Goal: Contribute content: Contribute content

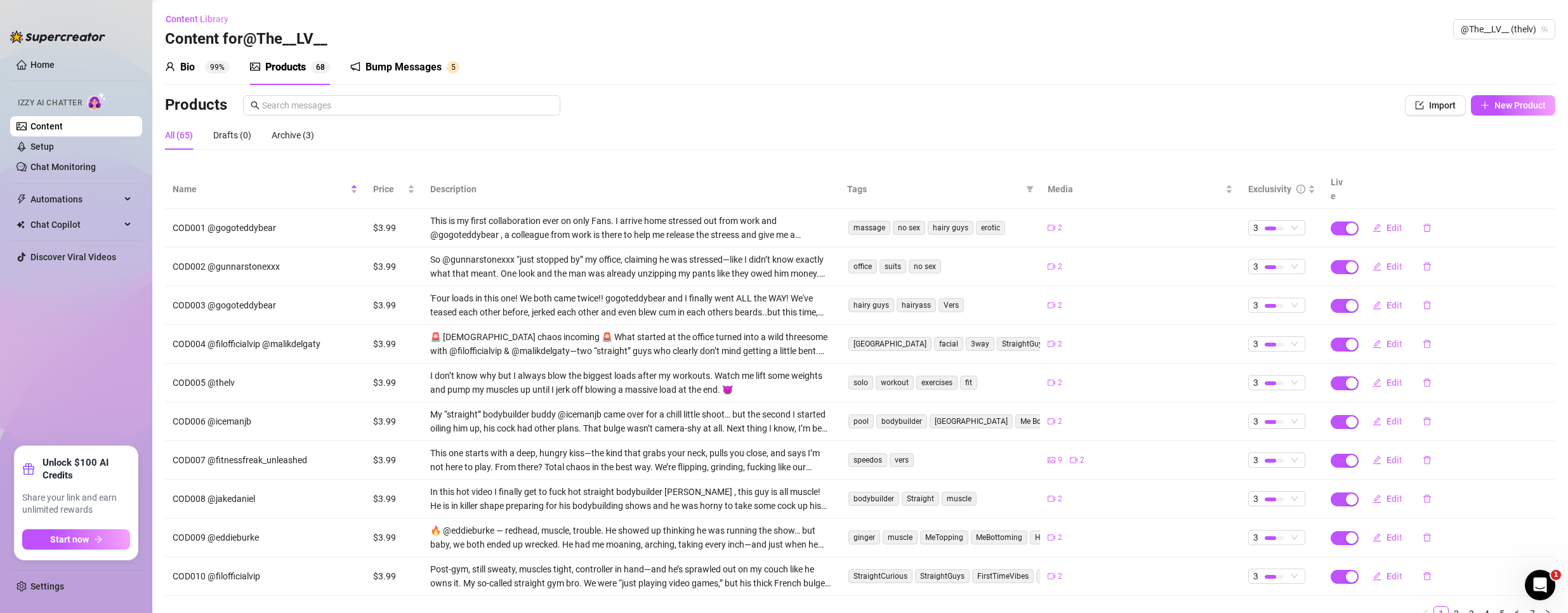
scroll to position [35, 0]
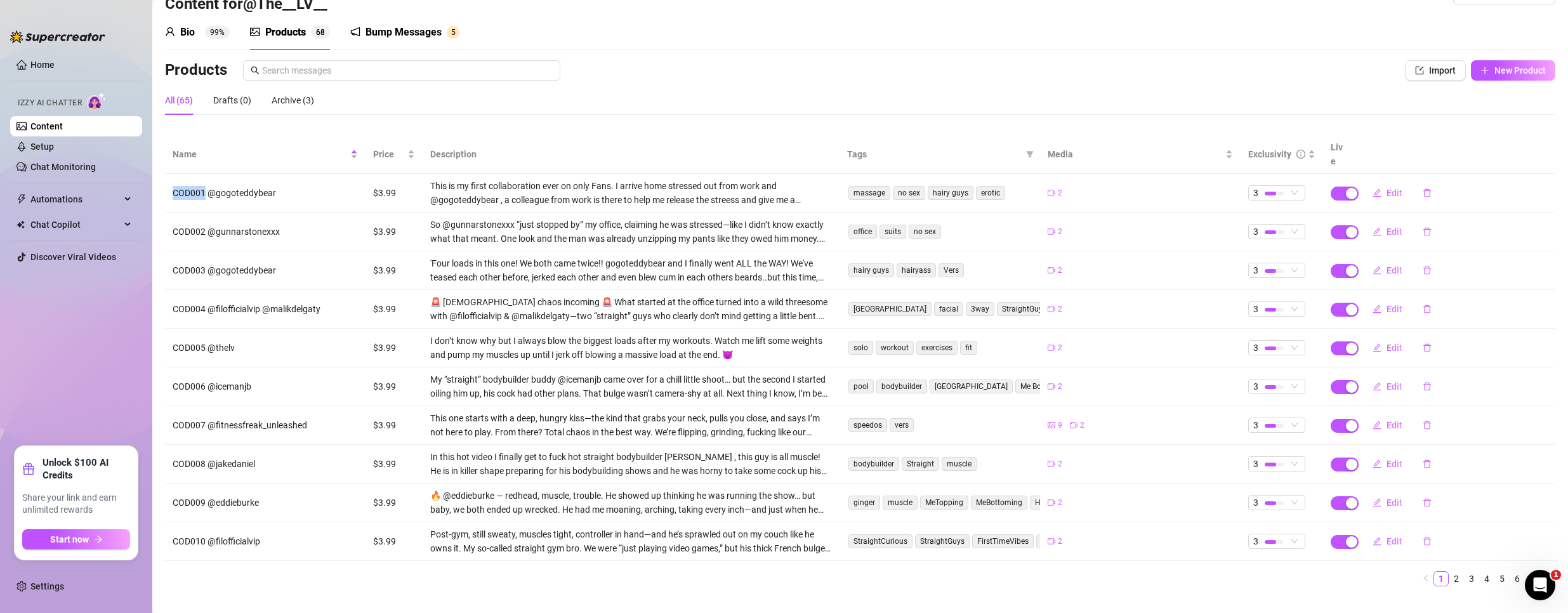
drag, startPoint x: 174, startPoint y: 177, endPoint x: 204, endPoint y: 179, distance: 30.1
click at [204, 179] on td "COD001 @gogoteddybear" at bounding box center [265, 193] width 201 height 39
click at [1383, 182] on button "Edit" at bounding box center [1386, 193] width 50 height 21
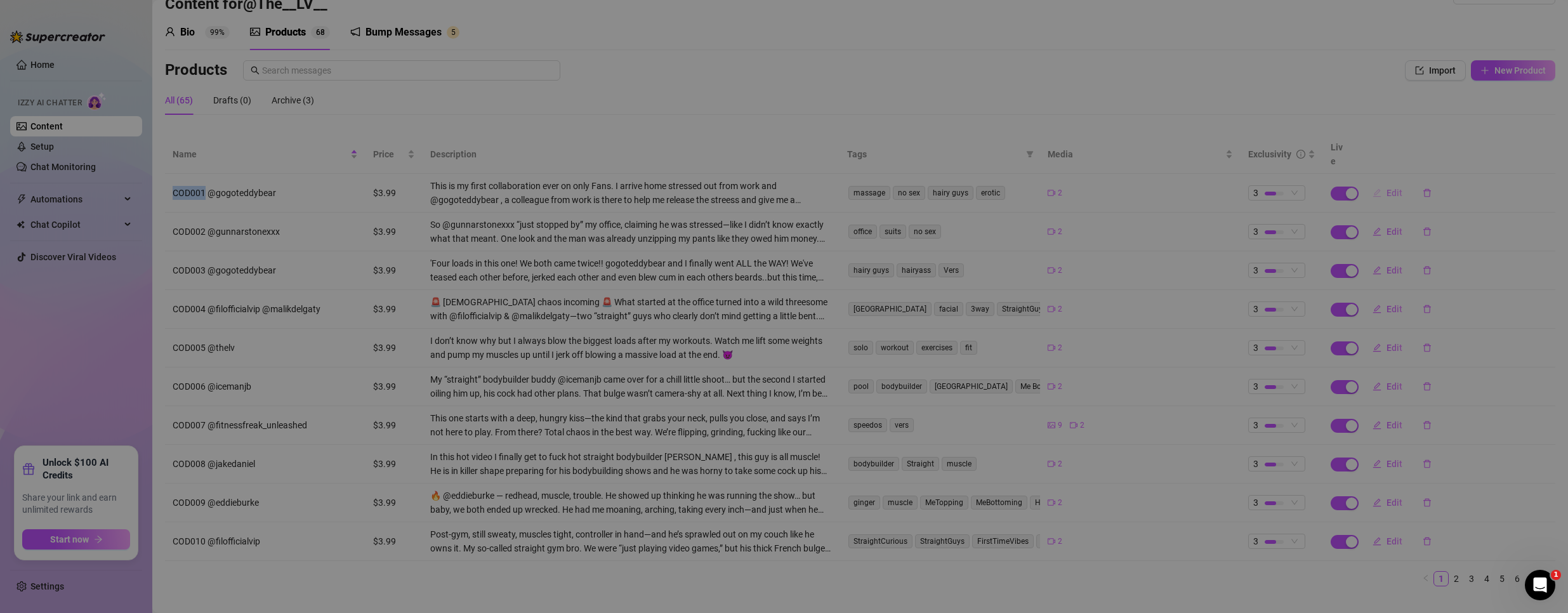
type textarea "You won’t believe who showed up to check on me after a long, stressful day… @go…"
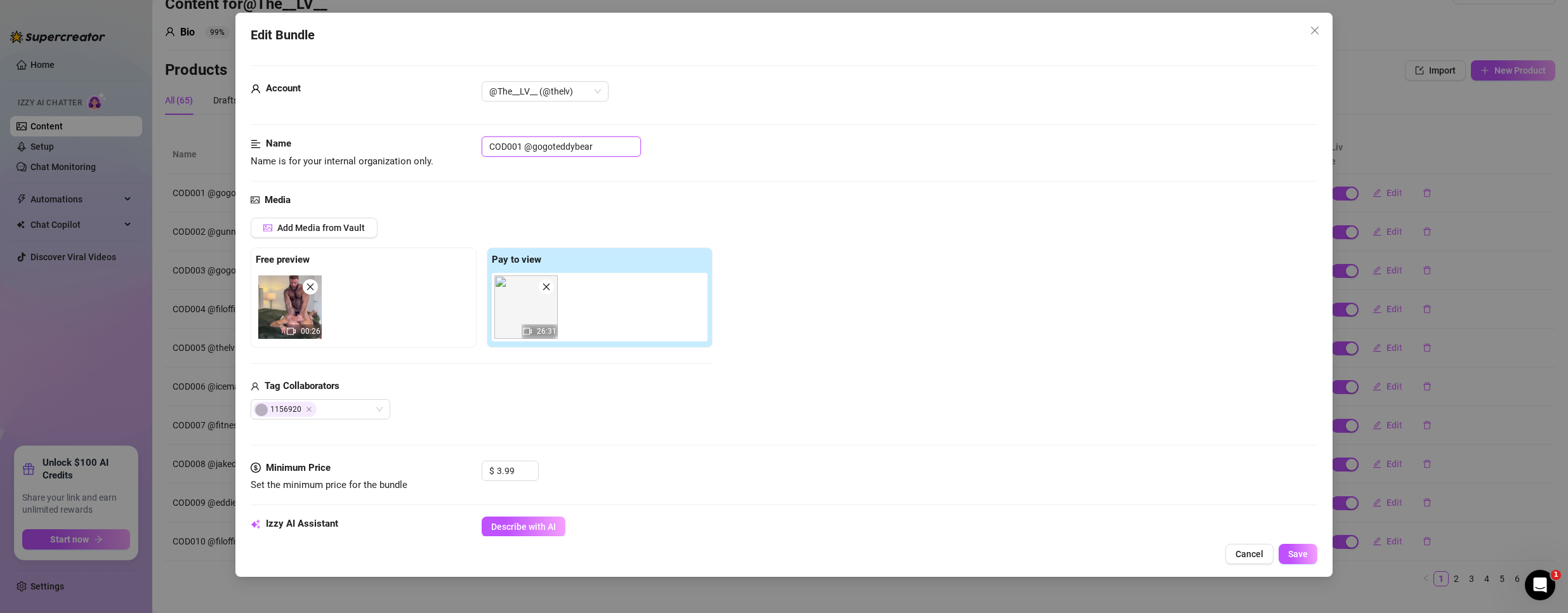
drag, startPoint x: 487, startPoint y: 144, endPoint x: 519, endPoint y: 147, distance: 32.1
click at [519, 147] on input "COD001 @gogoteddybear" at bounding box center [561, 147] width 159 height 21
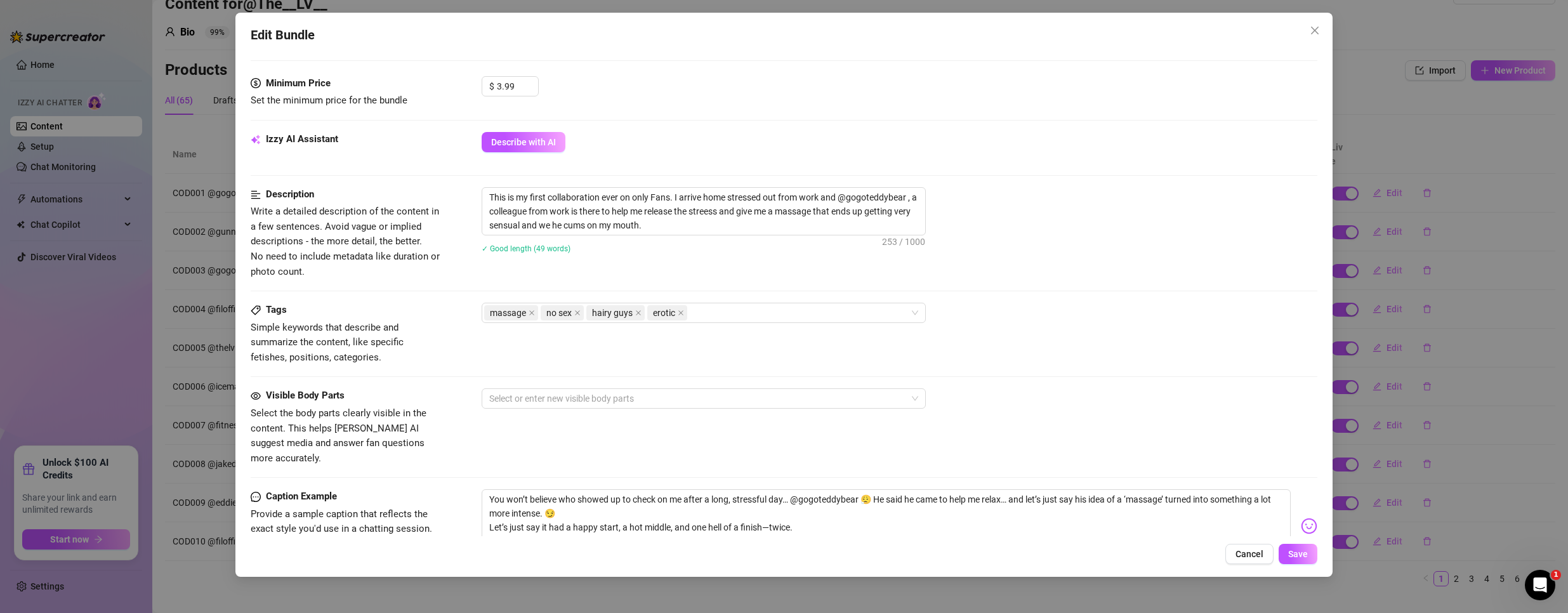
scroll to position [508, 0]
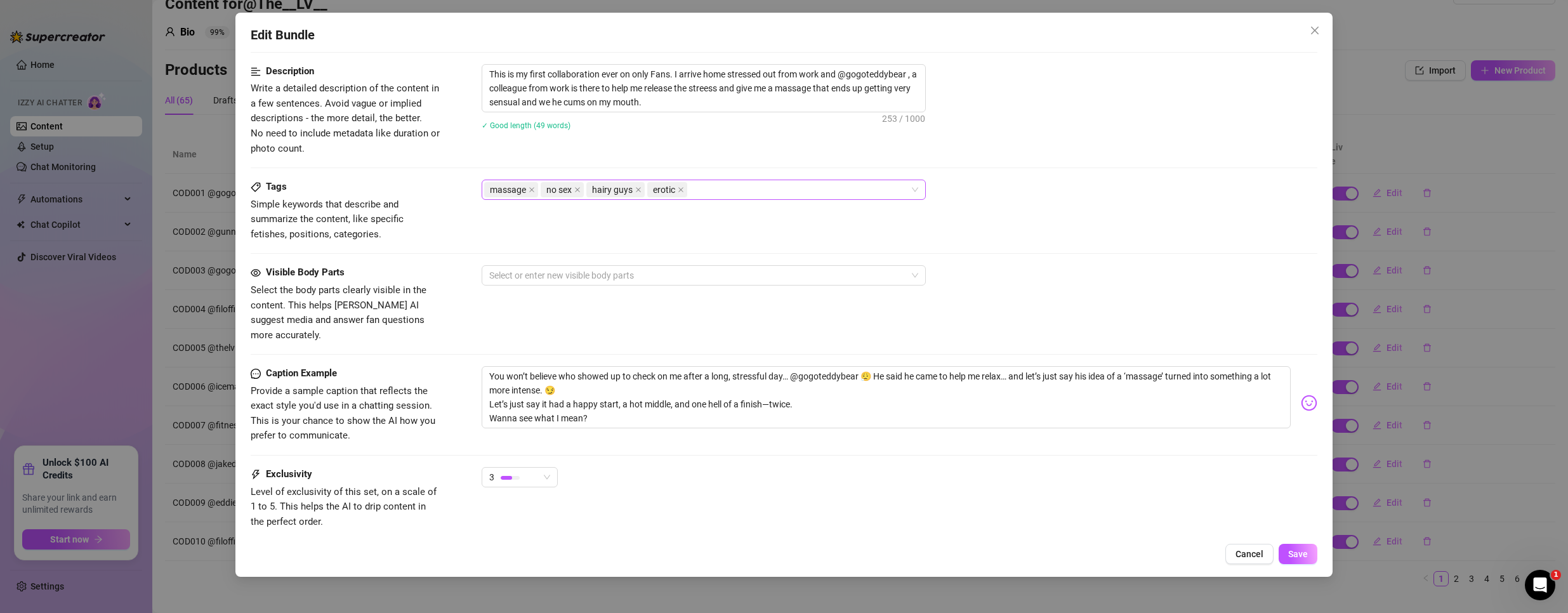
click at [769, 193] on div "massage no sex hairy guys erotic" at bounding box center [696, 190] width 426 height 17
paste input "COD001"
type input "COD001"
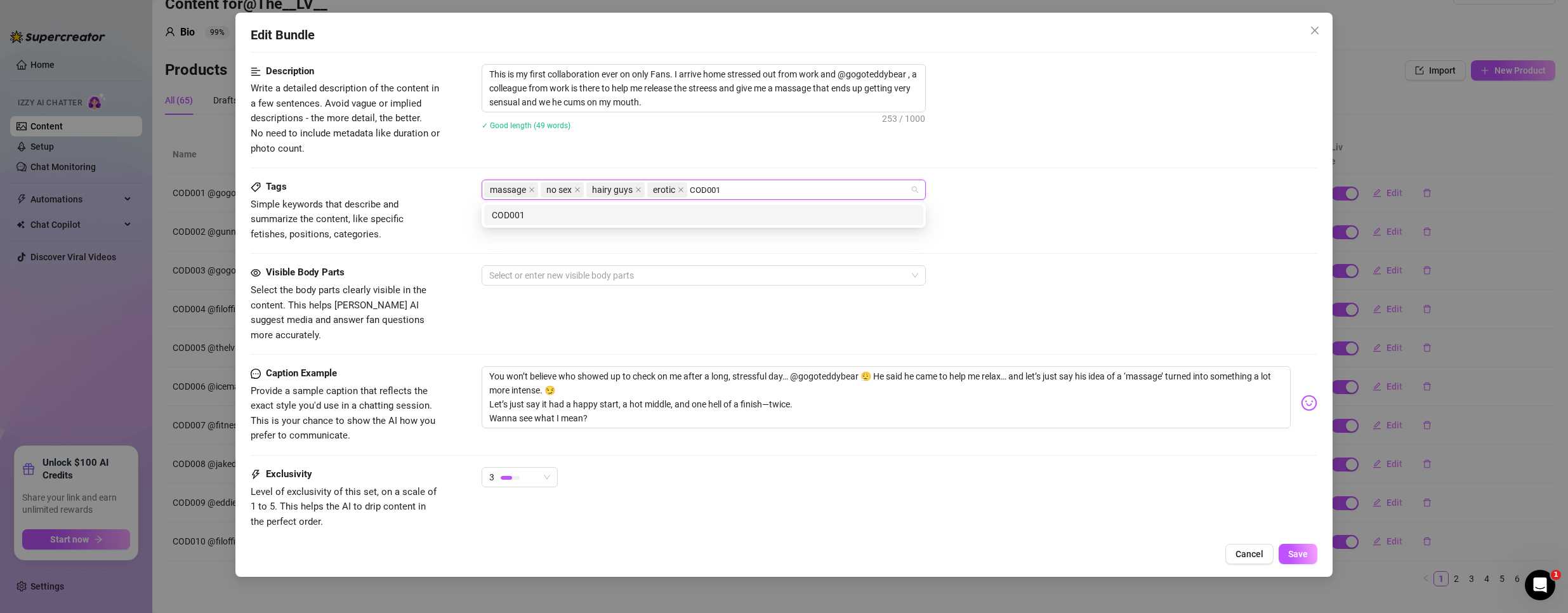
click at [718, 211] on div "COD001" at bounding box center [703, 215] width 424 height 14
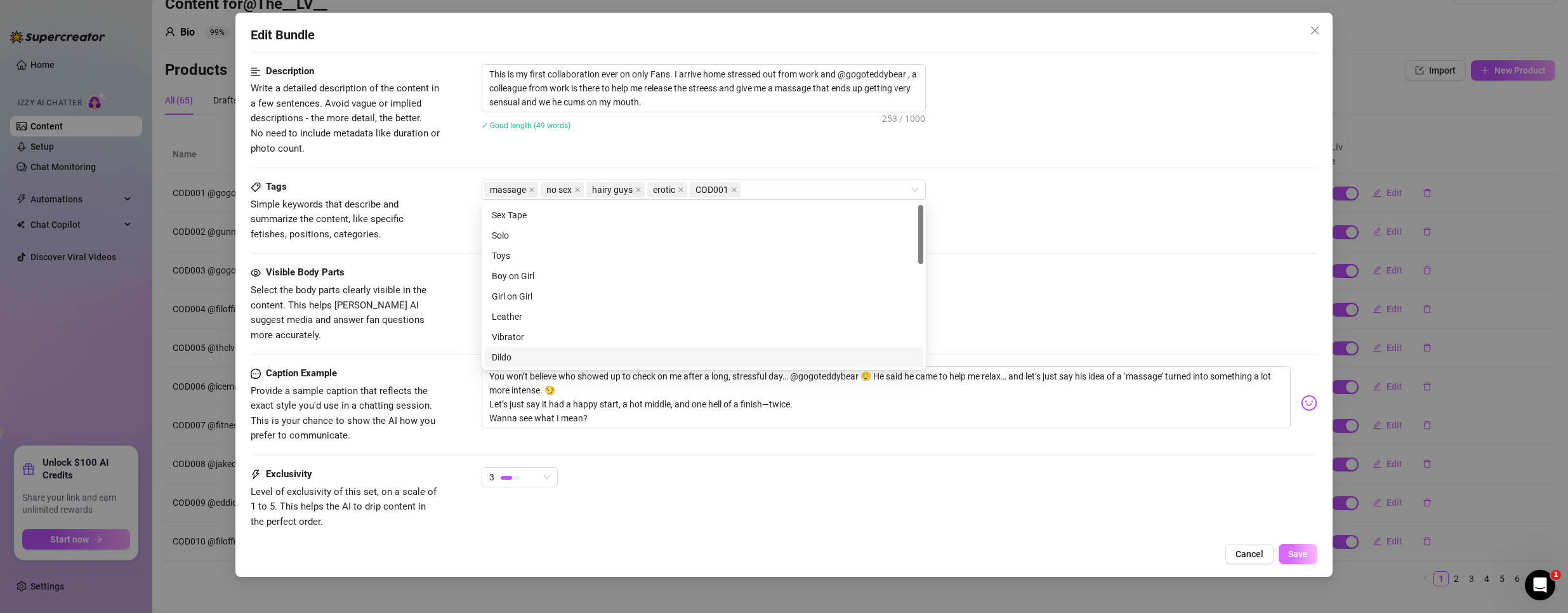
click at [1304, 561] on button "Save" at bounding box center [1298, 554] width 39 height 21
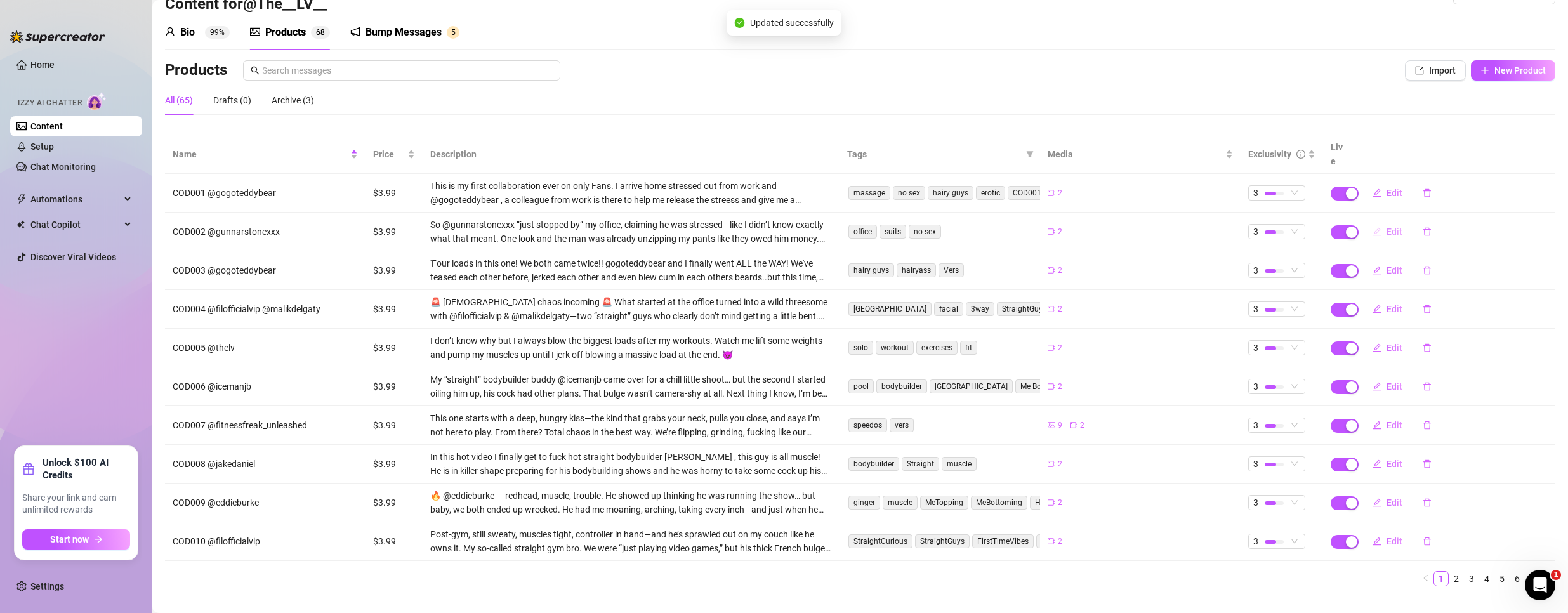
click at [1386, 227] on span "Edit" at bounding box center [1394, 232] width 16 height 10
type textarea "He came for a quick favor… left with my cock down his throat."
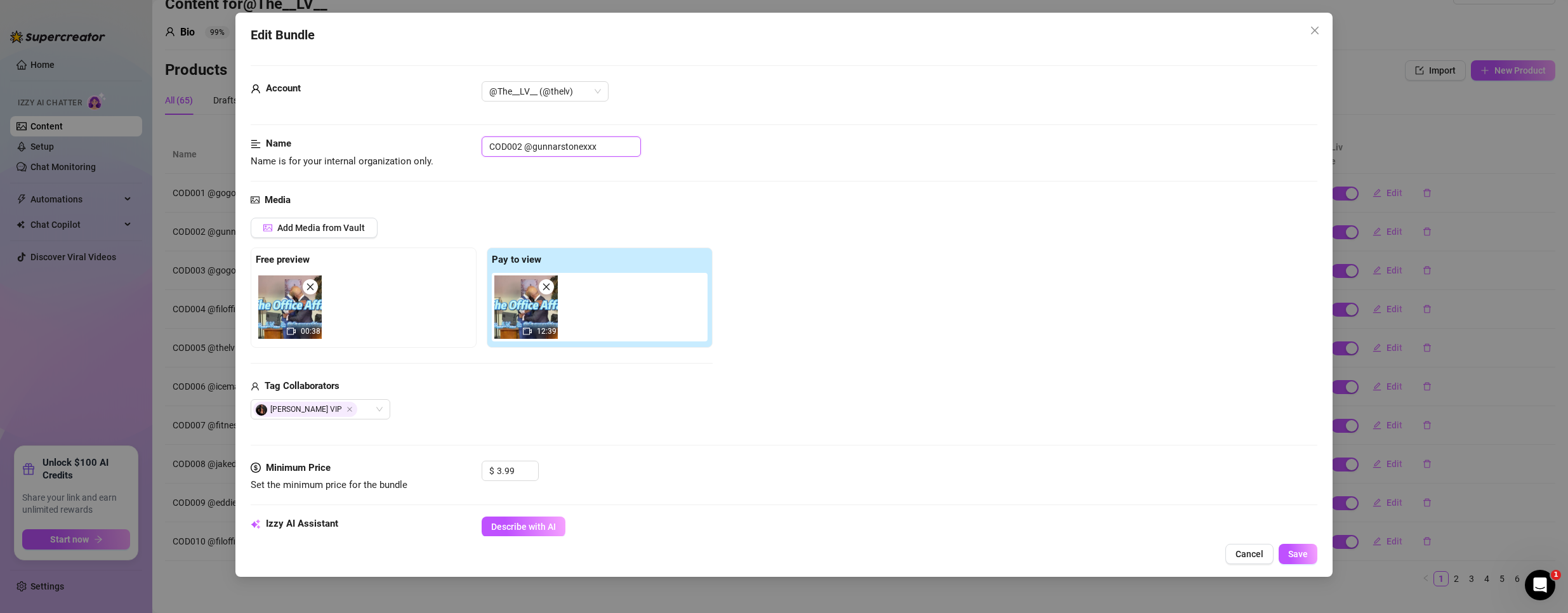
drag, startPoint x: 520, startPoint y: 144, endPoint x: 413, endPoint y: 138, distance: 107.2
click at [413, 138] on div "Name Name is for your internal organization only. COD002 @gunnarstonexxx" at bounding box center [784, 152] width 1067 height 33
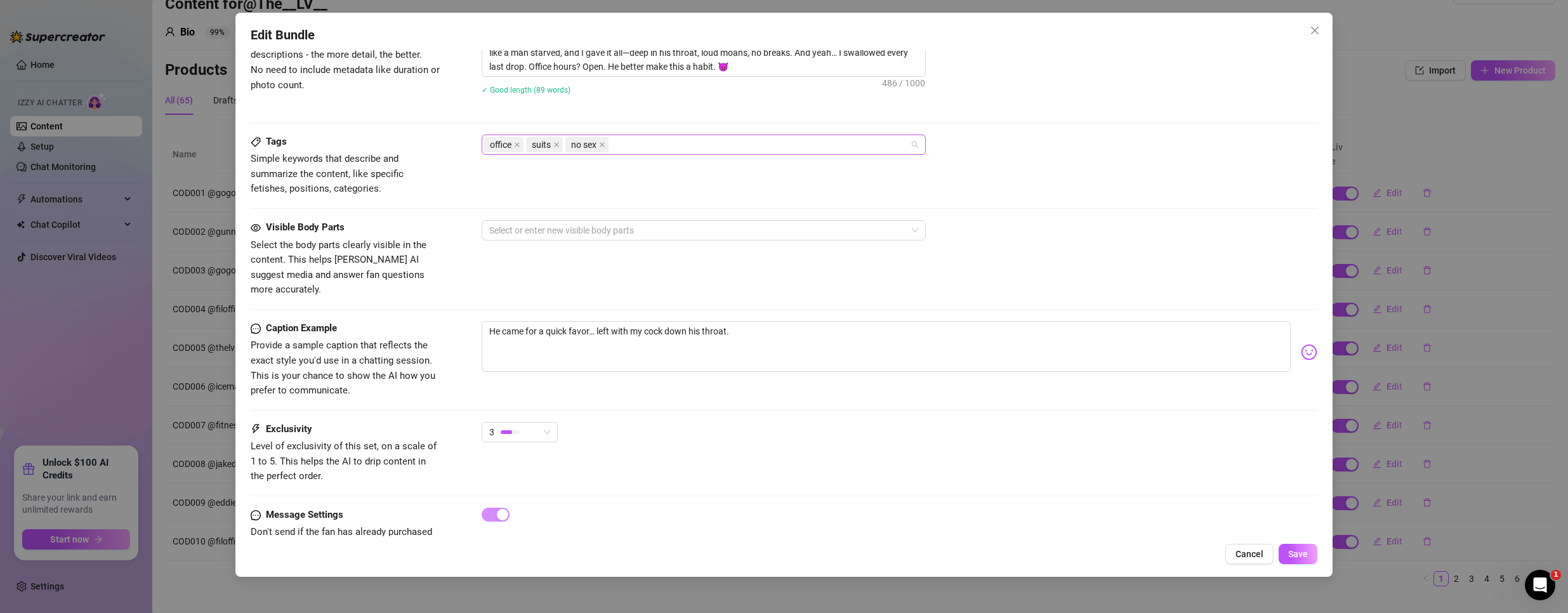
click at [751, 140] on div "office suits no sex" at bounding box center [696, 144] width 426 height 17
paste input "COD002"
type input "COD002"
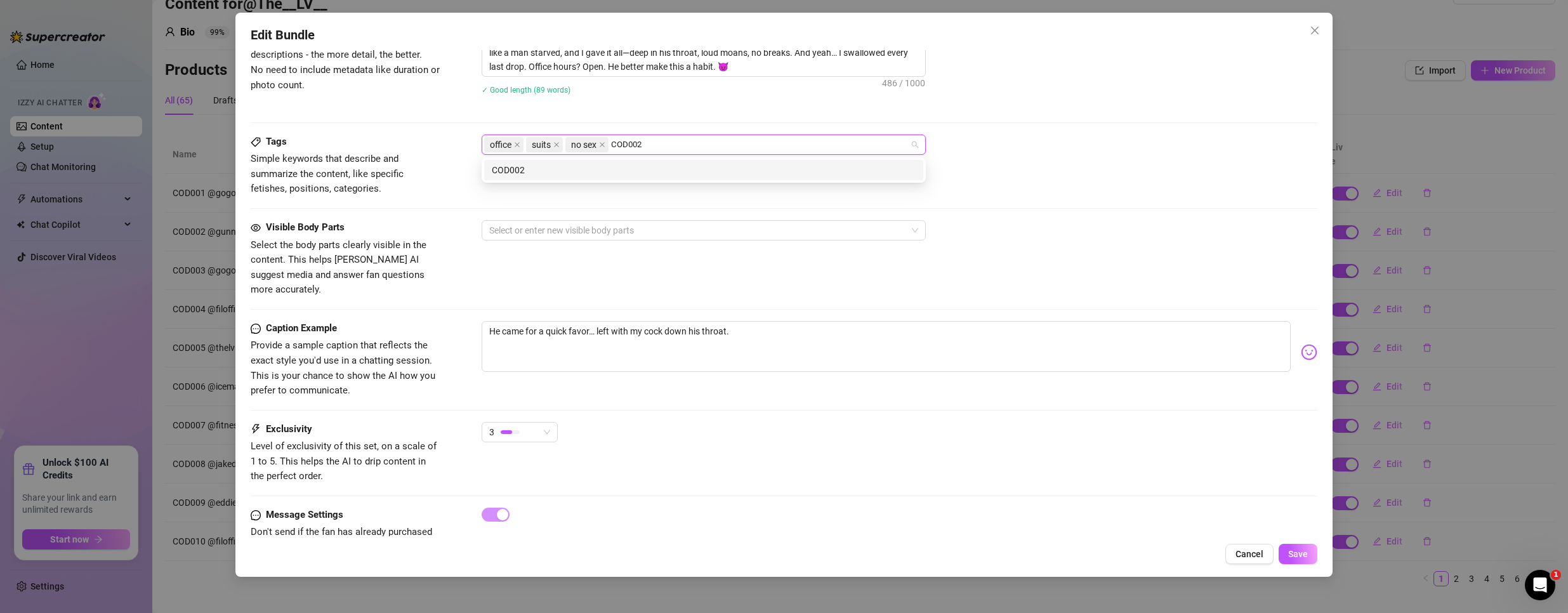
click at [650, 170] on div "COD002" at bounding box center [703, 170] width 424 height 14
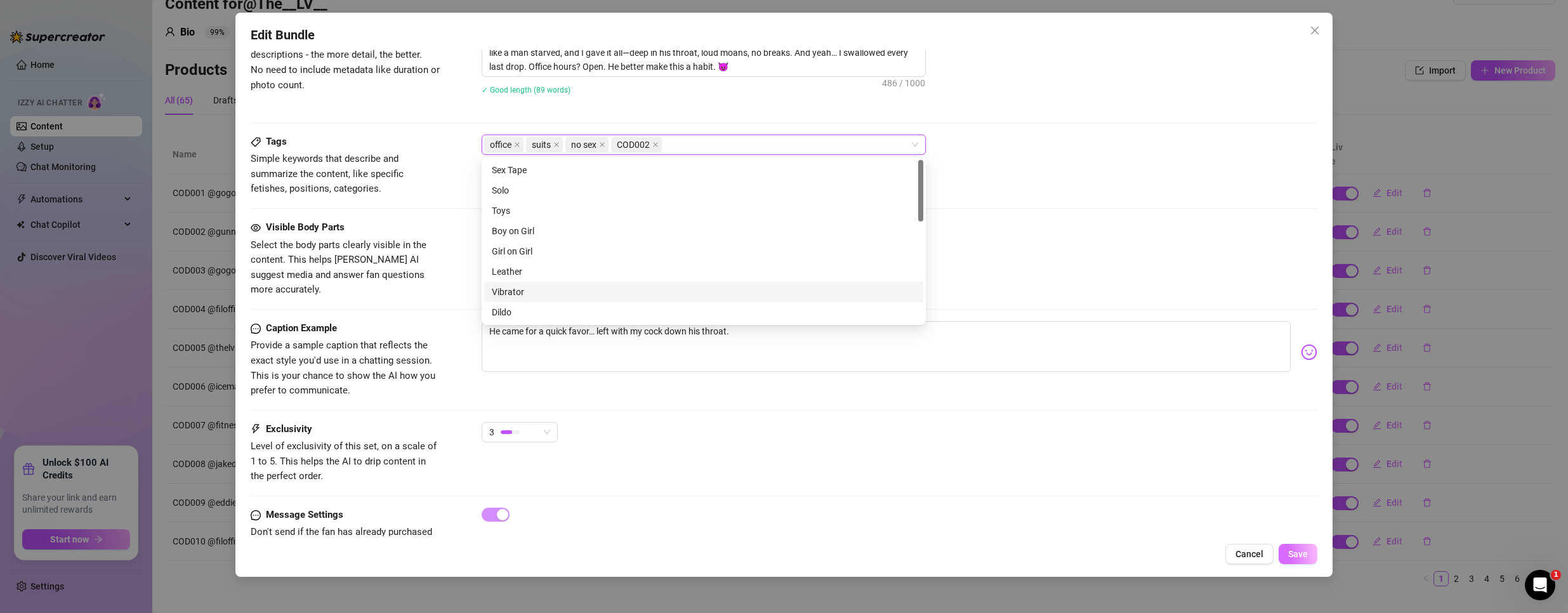
click at [1308, 555] on button "Save" at bounding box center [1298, 554] width 39 height 21
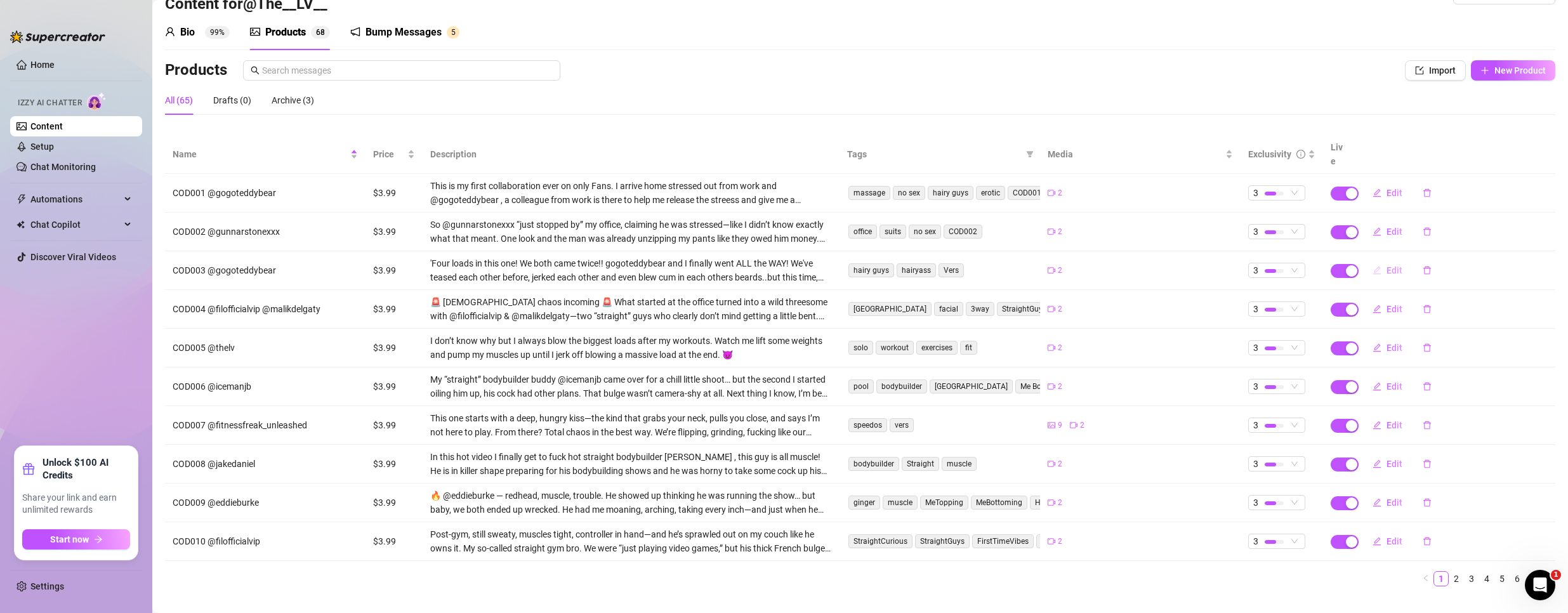
click at [1386, 265] on span "Edit" at bounding box center [1394, 270] width 16 height 10
type textarea "Four loads, two flips, zero regrets—finally took our bromance all the way. 😈💦"
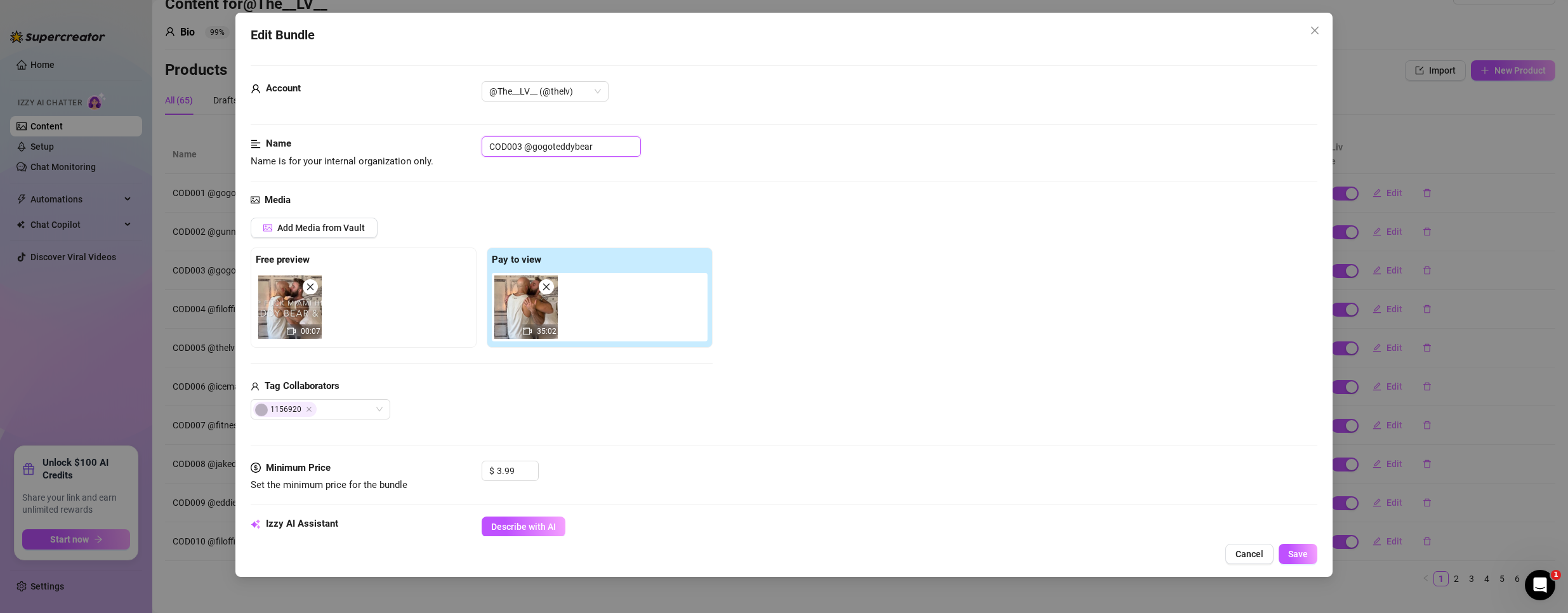
drag, startPoint x: 522, startPoint y: 142, endPoint x: 451, endPoint y: 132, distance: 71.7
click at [451, 132] on form "Account @The__LV__ (@thelv) Name Name is for your internal organization only. C…" at bounding box center [784, 600] width 1067 height 1070
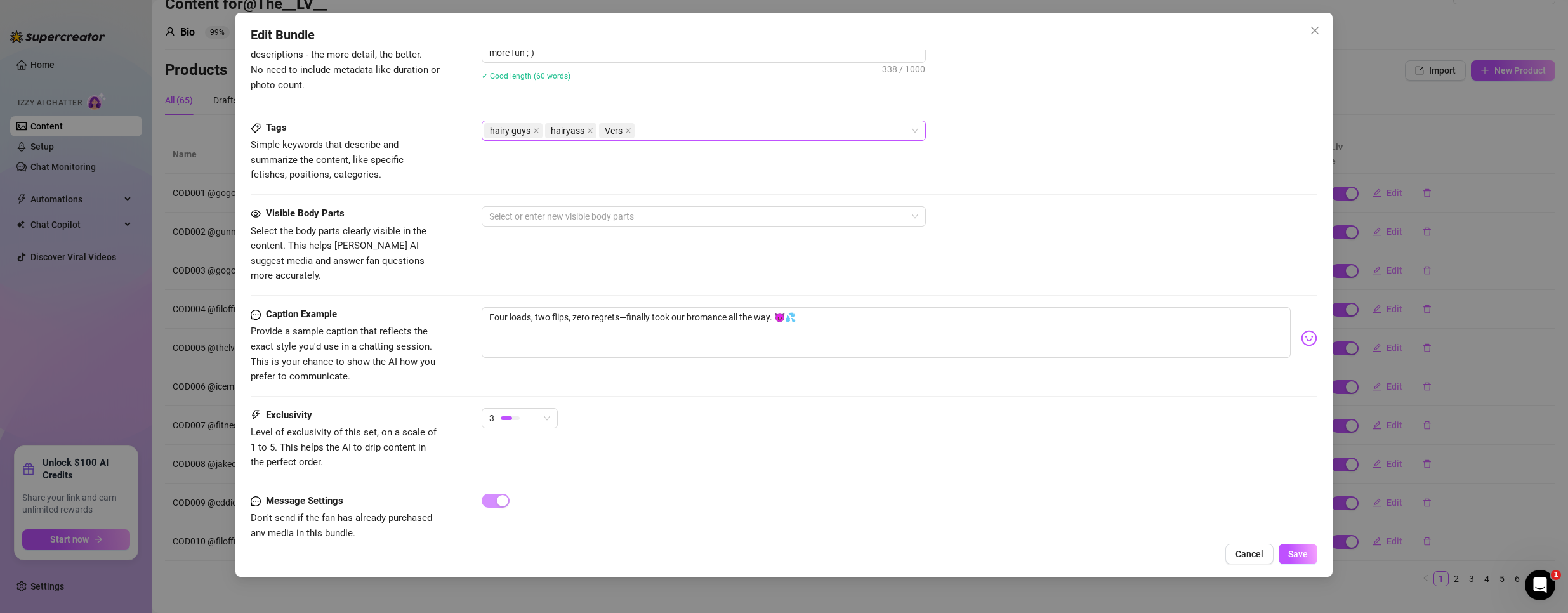
click at [692, 136] on div "hairy guys hairyass Vers" at bounding box center [696, 131] width 426 height 17
paste input "COD003"
type input "COD003"
click at [606, 164] on div "COD003" at bounding box center [703, 156] width 439 height 21
click at [1108, 166] on div "Tags Simple keywords that describe and summarize the content, like specific fet…" at bounding box center [784, 151] width 1067 height 62
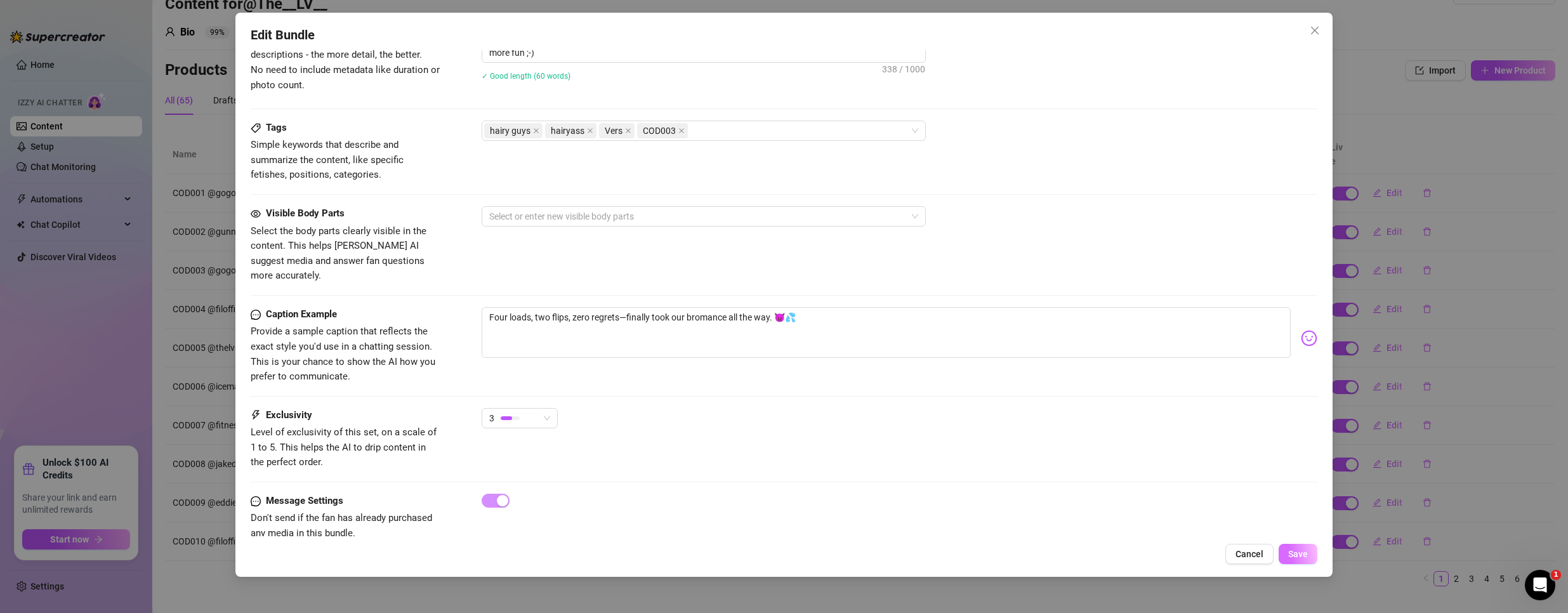
click at [1302, 549] on span "Save" at bounding box center [1298, 554] width 20 height 10
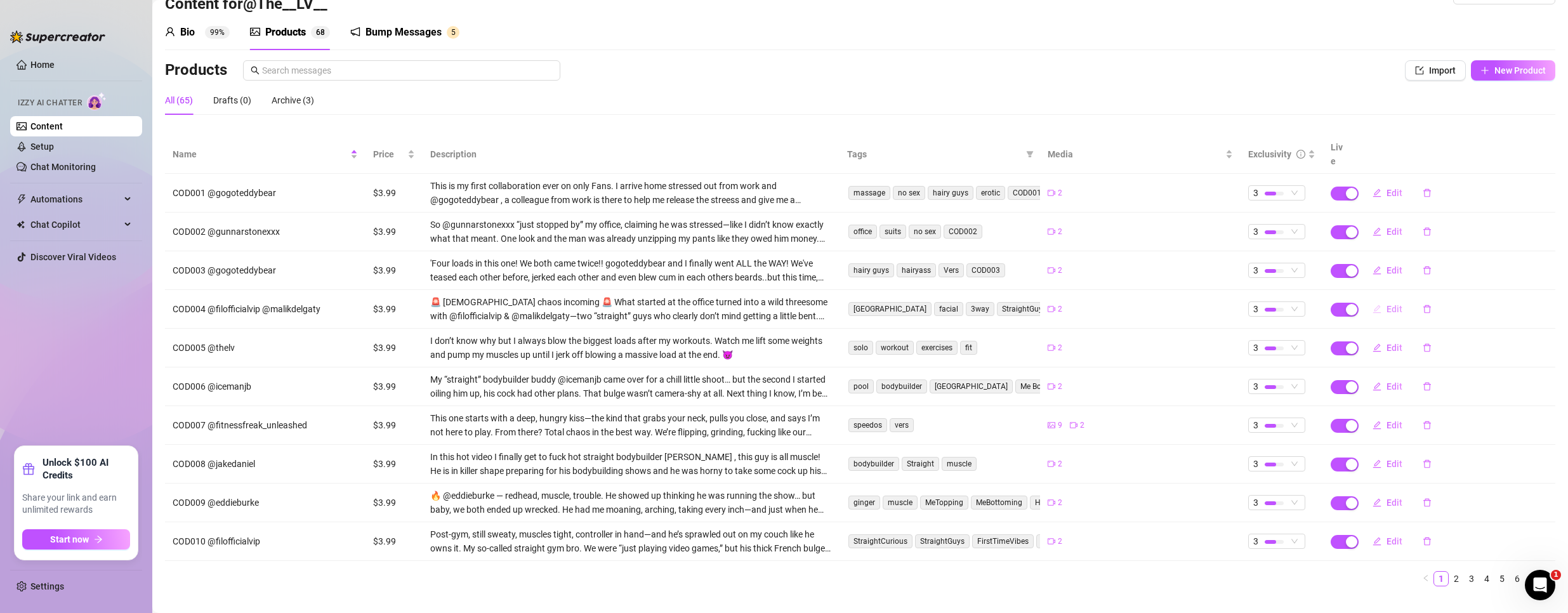
click at [1386, 304] on span "Edit" at bounding box center [1394, 308] width 16 height 10
type textarea "Two “straight” boys, broad daylight, and three loads later… guess the sun wasn’…"
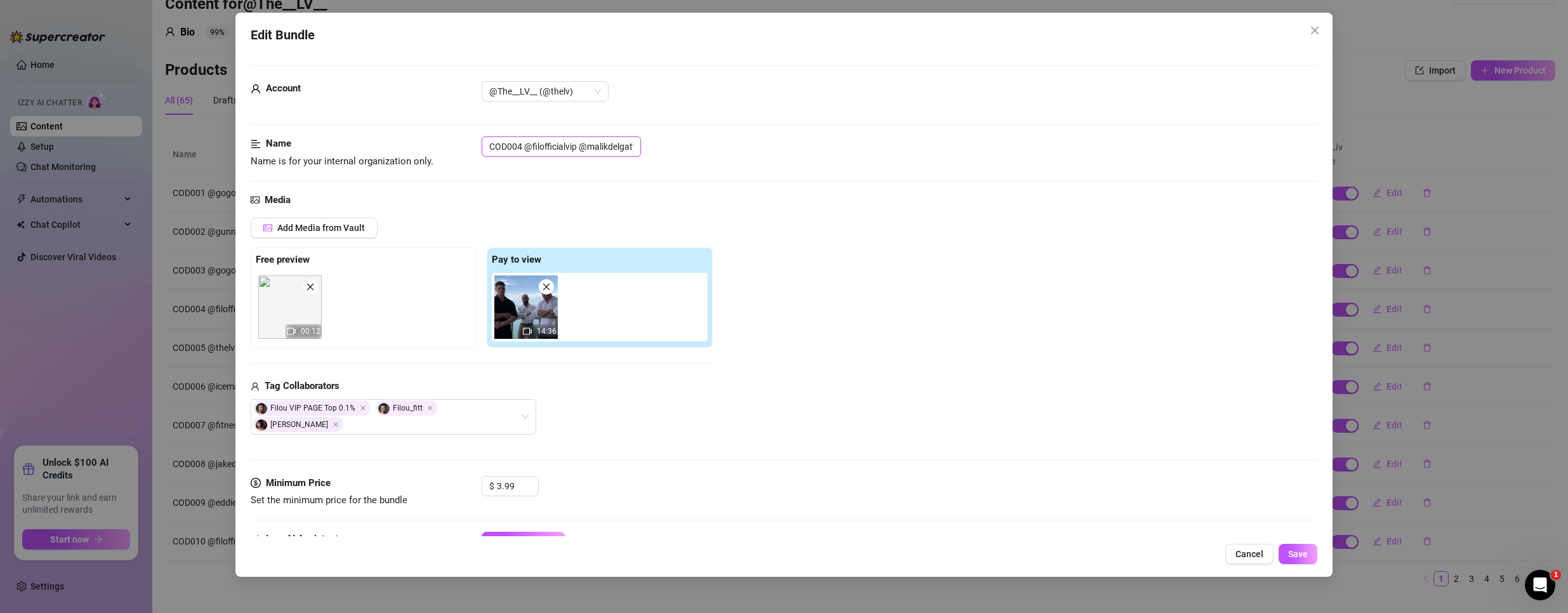
drag, startPoint x: 519, startPoint y: 145, endPoint x: 316, endPoint y: 139, distance: 203.1
click at [319, 140] on div "Name Name is for your internal organization only. COD004 @filofficialvip @malik…" at bounding box center [784, 152] width 1067 height 33
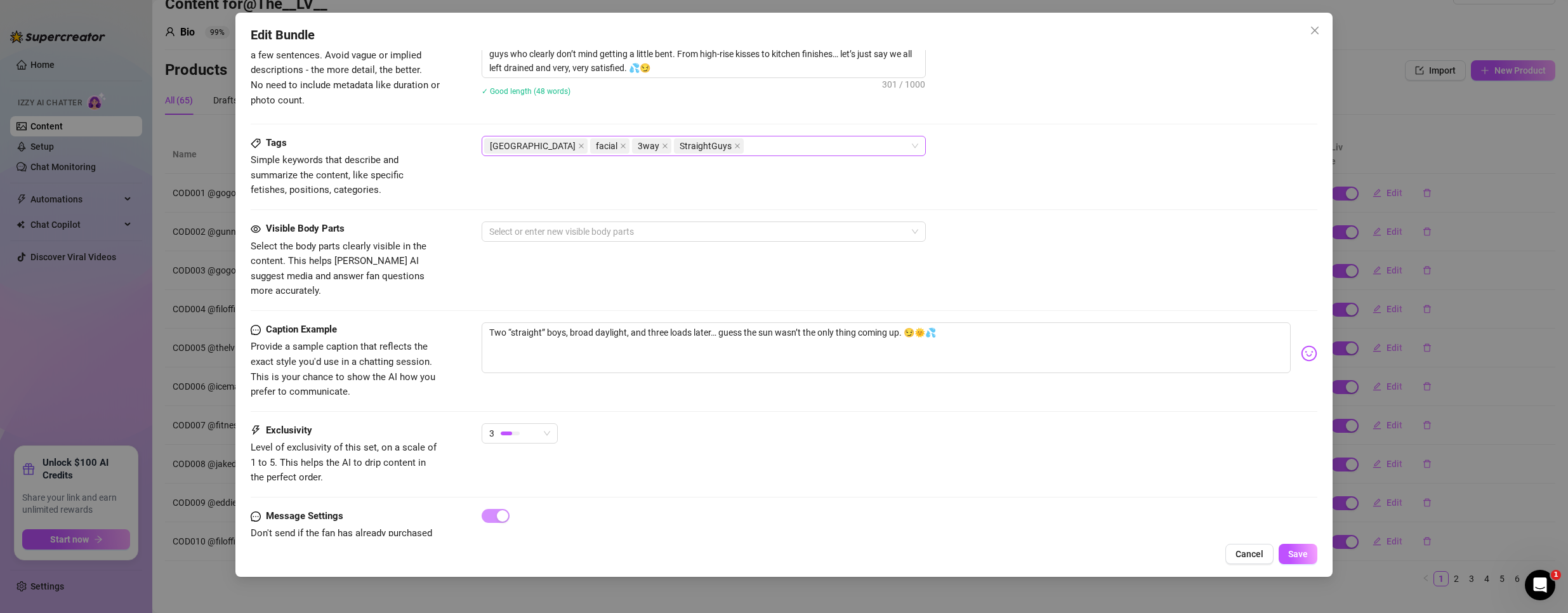
click at [718, 141] on div "miami facial 3way StraightGuys" at bounding box center [696, 146] width 426 height 17
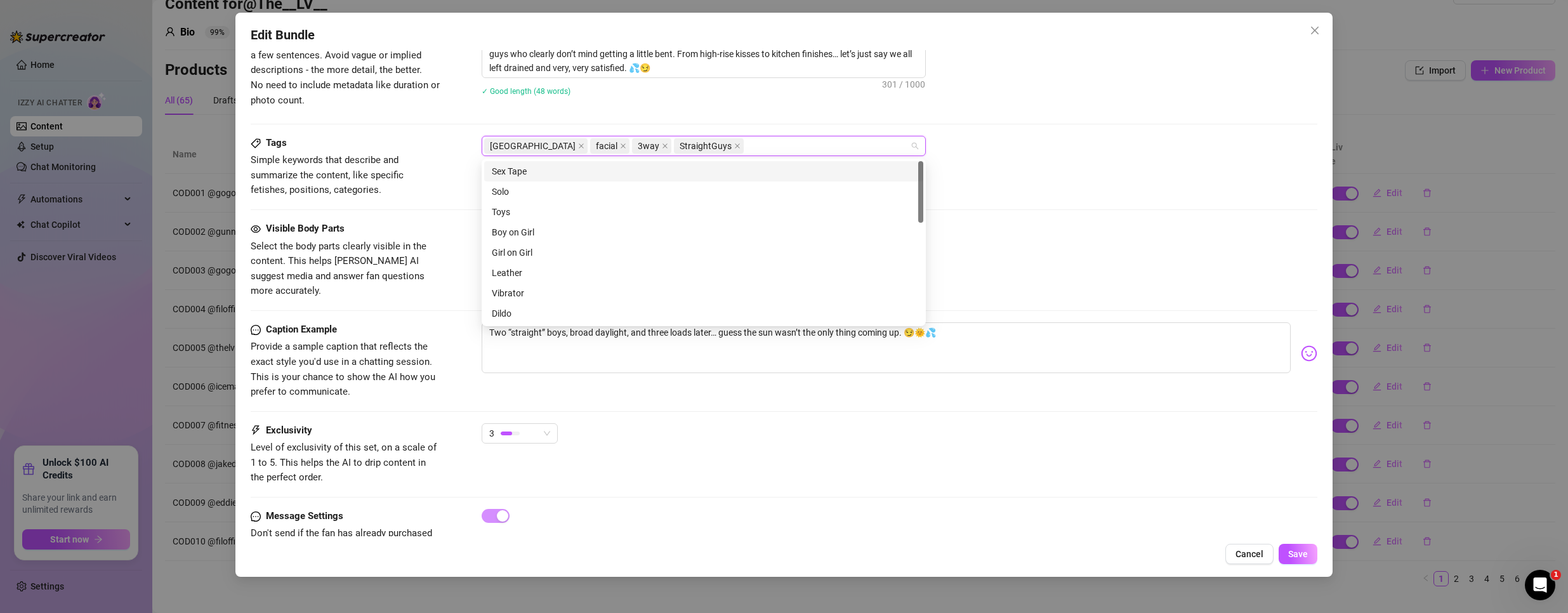
paste input "COD004"
type input "COD004"
click at [592, 177] on div "COD004" at bounding box center [703, 171] width 424 height 14
click at [1302, 551] on span "Save" at bounding box center [1298, 554] width 20 height 10
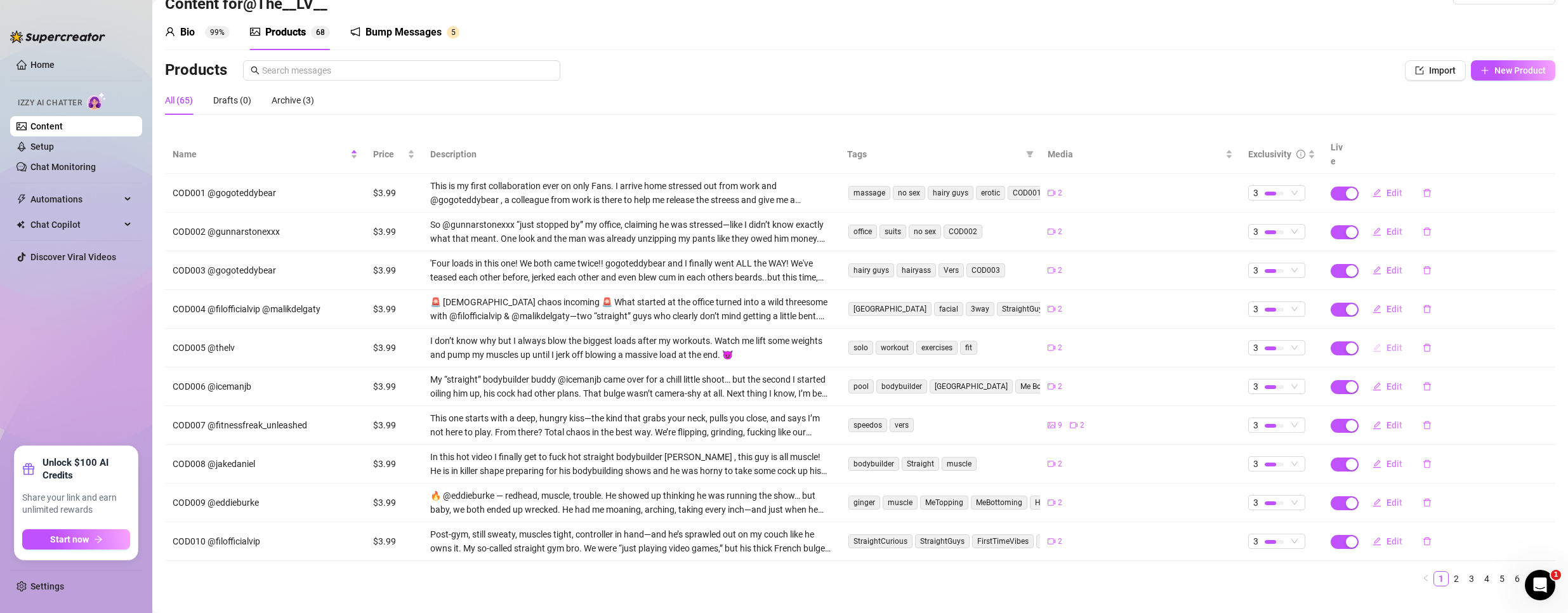
click at [1373, 338] on button "Edit" at bounding box center [1386, 348] width 50 height 21
type textarea "Something about lifting heavy gets me so turned on… I always blow harder than I…"
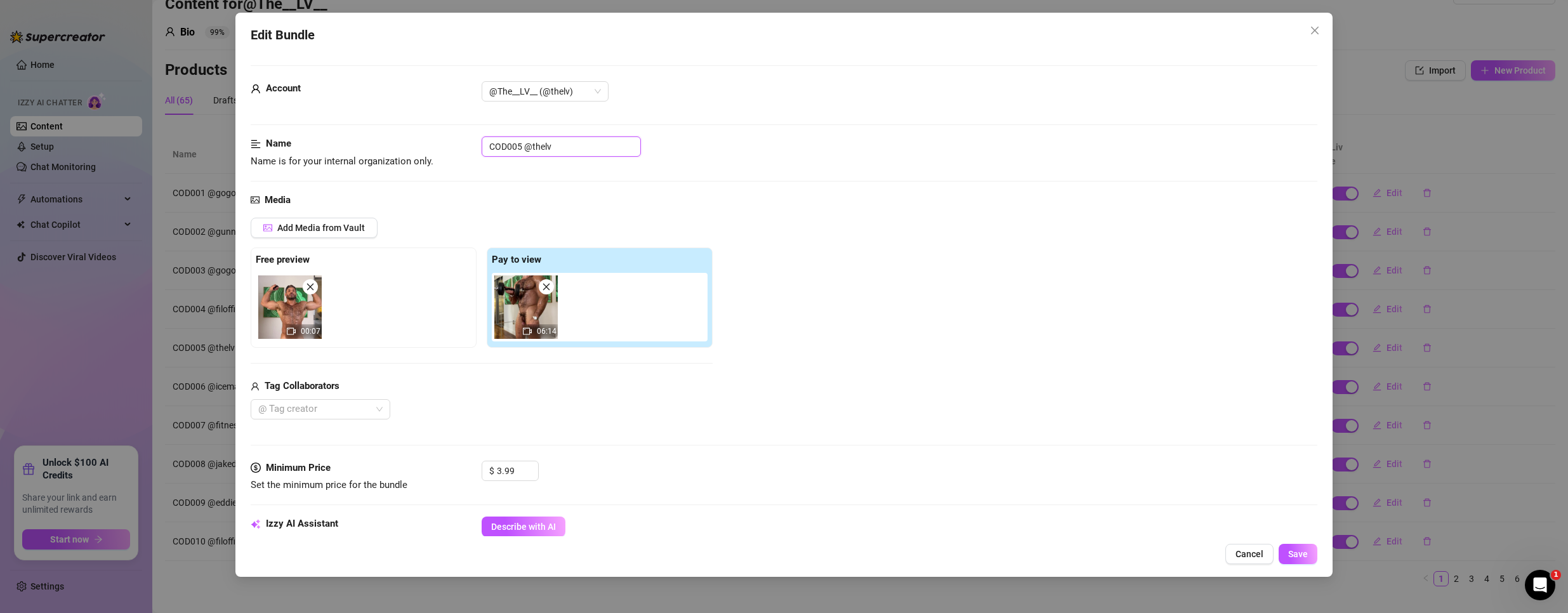
drag, startPoint x: 519, startPoint y: 148, endPoint x: 395, endPoint y: 151, distance: 124.0
click at [396, 151] on div "Name Name is for your internal organization only. COD005 @thelv" at bounding box center [784, 152] width 1067 height 33
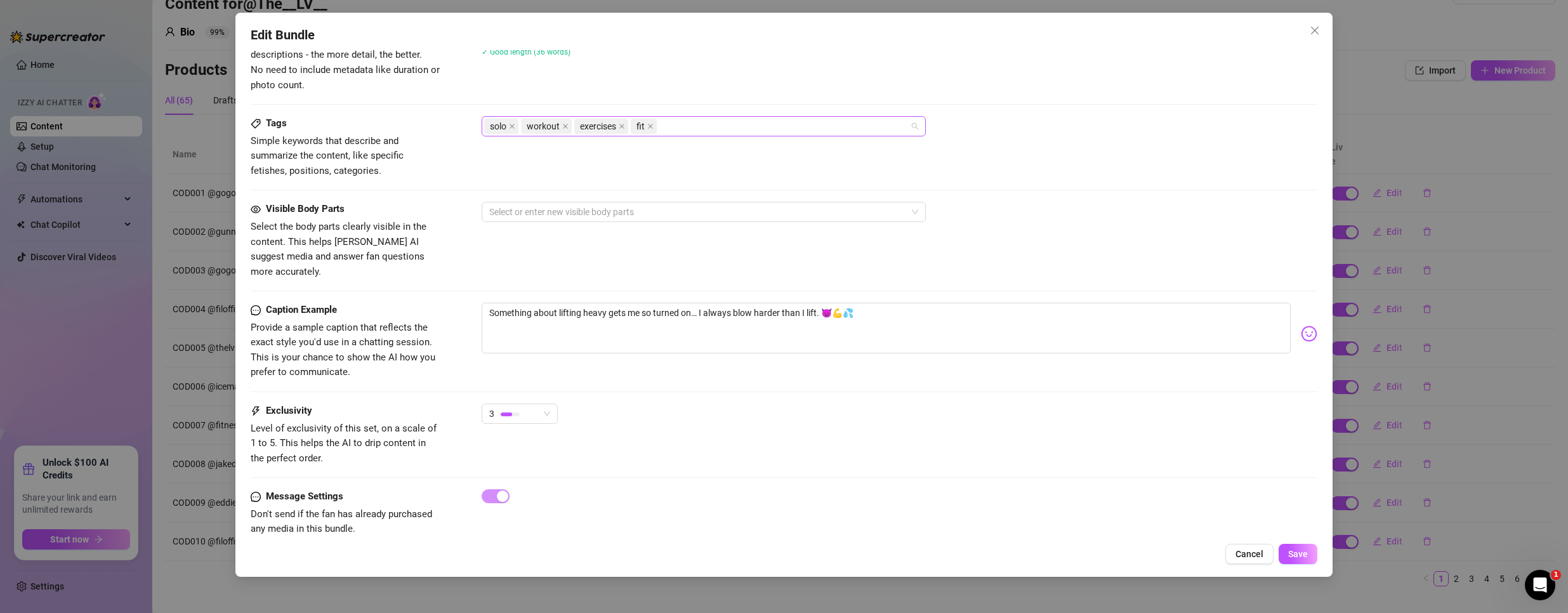
click at [736, 132] on div "solo workout exercises fit" at bounding box center [696, 126] width 426 height 17
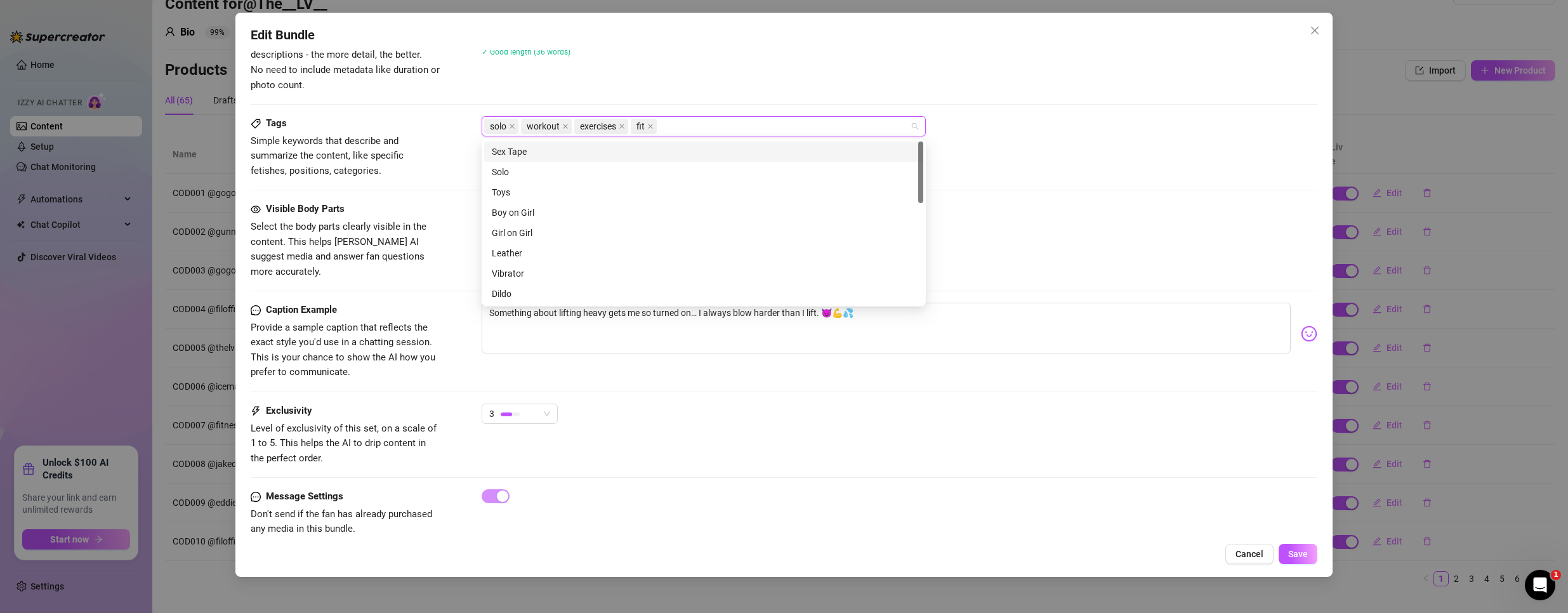
paste input "COD005"
type input "COD005"
click at [621, 155] on div "COD005" at bounding box center [703, 151] width 424 height 14
click at [1309, 553] on button "Save" at bounding box center [1298, 554] width 39 height 21
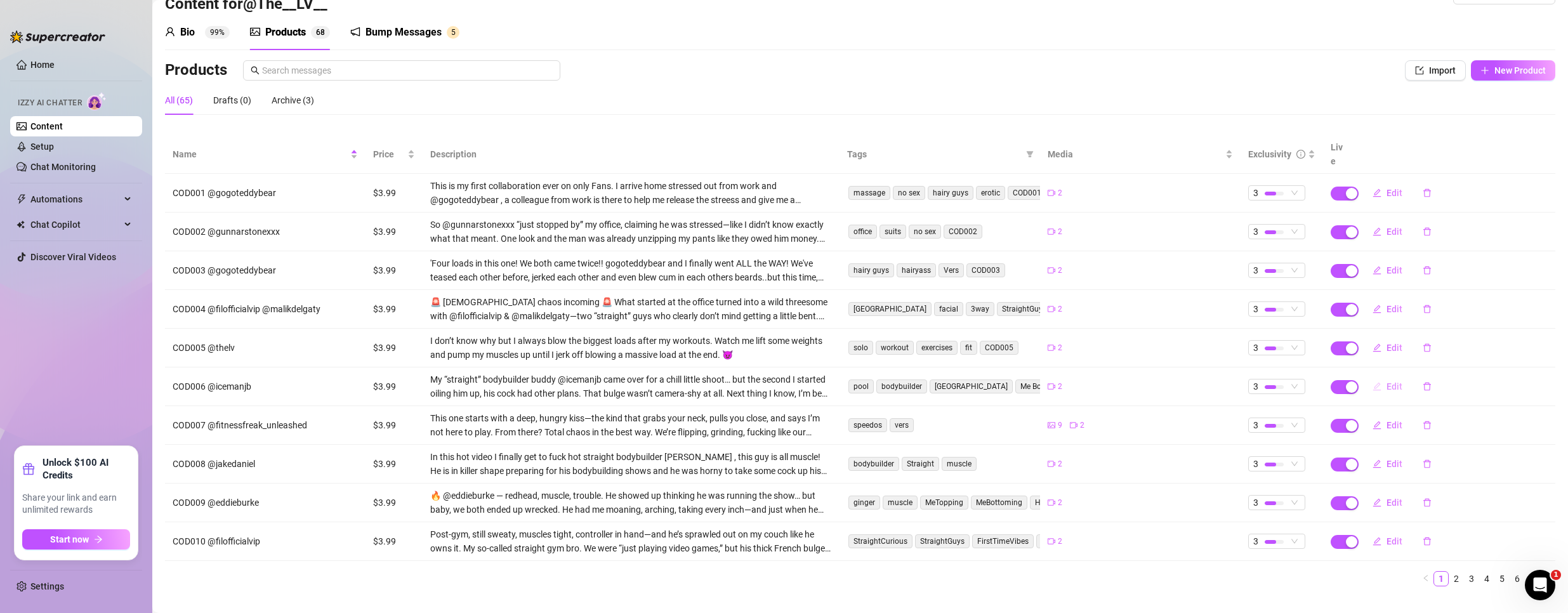
click at [1386, 381] on span "Edit" at bounding box center [1394, 386] width 16 height 10
type textarea "Came to oil him up—left with his cock inside me under the Miami sun. 😏💦"
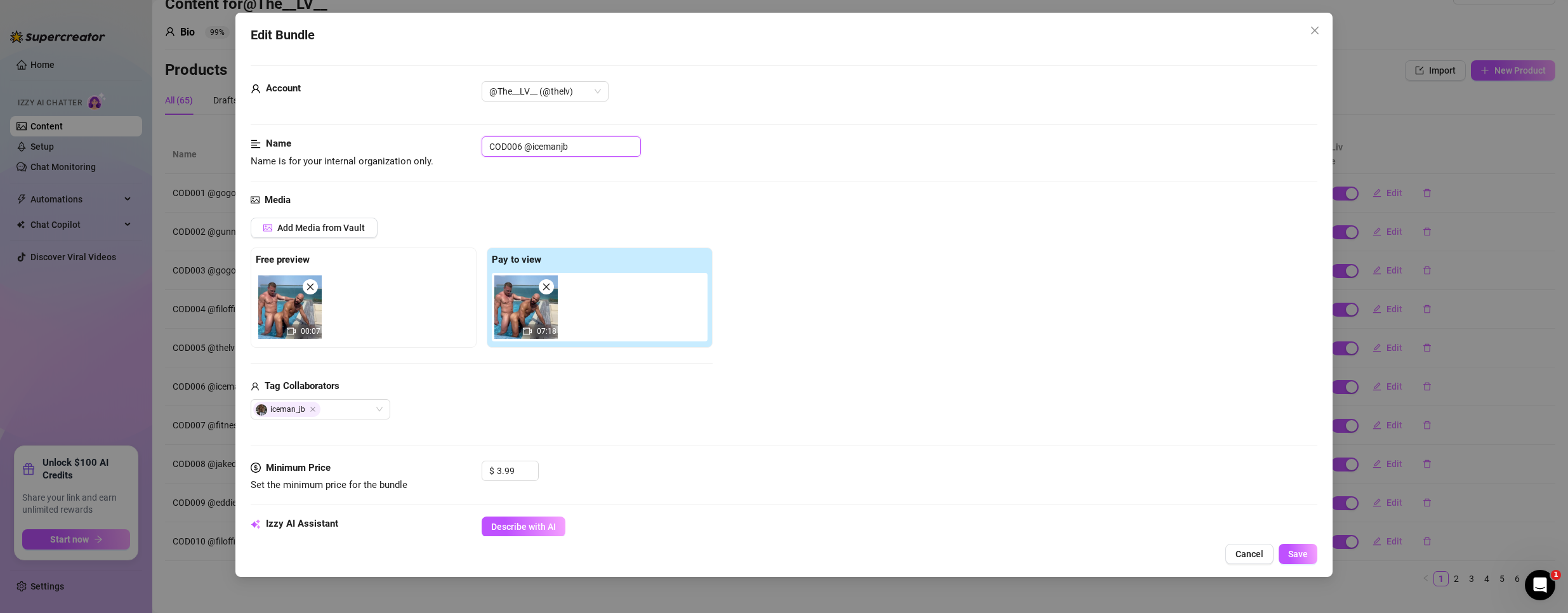
drag, startPoint x: 521, startPoint y: 151, endPoint x: 297, endPoint y: 135, distance: 224.6
click at [297, 135] on form "Account @The__LV__ (@thelv) Name Name is for your internal organization only. C…" at bounding box center [784, 600] width 1067 height 1070
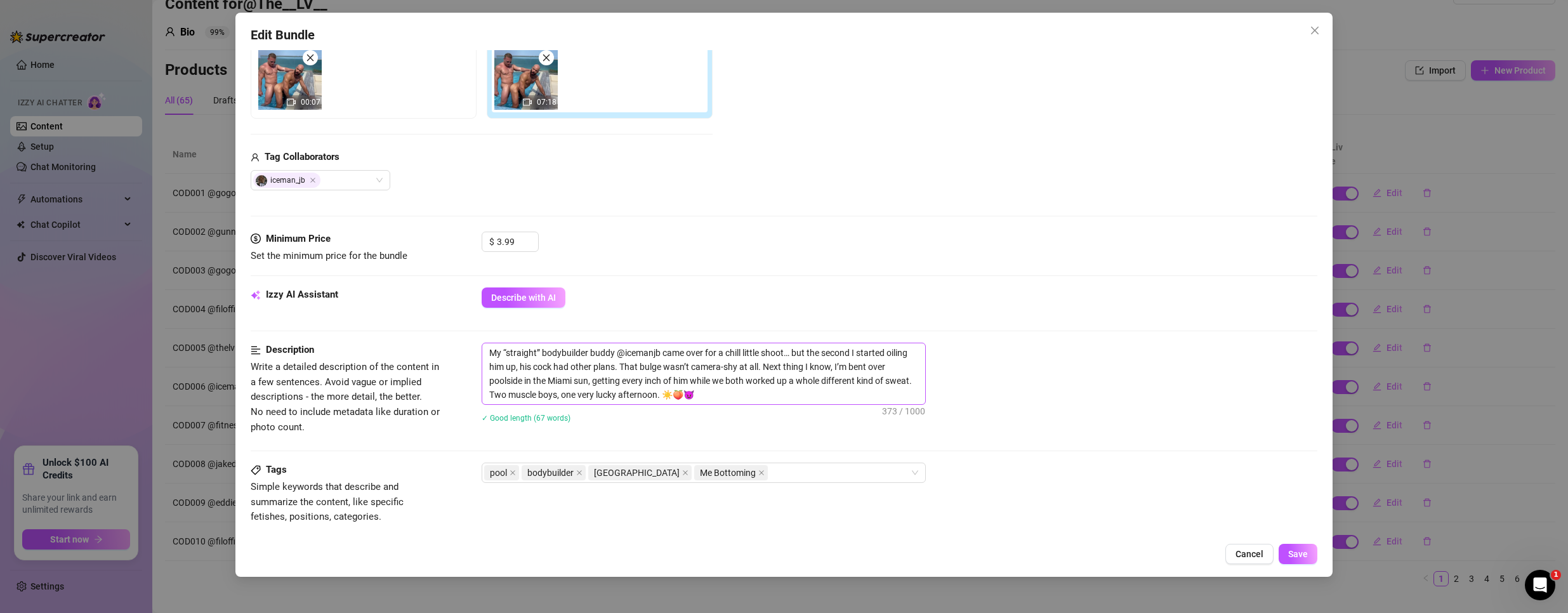
scroll to position [381, 0]
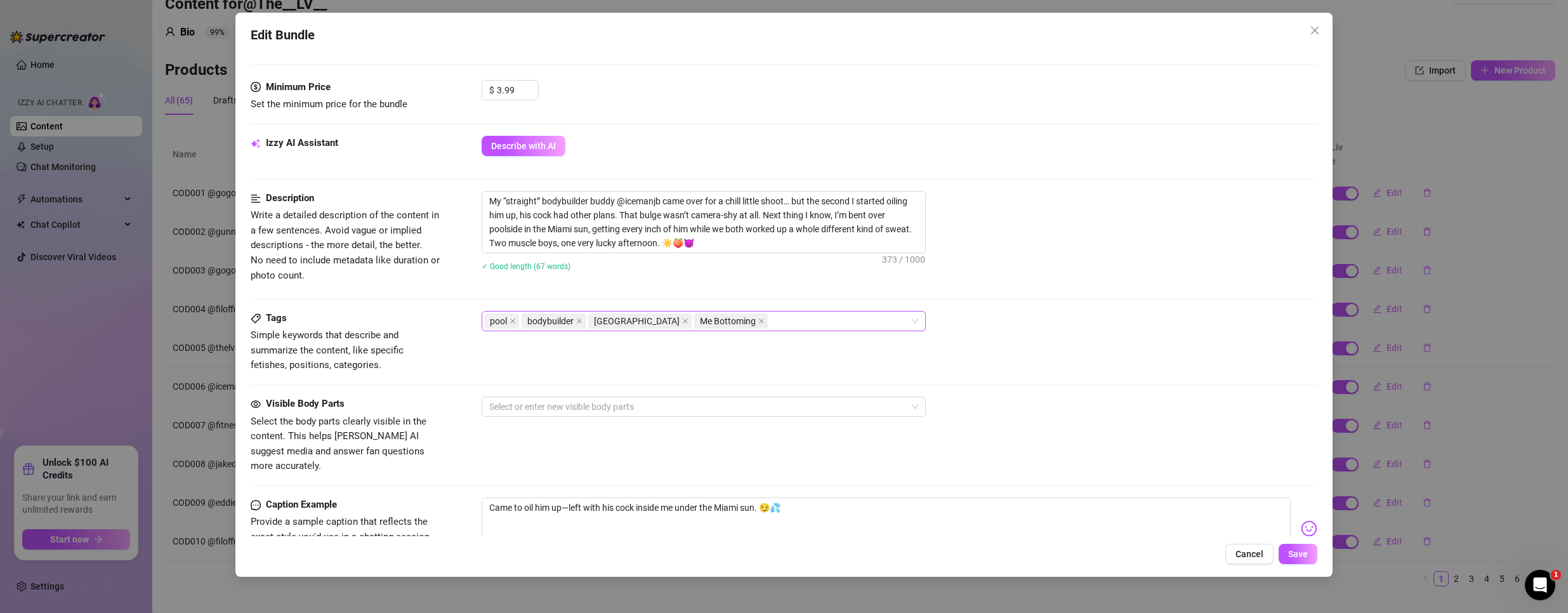
click at [734, 322] on div "pool bodybuilder miami Me Bottoming" at bounding box center [696, 321] width 426 height 17
paste input "COD006"
type input "COD006"
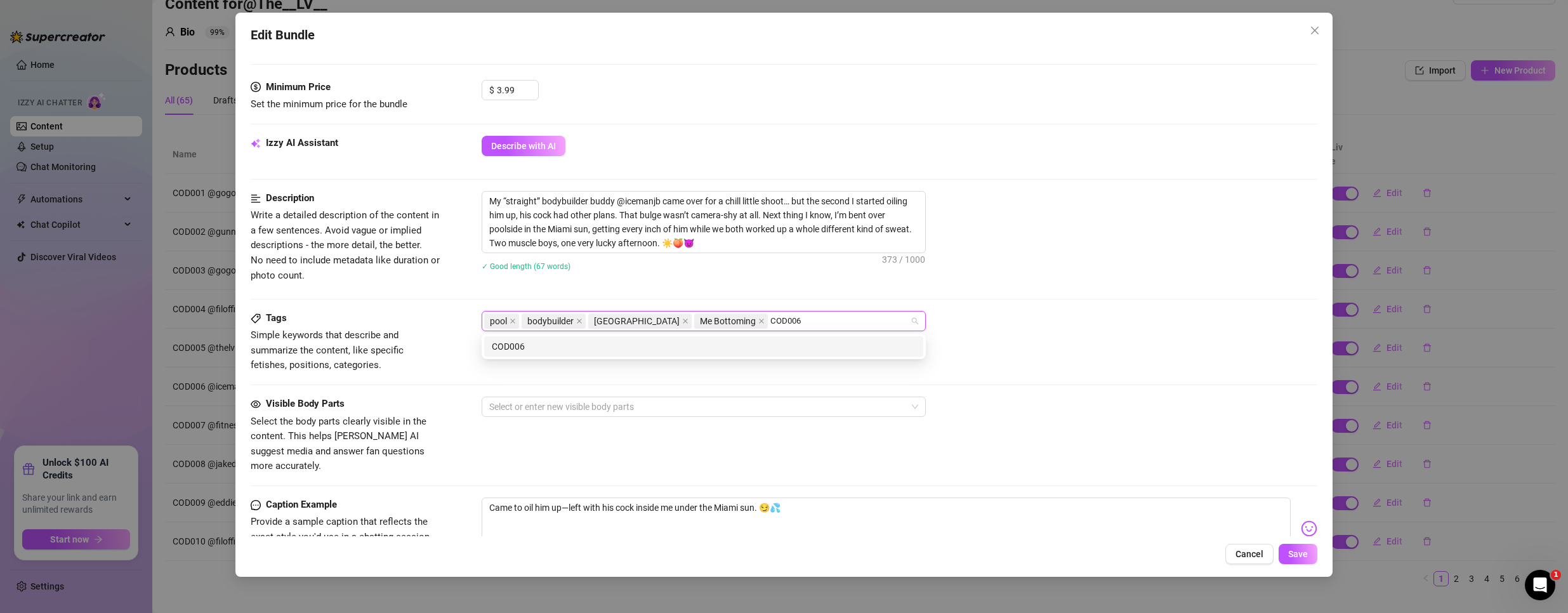
click at [645, 342] on div "COD006" at bounding box center [703, 347] width 424 height 14
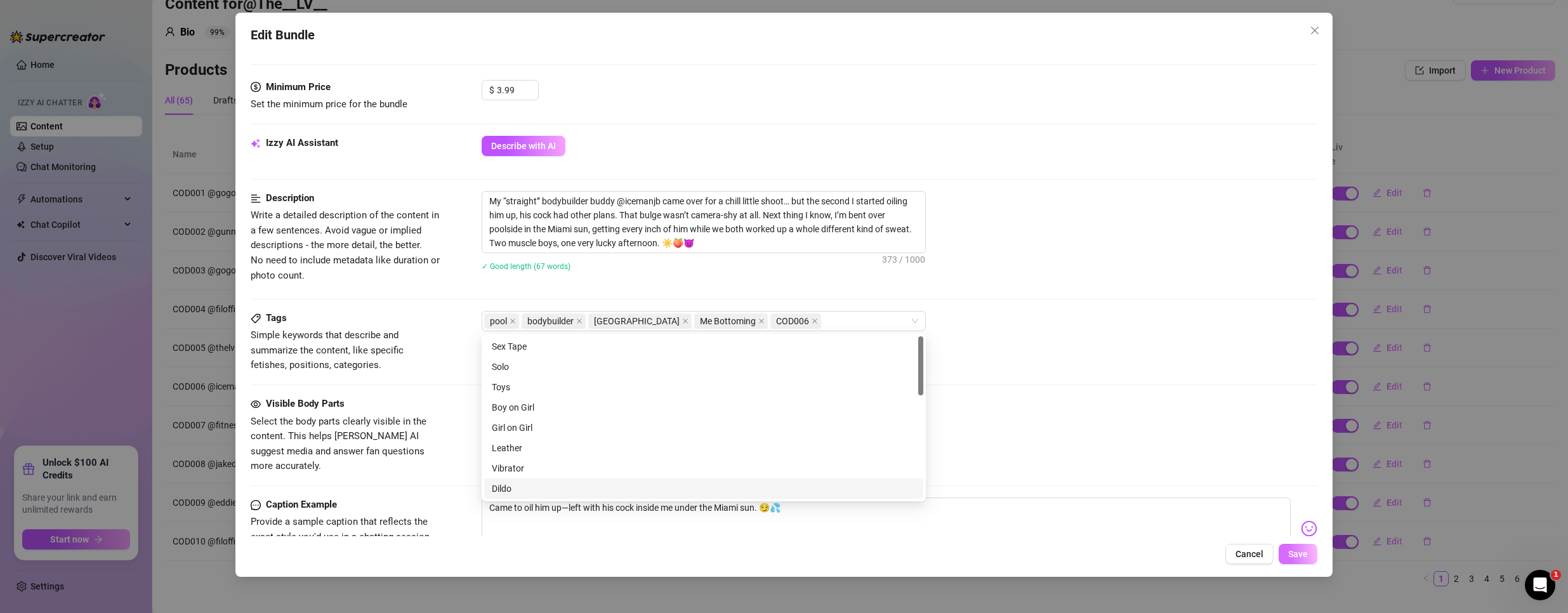
click at [1294, 550] on span "Save" at bounding box center [1298, 554] width 20 height 10
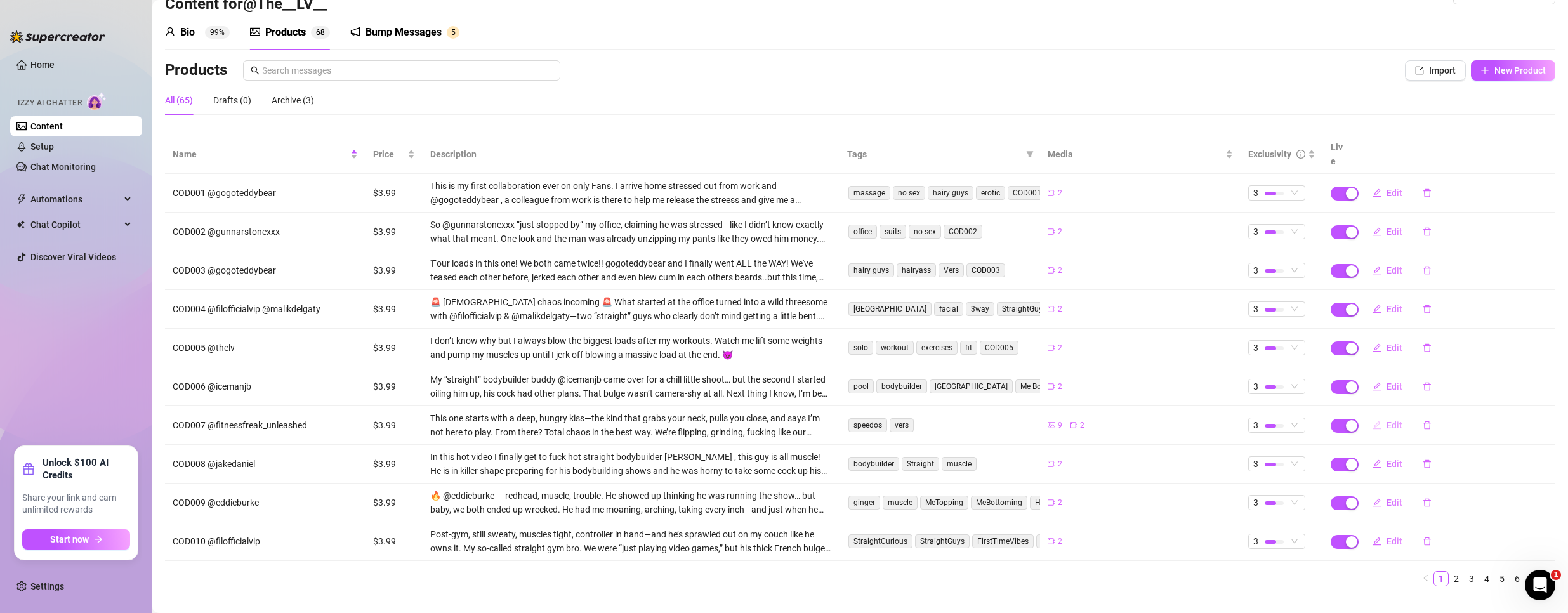
click at [1386, 420] on span "Edit" at bounding box center [1394, 425] width 16 height 10
type textarea "Started with a deep kiss… ended with both of us drenched and wrecked. 😈 He made…"
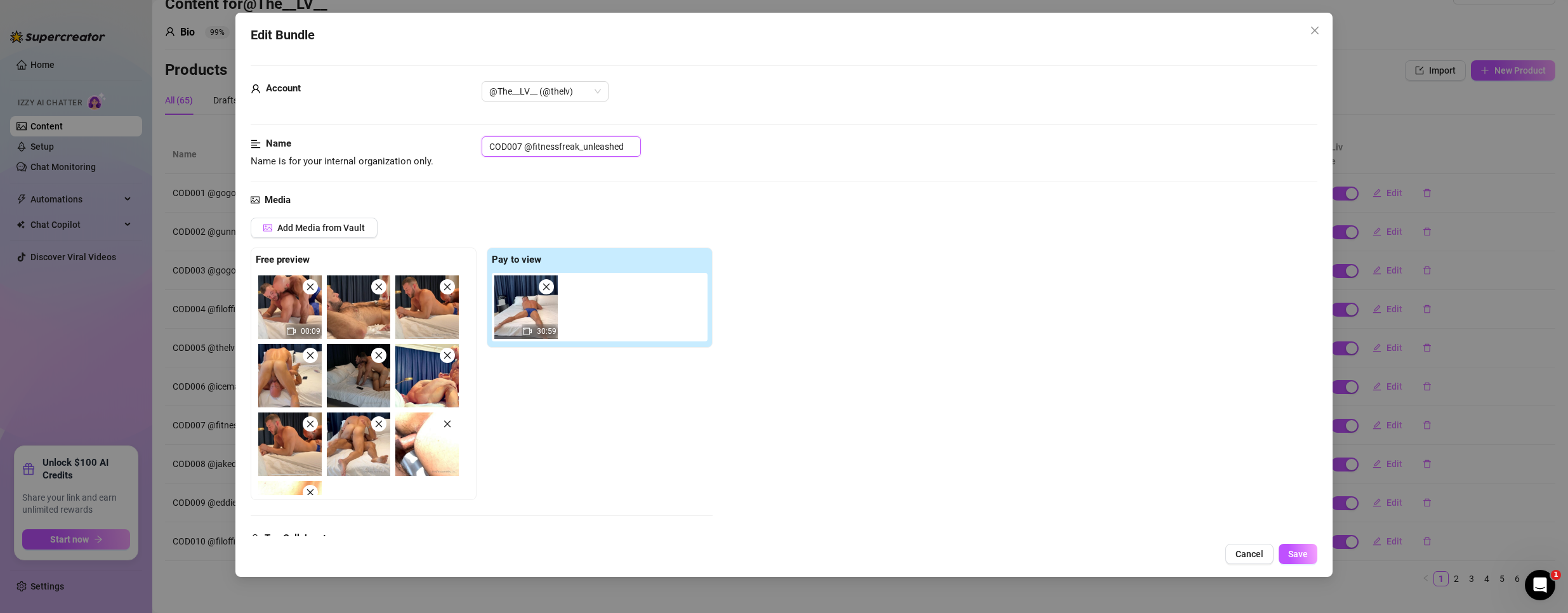
drag, startPoint x: 521, startPoint y: 144, endPoint x: 384, endPoint y: 130, distance: 137.7
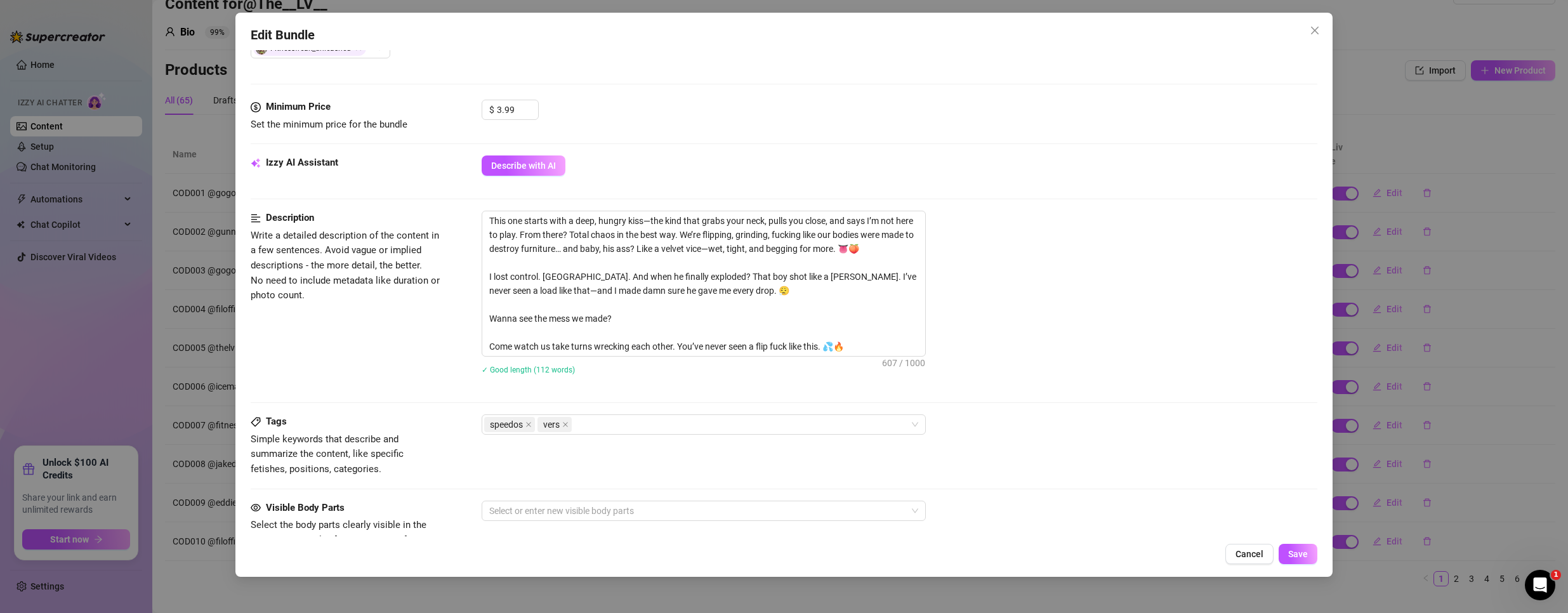
scroll to position [634, 0]
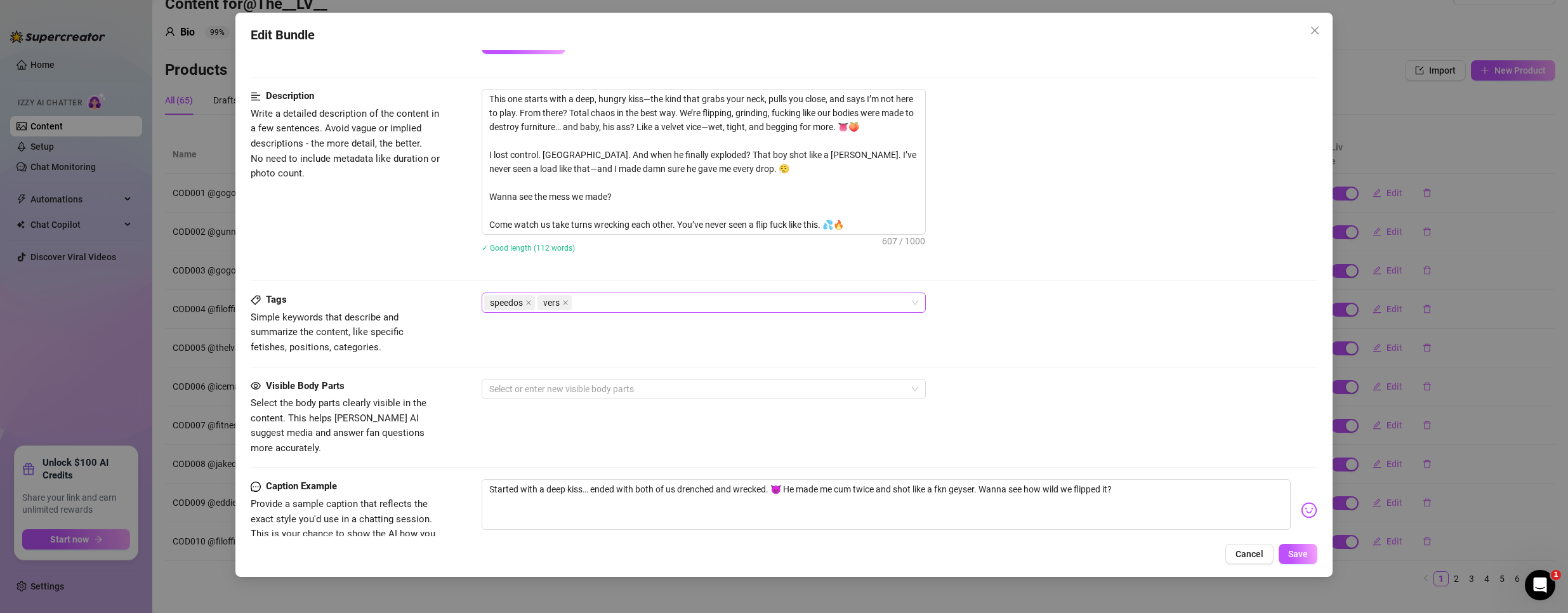
click at [623, 293] on div "speedos vers" at bounding box center [696, 302] width 426 height 17
paste input "COD007"
type input "COD007"
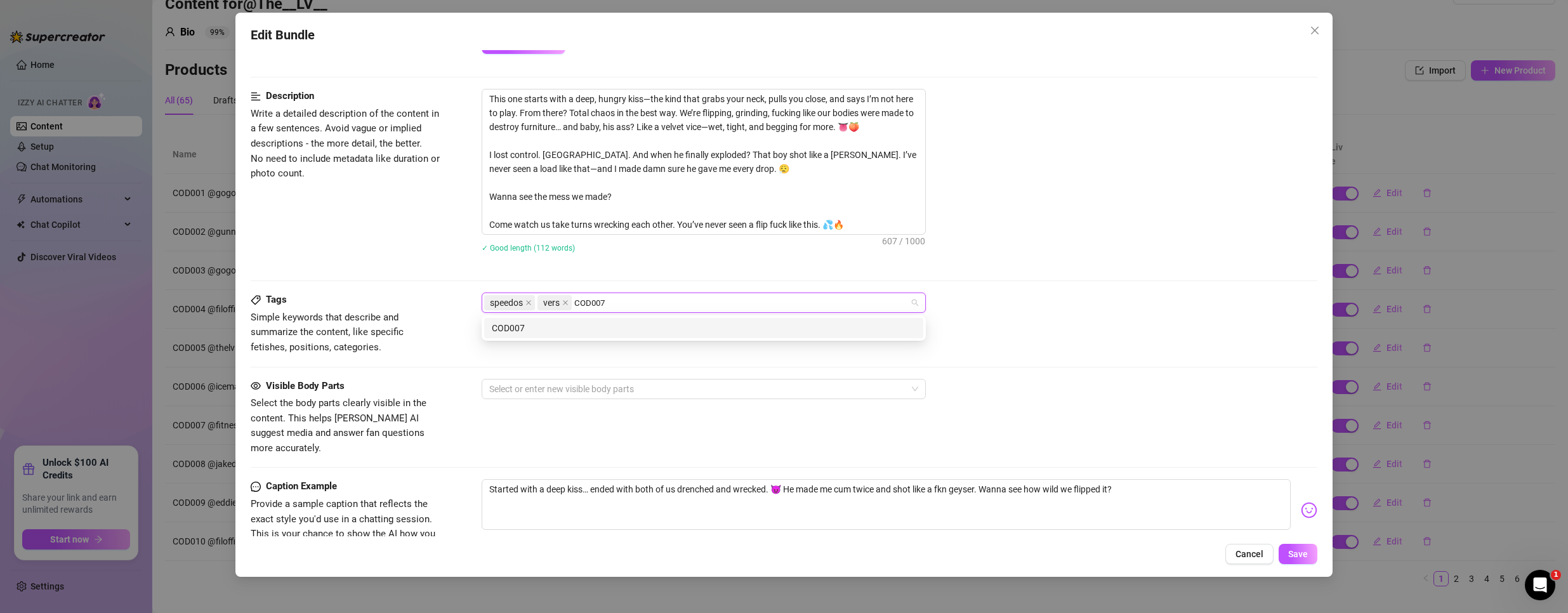
click at [563, 328] on div "COD007" at bounding box center [703, 328] width 424 height 14
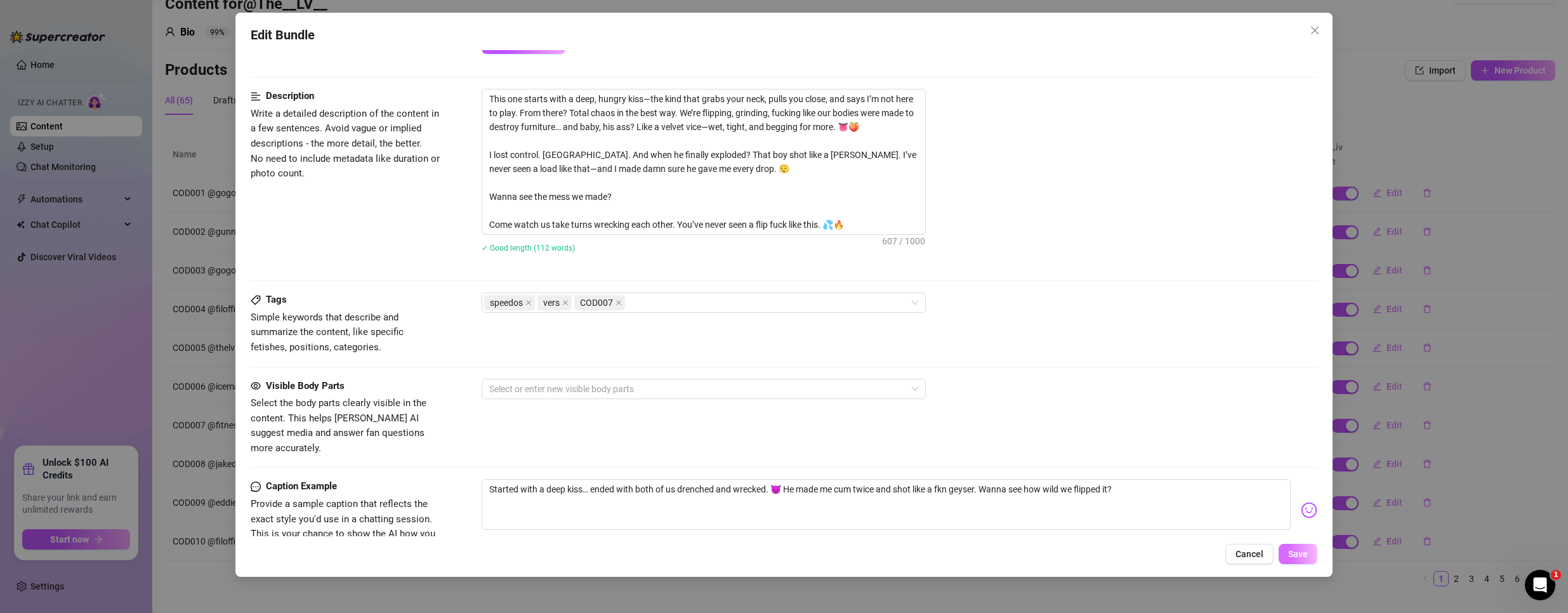
click at [1307, 550] on span "Save" at bounding box center [1298, 554] width 20 height 10
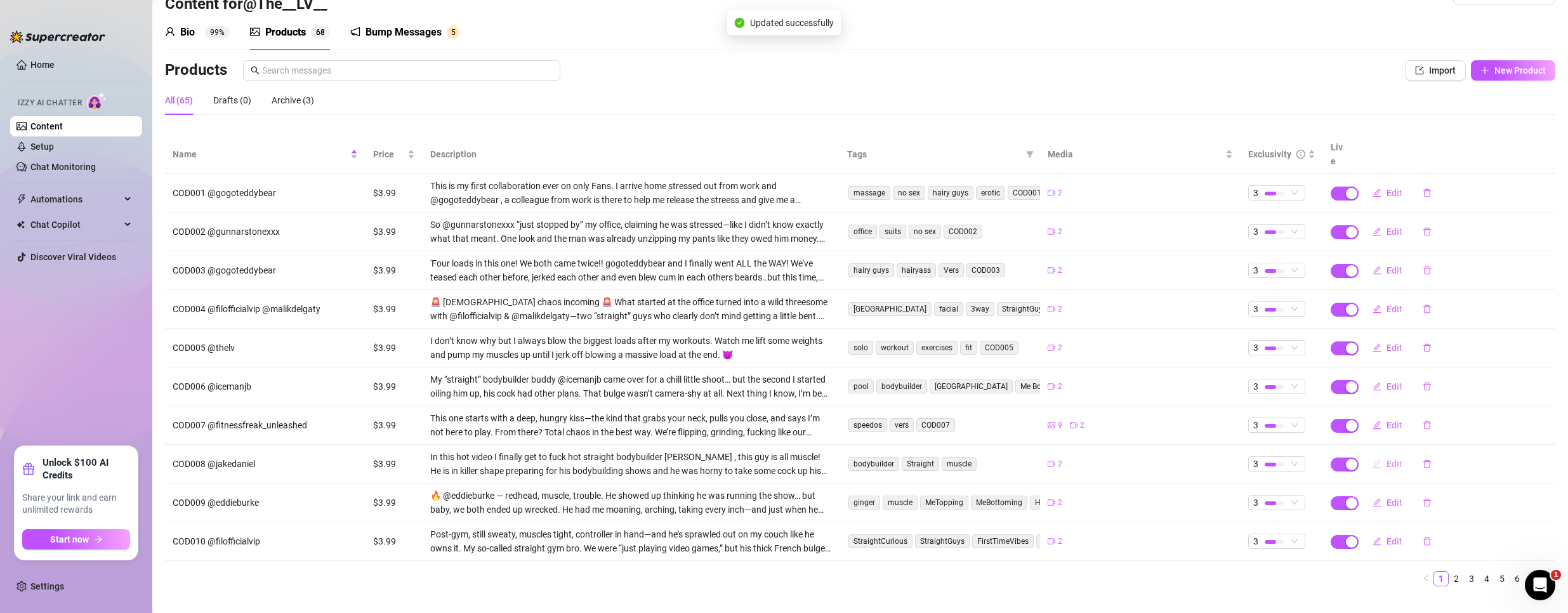
click at [1386, 458] on span "Edit" at bounding box center [1394, 463] width 16 height 10
type textarea "In this hot video I finally get to fuck hot straight bodybuilder [PERSON_NAME] …"
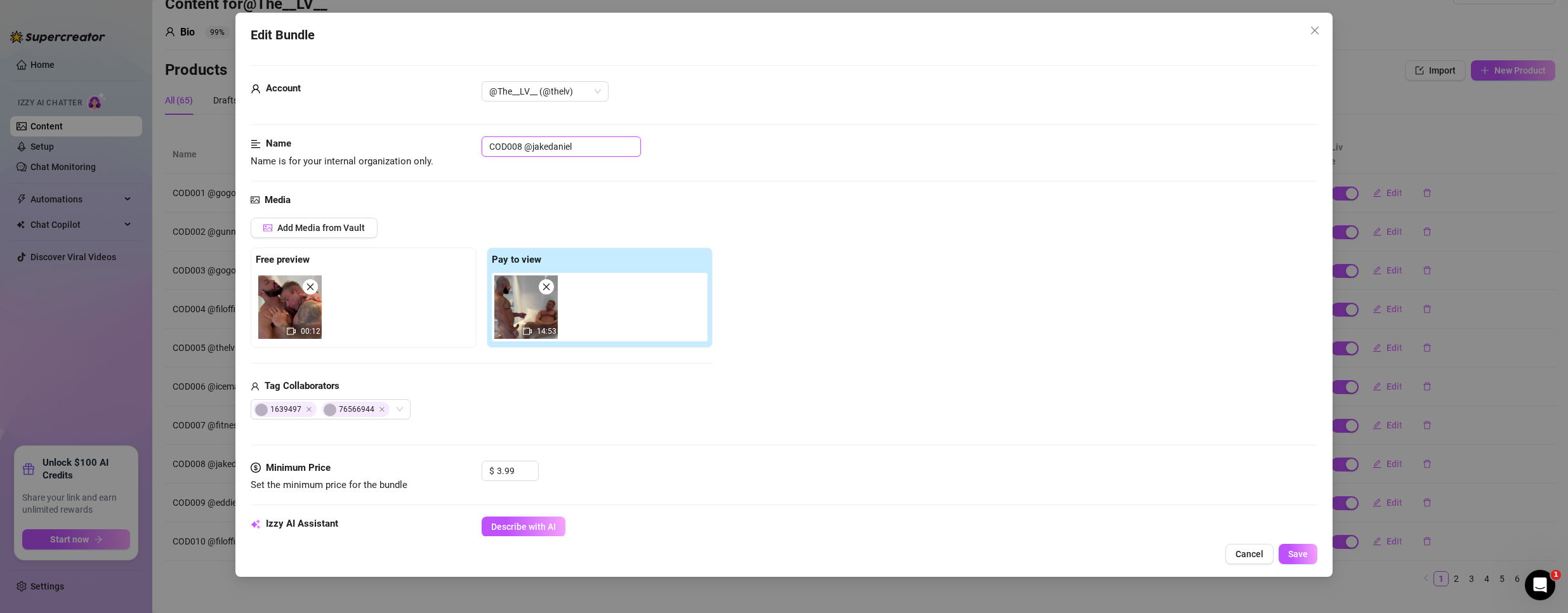
drag, startPoint x: 520, startPoint y: 141, endPoint x: 412, endPoint y: 132, distance: 108.4
click at [416, 132] on form "Account @The__LV__ (@thelv) Name Name is for your internal organization only. C…" at bounding box center [784, 598] width 1067 height 1066
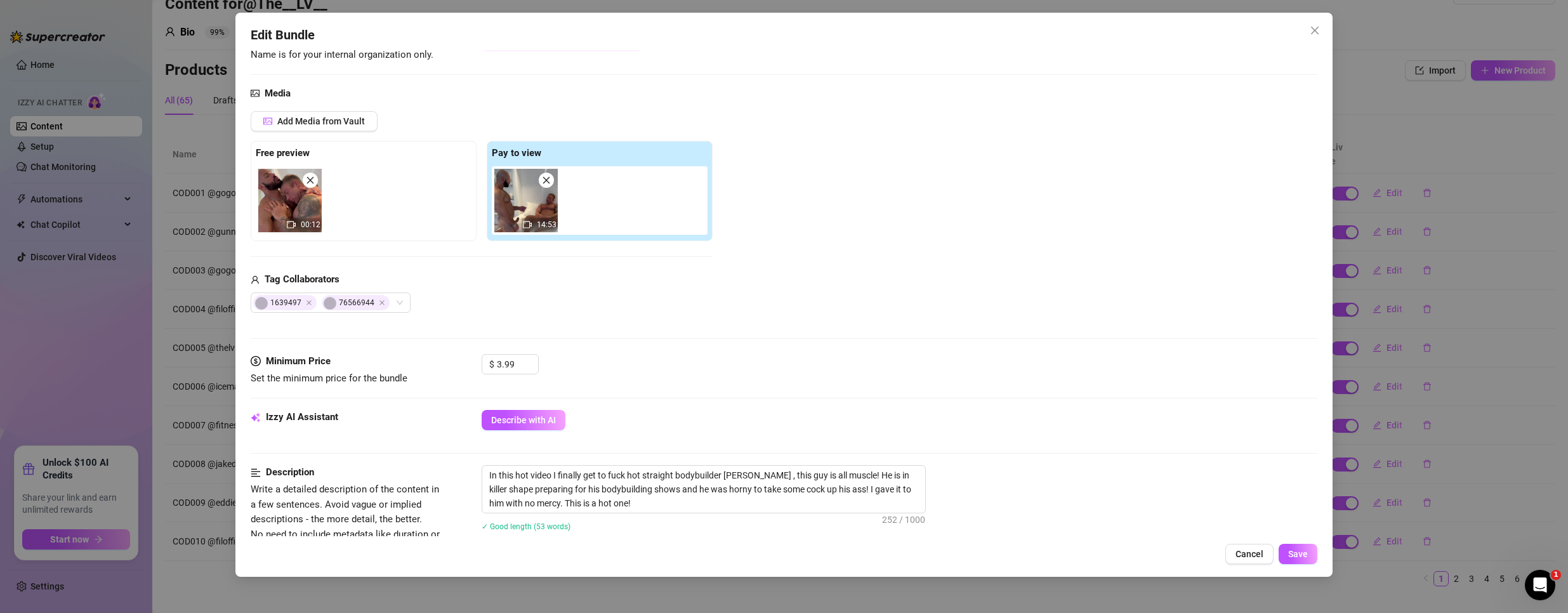
scroll to position [571, 0]
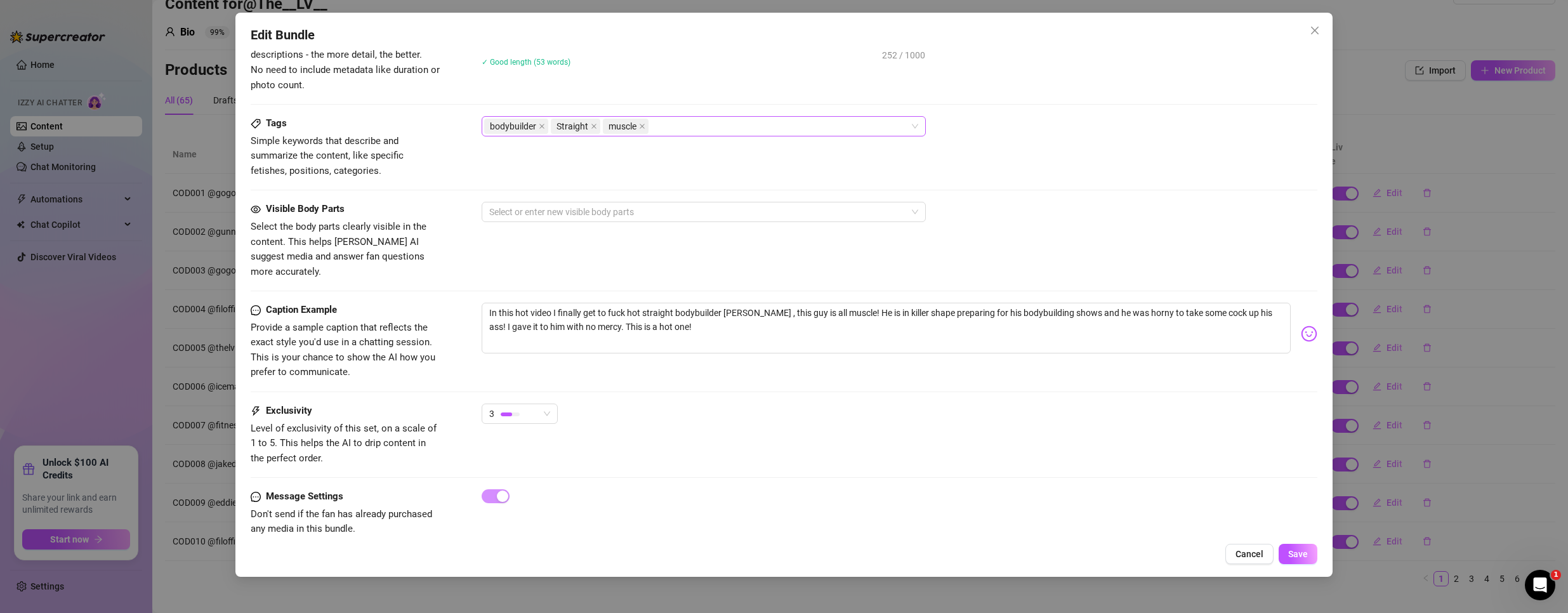
click at [701, 128] on div "bodybuilder Straight muscle" at bounding box center [696, 126] width 426 height 17
paste input "COD008"
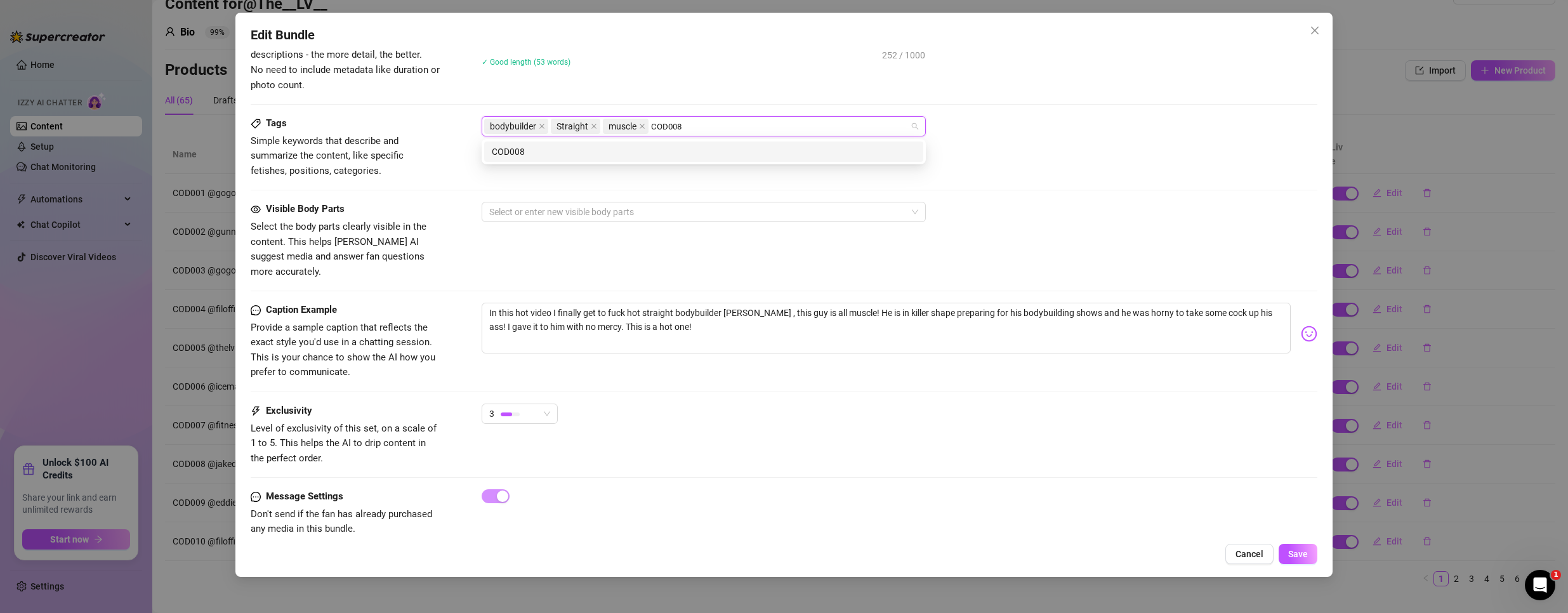
type input "COD008"
click at [636, 156] on div "COD008" at bounding box center [703, 151] width 424 height 14
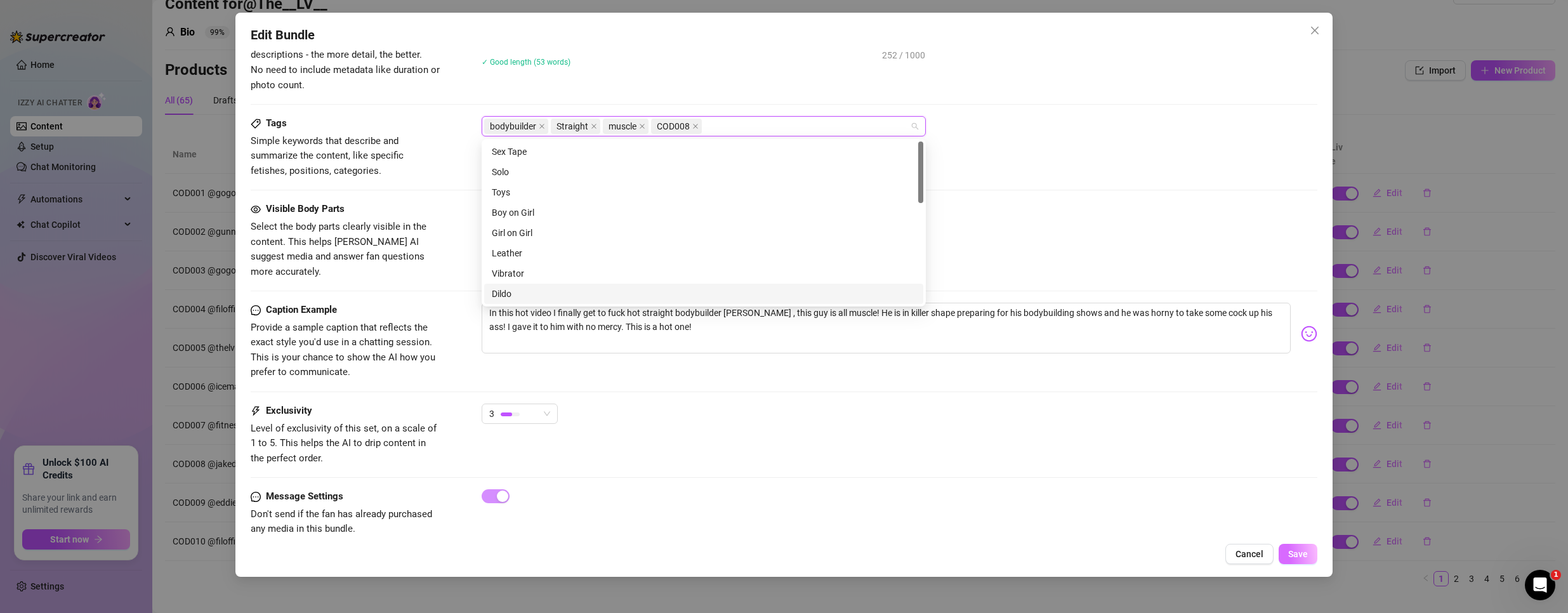
click at [1304, 550] on span "Save" at bounding box center [1298, 554] width 20 height 10
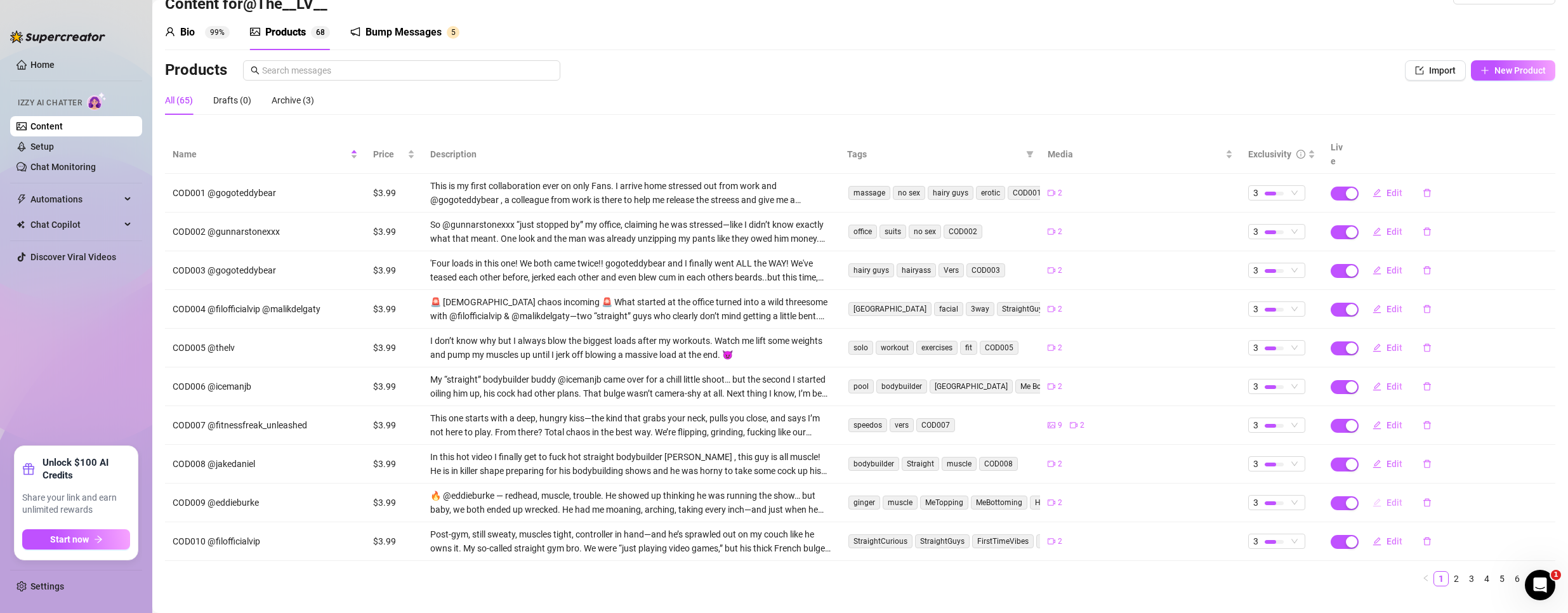
click at [1386, 497] on span "Edit" at bounding box center [1394, 502] width 16 height 10
type textarea "Started with a kiss. Ended with his face glazed and my dick still hard."
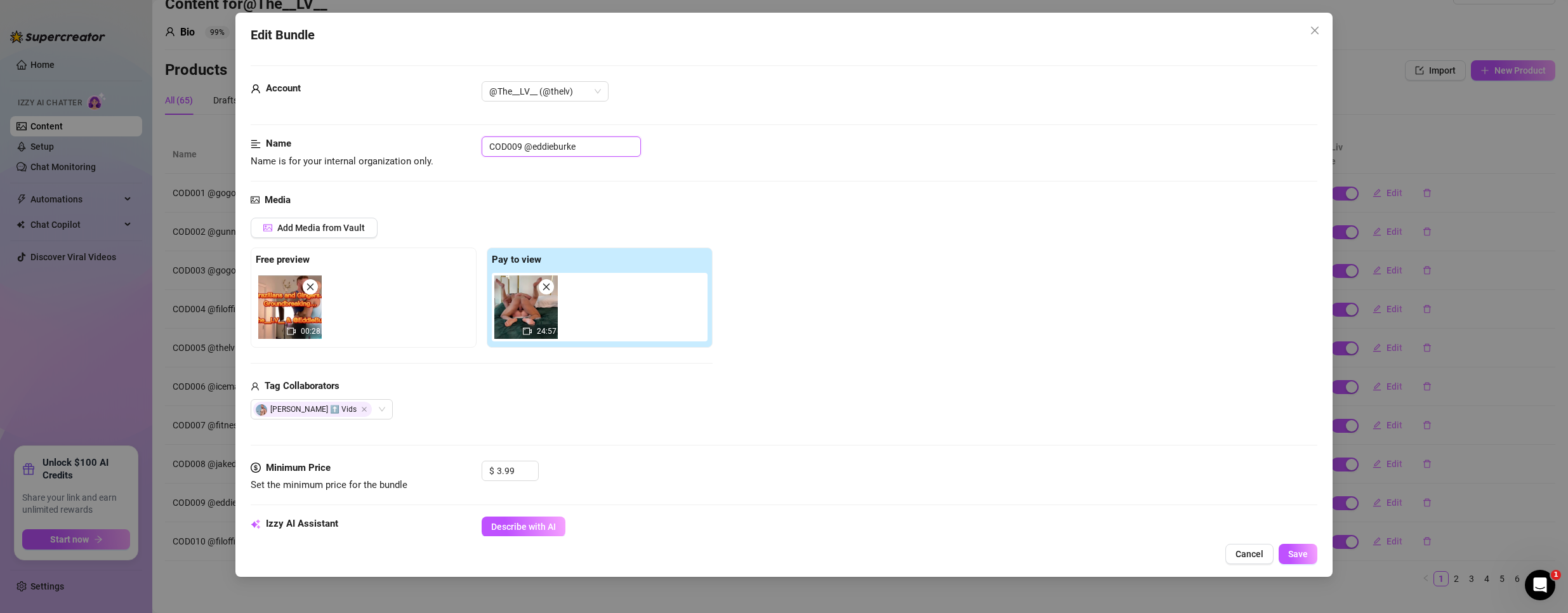
drag, startPoint x: 521, startPoint y: 144, endPoint x: 319, endPoint y: 113, distance: 204.4
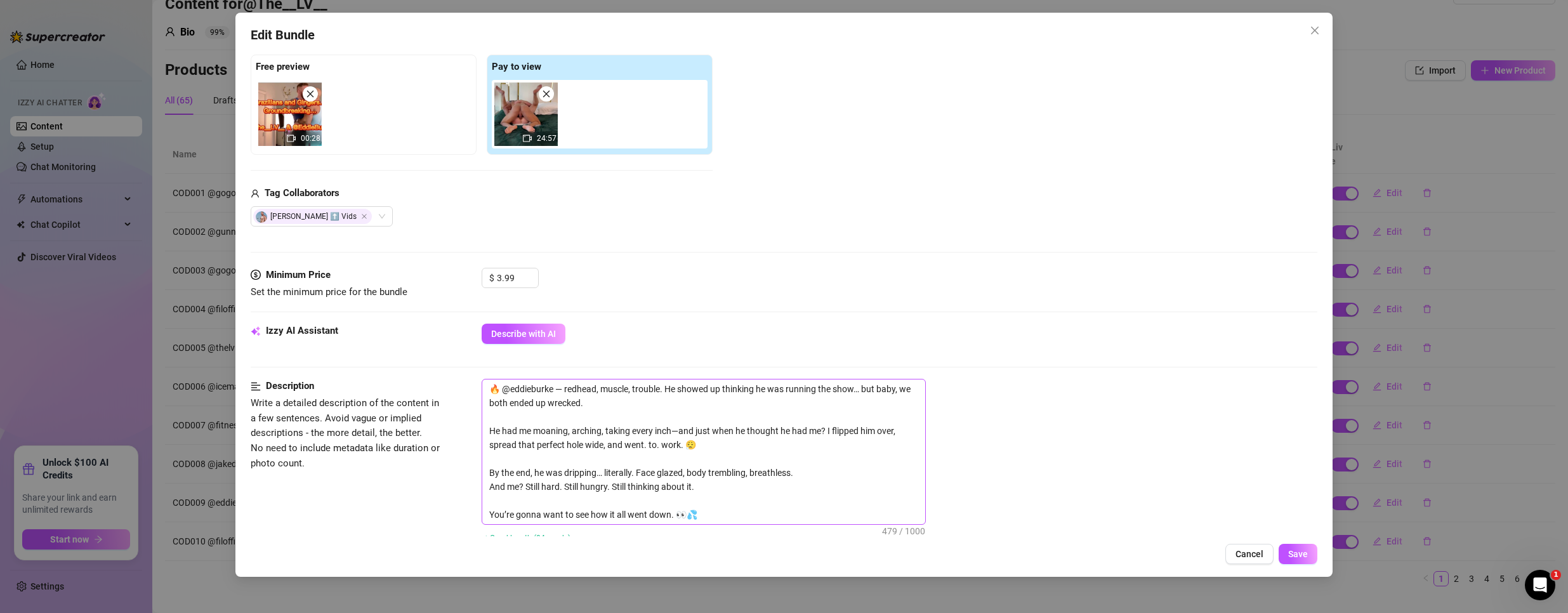
scroll to position [381, 0]
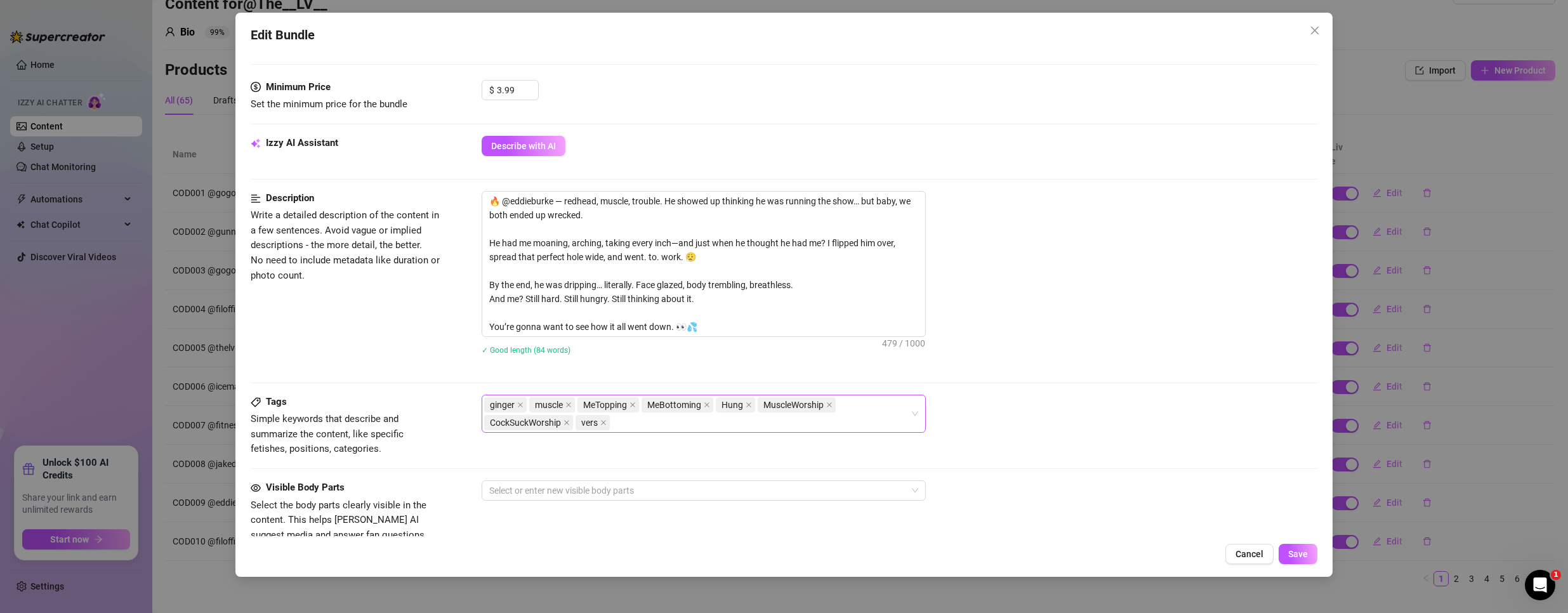
click at [865, 423] on div "ginger muscle MeTopping MeBottoming Hung MuscleWorship CockSuckWorship vers" at bounding box center [696, 413] width 426 height 36
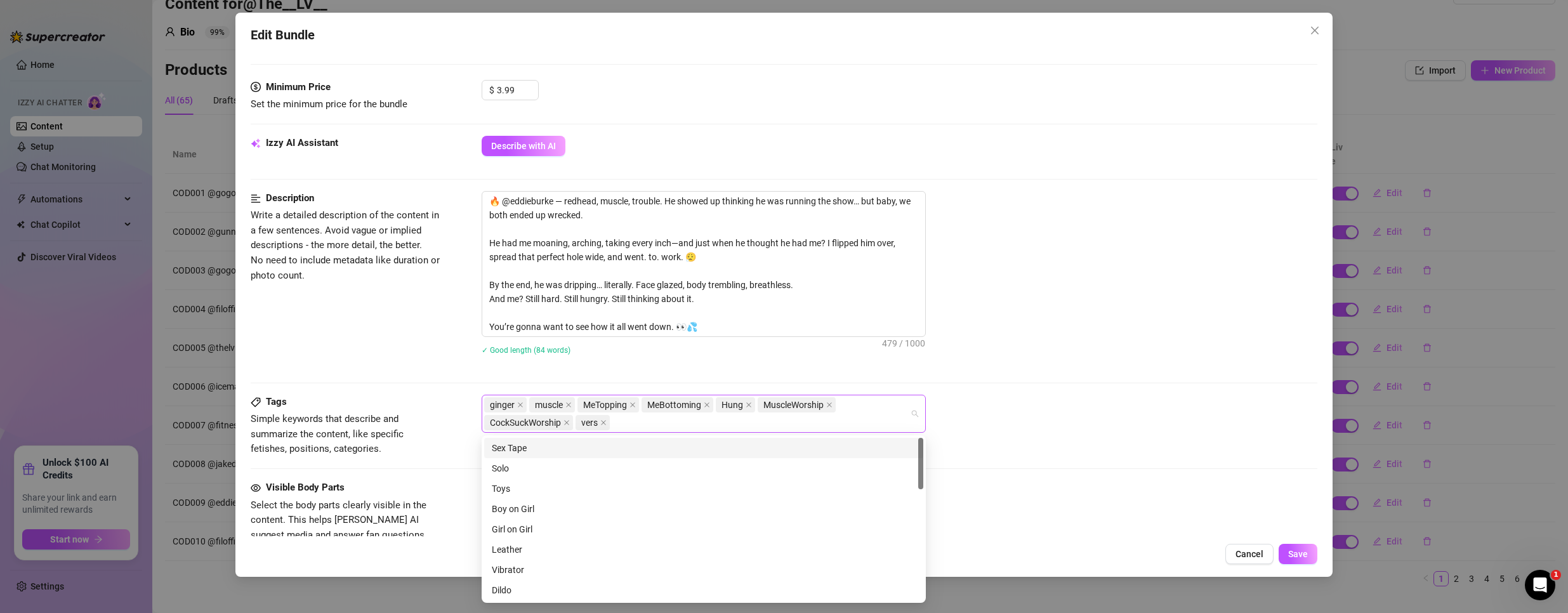
paste input "COD009"
type input "COD009"
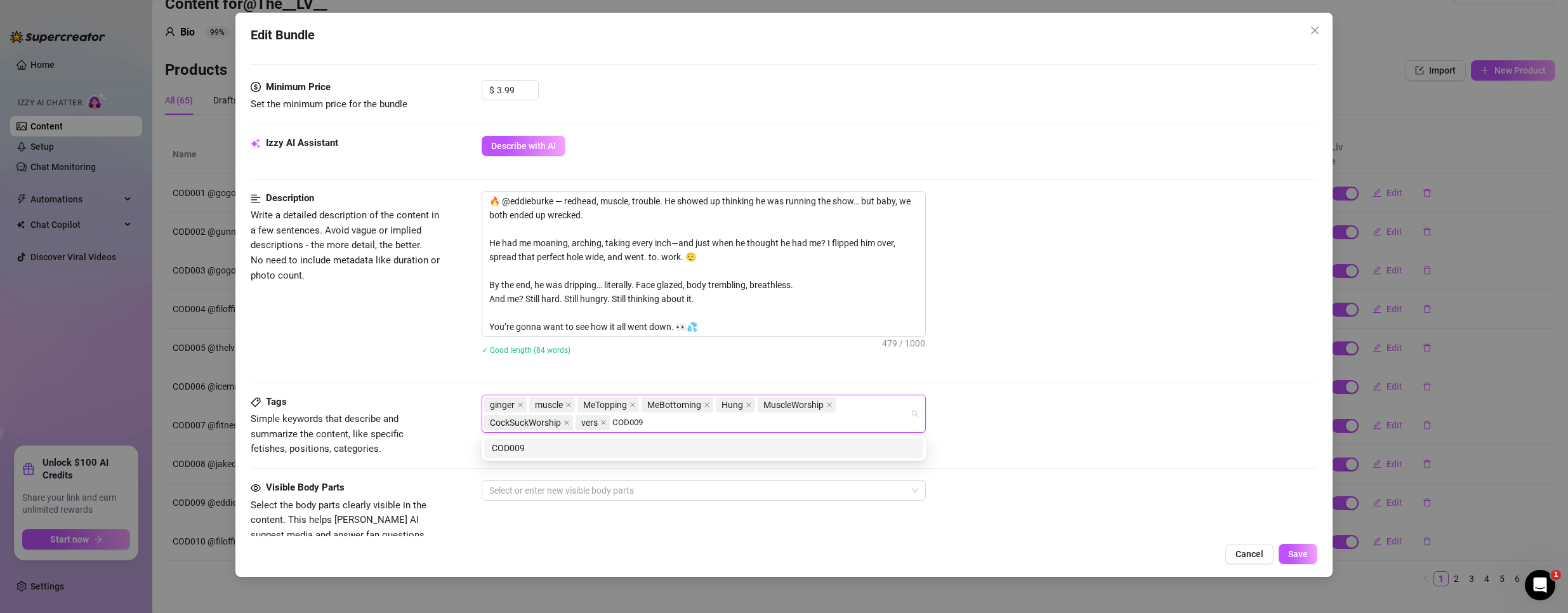
click at [684, 446] on div "COD009" at bounding box center [703, 448] width 424 height 14
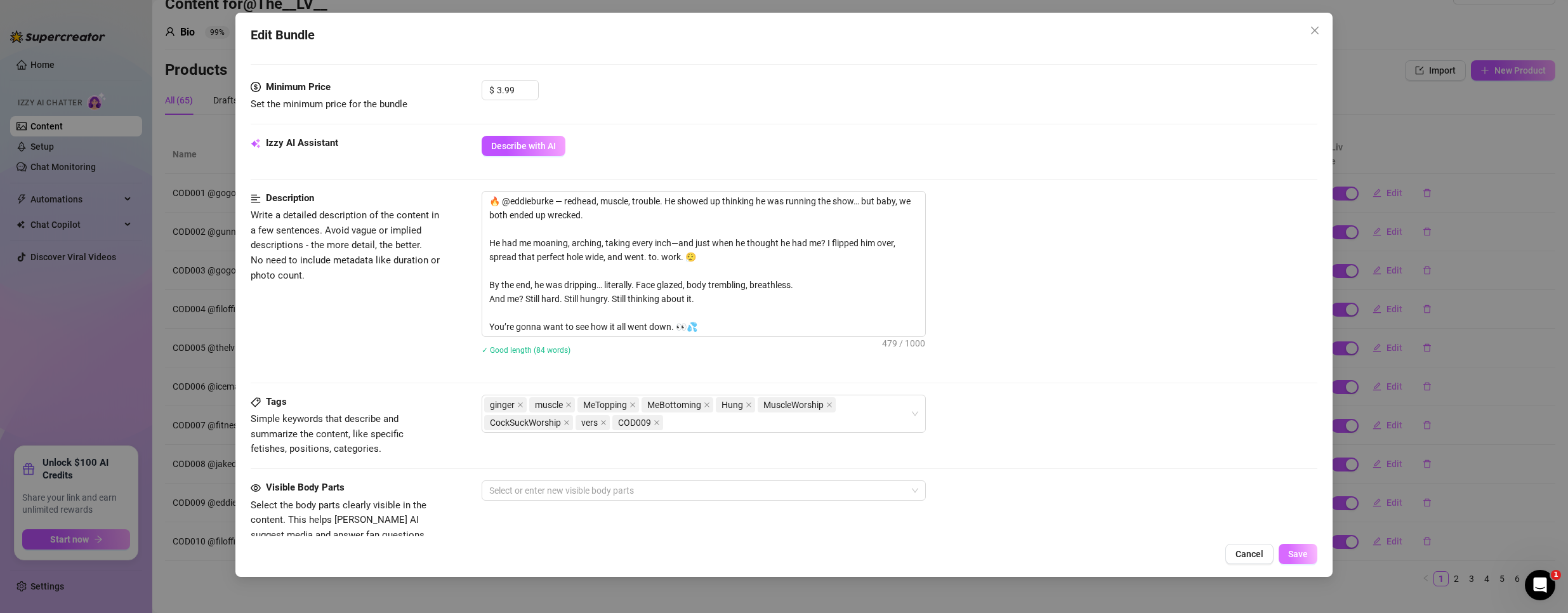
click at [1295, 554] on span "Save" at bounding box center [1298, 554] width 20 height 10
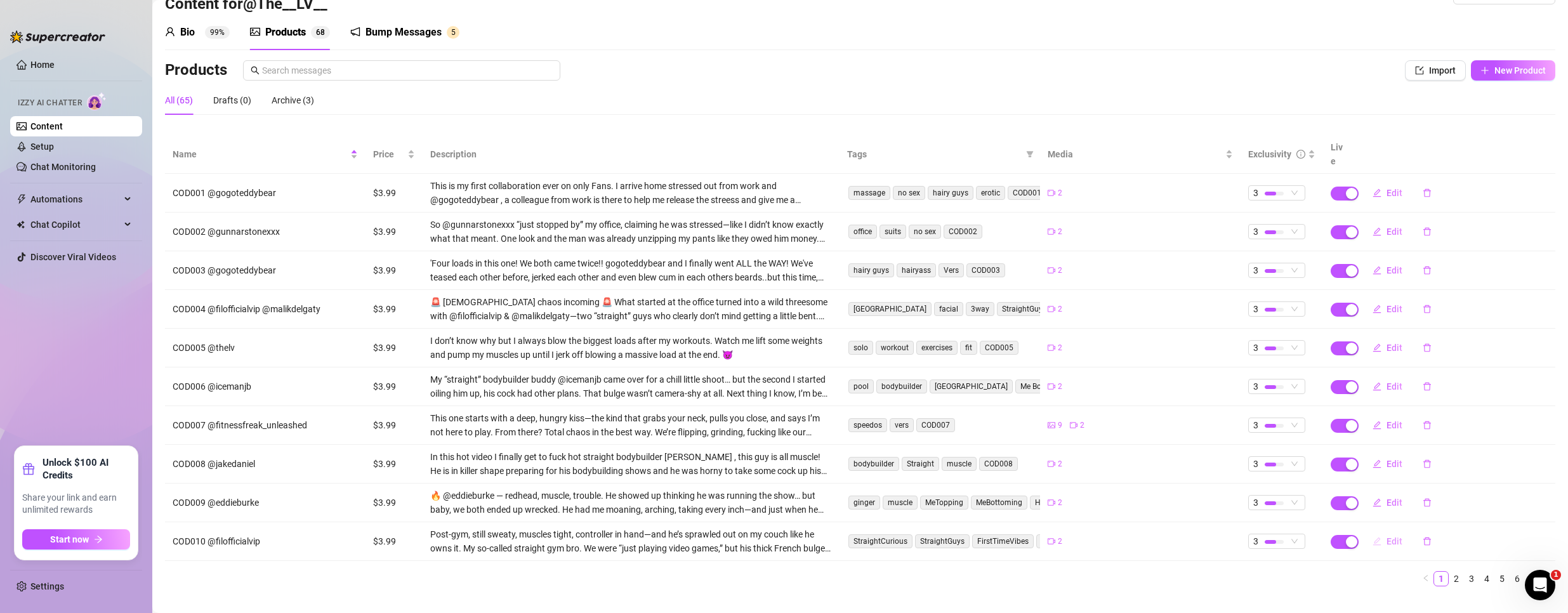
click at [1386, 536] on span "Edit" at bounding box center [1394, 541] width 16 height 10
type textarea "We were “just playing video games”… until his French bulge started touching my …"
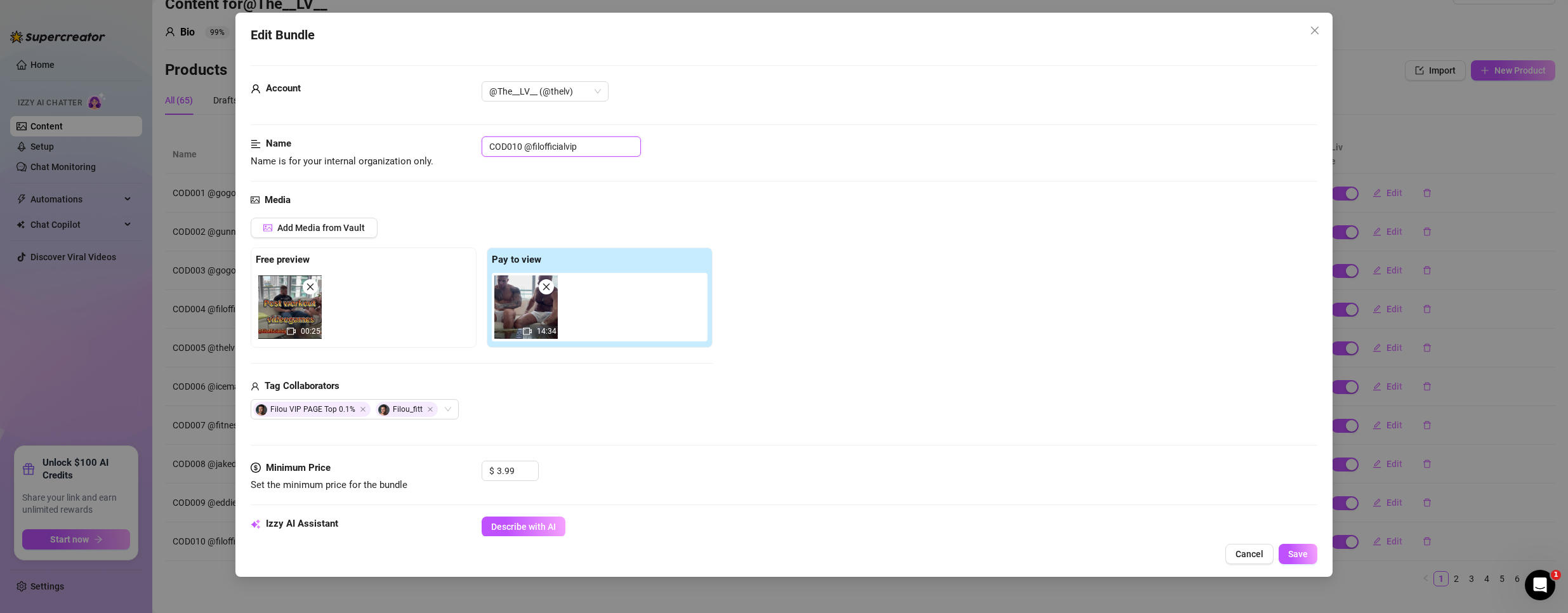
drag, startPoint x: 519, startPoint y: 143, endPoint x: 291, endPoint y: 135, distance: 228.1
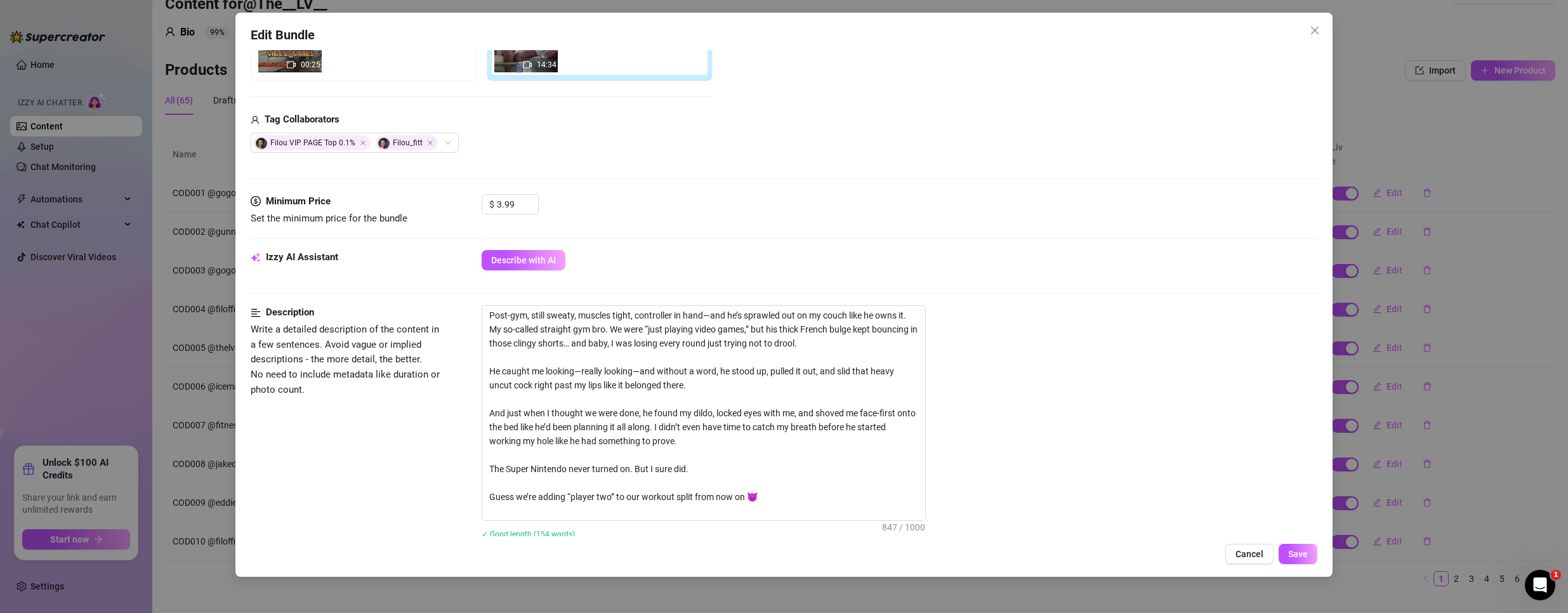
scroll to position [571, 0]
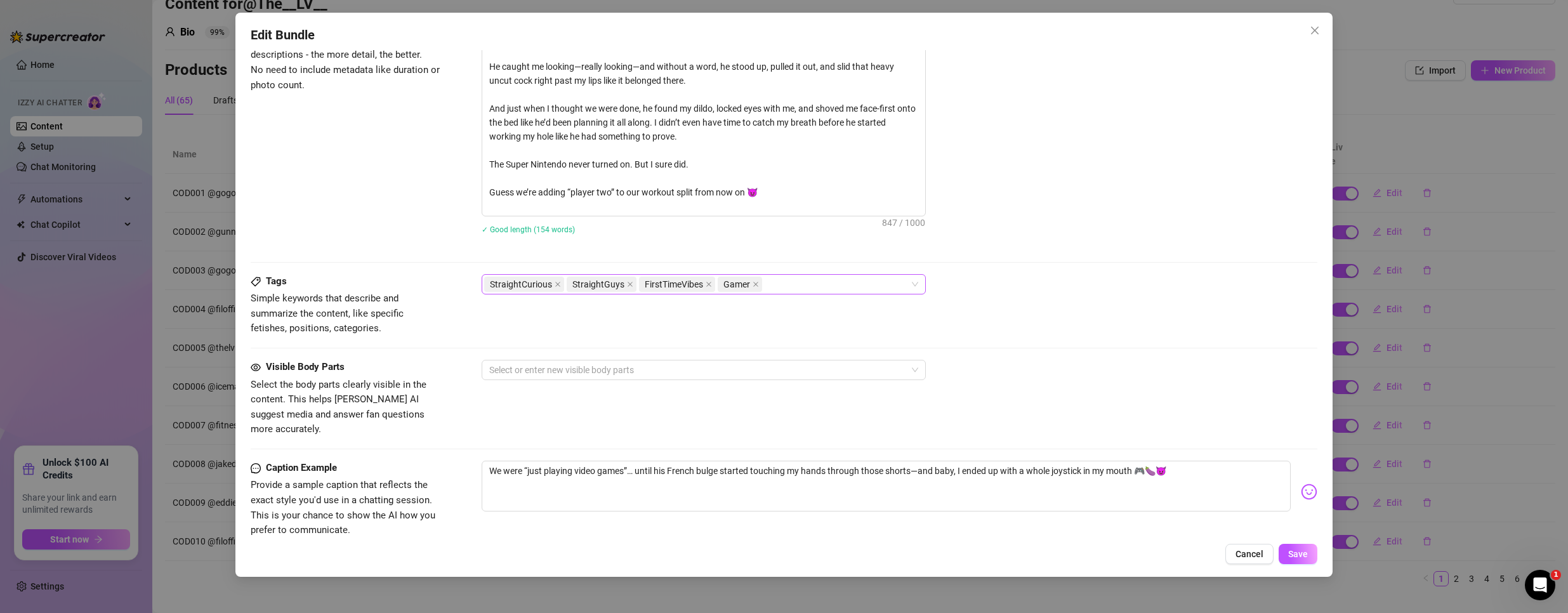
click at [822, 288] on div "StraightCurious StraightGuys FirstTimeVibes Gamer" at bounding box center [696, 284] width 426 height 17
paste input "COD010"
type input "COD010"
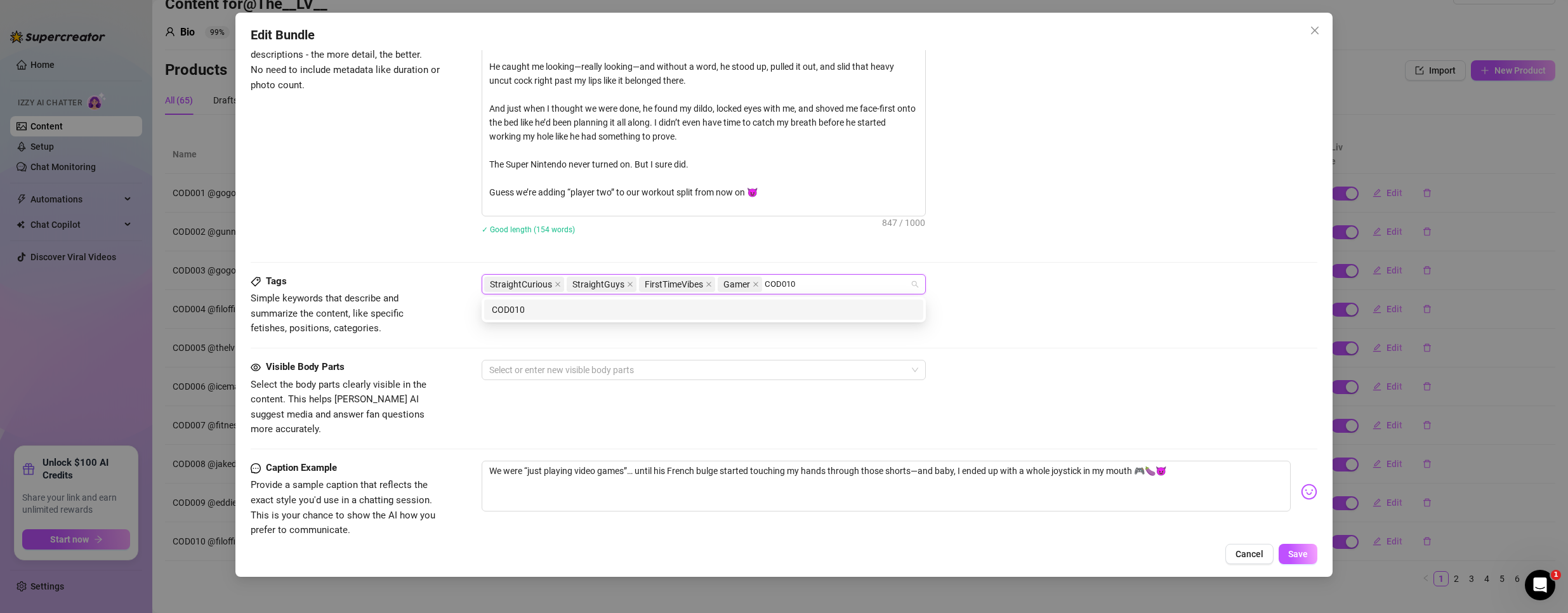
click at [701, 306] on div "COD010" at bounding box center [703, 310] width 424 height 14
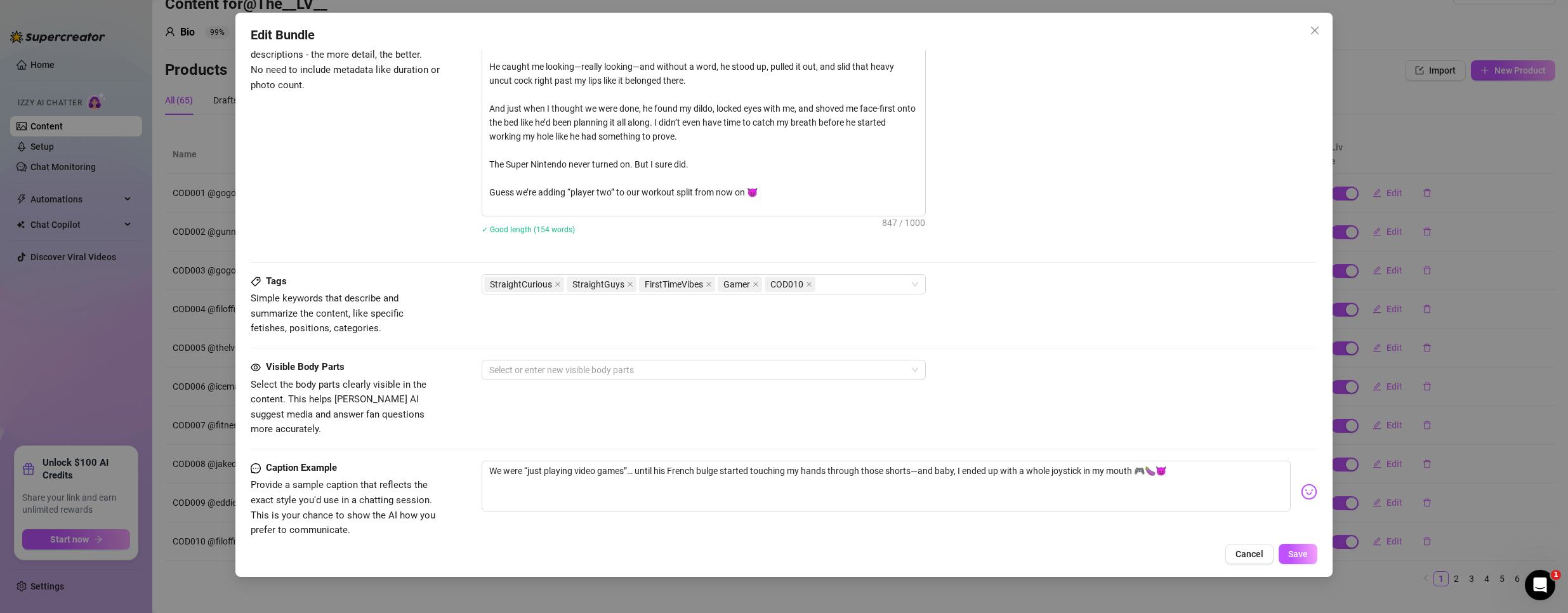
click at [1183, 309] on div "Tags Simple keywords that describe and summarize the content, like specific fet…" at bounding box center [784, 305] width 1067 height 62
click at [1296, 543] on div "Edit Bundle Account @The__LV__ (@thelv) Name Name is for your internal organiza…" at bounding box center [784, 294] width 1098 height 564
click at [1298, 555] on span "Save" at bounding box center [1298, 554] width 20 height 10
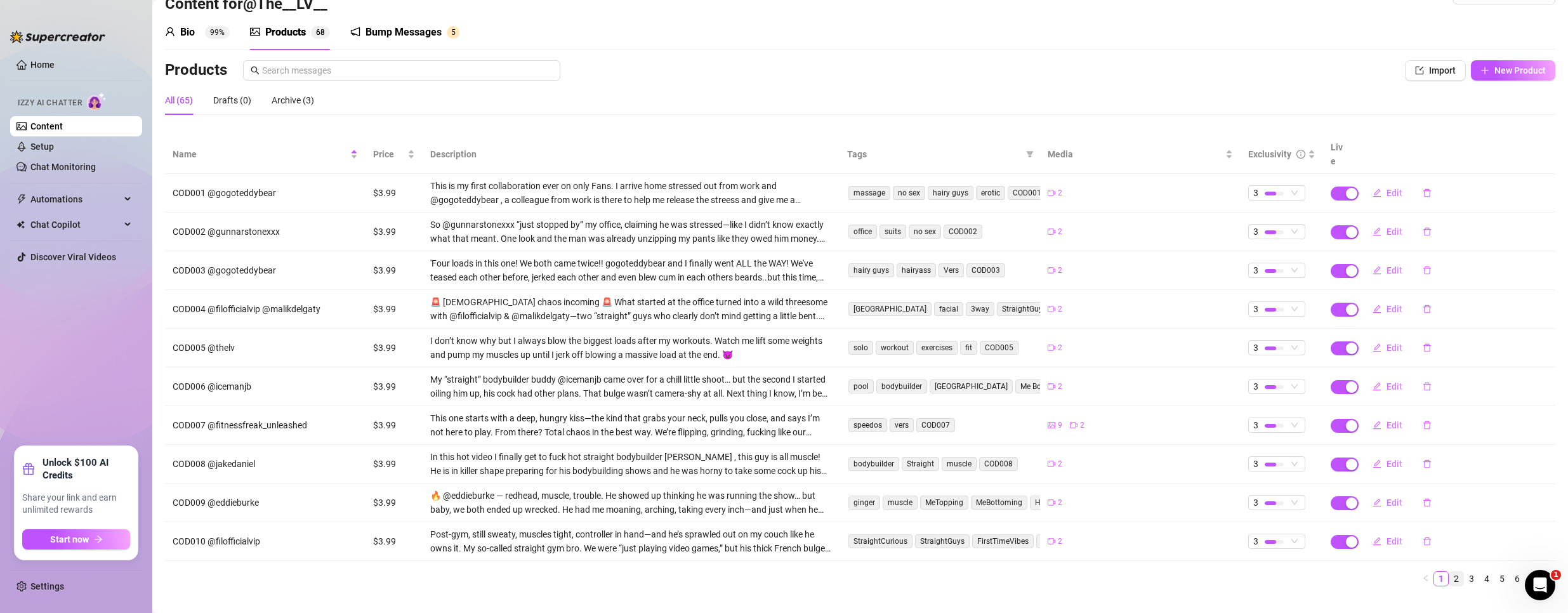
click at [1449, 572] on link "2" at bounding box center [1456, 579] width 14 height 14
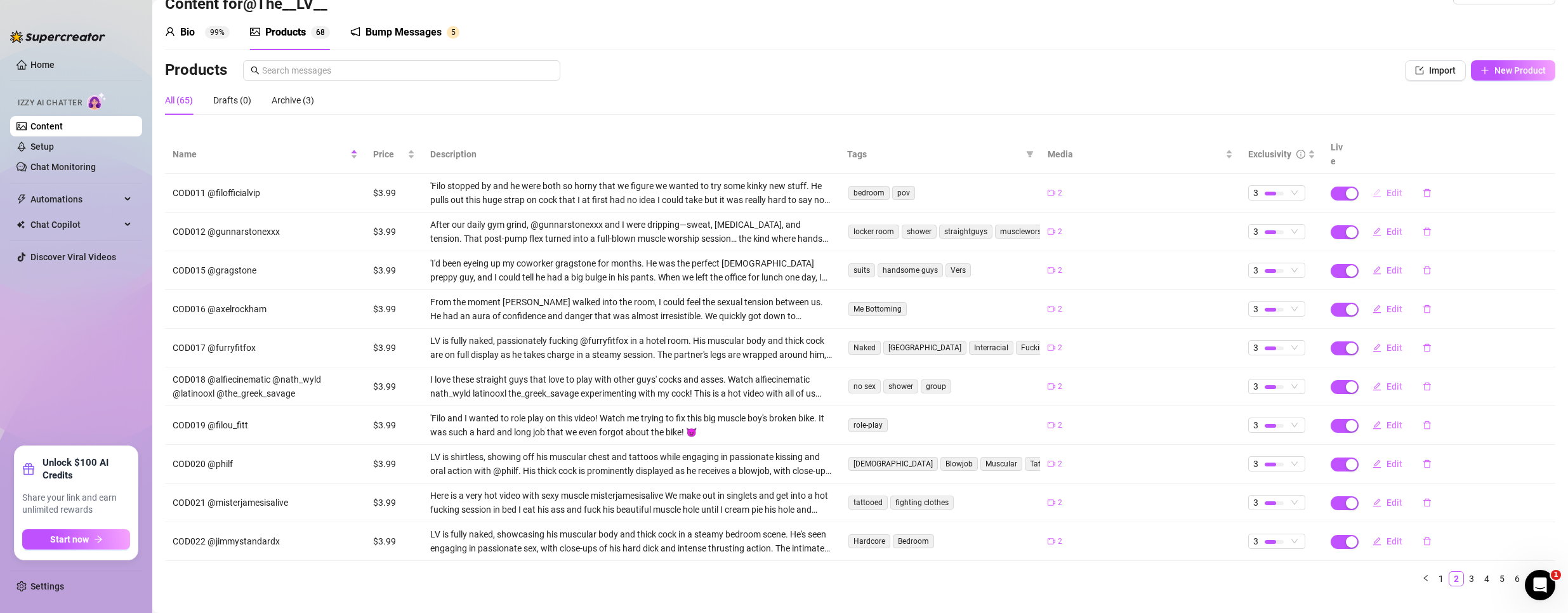
click at [1384, 182] on button "Edit" at bounding box center [1386, 193] width 50 height 21
type textarea "My “straight” gym bro came over to game… but ended up using my dildo on me inst…"
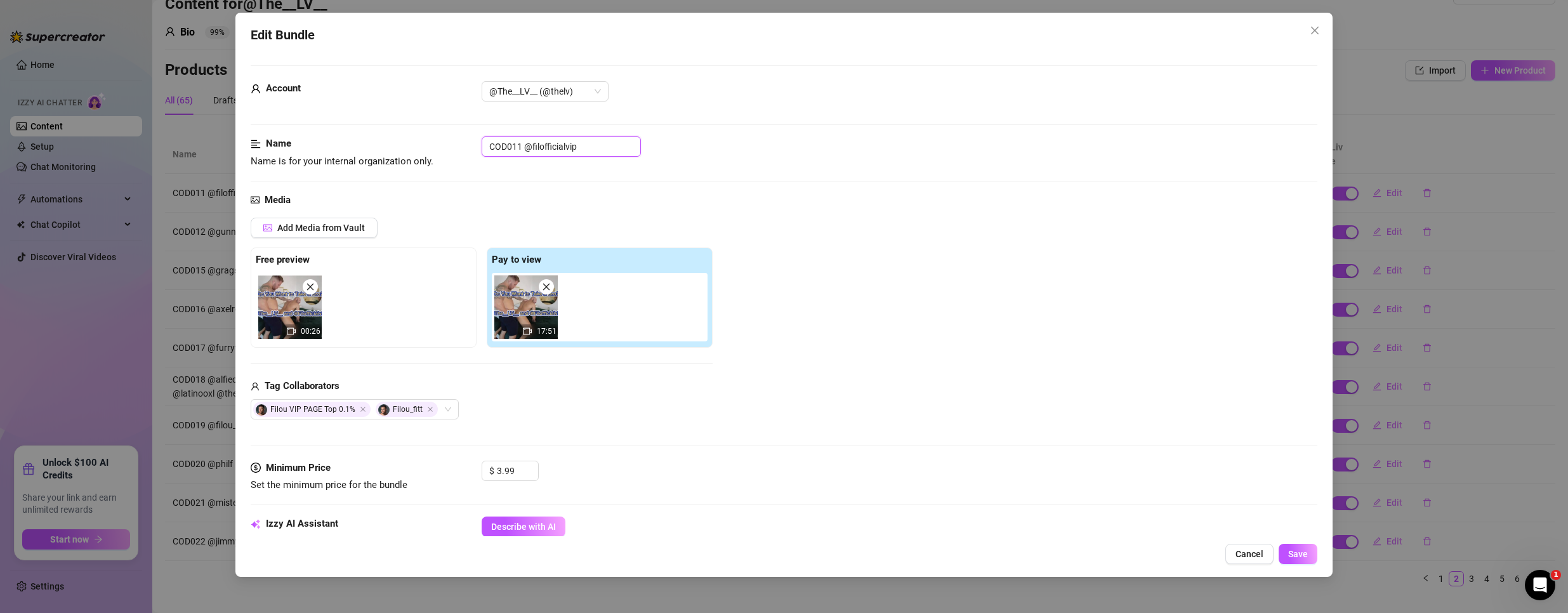
drag, startPoint x: 522, startPoint y: 146, endPoint x: 398, endPoint y: 140, distance: 124.1
click at [398, 140] on div "Name Name is for your internal organization only. COD011 @filofficialvip" at bounding box center [784, 152] width 1067 height 33
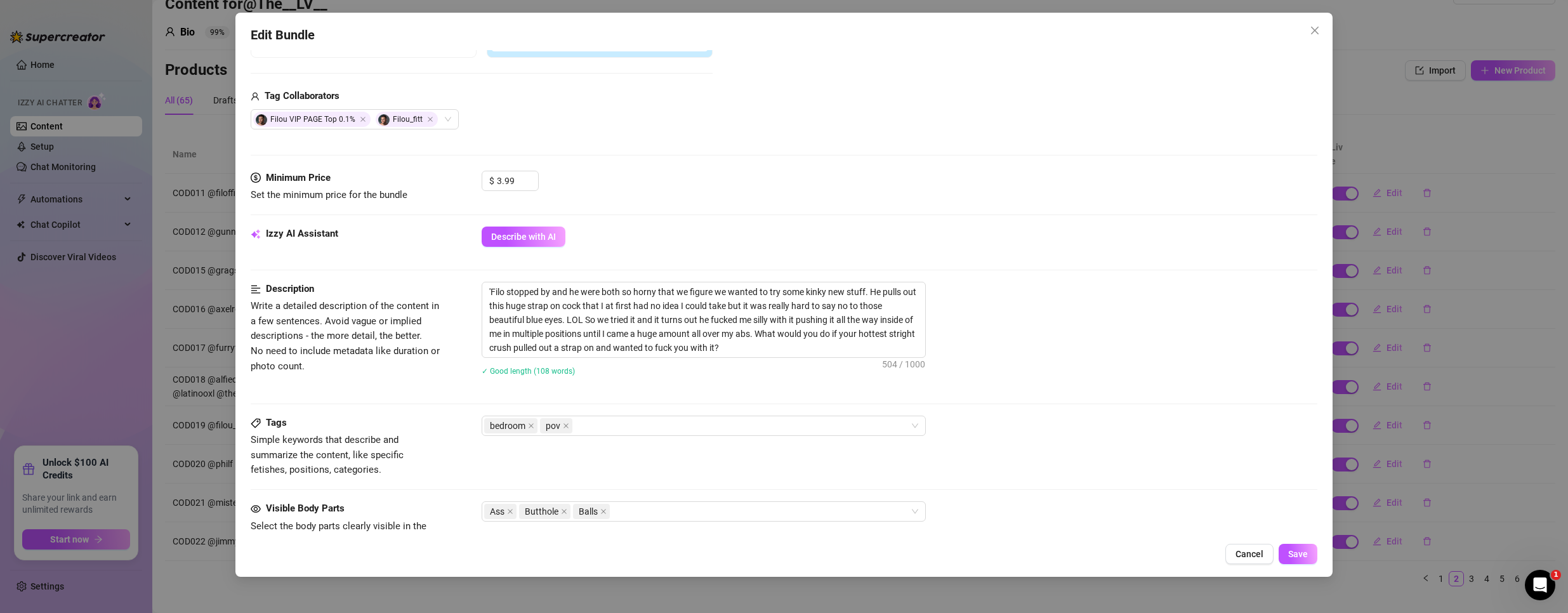
scroll to position [508, 0]
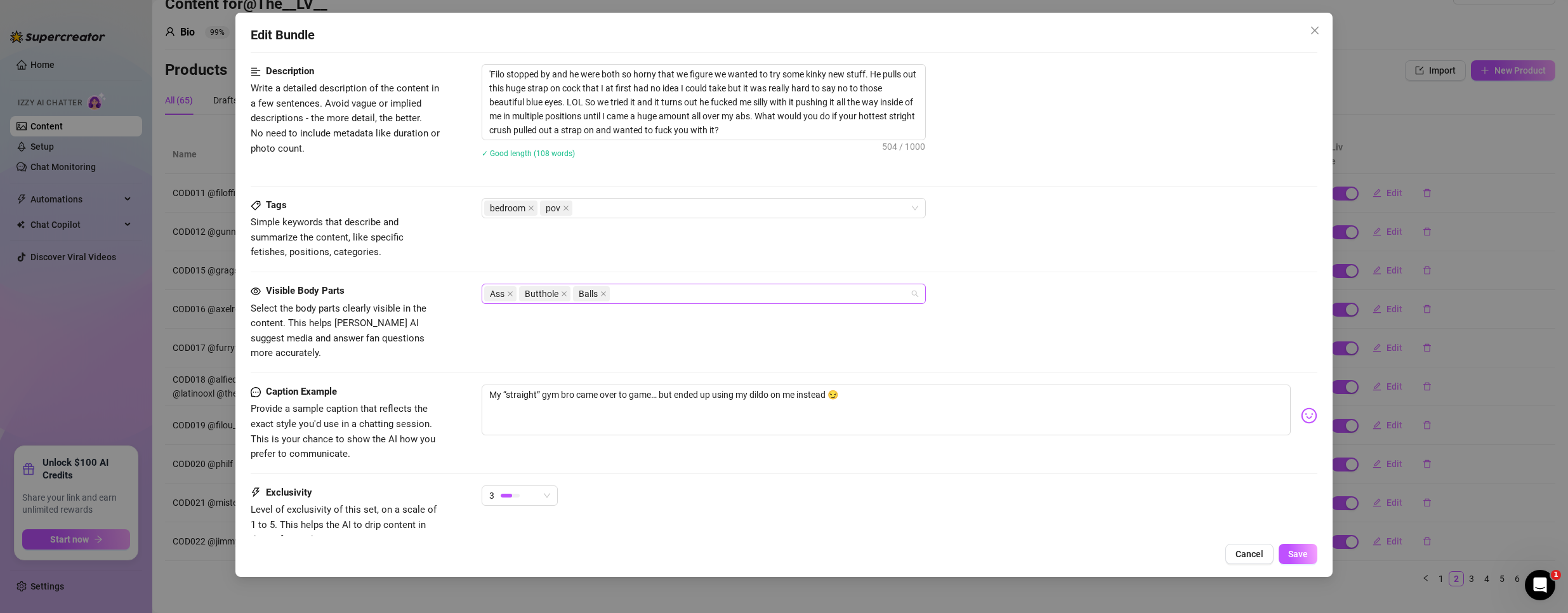
click at [664, 297] on div "Ass Butthole Balls" at bounding box center [696, 293] width 426 height 17
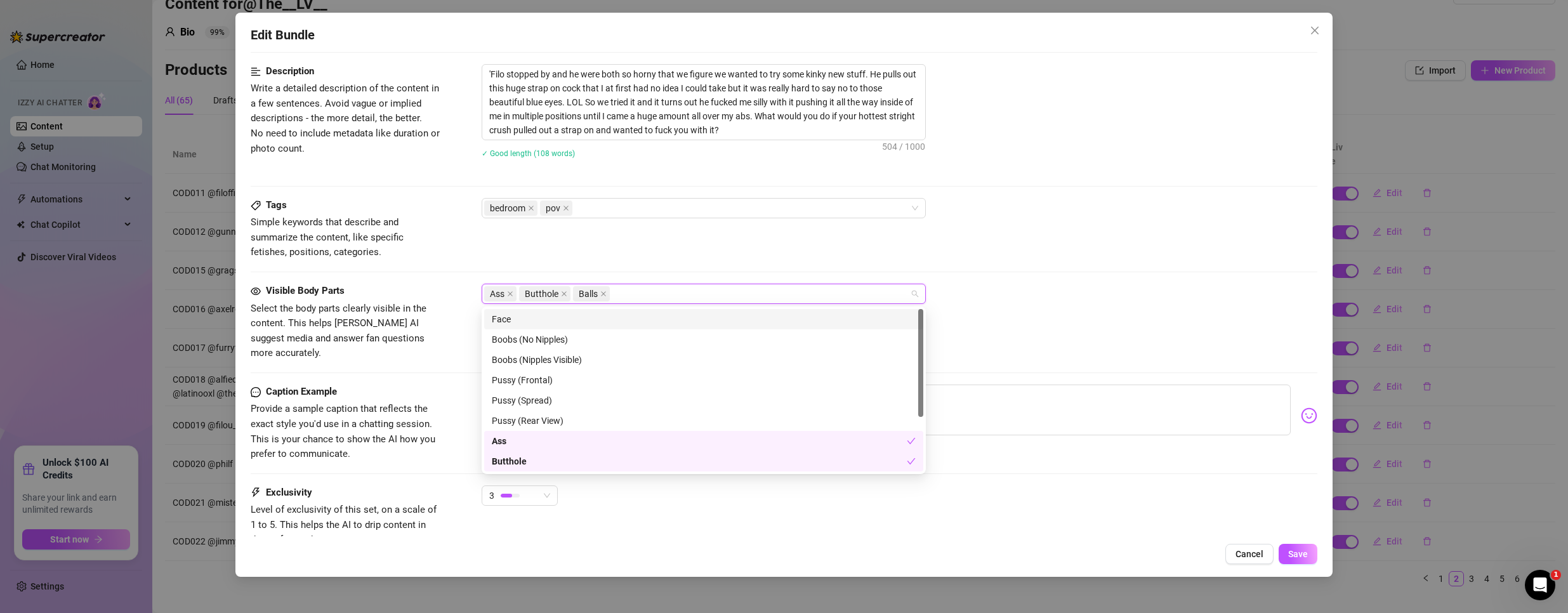
paste input "COD011"
type input "COD011"
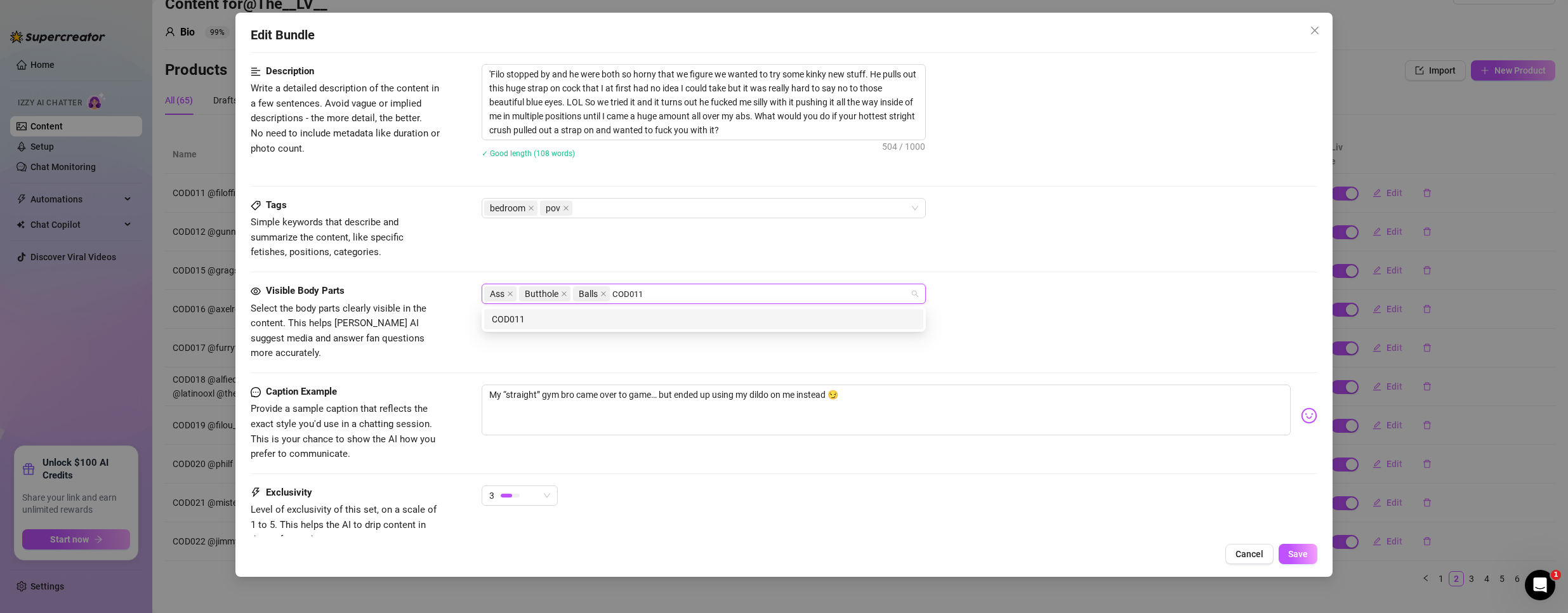
click at [613, 320] on div "COD011" at bounding box center [703, 320] width 424 height 14
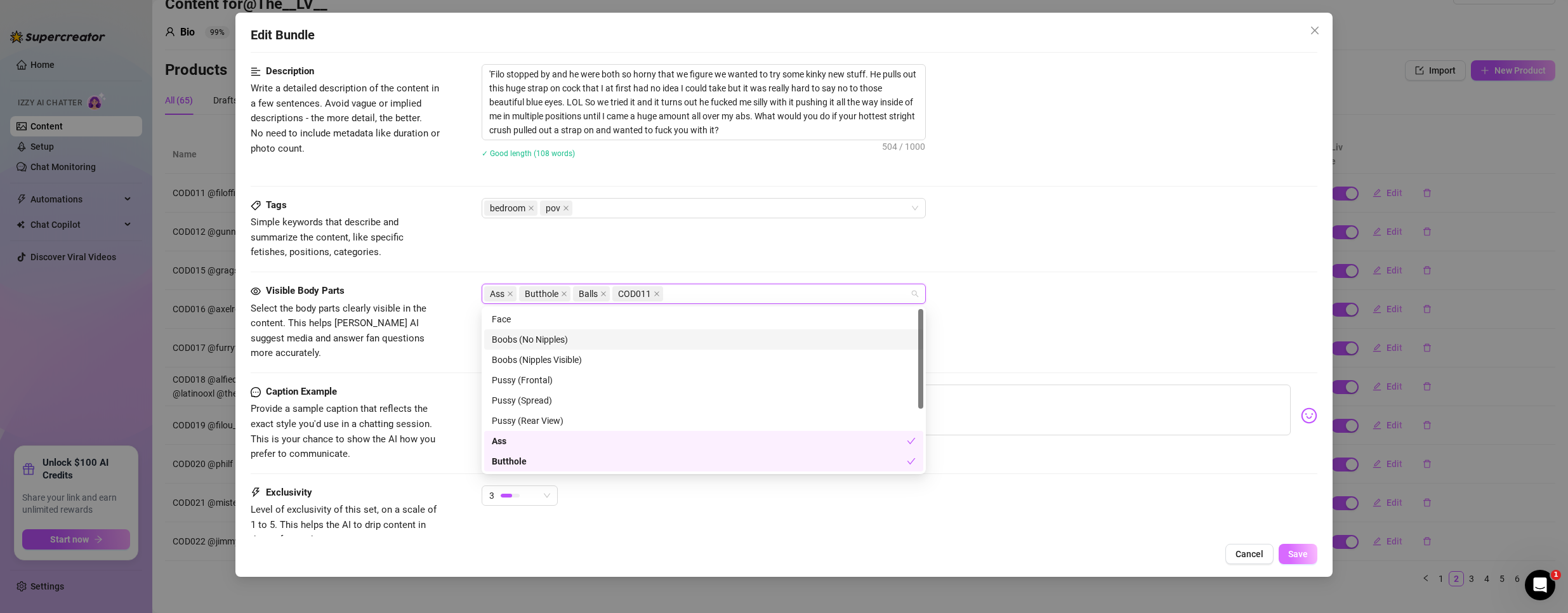
click at [1301, 553] on span "Save" at bounding box center [1298, 554] width 20 height 10
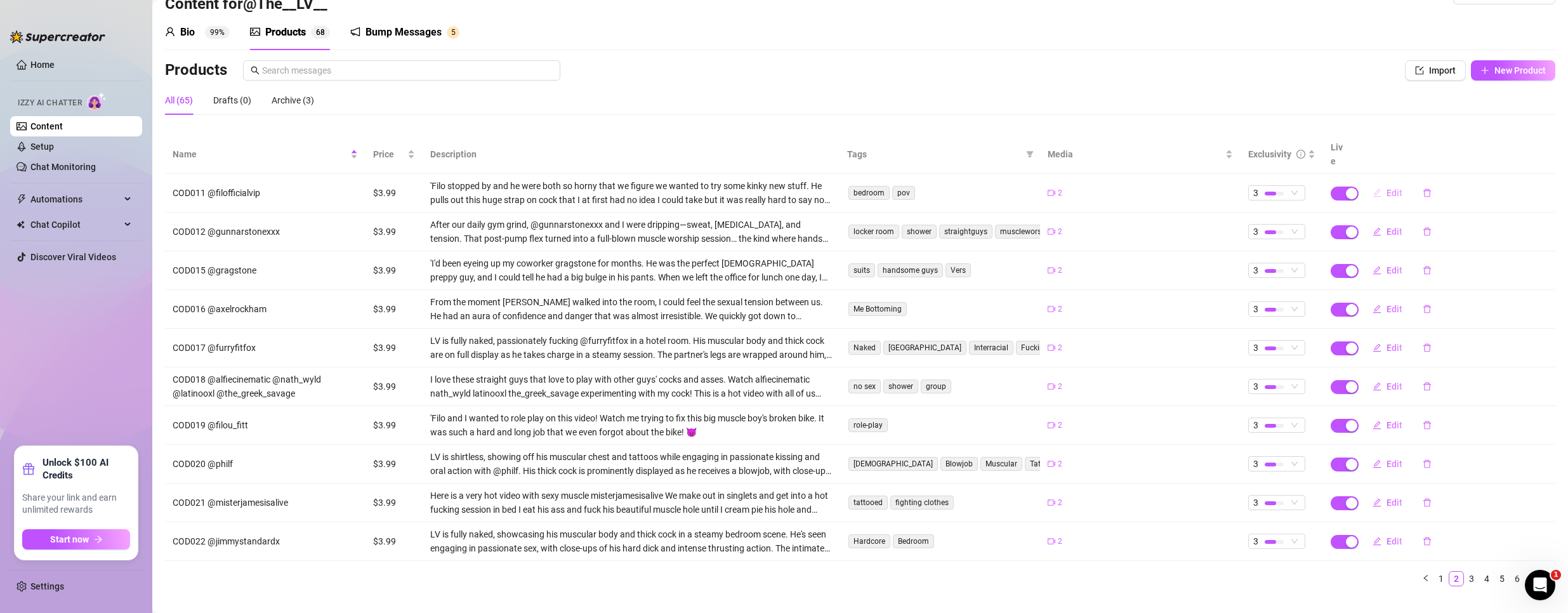
click at [1389, 188] on span "Edit" at bounding box center [1394, 193] width 16 height 10
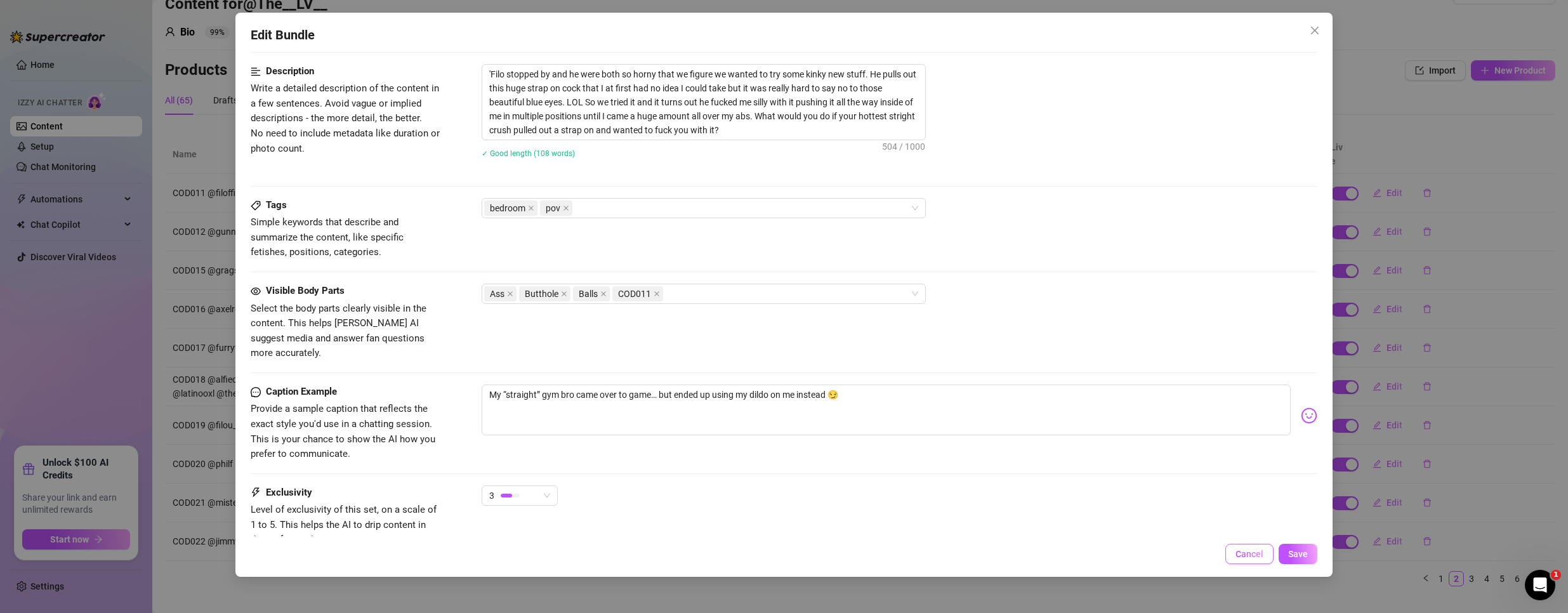
click at [1234, 555] on button "Cancel" at bounding box center [1249, 554] width 48 height 21
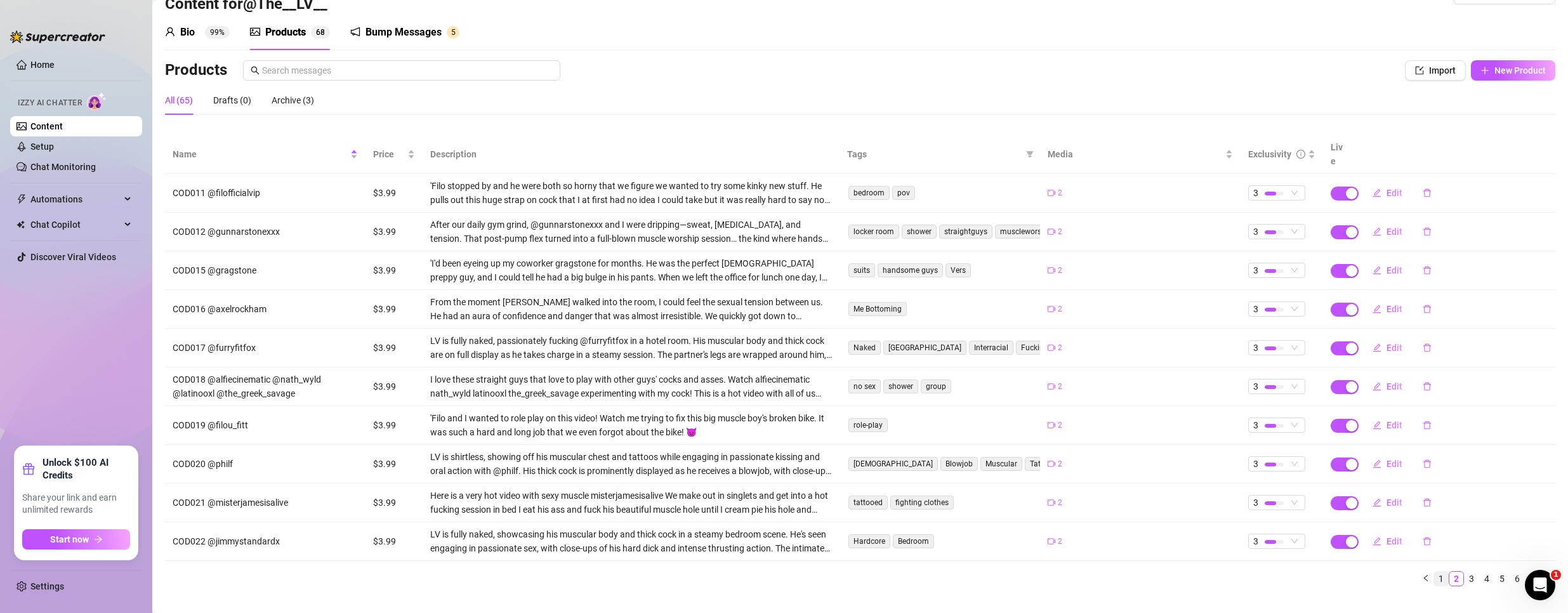
click at [1435, 572] on link "1" at bounding box center [1441, 579] width 14 height 14
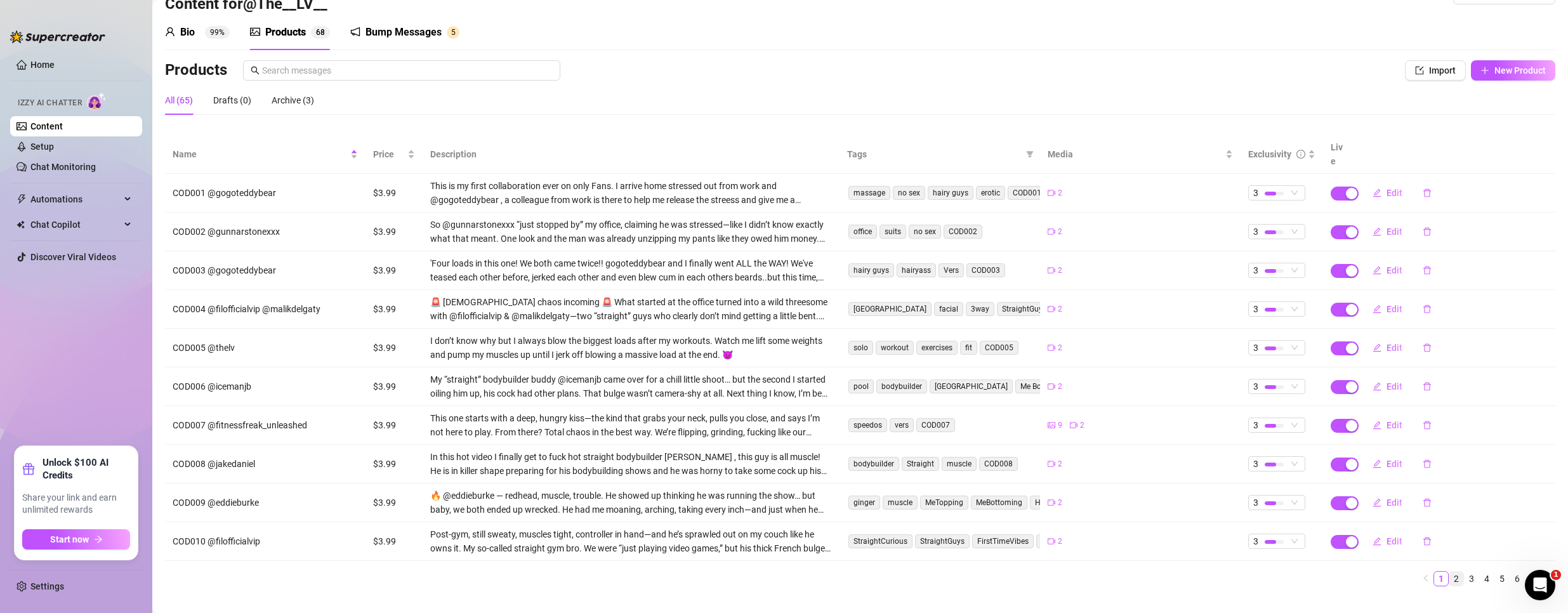
click at [1449, 572] on link "2" at bounding box center [1456, 579] width 14 height 14
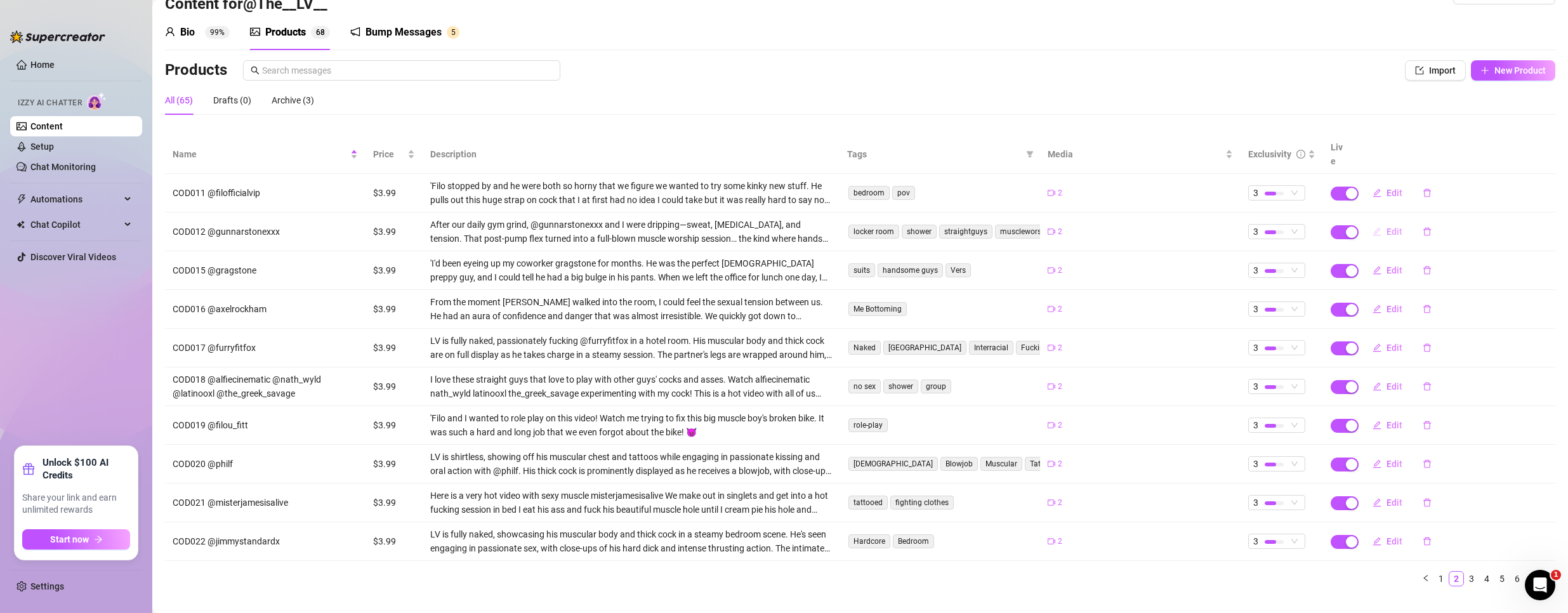
click at [1386, 227] on span "Edit" at bounding box center [1394, 232] width 16 height 10
type textarea "Post-gym pump turned into full-on muscle worship with @gunnarstonexxx 😈 He suck…"
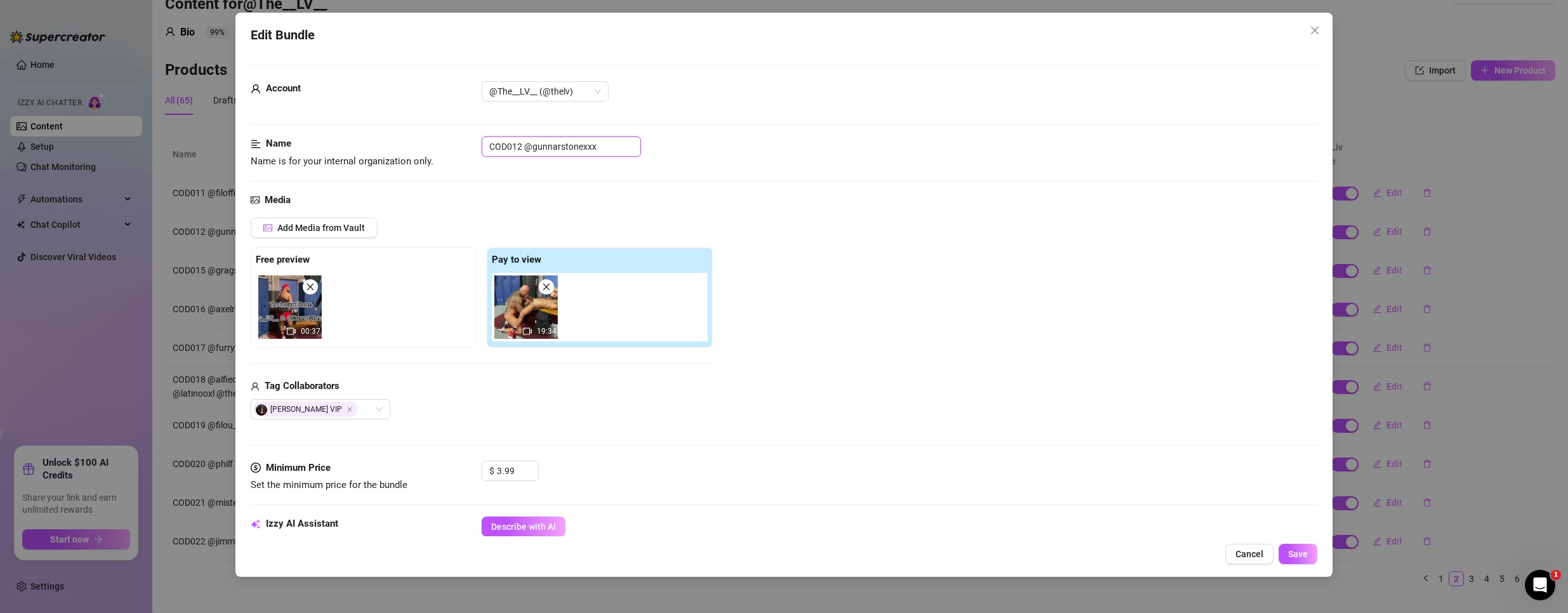
drag, startPoint x: 522, startPoint y: 144, endPoint x: 401, endPoint y: 128, distance: 122.1
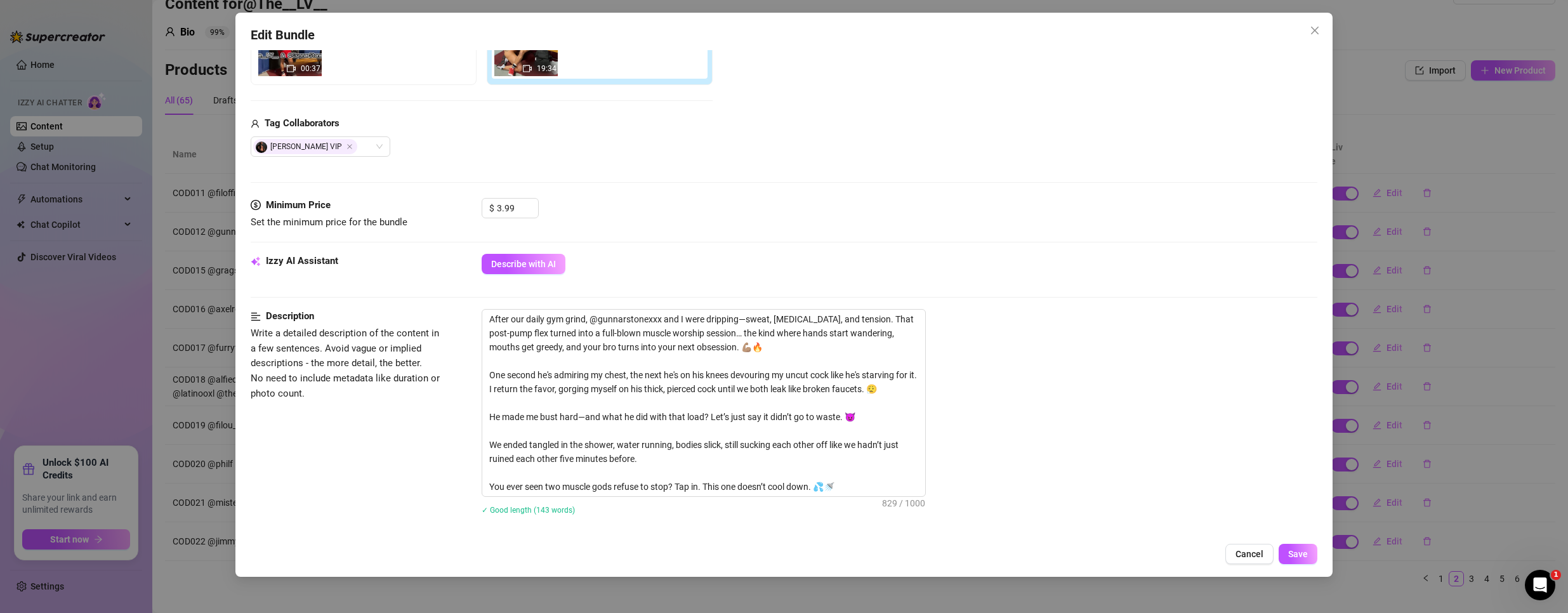
scroll to position [317, 0]
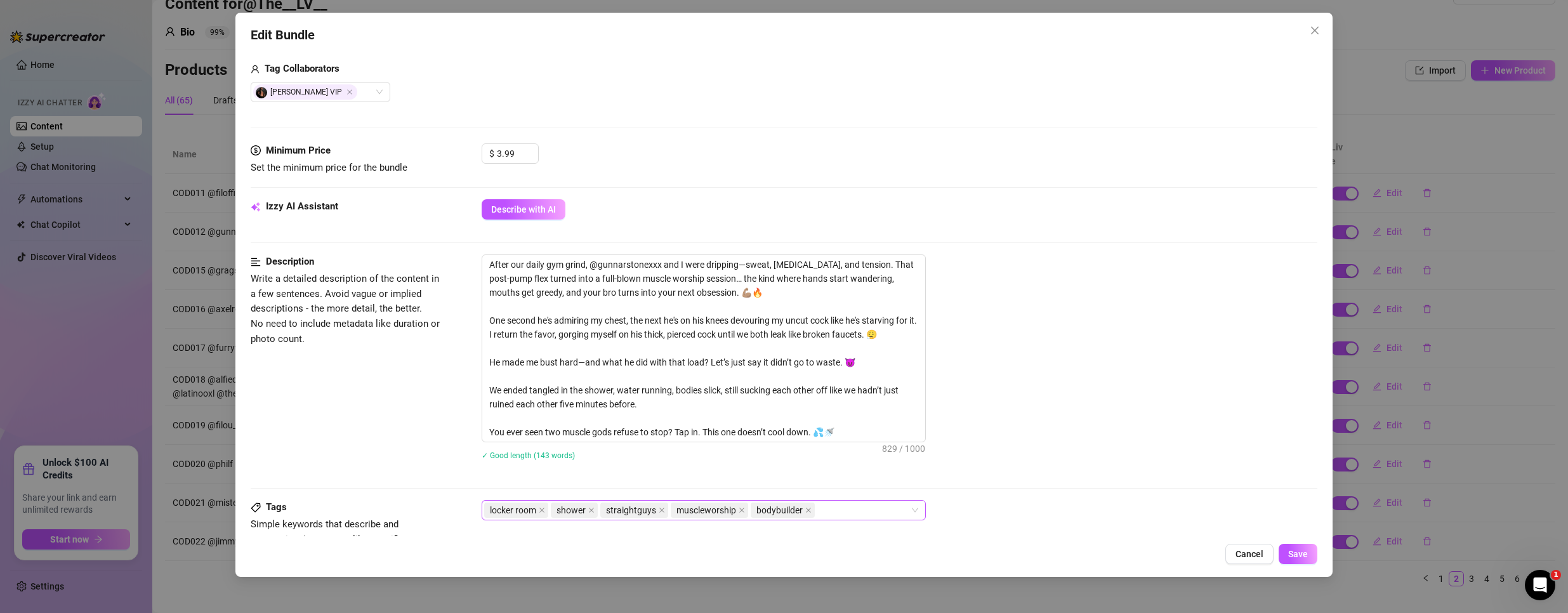
click at [848, 504] on div "locker room shower straightguys muscleworship bodybuilder" at bounding box center [696, 510] width 426 height 17
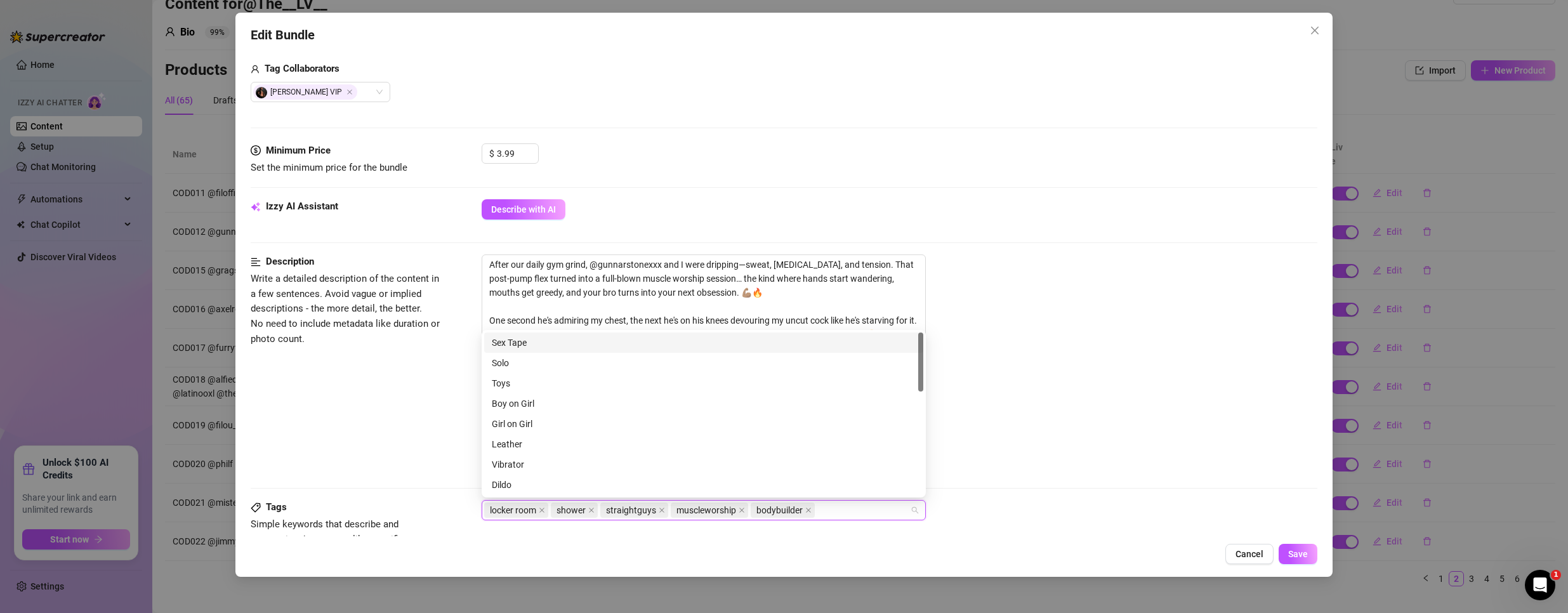
paste input "COD012"
type input "COD012"
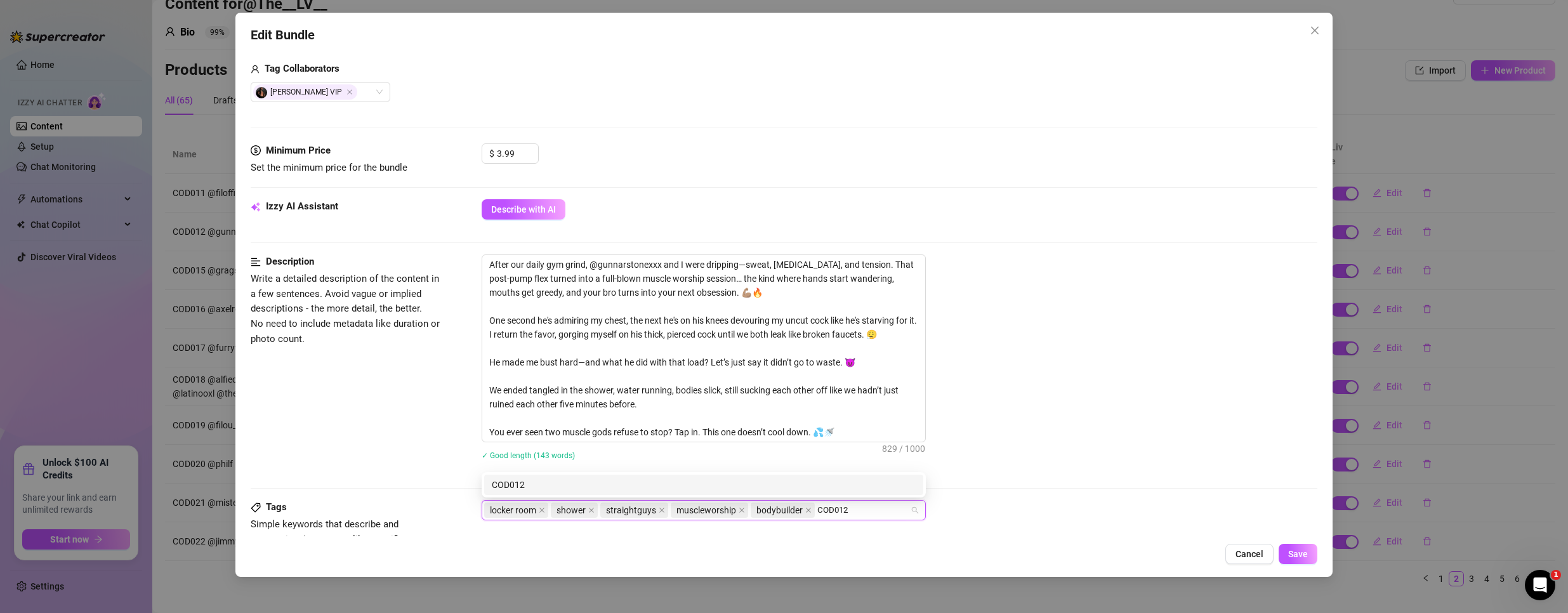
click at [543, 478] on div "COD012" at bounding box center [703, 485] width 424 height 14
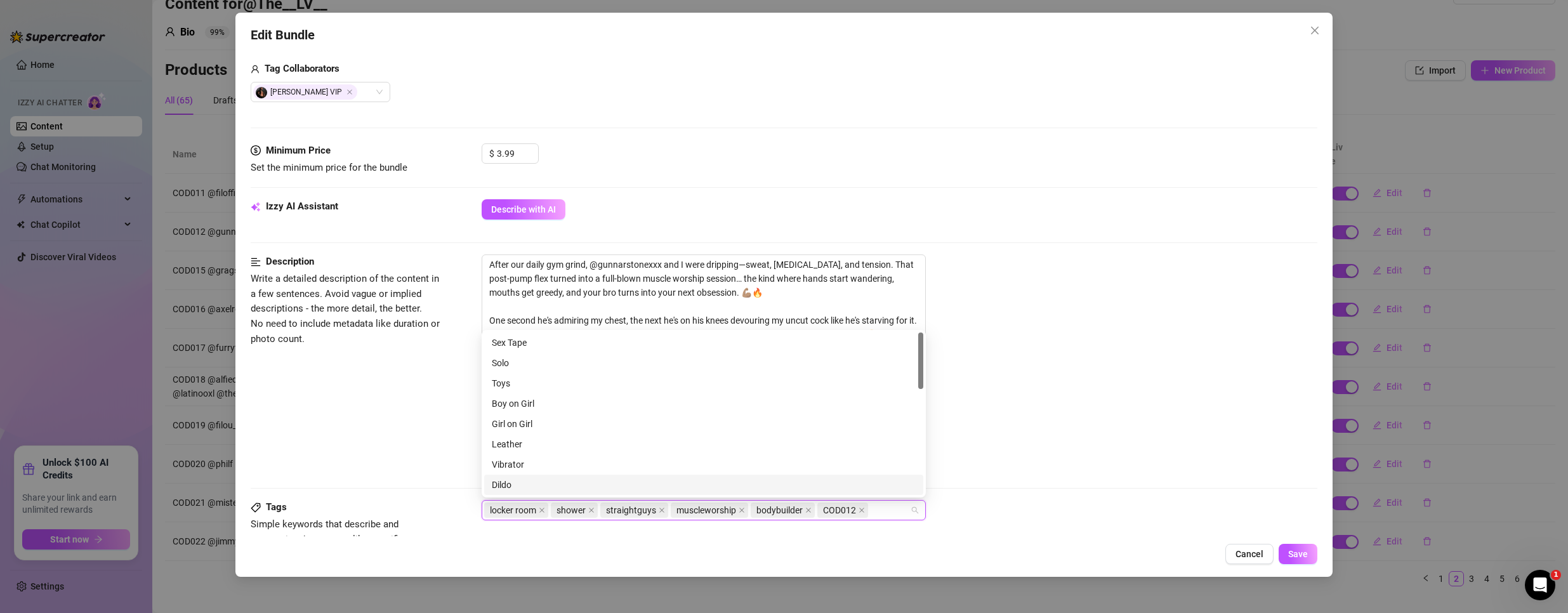
click at [1184, 492] on div "Description Write a detailed description of the content in a few sentences. Avo…" at bounding box center [784, 377] width 1067 height 246
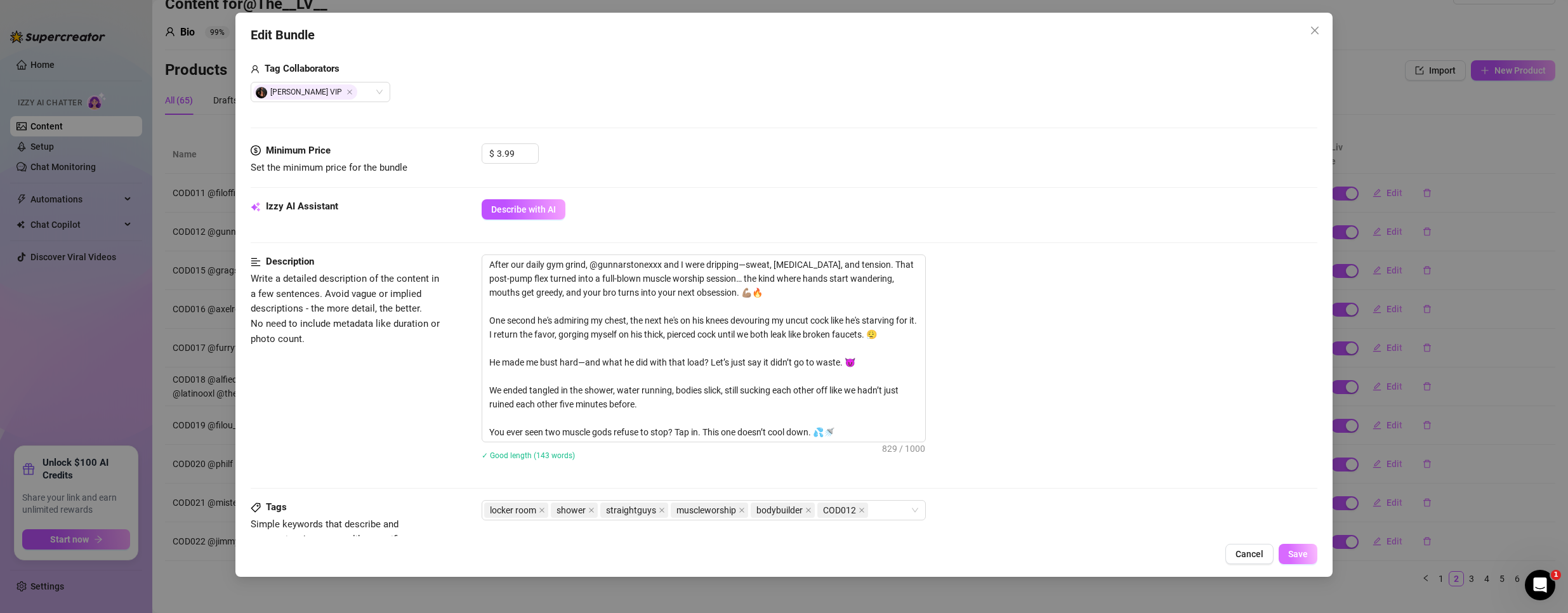
click at [1307, 554] on span "Save" at bounding box center [1298, 554] width 20 height 10
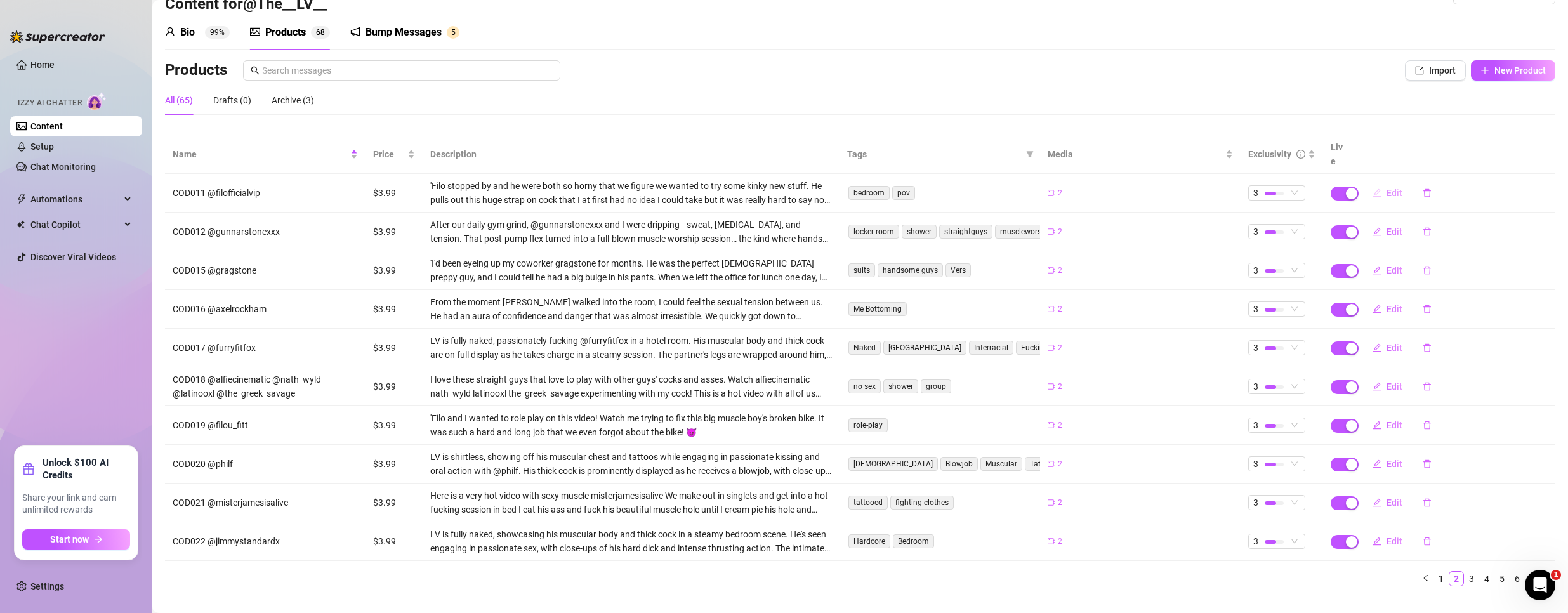
click at [1377, 182] on button "Edit" at bounding box center [1386, 193] width 50 height 21
type textarea "My “straight” gym bro came over to game… but ended up using my dildo on me inst…"
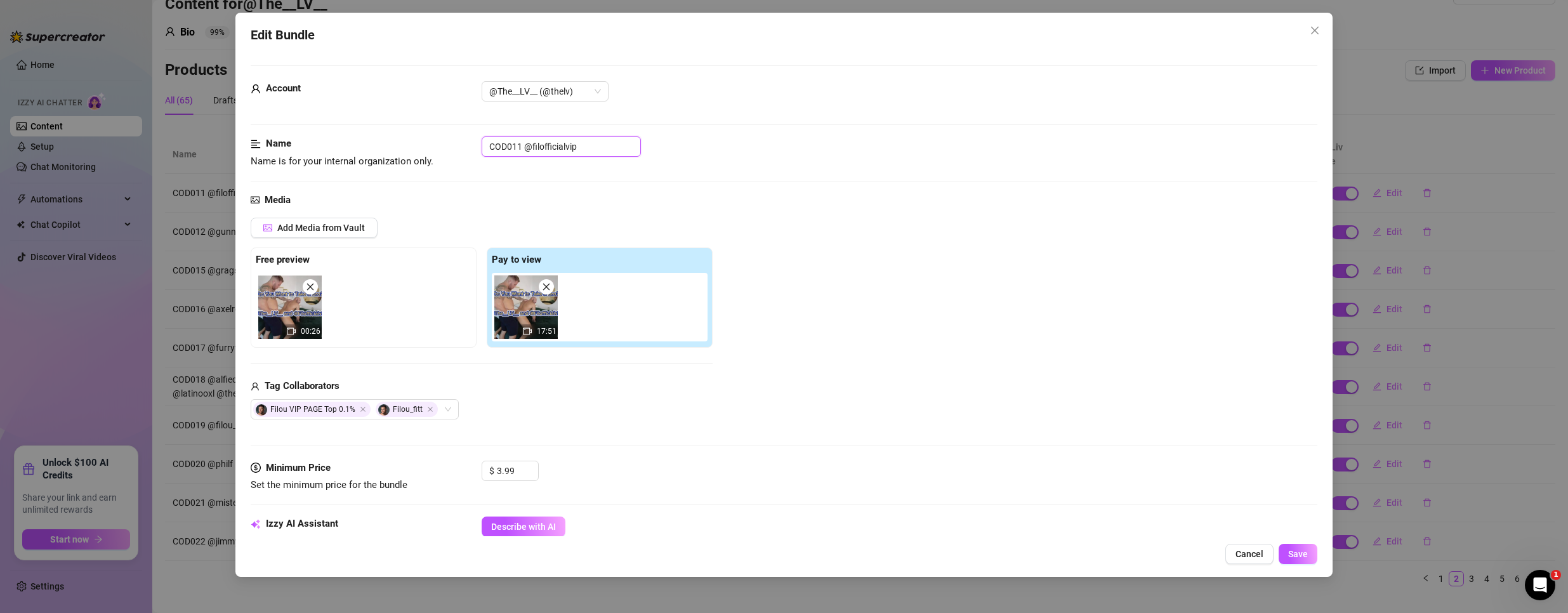
drag, startPoint x: 519, startPoint y: 144, endPoint x: 324, endPoint y: 148, distance: 195.0
click at [324, 148] on div "Name Name is for your internal organization only. COD011 @filofficialvip" at bounding box center [784, 152] width 1067 height 33
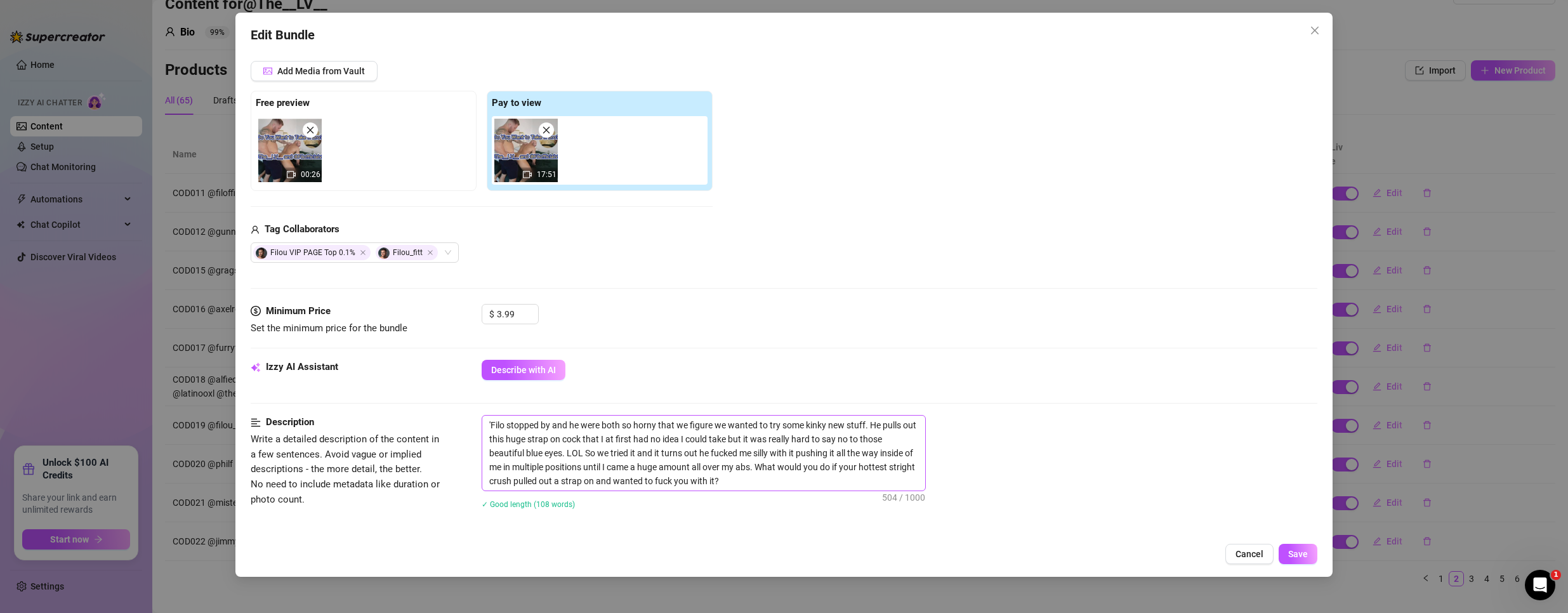
scroll to position [381, 0]
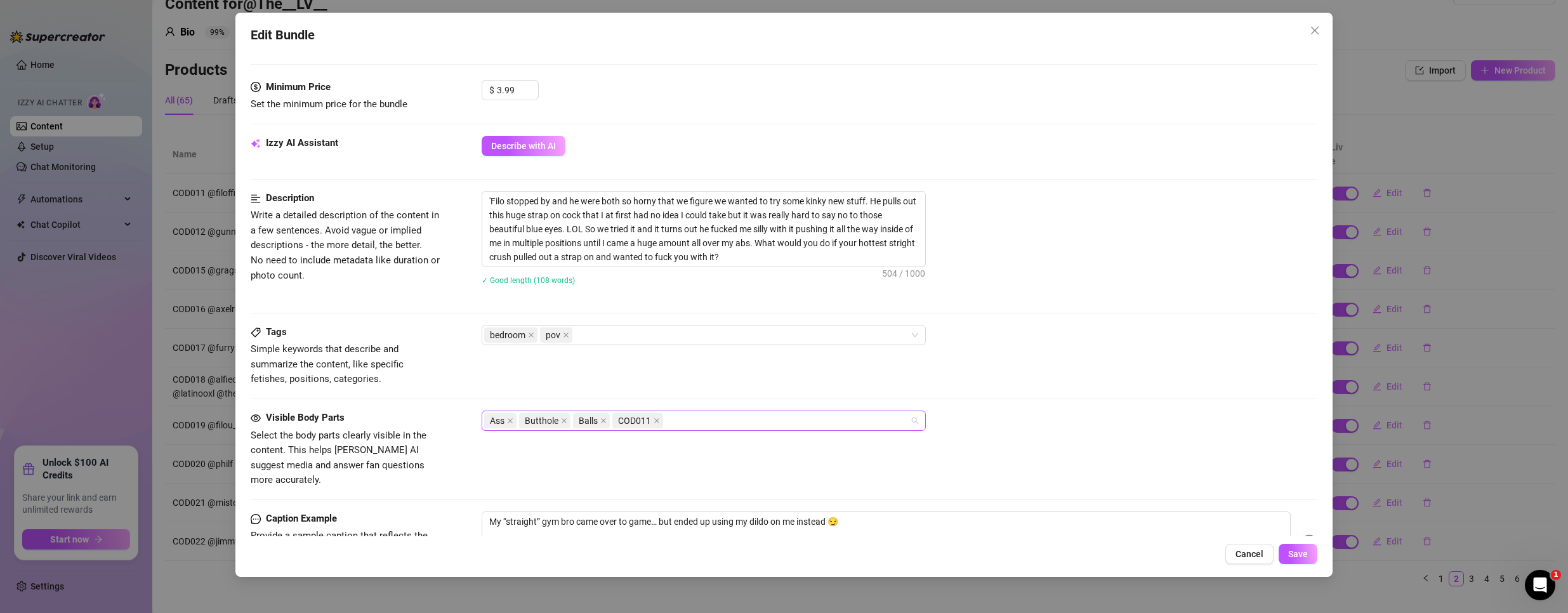
click at [711, 427] on div "Ass Butthole Balls COD011" at bounding box center [696, 420] width 426 height 17
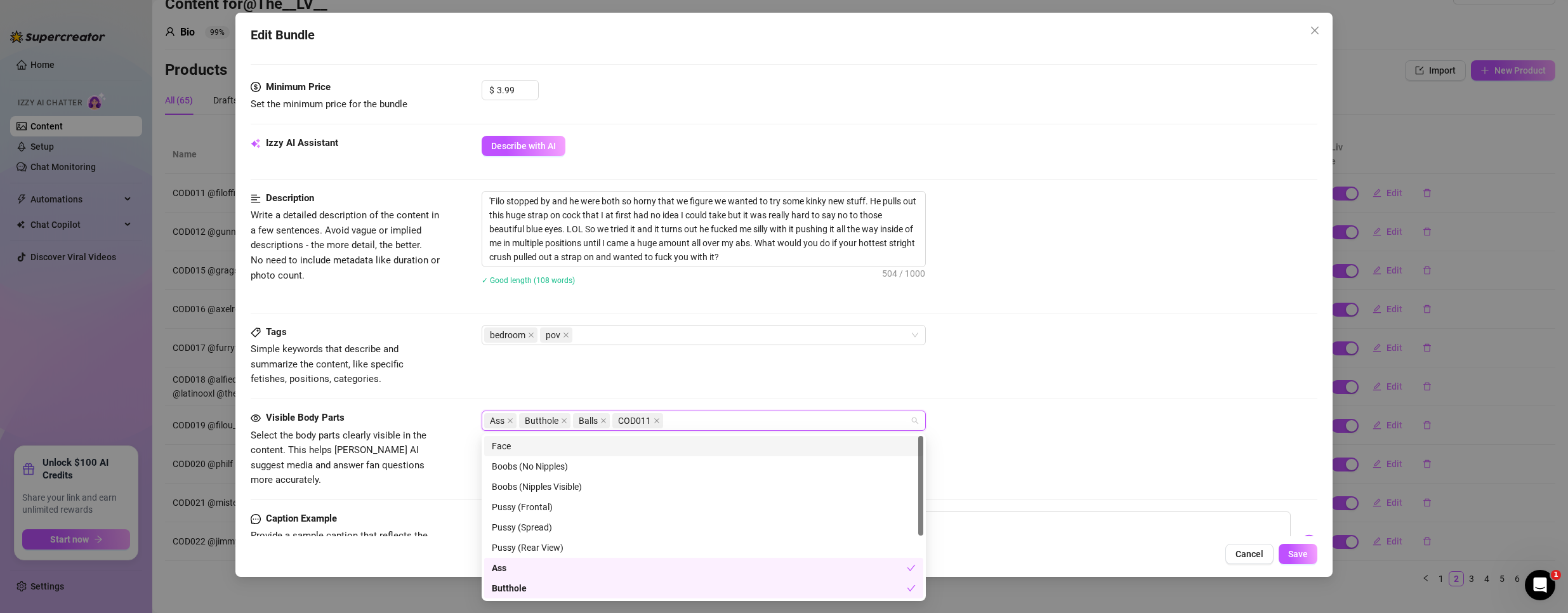
paste input "COD011"
type input "COD011"
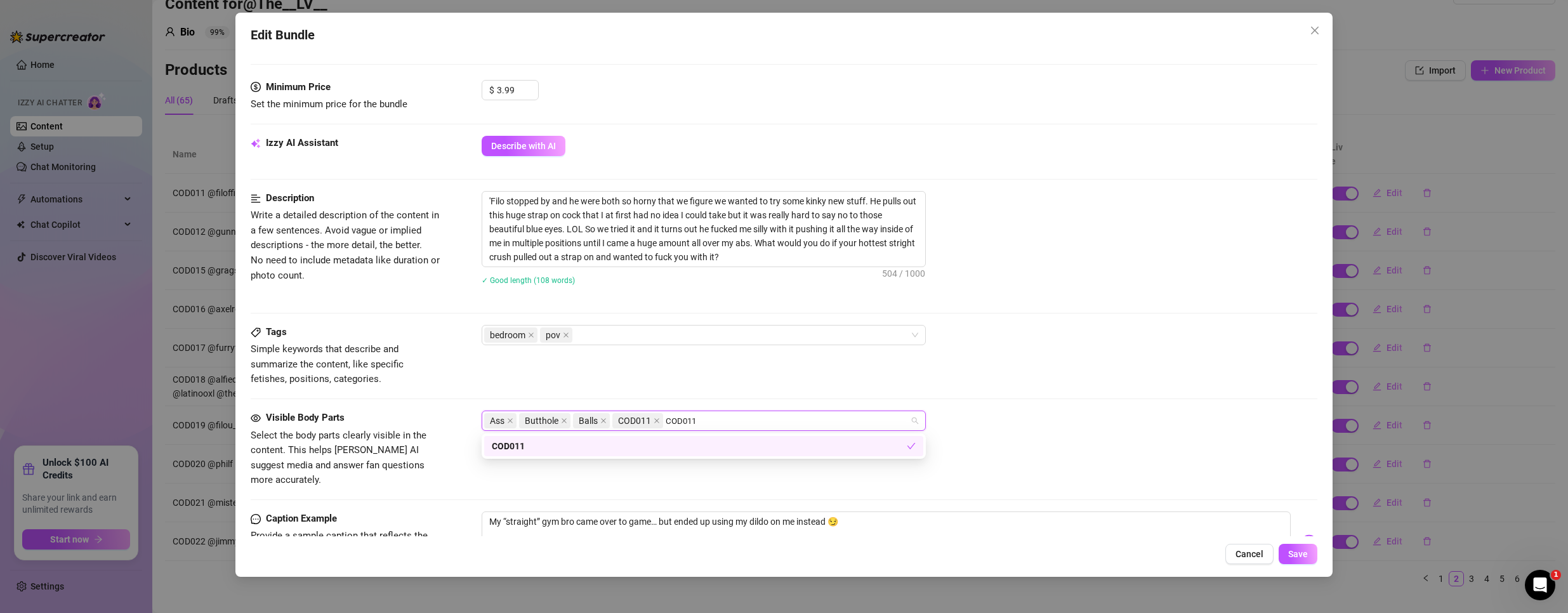
click at [674, 450] on div "COD011" at bounding box center [699, 446] width 415 height 14
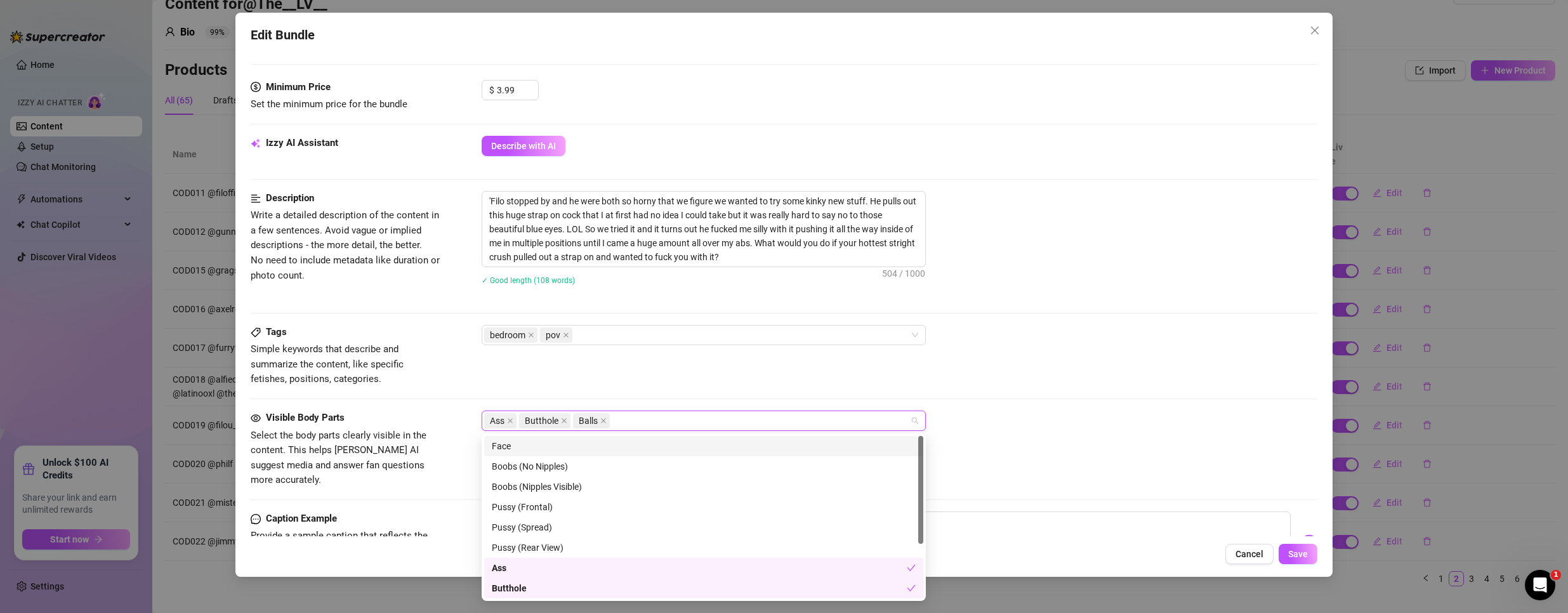
click at [698, 409] on div "Tags Simple keywords that describe and summarize the content, like specific fet…" at bounding box center [784, 368] width 1067 height 86
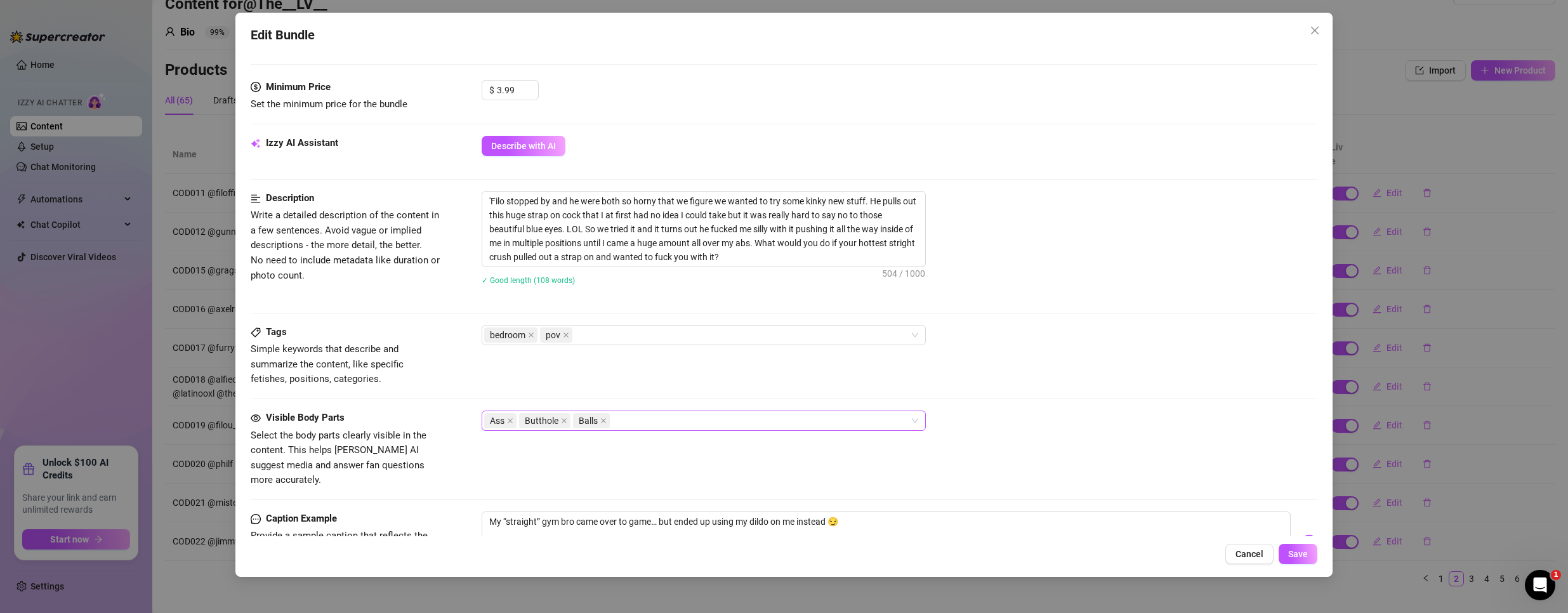
click at [690, 425] on div "Ass Butthole Balls" at bounding box center [696, 420] width 426 height 17
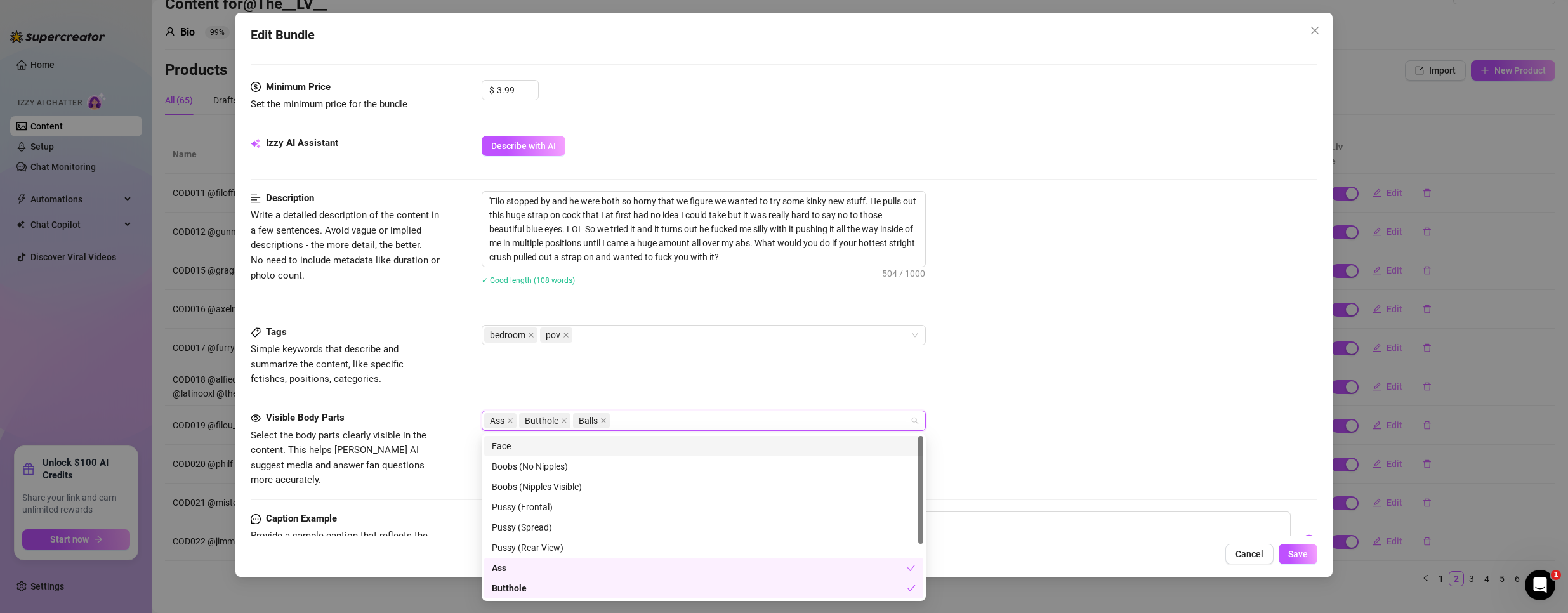
paste input "COD011"
type input "COD011"
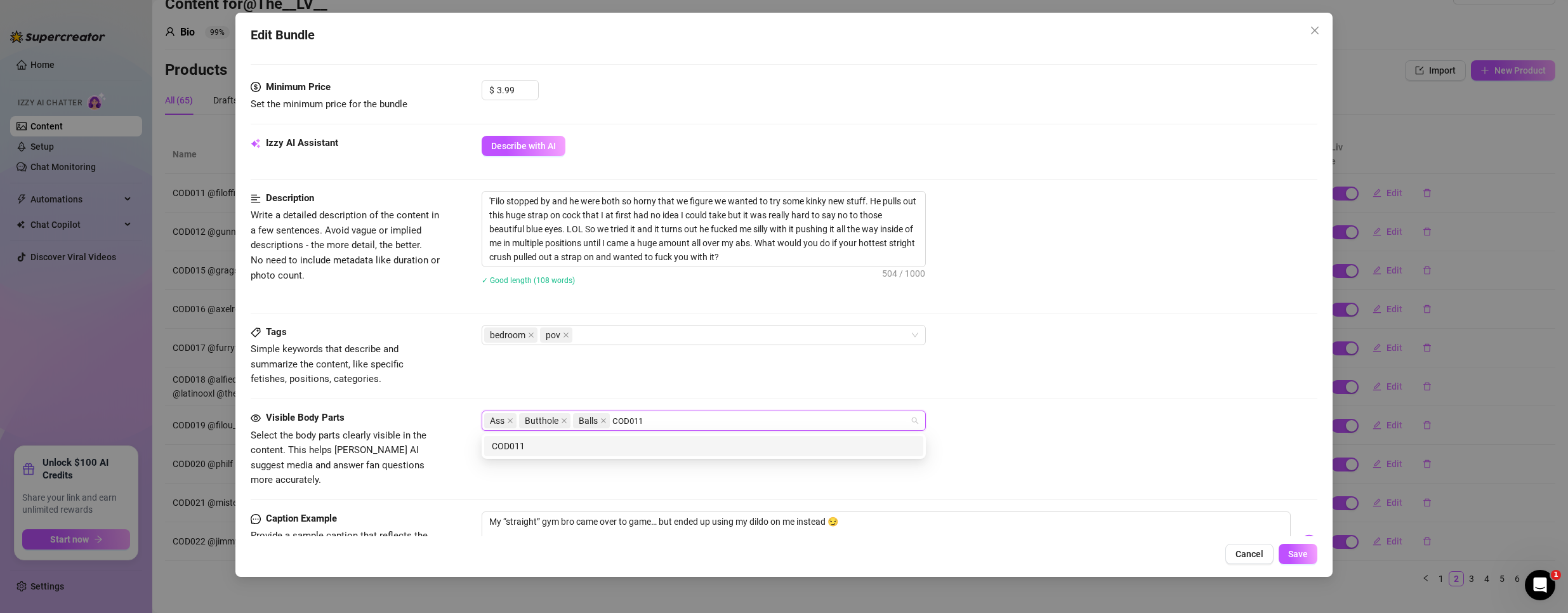
click at [622, 443] on div "COD011" at bounding box center [703, 446] width 424 height 14
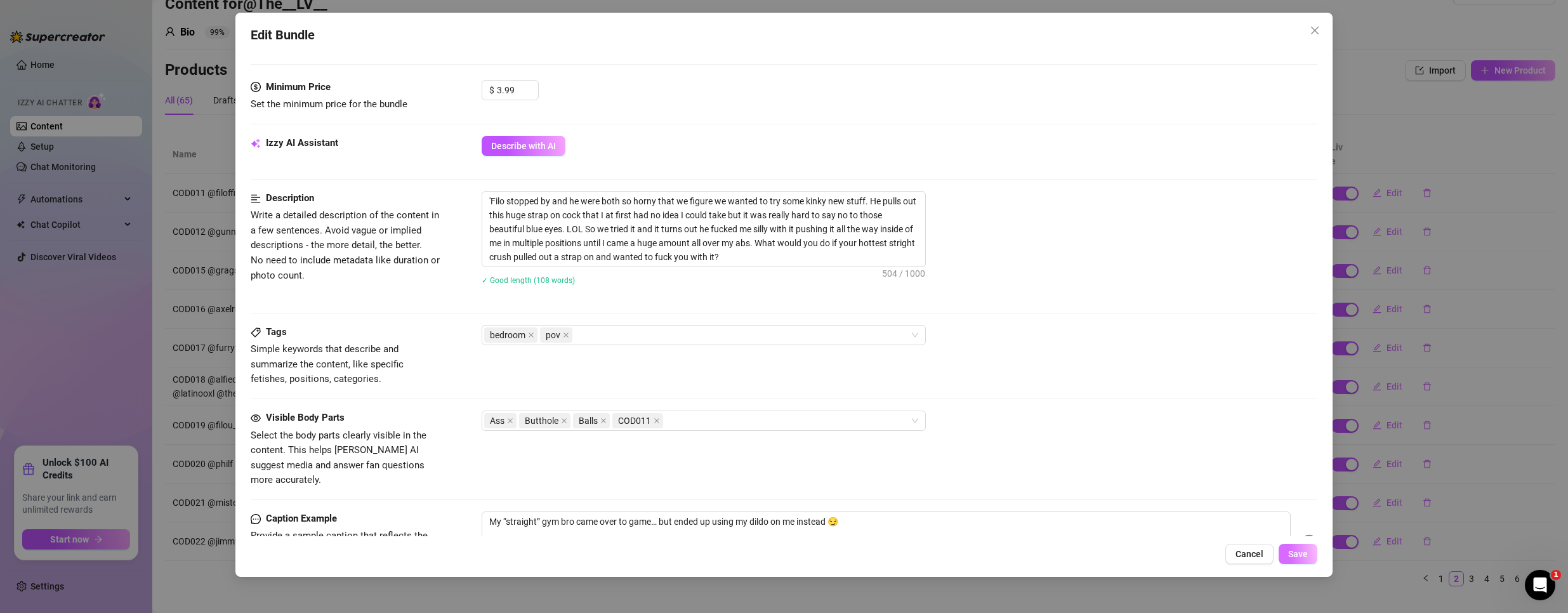
click at [1289, 553] on button "Save" at bounding box center [1298, 554] width 39 height 21
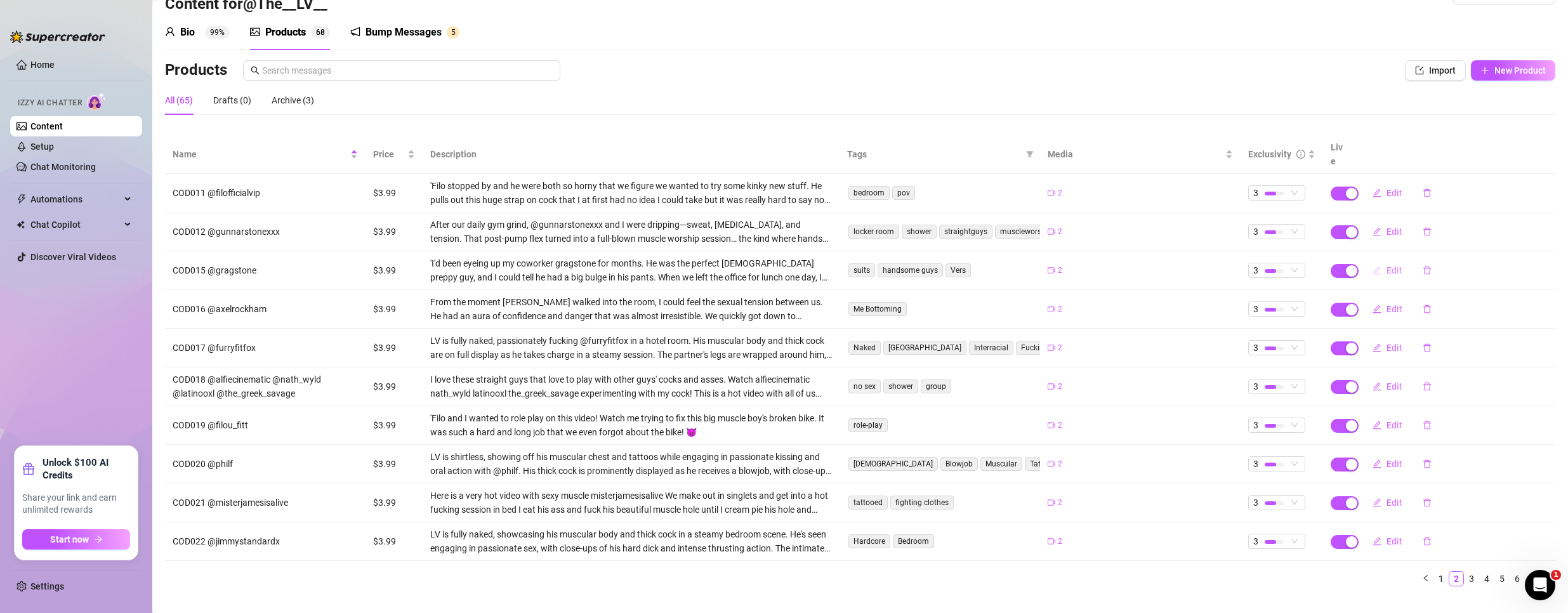
click at [1386, 265] on span "Edit" at bounding box center [1394, 270] width 16 height 10
type textarea ""I told the others we had a meeting—turns out, it was a one-on-one… just not th…"
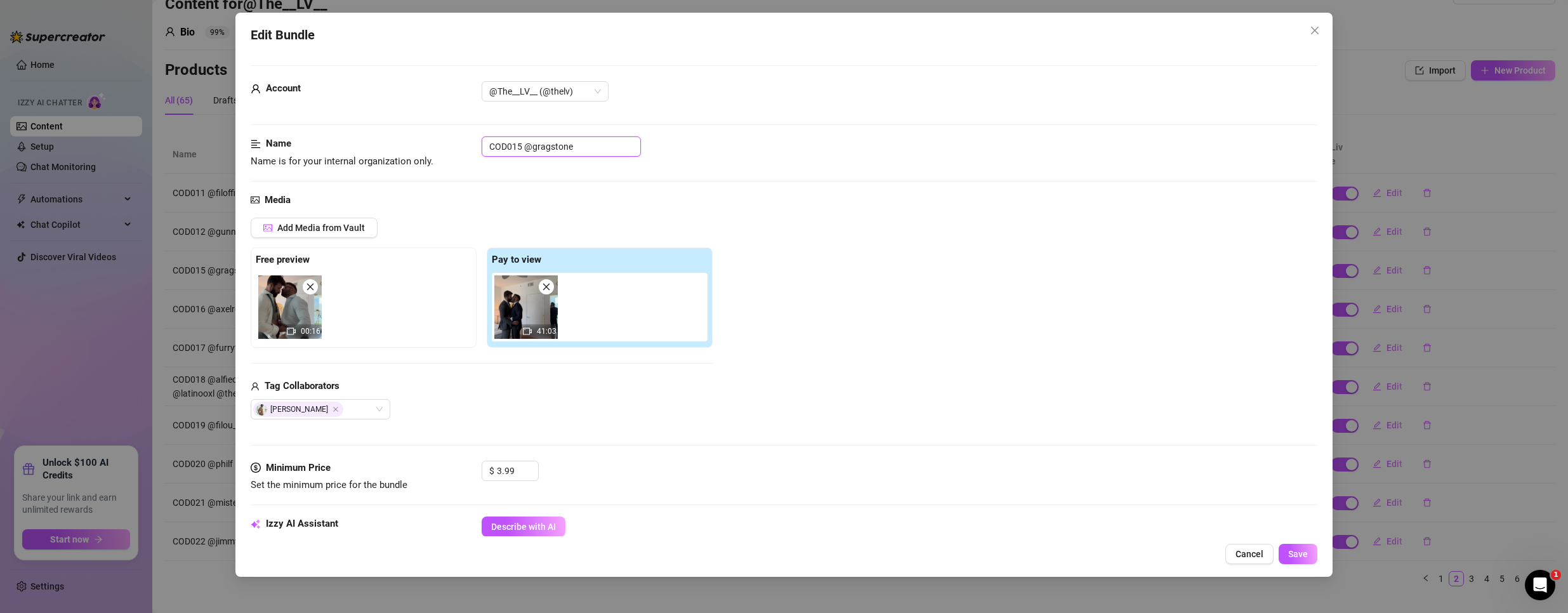
drag, startPoint x: 519, startPoint y: 149, endPoint x: 335, endPoint y: 166, distance: 184.8
click at [335, 166] on div "Name Name is for your internal organization only. COD015 @gragstone" at bounding box center [784, 152] width 1067 height 33
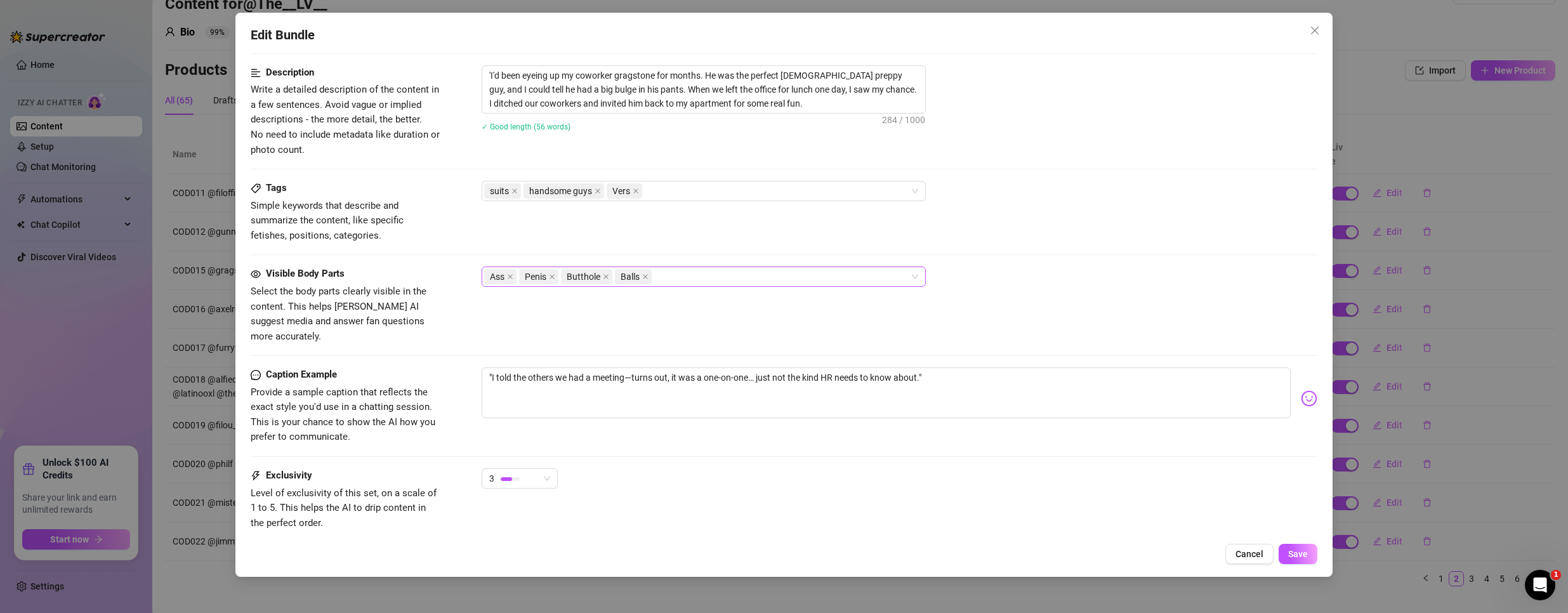
scroll to position [508, 0]
click at [708, 274] on div "Ass Penis Butthole Balls" at bounding box center [696, 275] width 426 height 17
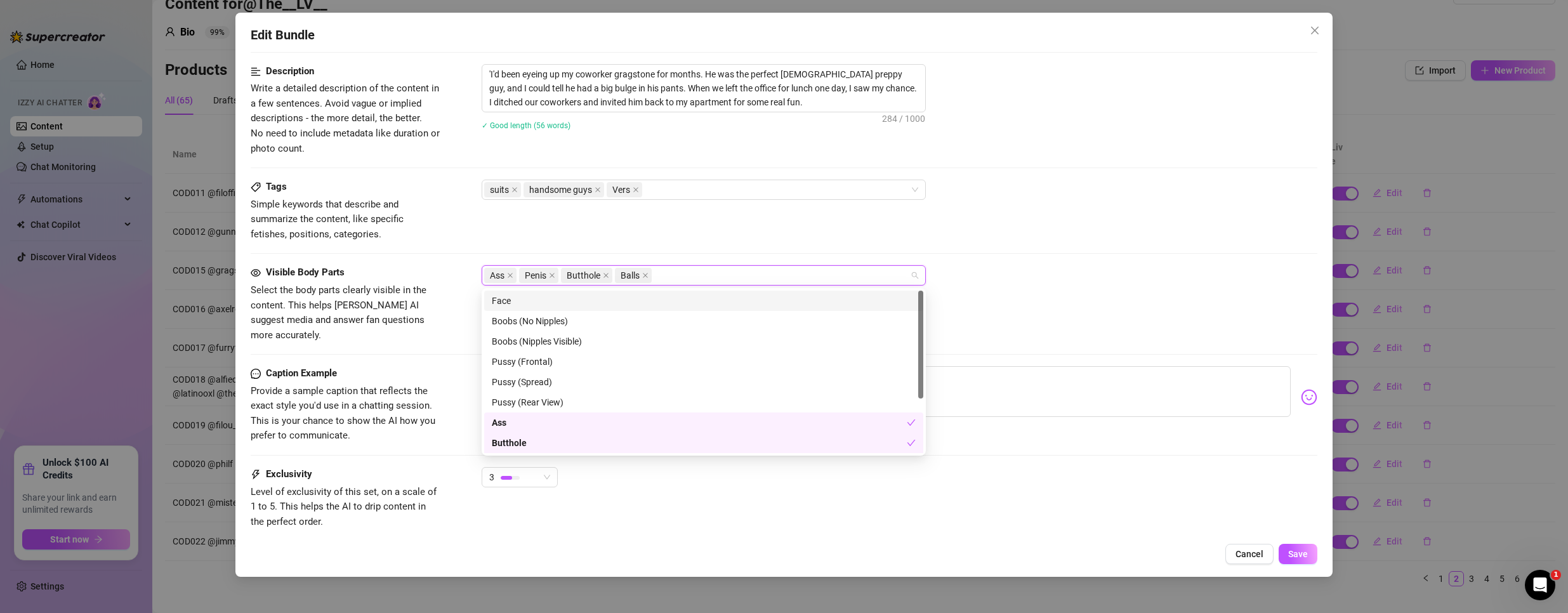
paste input "COD015"
type input "COD015"
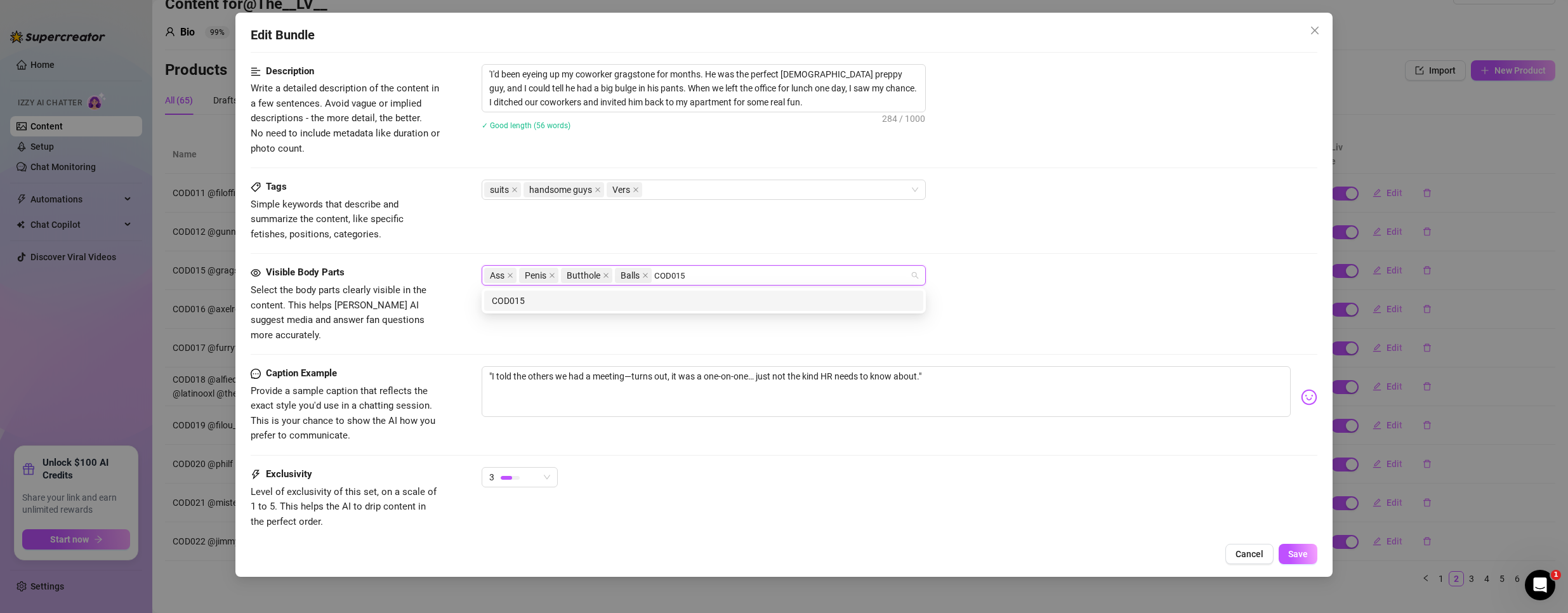
click at [531, 305] on div "COD015" at bounding box center [703, 301] width 424 height 14
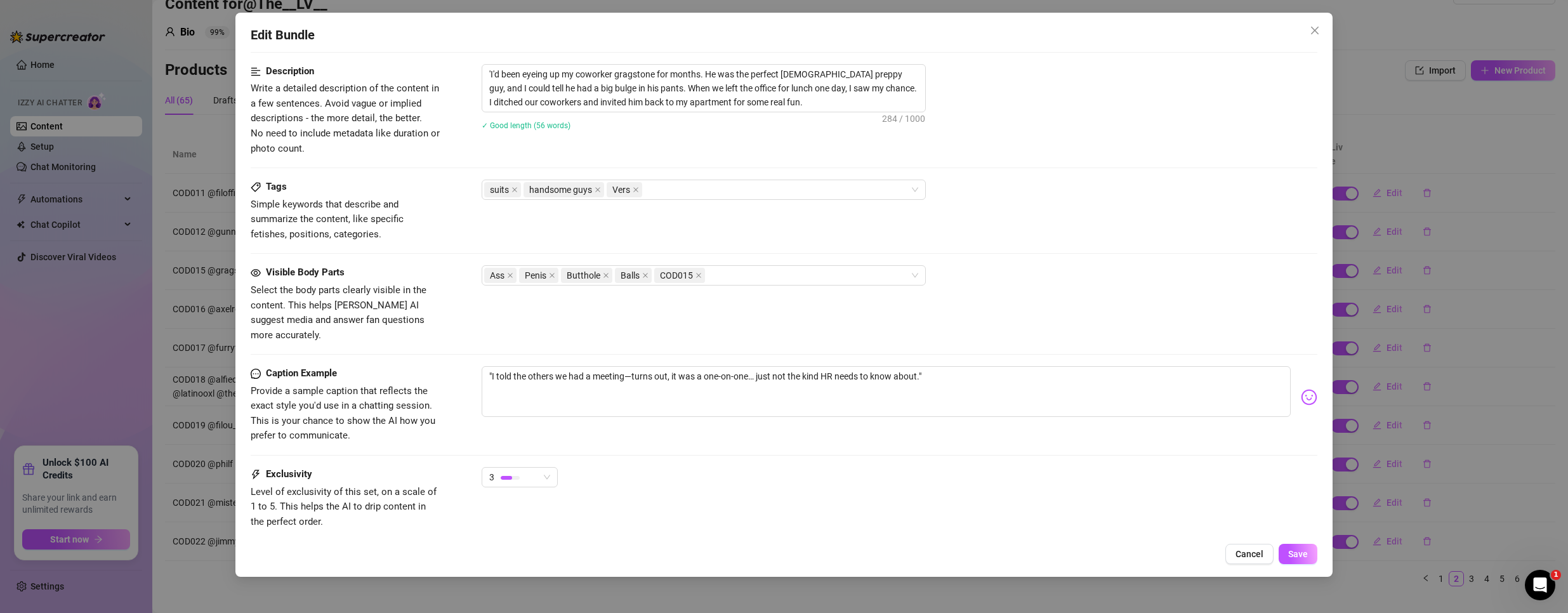
click at [1142, 317] on div "Visible Body Parts Select the body parts clearly visible in the content. This h…" at bounding box center [784, 304] width 1067 height 78
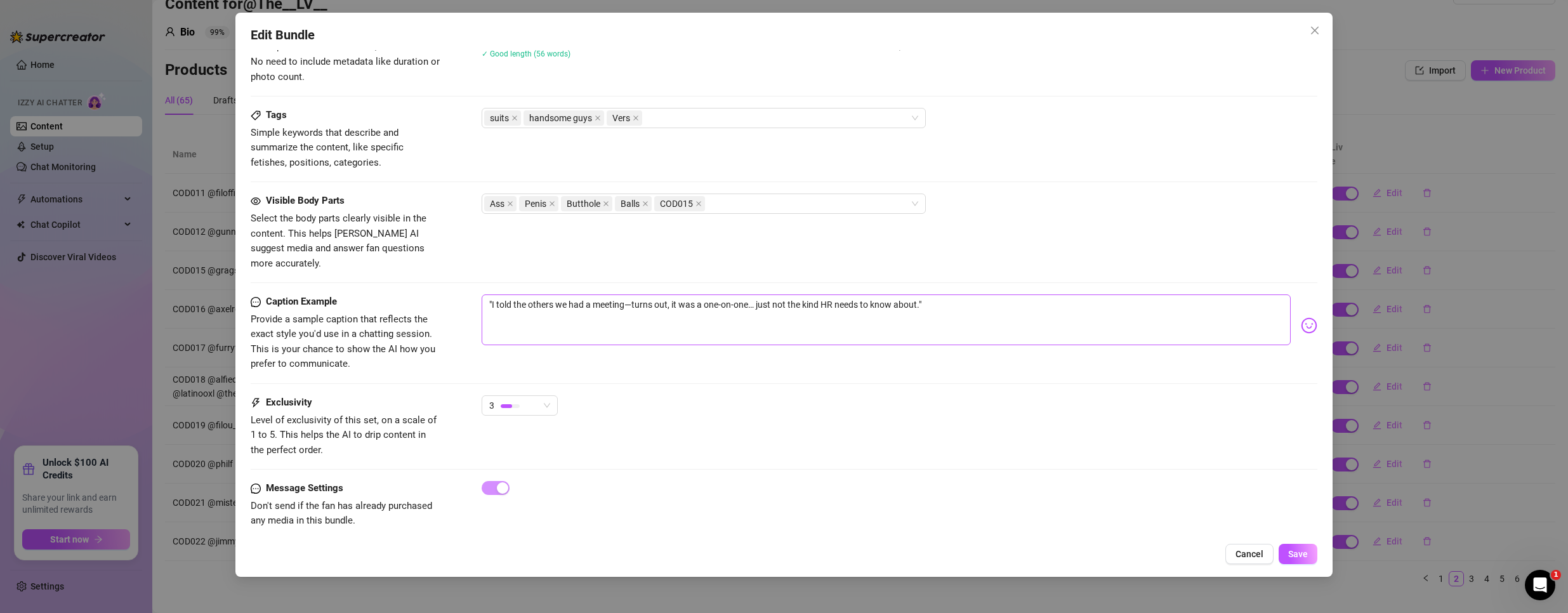
scroll to position [580, 0]
click at [1306, 553] on span "Save" at bounding box center [1298, 554] width 20 height 10
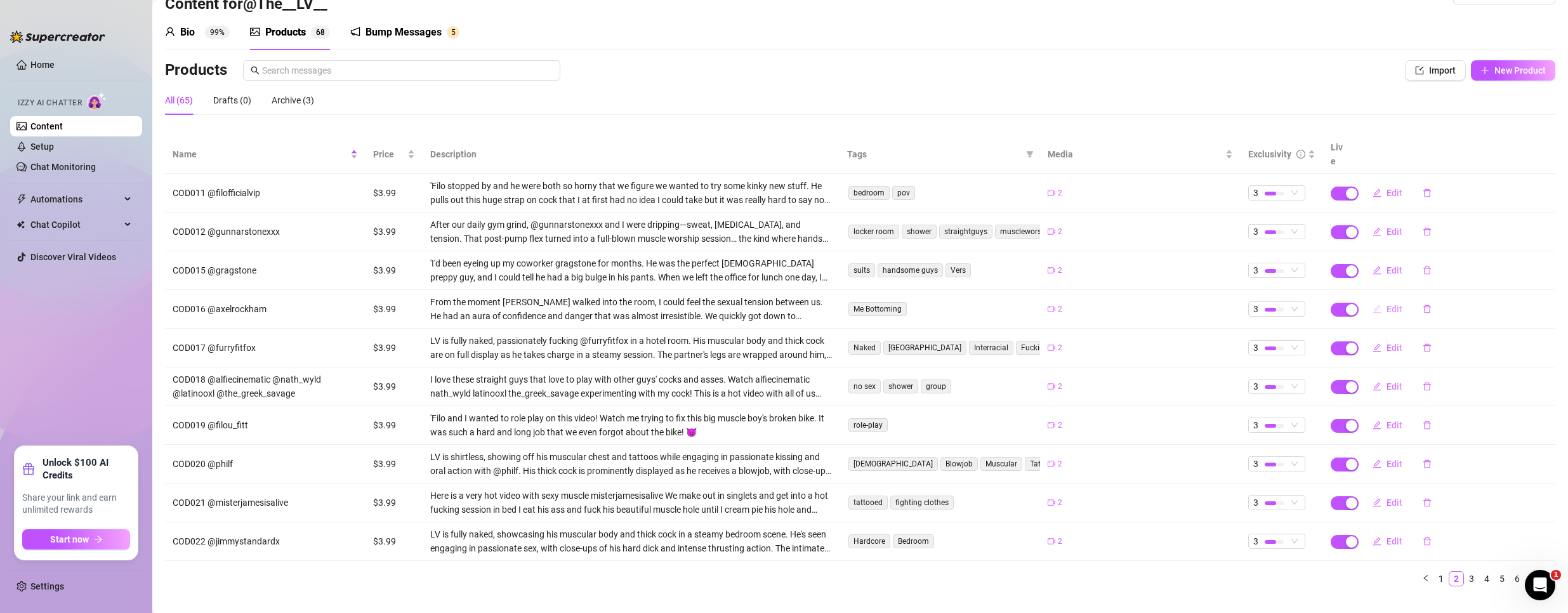
click at [1386, 304] on span "Edit" at bounding box center [1394, 308] width 16 height 10
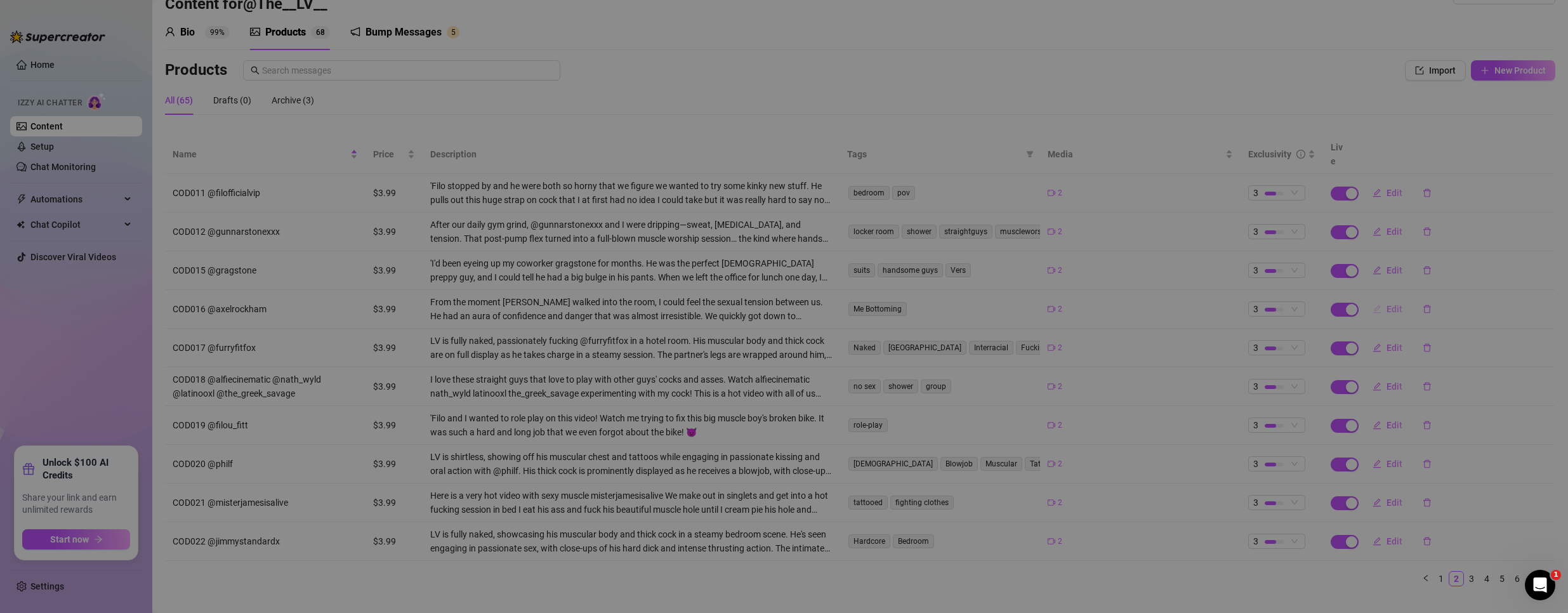
type textarea ""He barely said a word… just pinned me down and ruined me like he knew exactly …"
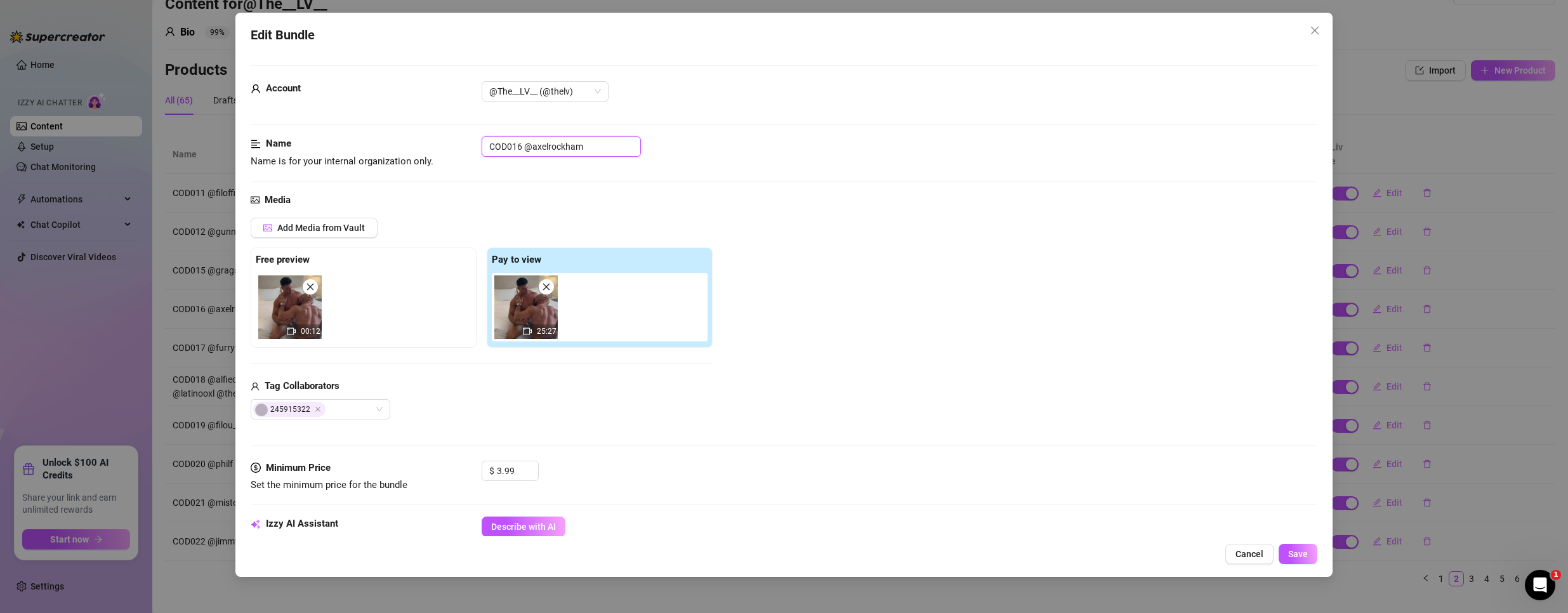
drag, startPoint x: 519, startPoint y: 143, endPoint x: 353, endPoint y: 144, distance: 166.0
click at [353, 144] on div "Name Name is for your internal organization only. COD016 @axelrockham" at bounding box center [784, 152] width 1067 height 33
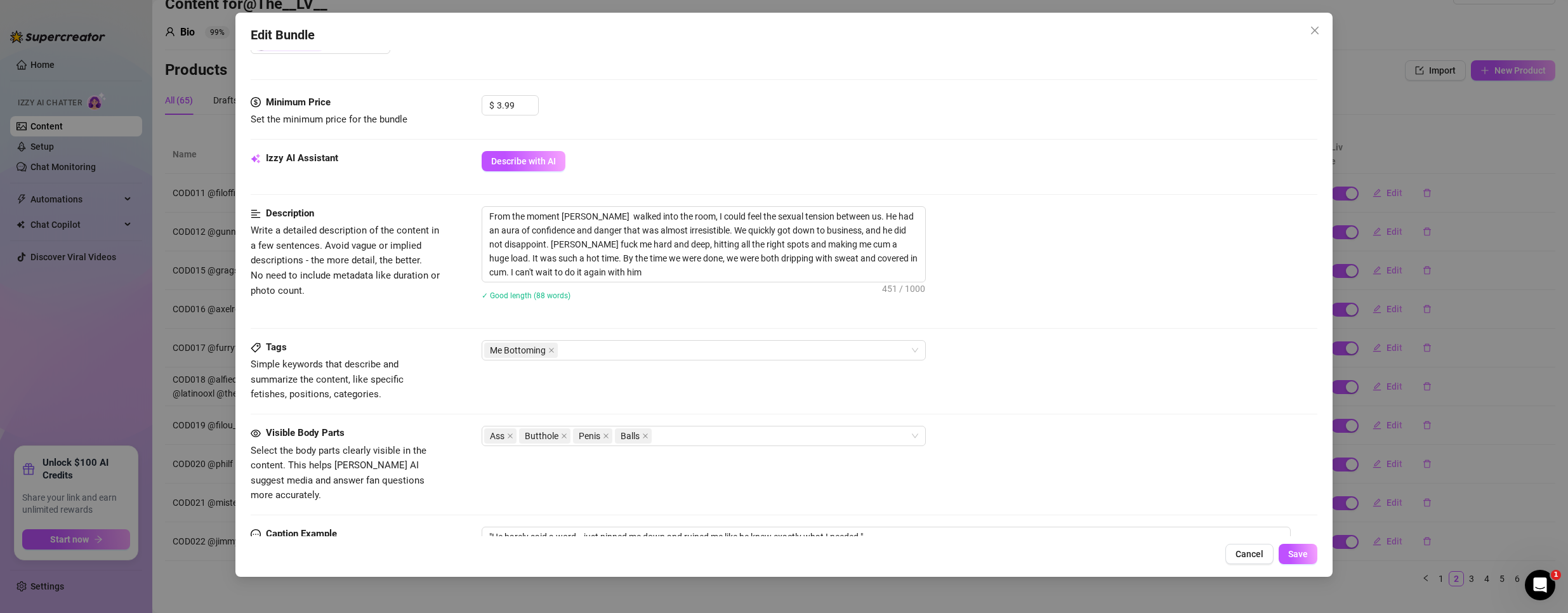
scroll to position [381, 0]
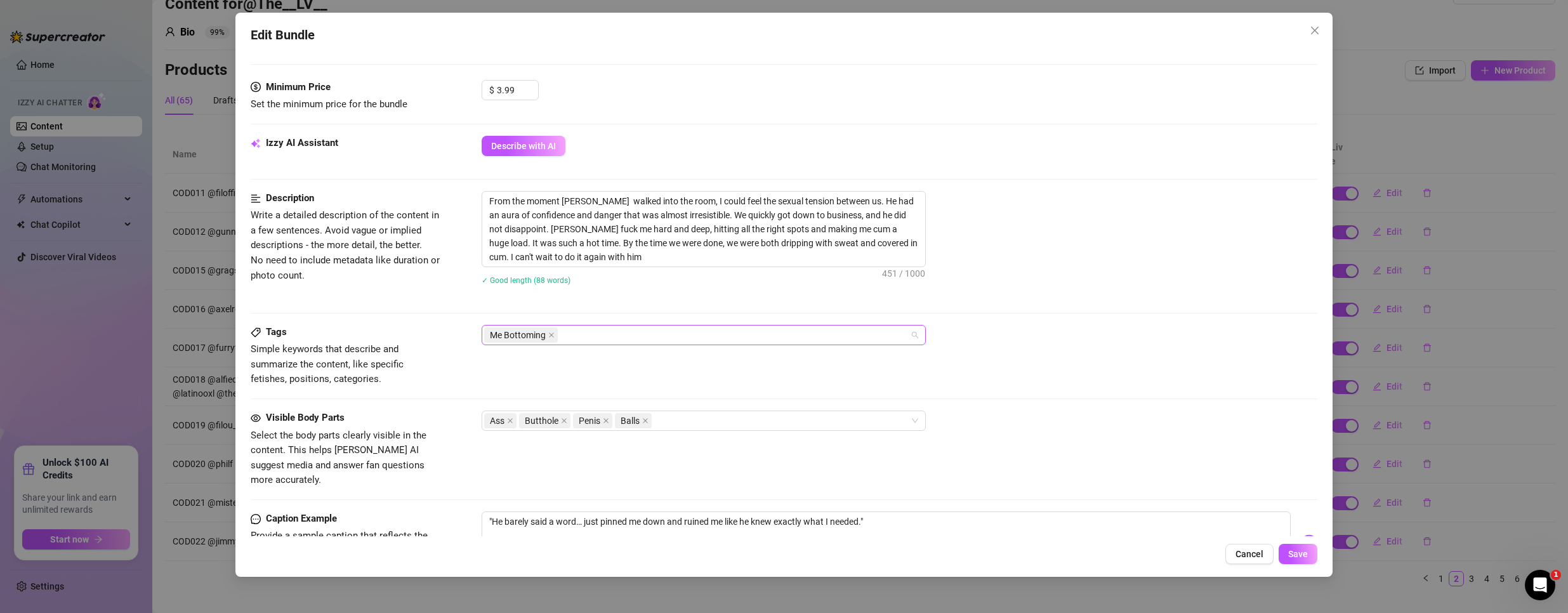
click at [688, 335] on div "Me Bottoming" at bounding box center [696, 335] width 426 height 17
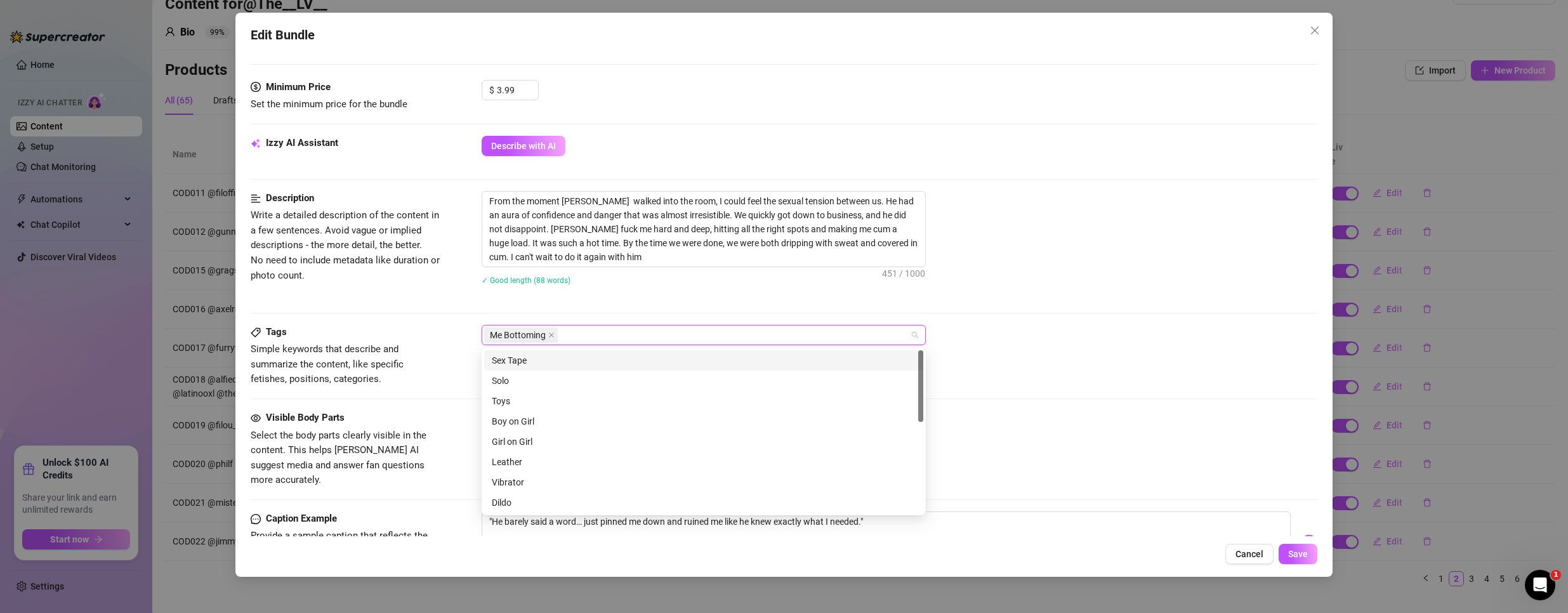
paste input "COD016"
type input "COD016"
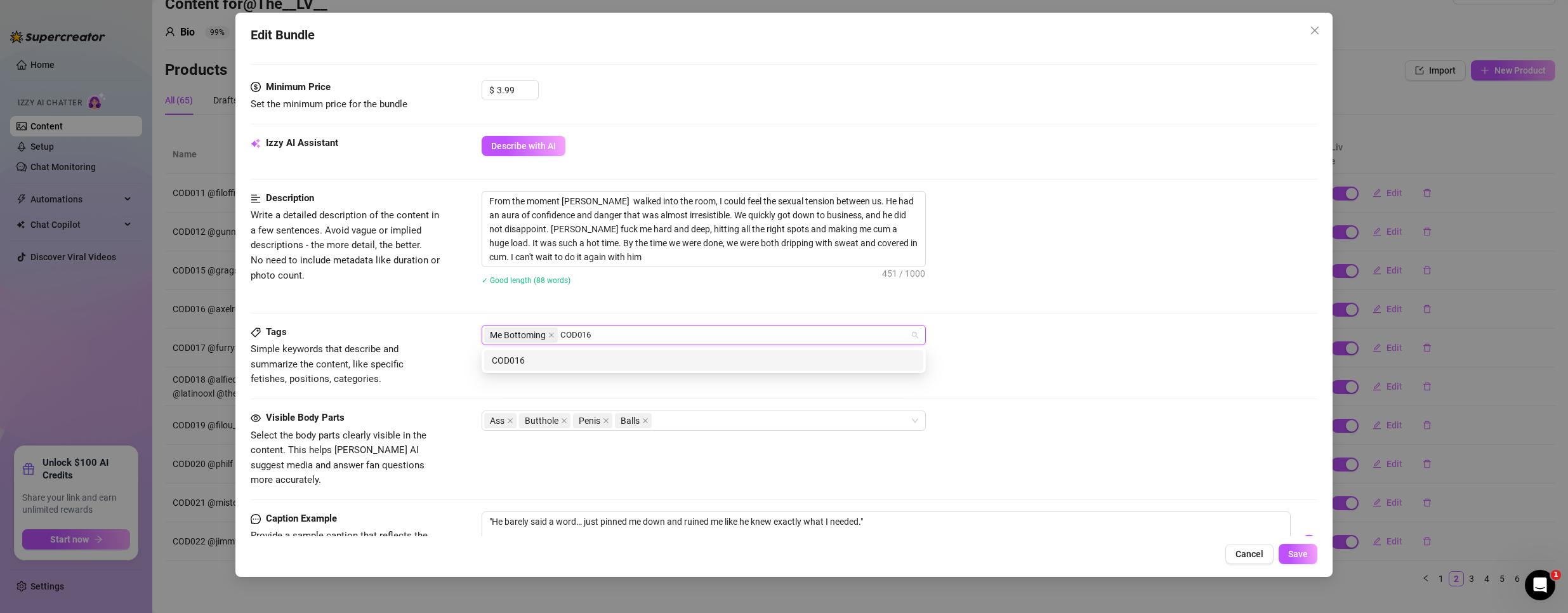
click at [653, 355] on div "COD016" at bounding box center [703, 361] width 424 height 14
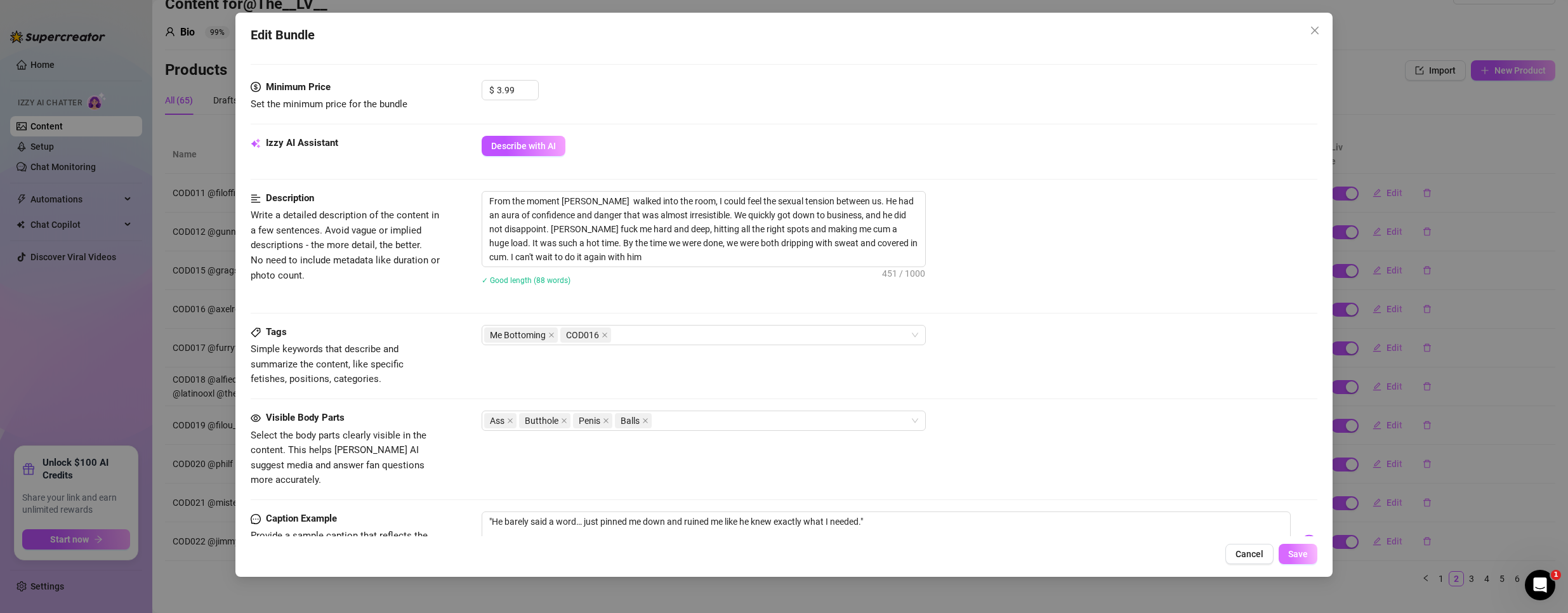
click at [1297, 550] on span "Save" at bounding box center [1298, 554] width 20 height 10
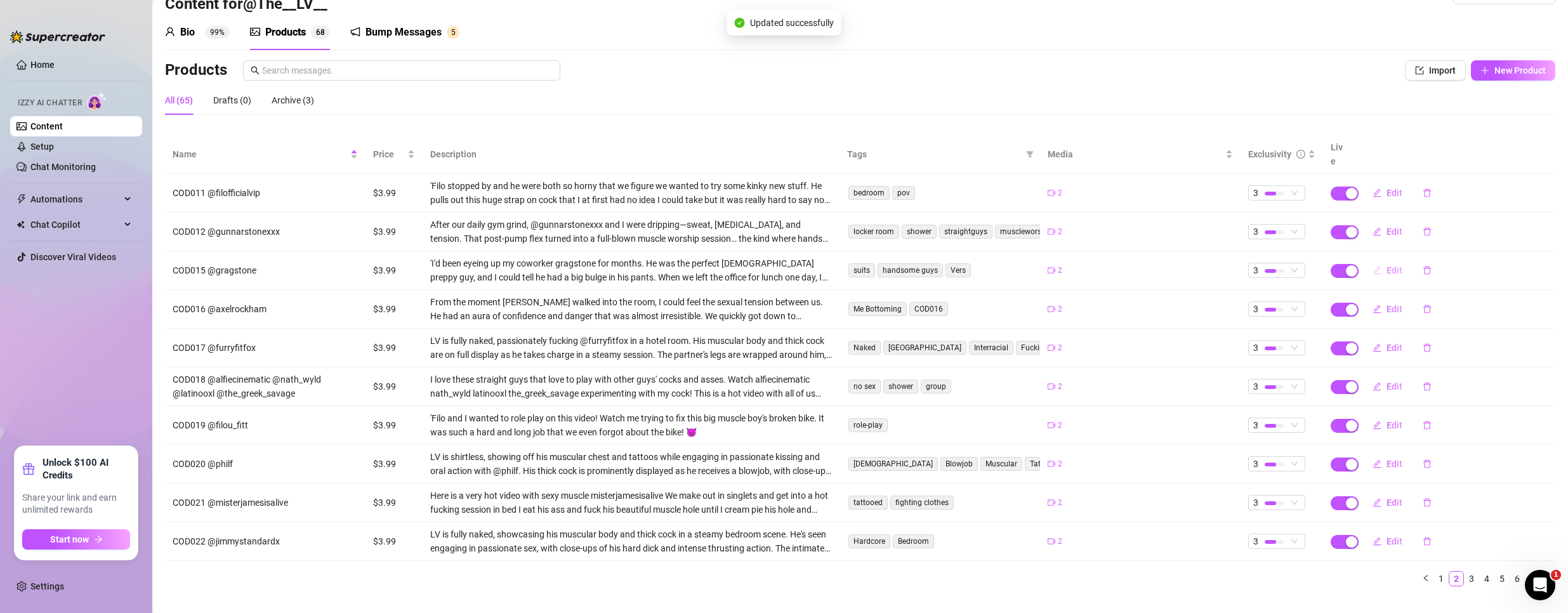
click at [1375, 262] on button "Edit" at bounding box center [1386, 270] width 50 height 21
type textarea ""I told the others we had a meeting—turns out, it was a one-on-one… just not th…"
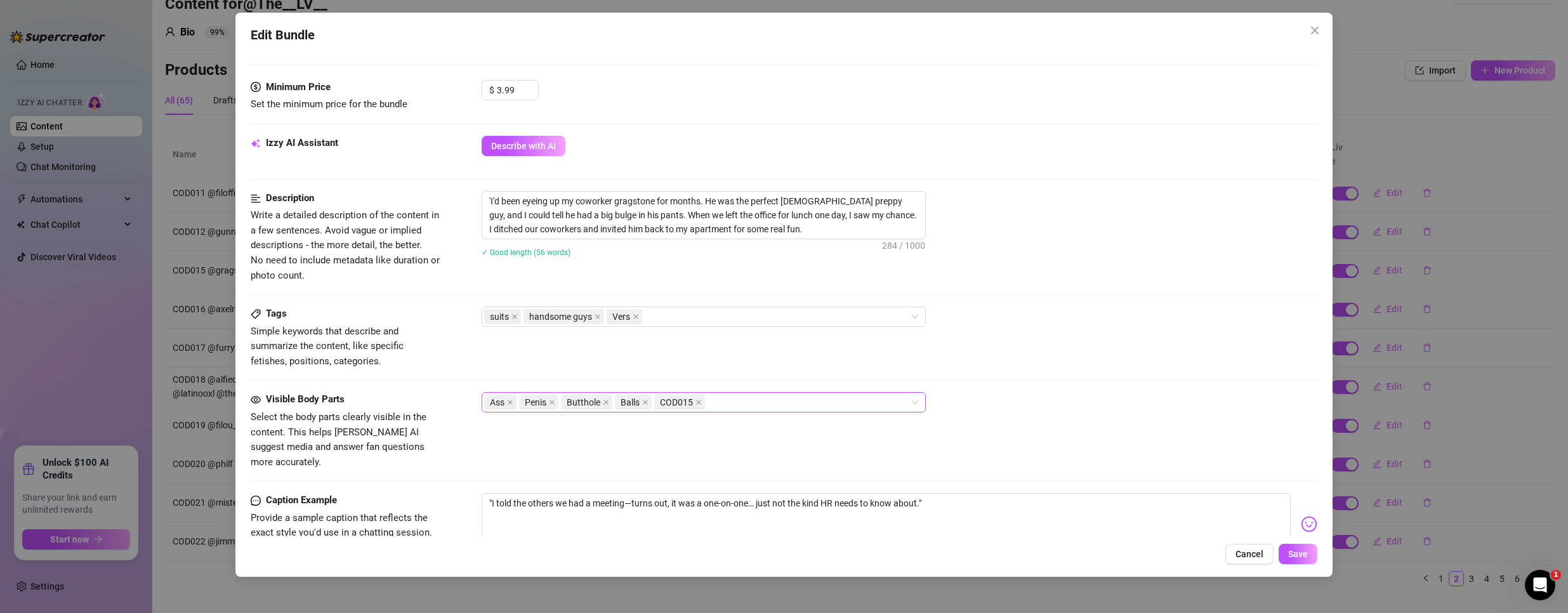
click at [696, 404] on icon "close" at bounding box center [699, 402] width 6 height 6
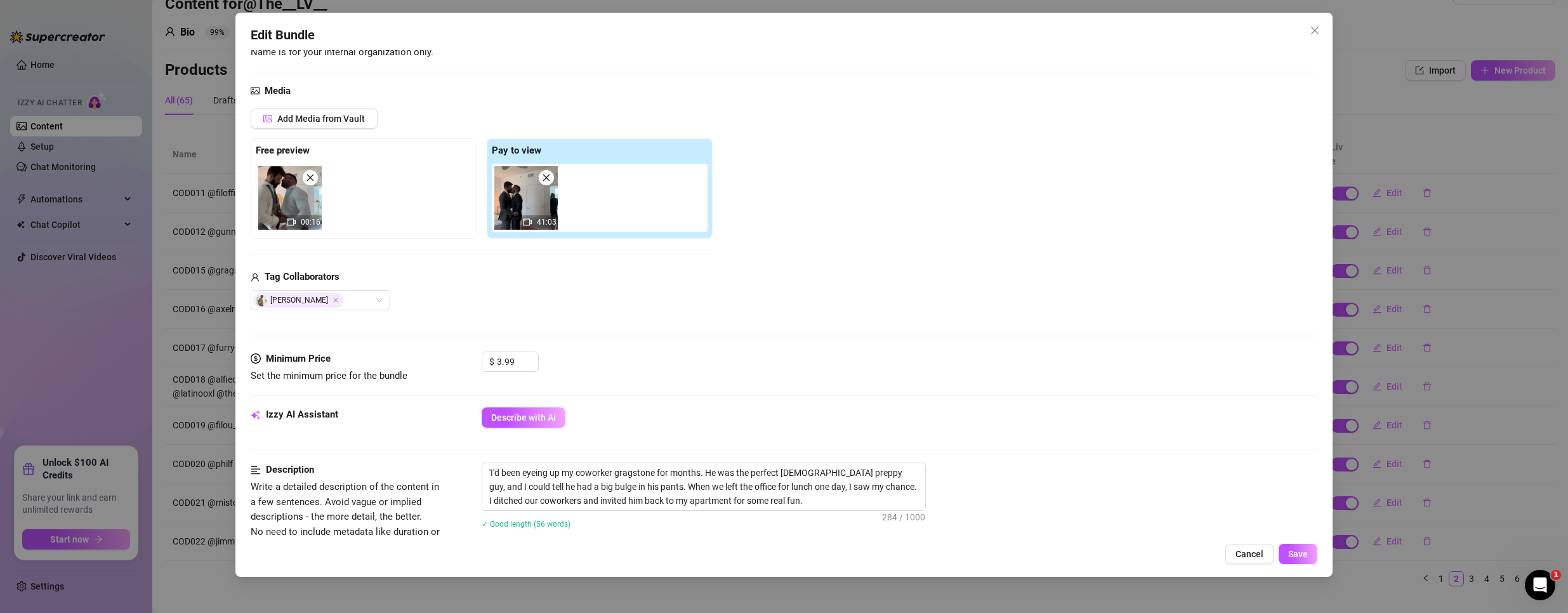
scroll to position [0, 0]
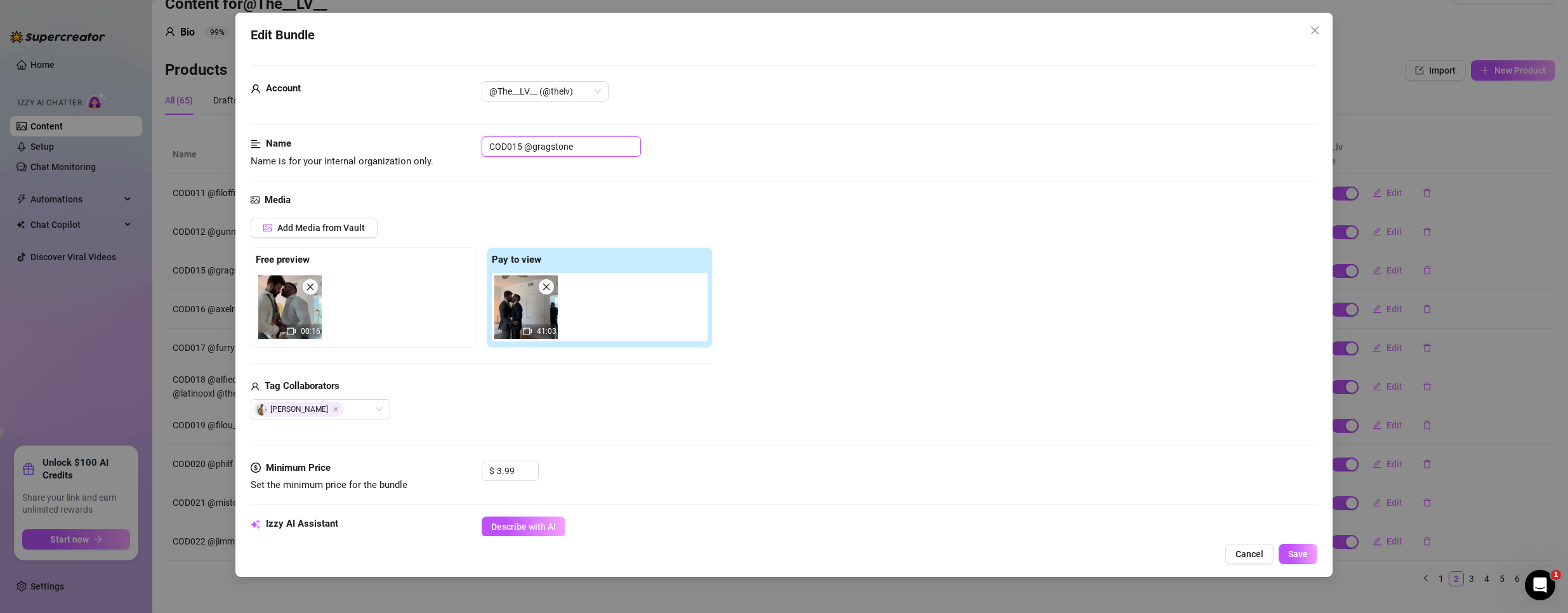
drag, startPoint x: 519, startPoint y: 144, endPoint x: 306, endPoint y: 131, distance: 213.4
click at [306, 131] on form "Account @The__LV__ (@thelv) Name Name is for your internal organization only. C…" at bounding box center [784, 598] width 1067 height 1066
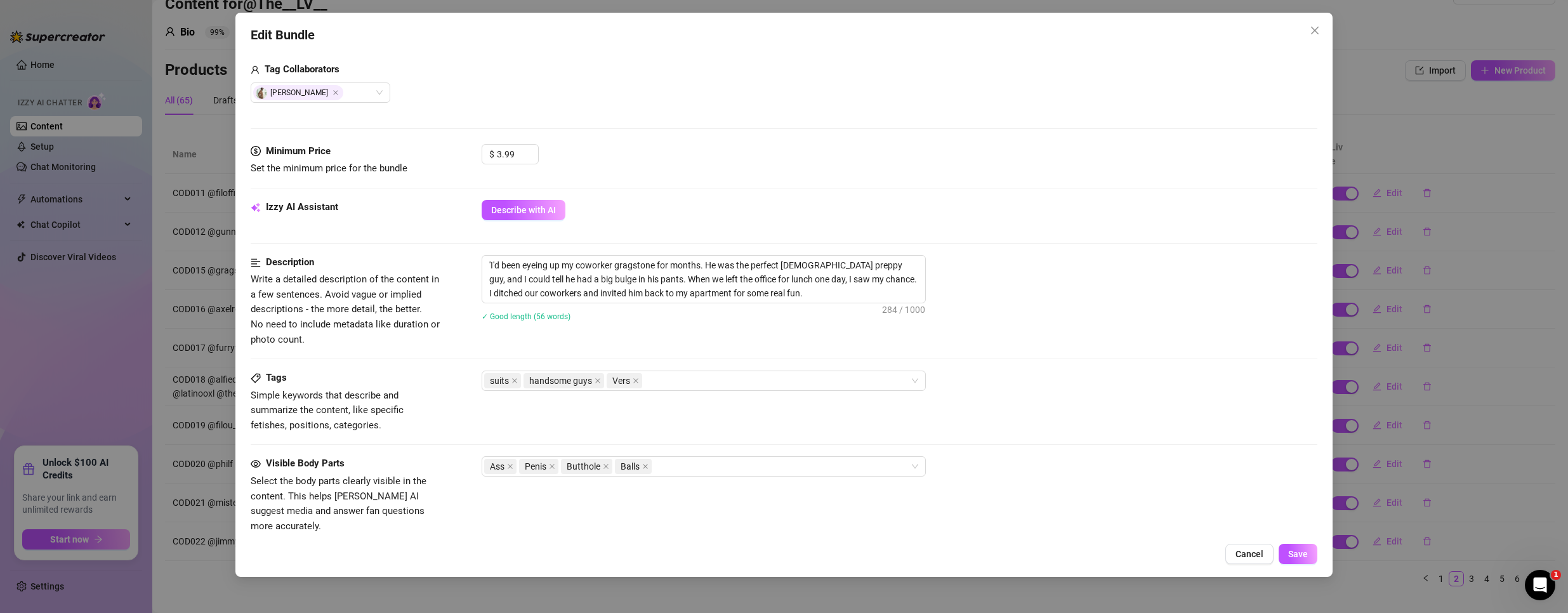
scroll to position [317, 0]
click at [707, 382] on div "suits handsome guys Vers" at bounding box center [696, 380] width 426 height 17
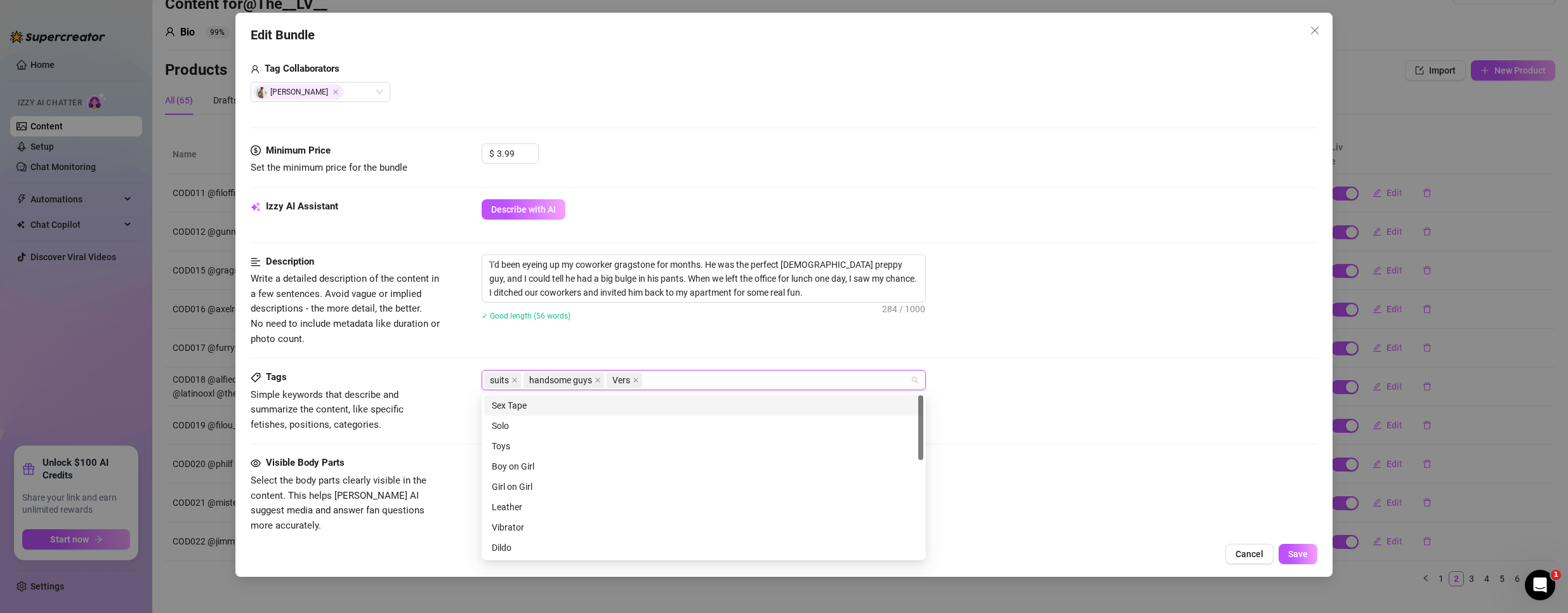
paste input "COD015"
type input "COD015"
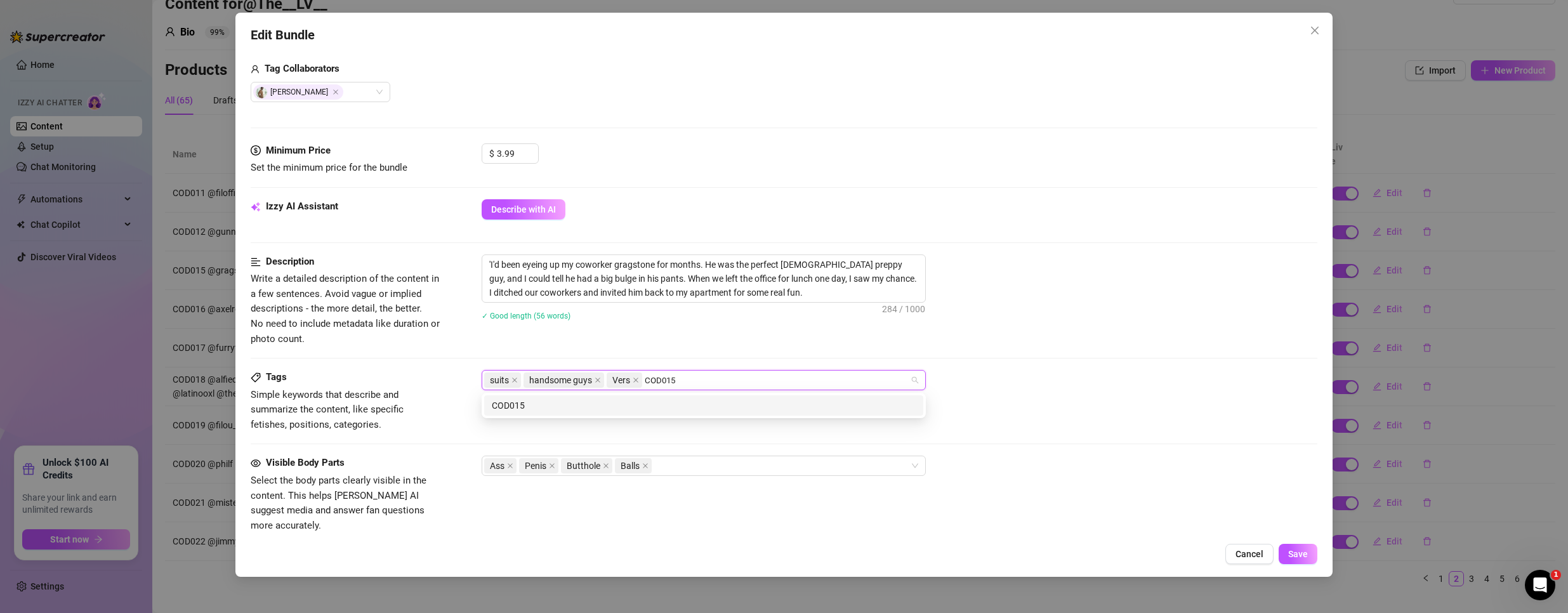
click at [607, 399] on div "COD015" at bounding box center [703, 405] width 424 height 14
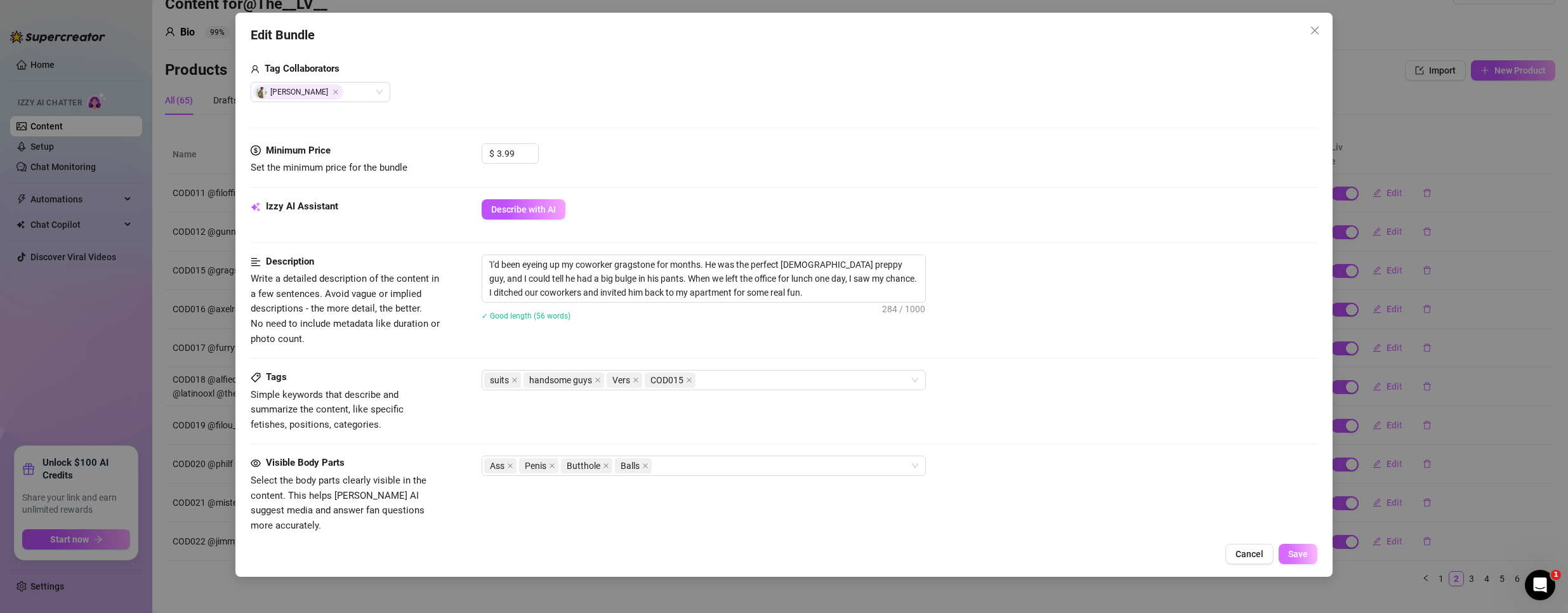
click at [1294, 559] on span "Save" at bounding box center [1298, 554] width 20 height 10
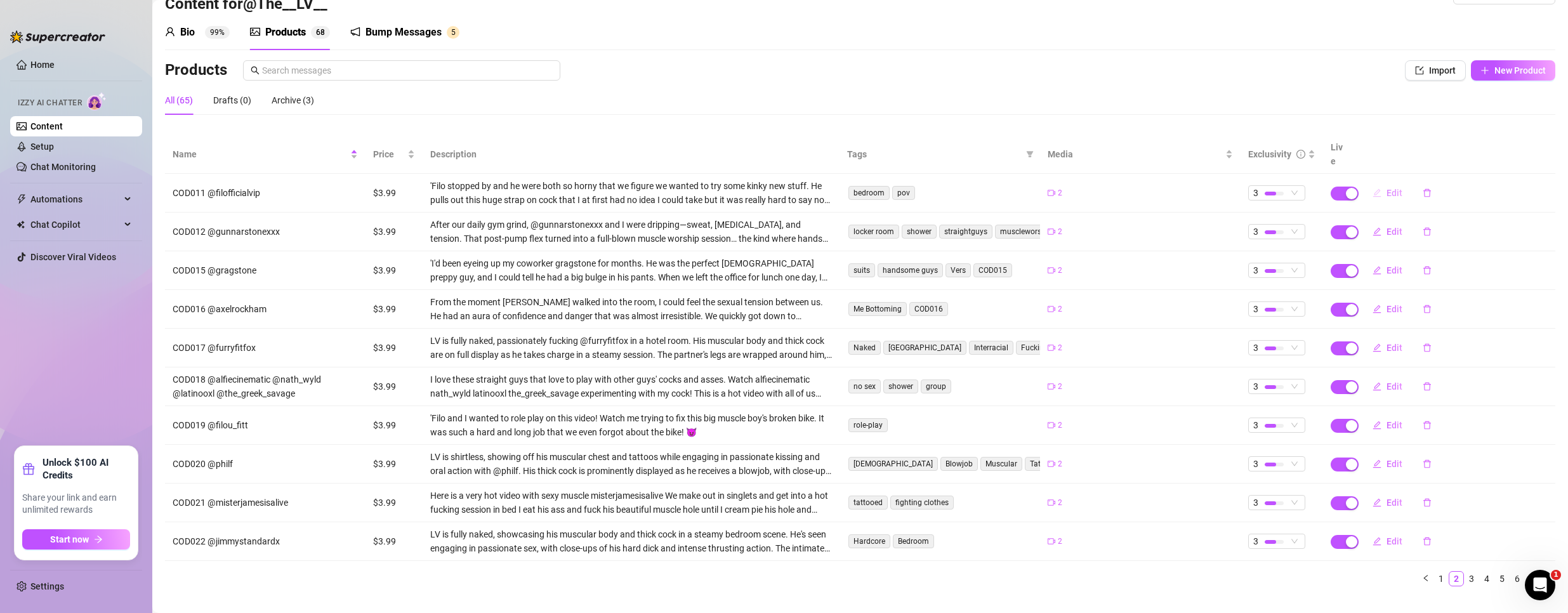
click at [1386, 188] on span "Edit" at bounding box center [1394, 193] width 16 height 10
type textarea "My “straight” gym bro came over to game… but ended up using my dildo on me inst…"
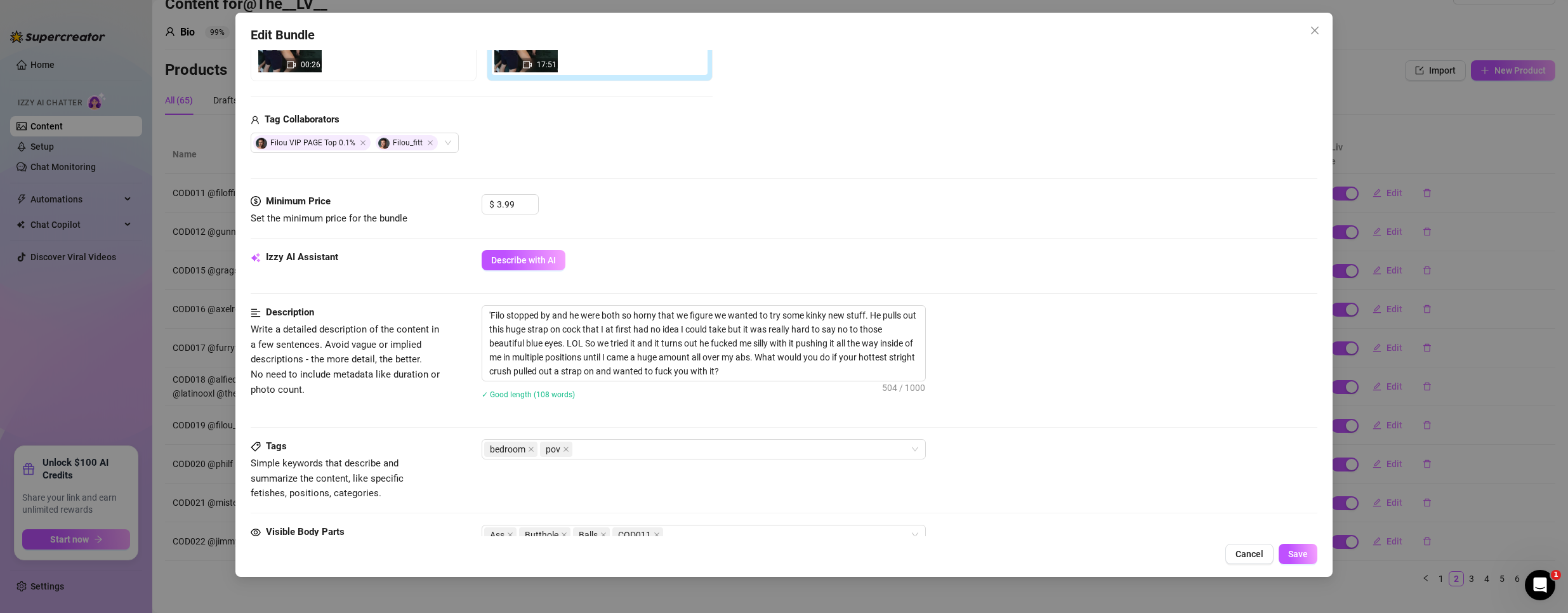
scroll to position [571, 0]
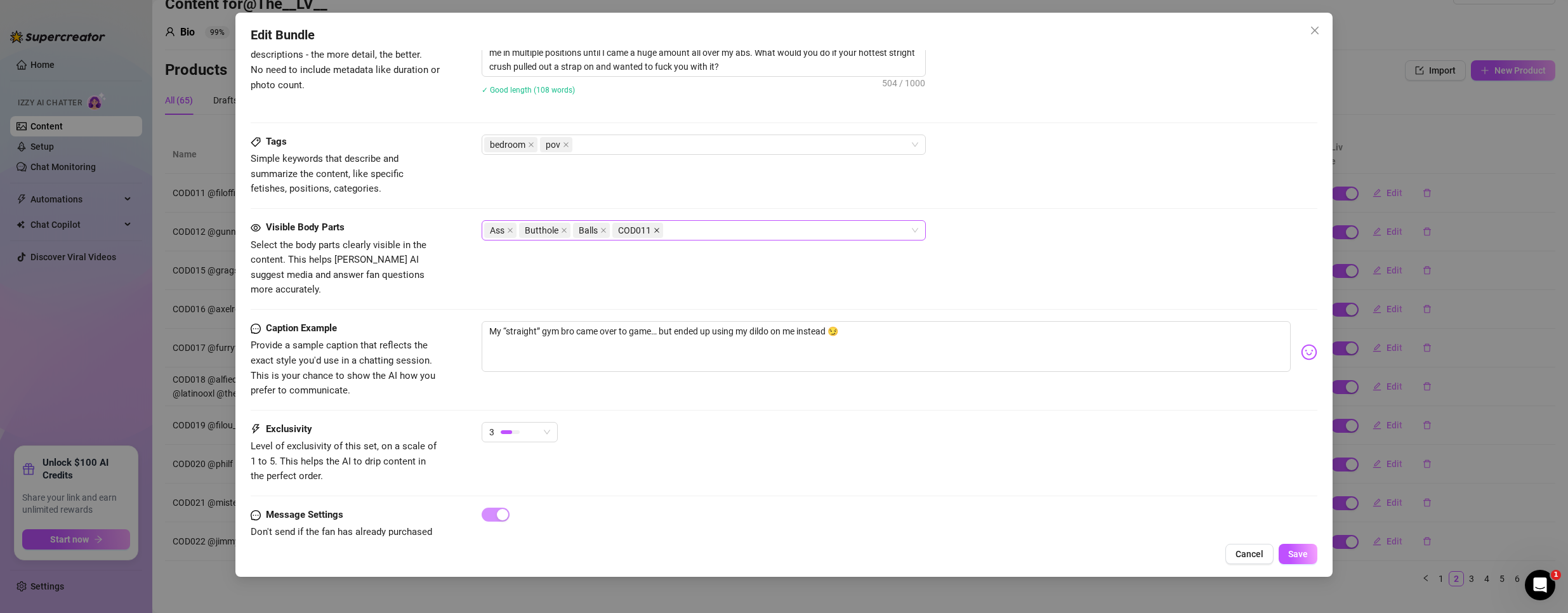
click at [654, 229] on icon "close" at bounding box center [657, 230] width 6 height 6
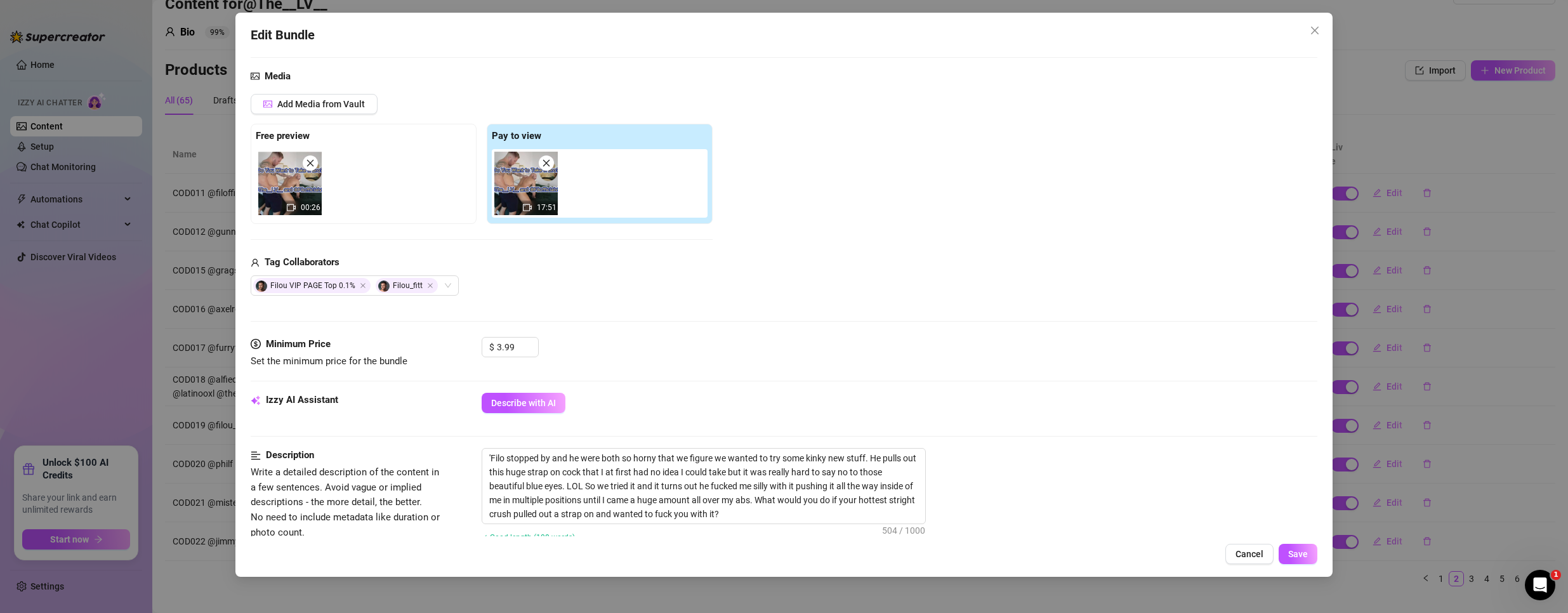
scroll to position [0, 0]
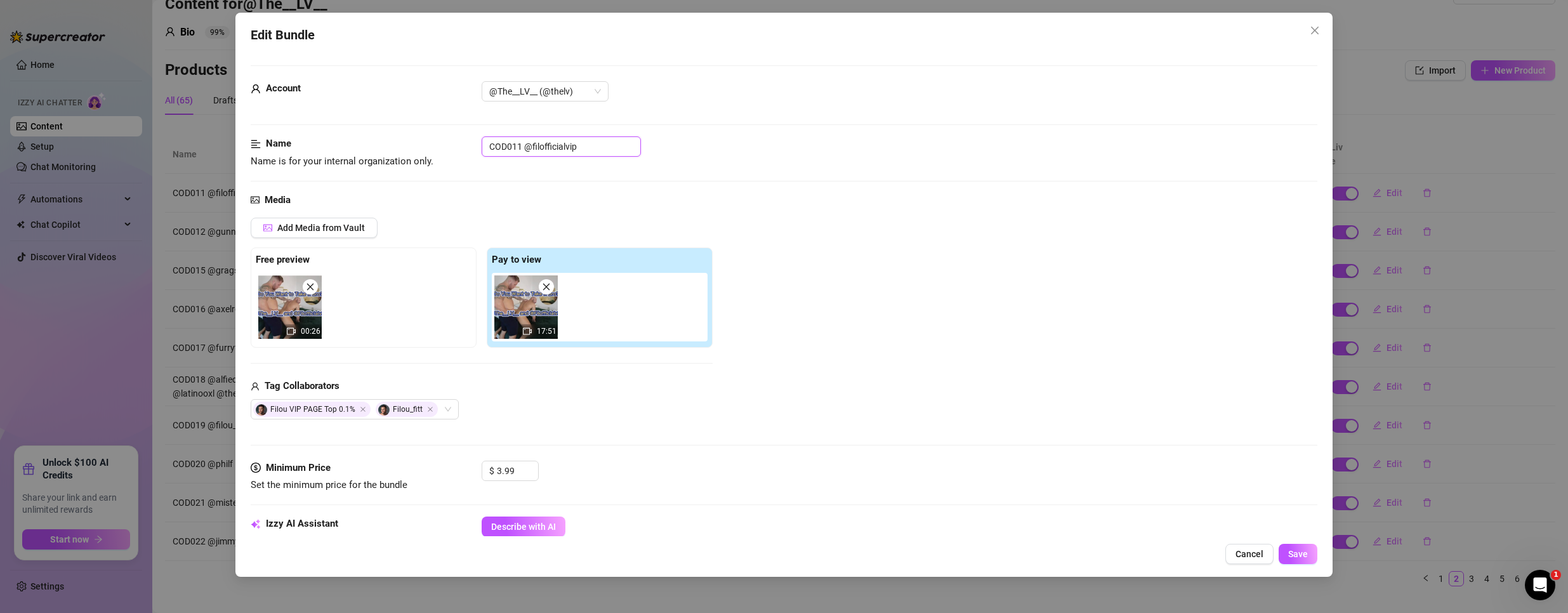
drag, startPoint x: 516, startPoint y: 148, endPoint x: 472, endPoint y: 140, distance: 44.7
click at [472, 140] on div "Name Name is for your internal organization only. COD011 @filofficialvip" at bounding box center [784, 152] width 1067 height 33
drag, startPoint x: 519, startPoint y: 149, endPoint x: 407, endPoint y: 151, distance: 112.0
click at [407, 151] on div "Name Name is for your internal organization only. COD011 @filofficialvip" at bounding box center [784, 152] width 1067 height 33
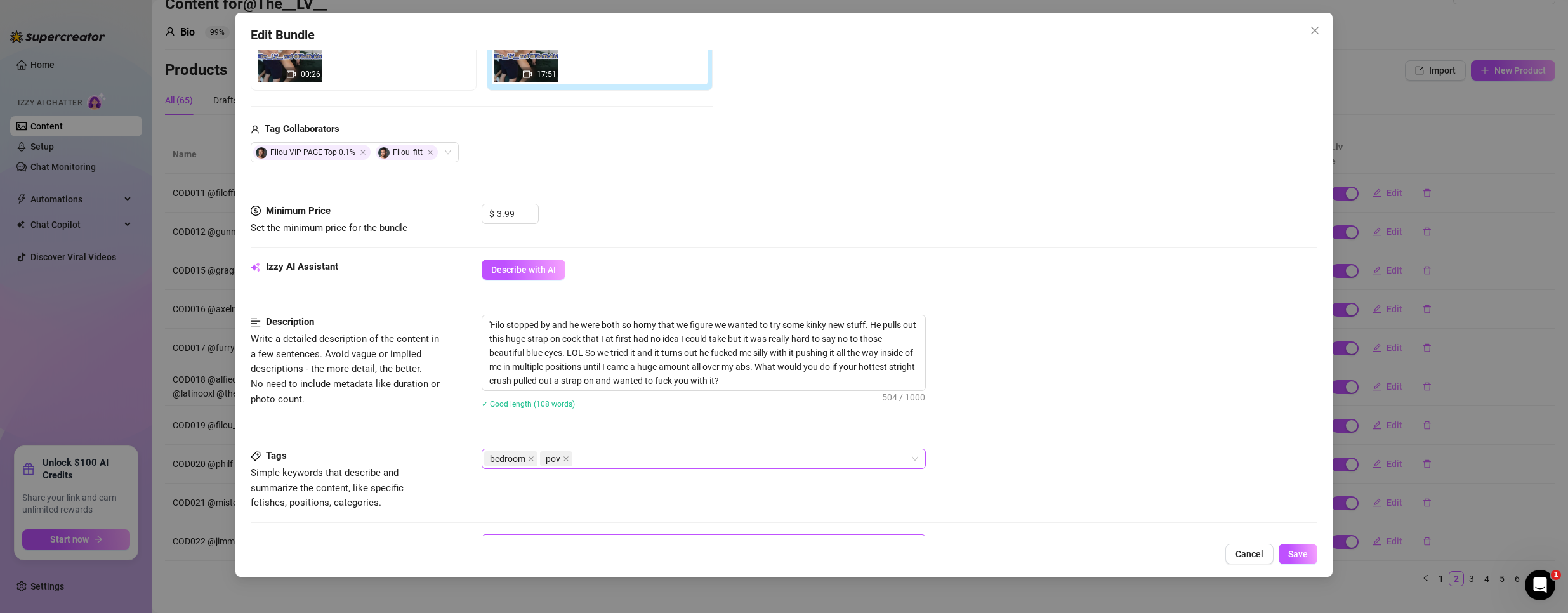
scroll to position [317, 0]
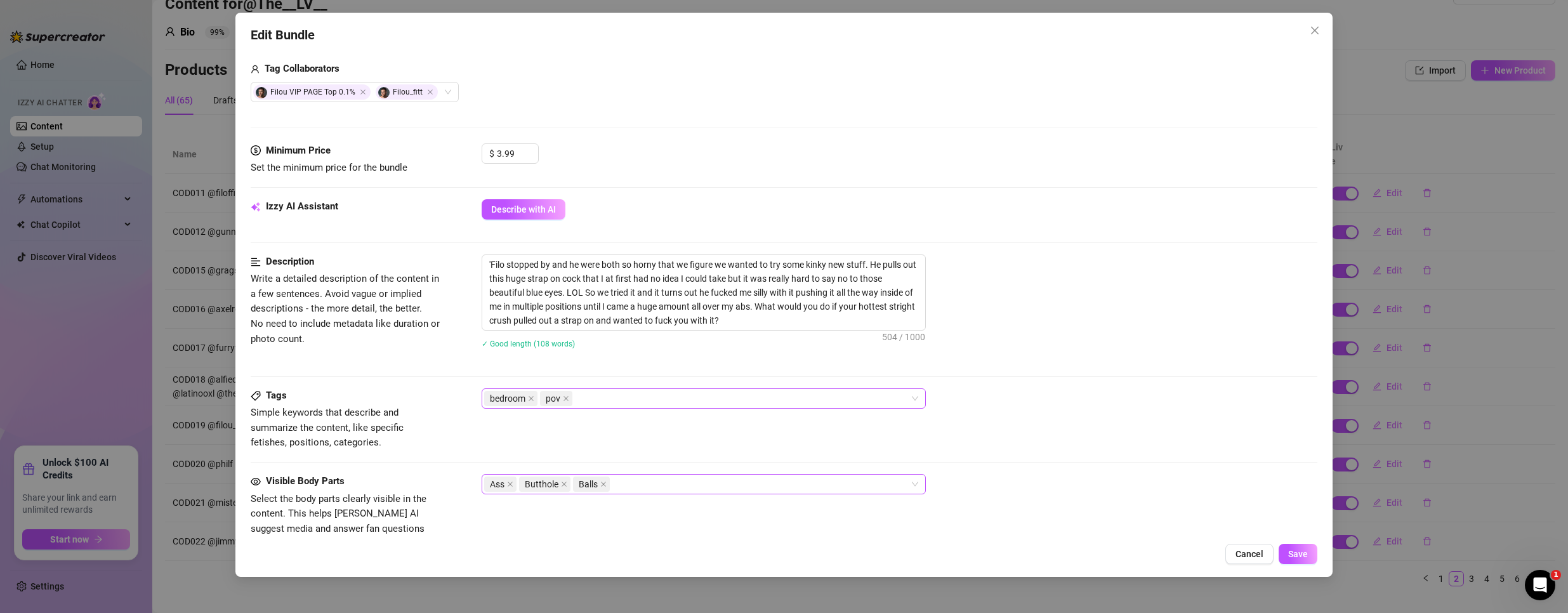
click at [686, 394] on div "bedroom pov" at bounding box center [696, 398] width 426 height 17
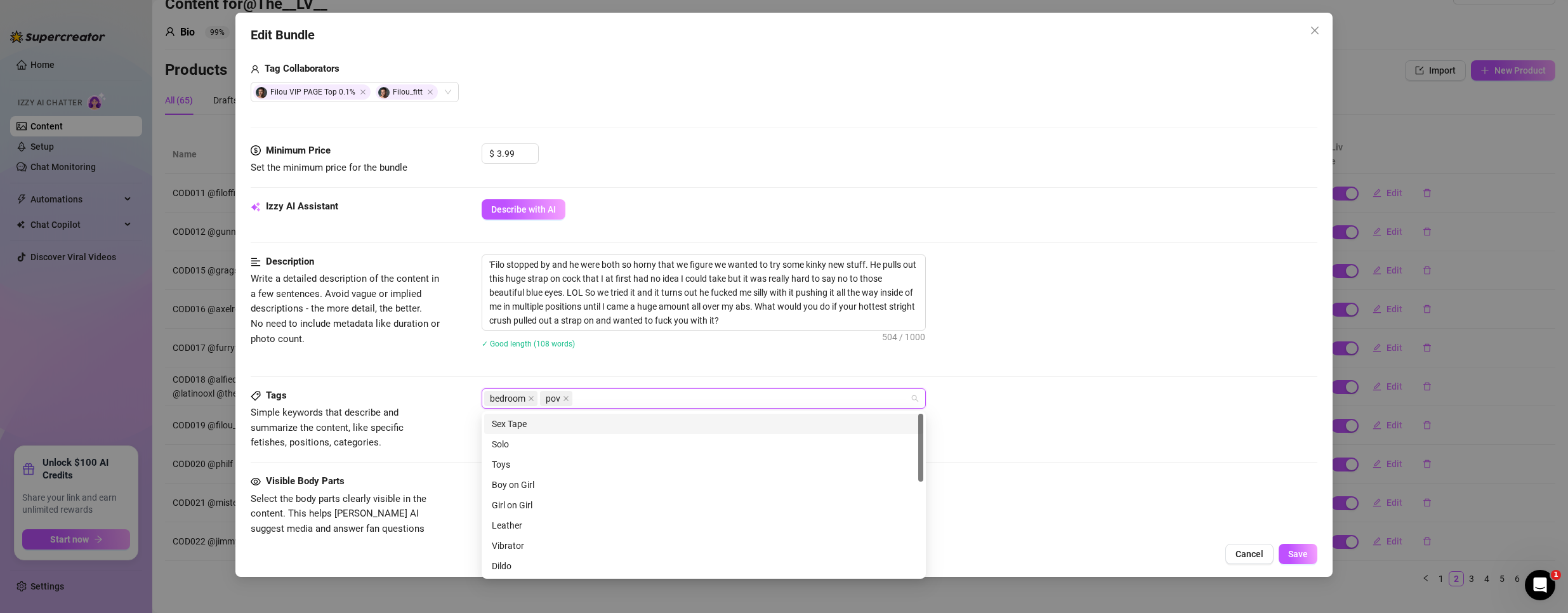
paste input "COD011"
type input "COD011"
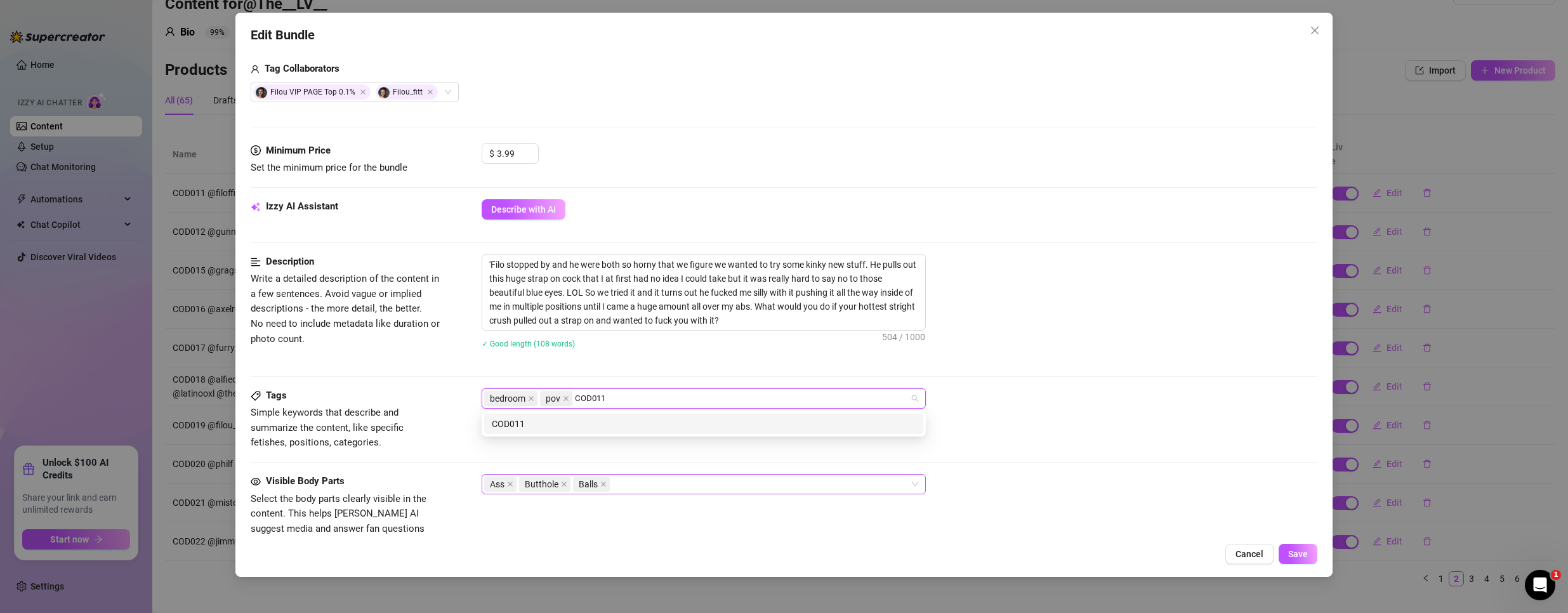
click at [674, 423] on div "COD011" at bounding box center [703, 424] width 424 height 14
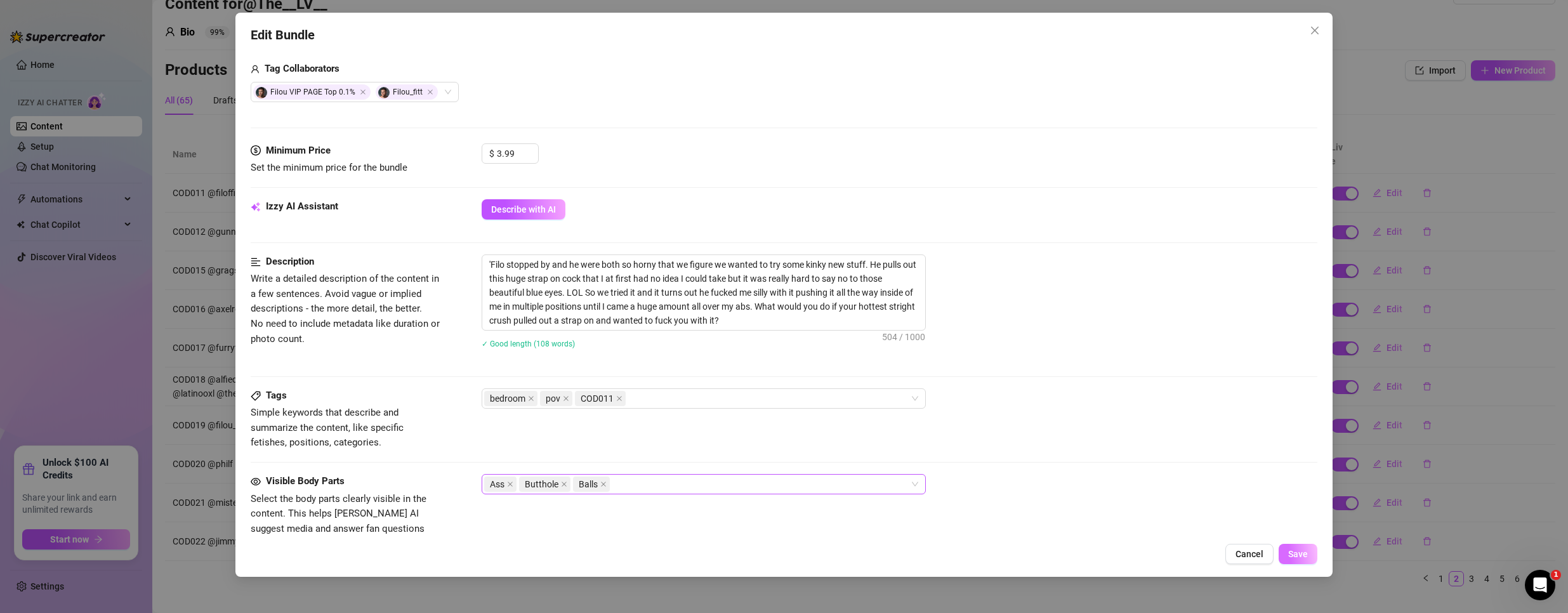
click at [1294, 557] on span "Save" at bounding box center [1298, 554] width 20 height 10
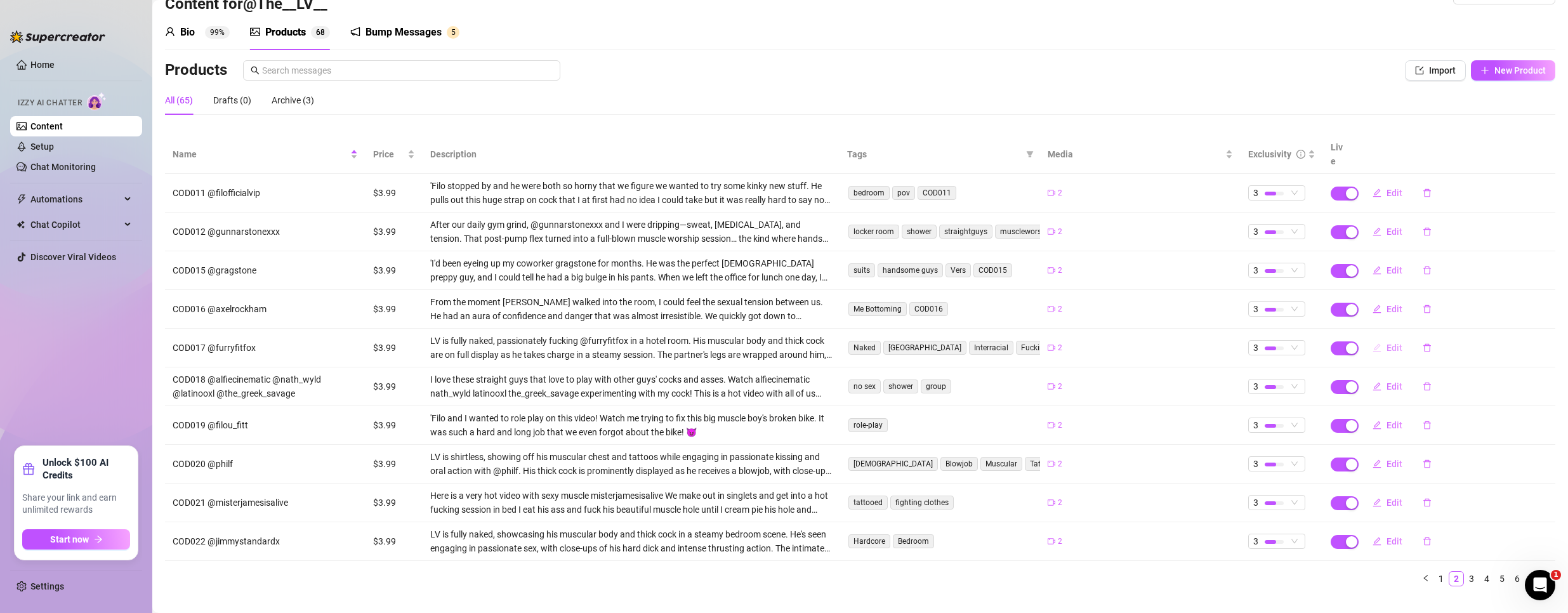
click at [1386, 343] on span "Edit" at bounding box center [1394, 347] width 16 height 10
type textarea ""I thought watching him online got me hard—turns out the real thing wrecked me.""
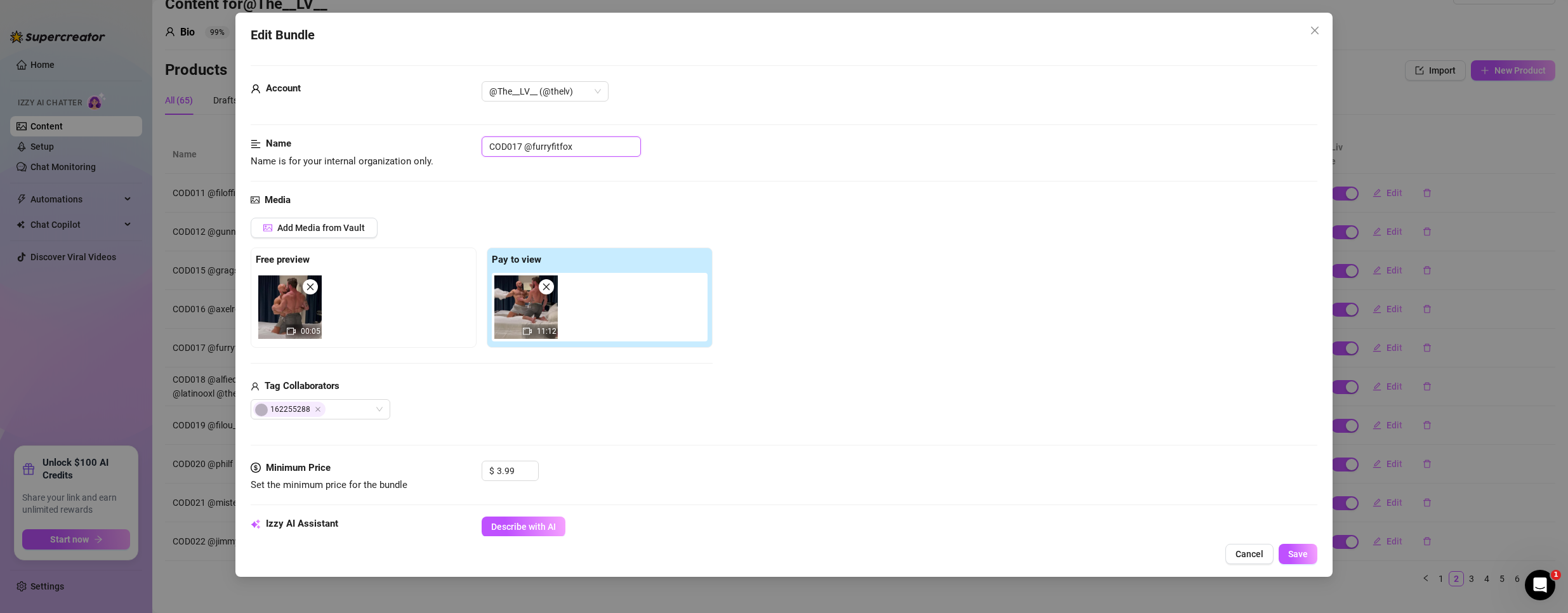
drag, startPoint x: 520, startPoint y: 146, endPoint x: 325, endPoint y: 148, distance: 195.0
click at [325, 148] on div "Name Name is for your internal organization only. COD017 @furryfitfox" at bounding box center [784, 152] width 1067 height 33
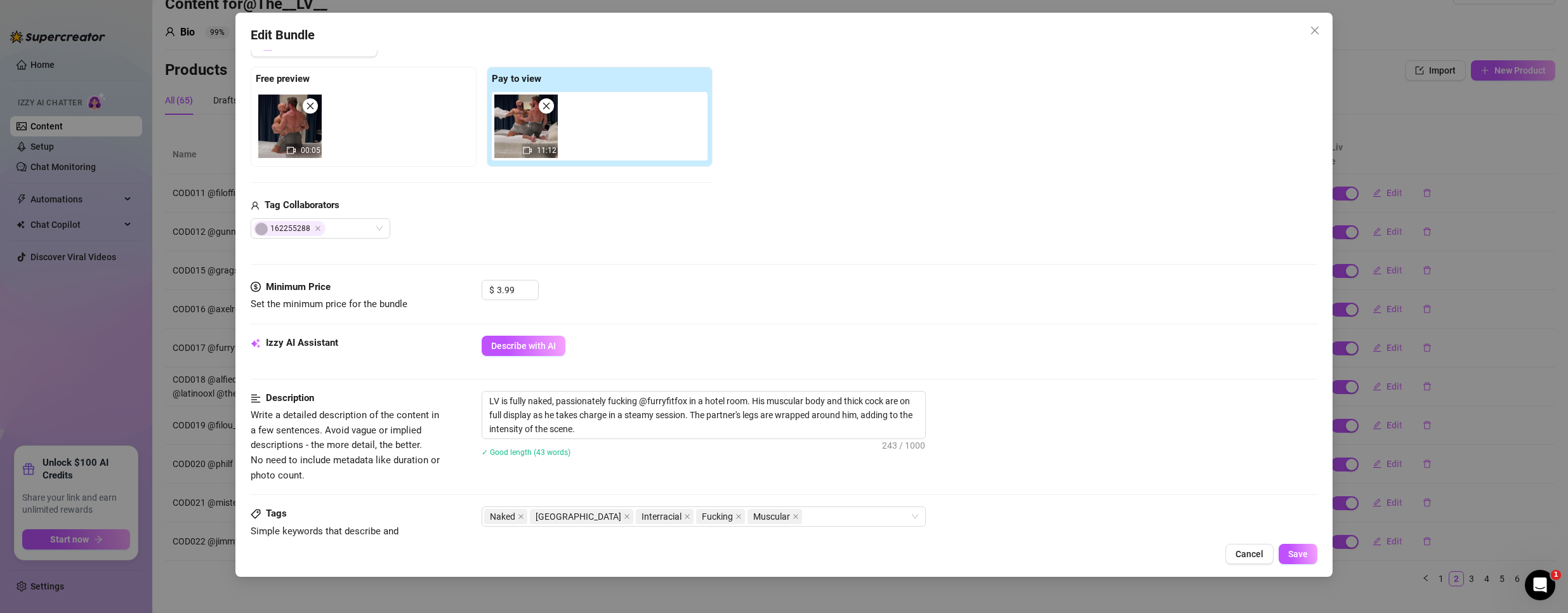
scroll to position [444, 0]
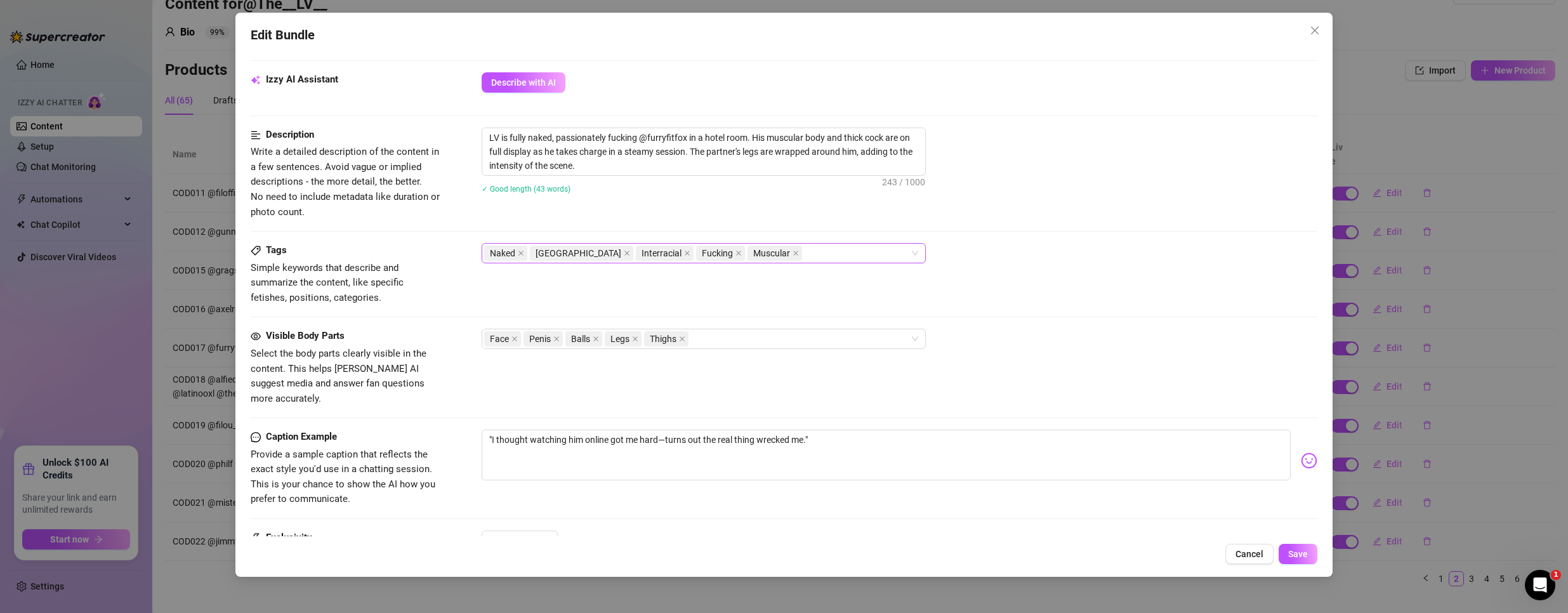
click at [807, 255] on div "Naked Hotel Room Interracial Fucking Muscular" at bounding box center [696, 253] width 426 height 17
paste input "COD017"
type input "COD017"
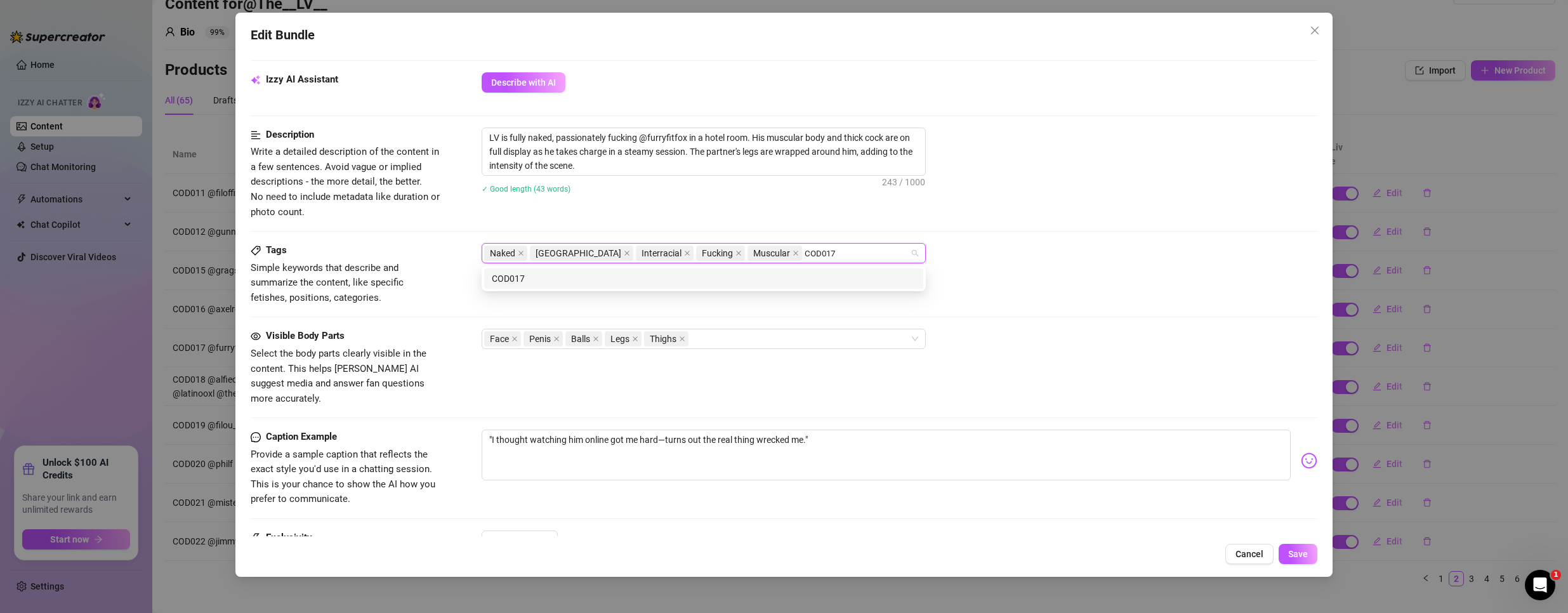
click at [668, 278] on div "COD017" at bounding box center [703, 278] width 424 height 14
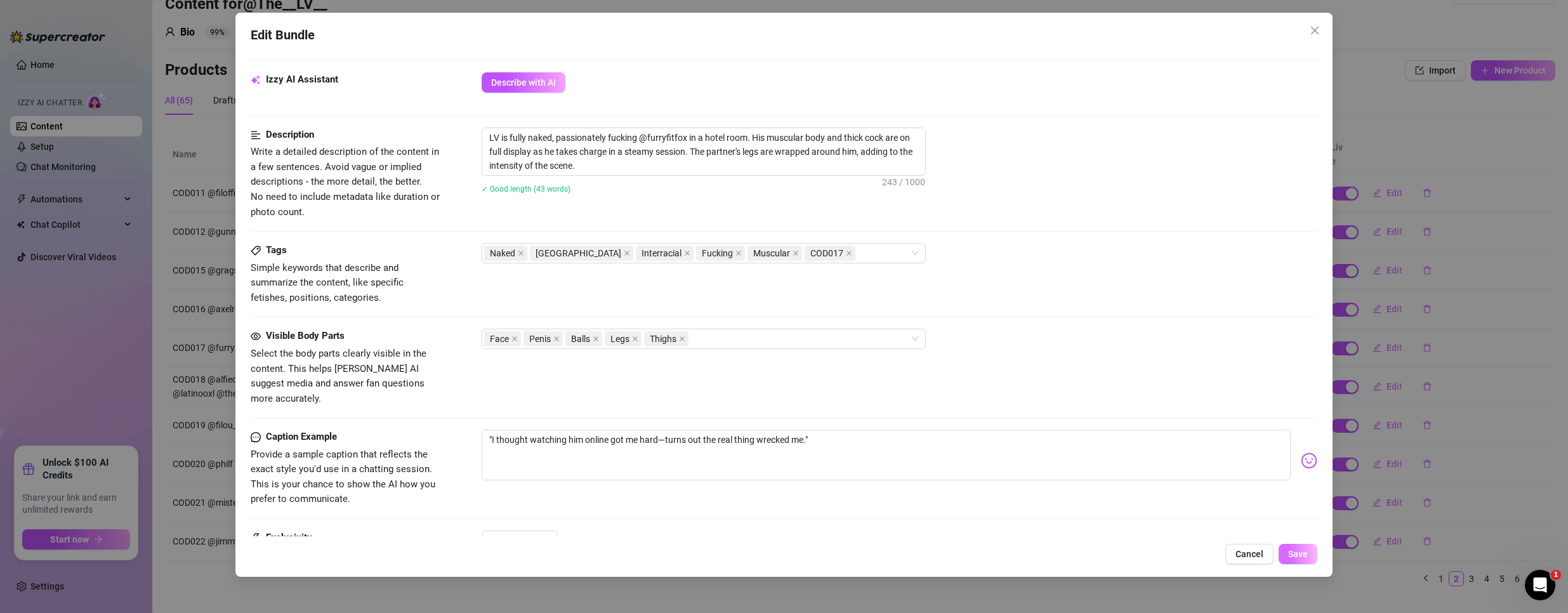
click at [1300, 547] on button "Save" at bounding box center [1298, 554] width 39 height 21
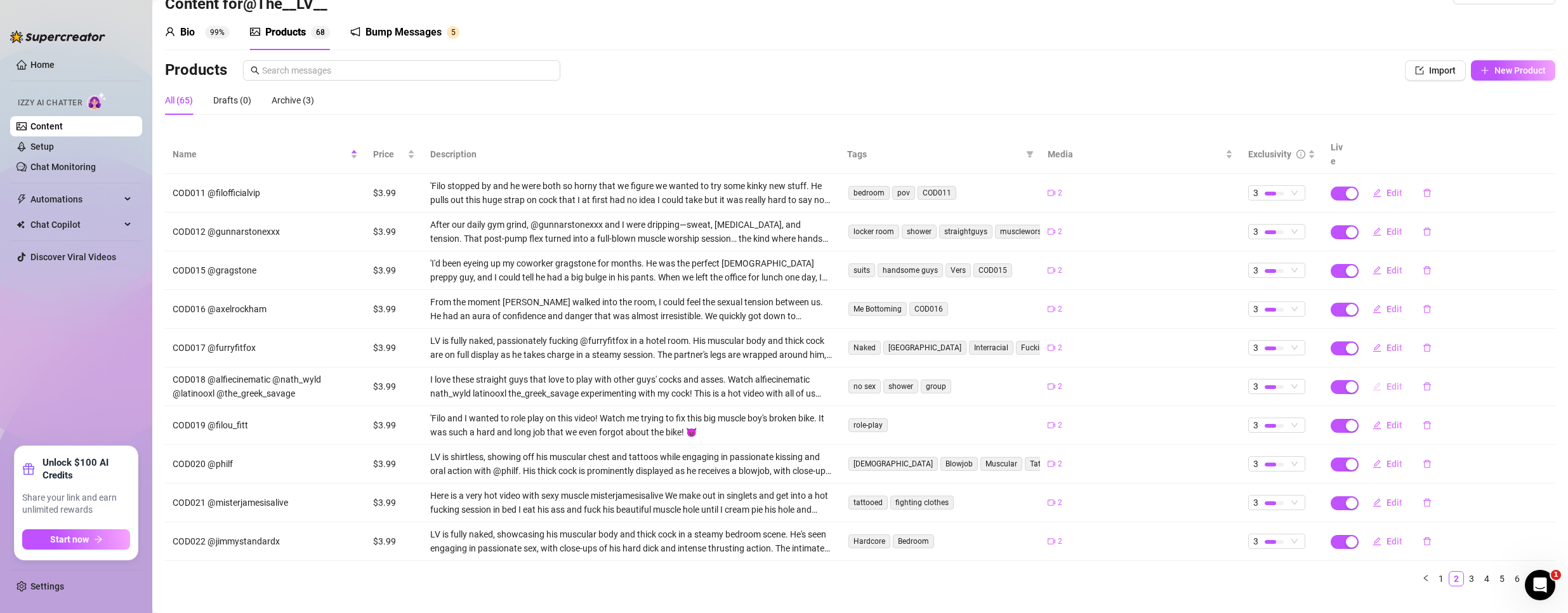
click at [1386, 381] on span "Edit" at bounding box center [1394, 386] width 16 height 10
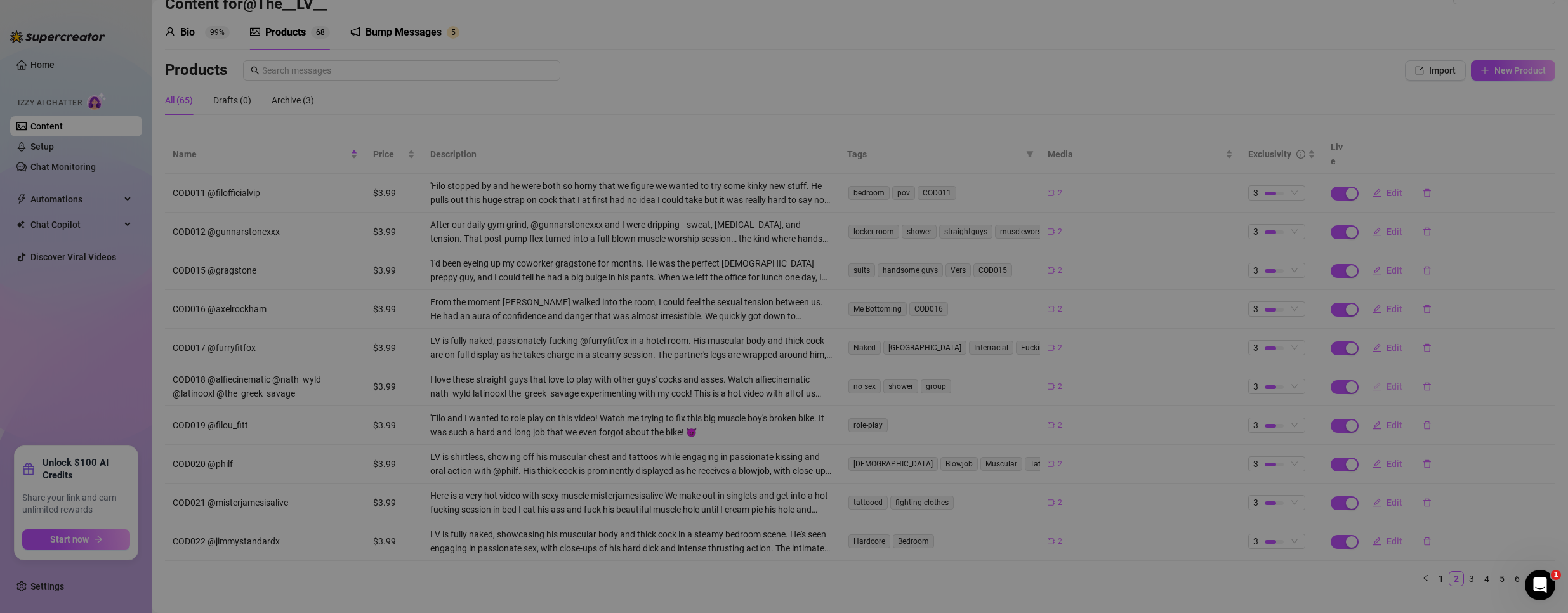
type textarea ""They say they’re straight—until my cock’s in their hands and they’re begging f…"
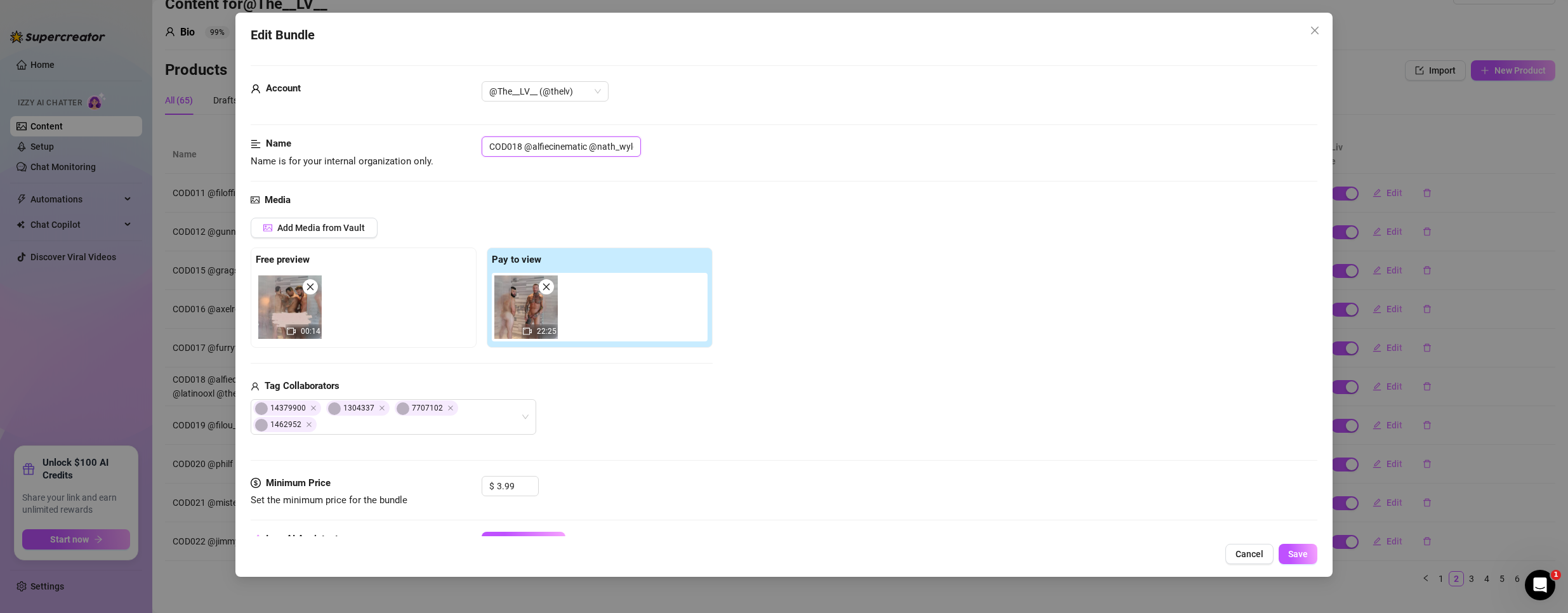
drag, startPoint x: 519, startPoint y: 148, endPoint x: 300, endPoint y: 120, distance: 220.8
click at [298, 120] on form "Account @The__LV__ (@thelv) Name Name is for your internal organization only. C…" at bounding box center [784, 607] width 1067 height 1085
drag, startPoint x: 520, startPoint y: 144, endPoint x: 384, endPoint y: 138, distance: 136.1
click at [384, 138] on div "Name Name is for your internal organization only. COD018 @alfiecinematic @nath_…" at bounding box center [784, 152] width 1067 height 33
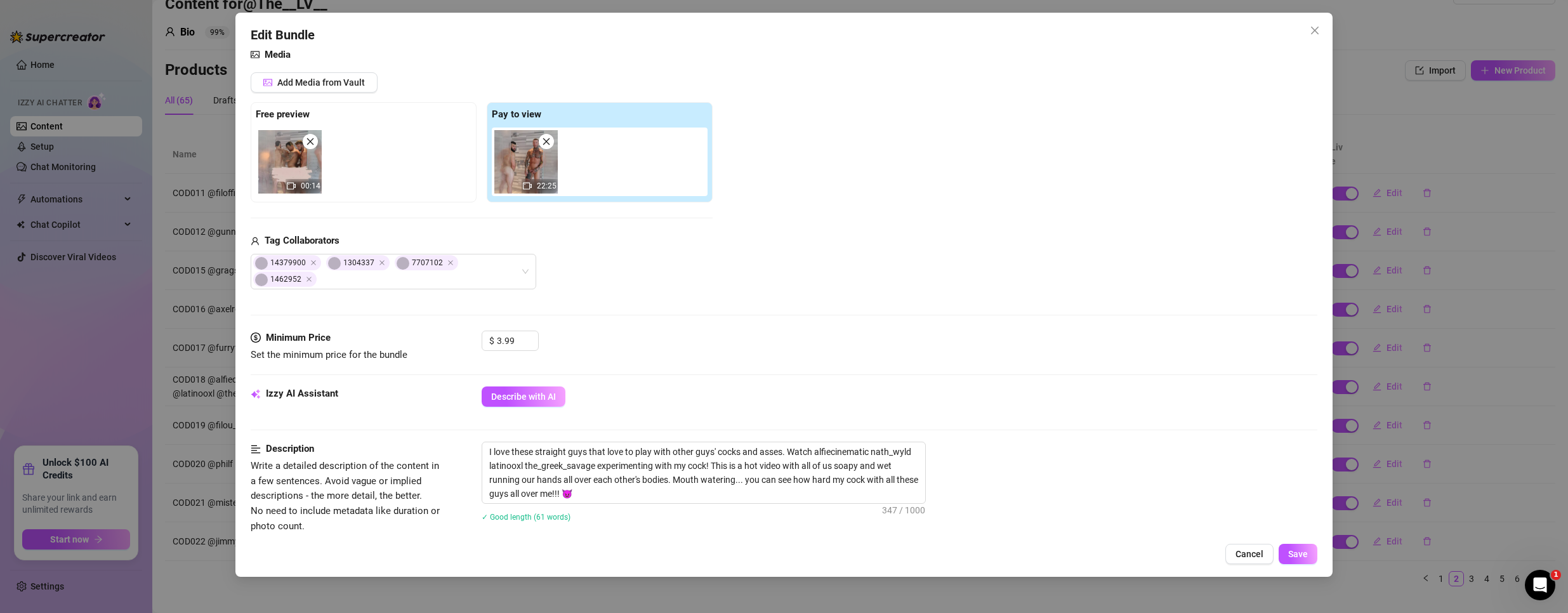
scroll to position [317, 0]
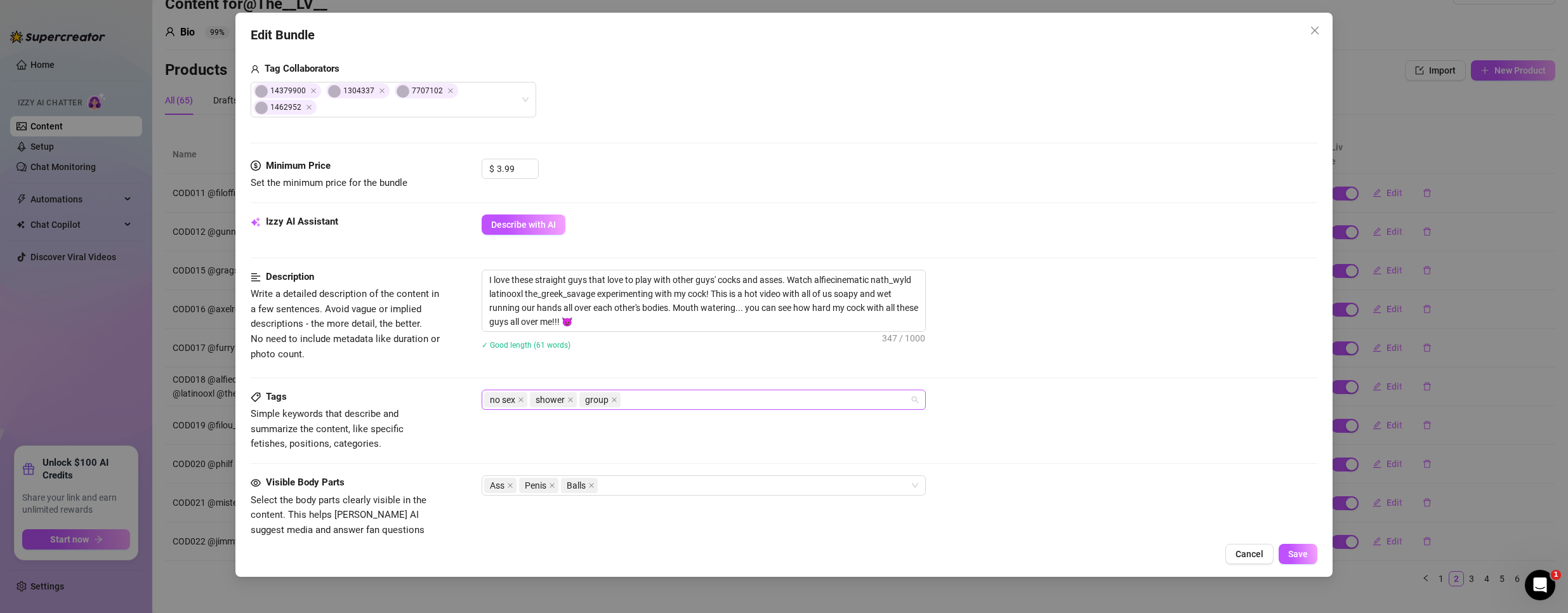
click at [661, 400] on div "no sex shower group" at bounding box center [696, 400] width 426 height 17
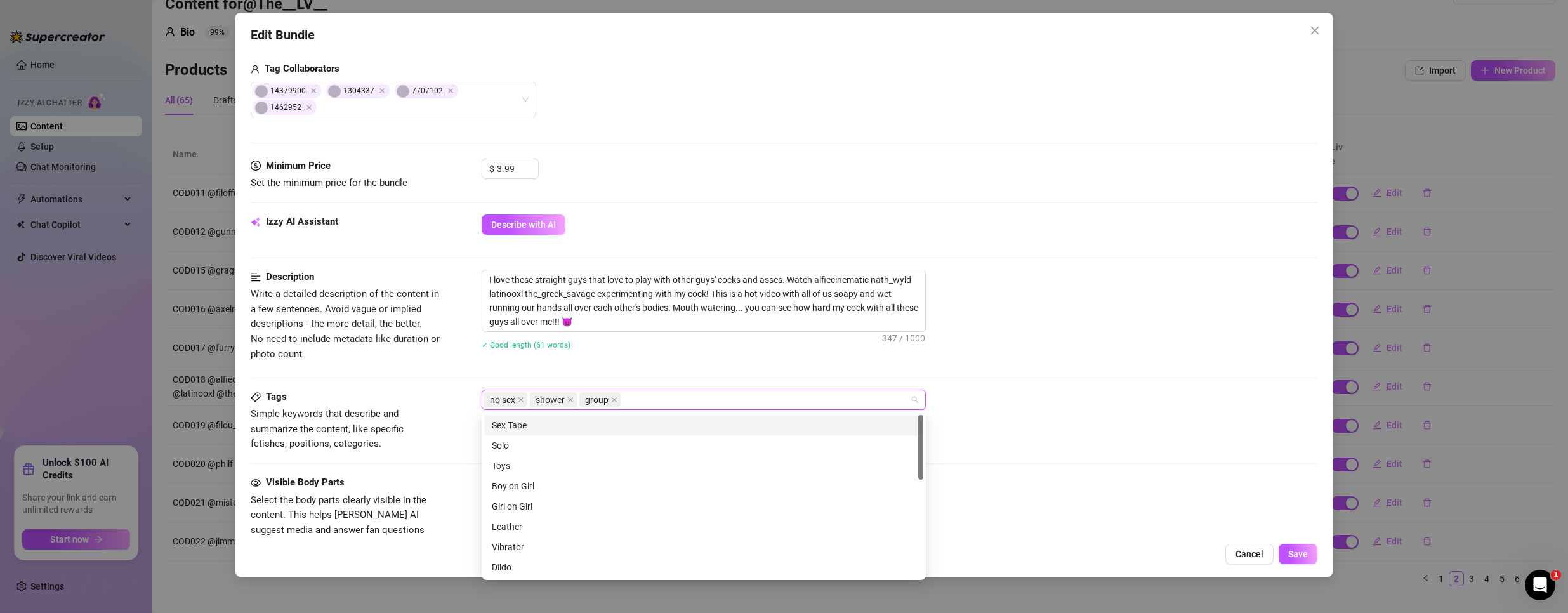
paste input "COD018"
type input "COD018"
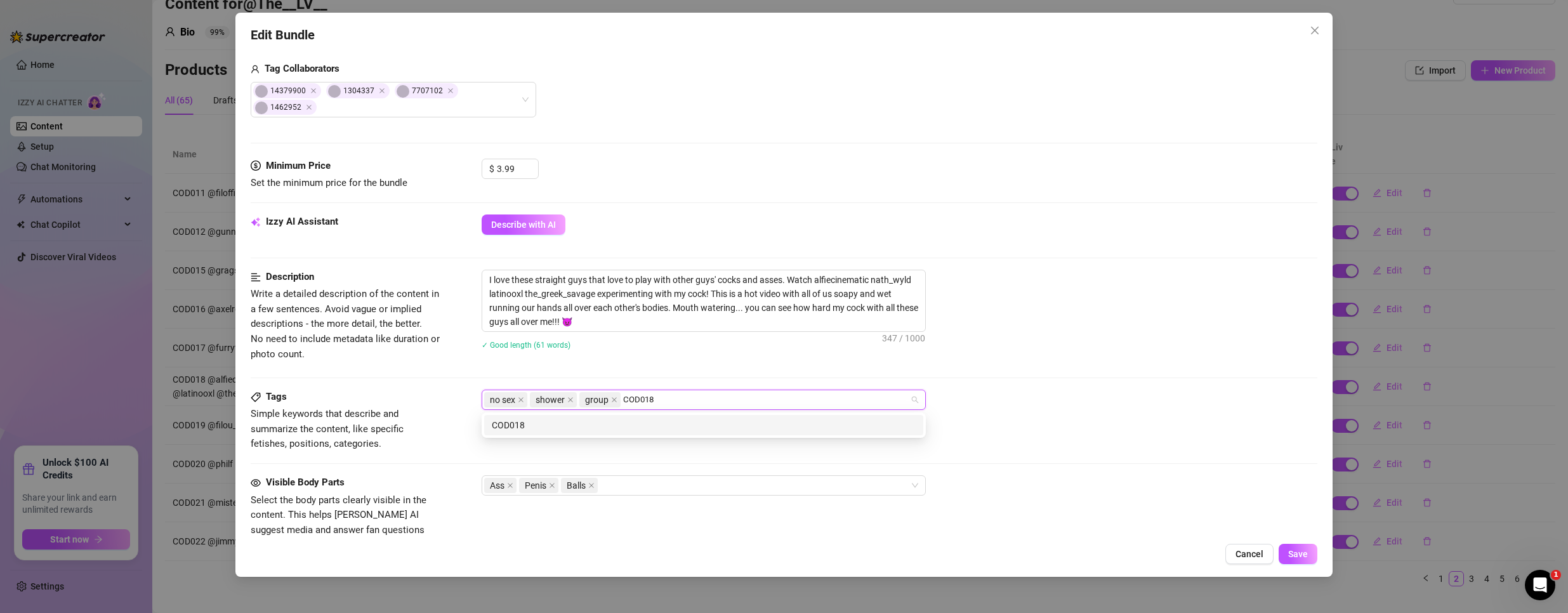
click at [657, 423] on div "COD018" at bounding box center [703, 425] width 424 height 14
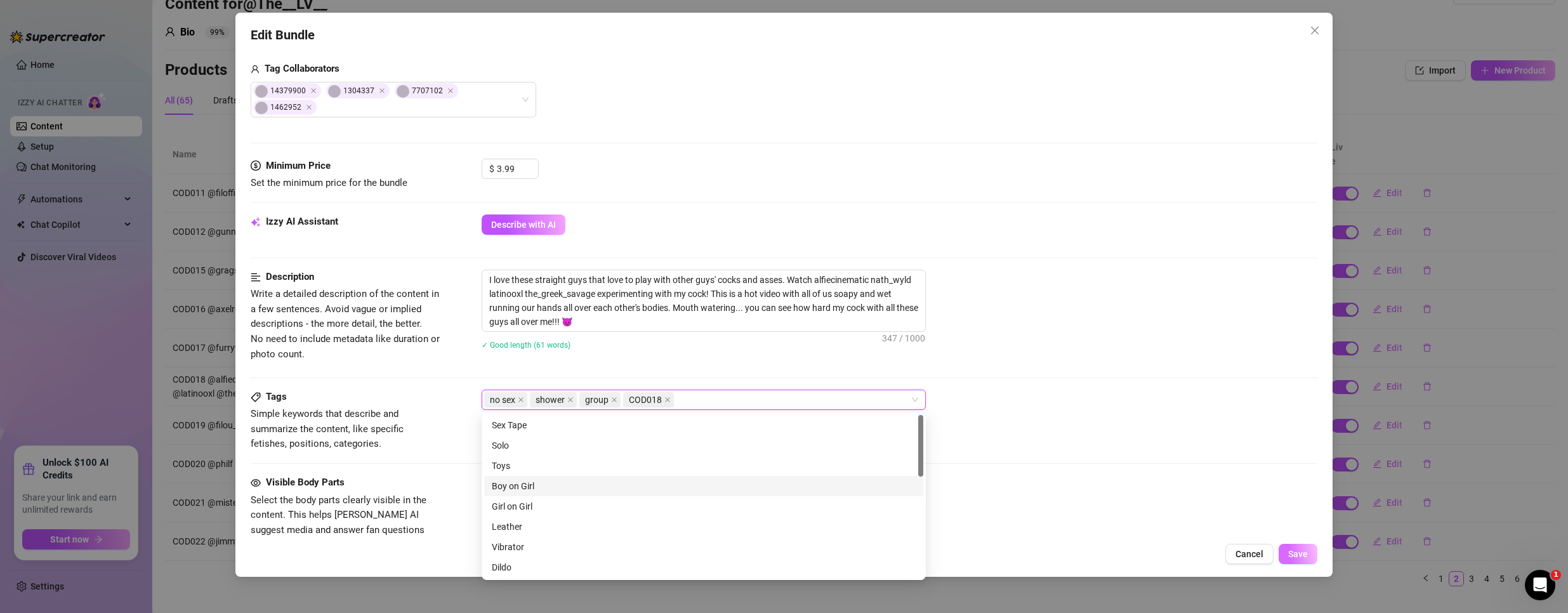
click at [1294, 554] on span "Save" at bounding box center [1298, 554] width 20 height 10
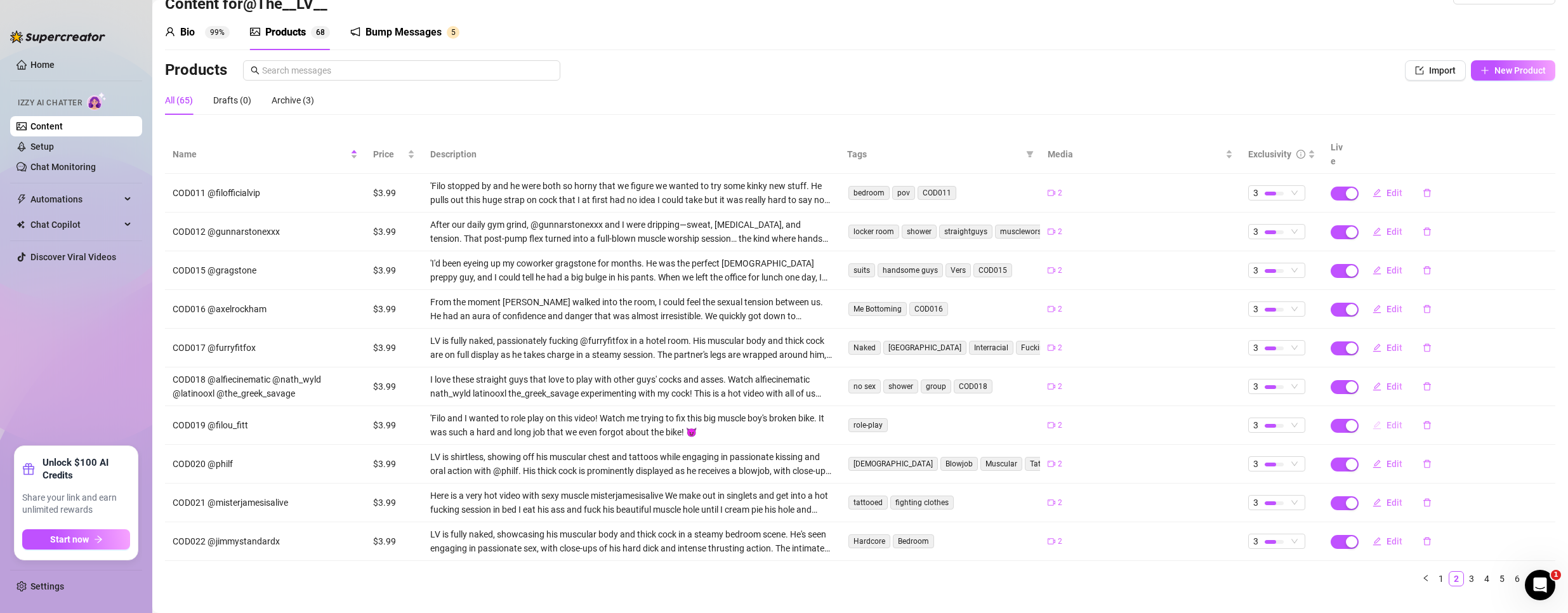
click at [1386, 420] on span "Edit" at bounding box center [1394, 425] width 16 height 10
type textarea ""Came over to fix his bike—ended up getting ridden instead.""
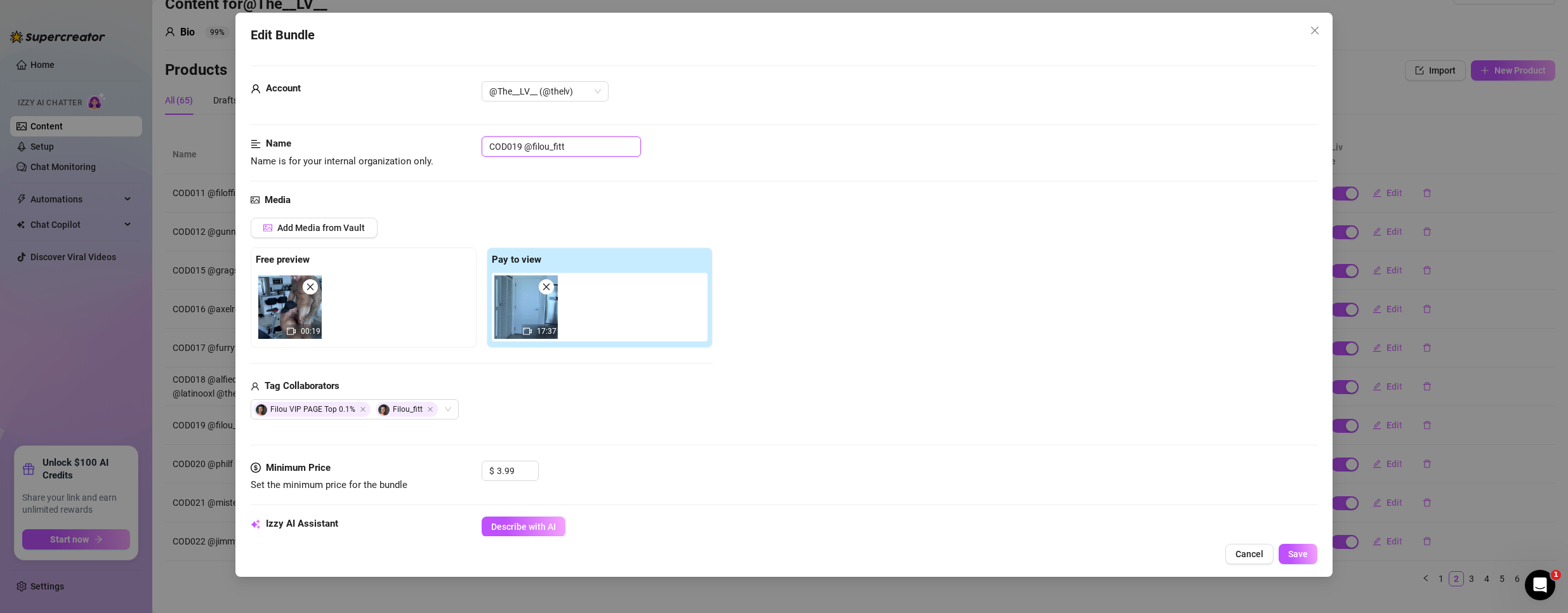
drag, startPoint x: 520, startPoint y: 145, endPoint x: 298, endPoint y: 154, distance: 222.2
click at [299, 154] on div "Name Name is for your internal organization only. COD019 @filou_fitt" at bounding box center [784, 152] width 1067 height 33
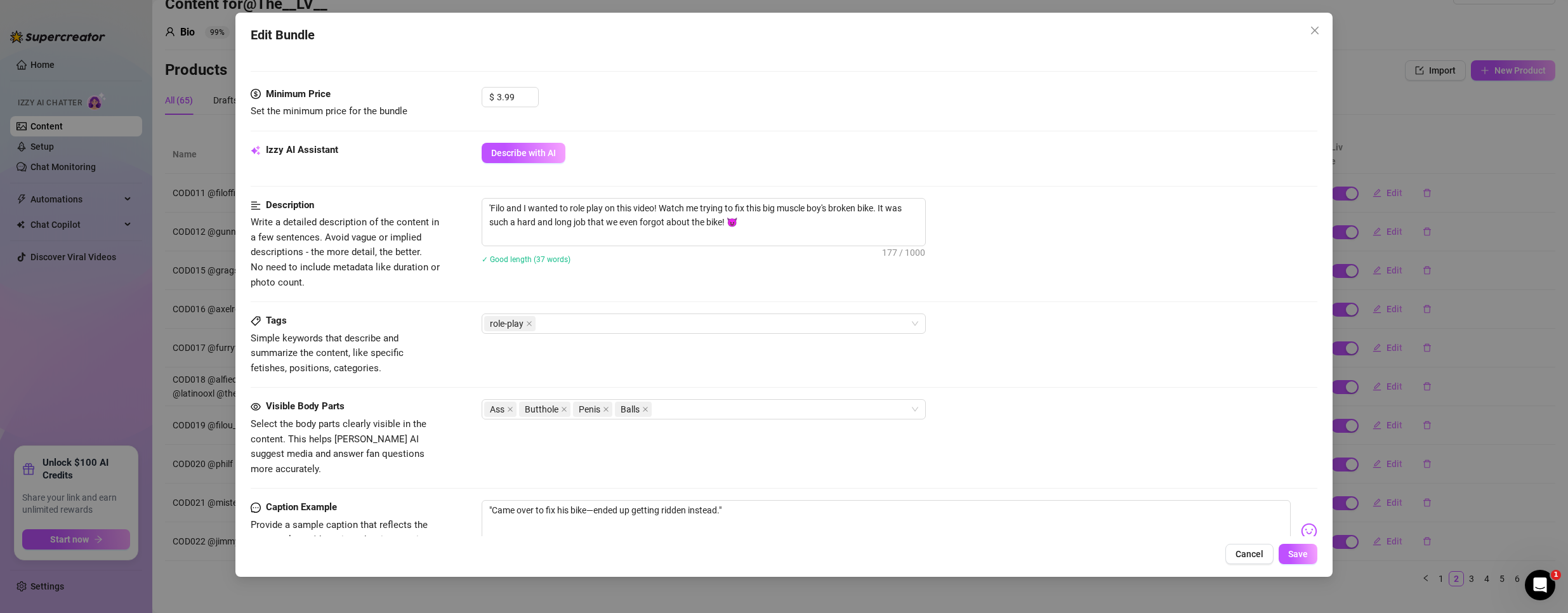
scroll to position [381, 0]
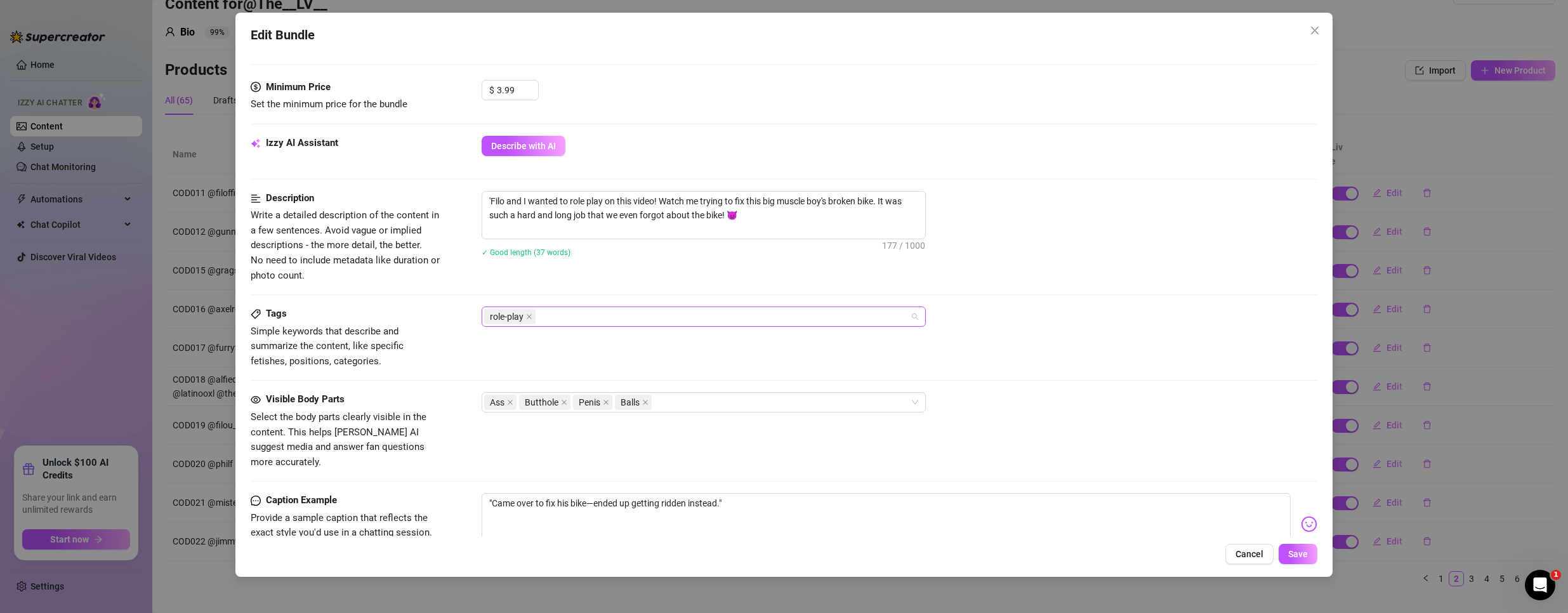
click at [624, 318] on div "role-play" at bounding box center [696, 316] width 426 height 17
paste input "COD019"
type input "COD019"
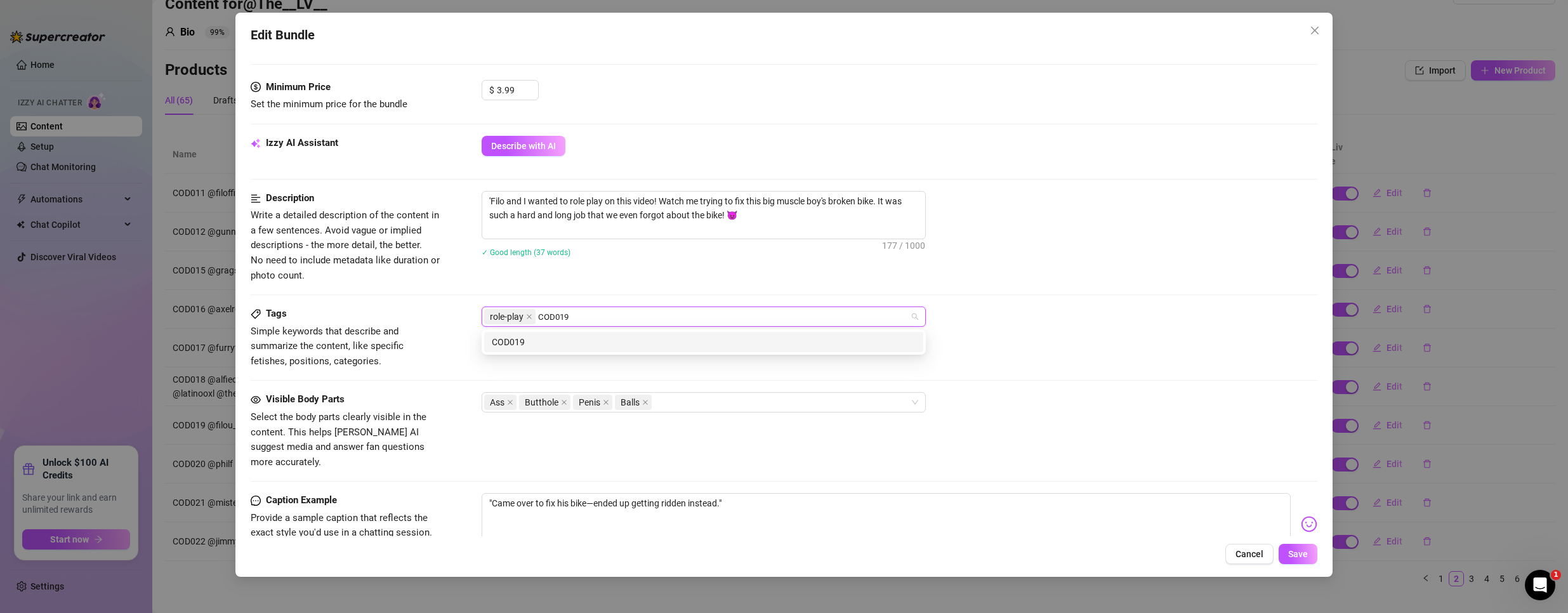
click at [585, 340] on div "COD019" at bounding box center [703, 342] width 424 height 14
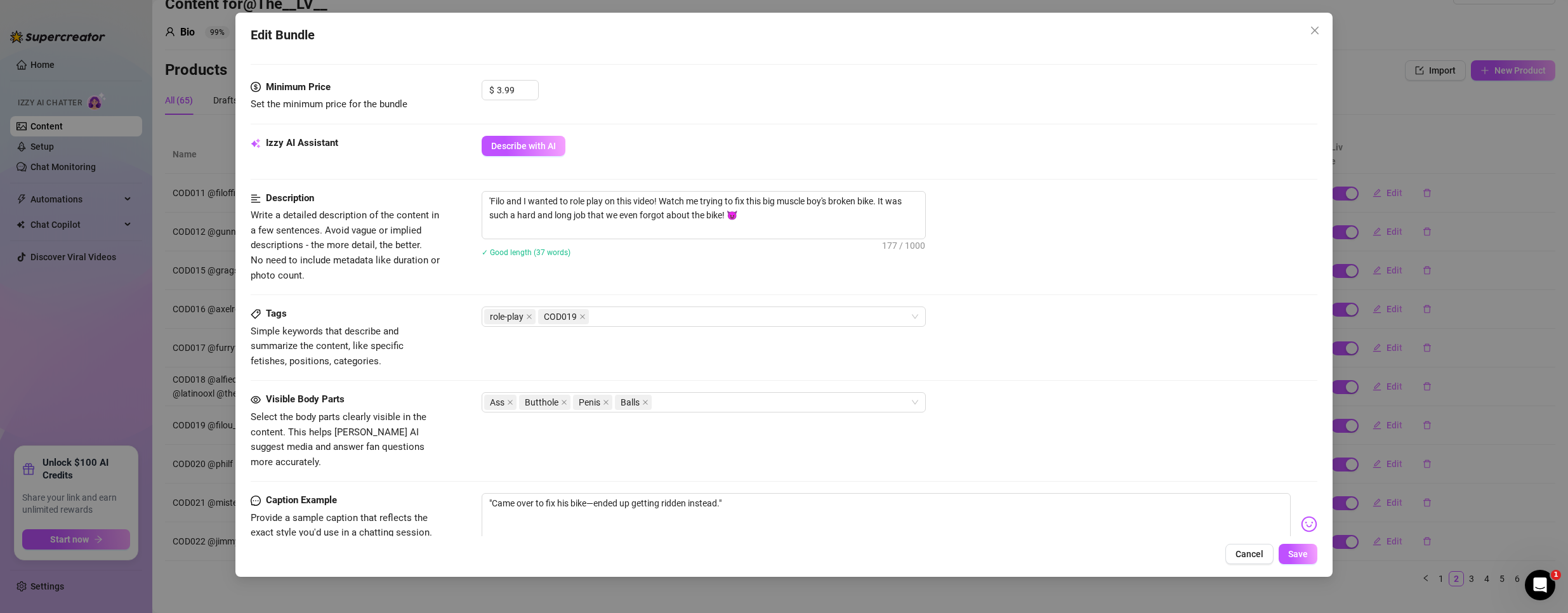
click at [1133, 365] on div "Tags Simple keywords that describe and summarize the content, like specific fet…" at bounding box center [784, 337] width 1067 height 62
click at [1292, 554] on span "Save" at bounding box center [1298, 554] width 20 height 10
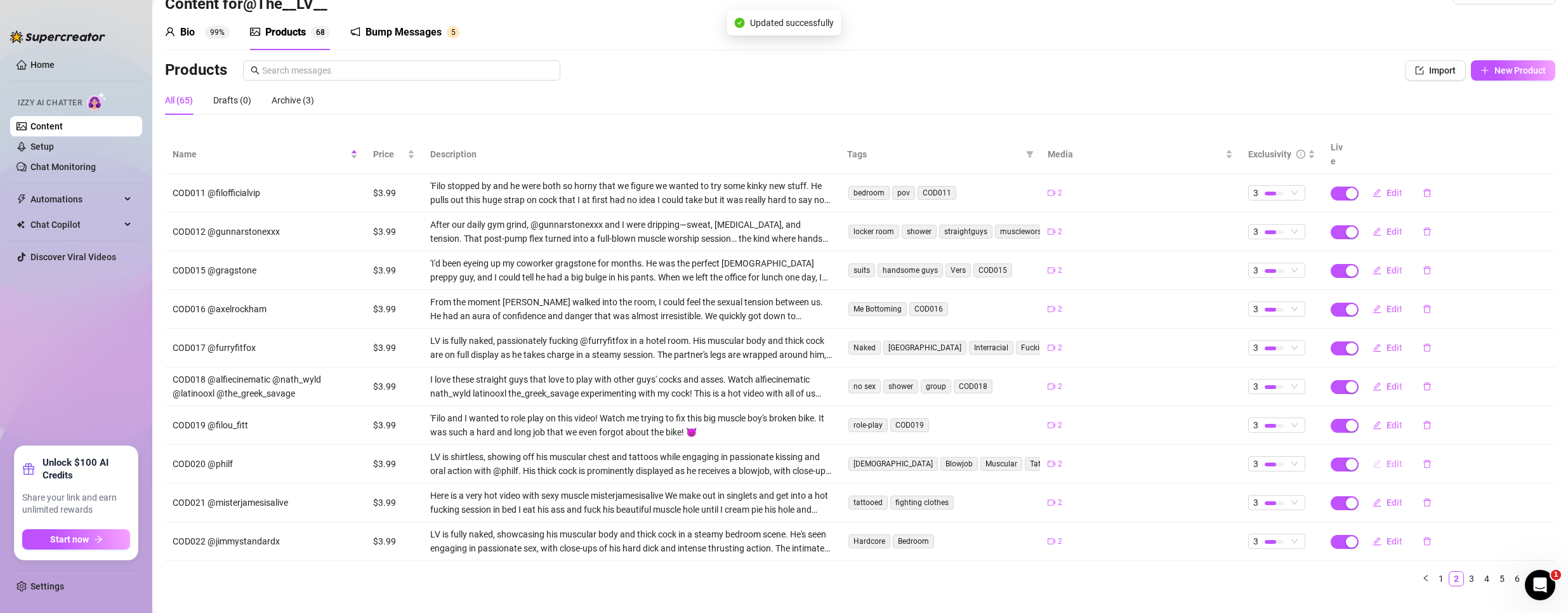
click at [1386, 458] on span "Edit" at bounding box center [1394, 463] width 16 height 10
type textarea ""From couch to sling to his mouth—I made sure he tasted every drop.""
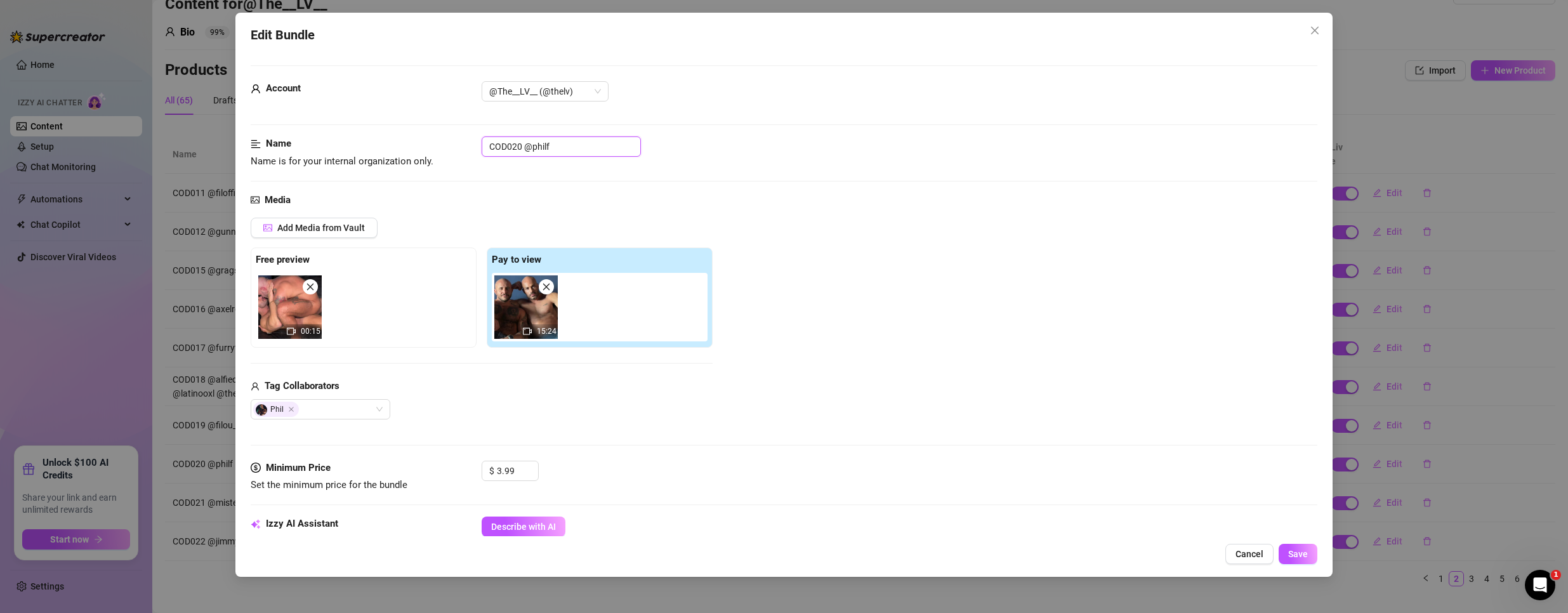
drag, startPoint x: 519, startPoint y: 144, endPoint x: 344, endPoint y: 138, distance: 175.1
click at [346, 138] on div "Name Name is for your internal organization only. COD020 @philf" at bounding box center [784, 152] width 1067 height 33
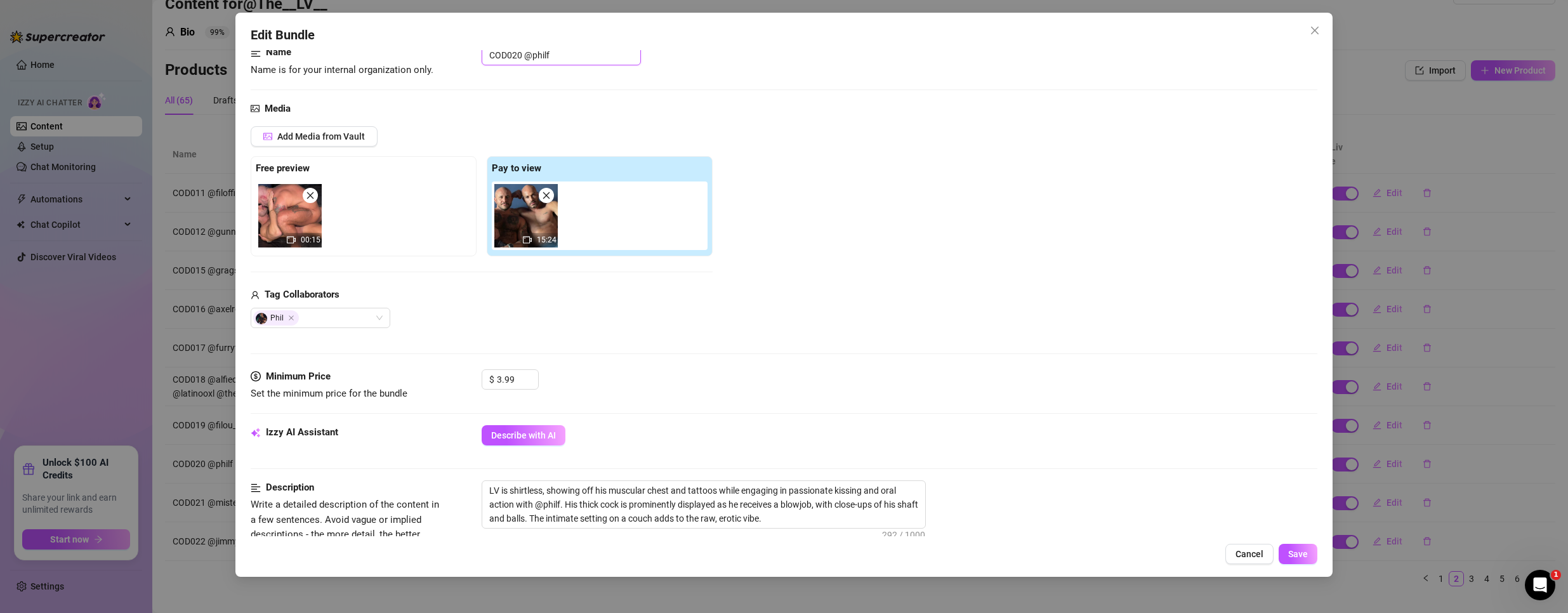
scroll to position [190, 0]
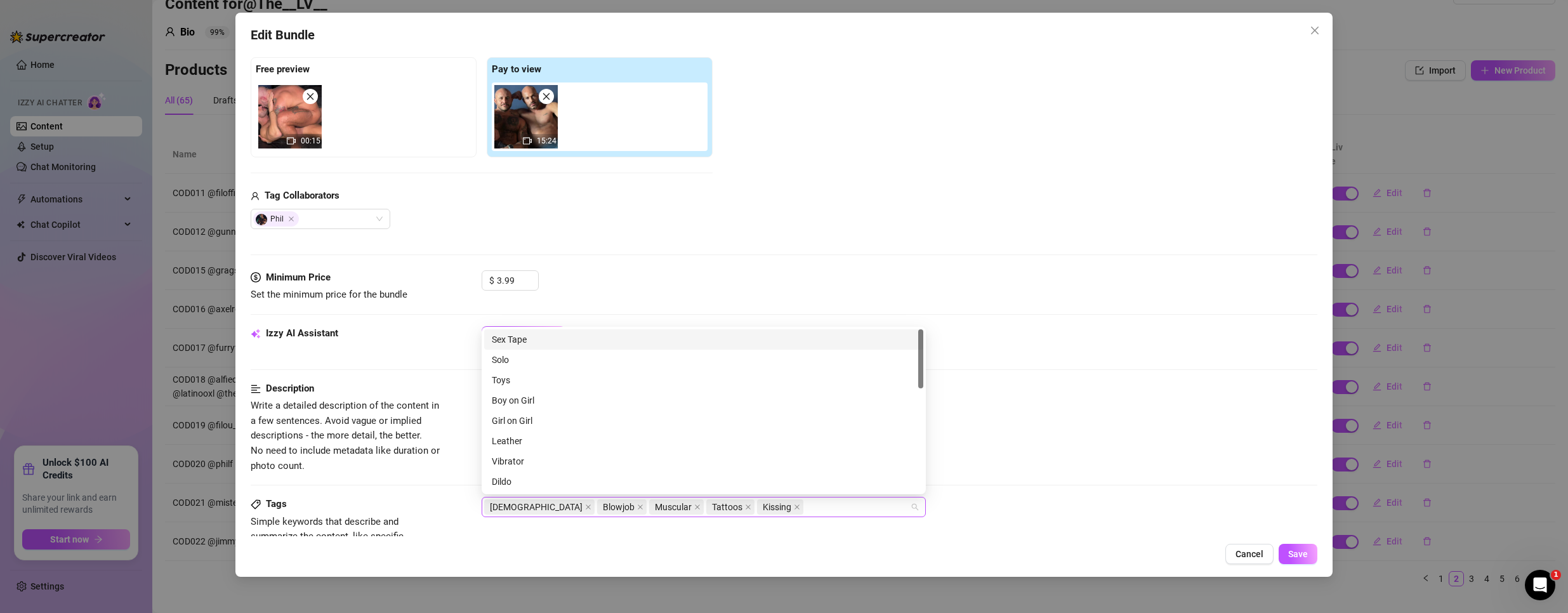
click at [761, 505] on div "[DEMOGRAPHIC_DATA] Blowjob Muscular Tattoos Kissing" at bounding box center [696, 507] width 426 height 17
paste input "COD020"
type input "COD020"
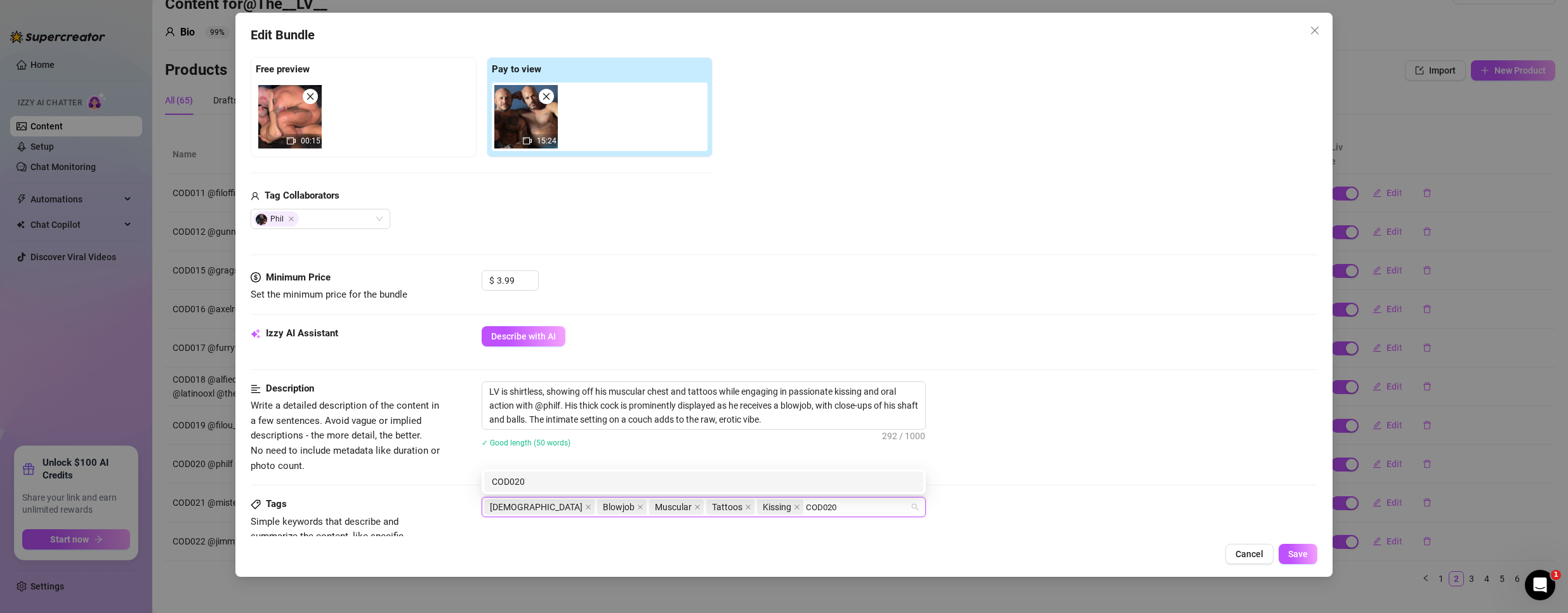
click at [768, 481] on div "COD020" at bounding box center [703, 481] width 424 height 14
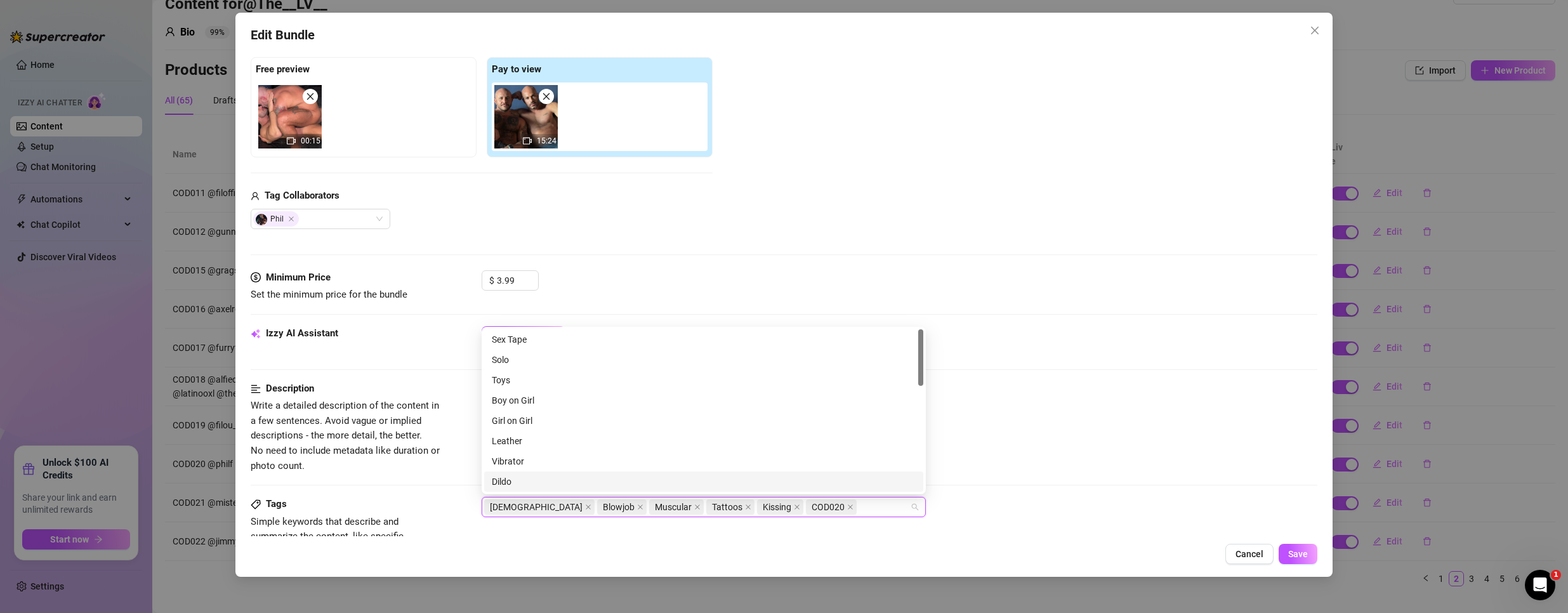
click at [1174, 493] on div "Description Write a detailed description of the content in a few sentences. Avo…" at bounding box center [784, 439] width 1067 height 116
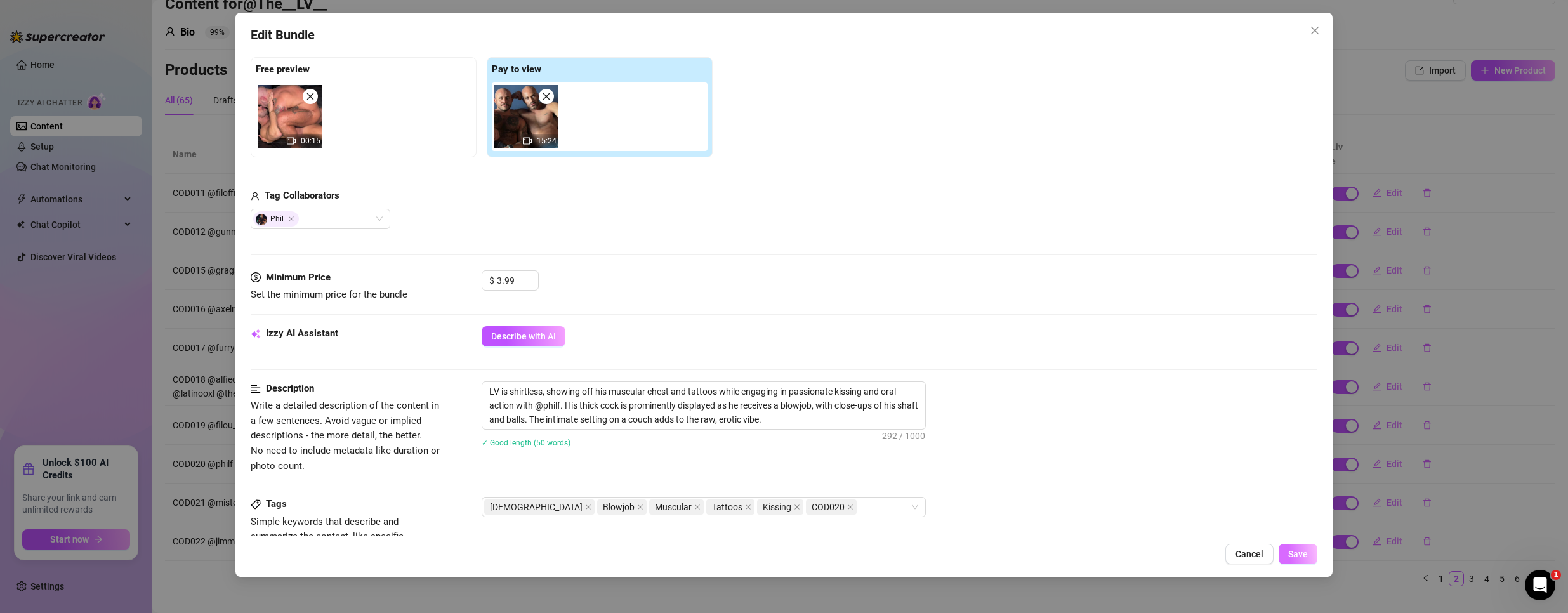
click at [1302, 555] on span "Save" at bounding box center [1298, 554] width 20 height 10
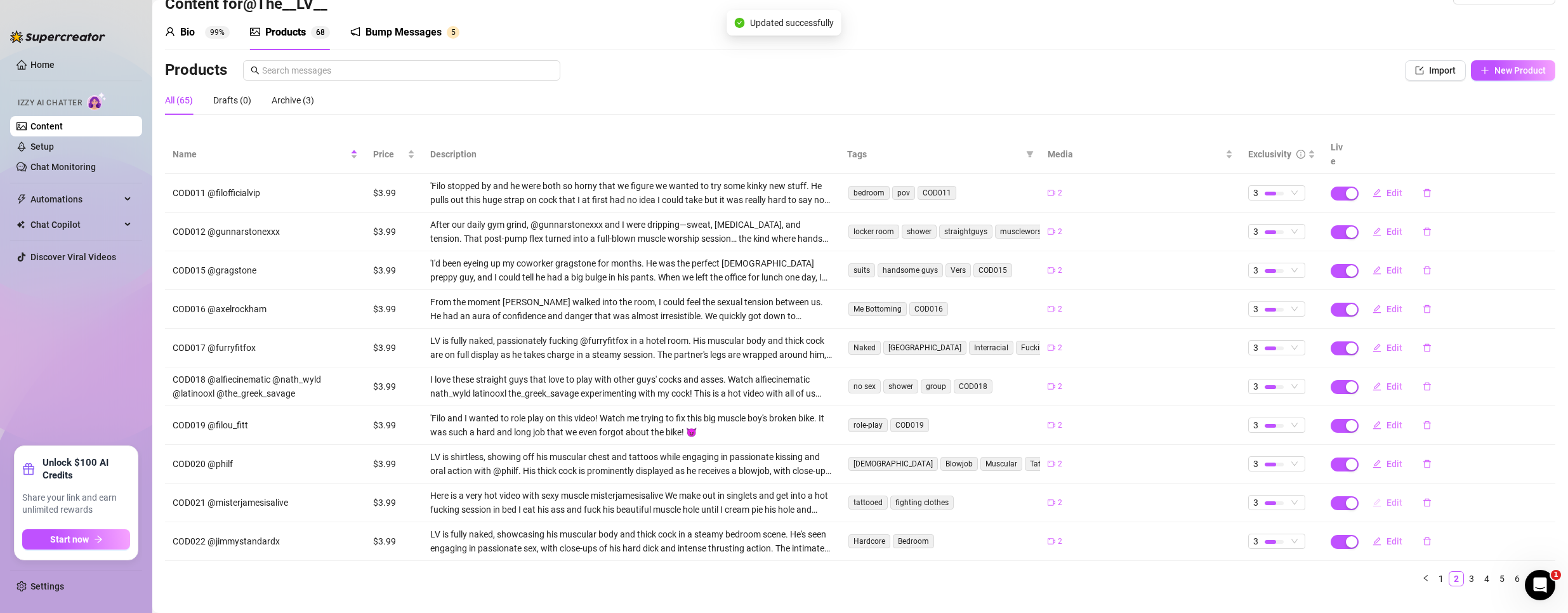
click at [1386, 497] on span "Edit" at bounding box center [1394, 502] width 16 height 10
type textarea ""I filled him up, pushed it back in, and kept going ‘til we were both soaked in…"
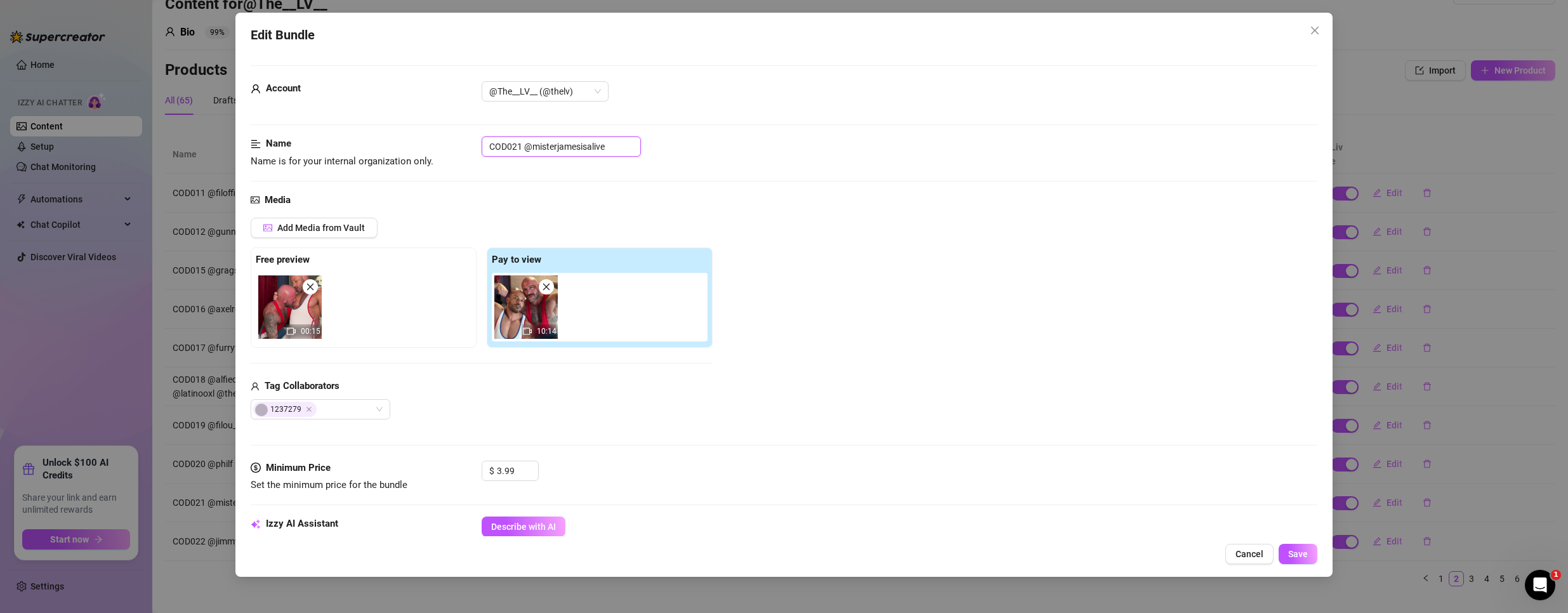
drag, startPoint x: 520, startPoint y: 145, endPoint x: 248, endPoint y: 114, distance: 273.8
click at [248, 114] on div "Edit Bundle Account @The__LV__ (@thelv) Name Name is for your internal organiza…" at bounding box center [784, 294] width 1098 height 564
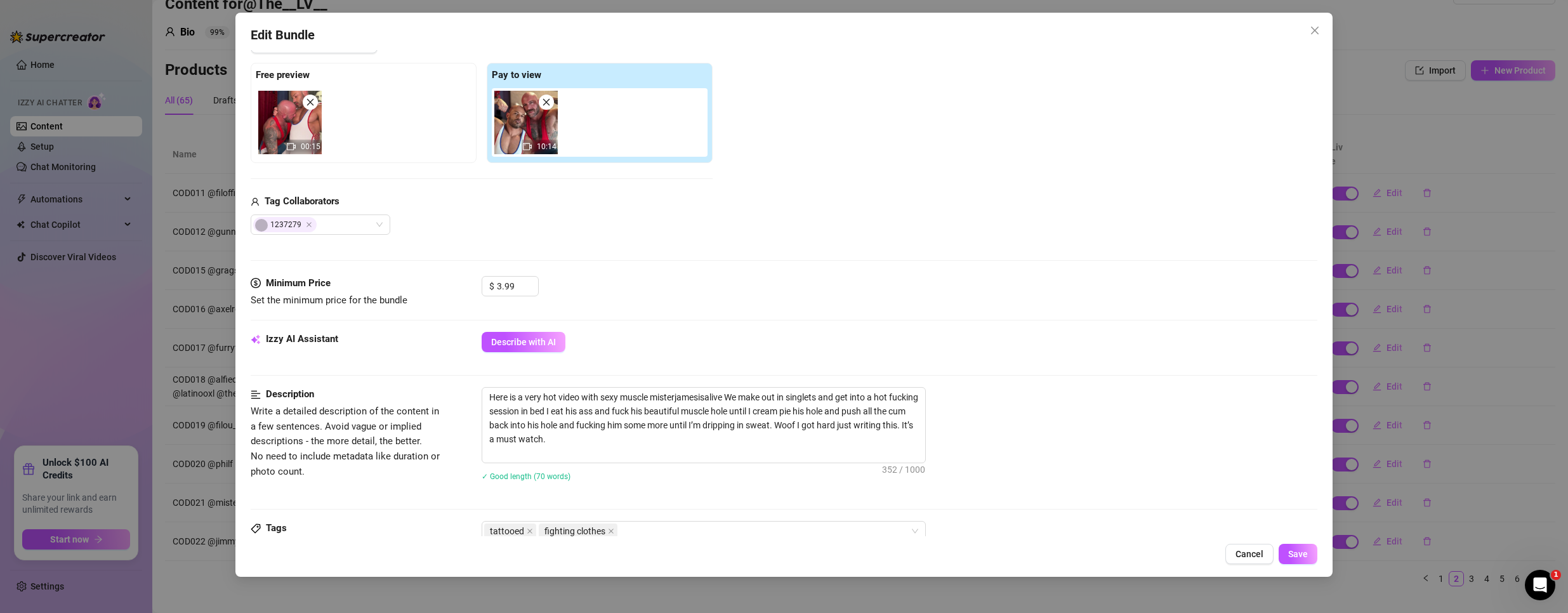
scroll to position [317, 0]
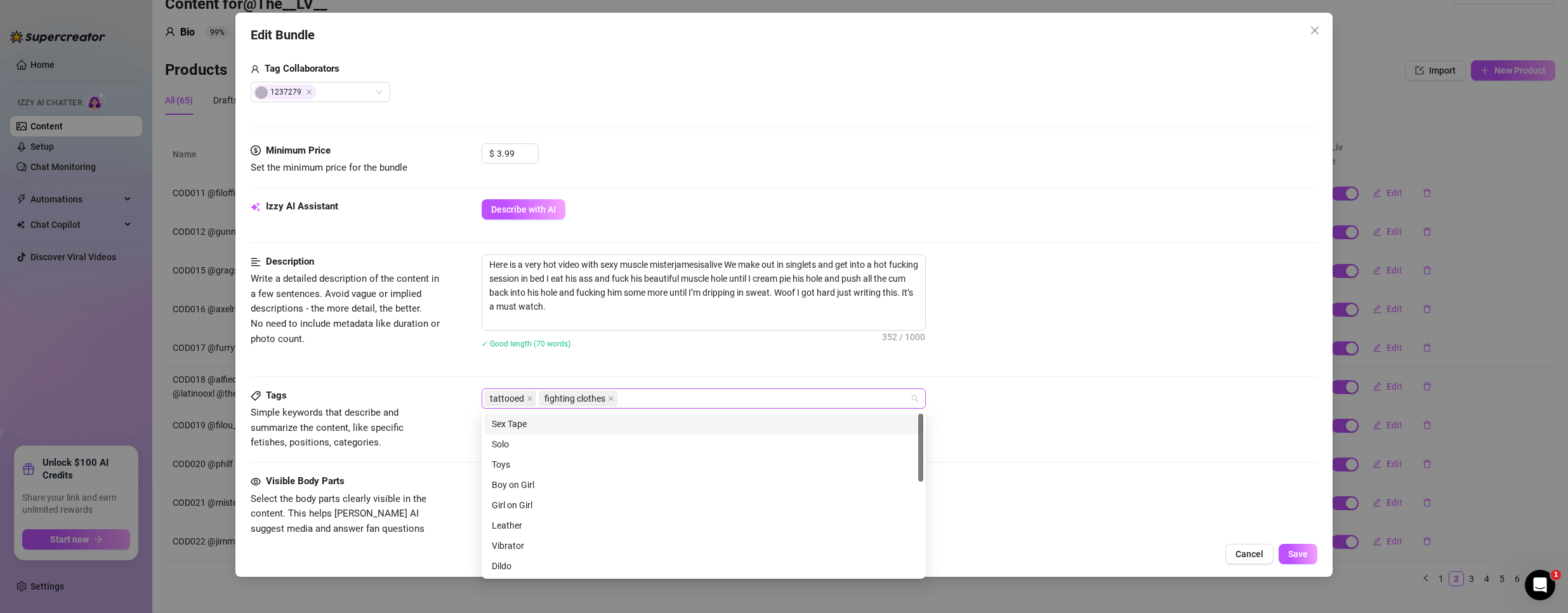
click at [661, 404] on div "tattooed fighting clothes" at bounding box center [696, 398] width 426 height 17
paste input "COD021"
type input "COD021"
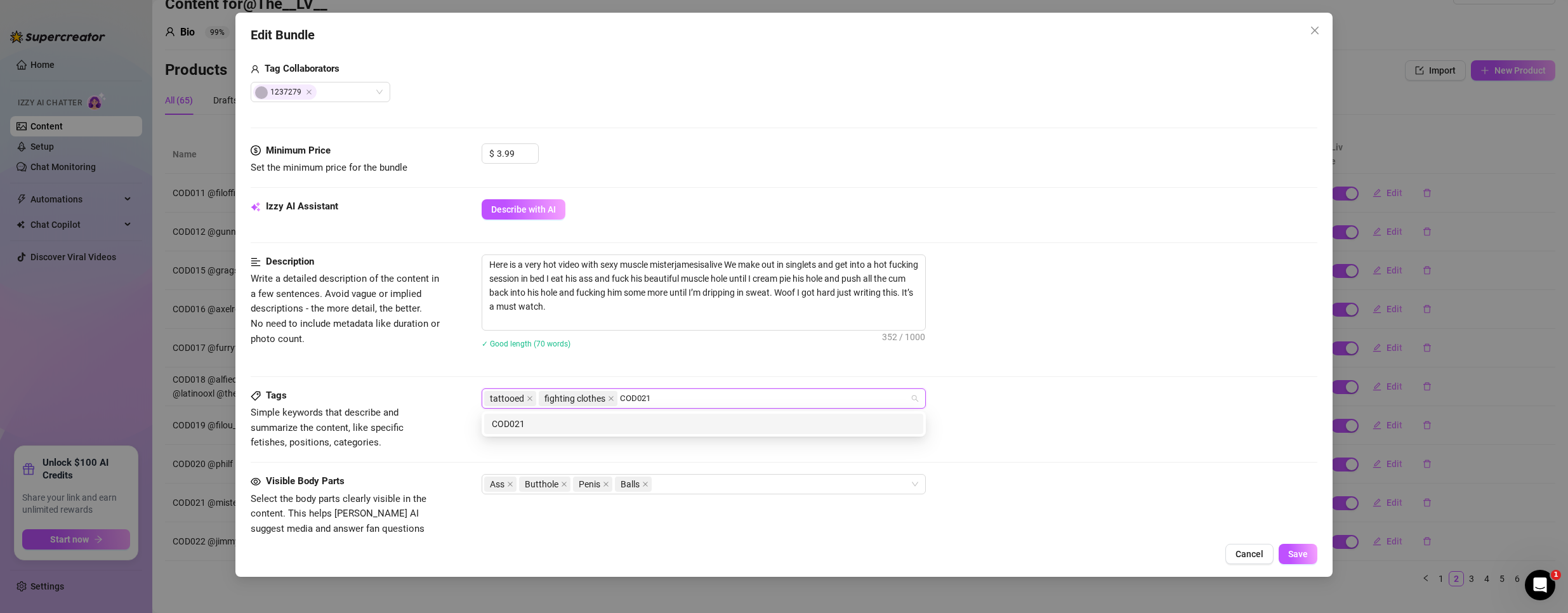
click at [642, 431] on div "COD021" at bounding box center [703, 424] width 439 height 21
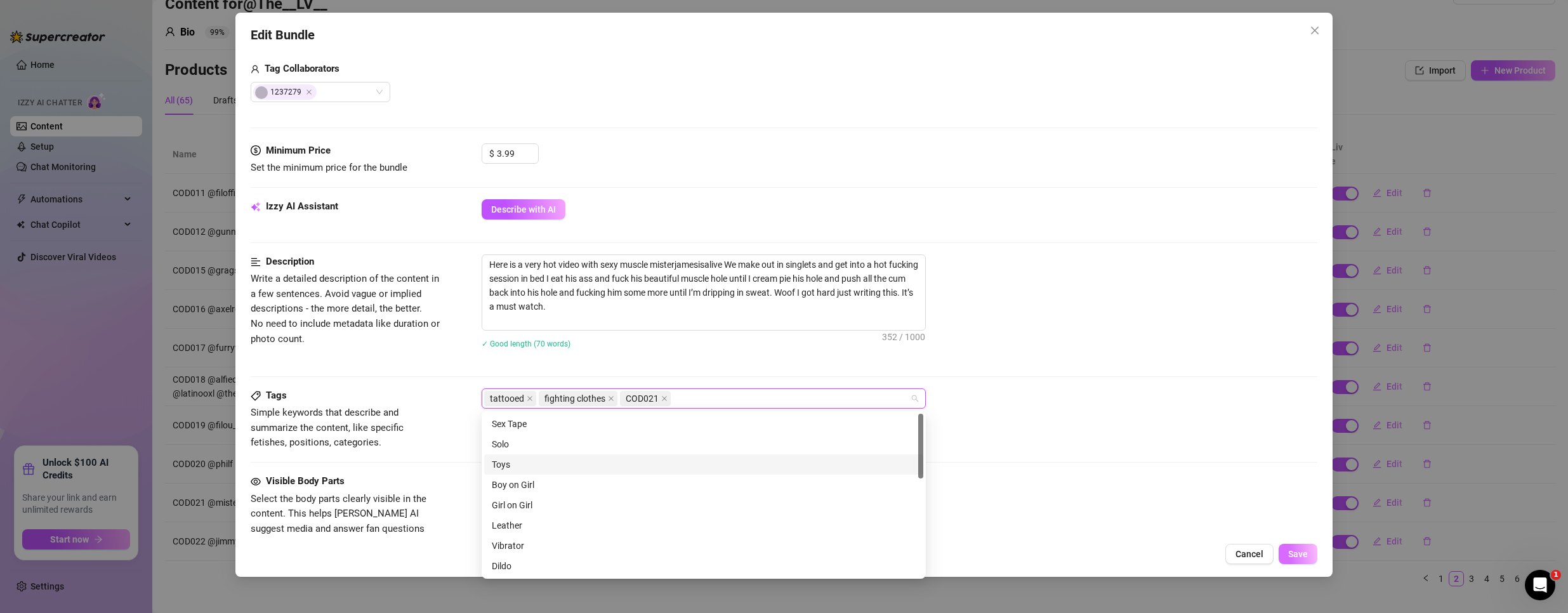
click at [1295, 553] on span "Save" at bounding box center [1298, 554] width 20 height 10
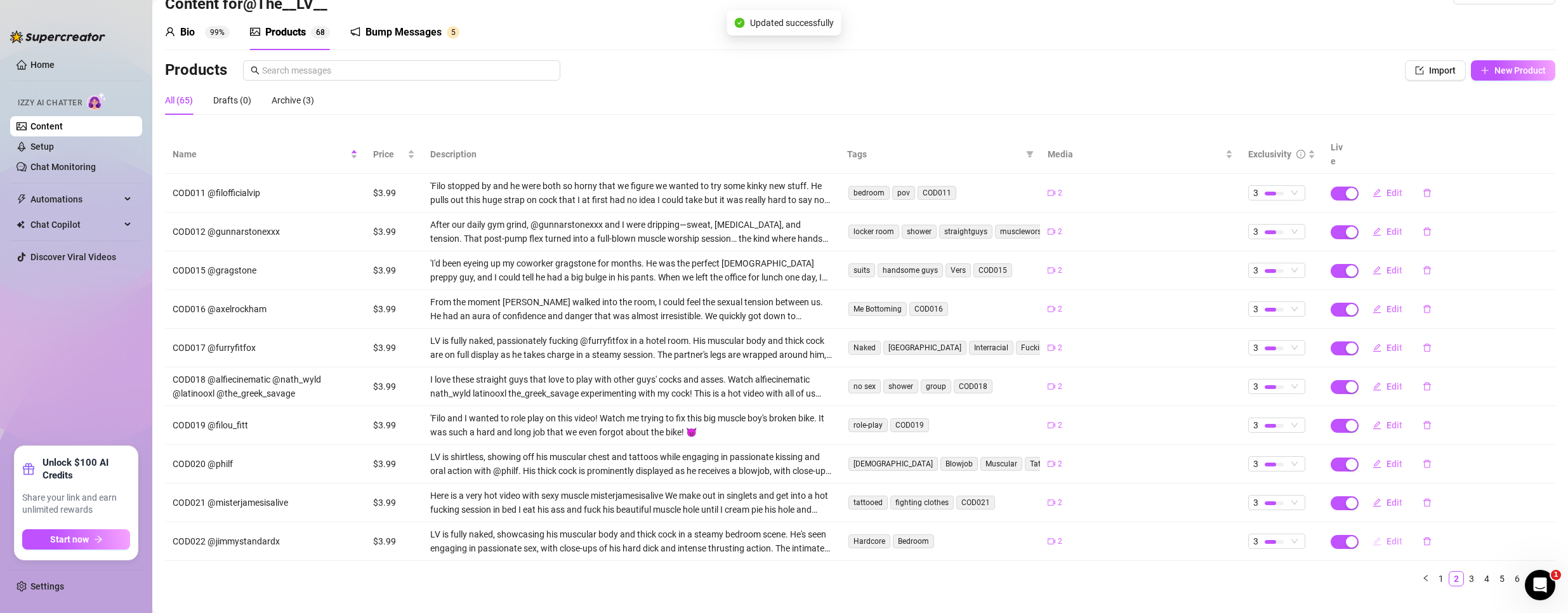
click at [1386, 536] on span "Edit" at bounding box center [1394, 541] width 16 height 10
type textarea ""We took turns wrecking each other ‘til I was dripping in his cum and he was li…"
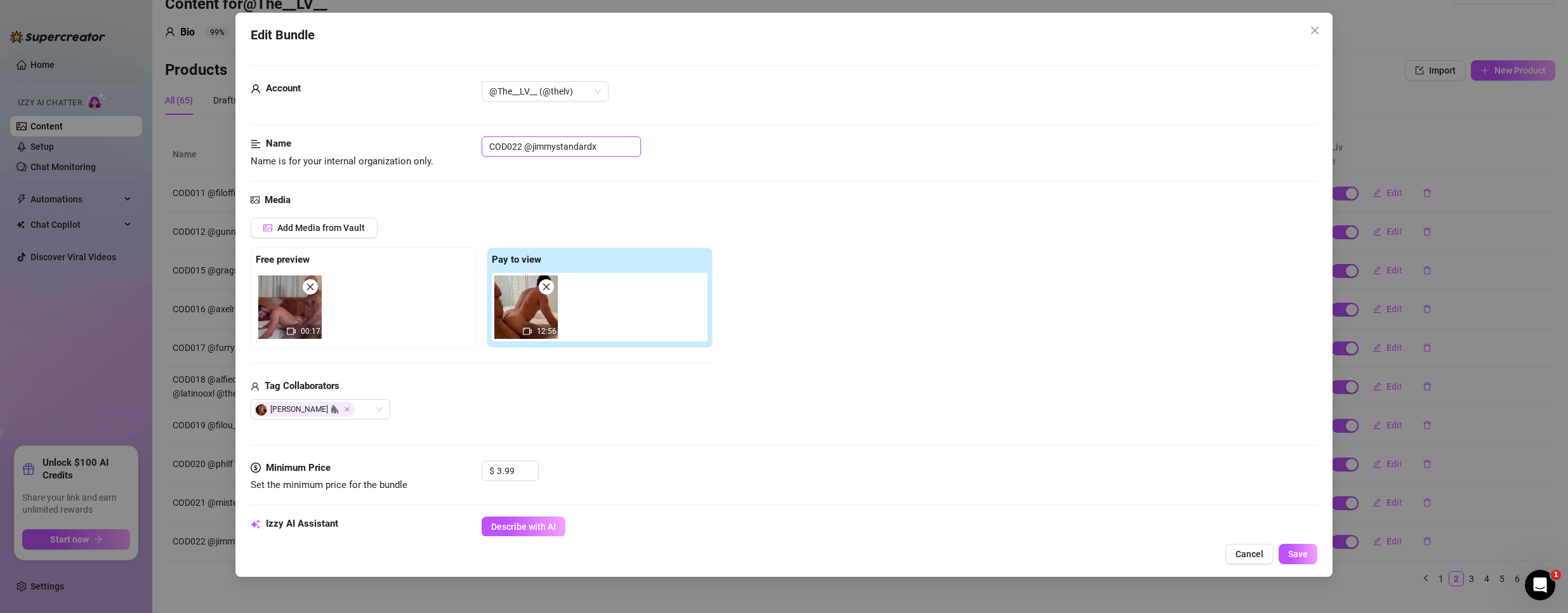
drag, startPoint x: 520, startPoint y: 144, endPoint x: 287, endPoint y: 122, distance: 234.0
click at [288, 122] on form "Account @The__LV__ (@thelv) Name Name is for your internal organization only. C…" at bounding box center [784, 598] width 1067 height 1066
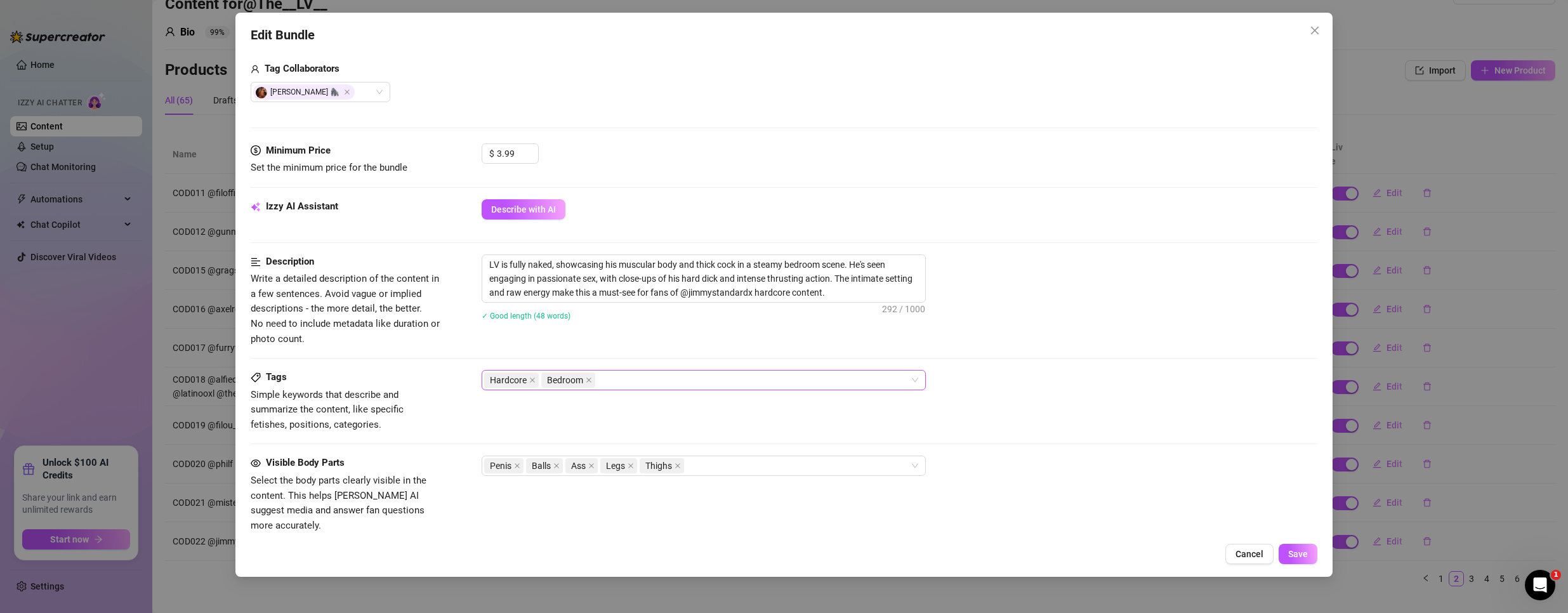
click at [638, 385] on div "Hardcore Bedroom" at bounding box center [696, 380] width 426 height 17
paste input "COD022"
type input "COD022"
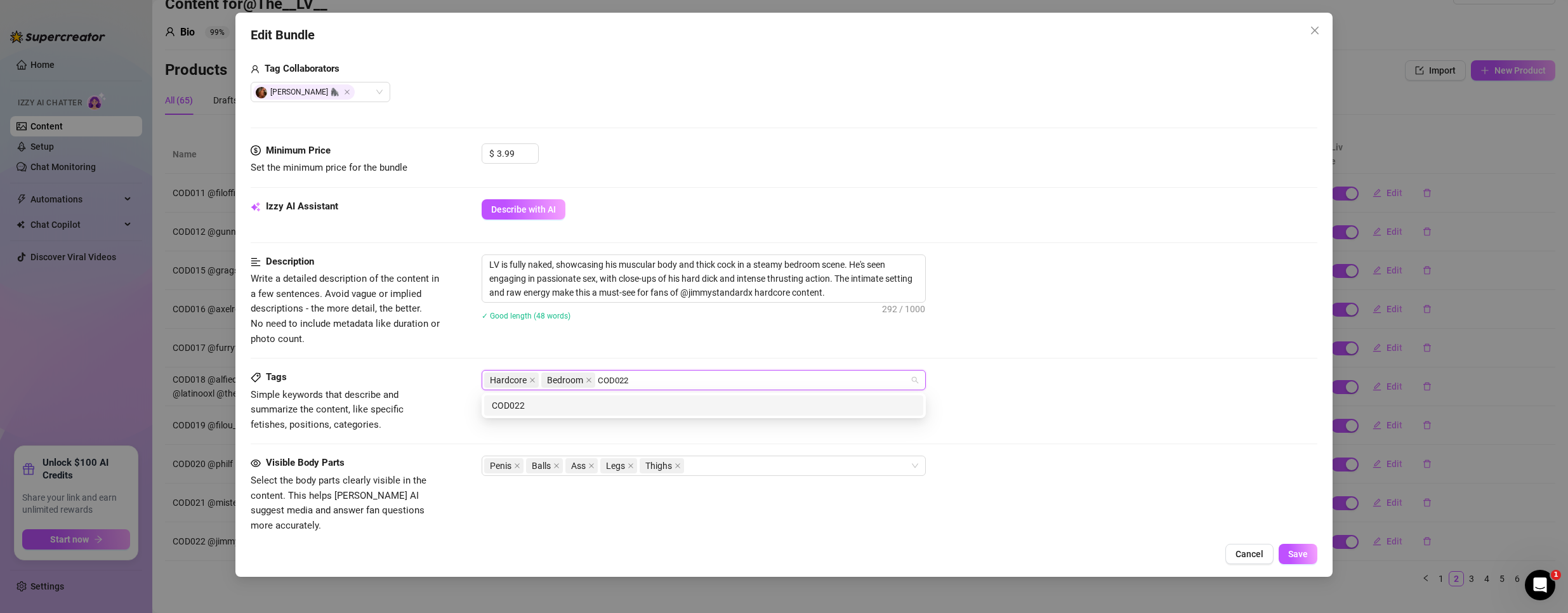
click at [574, 404] on div "COD022" at bounding box center [703, 405] width 424 height 14
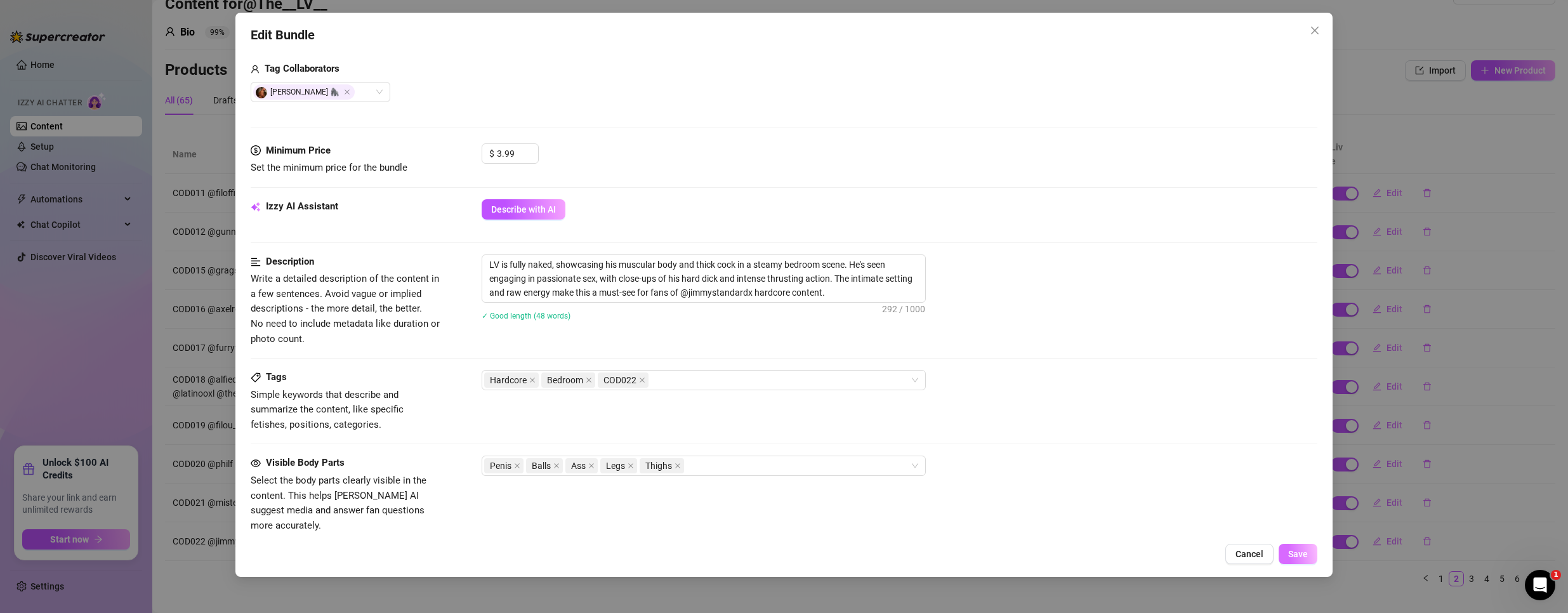
click at [1290, 557] on span "Save" at bounding box center [1298, 554] width 20 height 10
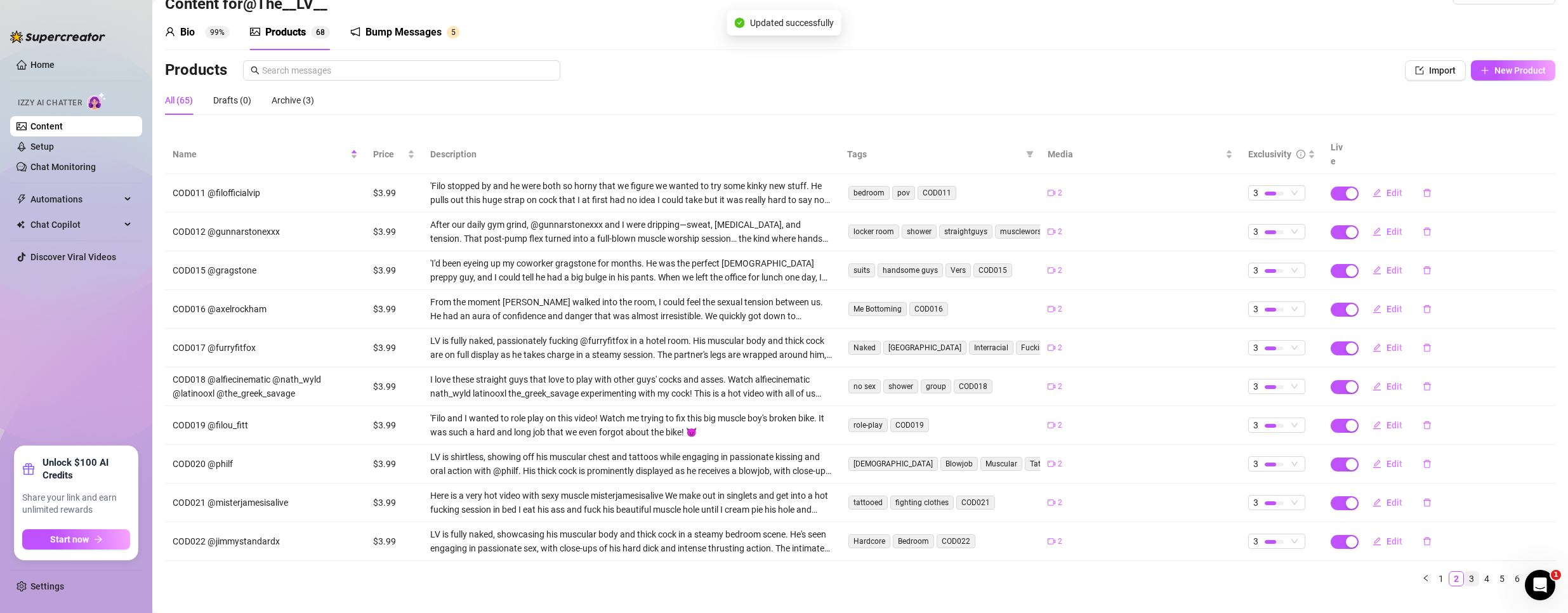
click at [1464, 572] on link "3" at bounding box center [1471, 579] width 14 height 14
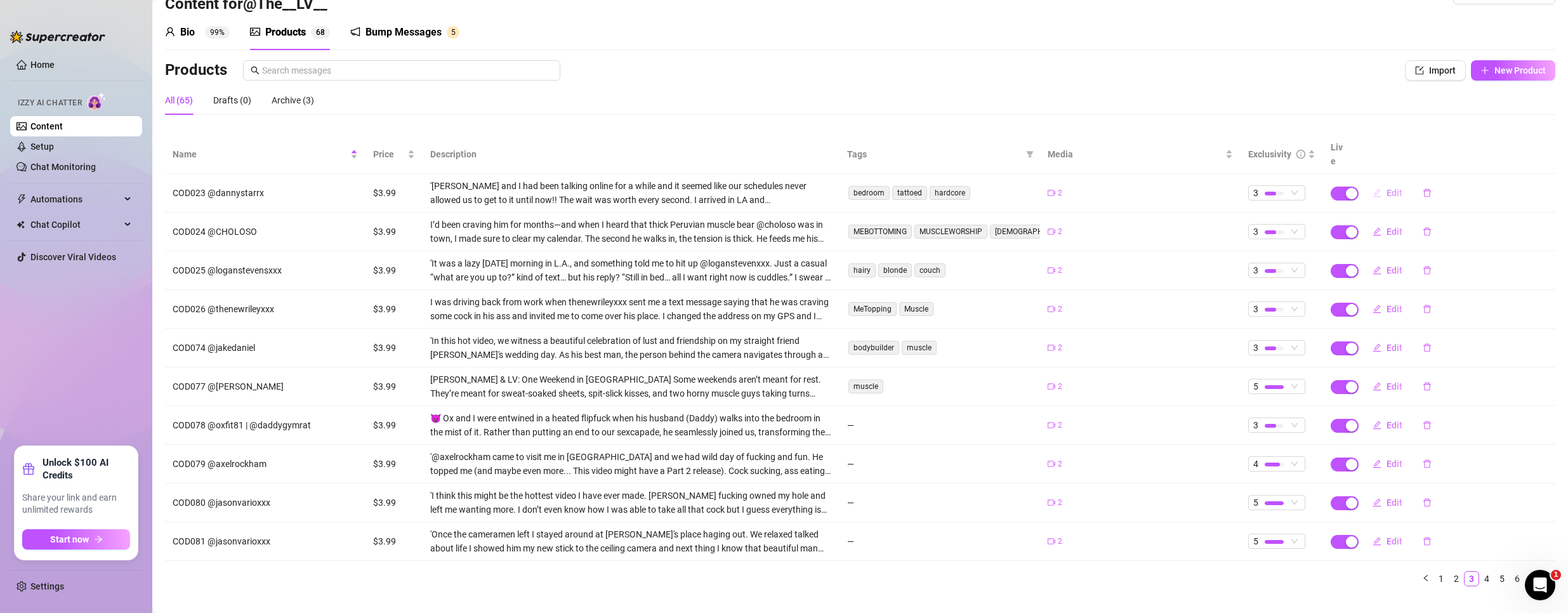
click at [1372, 189] on icon "edit" at bounding box center [1376, 193] width 9 height 9
type textarea ""He said ‘fuck me hard’ the moment I landed—and I didn’t stop ‘til he was full …"
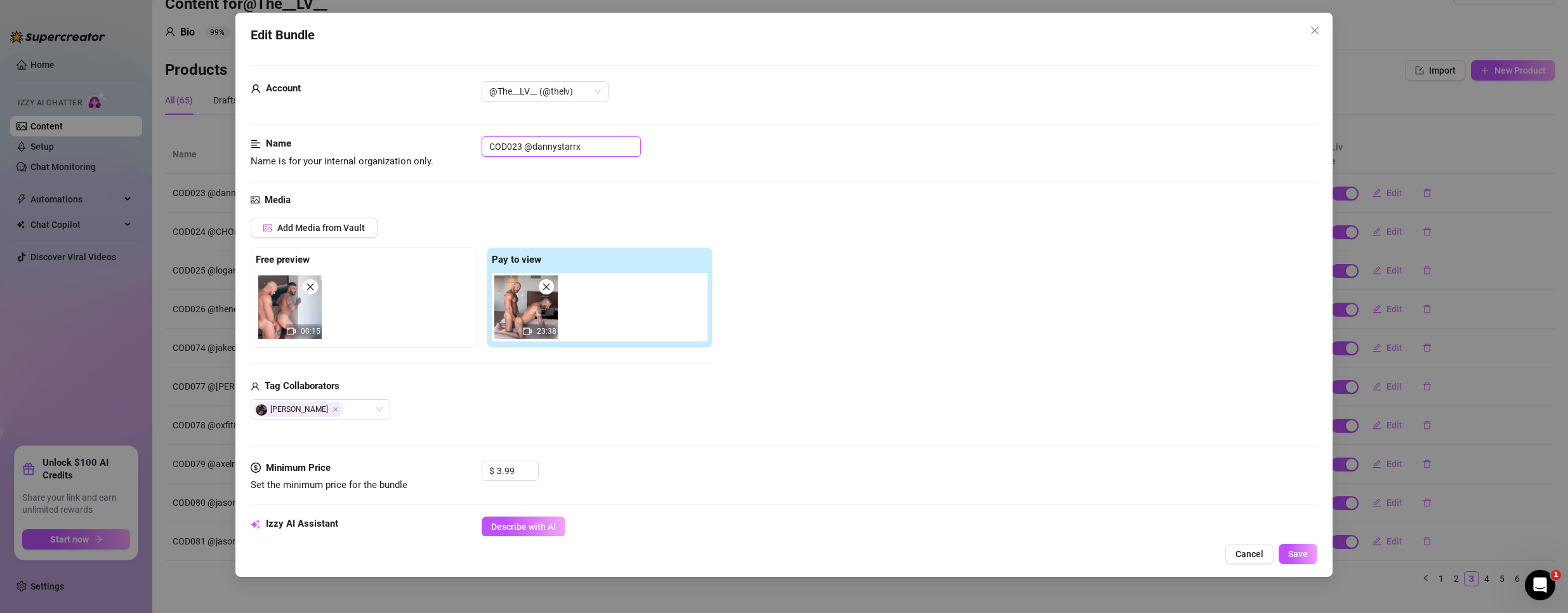
drag, startPoint x: 519, startPoint y: 143, endPoint x: 324, endPoint y: 113, distance: 197.3
click at [324, 113] on form "Account @The__LV__ (@thelv) Name Name is for your internal organization only. C…" at bounding box center [784, 607] width 1067 height 1083
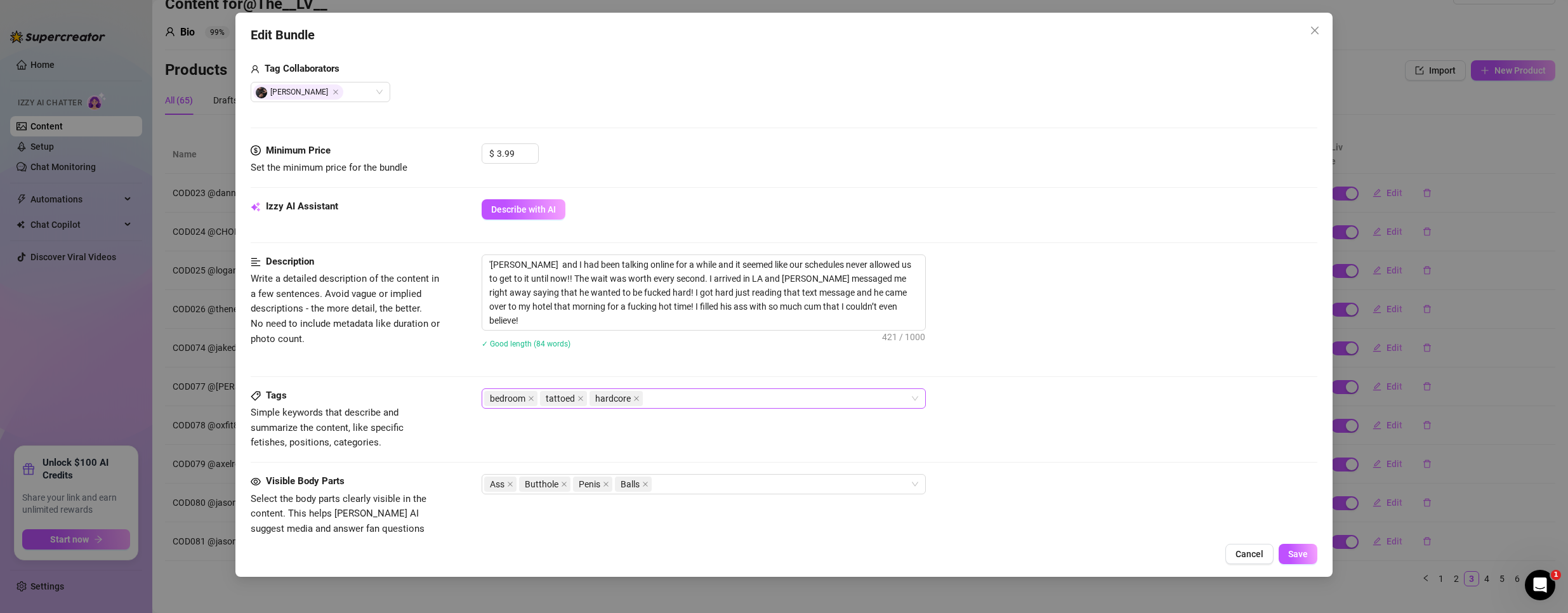
click at [692, 402] on div "bedroom tattoed hardcore" at bounding box center [696, 398] width 426 height 17
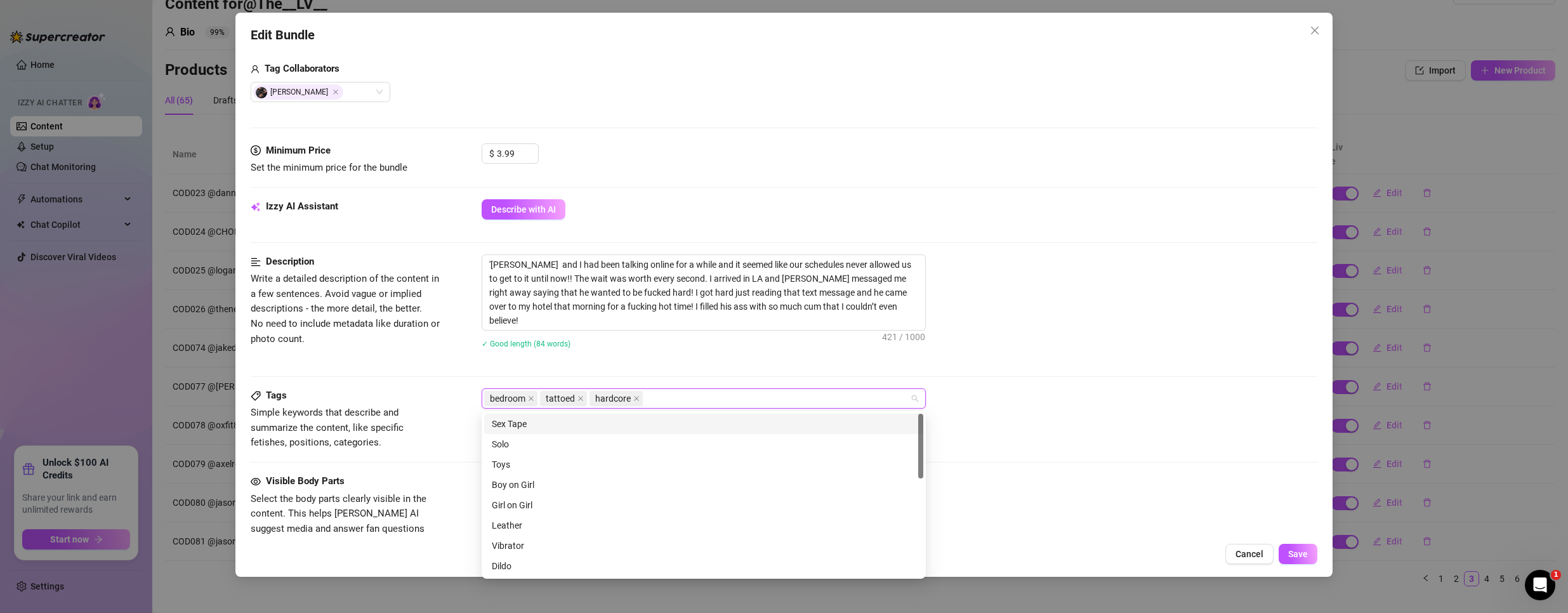
paste input "COD023"
type input "COD023"
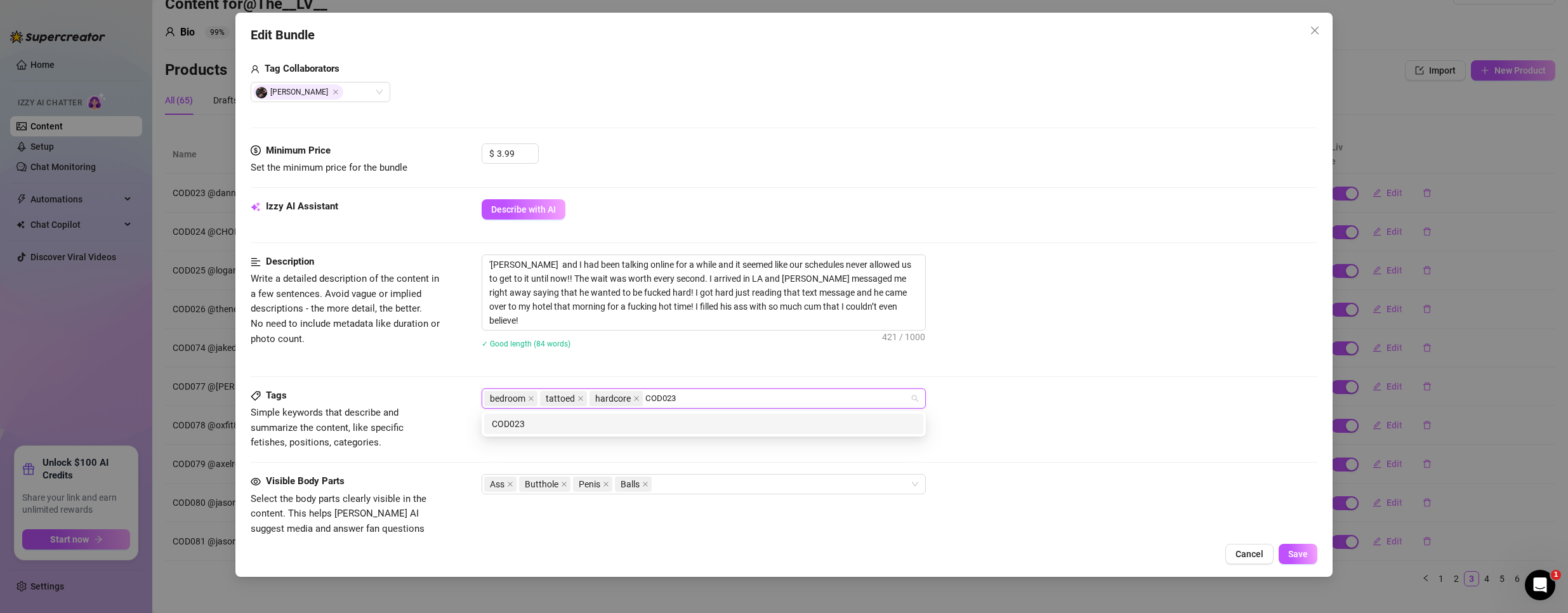
click at [592, 427] on div "COD023" at bounding box center [703, 424] width 424 height 14
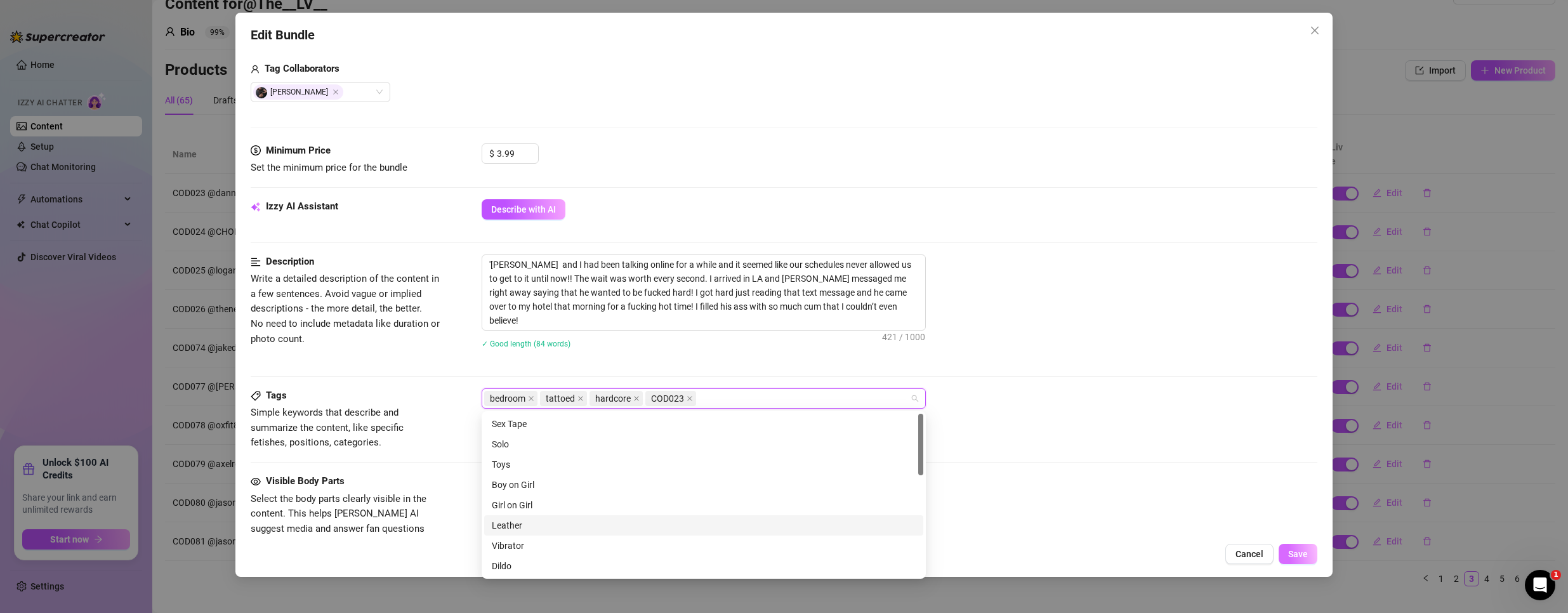
click at [1293, 549] on span "Save" at bounding box center [1298, 554] width 20 height 10
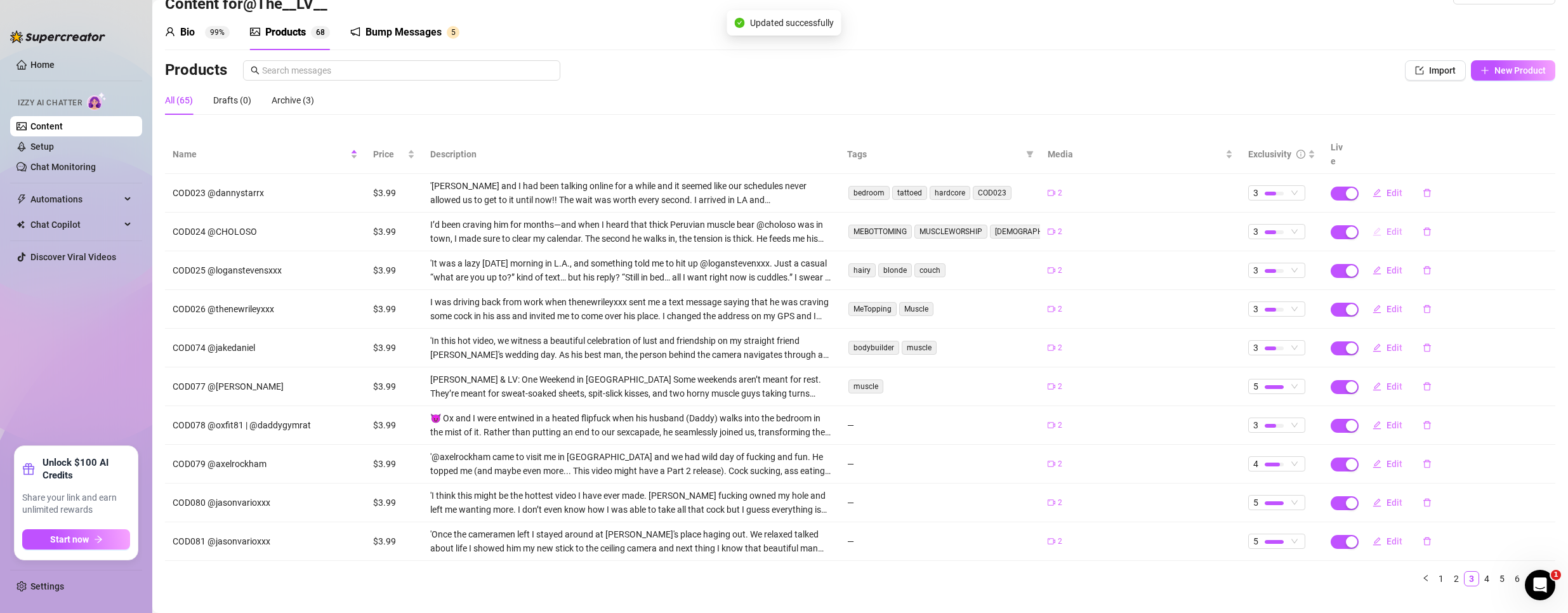
click at [1389, 227] on span "Edit" at bounding box center [1394, 232] width 16 height 10
type textarea "He made me cum untouched… then fucked me until I wore his load like a trophy"
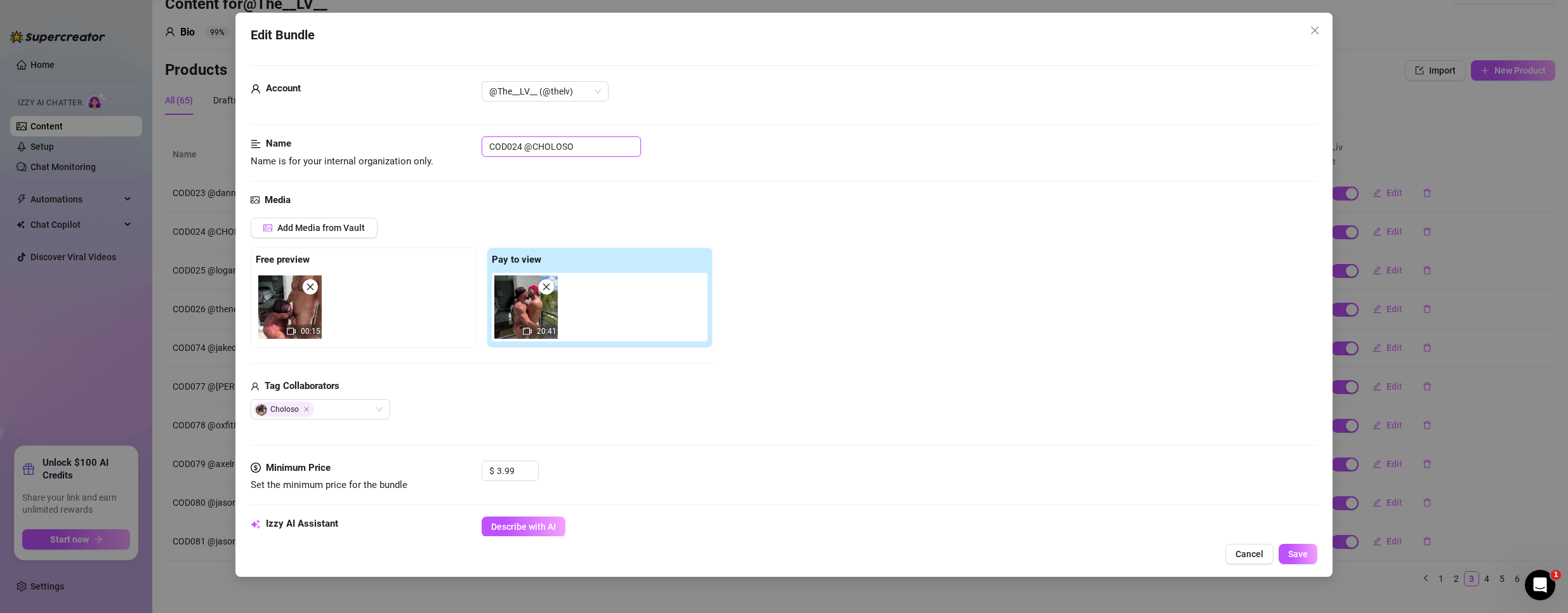
drag, startPoint x: 522, startPoint y: 144, endPoint x: 301, endPoint y: 146, distance: 221.0
click at [301, 146] on div "Name Name is for your internal organization only. COD024 @CHOLOSO" at bounding box center [784, 152] width 1067 height 33
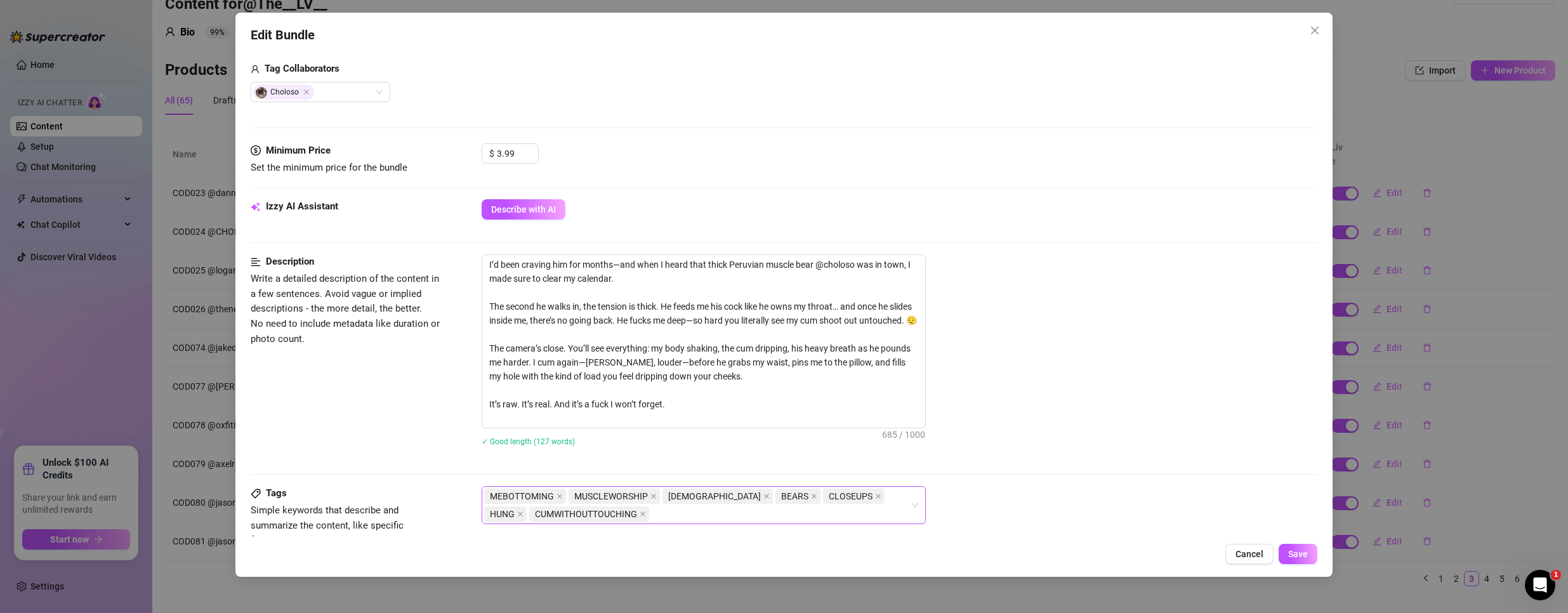
click at [655, 514] on div "MEBOTTOMING MUSCLEWORSHIP LATINOS BEARS CLOSEUPS [PERSON_NAME]" at bounding box center [696, 504] width 426 height 36
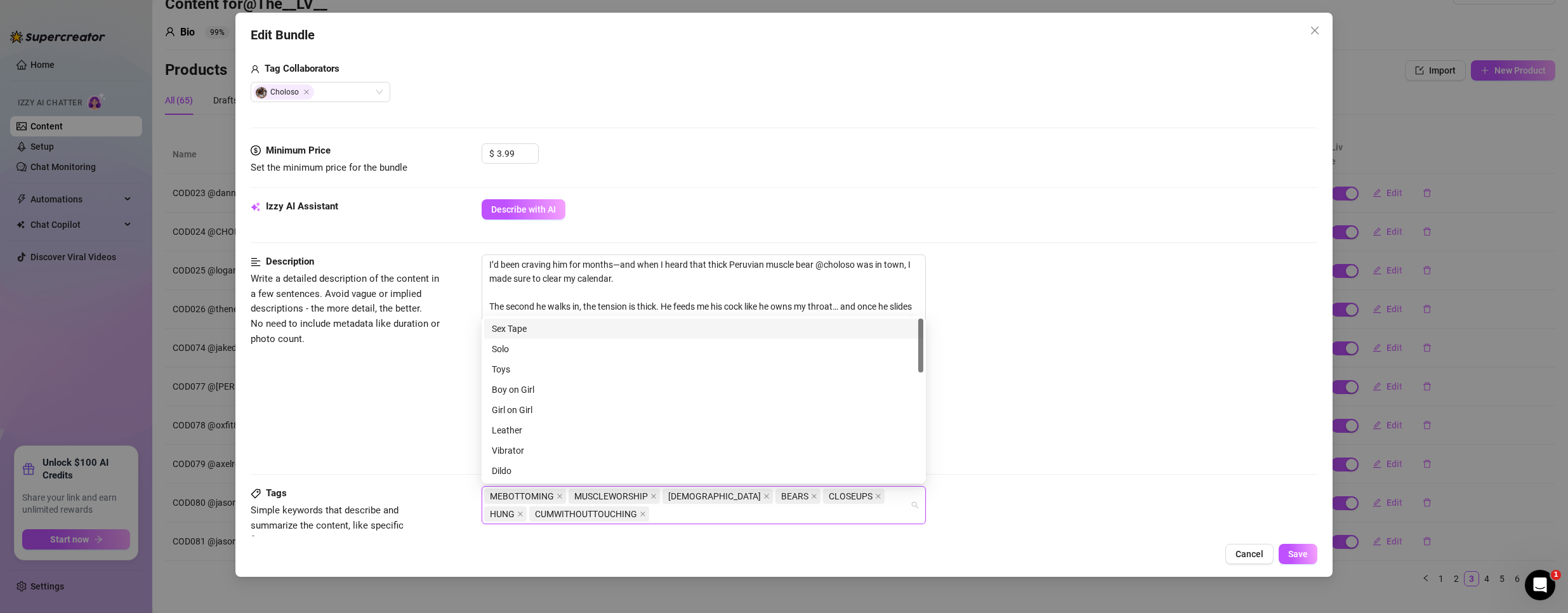
paste input "COD024"
type input "COD024"
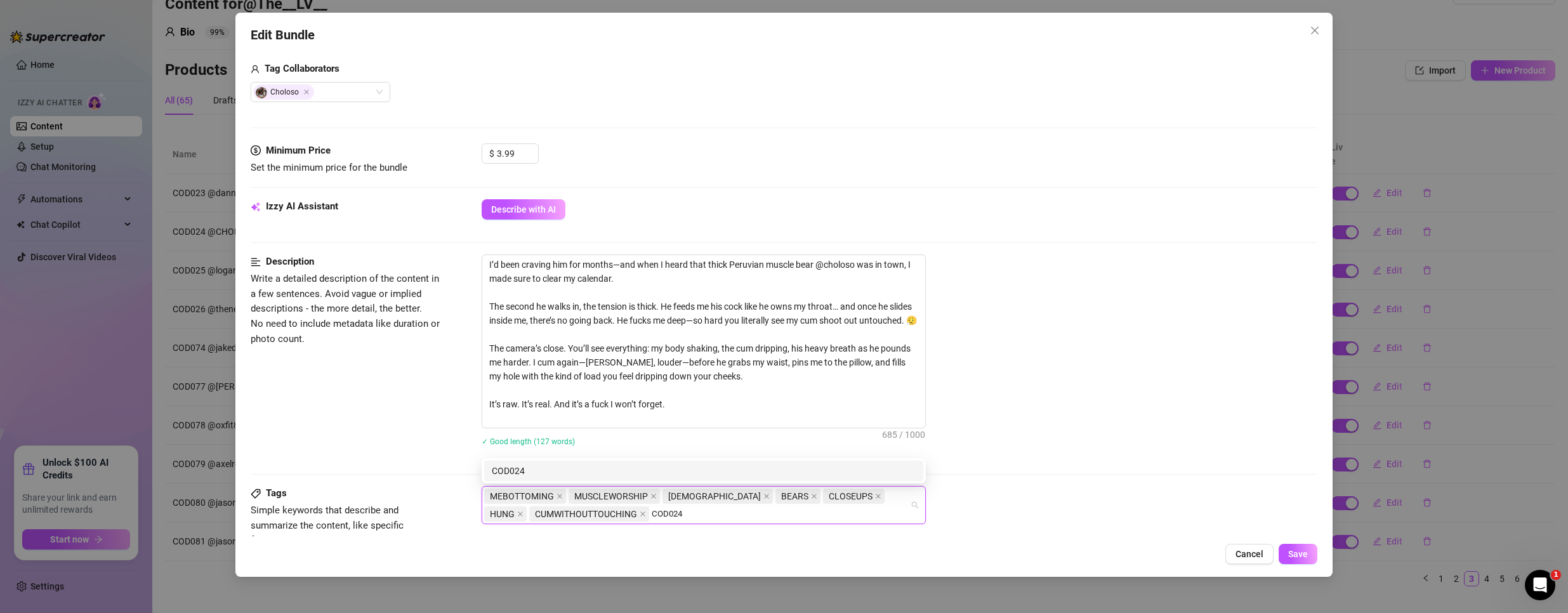
click at [535, 468] on div "COD024" at bounding box center [703, 471] width 424 height 14
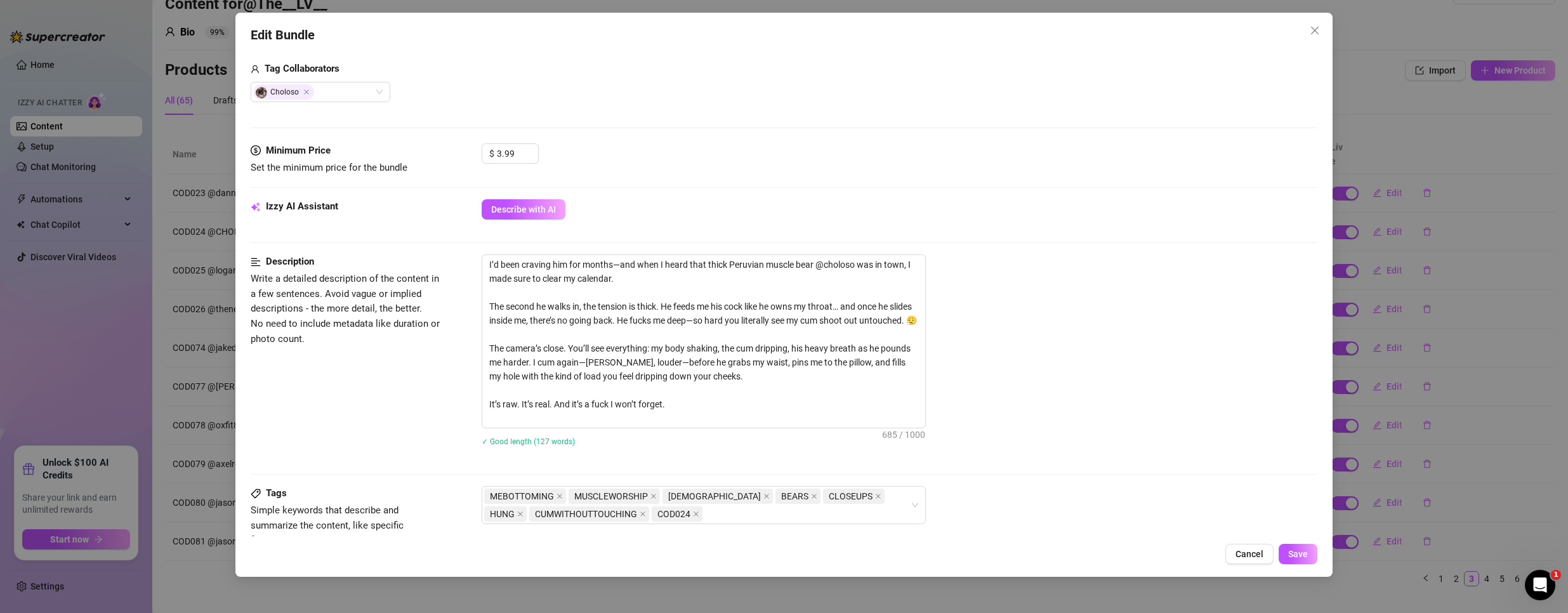
click at [1079, 450] on div "✓ Good length (127 words)" at bounding box center [899, 441] width 836 height 21
click at [1296, 550] on span "Save" at bounding box center [1298, 554] width 20 height 10
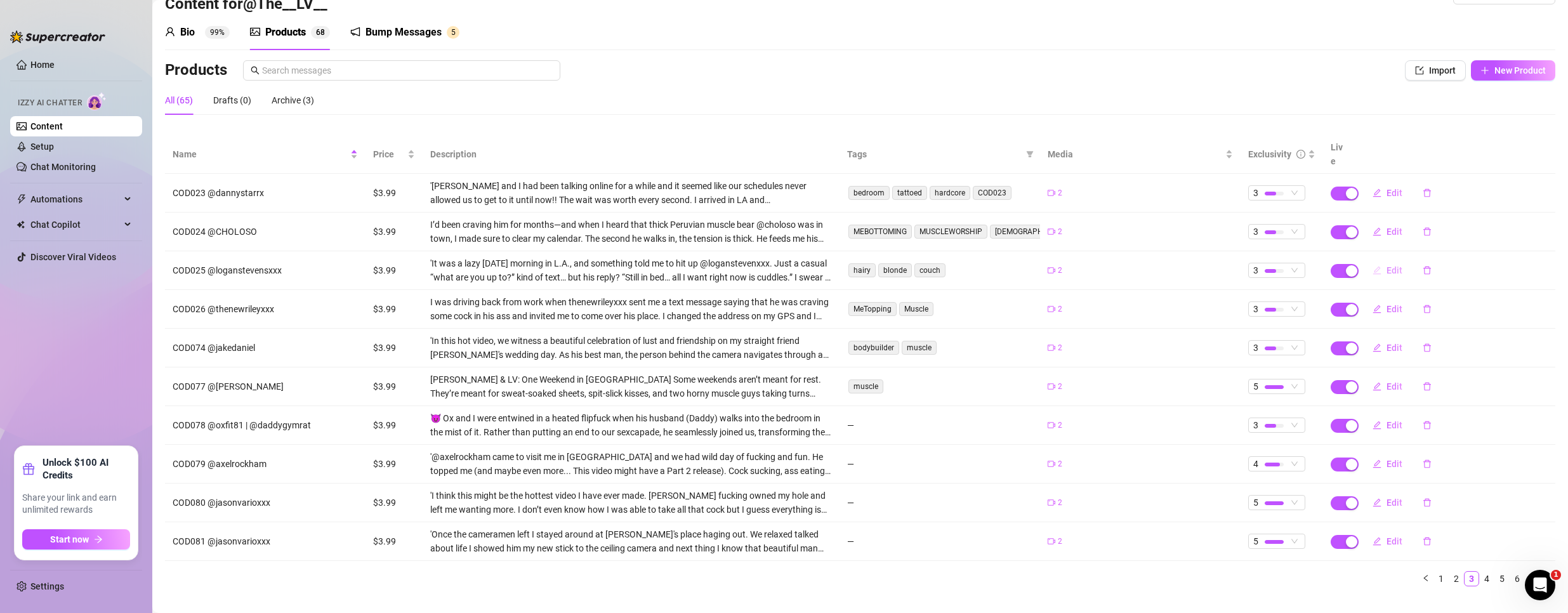
click at [1386, 265] on span "Edit" at bounding box center [1394, 270] width 16 height 10
type textarea ""He said he wanted cuddles—twenty minutes later, we were naked, sweaty, and fuc…"
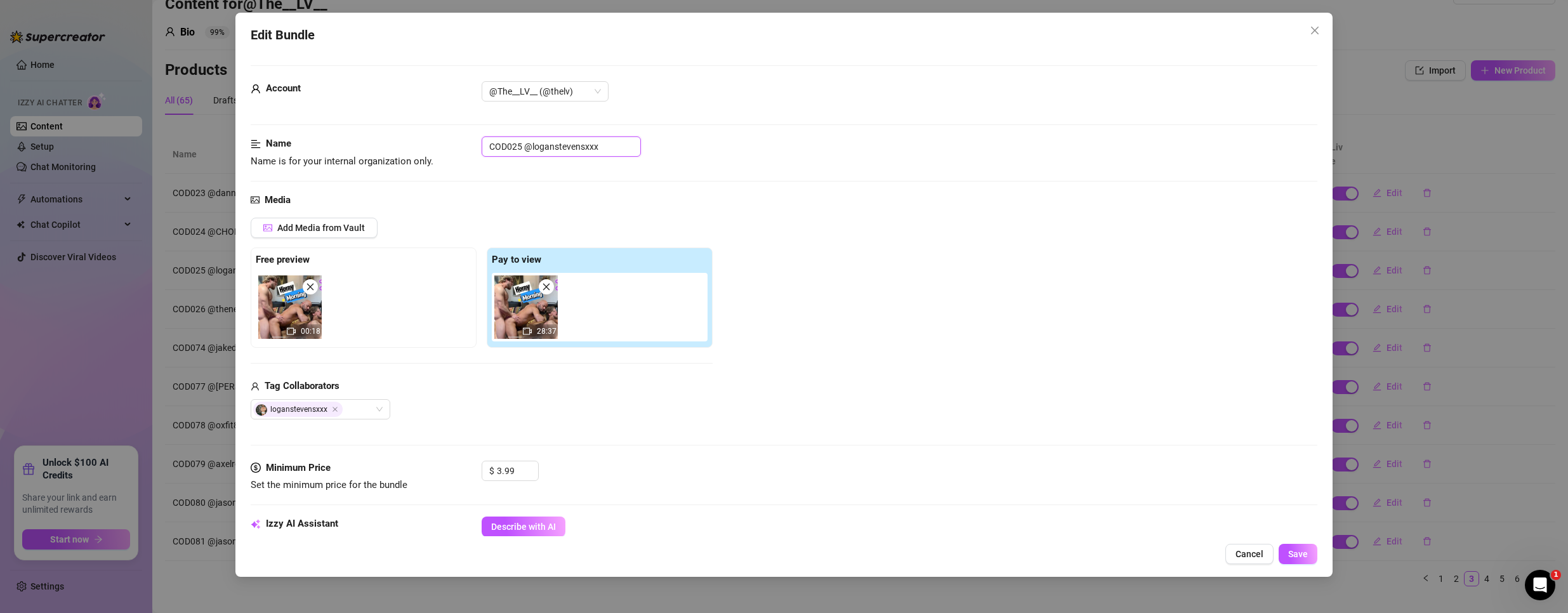
drag, startPoint x: 519, startPoint y: 149, endPoint x: 389, endPoint y: 148, distance: 130.0
click at [389, 148] on div "Name Name is for your internal organization only. COD025 @loganstevensxxx" at bounding box center [784, 152] width 1067 height 33
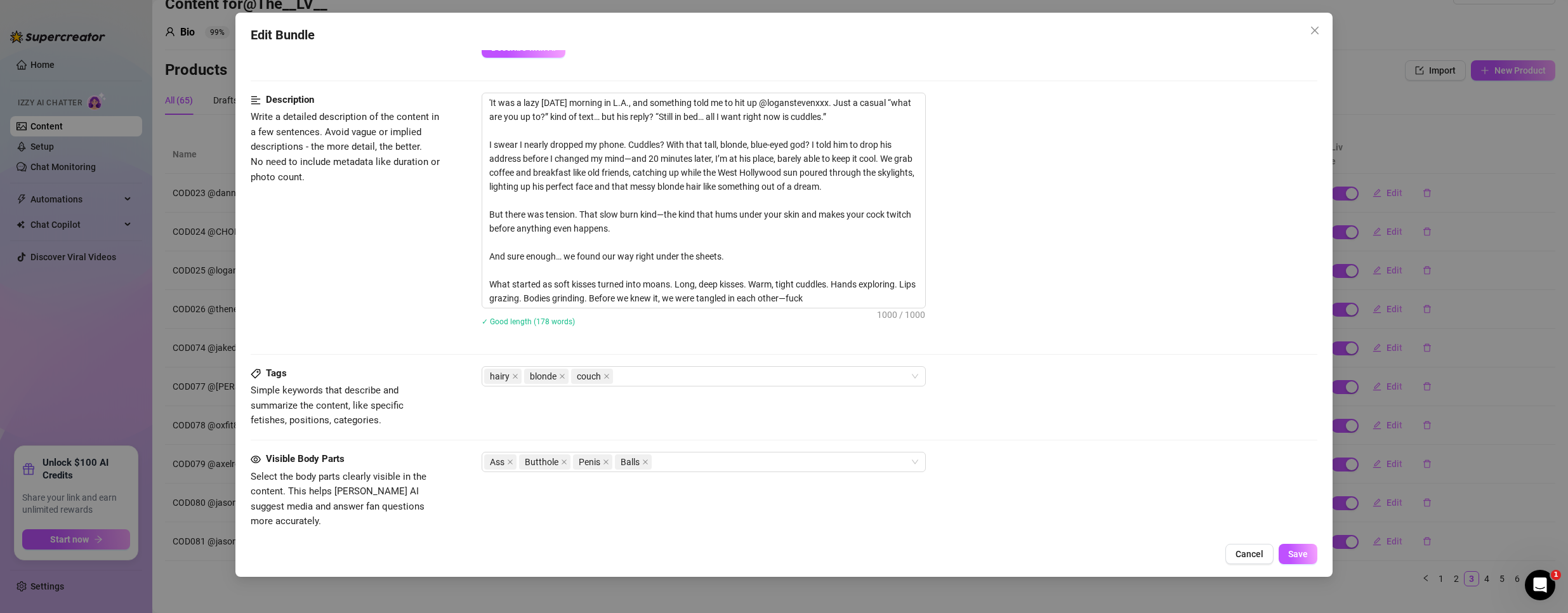
scroll to position [508, 0]
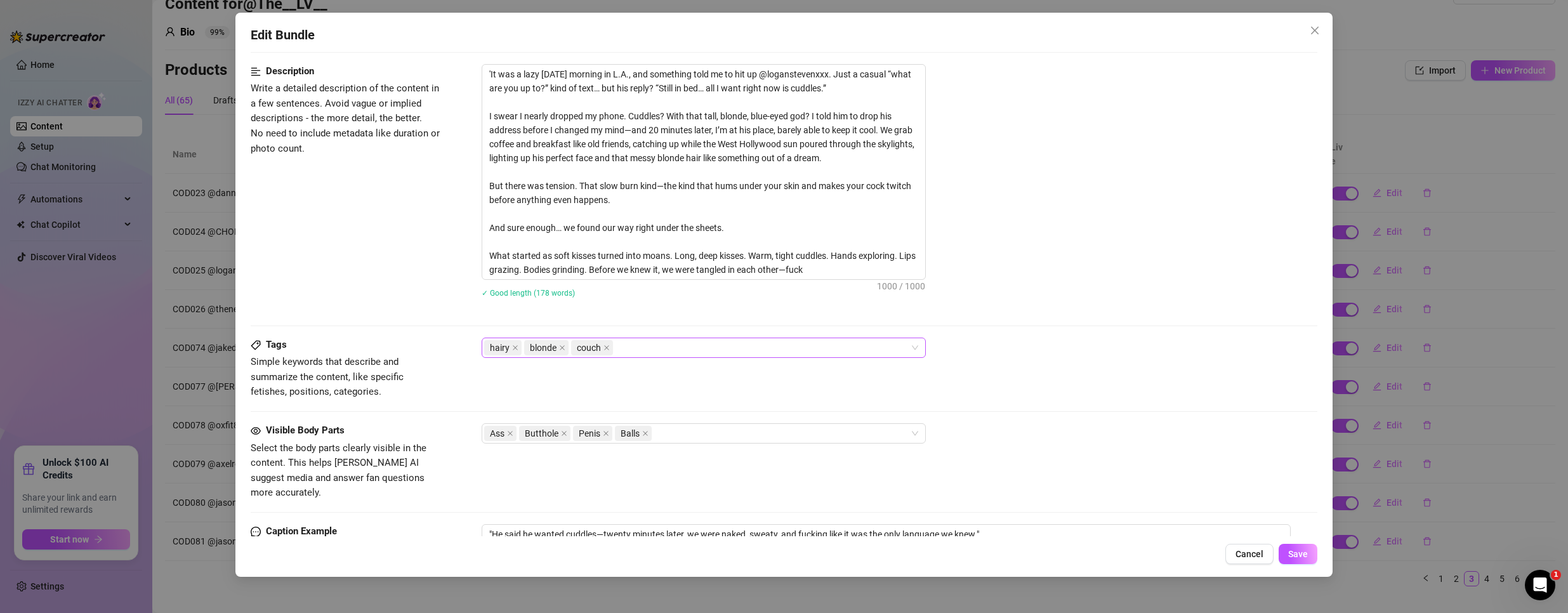
click at [749, 346] on div "hairy blonde couch" at bounding box center [696, 347] width 426 height 17
paste input "COD025"
type input "COD025"
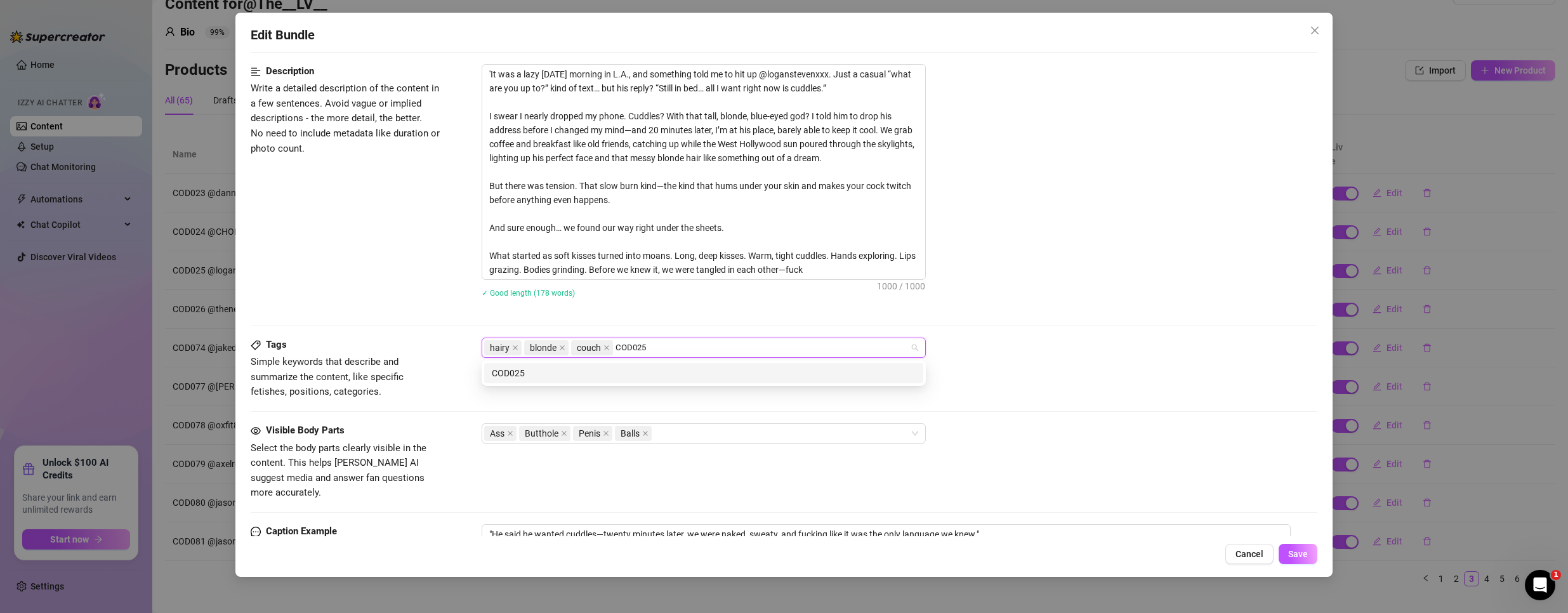
click at [575, 373] on div "COD025" at bounding box center [703, 374] width 424 height 14
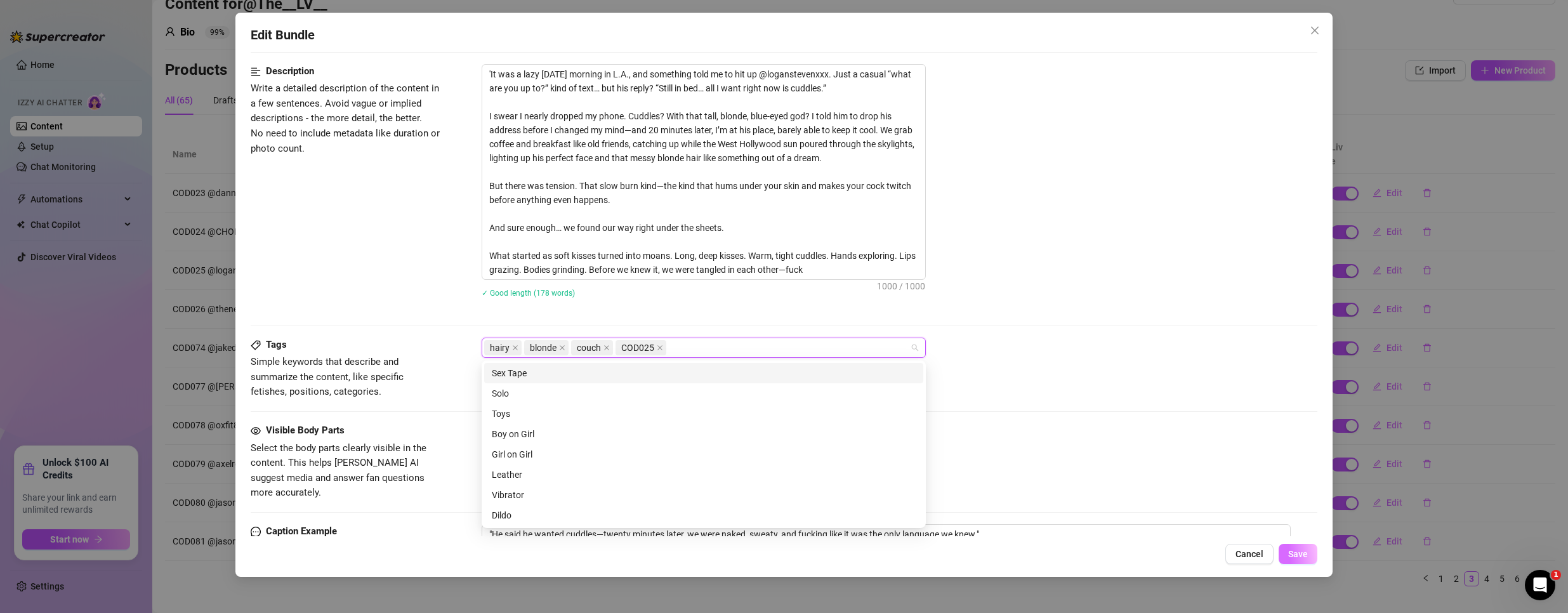
click at [1306, 560] on button "Save" at bounding box center [1298, 554] width 39 height 21
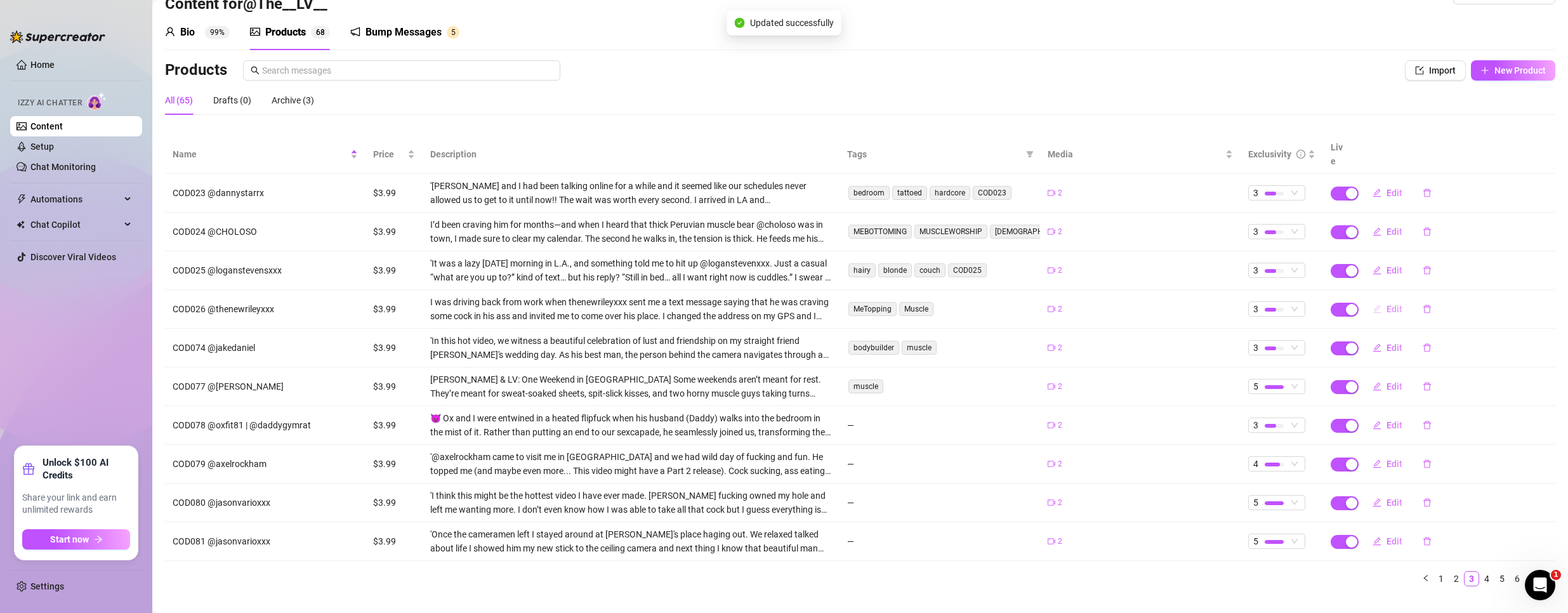
click at [1386, 304] on span "Edit" at bounding box center [1394, 308] width 16 height 10
type textarea ""He texted me craving cock—an hour later, I was sweating over him and spitting …"
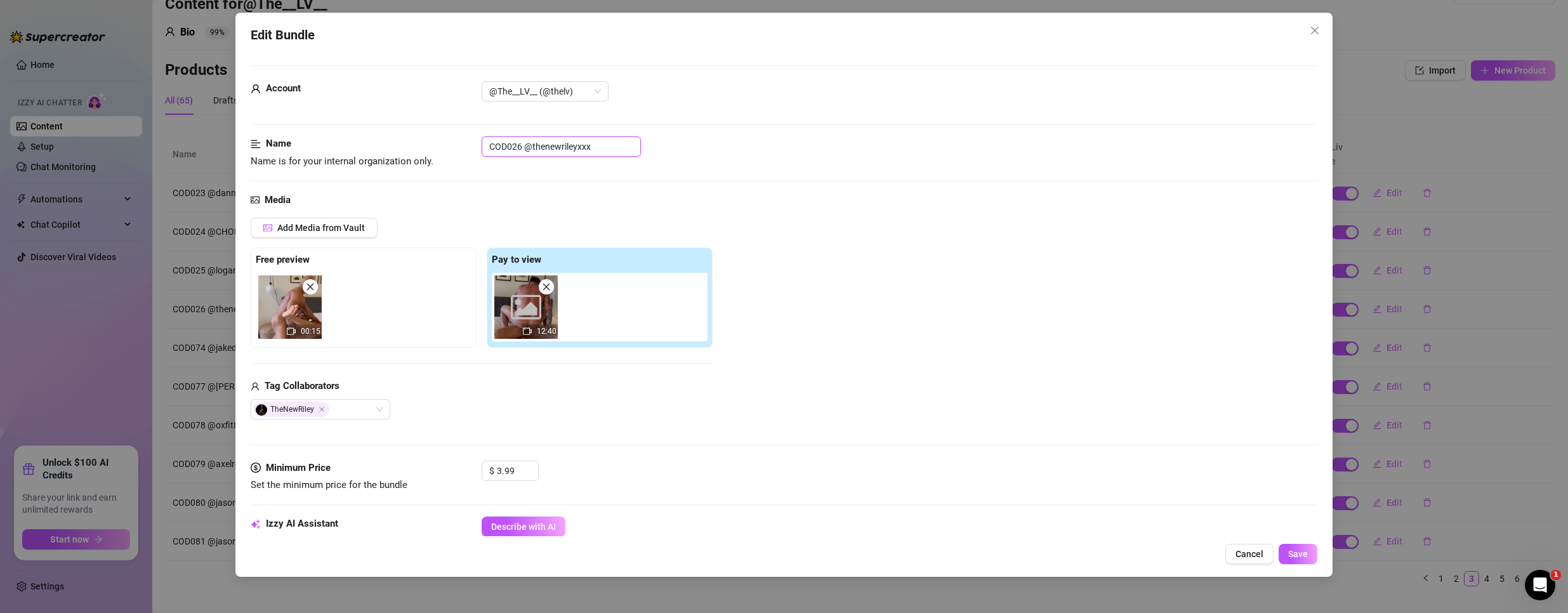
drag, startPoint x: 520, startPoint y: 146, endPoint x: 298, endPoint y: 136, distance: 222.2
click at [298, 136] on div "Name Name is for your internal organization only. COD026 @thenewrileyxxx" at bounding box center [784, 152] width 1067 height 33
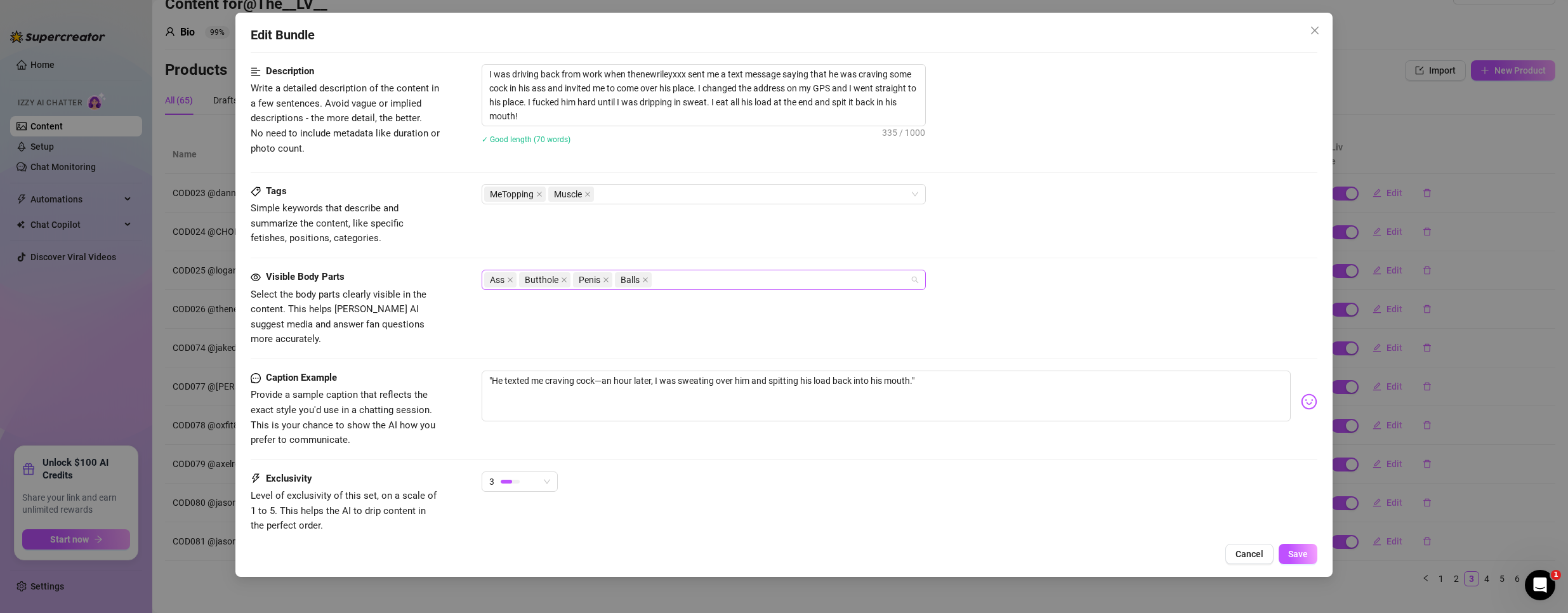
click at [714, 274] on div "Ass Butthole Penis Balls" at bounding box center [696, 280] width 426 height 17
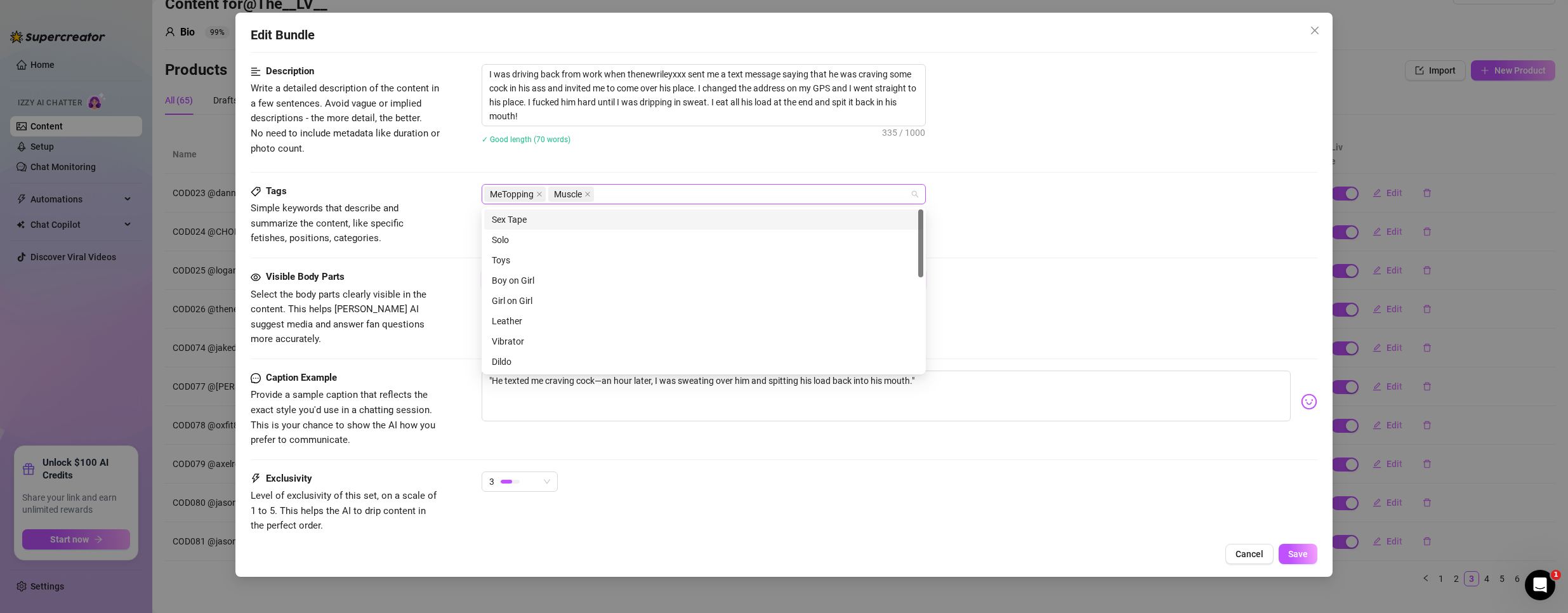
click at [669, 201] on div "MeTopping Muscle" at bounding box center [696, 194] width 426 height 17
paste input "COD026"
type input "COD026"
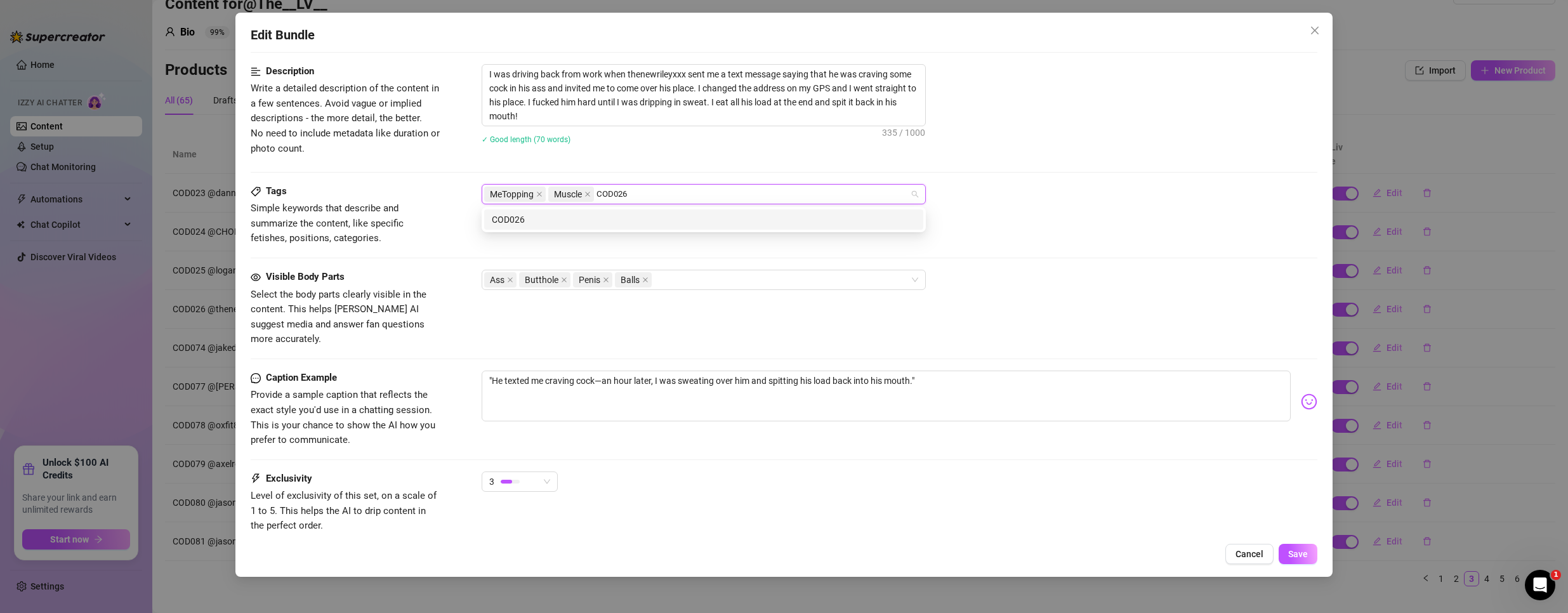
click at [596, 223] on div "COD026" at bounding box center [703, 220] width 424 height 14
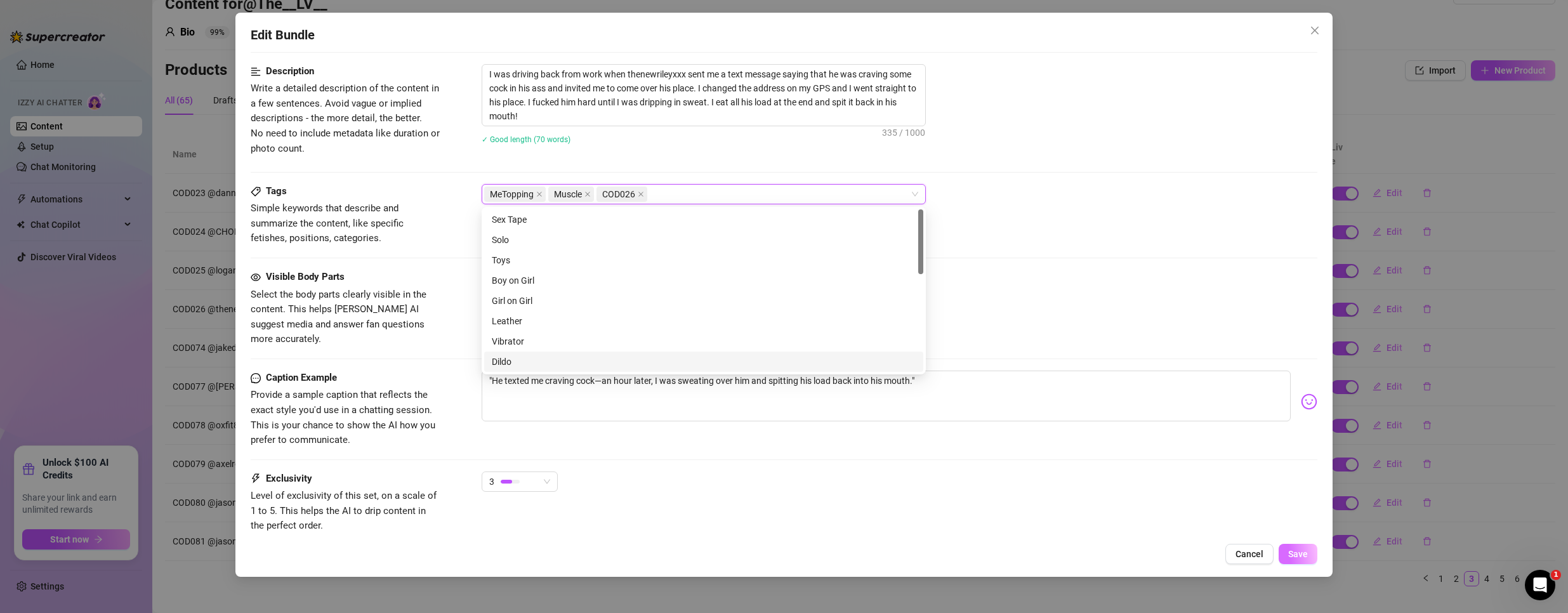
click at [1306, 547] on button "Save" at bounding box center [1298, 554] width 39 height 21
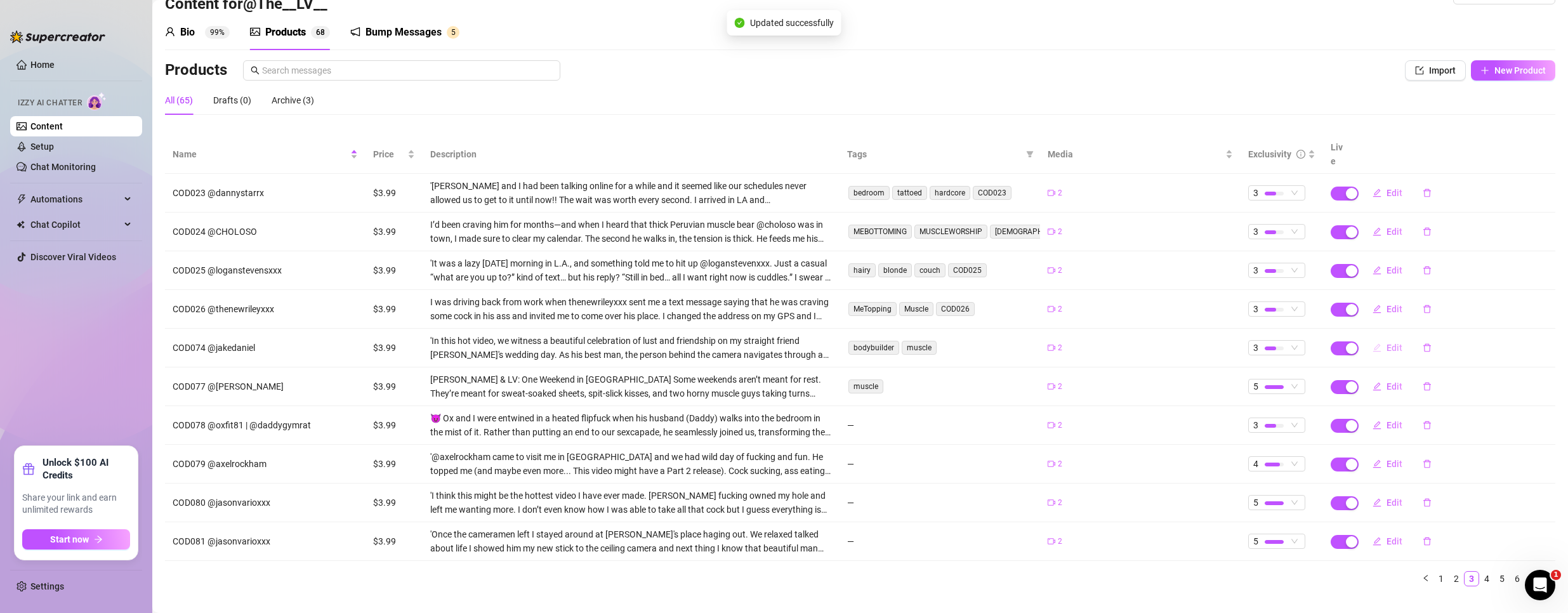
click at [1375, 338] on button "Edit" at bounding box center [1386, 348] width 50 height 21
type textarea "Type your message here..."
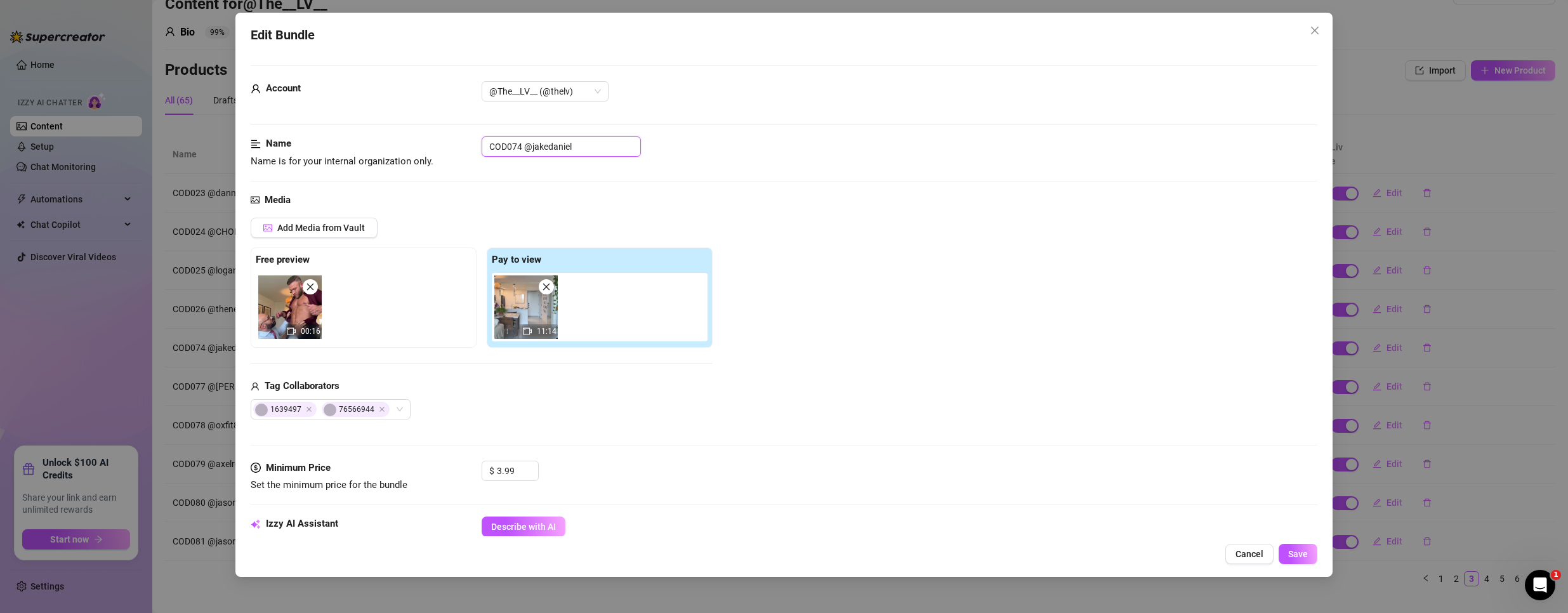
drag, startPoint x: 522, startPoint y: 144, endPoint x: 280, endPoint y: 126, distance: 242.7
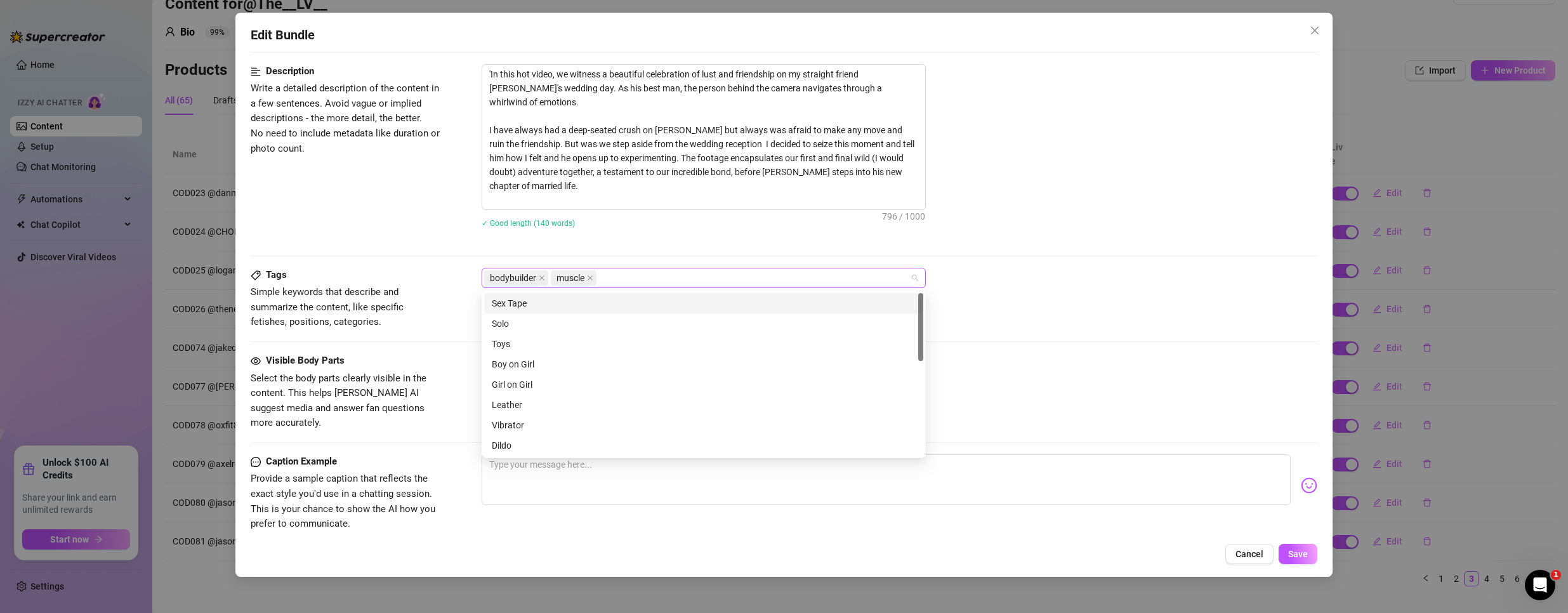
click at [652, 281] on div "bodybuilder muscle" at bounding box center [696, 278] width 426 height 17
paste input "COD074"
type input "COD074"
click at [595, 303] on div "COD074" at bounding box center [703, 304] width 424 height 14
click at [1301, 558] on span "Save" at bounding box center [1298, 554] width 20 height 10
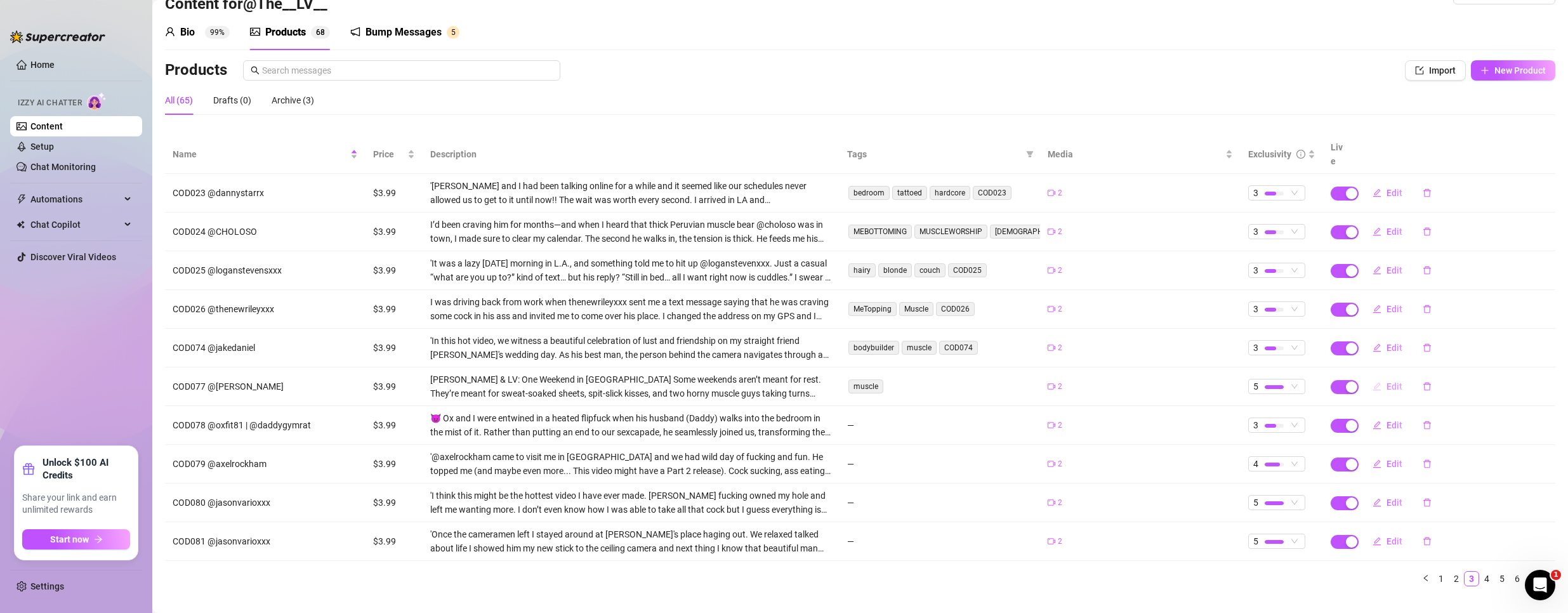
click at [1374, 376] on button "Edit" at bounding box center [1386, 386] width 50 height 21
type textarea "Type your message here..."
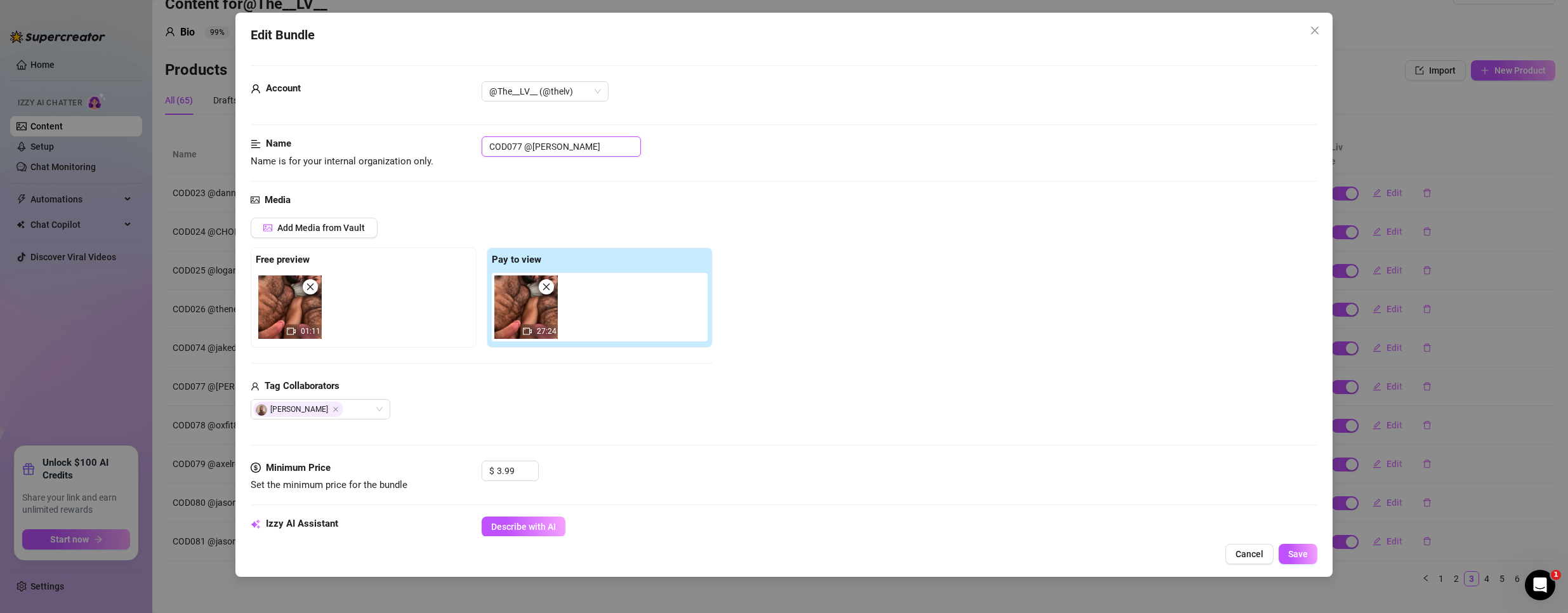
drag, startPoint x: 520, startPoint y: 148, endPoint x: 462, endPoint y: 140, distance: 58.5
click at [462, 140] on div "Name Name is for your internal organization only. COD077 @[PERSON_NAME]" at bounding box center [784, 152] width 1067 height 33
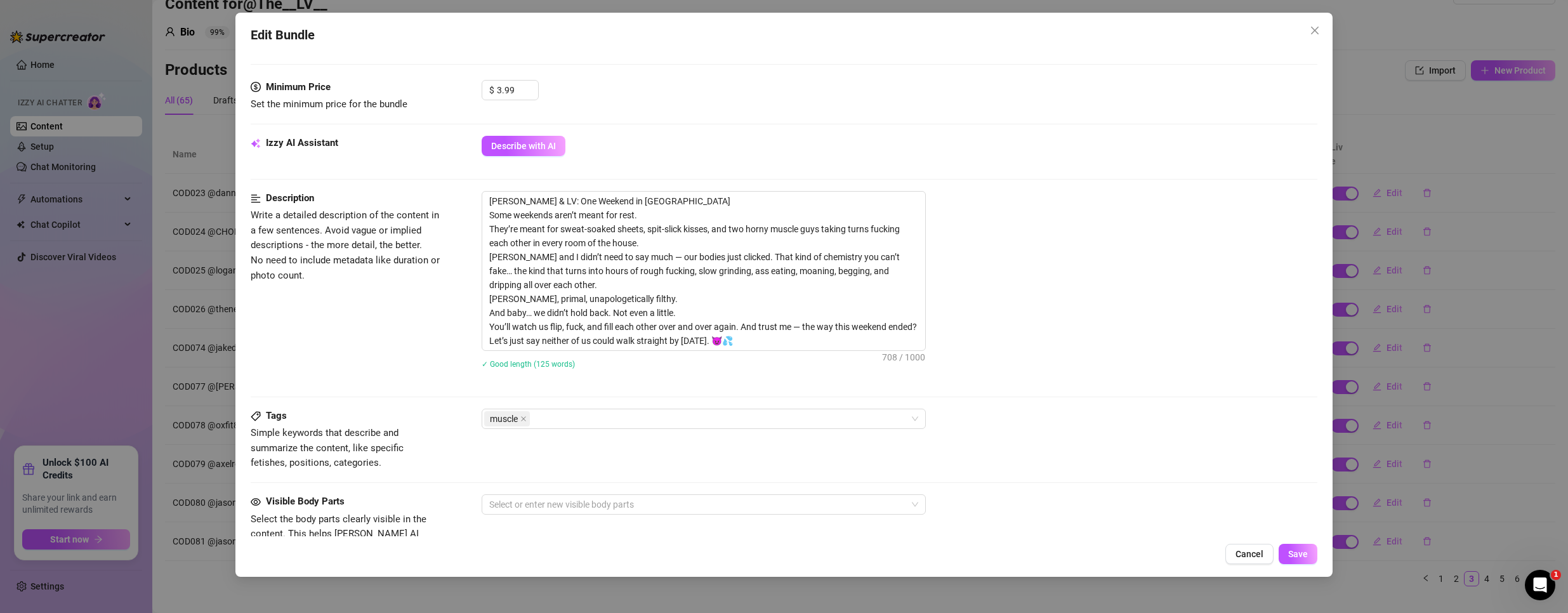
scroll to position [444, 0]
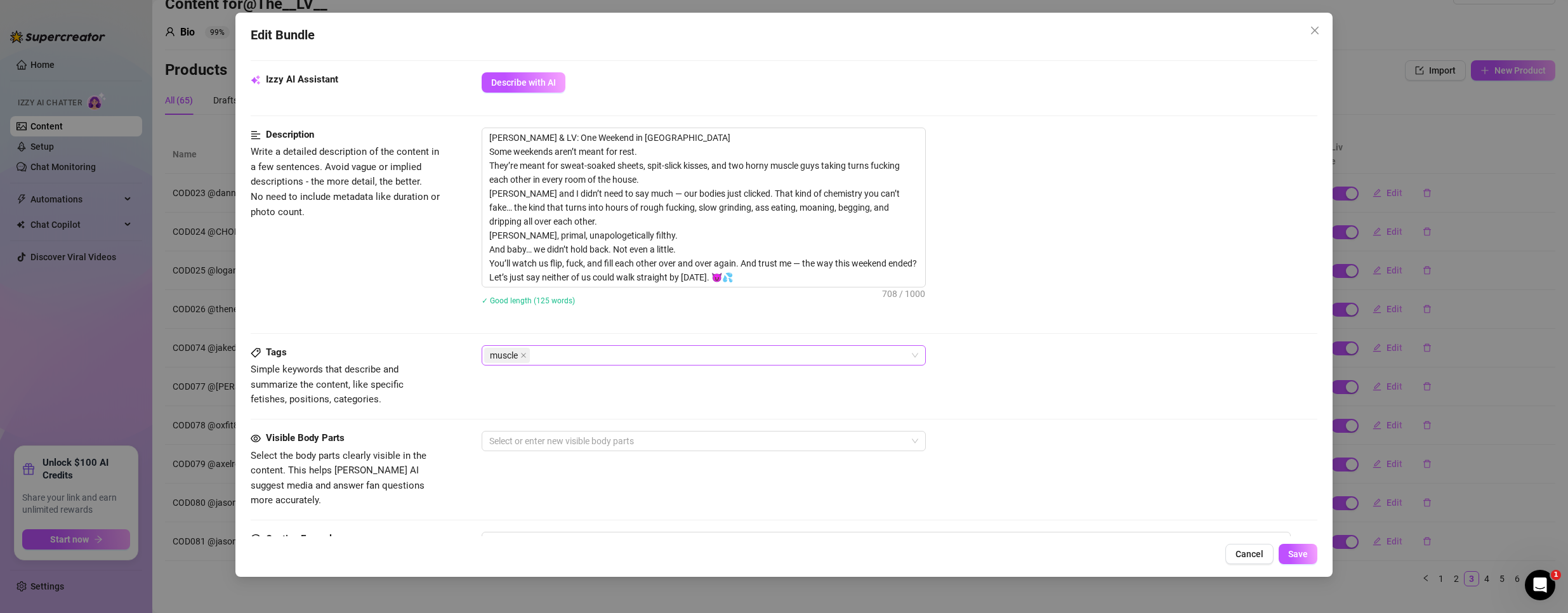
click at [653, 354] on div "muscle" at bounding box center [696, 355] width 426 height 17
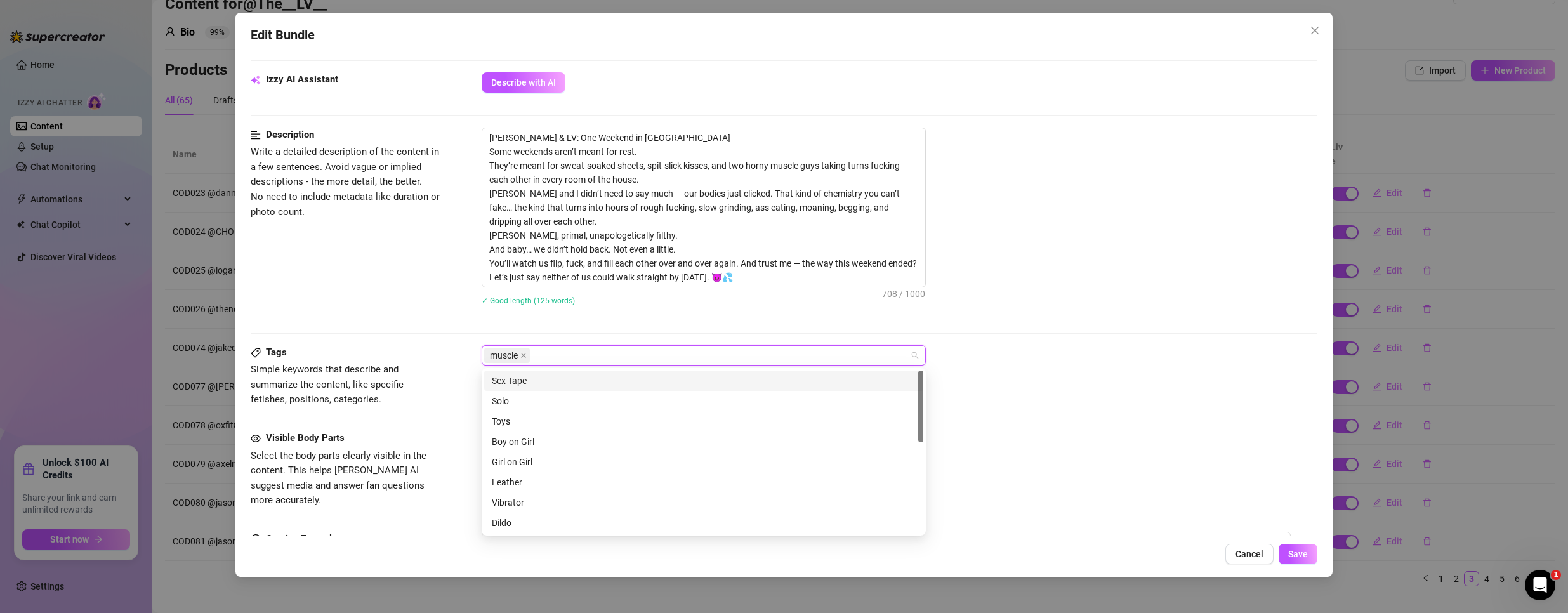
paste input "COD077"
type input "COD077"
click at [592, 376] on div "COD077" at bounding box center [703, 381] width 424 height 14
click at [1178, 345] on div "muscle COD077" at bounding box center [899, 355] width 836 height 21
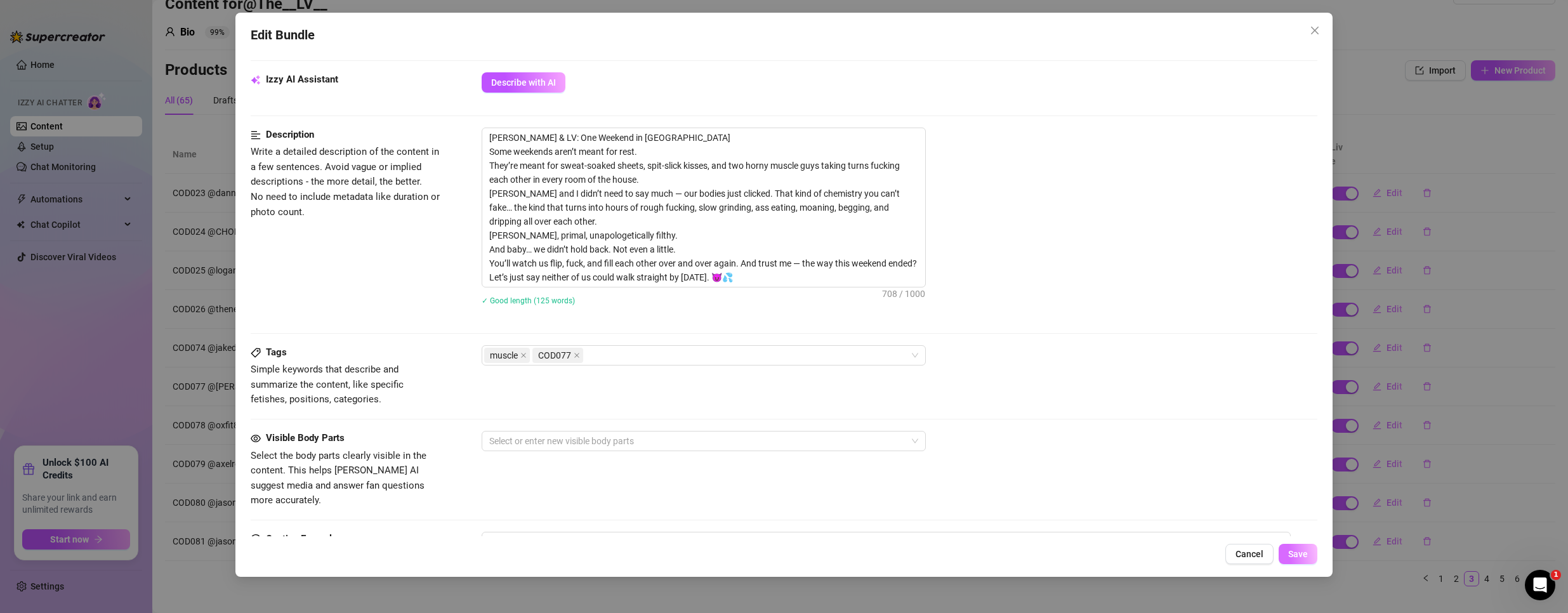
click at [1302, 560] on button "Save" at bounding box center [1298, 554] width 39 height 21
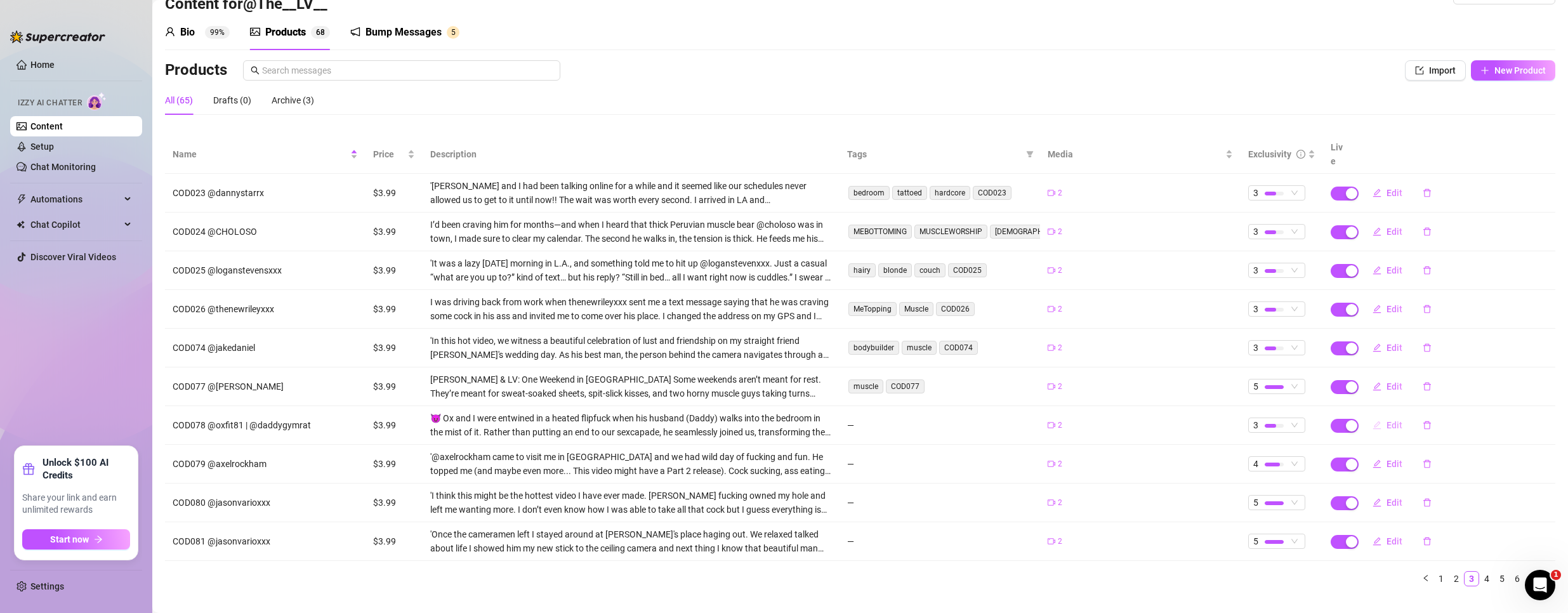
click at [1386, 420] on span "Edit" at bounding box center [1394, 425] width 16 height 10
type textarea "Type your message here..."
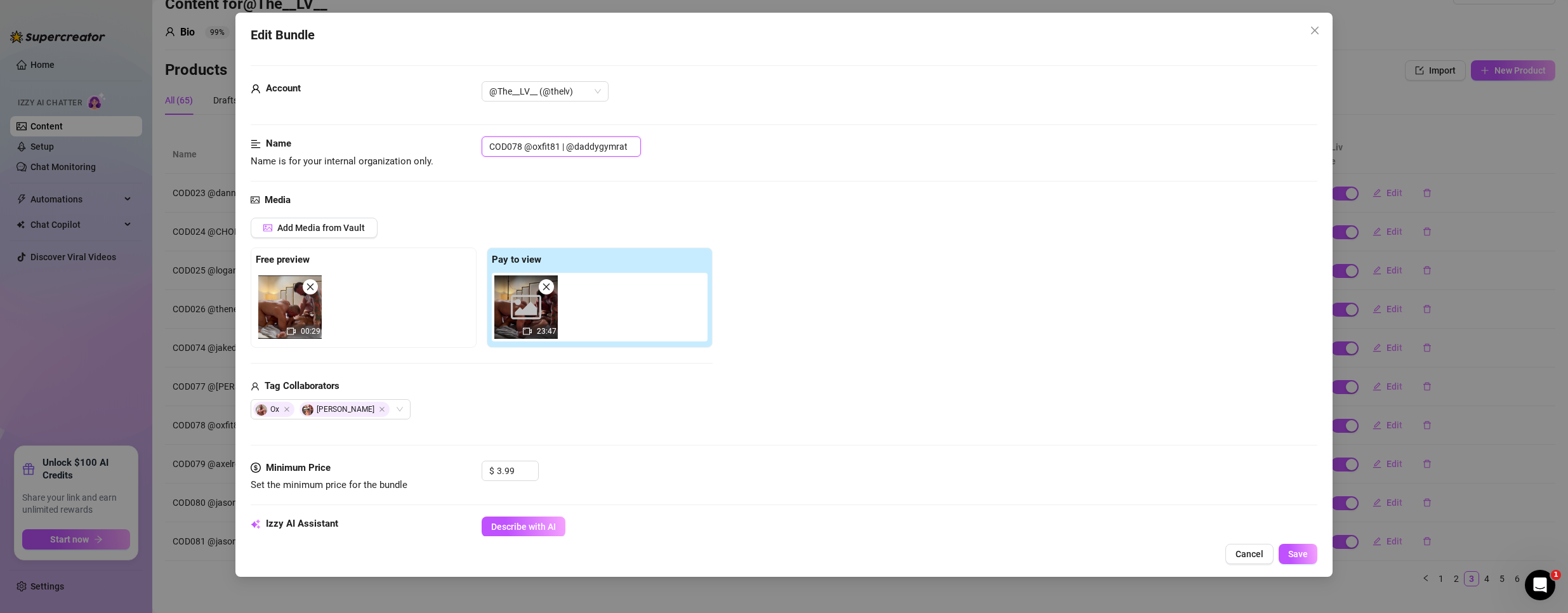
drag, startPoint x: 522, startPoint y: 148, endPoint x: 445, endPoint y: 133, distance: 78.4
click at [445, 133] on form "Account @The__LV__ (@thelv) Name Name is for your internal organization only. C…" at bounding box center [784, 600] width 1067 height 1070
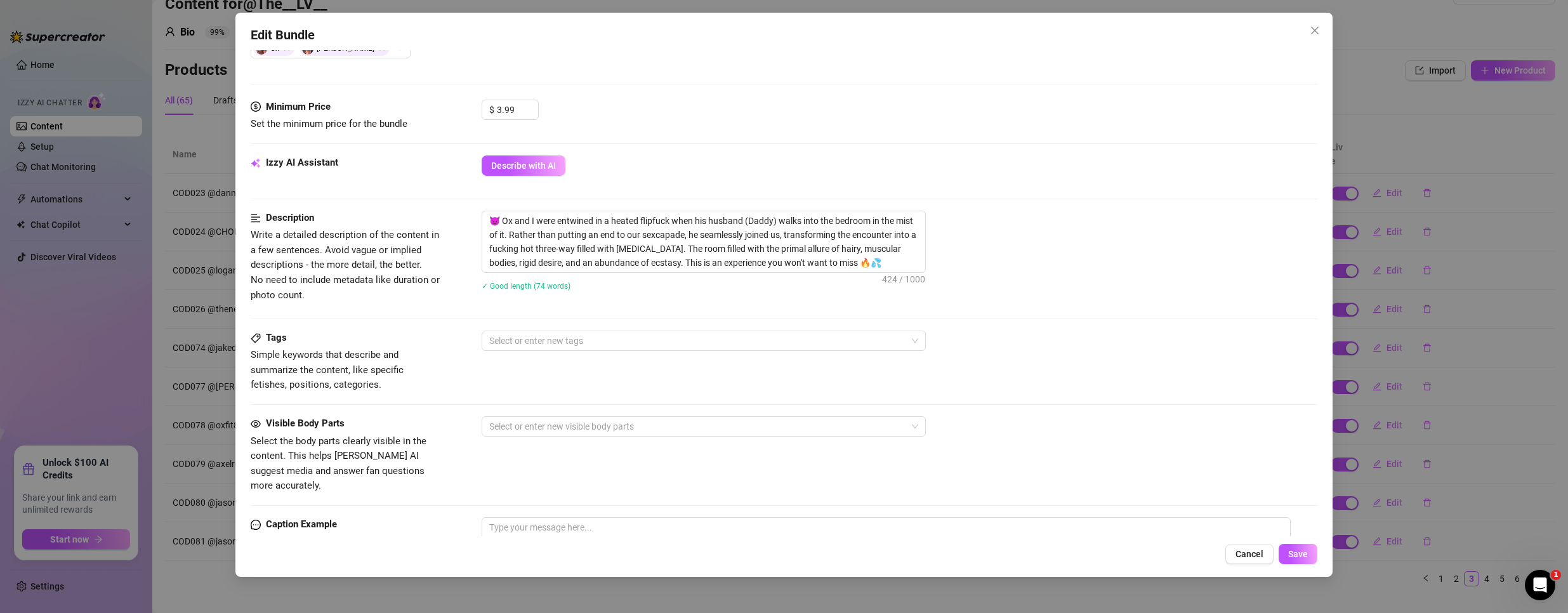
scroll to position [381, 0]
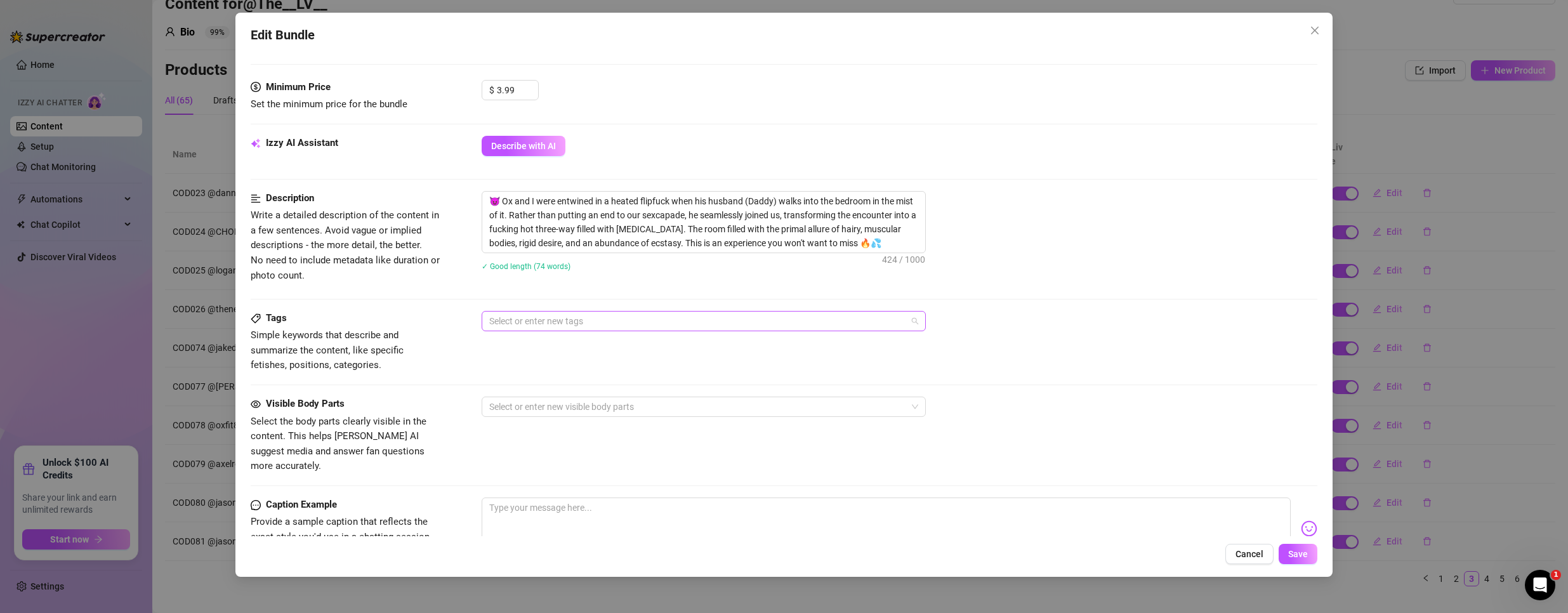
click at [587, 325] on div at bounding box center [696, 321] width 426 height 17
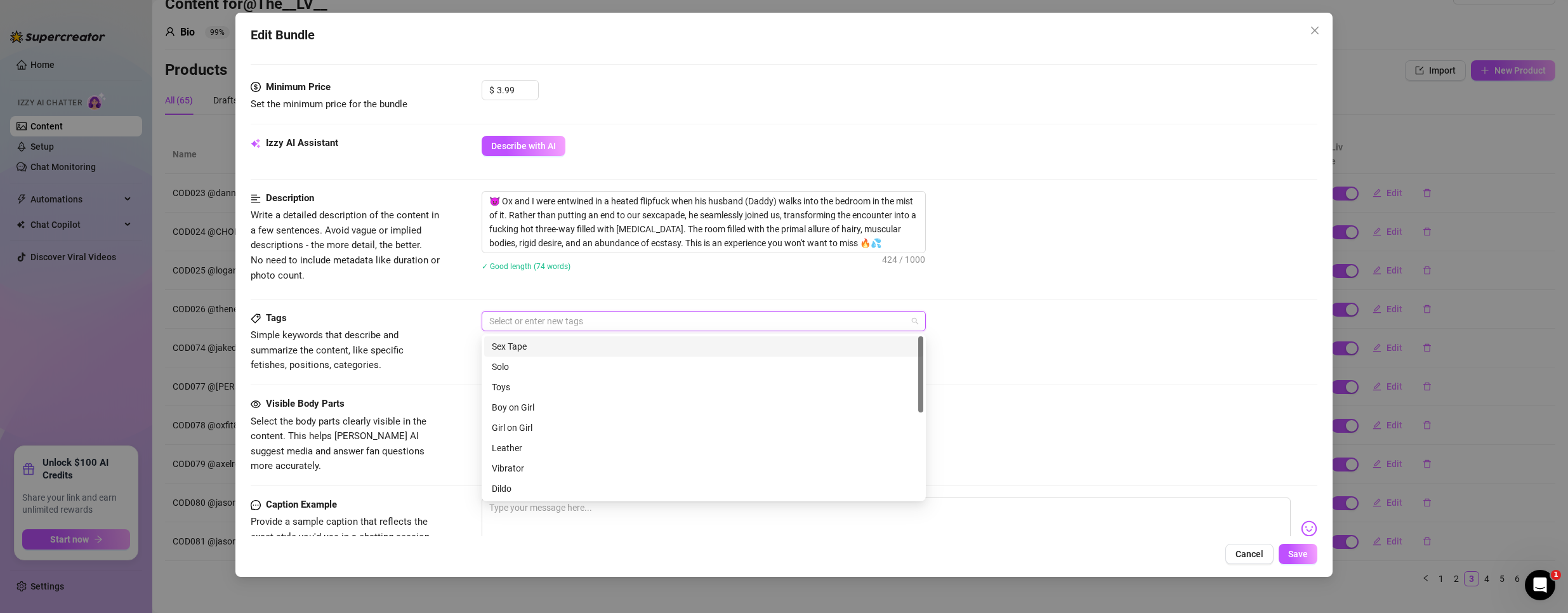
paste input "COD078"
type input "COD078"
click at [567, 343] on div "COD078" at bounding box center [703, 347] width 424 height 14
click at [1298, 554] on span "Save" at bounding box center [1298, 554] width 20 height 10
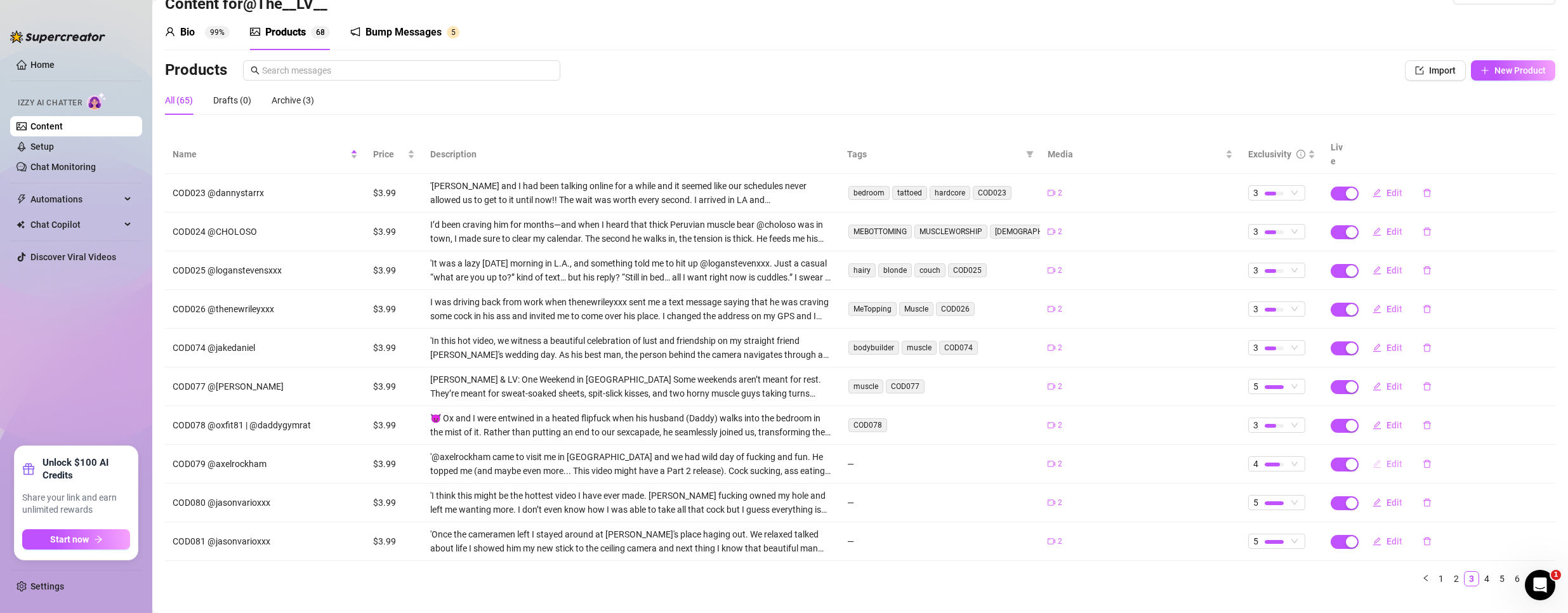
click at [1386, 458] on span "Edit" at bounding box center [1394, 463] width 16 height 10
type textarea "Type your message here..."
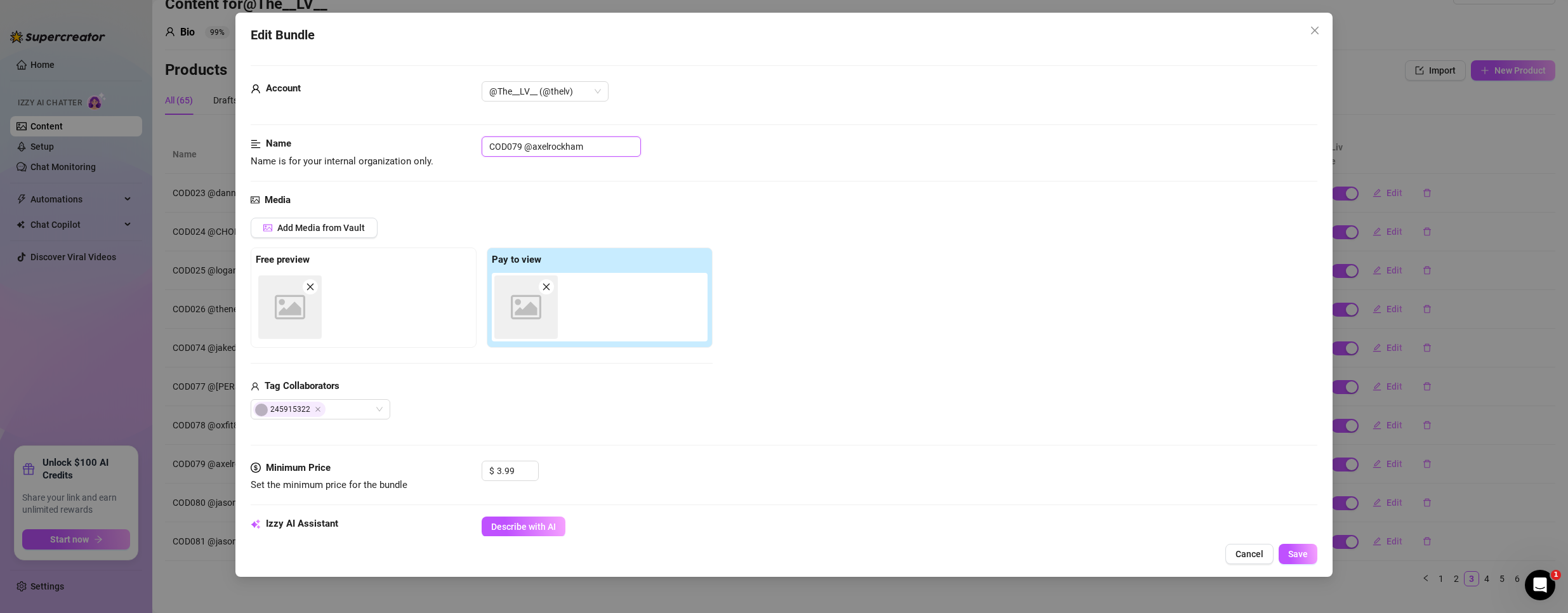
drag, startPoint x: 522, startPoint y: 141, endPoint x: 351, endPoint y: 133, distance: 171.2
click at [351, 133] on form "Account @The__LV__ (@thelv) Name Name is for your internal organization only. C…" at bounding box center [784, 607] width 1067 height 1083
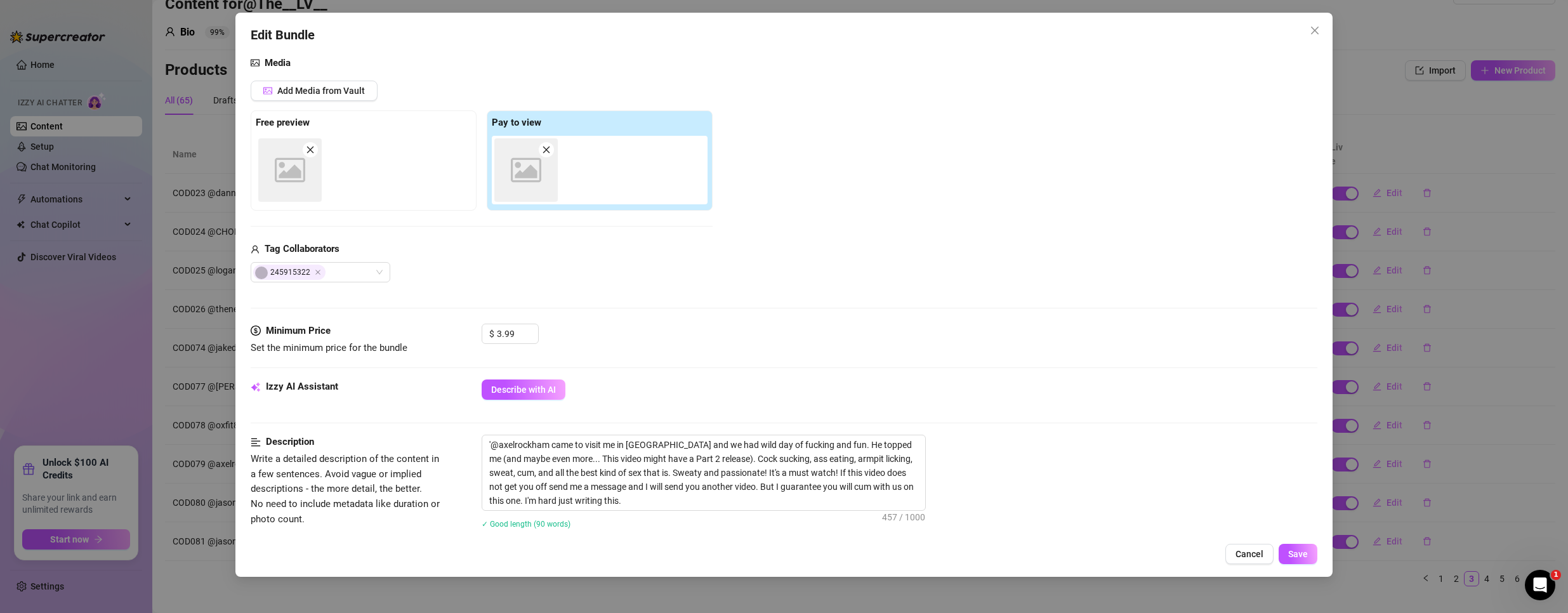
scroll to position [317, 0]
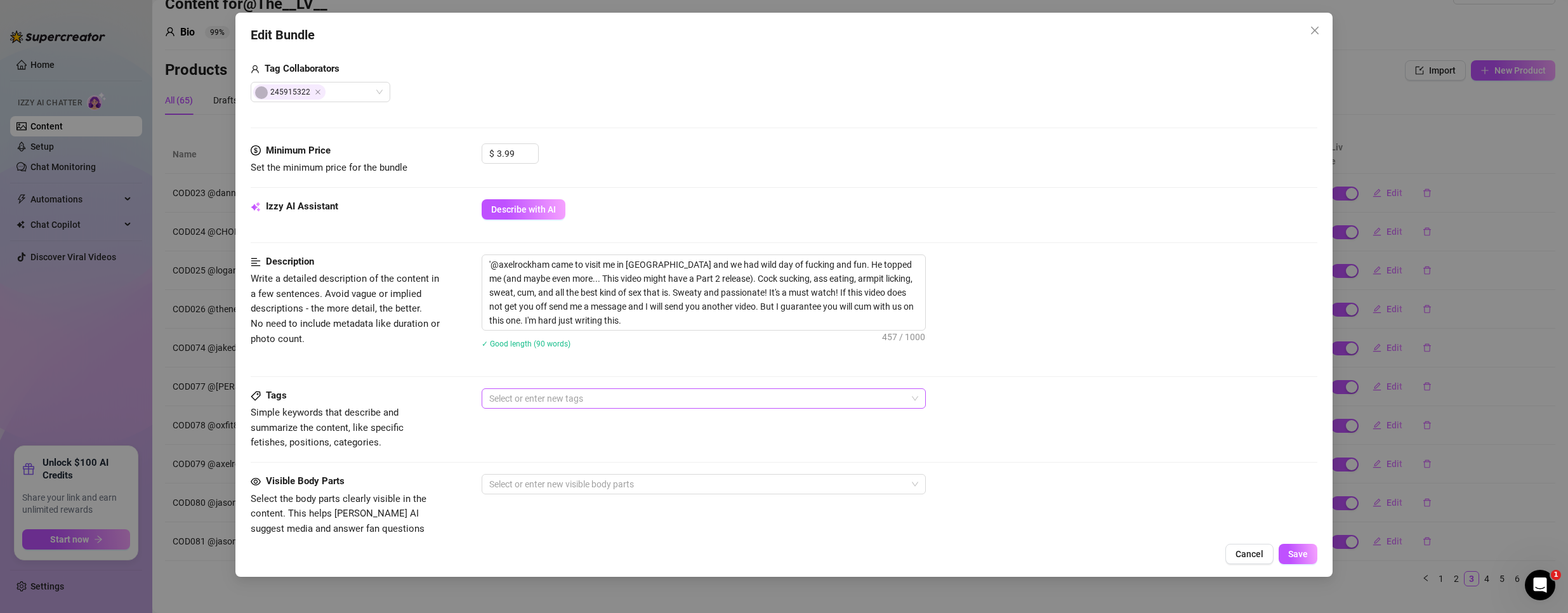
click at [590, 395] on div at bounding box center [696, 398] width 426 height 17
paste input "COD079"
type input "COD079"
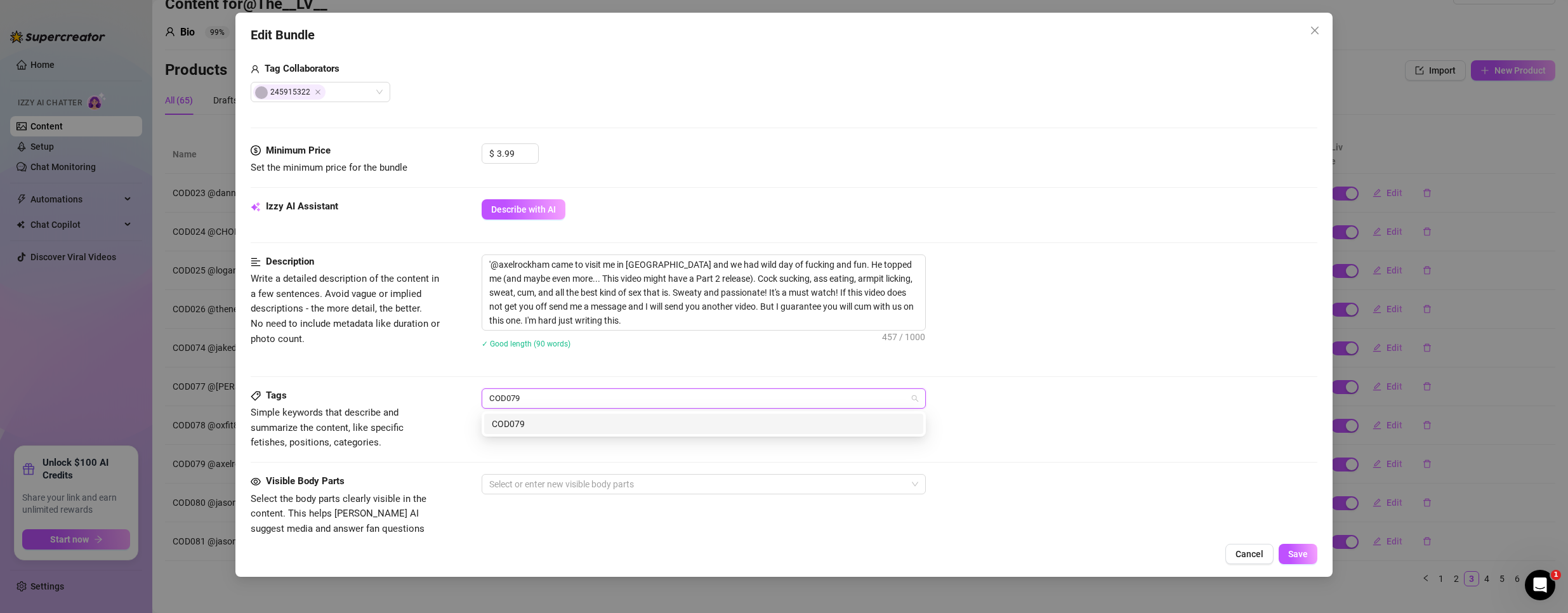
click at [550, 423] on div "COD079" at bounding box center [703, 424] width 424 height 14
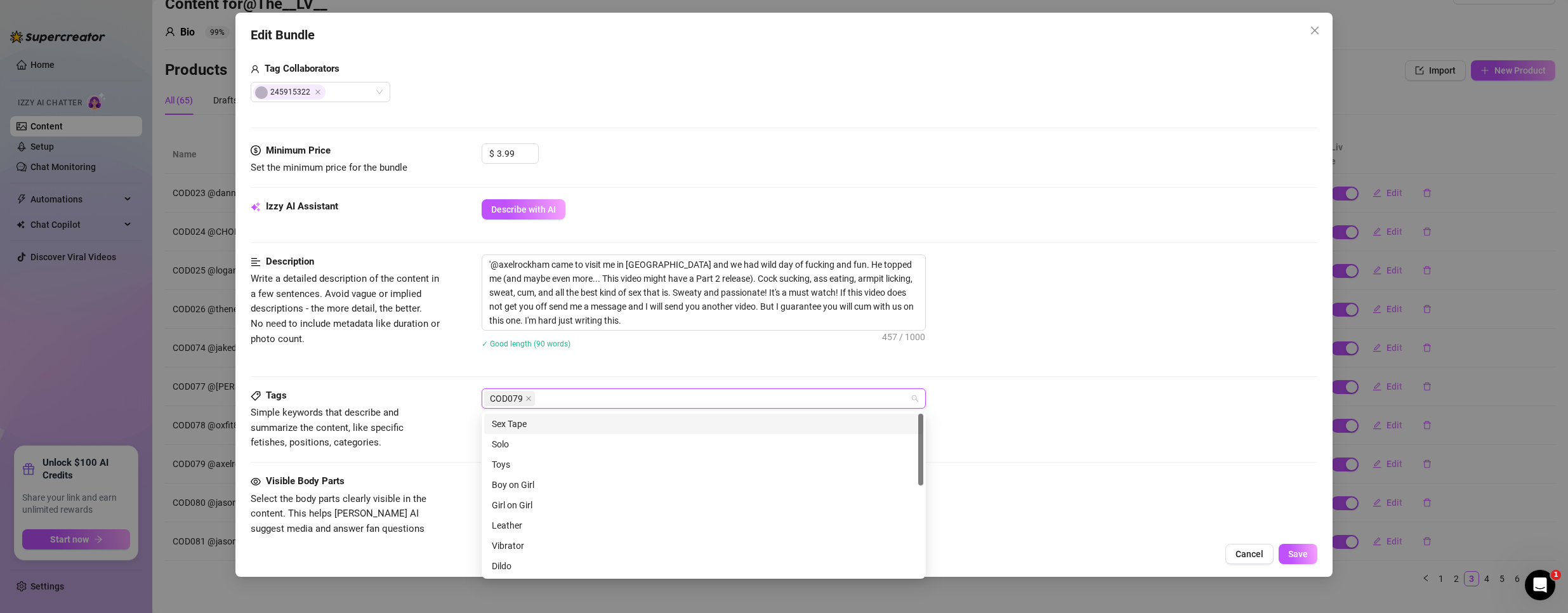
click at [1079, 370] on div "Description Write a detailed description of the content in a few sentences. Avo…" at bounding box center [784, 321] width 1067 height 134
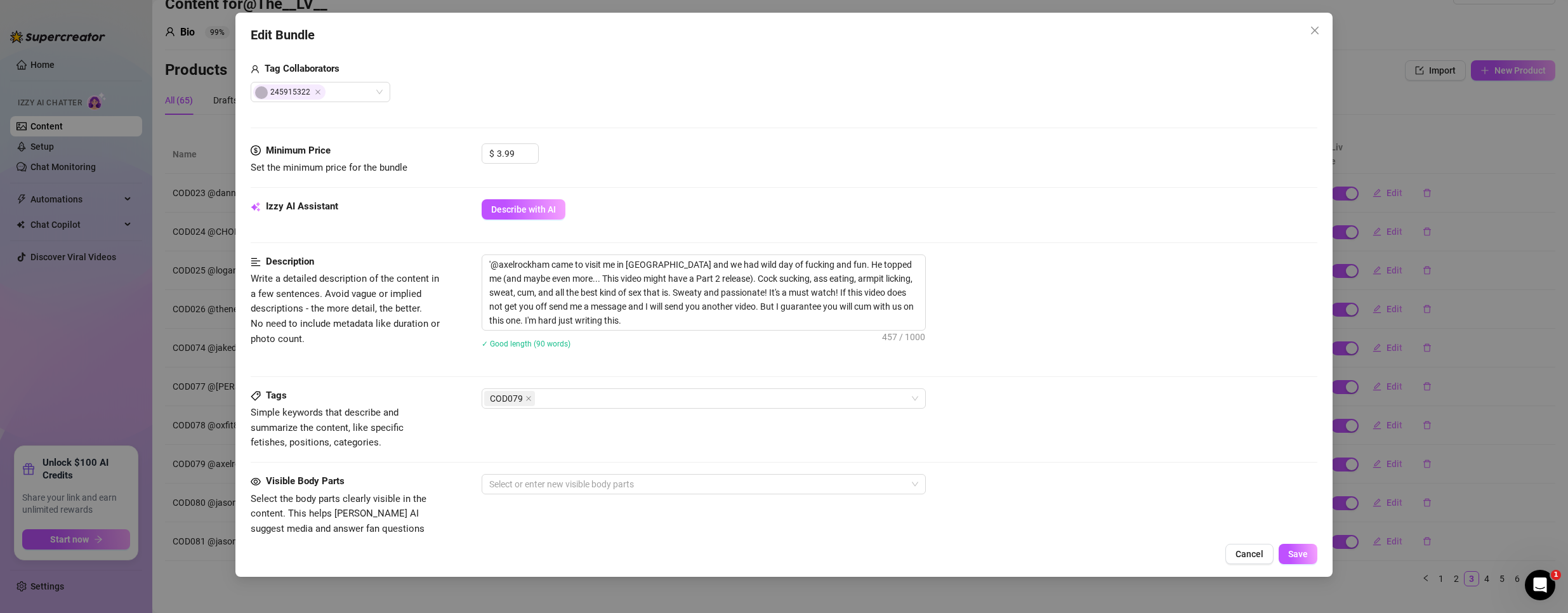
scroll to position [571, 0]
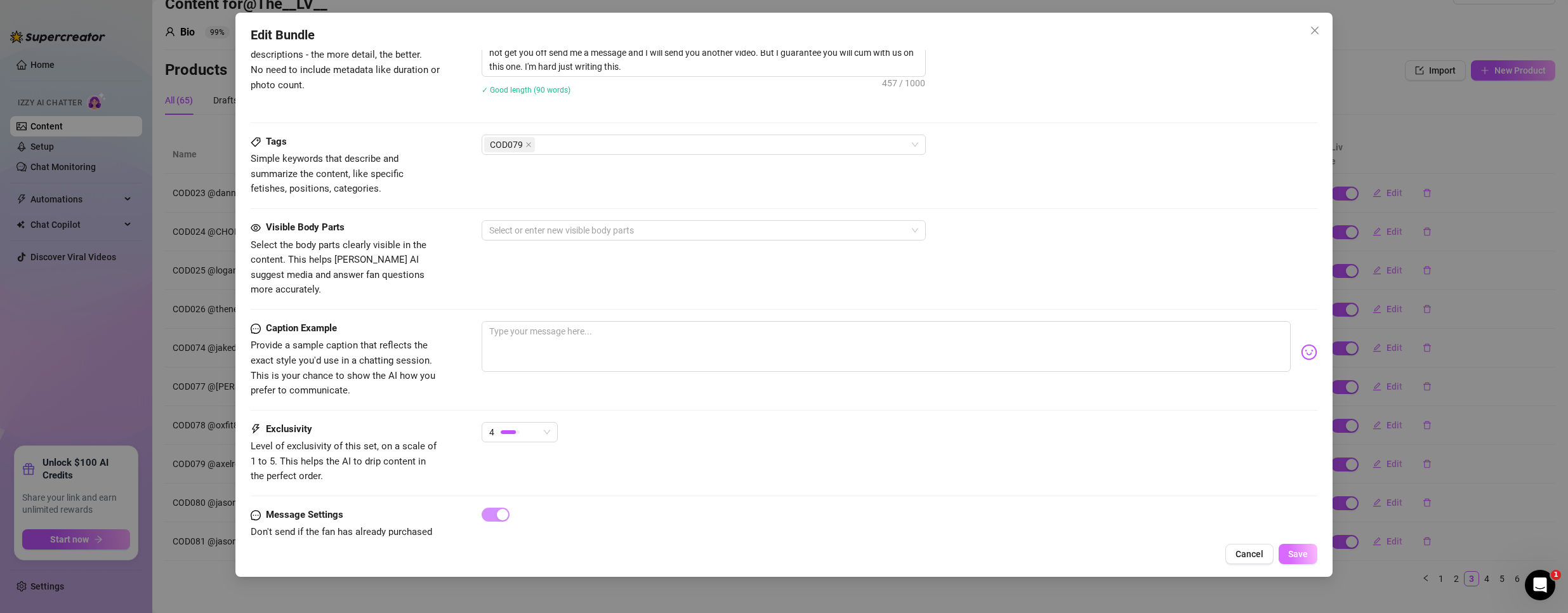
click at [1295, 550] on span "Save" at bounding box center [1298, 554] width 20 height 10
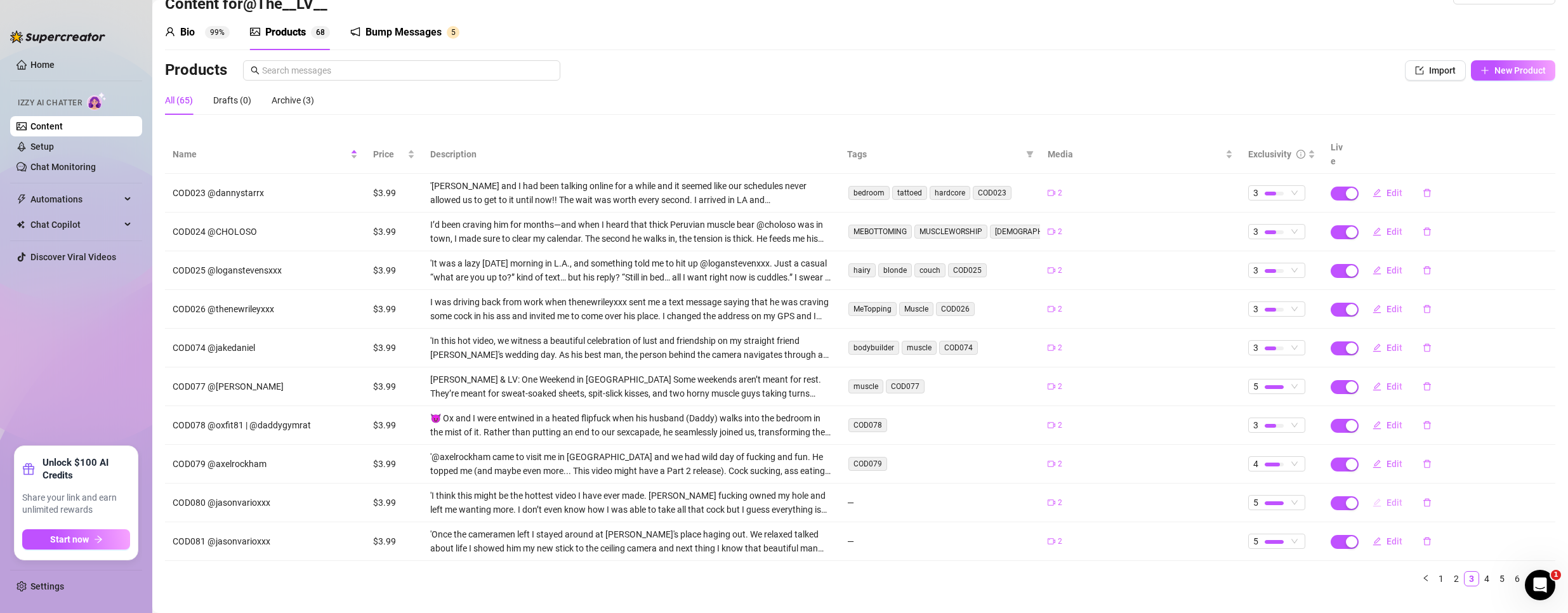
click at [1390, 497] on span "Edit" at bounding box center [1394, 502] width 16 height 10
type textarea "Type your message here..."
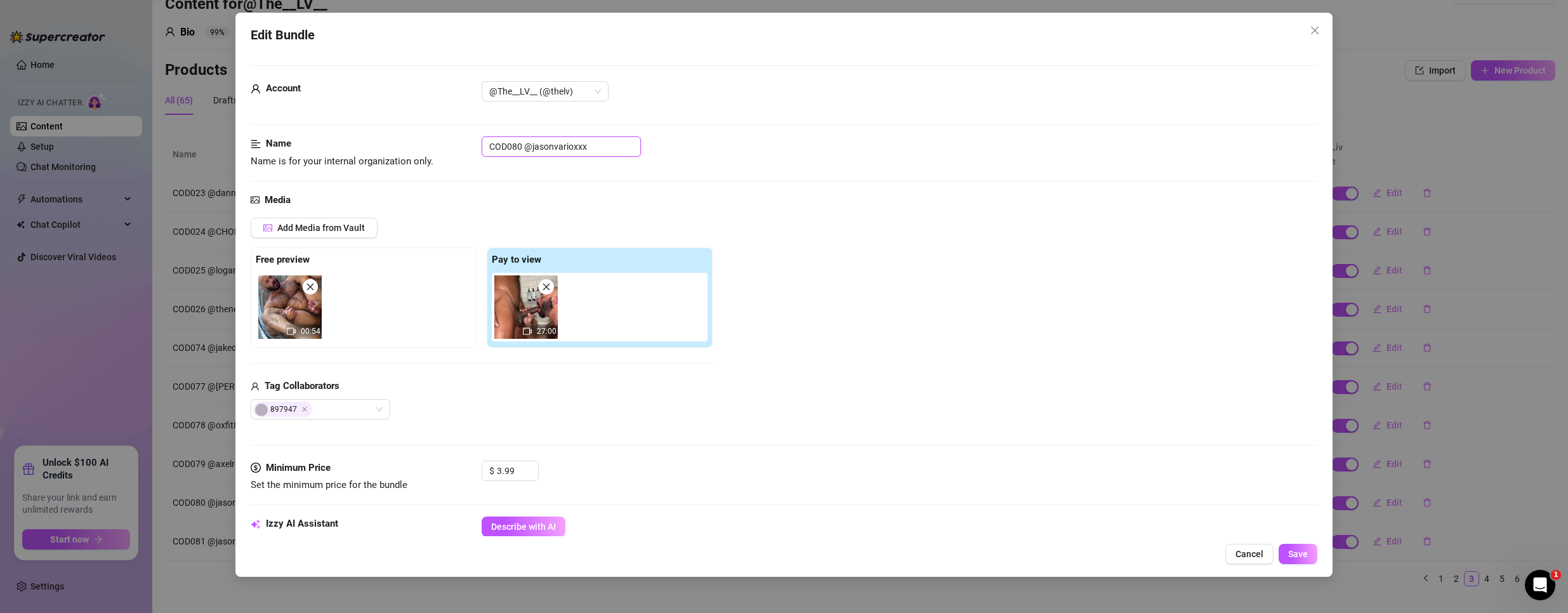
drag, startPoint x: 520, startPoint y: 144, endPoint x: 262, endPoint y: 113, distance: 259.9
click at [262, 113] on form "Account @The__LV__ (@thelv) Name Name is for your internal organization only. C…" at bounding box center [784, 600] width 1067 height 1070
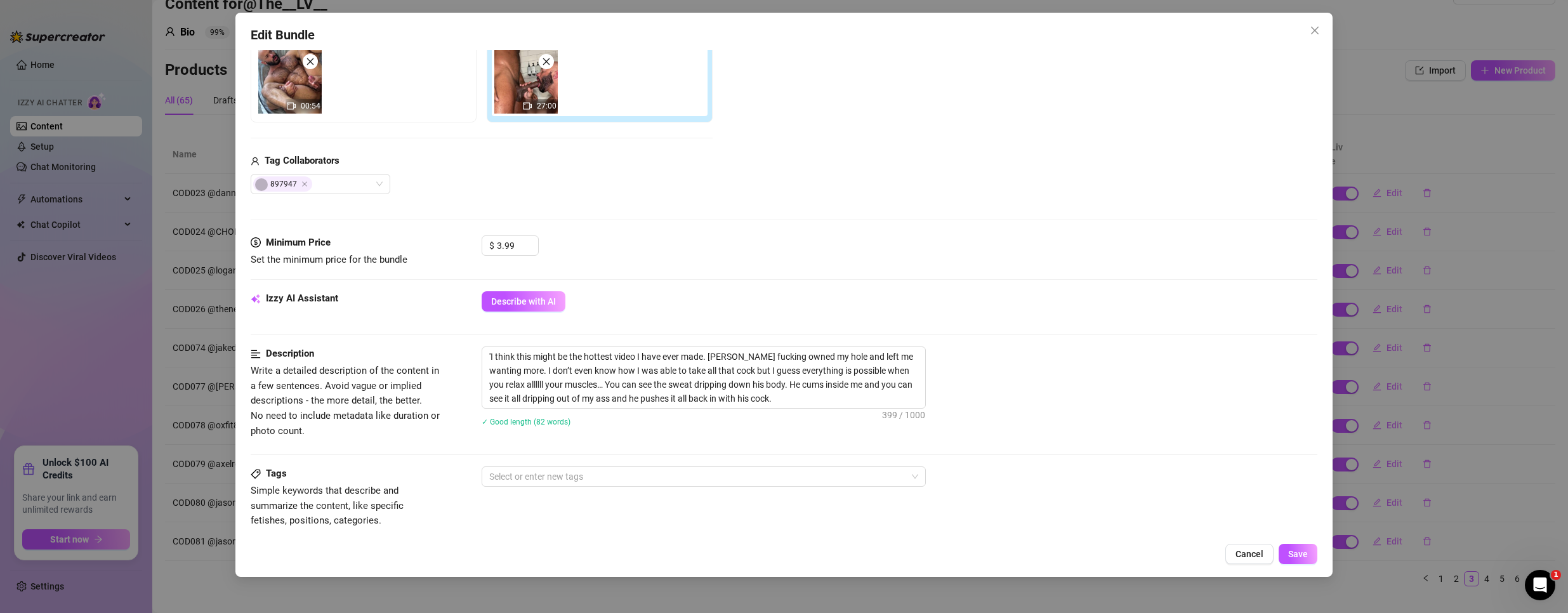
scroll to position [444, 0]
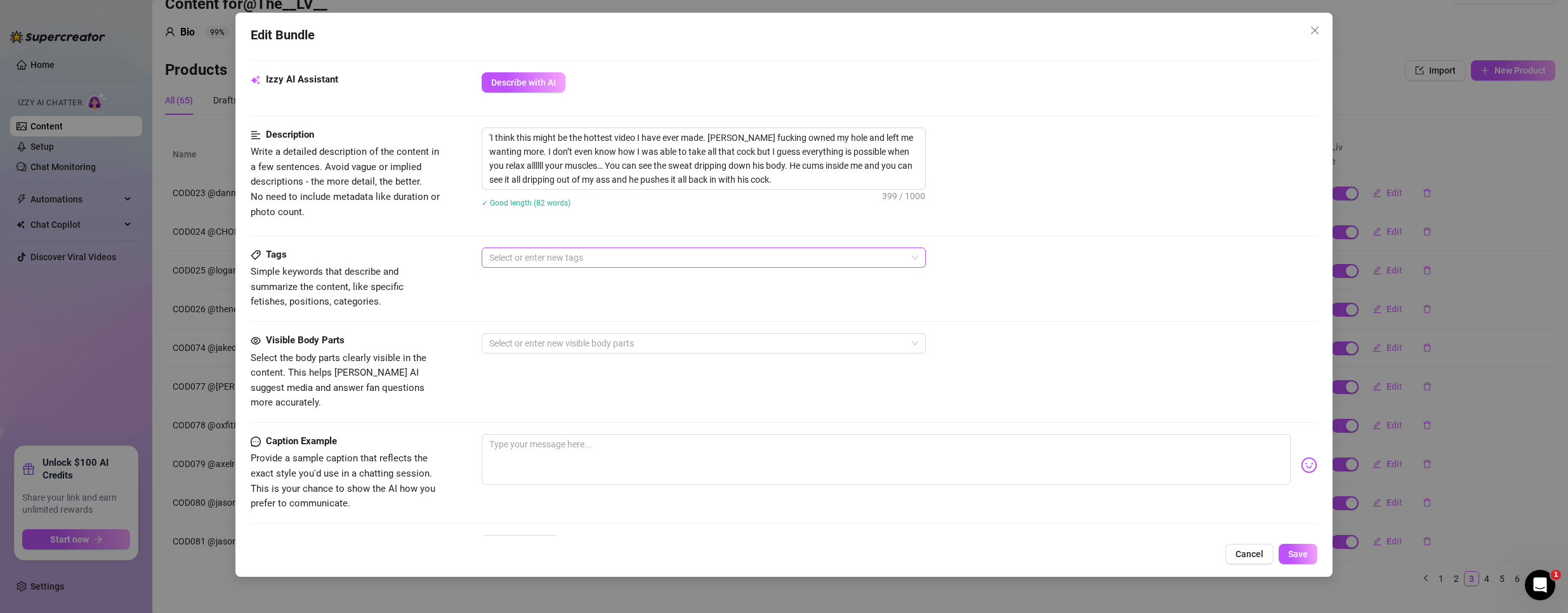
click at [588, 255] on div at bounding box center [696, 258] width 426 height 17
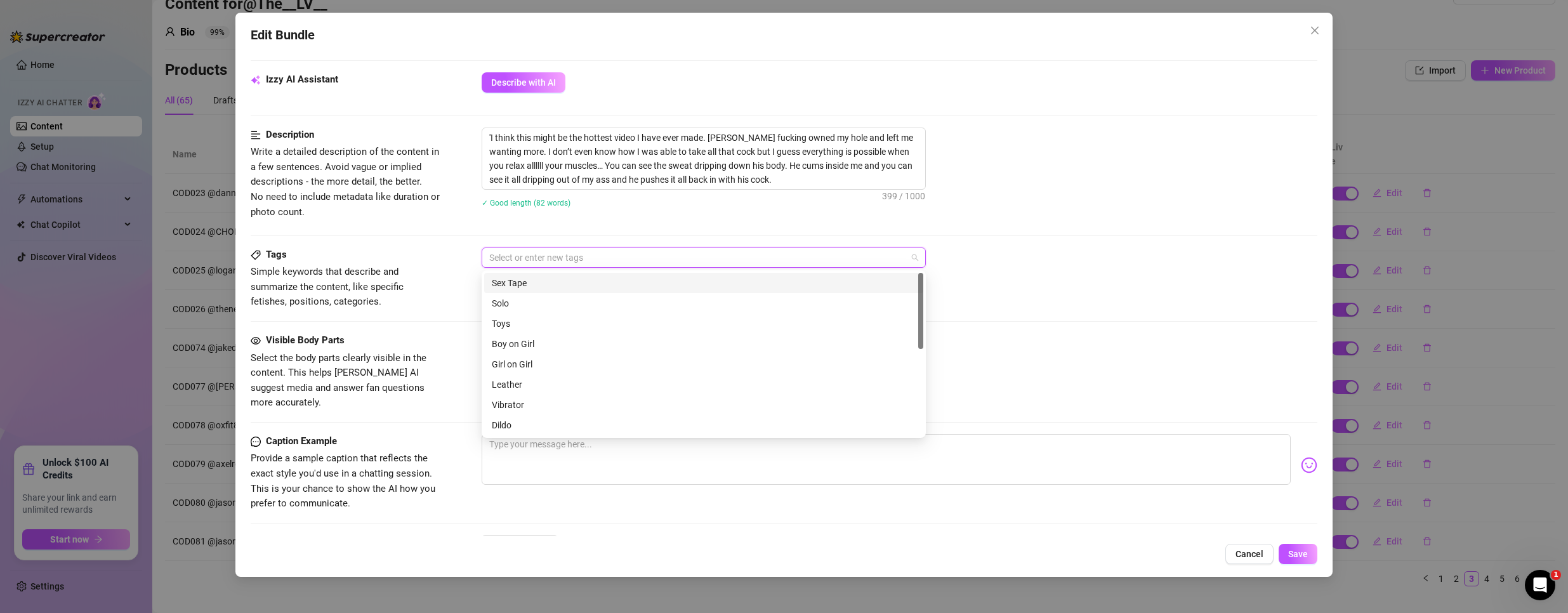
paste input "COD080"
type input "COD080"
click at [511, 284] on div "COD080" at bounding box center [703, 283] width 424 height 14
click at [1294, 549] on span "Save" at bounding box center [1298, 554] width 20 height 10
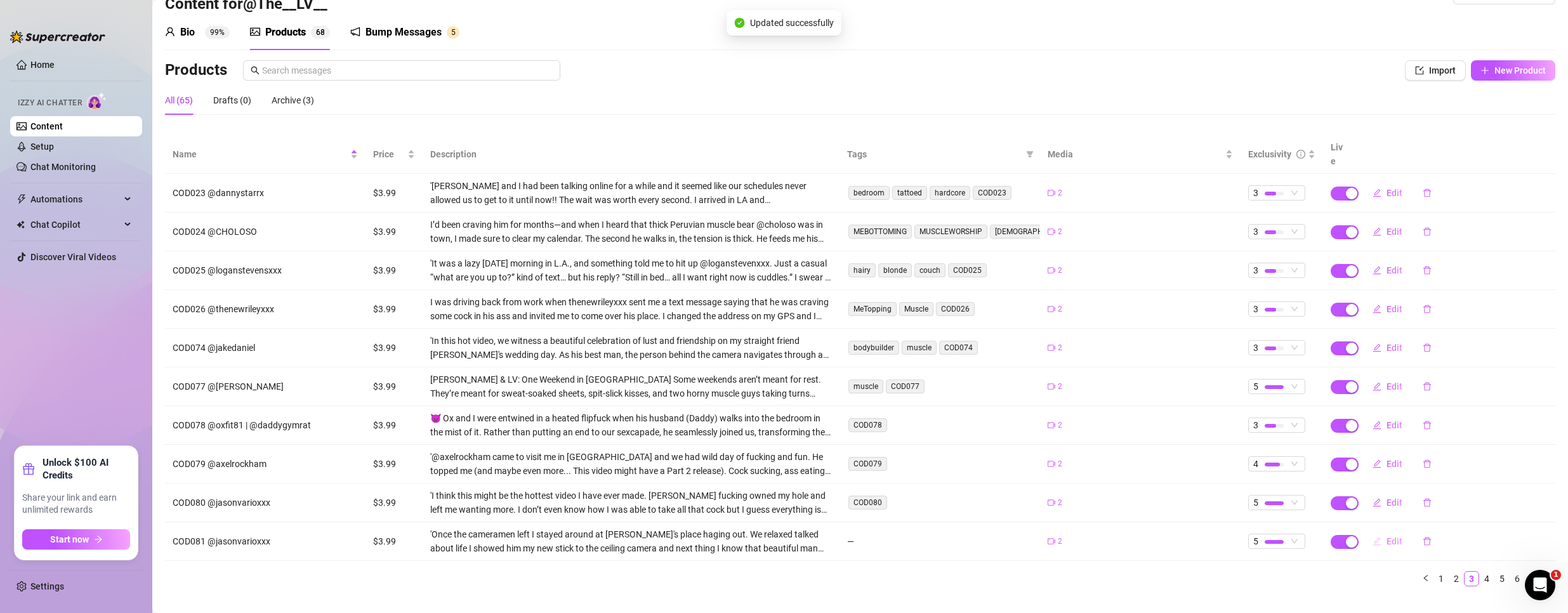
click at [1386, 536] on span "Edit" at bounding box center [1394, 541] width 16 height 10
type textarea "Type your message here..."
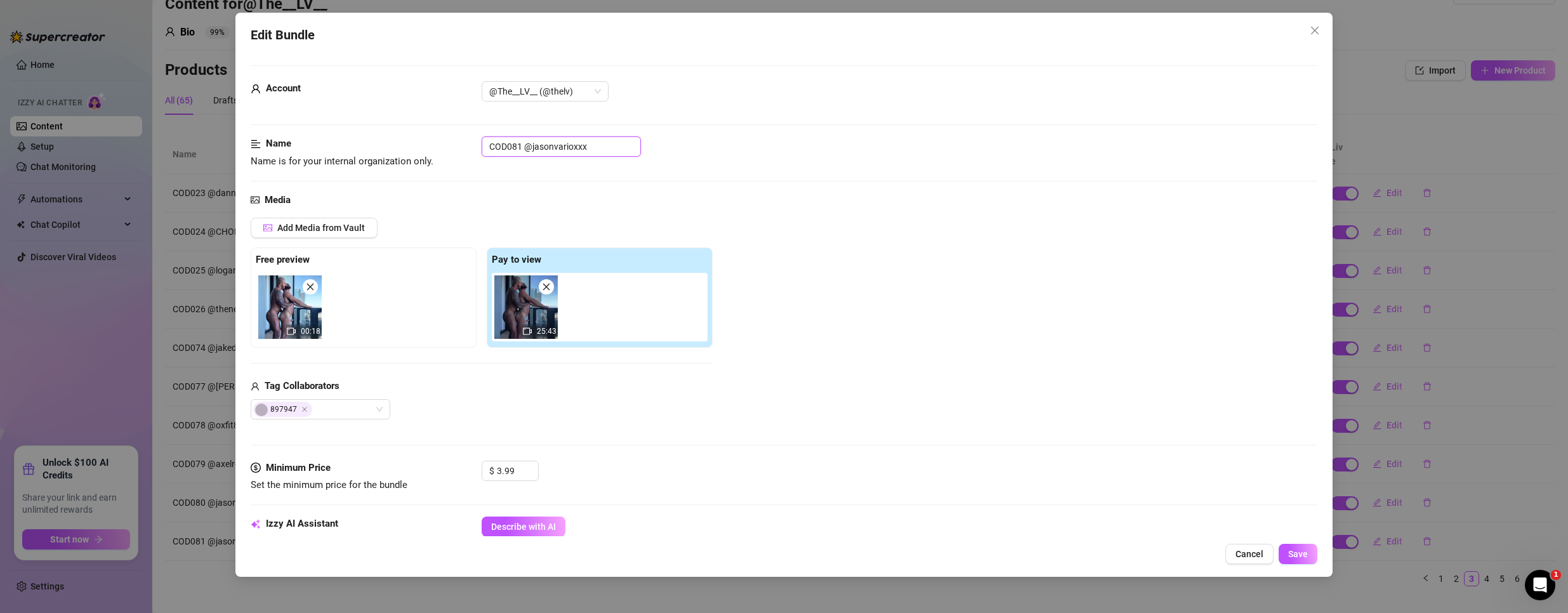
drag, startPoint x: 513, startPoint y: 146, endPoint x: 415, endPoint y: 122, distance: 100.9
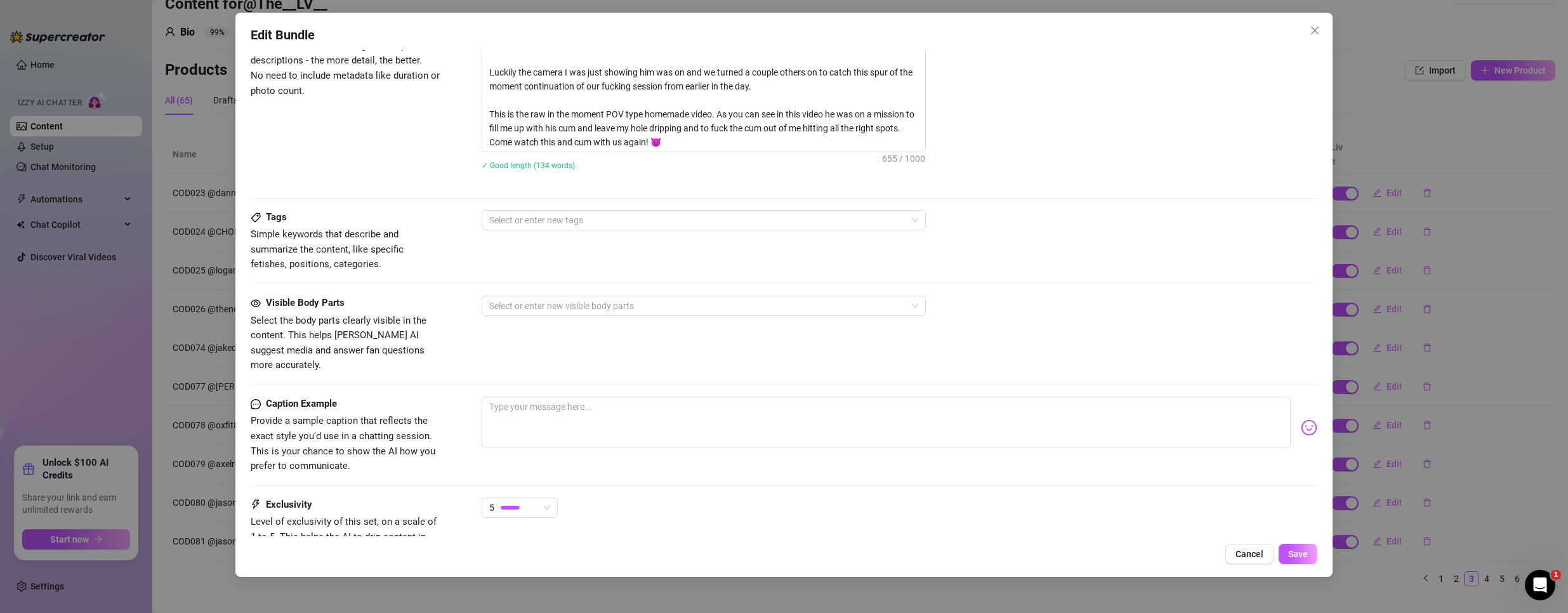
scroll to position [571, 0]
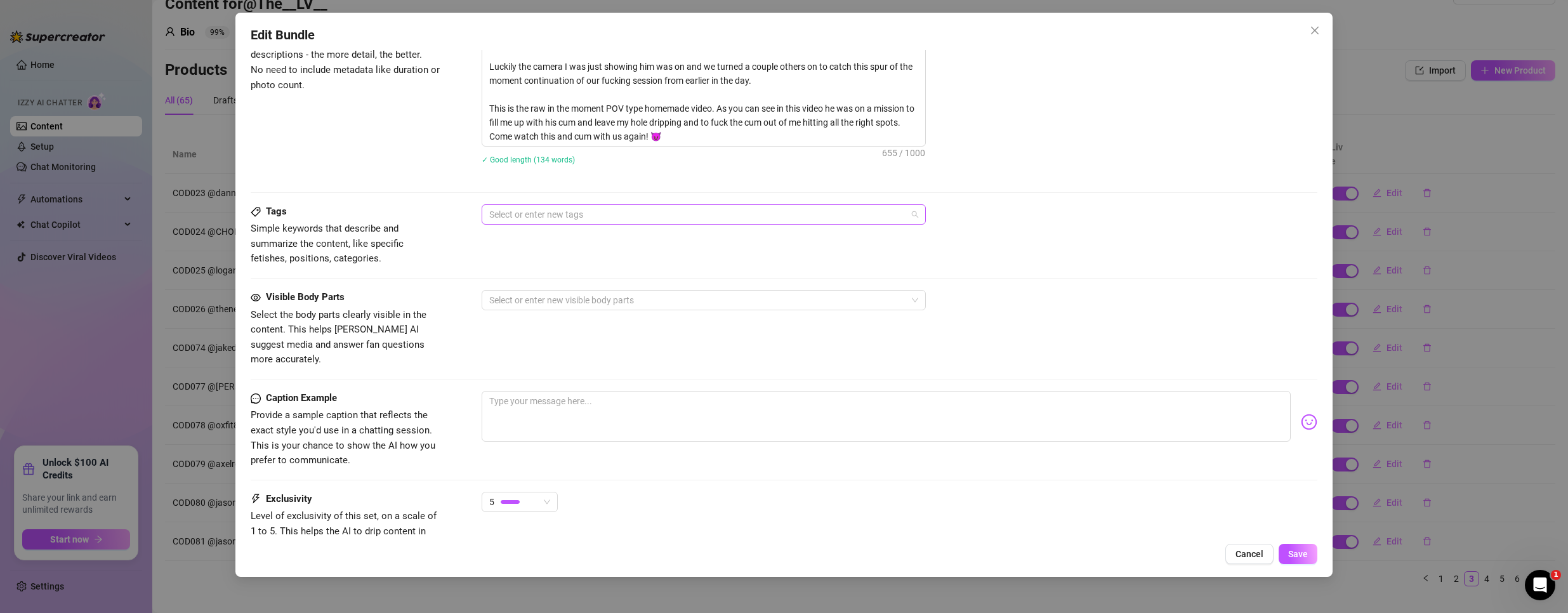
click at [614, 213] on div at bounding box center [696, 214] width 426 height 17
paste input "COD081"
type input "COD081"
click at [537, 244] on div "COD081" at bounding box center [703, 240] width 424 height 14
click at [1305, 554] on span "Save" at bounding box center [1298, 554] width 20 height 10
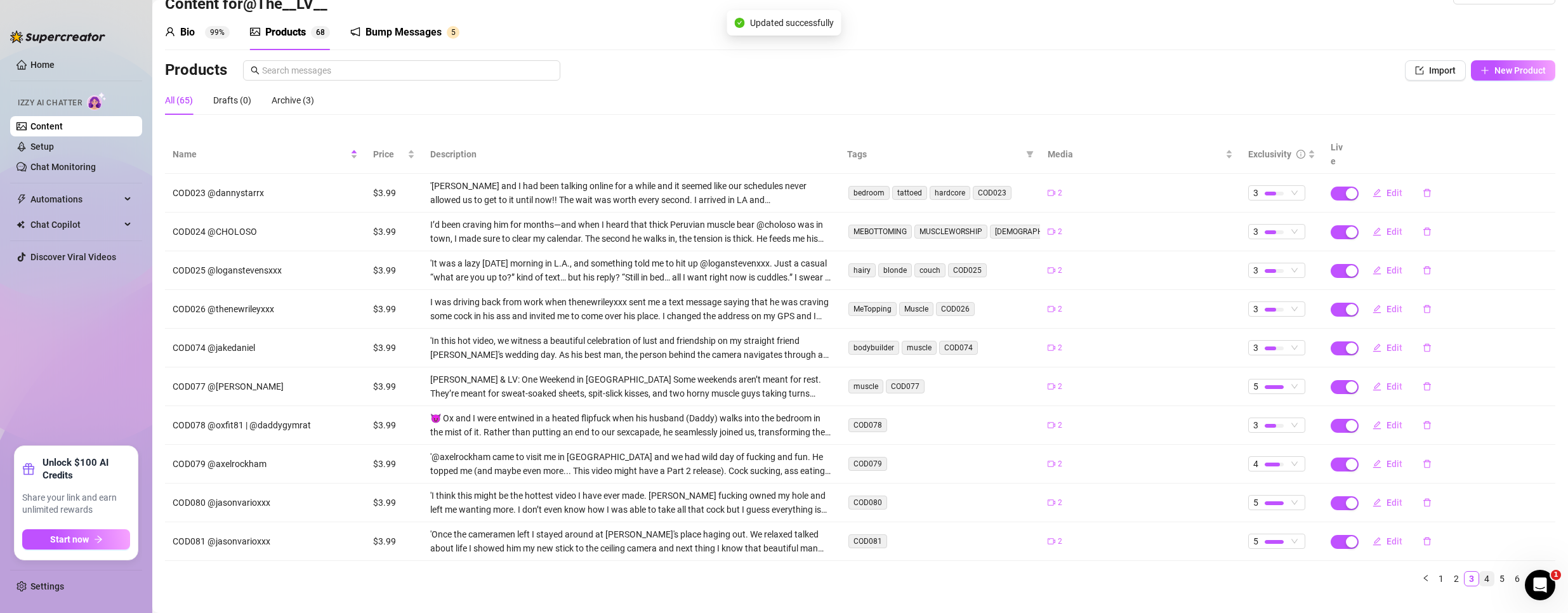
click at [1479, 572] on link "4" at bounding box center [1486, 579] width 14 height 14
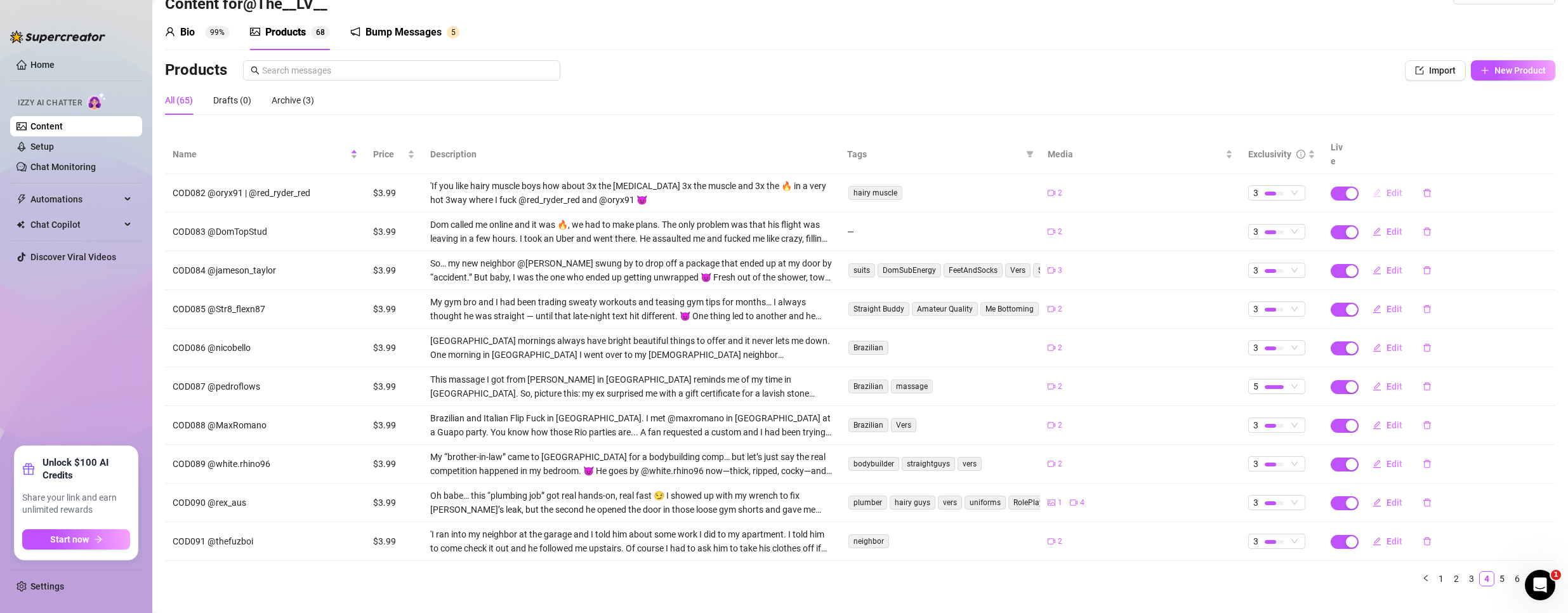
click at [1386, 188] on span "Edit" at bounding box center [1394, 193] width 16 height 10
type textarea "Type your message here..."
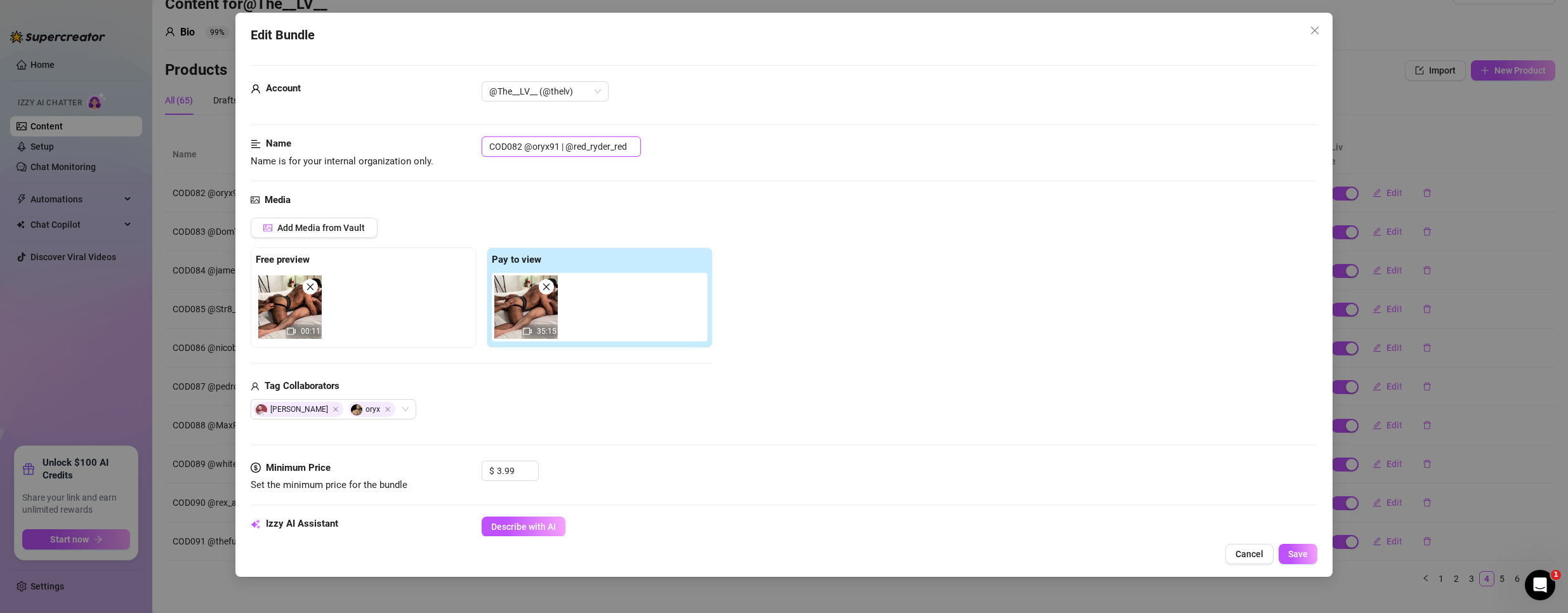
drag, startPoint x: 521, startPoint y: 146, endPoint x: 348, endPoint y: 131, distance: 173.6
click at [348, 131] on form "Account @The__LV__ (@thelv) Name Name is for your internal organization only. C…" at bounding box center [784, 598] width 1067 height 1066
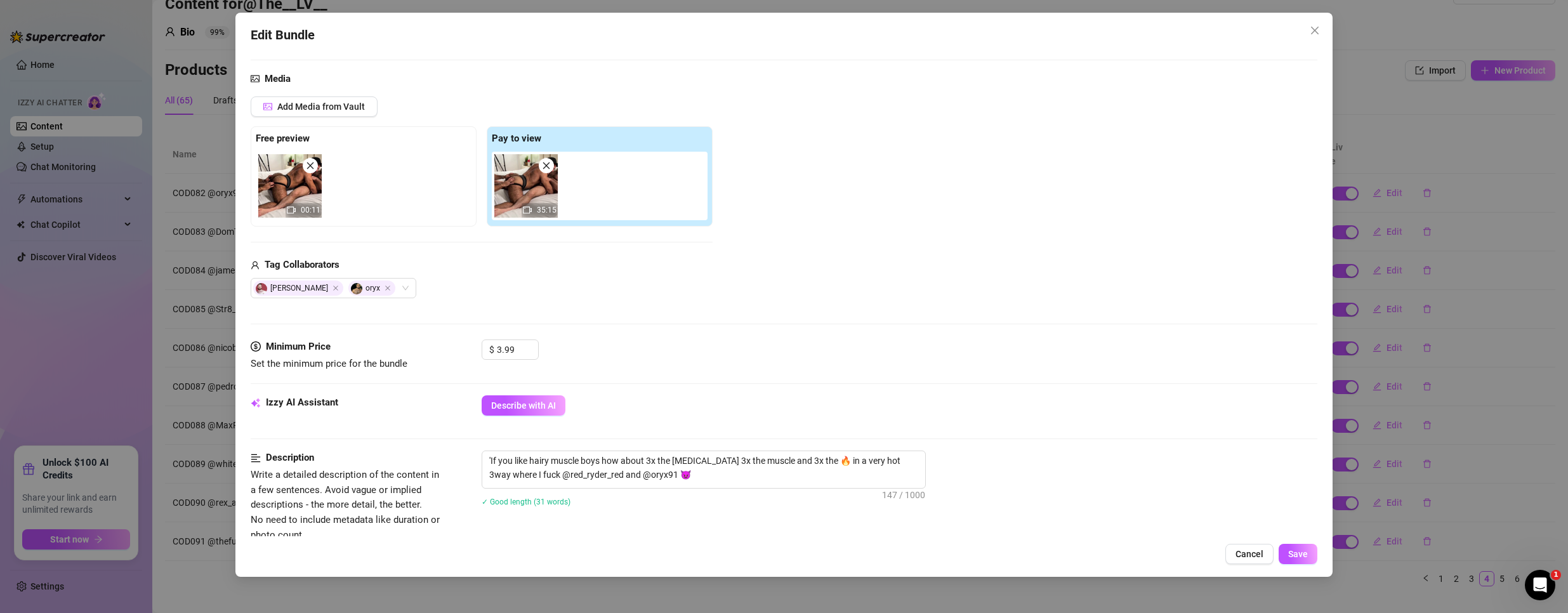
scroll to position [317, 0]
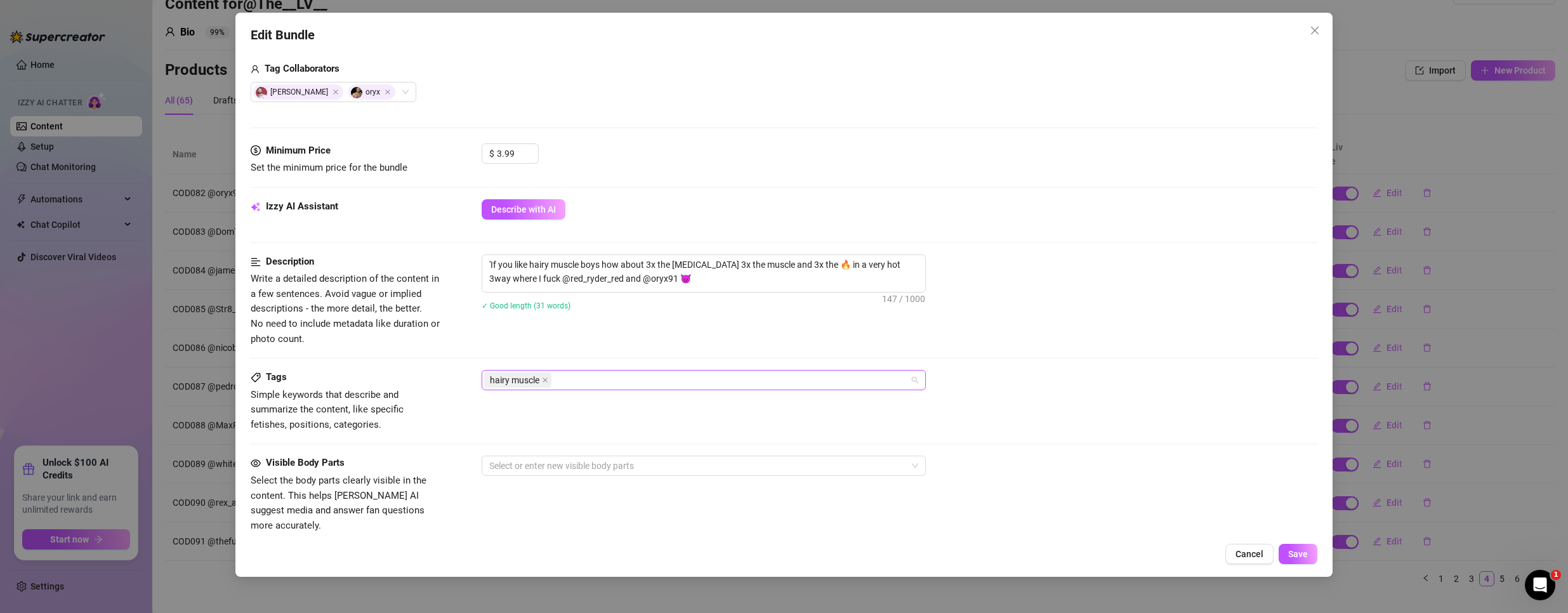
click at [598, 383] on div "hairy muscle" at bounding box center [696, 380] width 426 height 17
paste input "COD082"
type input "COD082"
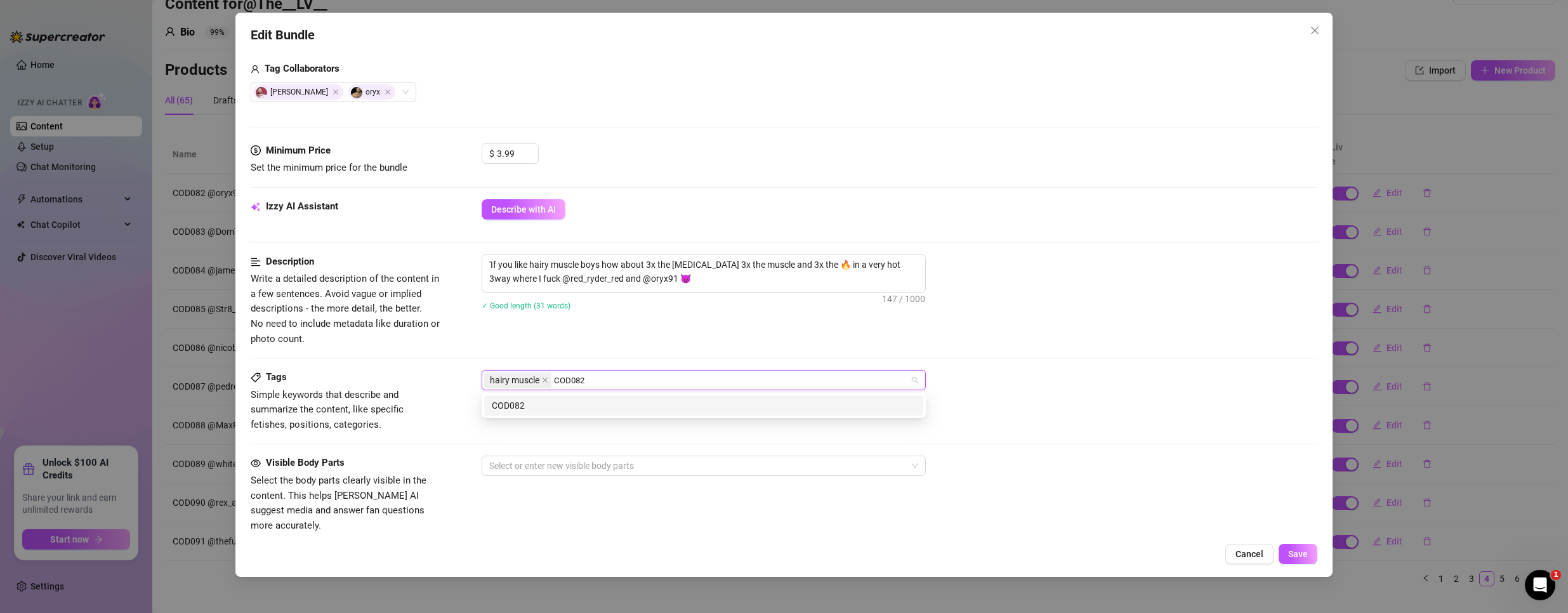
click at [554, 405] on div "COD082" at bounding box center [703, 405] width 424 height 14
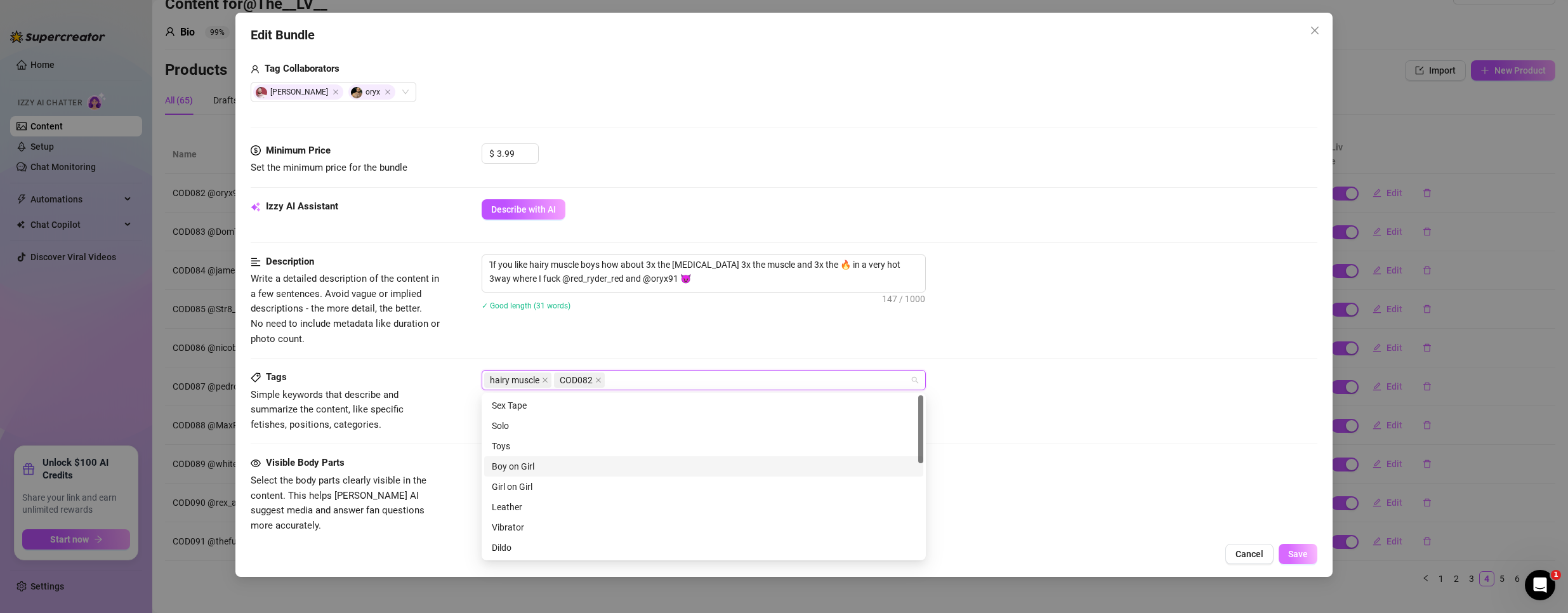
click at [1294, 560] on button "Save" at bounding box center [1298, 554] width 39 height 21
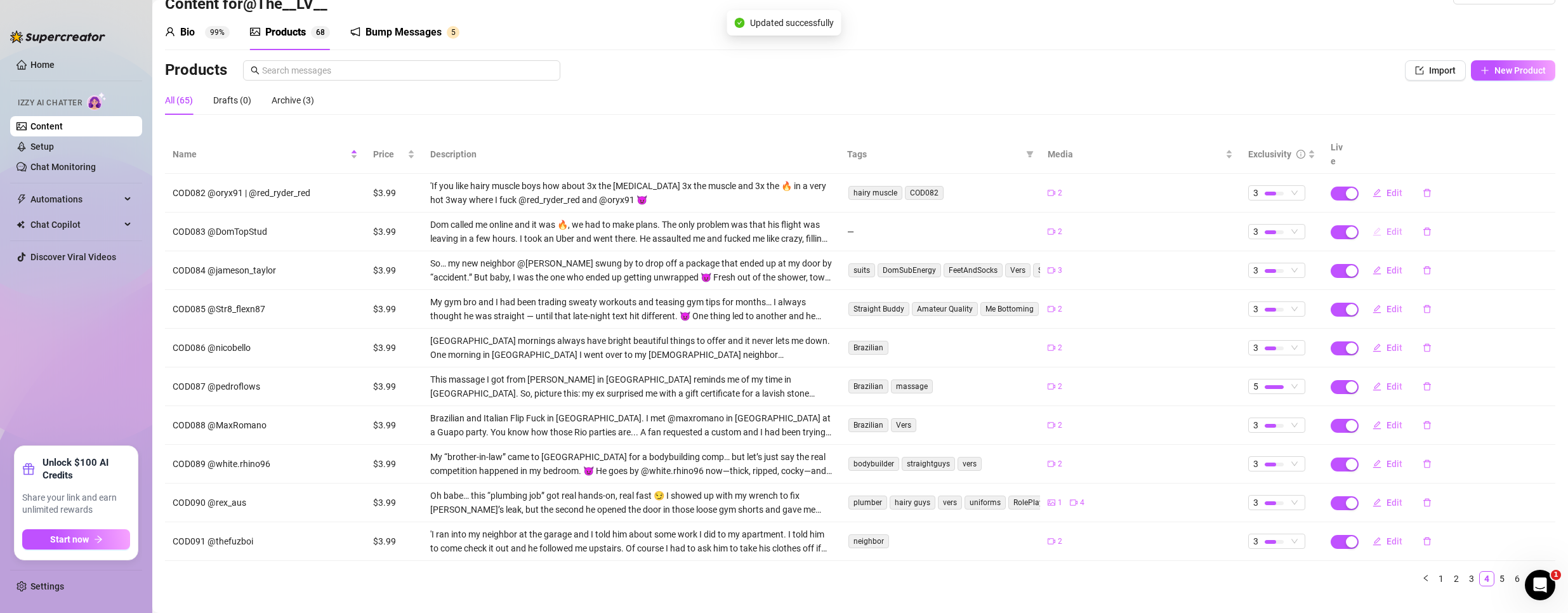
click at [1387, 227] on span "Edit" at bounding box center [1394, 232] width 16 height 10
type textarea "Type your message here..."
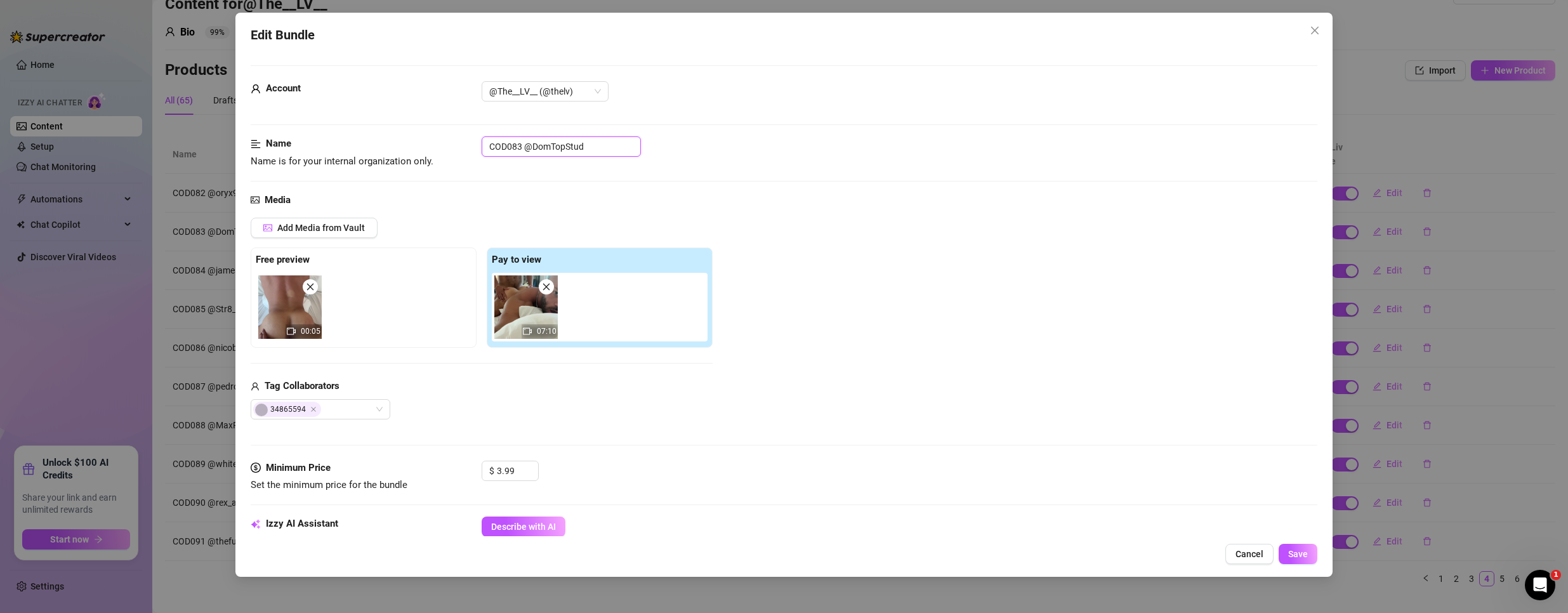
drag, startPoint x: 521, startPoint y: 146, endPoint x: 344, endPoint y: 134, distance: 177.4
click at [344, 134] on form "Account @The__LV__ (@thelv) Name Name is for your internal organization only. C…" at bounding box center [784, 598] width 1067 height 1066
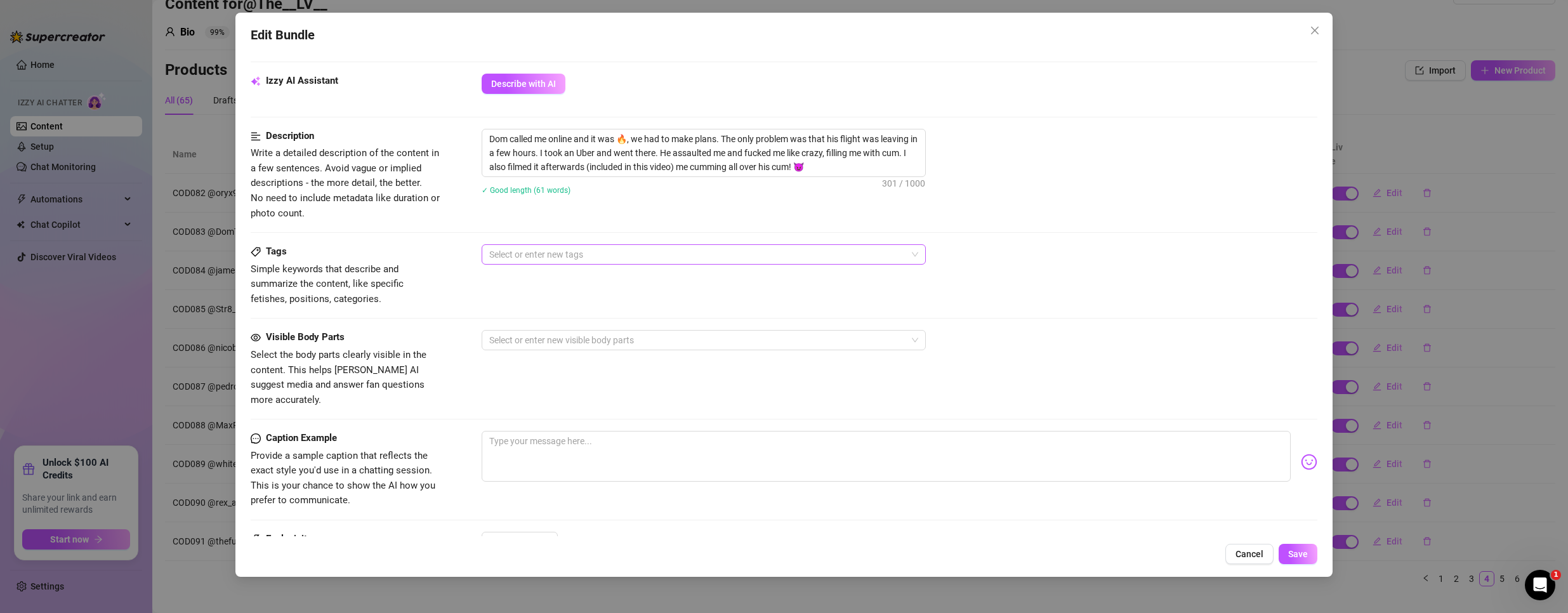
scroll to position [381, 0]
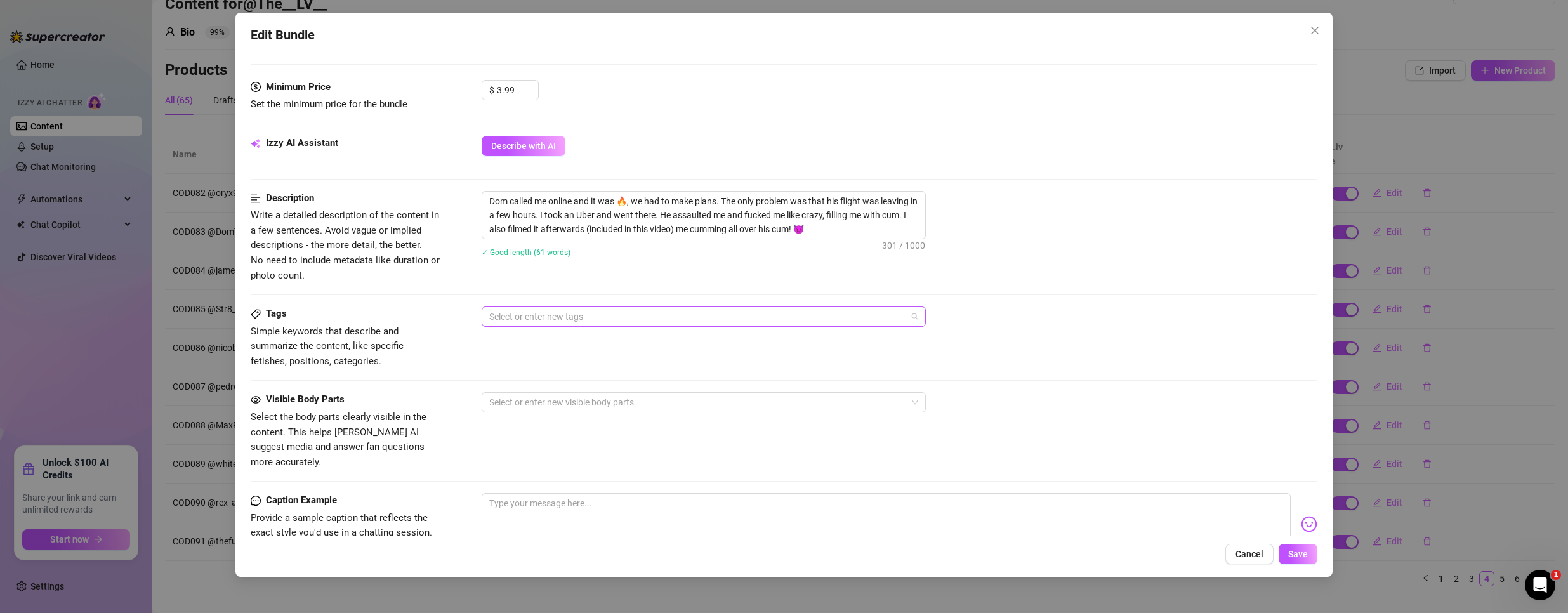
click at [570, 313] on div at bounding box center [696, 316] width 426 height 17
paste input "COD083"
type input "COD083"
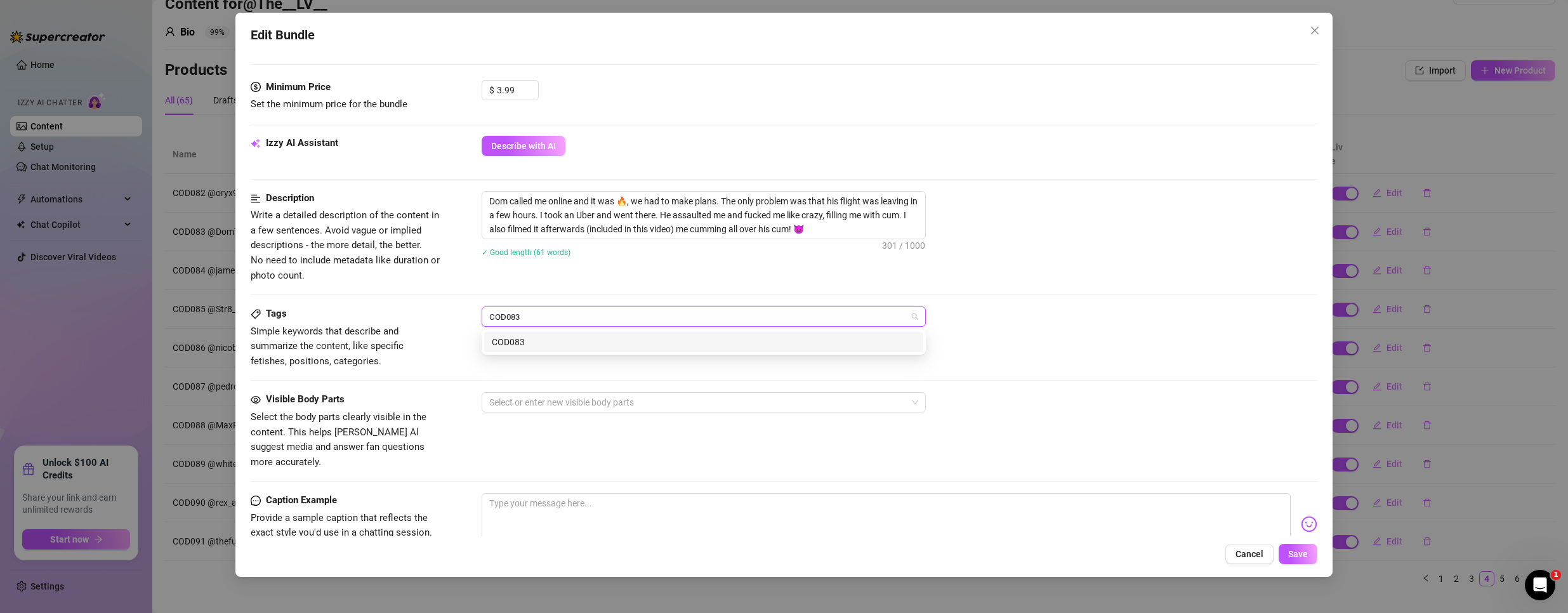
click at [541, 335] on div "COD083" at bounding box center [703, 342] width 424 height 14
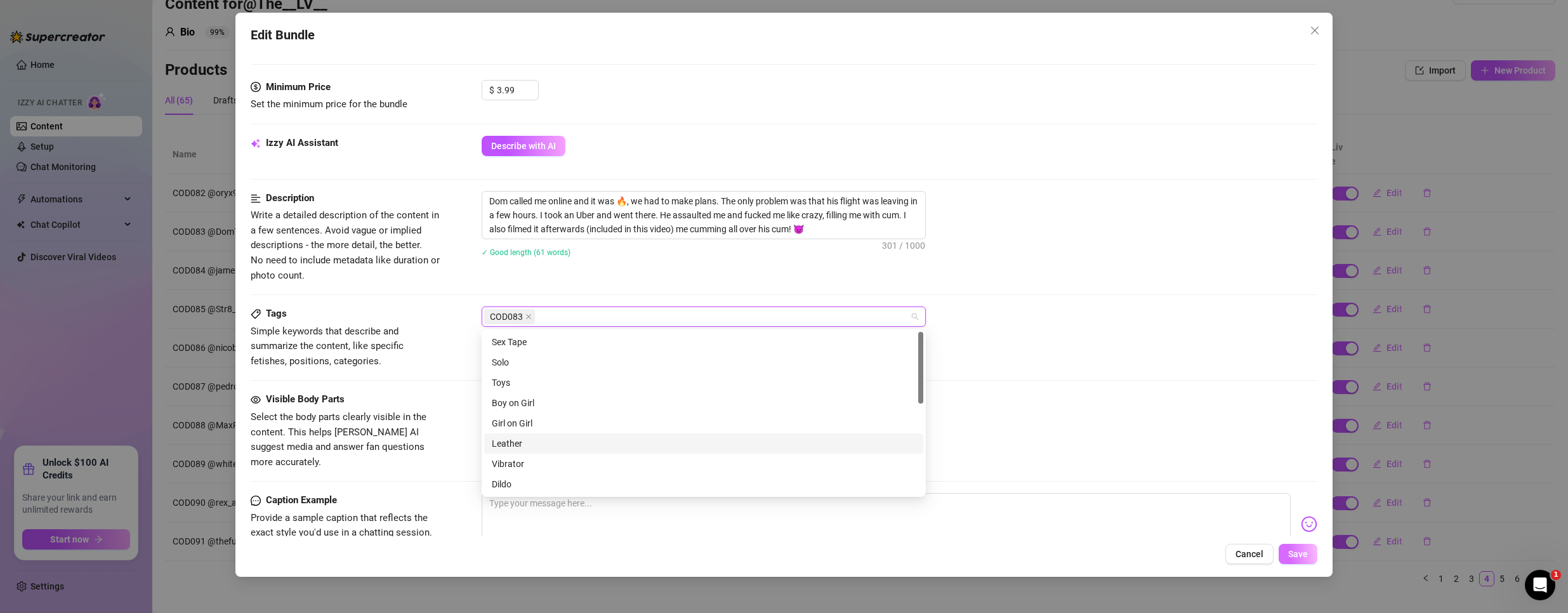
click at [1296, 560] on button "Save" at bounding box center [1298, 554] width 39 height 21
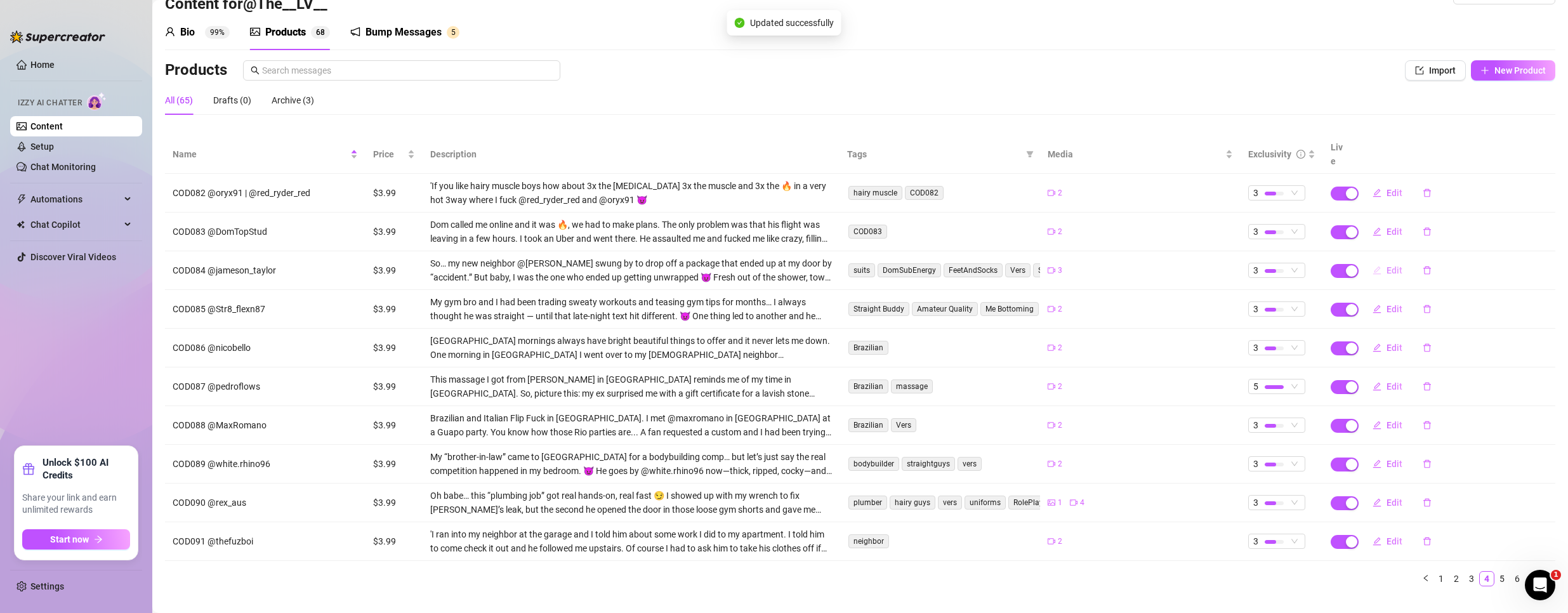
click at [1386, 265] on span "Edit" at bounding box center [1394, 270] width 16 height 10
type textarea "He came to drop off a package… but ended up getting every inch of mine instead …"
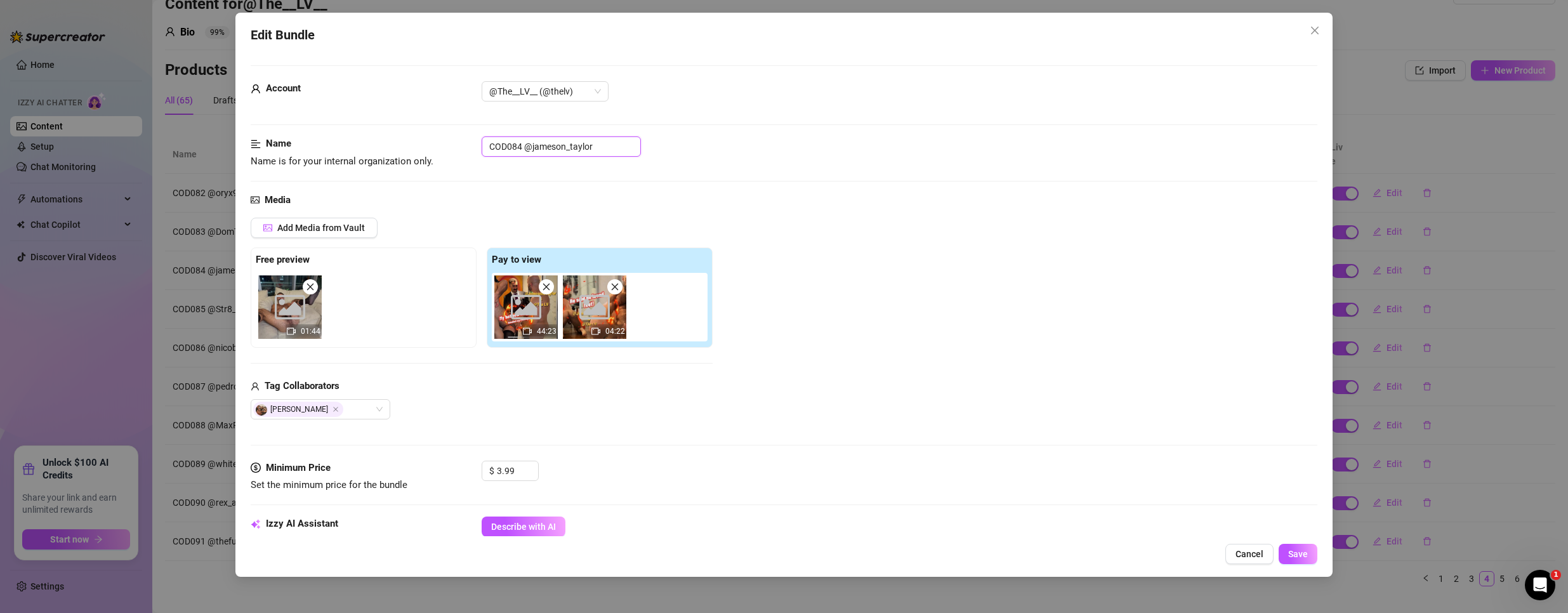
drag, startPoint x: 520, startPoint y: 142, endPoint x: 384, endPoint y: 121, distance: 137.6
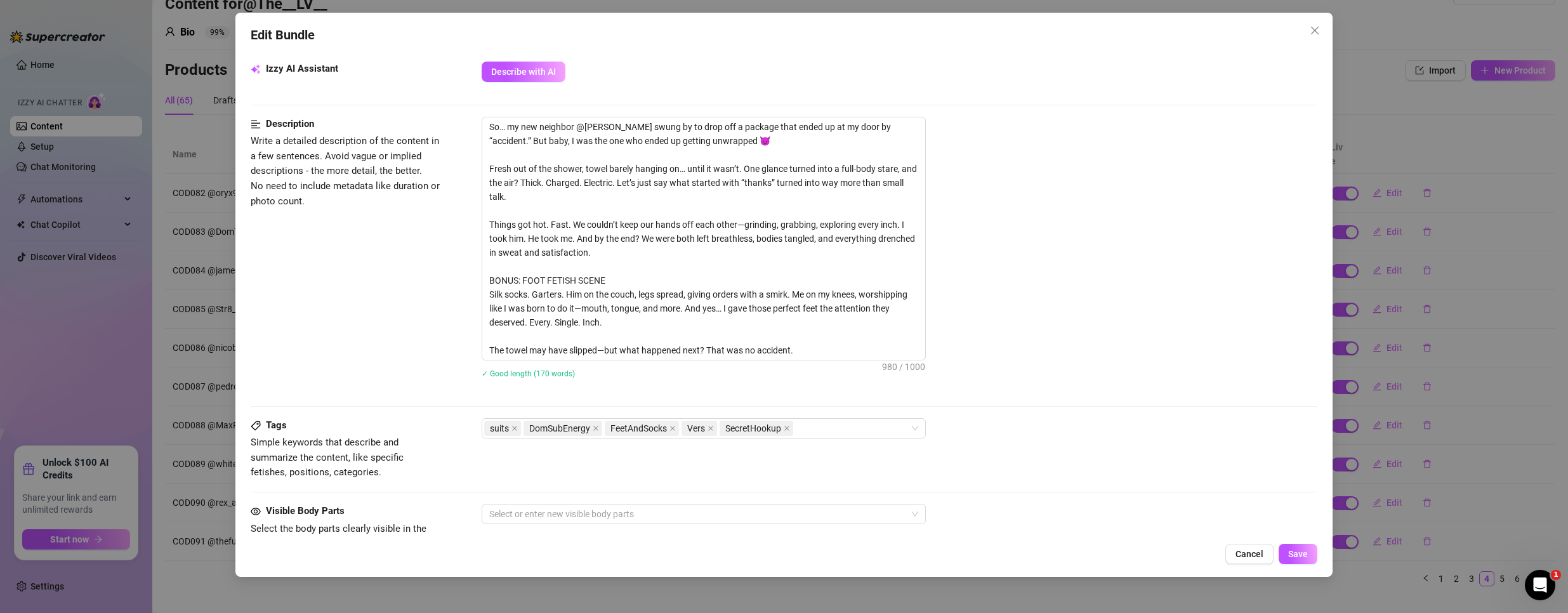
scroll to position [571, 0]
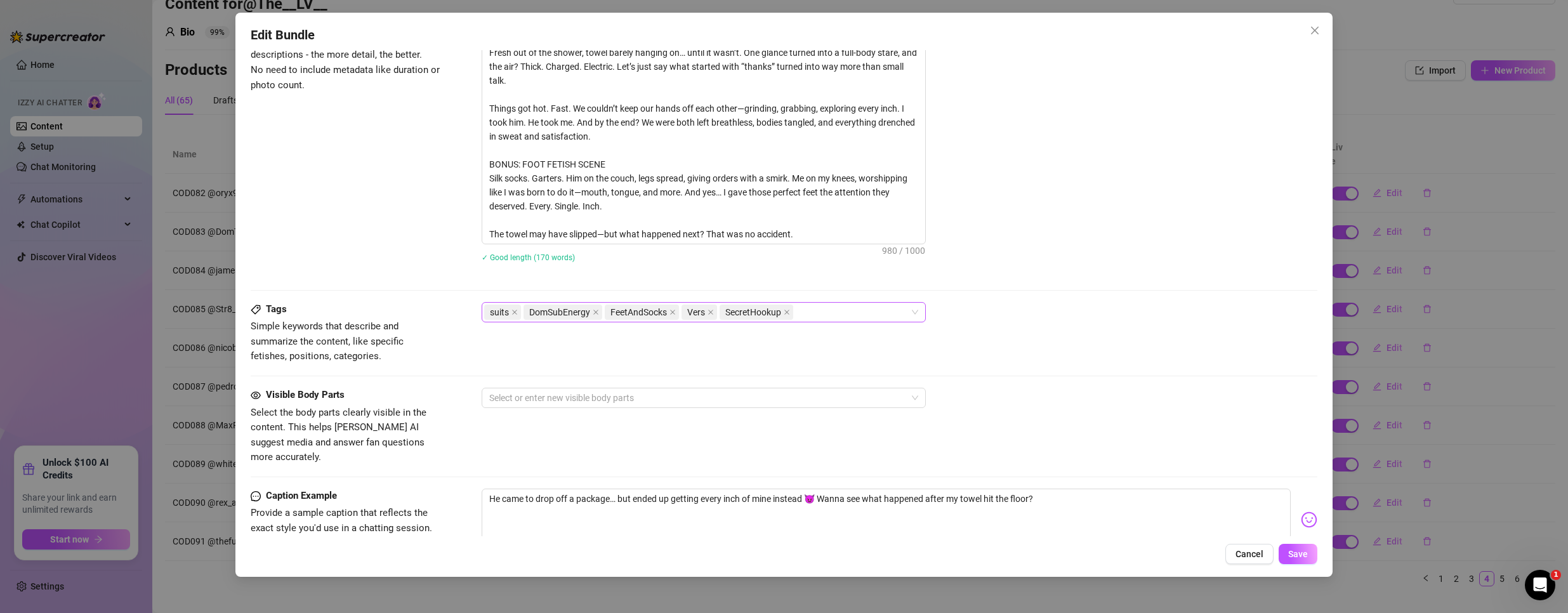
click at [885, 309] on div "suits DomSubEnergy FeetAndSocks Vers SecretHookup" at bounding box center [696, 312] width 426 height 17
paste input "COD084"
type input "COD084"
click at [561, 339] on div "COD084" at bounding box center [703, 338] width 424 height 14
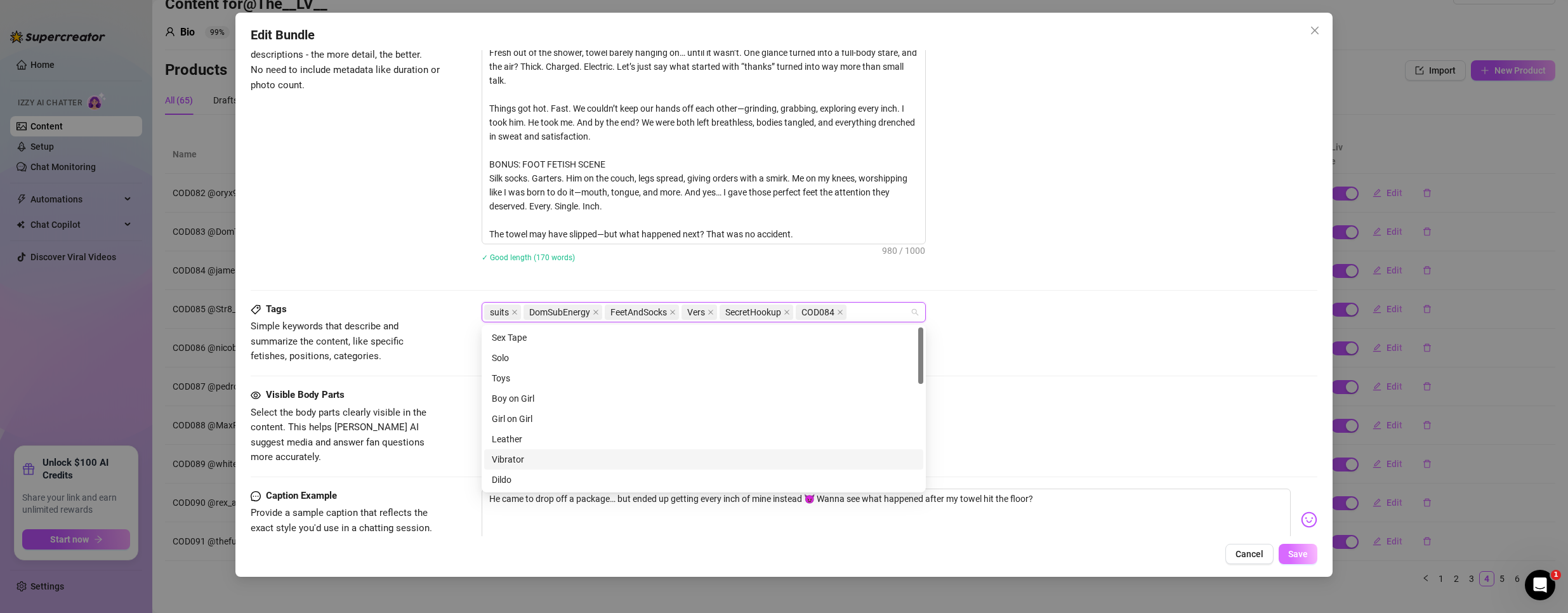
click at [1296, 553] on span "Save" at bounding box center [1298, 554] width 20 height 10
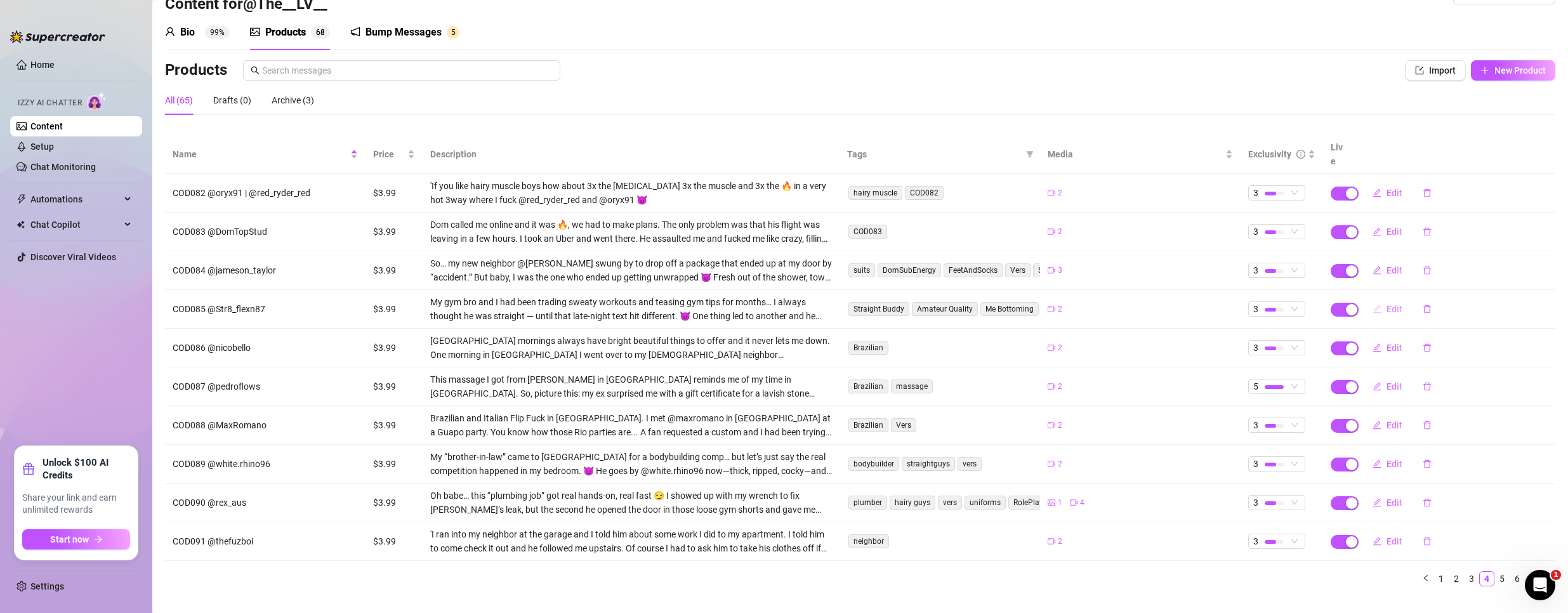
click at [1382, 299] on button "Edit" at bounding box center [1386, 309] width 50 height 21
type textarea "Man… I don't know if I ever told you about my gym bro. He came over, tried on m…"
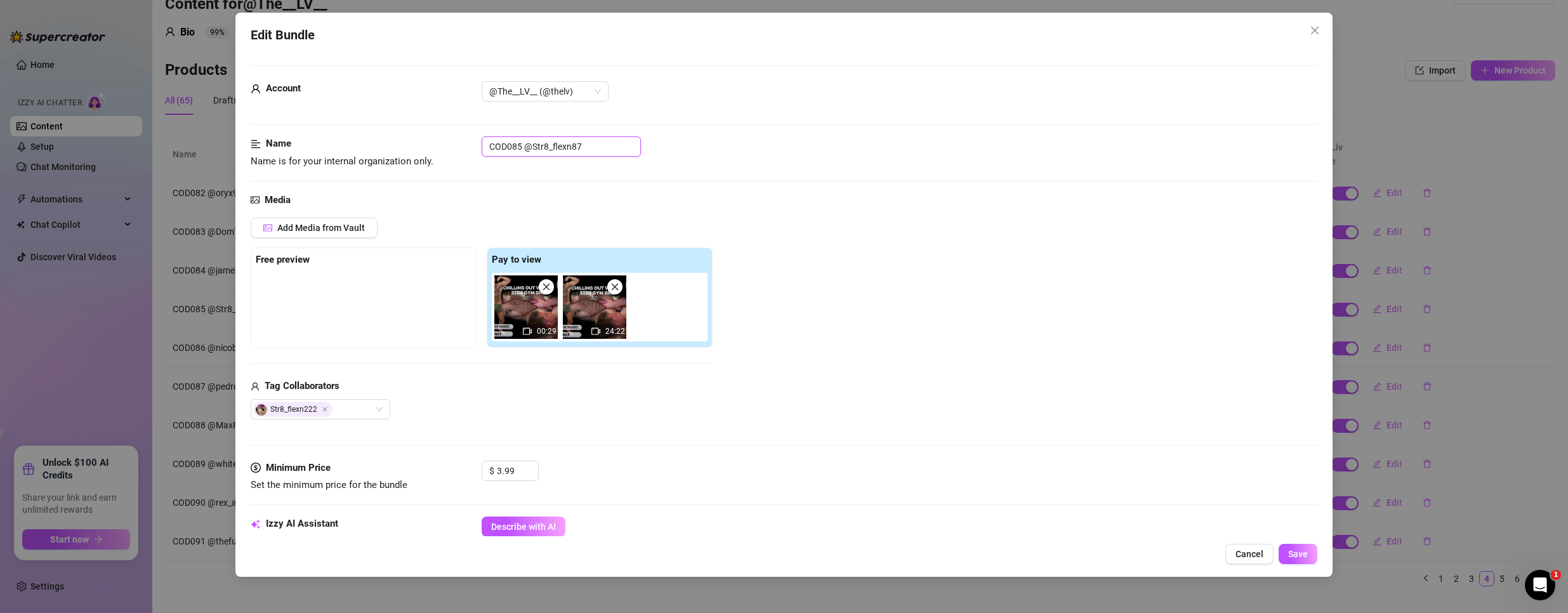
drag, startPoint x: 519, startPoint y: 144, endPoint x: 430, endPoint y: 132, distance: 89.8
drag, startPoint x: 521, startPoint y: 148, endPoint x: 398, endPoint y: 136, distance: 123.6
click at [398, 136] on div "Name Name is for your internal organization only. COD085 @Str8_flexn87" at bounding box center [784, 152] width 1067 height 33
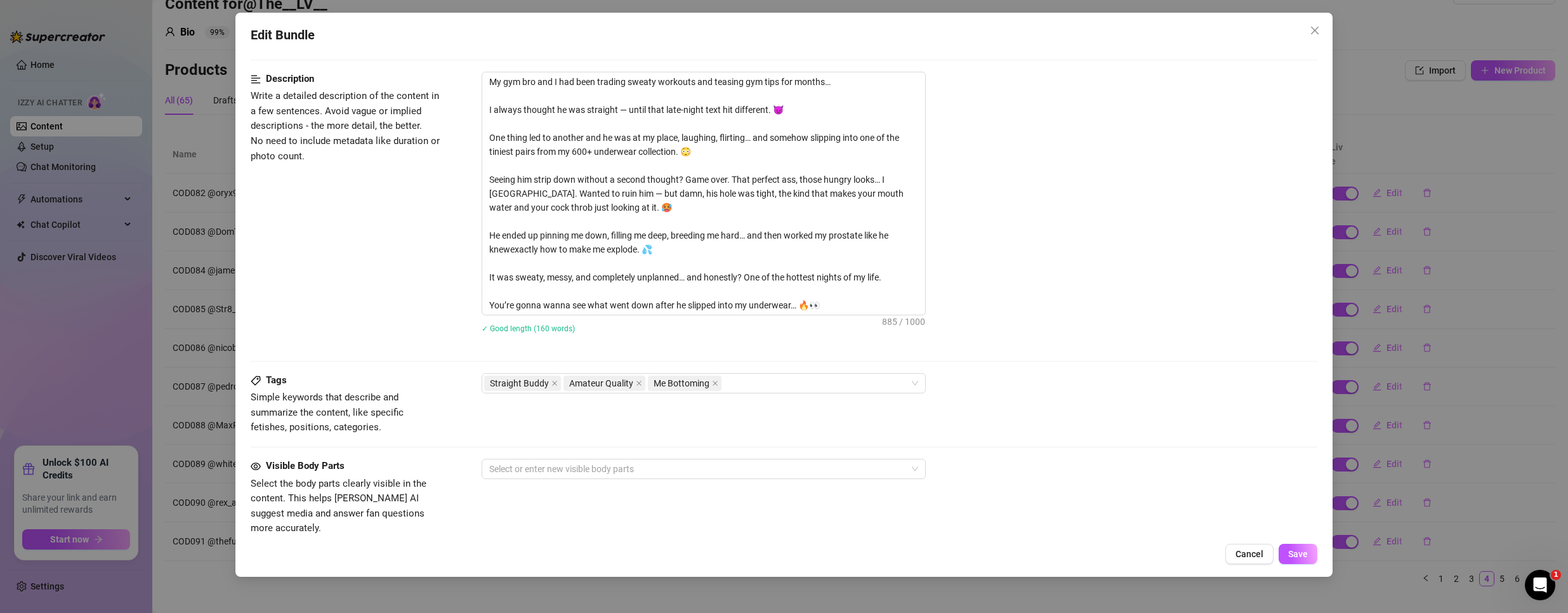
scroll to position [508, 0]
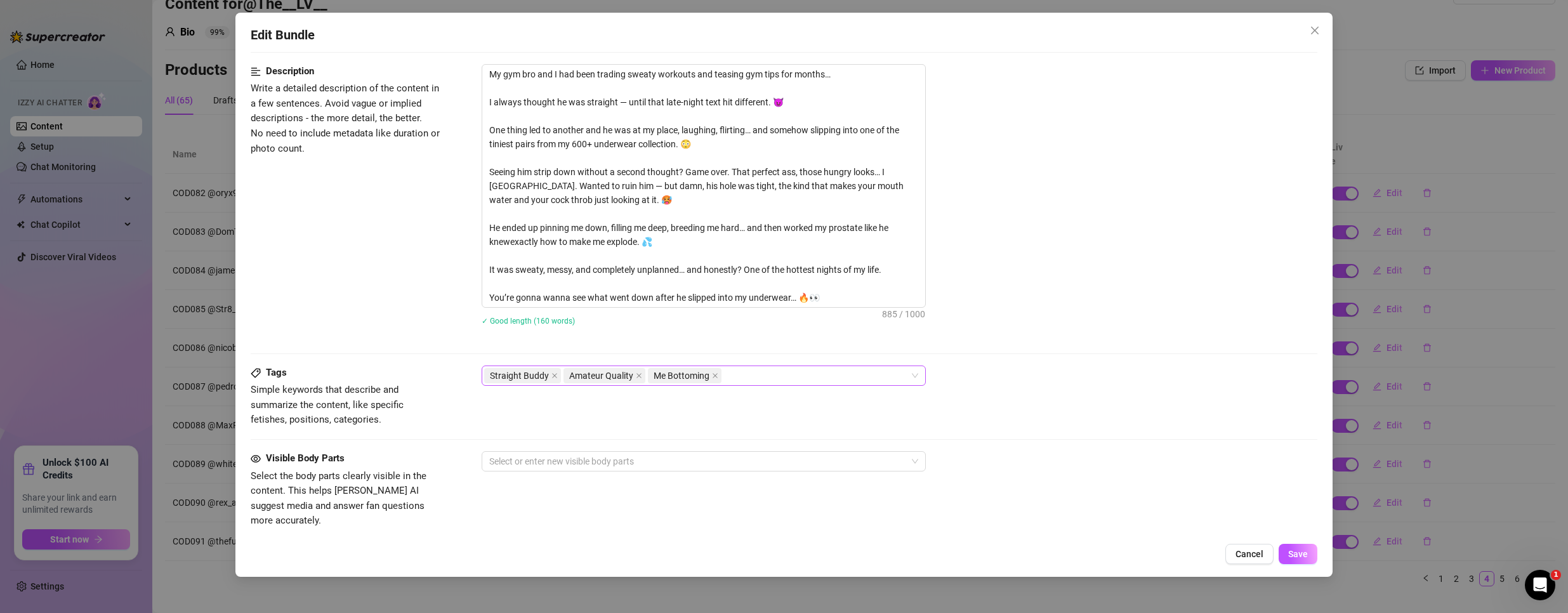
click at [776, 376] on div "Straight Buddy Amateur Quality Me Bottoming" at bounding box center [696, 375] width 426 height 17
paste input "COD085"
type input "COD085"
click at [554, 408] on div "COD085" at bounding box center [703, 401] width 439 height 21
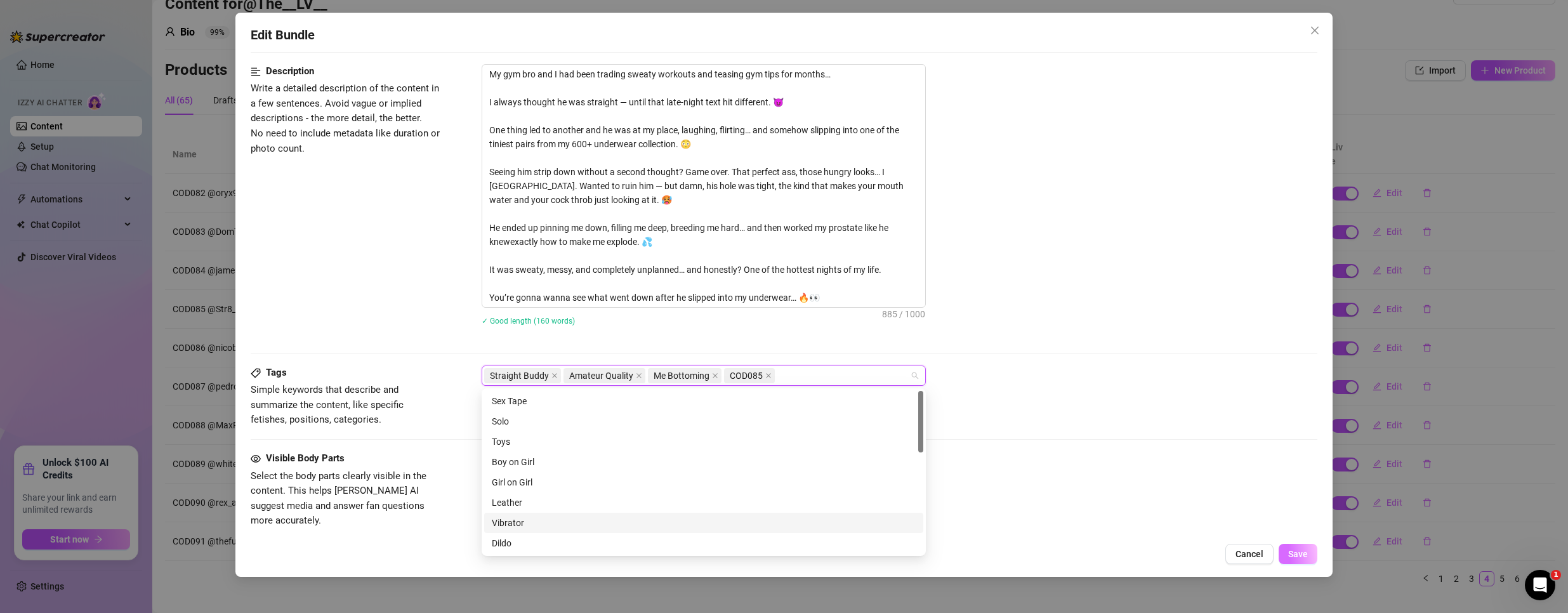
click at [1289, 554] on span "Save" at bounding box center [1298, 554] width 20 height 10
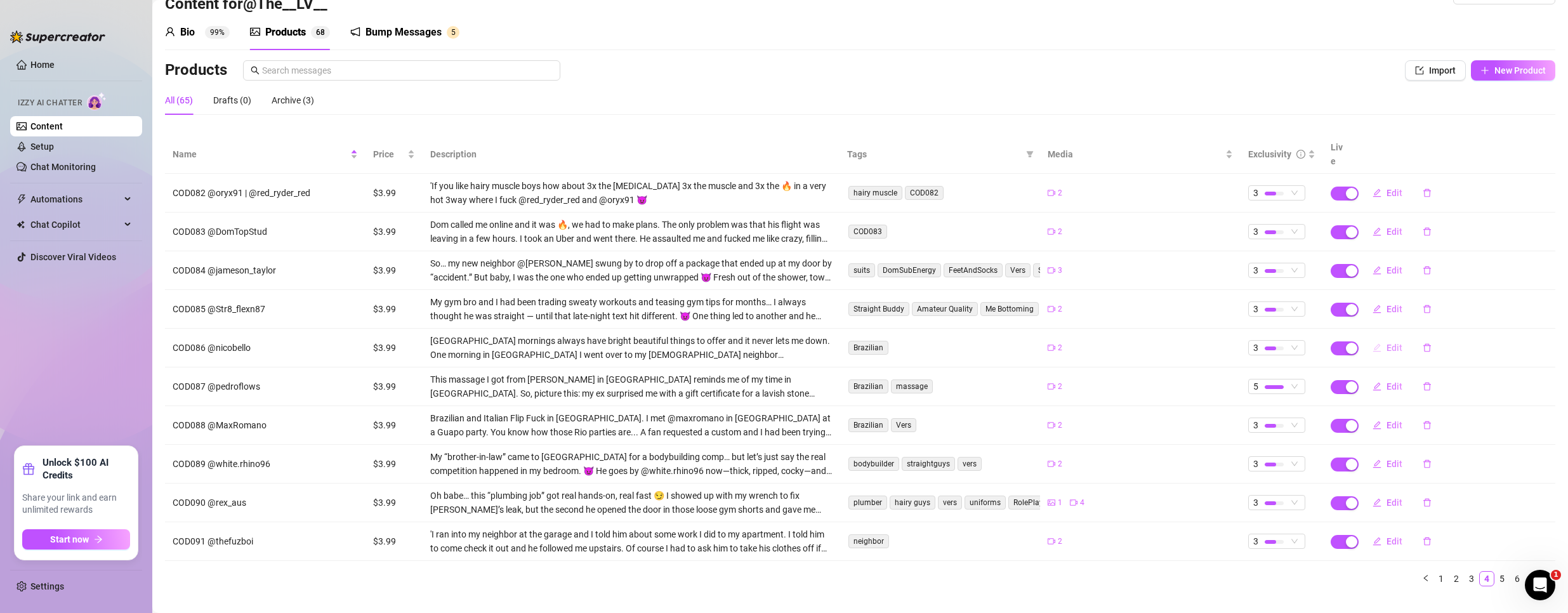
click at [1386, 343] on span "Edit" at bounding box center [1394, 347] width 16 height 10
type textarea "Type your message here..."
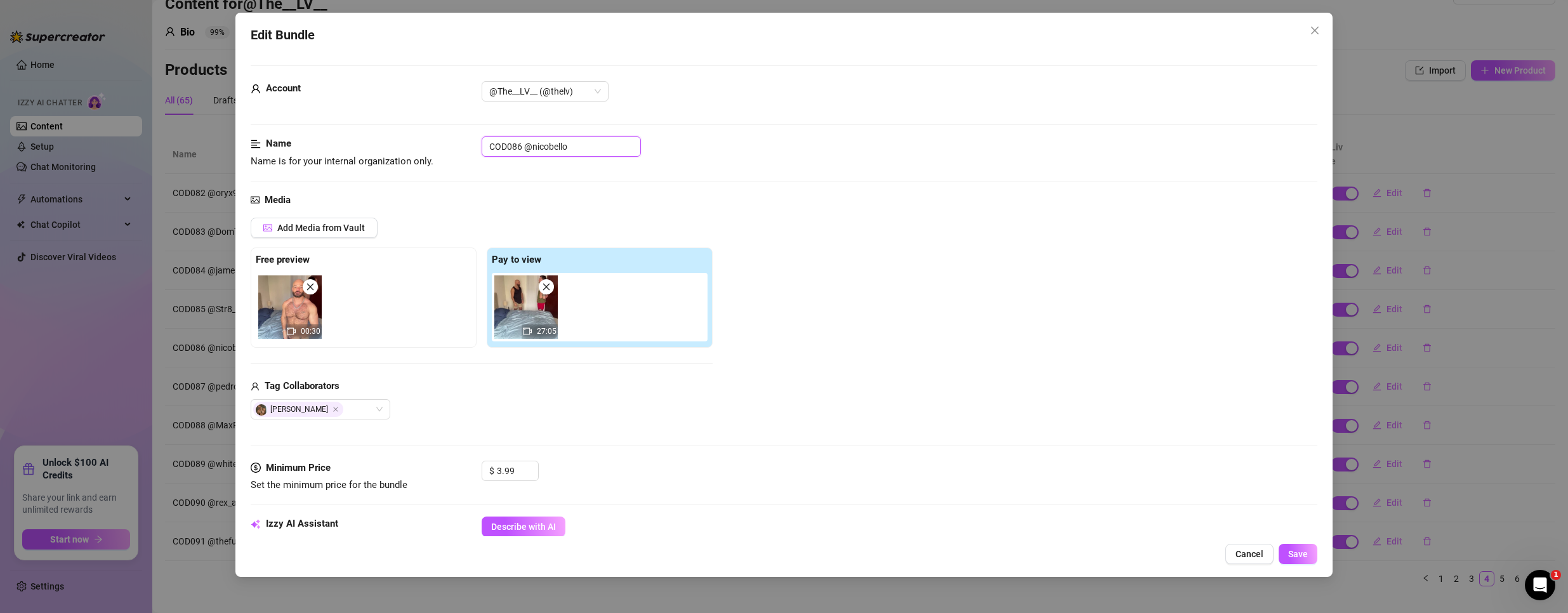
drag, startPoint x: 522, startPoint y: 143, endPoint x: 293, endPoint y: 113, distance: 231.0
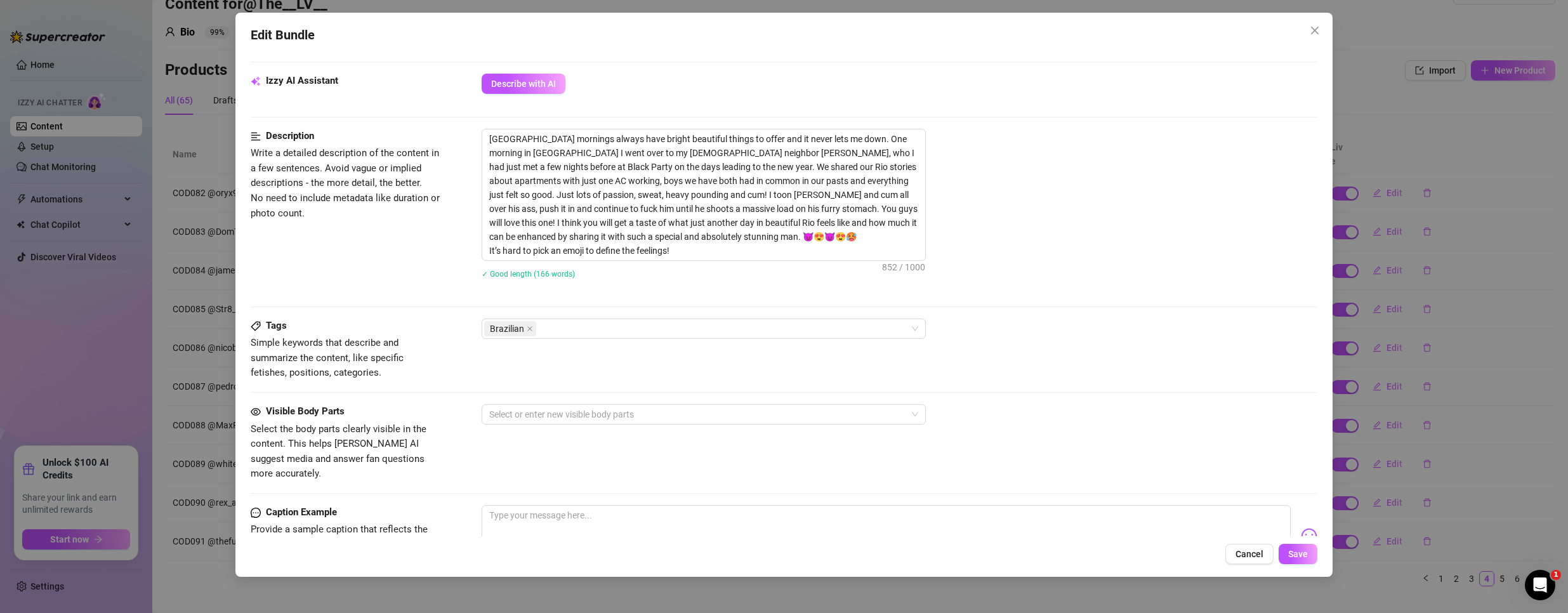
scroll to position [444, 0]
click at [609, 408] on div at bounding box center [696, 413] width 426 height 17
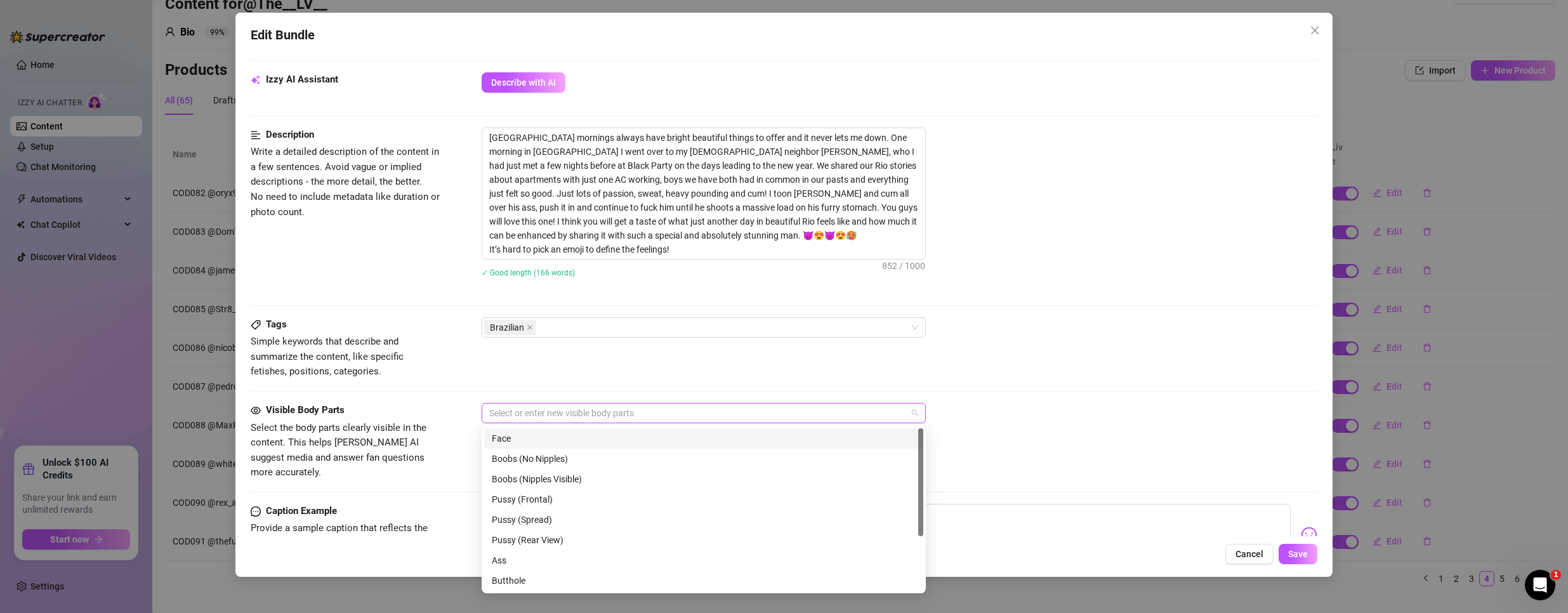
paste input "COD086"
type input "COD086"
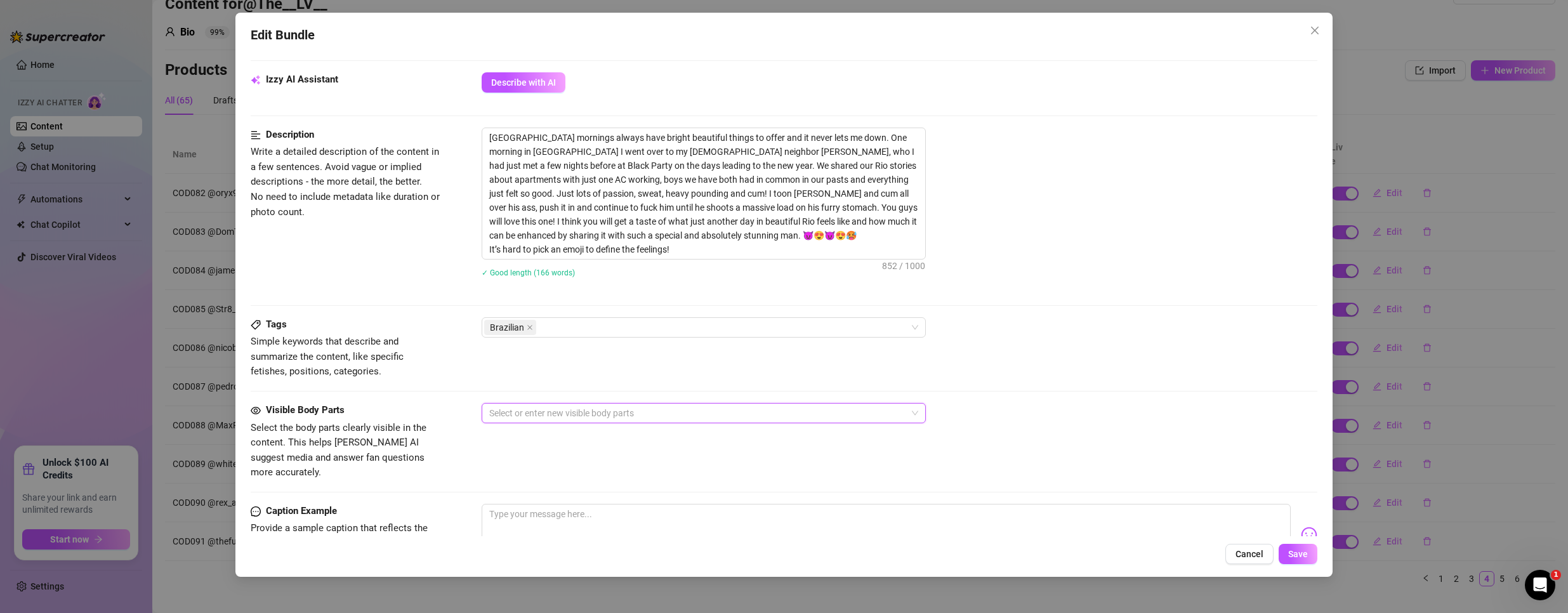
click at [598, 408] on div at bounding box center [696, 413] width 426 height 17
click at [641, 333] on div "Brazilian" at bounding box center [696, 328] width 426 height 17
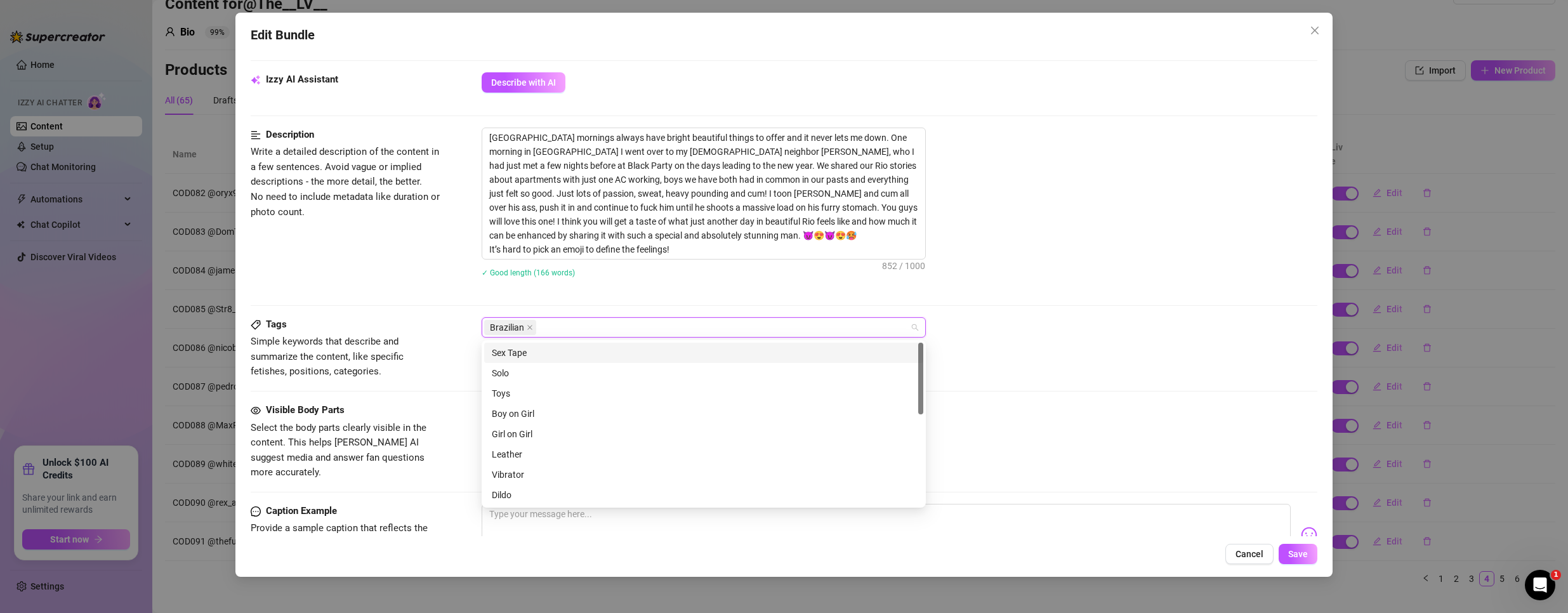
paste input "COD086"
type input "COD086"
click at [615, 339] on div "Tags Simple keywords that describe and summarize the content, like specific fet…" at bounding box center [784, 348] width 1067 height 62
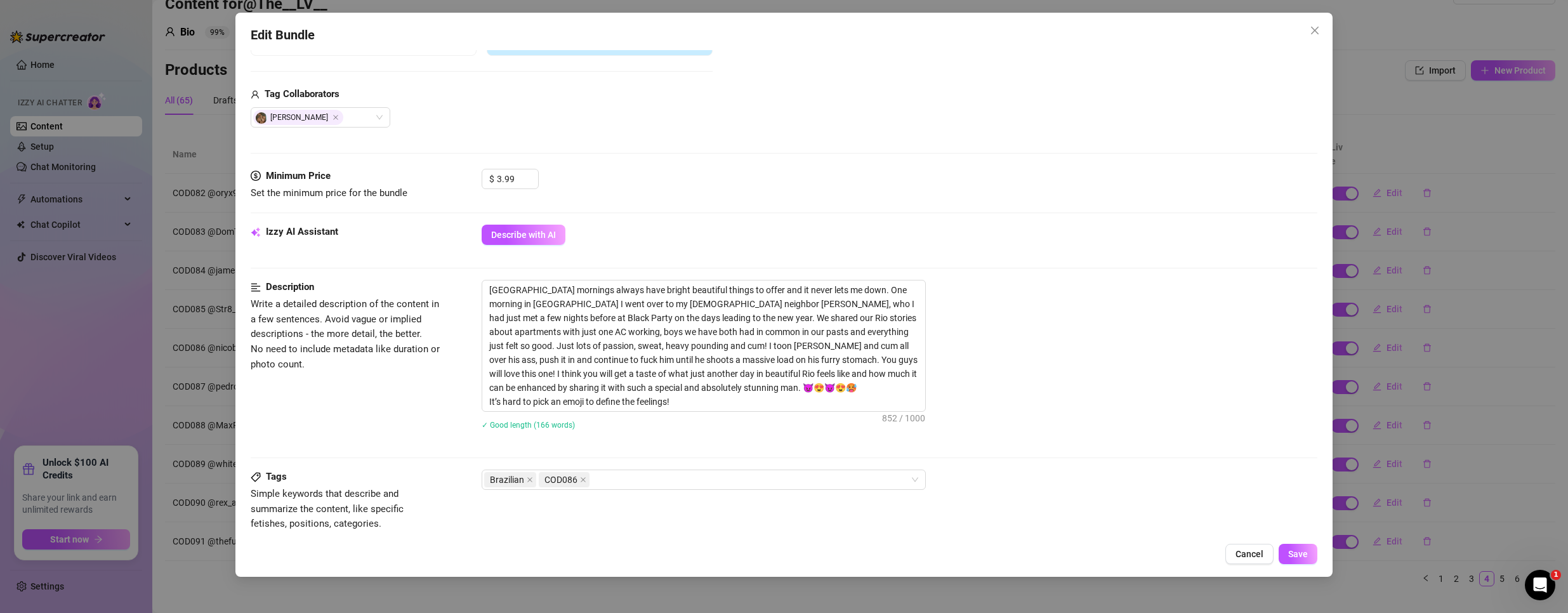
scroll to position [654, 0]
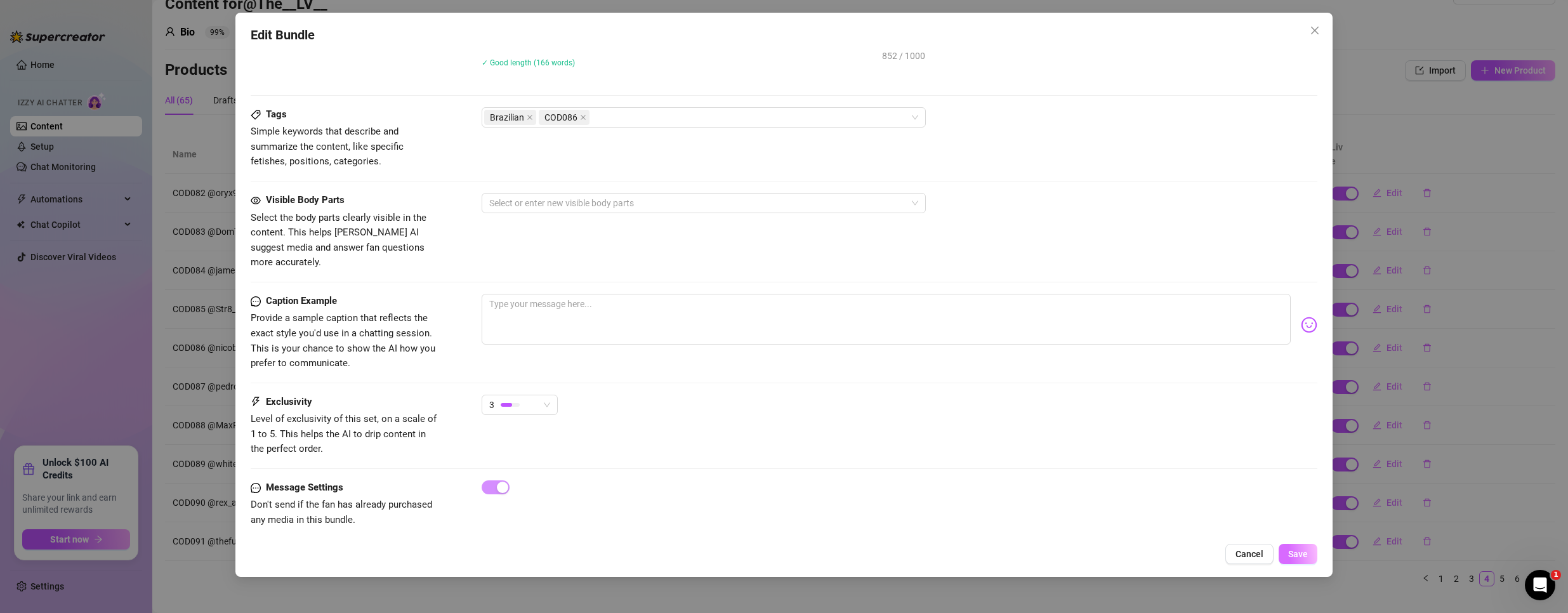
click at [1303, 557] on span "Save" at bounding box center [1298, 554] width 20 height 10
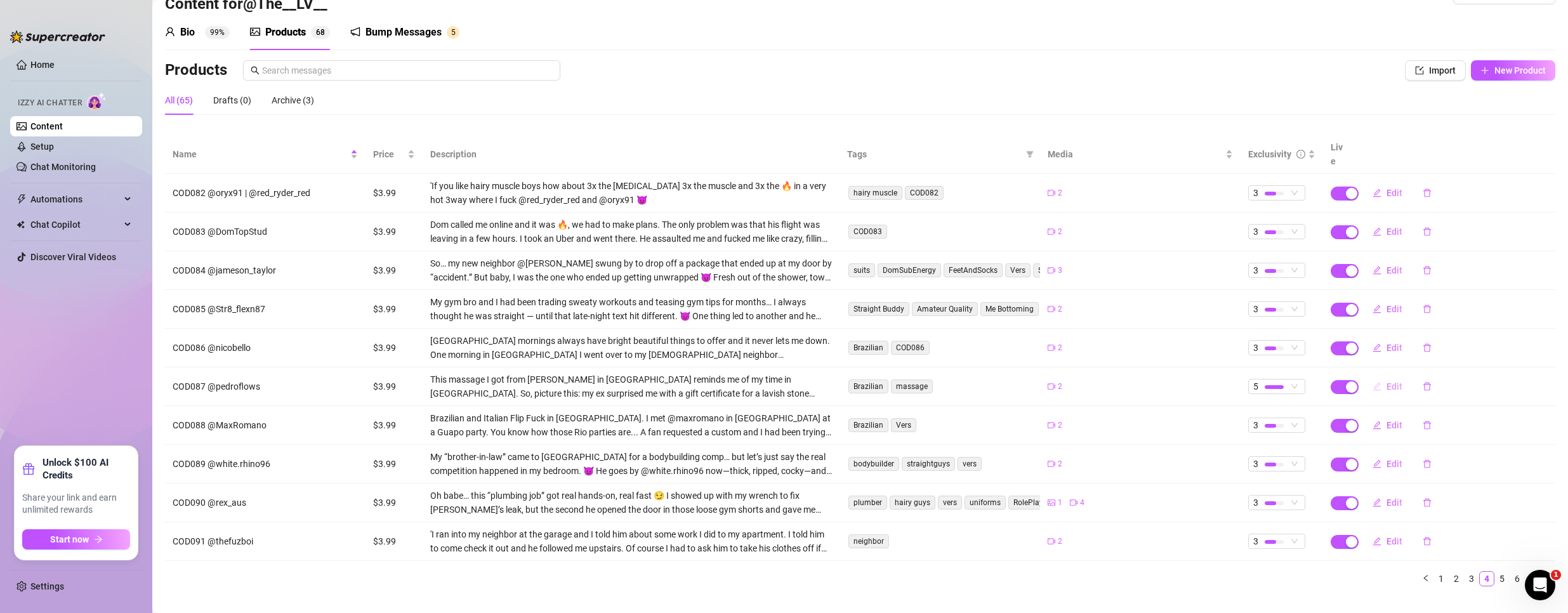
click at [1386, 381] on span "Edit" at bounding box center [1394, 386] width 16 height 10
type textarea "Type your message here..."
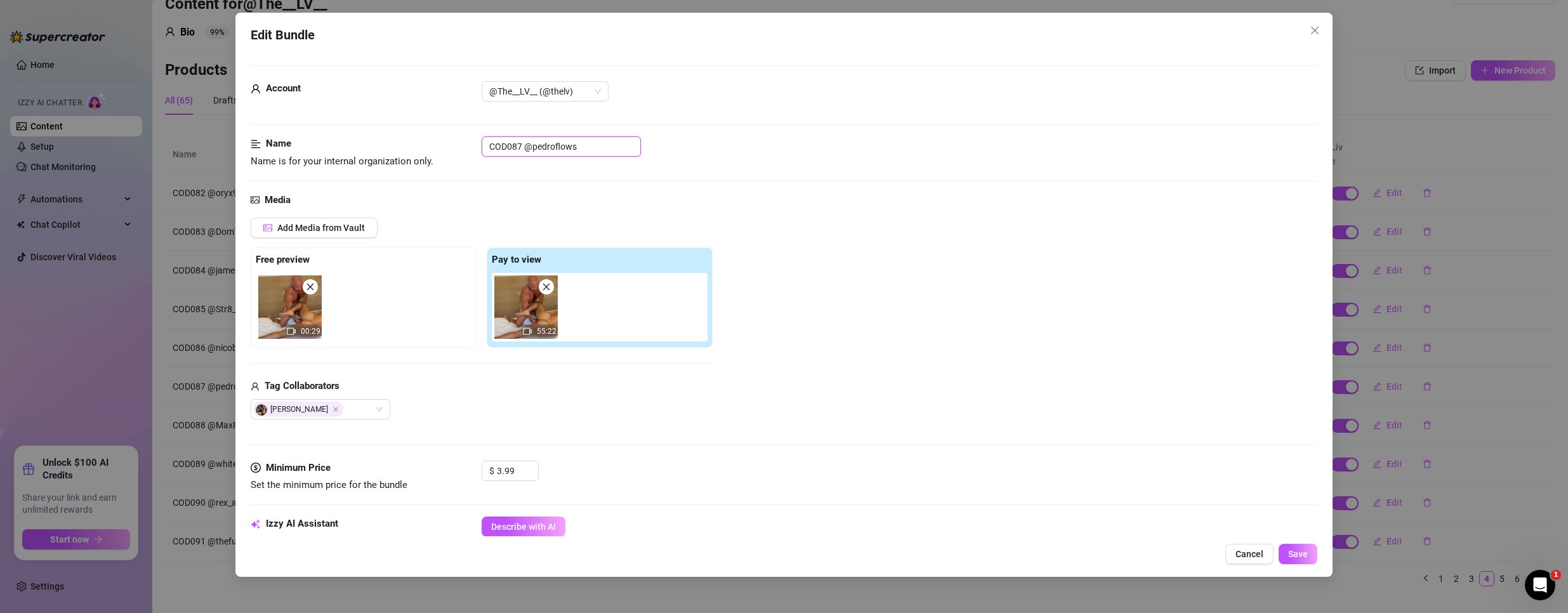
drag, startPoint x: 519, startPoint y: 144, endPoint x: 351, endPoint y: 132, distance: 168.4
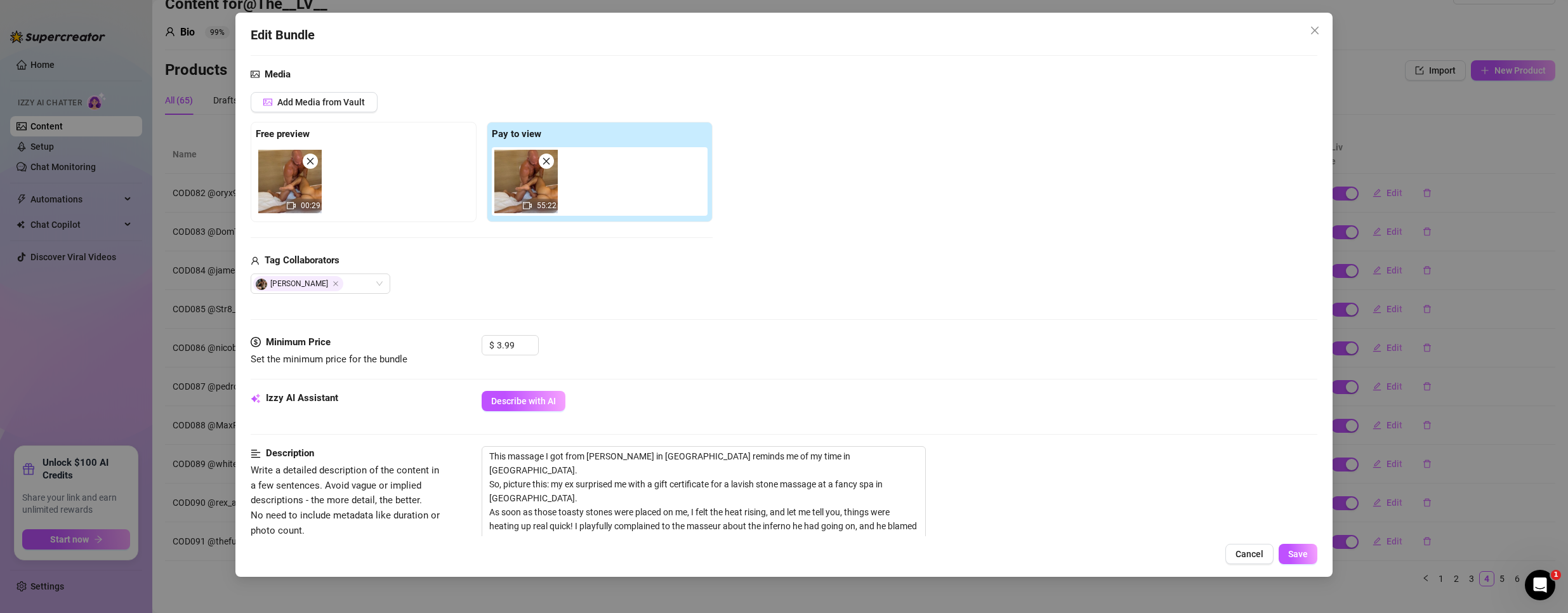
scroll to position [317, 0]
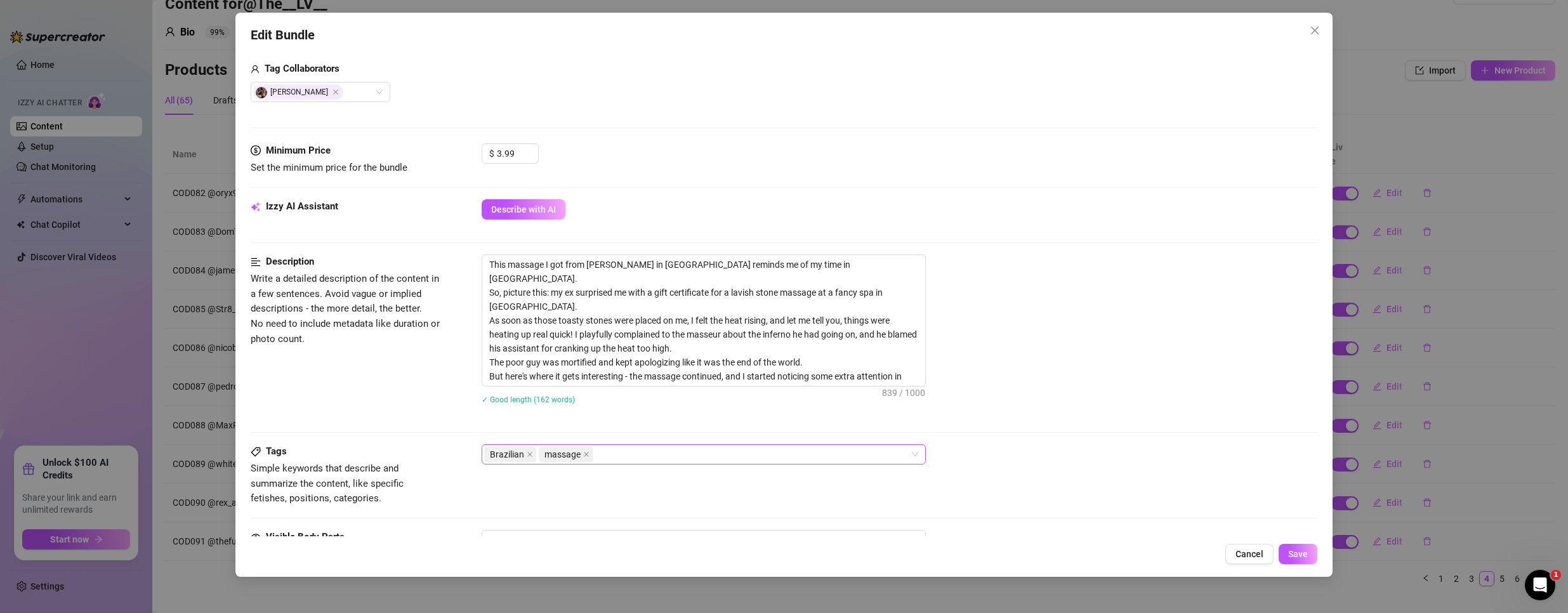
click at [679, 451] on div "Brazilian massage" at bounding box center [696, 454] width 426 height 17
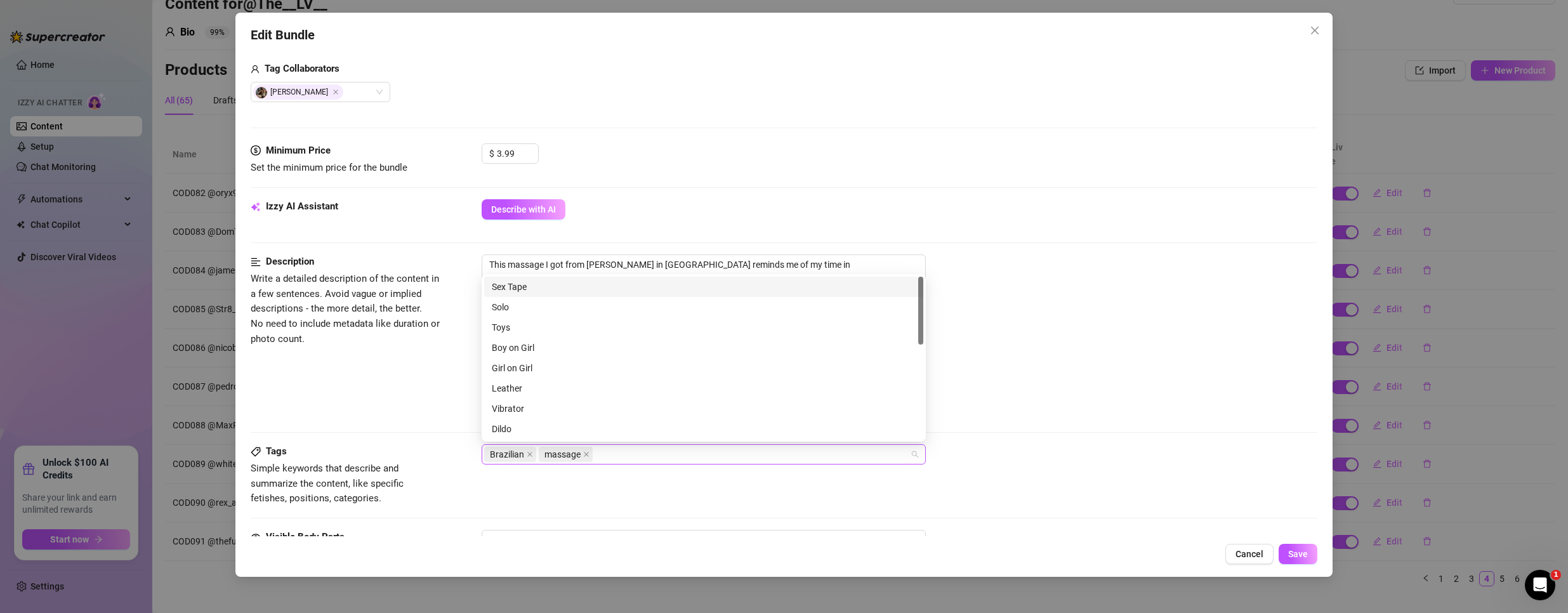
paste input "COD087"
type input "COD087"
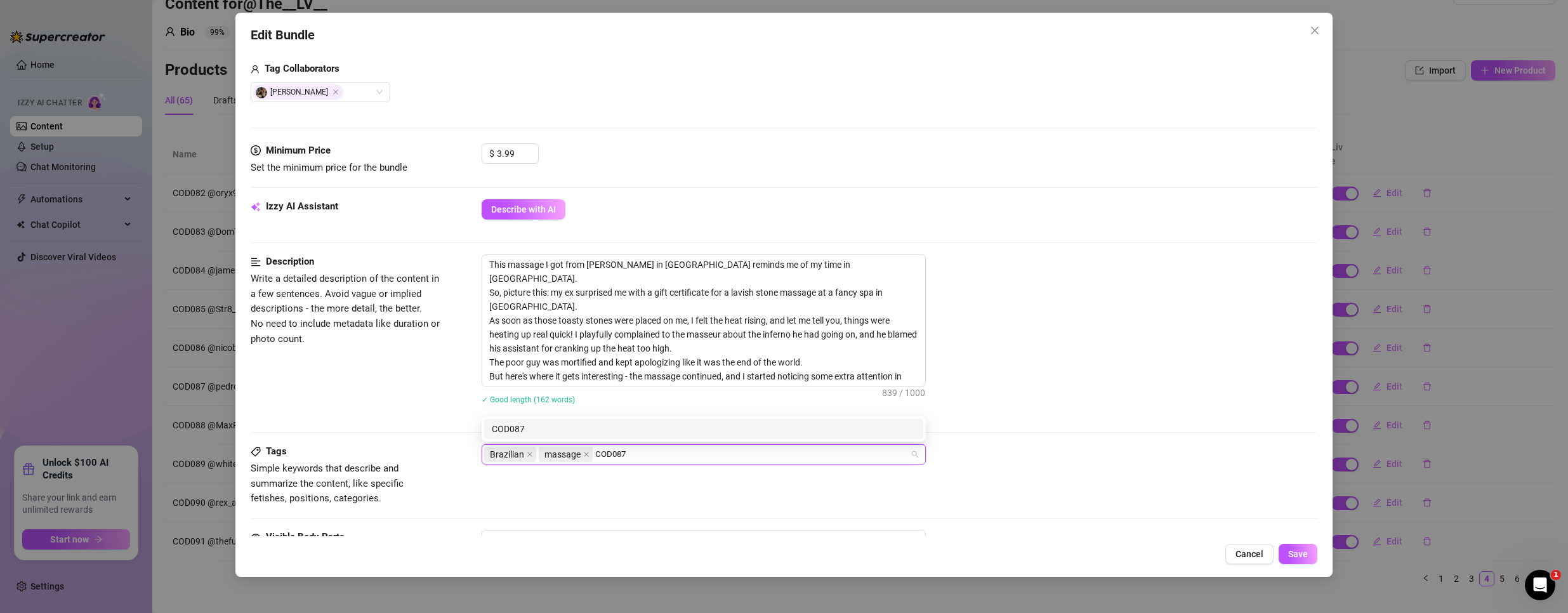
click at [595, 430] on div "COD087" at bounding box center [703, 429] width 424 height 14
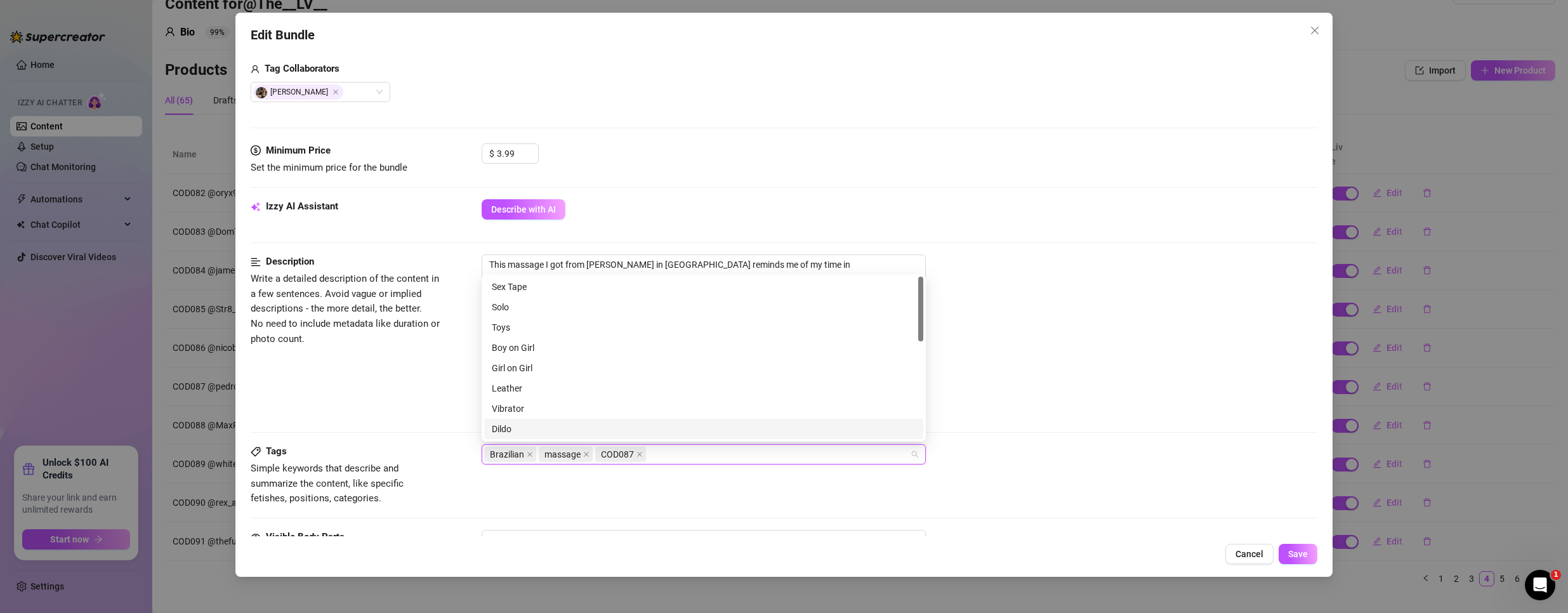
click at [1187, 492] on div "Tags Simple keywords that describe and summarize the content, like specific fet…" at bounding box center [784, 475] width 1067 height 62
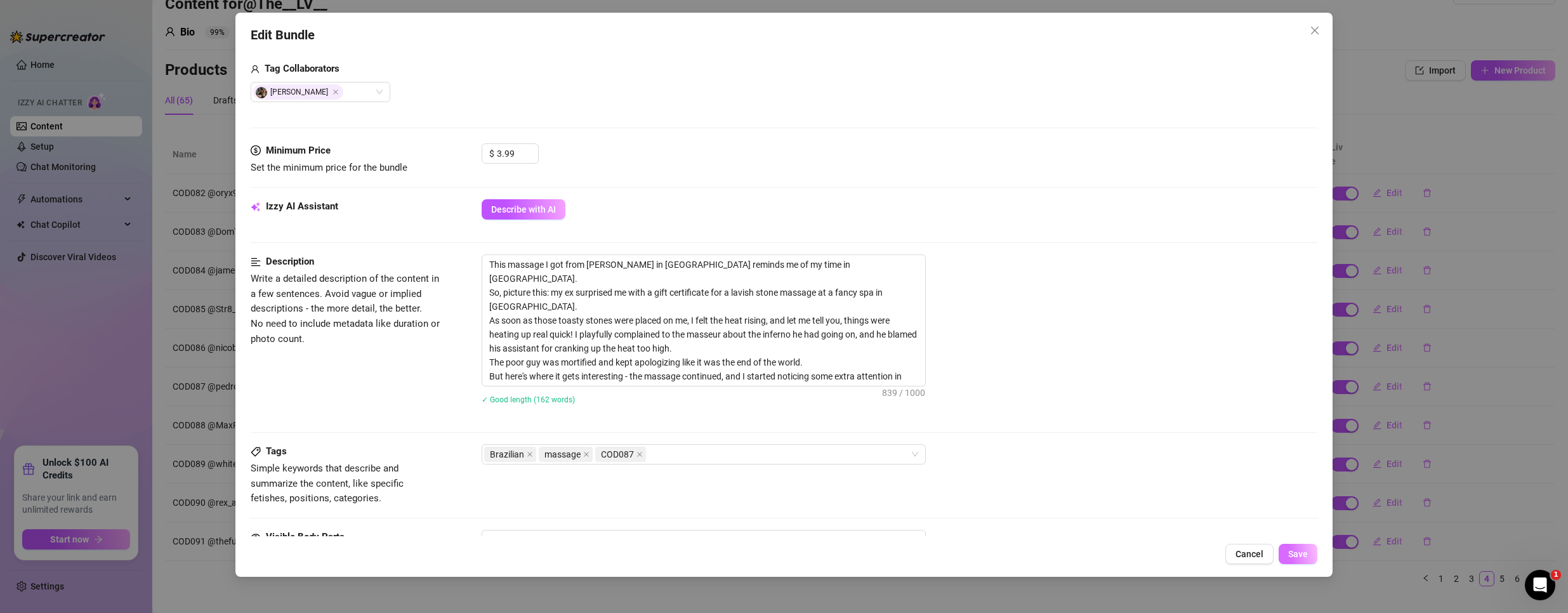
click at [1298, 554] on span "Save" at bounding box center [1298, 554] width 20 height 10
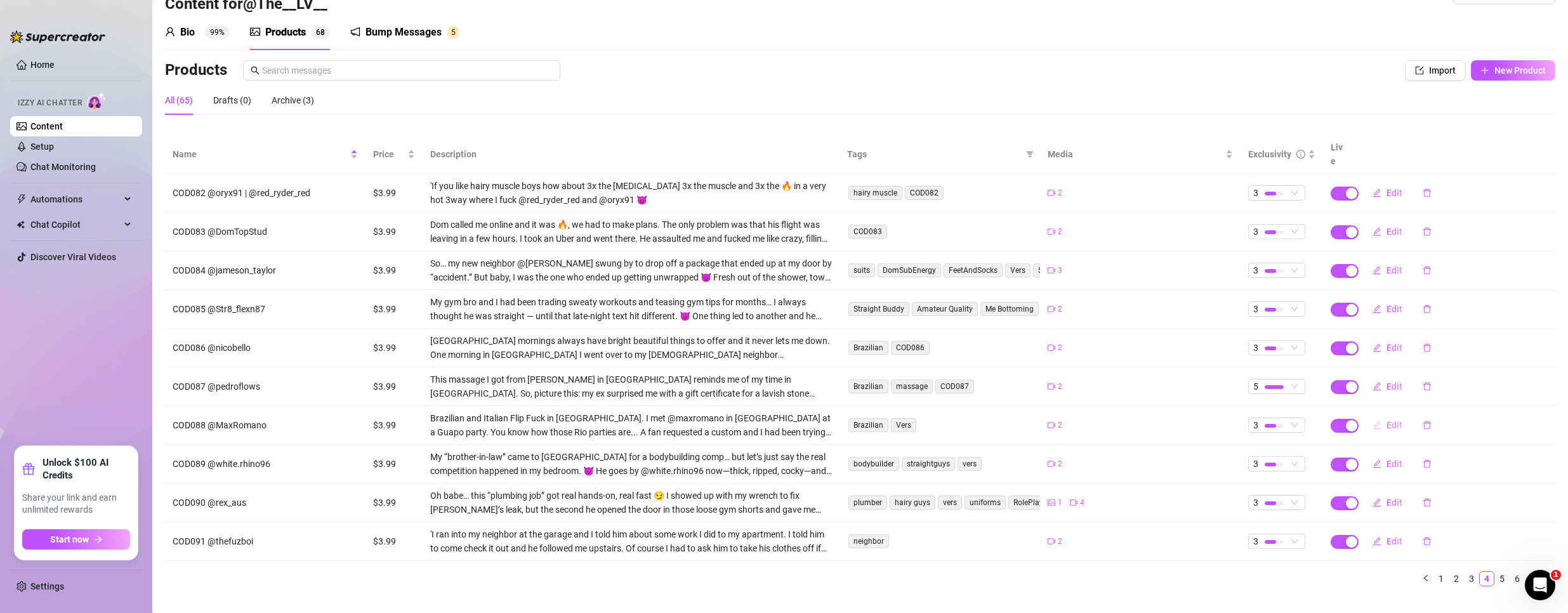
click at [1389, 420] on span "Edit" at bounding box center [1394, 425] width 16 height 10
type textarea "Type your message here..."
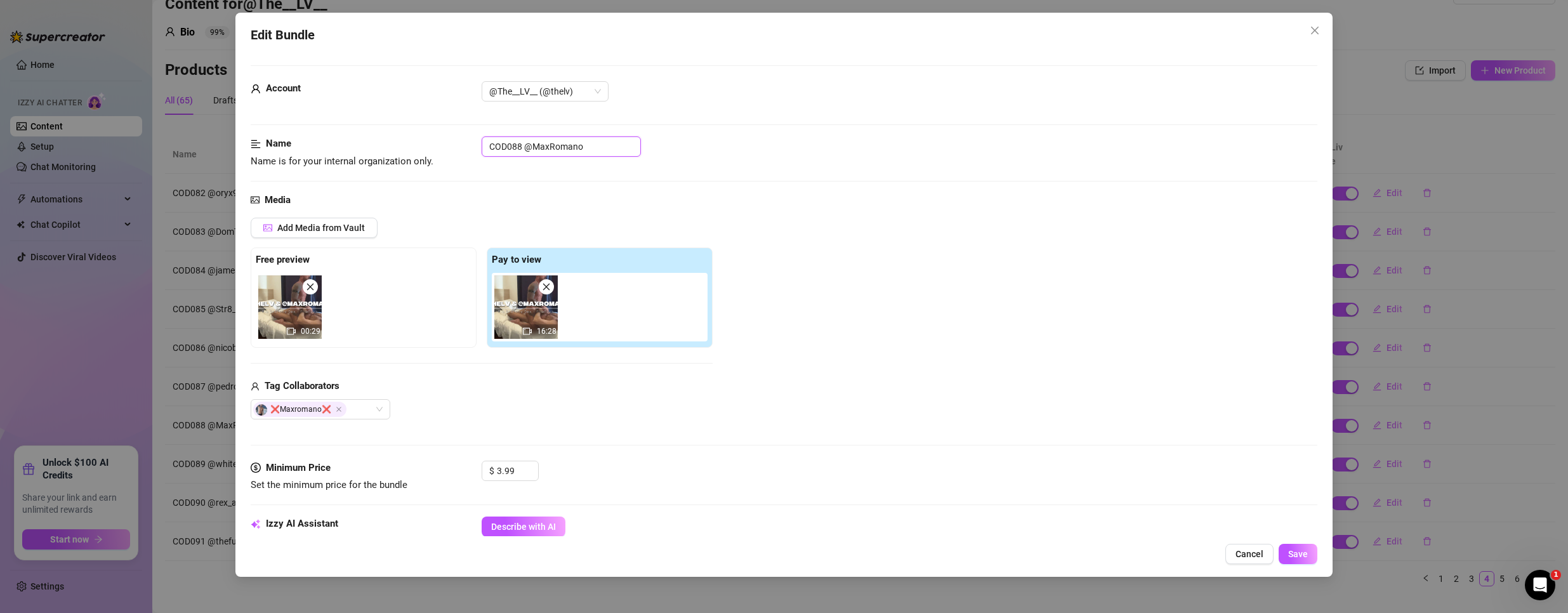
drag, startPoint x: 522, startPoint y: 145, endPoint x: 366, endPoint y: 128, distance: 156.9
click at [366, 128] on form "Account @The__LV__ (@thelv) Name Name is for your internal organization only. C…" at bounding box center [784, 600] width 1067 height 1070
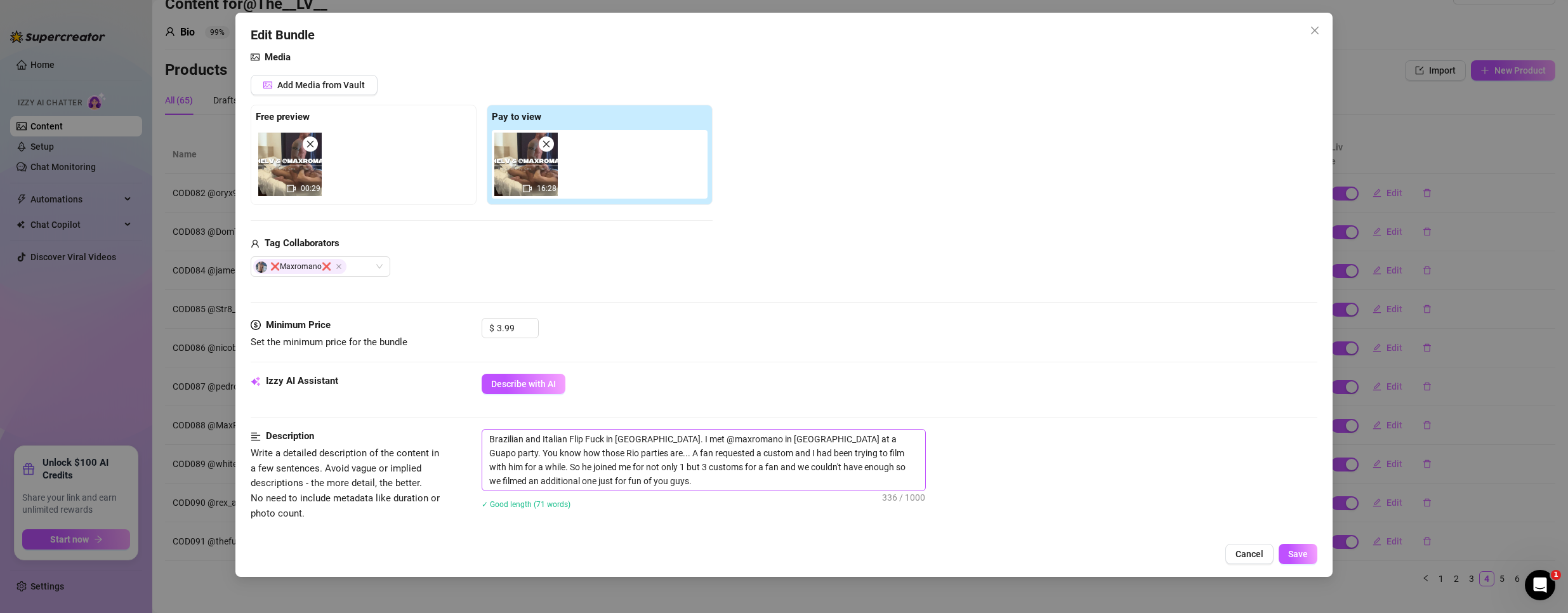
scroll to position [381, 0]
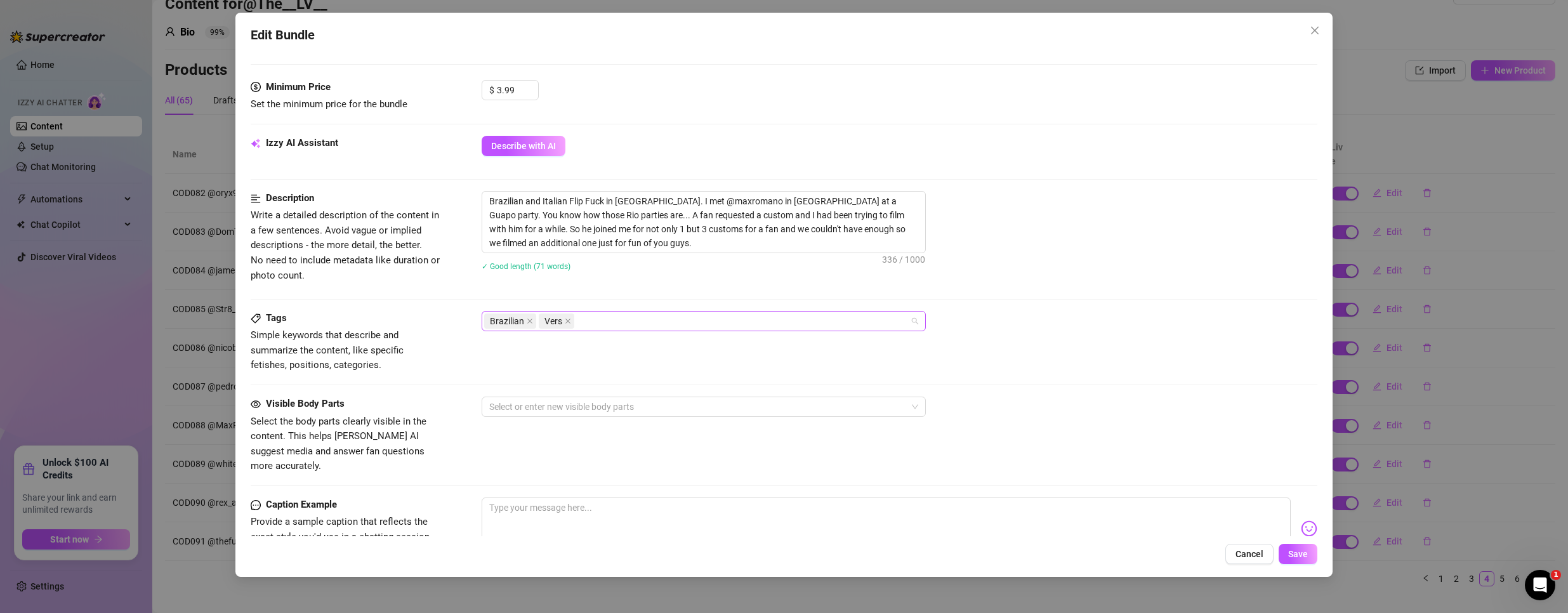
click at [637, 312] on div "Brazilian Vers" at bounding box center [696, 321] width 426 height 17
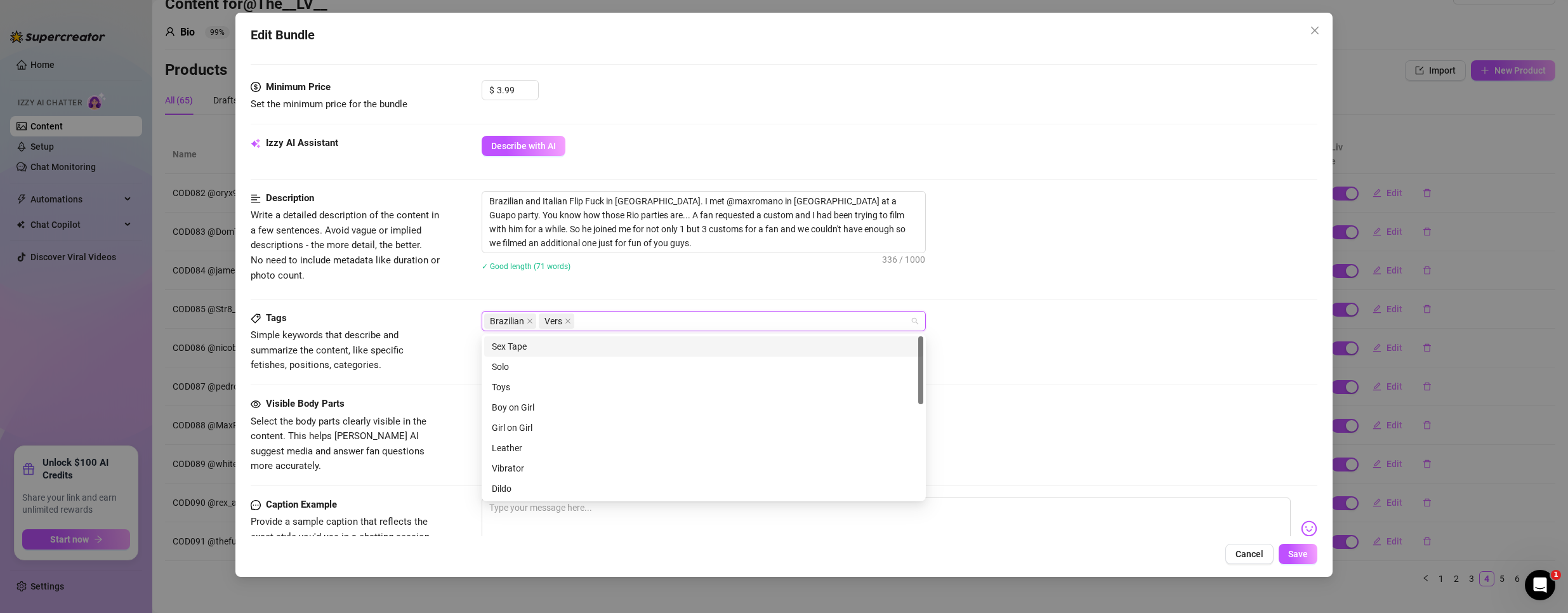
paste input "COD088"
type input "COD088"
click at [552, 344] on div "COD088" at bounding box center [703, 347] width 424 height 14
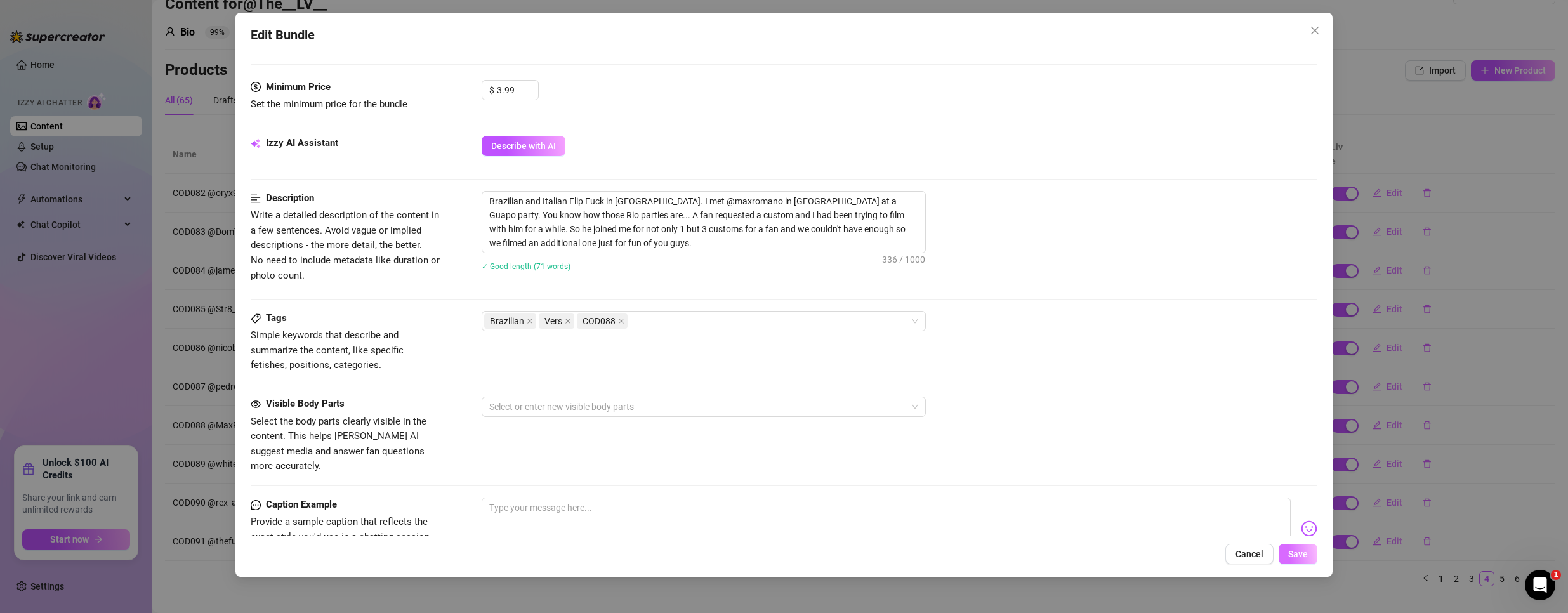
click at [1288, 561] on button "Save" at bounding box center [1298, 554] width 39 height 21
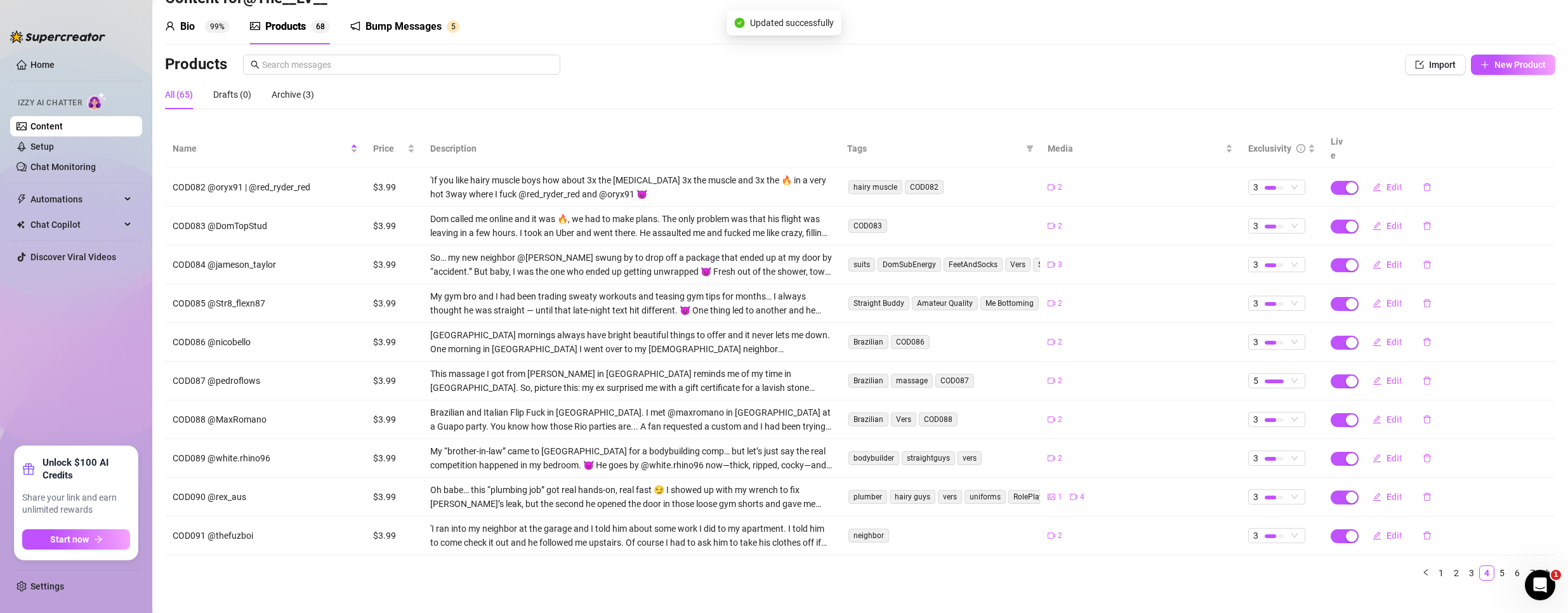
scroll to position [43, 0]
click at [1386, 451] on span "Edit" at bounding box center [1394, 456] width 16 height 10
type textarea "aught my ‘brother-in-law’ @white.rhino96 flipping through one of my porn mags… …"
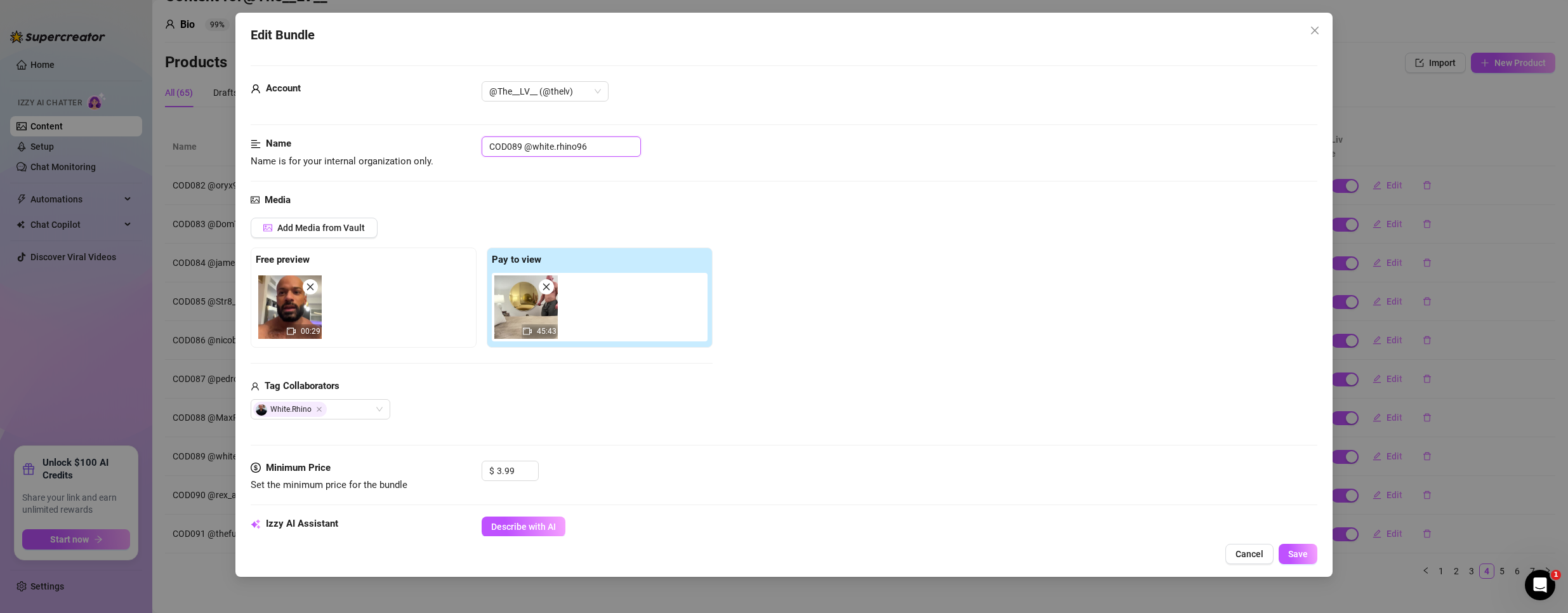
drag, startPoint x: 519, startPoint y: 145, endPoint x: 273, endPoint y: 130, distance: 246.5
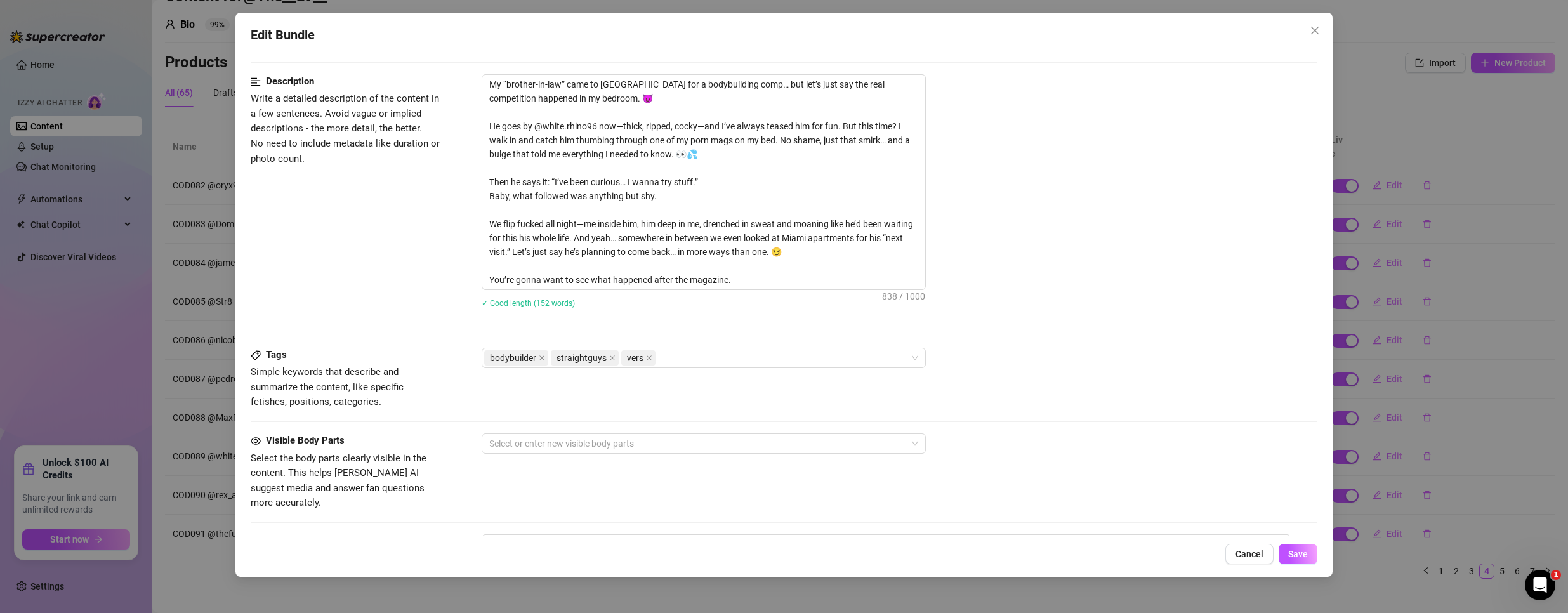
scroll to position [508, 0]
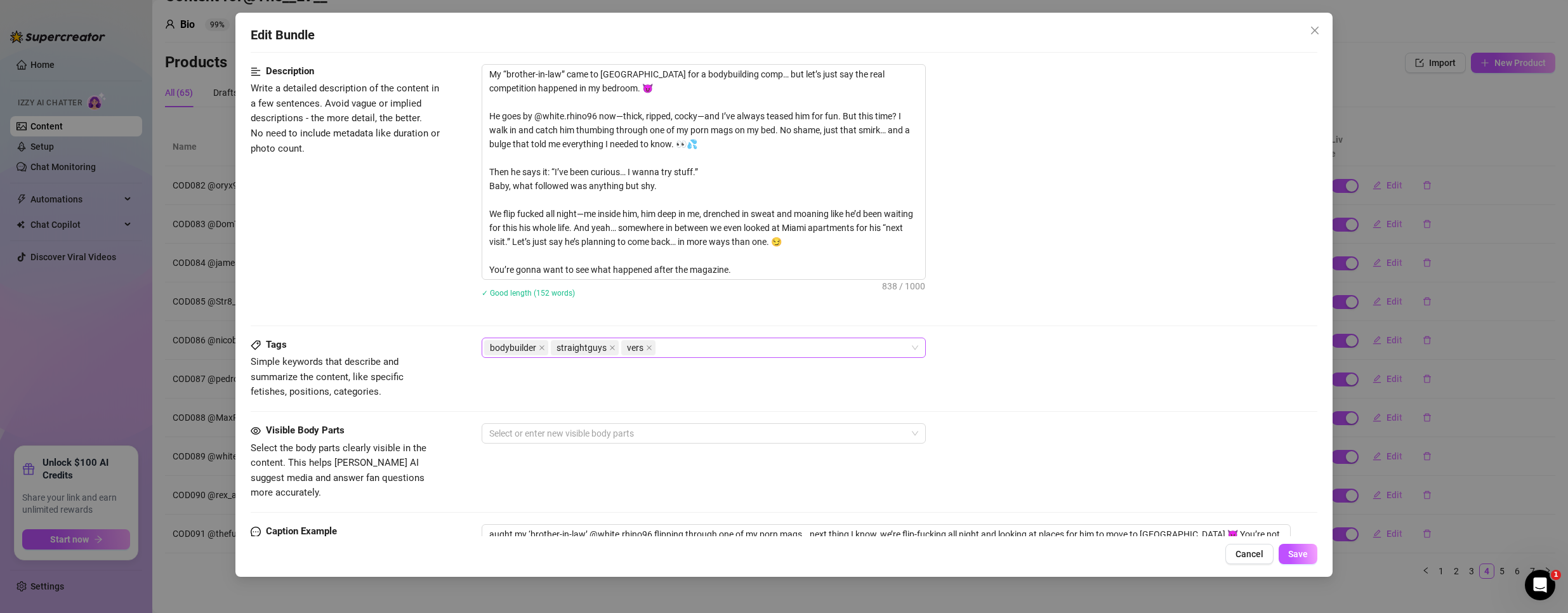
click at [706, 354] on div "bodybuilder straightguys vers" at bounding box center [696, 347] width 426 height 17
paste input "COD089"
type input "COD089"
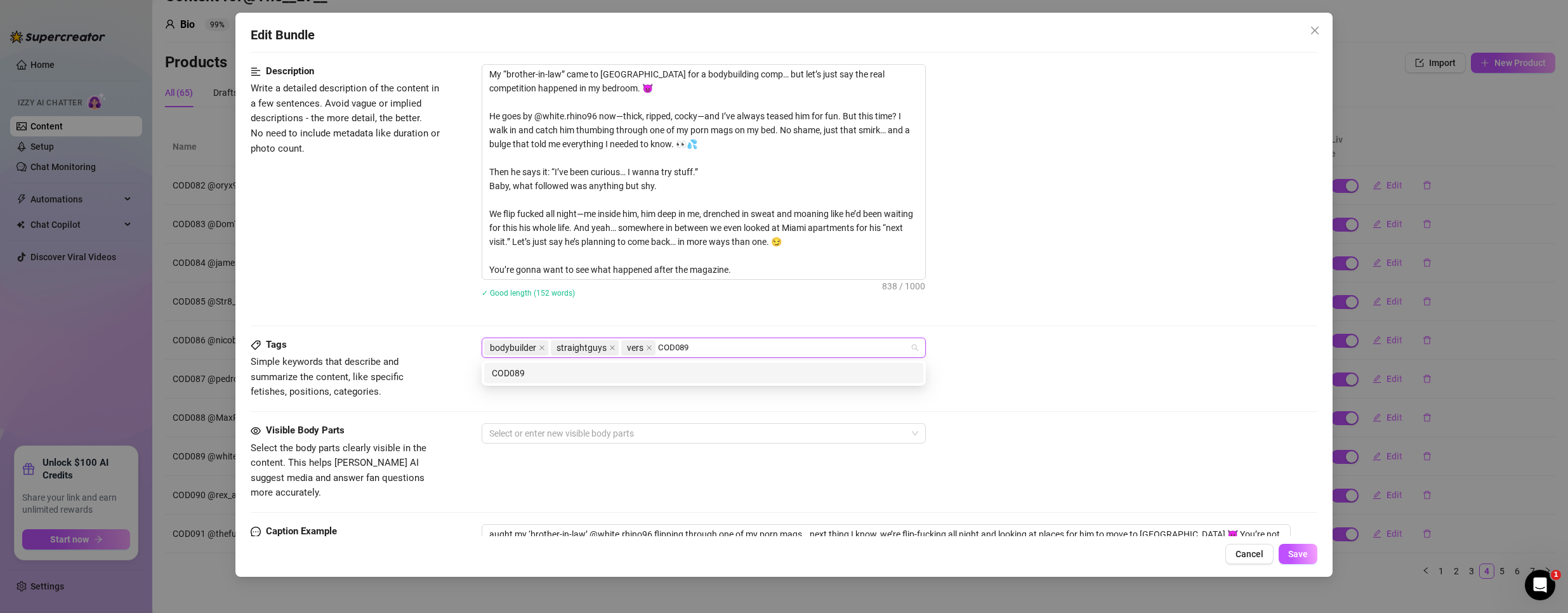
click at [547, 375] on div "COD089" at bounding box center [703, 374] width 424 height 14
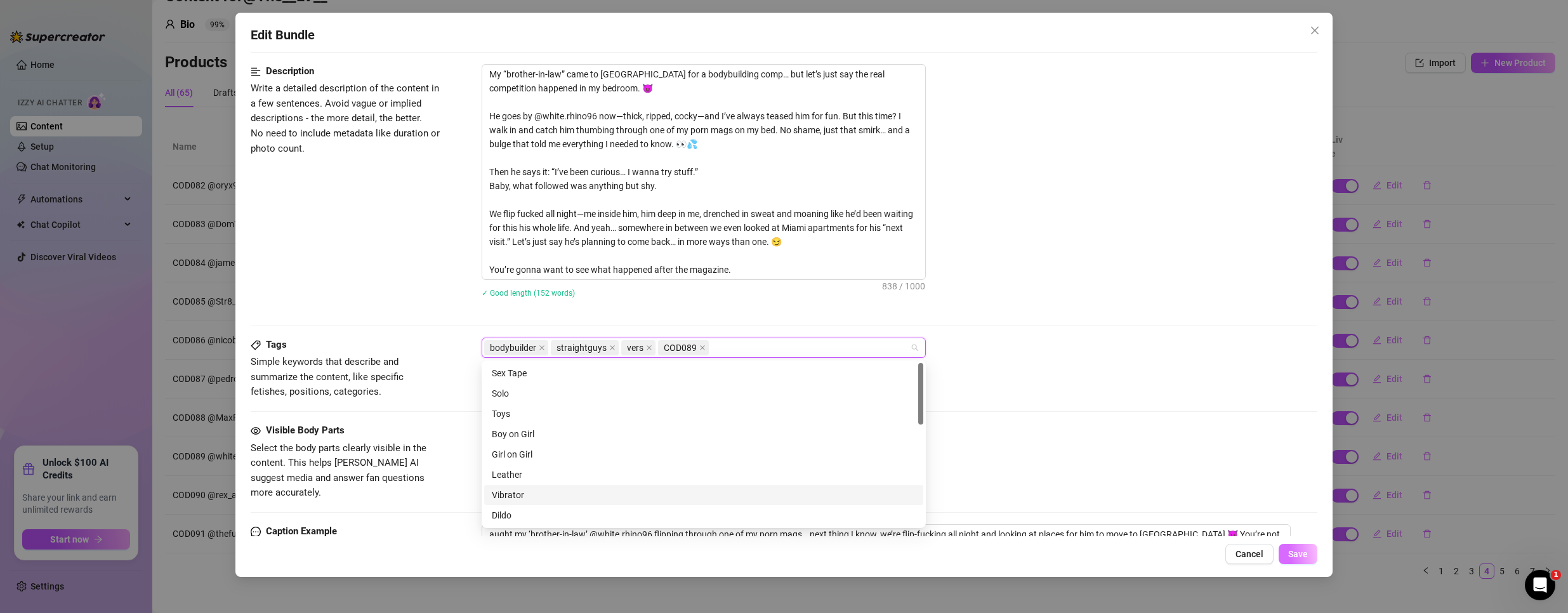
click at [1302, 554] on span "Save" at bounding box center [1298, 554] width 20 height 10
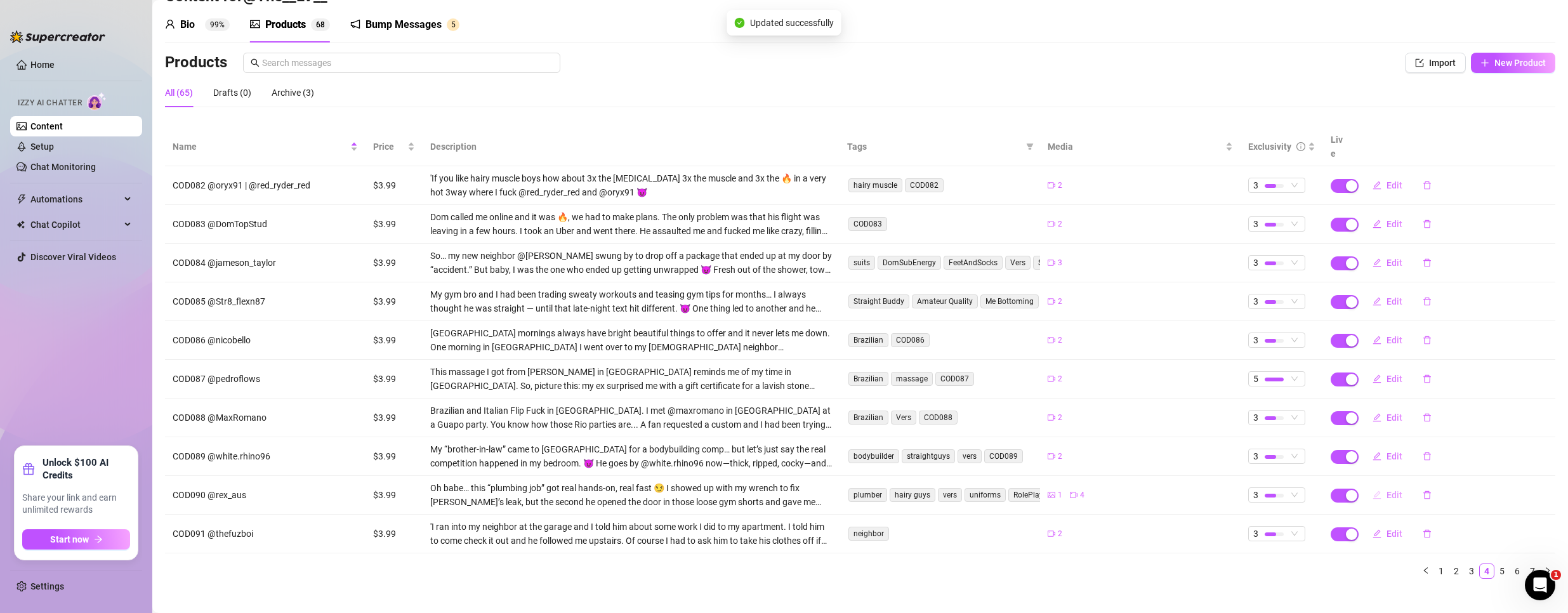
click at [1375, 485] on button "Edit" at bounding box center [1386, 495] width 50 height 21
type textarea "[PERSON_NAME] called me to fix a leak… but ended up flooding me instead 😈 Wanna…"
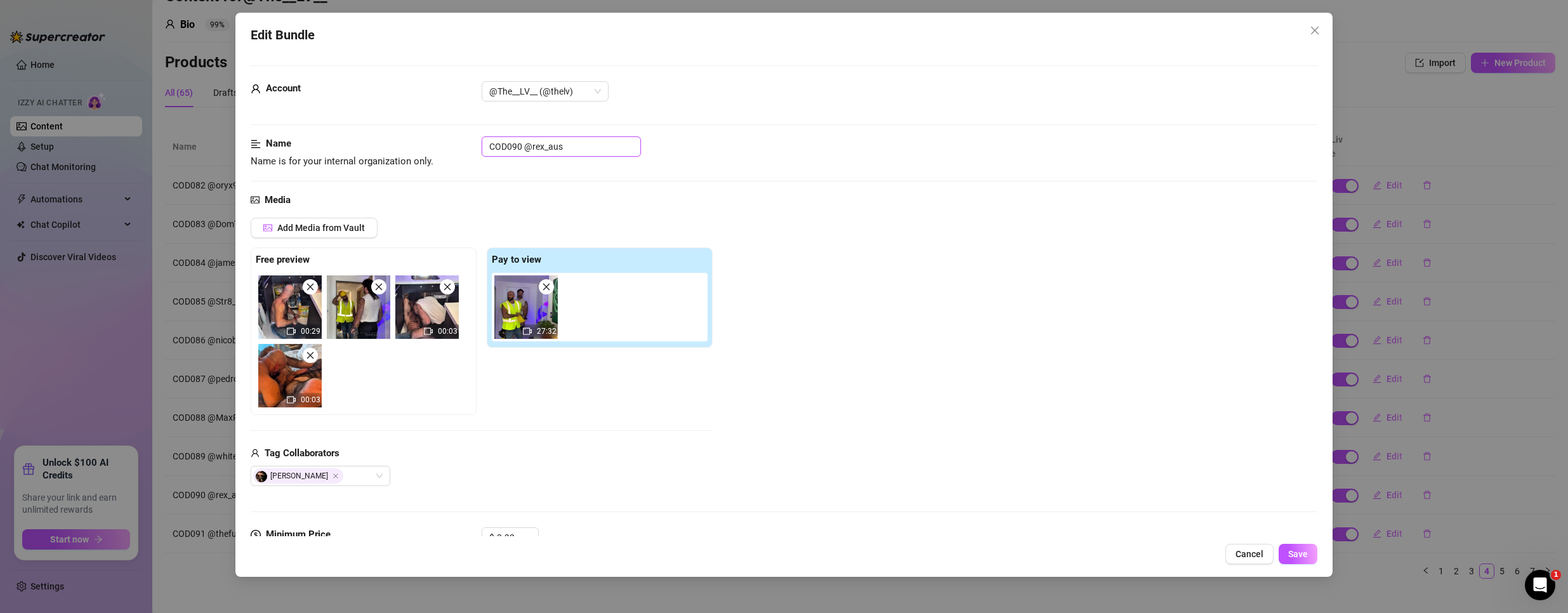
drag, startPoint x: 519, startPoint y: 146, endPoint x: 304, endPoint y: 125, distance: 216.0
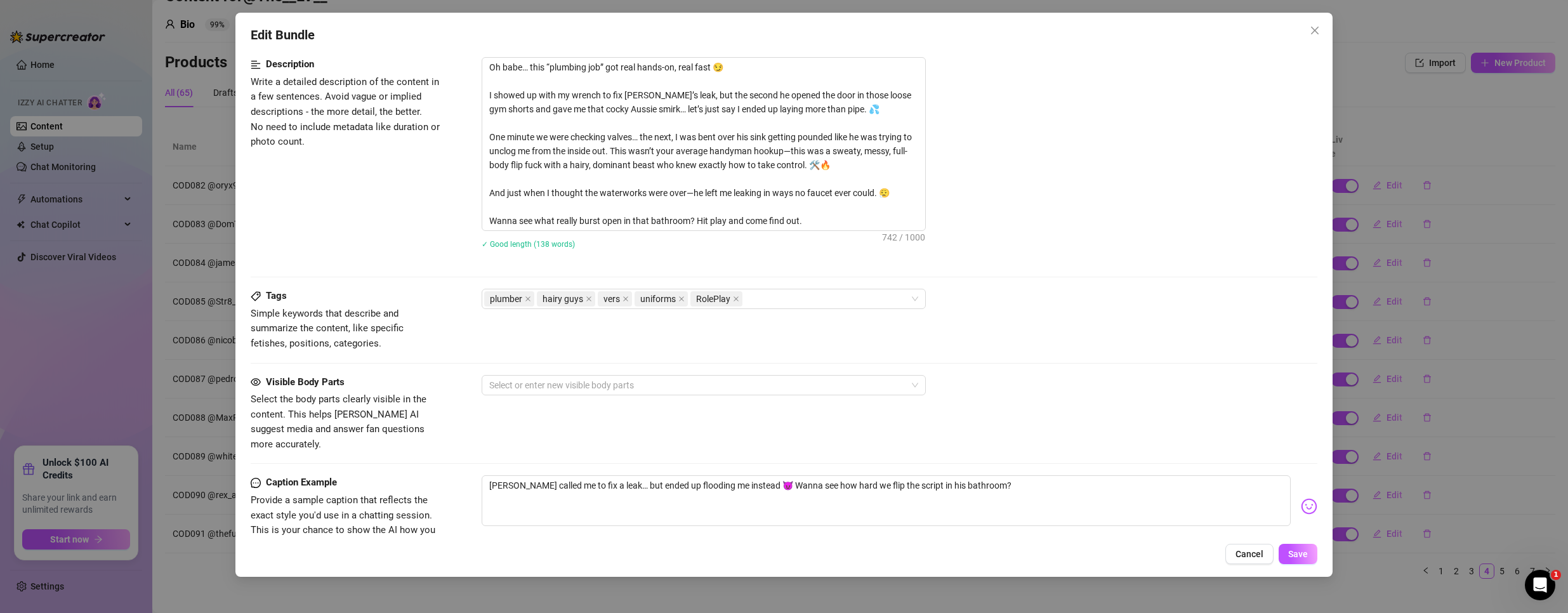
scroll to position [634, 0]
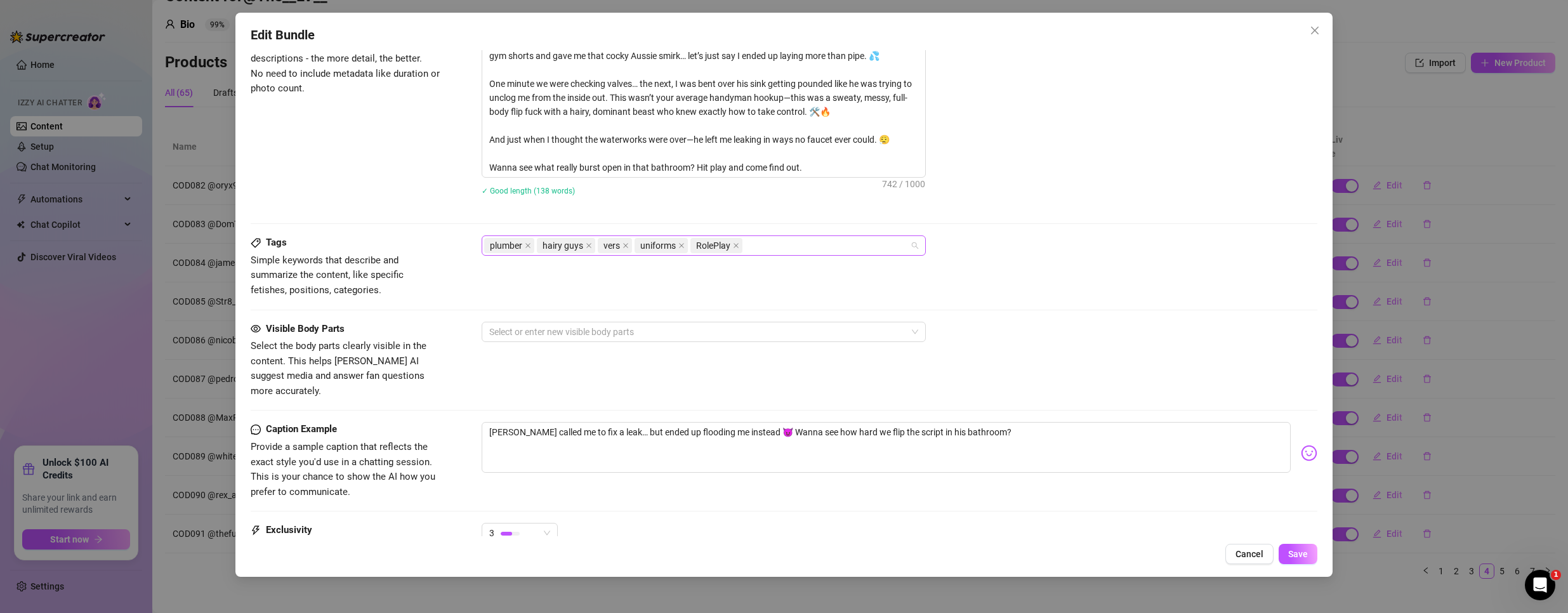
click at [819, 252] on div "plumber hairy guys vers uniforms RolePlay" at bounding box center [696, 245] width 426 height 17
paste input "COD090"
type input "COD090"
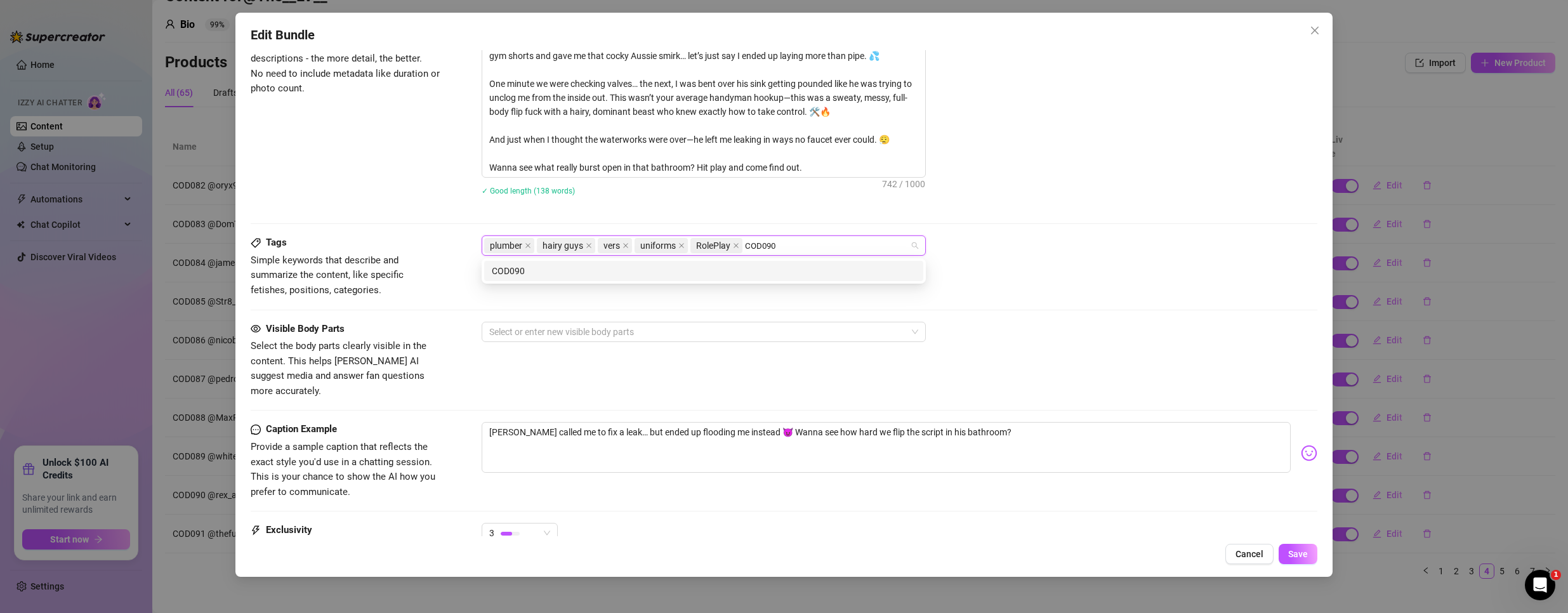
click at [541, 268] on div "COD090" at bounding box center [703, 271] width 424 height 14
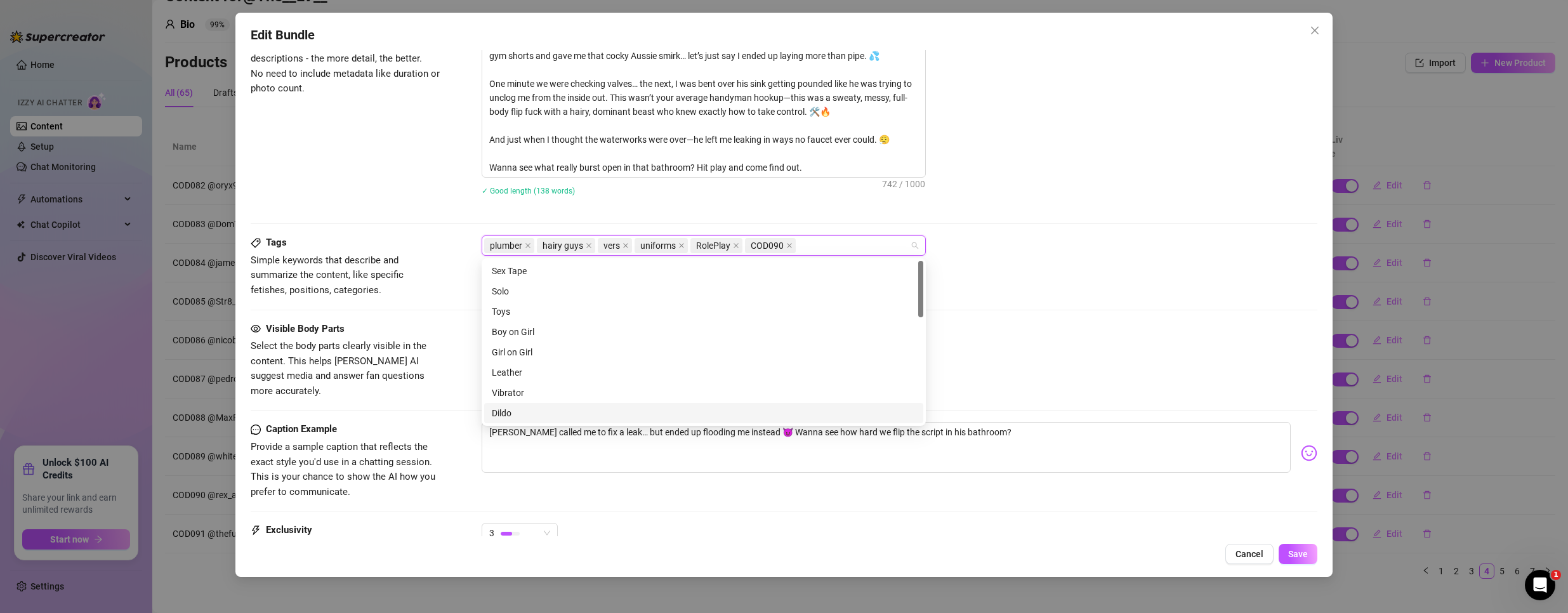
drag, startPoint x: 1133, startPoint y: 258, endPoint x: 1110, endPoint y: 257, distance: 23.0
click at [1129, 256] on div "Tags Simple keywords that describe and summarize the content, like specific fet…" at bounding box center [784, 266] width 1067 height 62
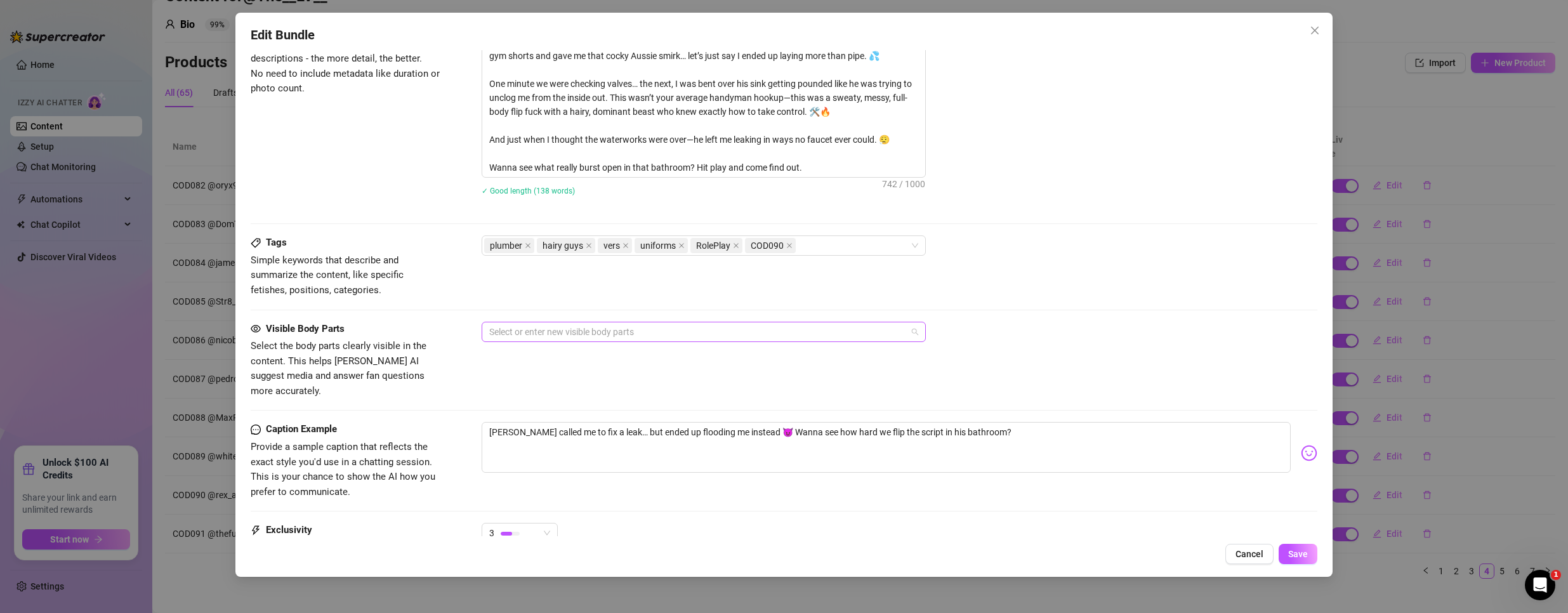
drag, startPoint x: 680, startPoint y: 338, endPoint x: 678, endPoint y: 331, distance: 7.3
click at [679, 331] on div at bounding box center [696, 331] width 426 height 17
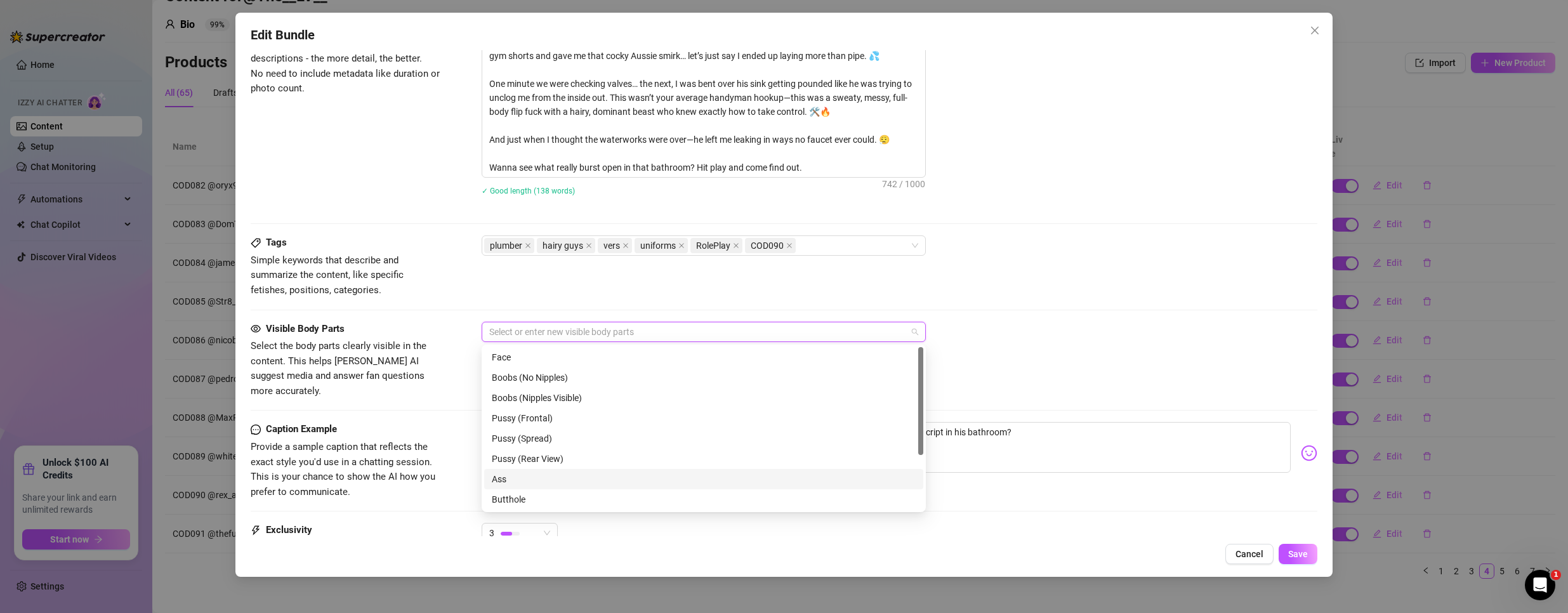
click at [547, 487] on div "Ass" at bounding box center [703, 479] width 439 height 21
click at [535, 498] on div "Butthole" at bounding box center [703, 500] width 424 height 14
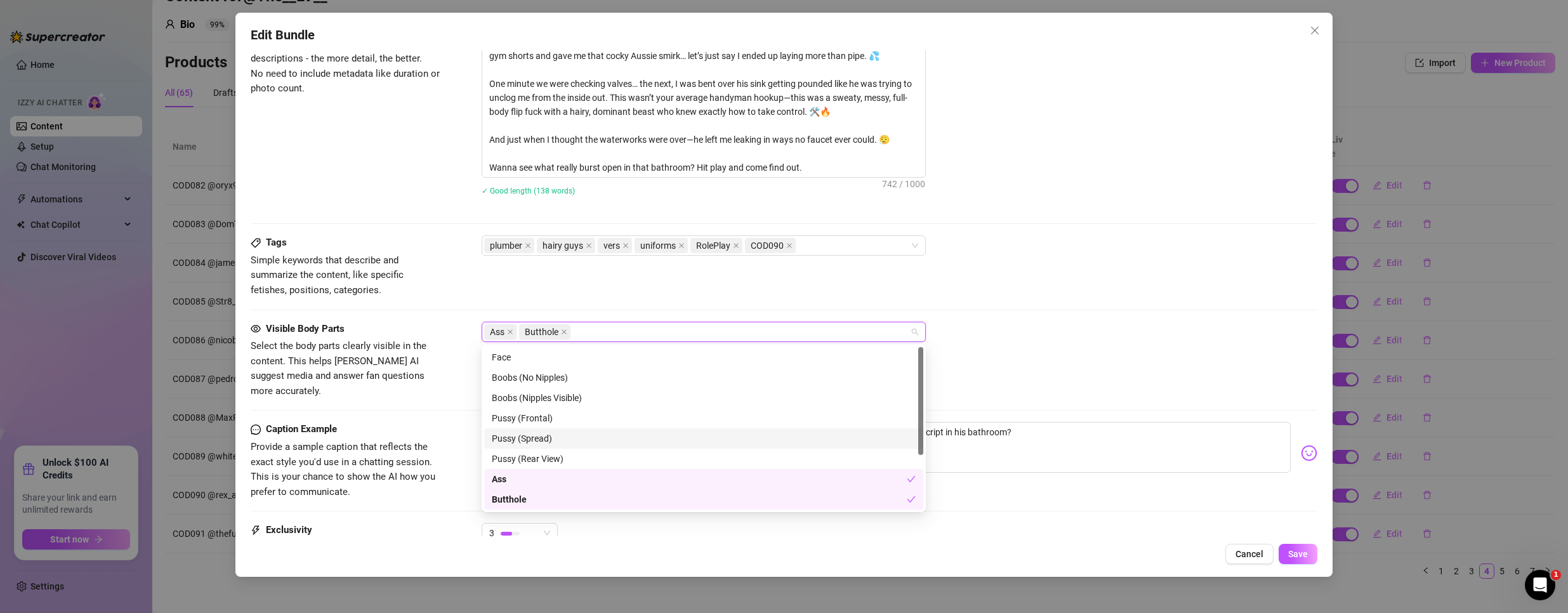
scroll to position [63, 0]
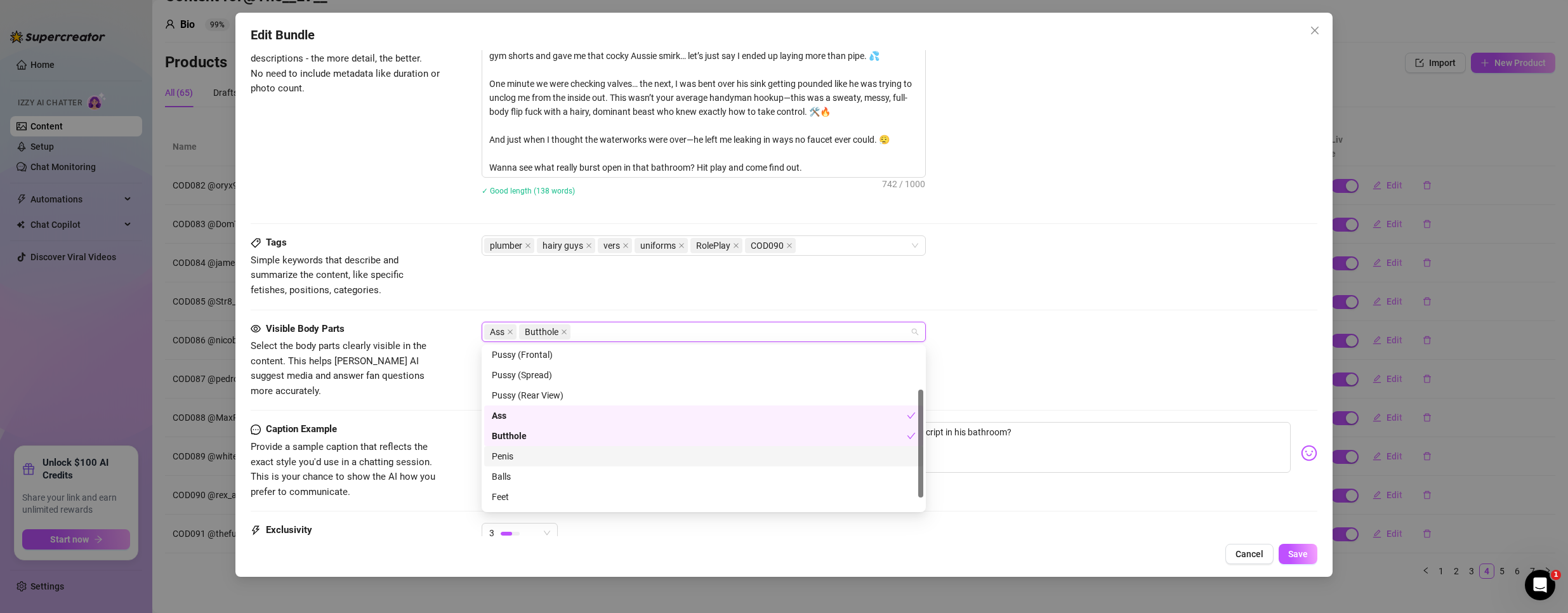
click at [531, 459] on div "Penis" at bounding box center [703, 456] width 424 height 14
click at [520, 477] on div "Balls" at bounding box center [703, 477] width 424 height 14
click at [957, 305] on div "Tags Simple keywords that describe and summarize the content, like specific fet…" at bounding box center [784, 278] width 1067 height 86
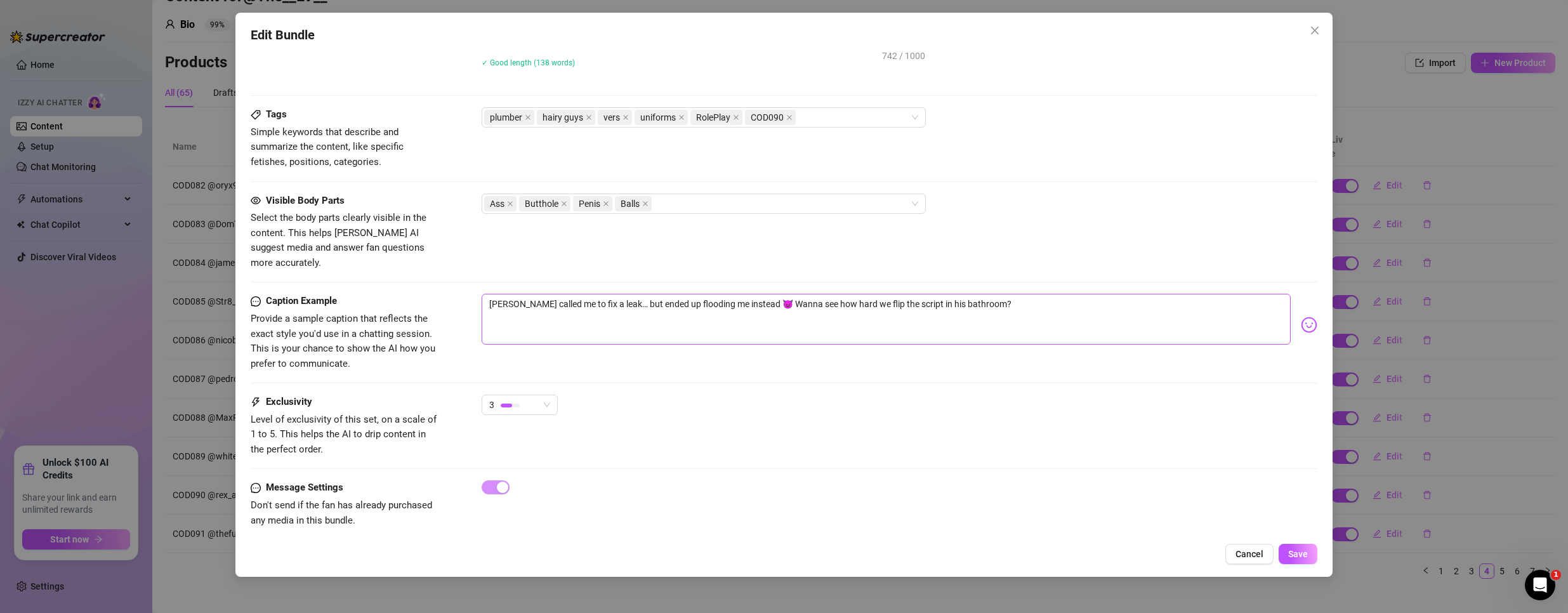
scroll to position [573, 0]
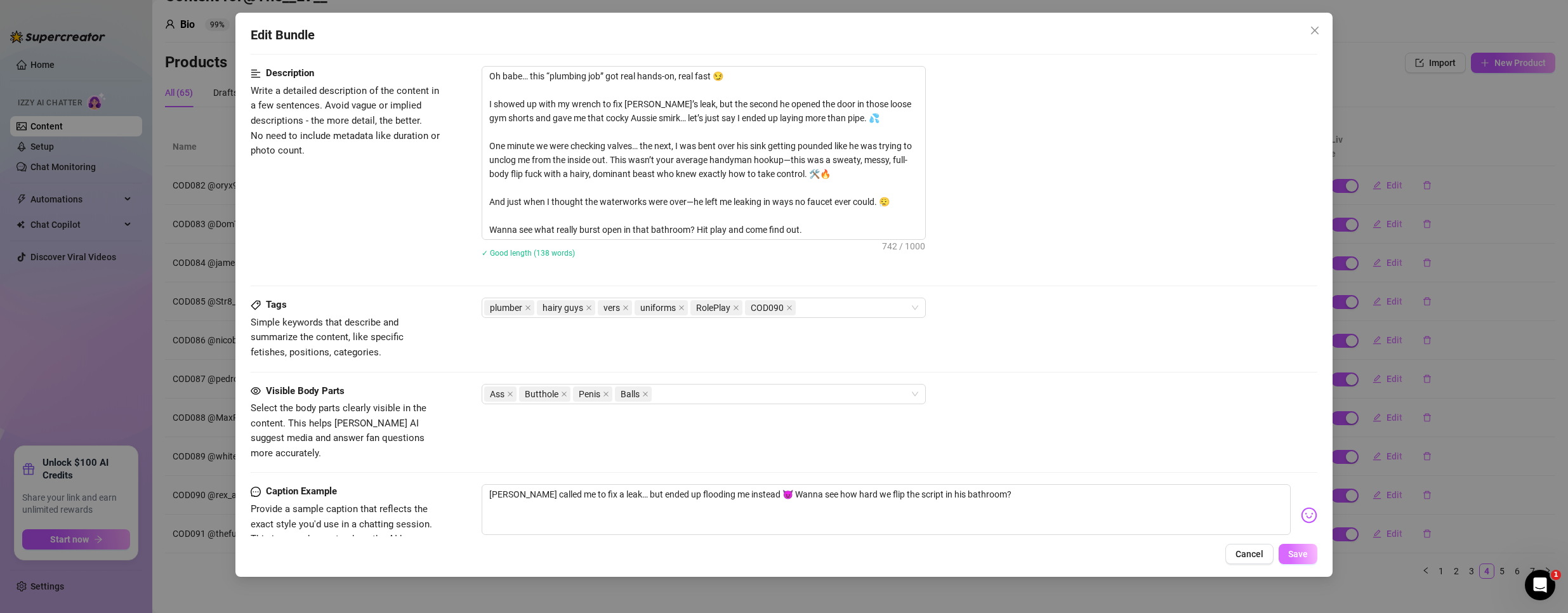
click at [1309, 544] on button "Save" at bounding box center [1298, 554] width 39 height 21
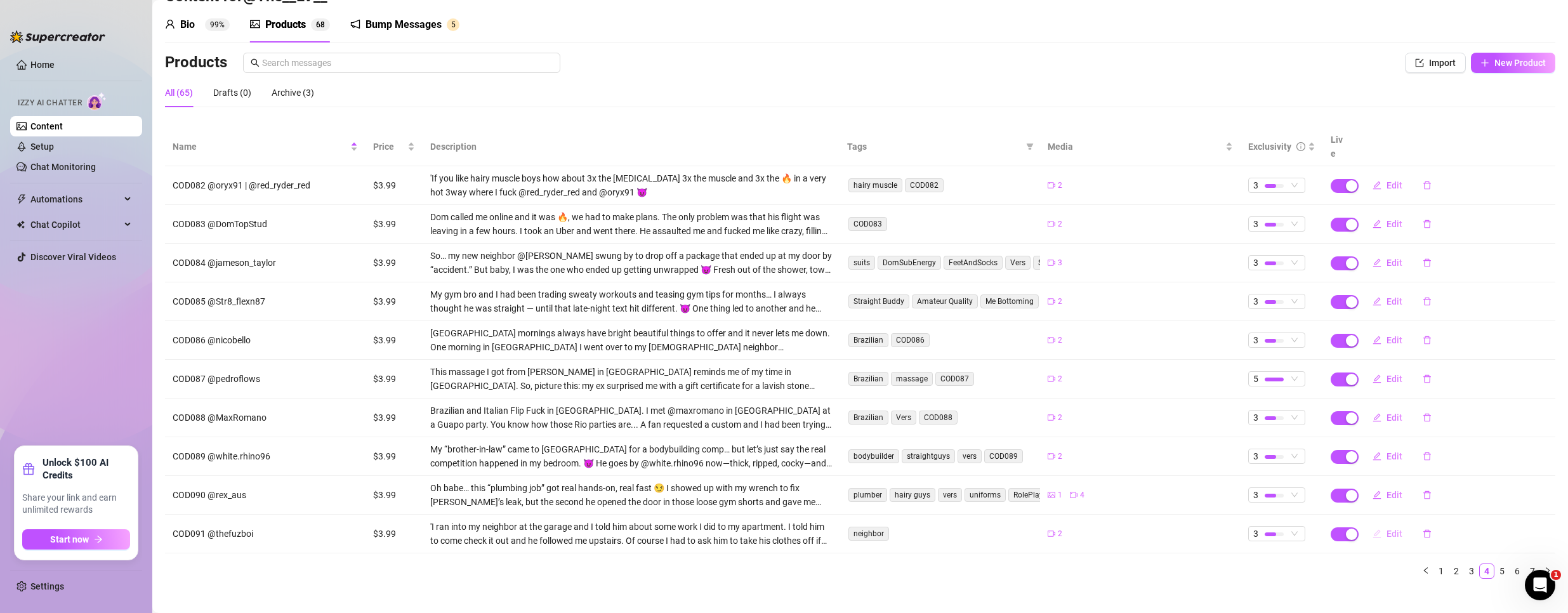
click at [1376, 523] on button "Edit" at bounding box center [1386, 534] width 50 height 21
type textarea "Type your message here..."
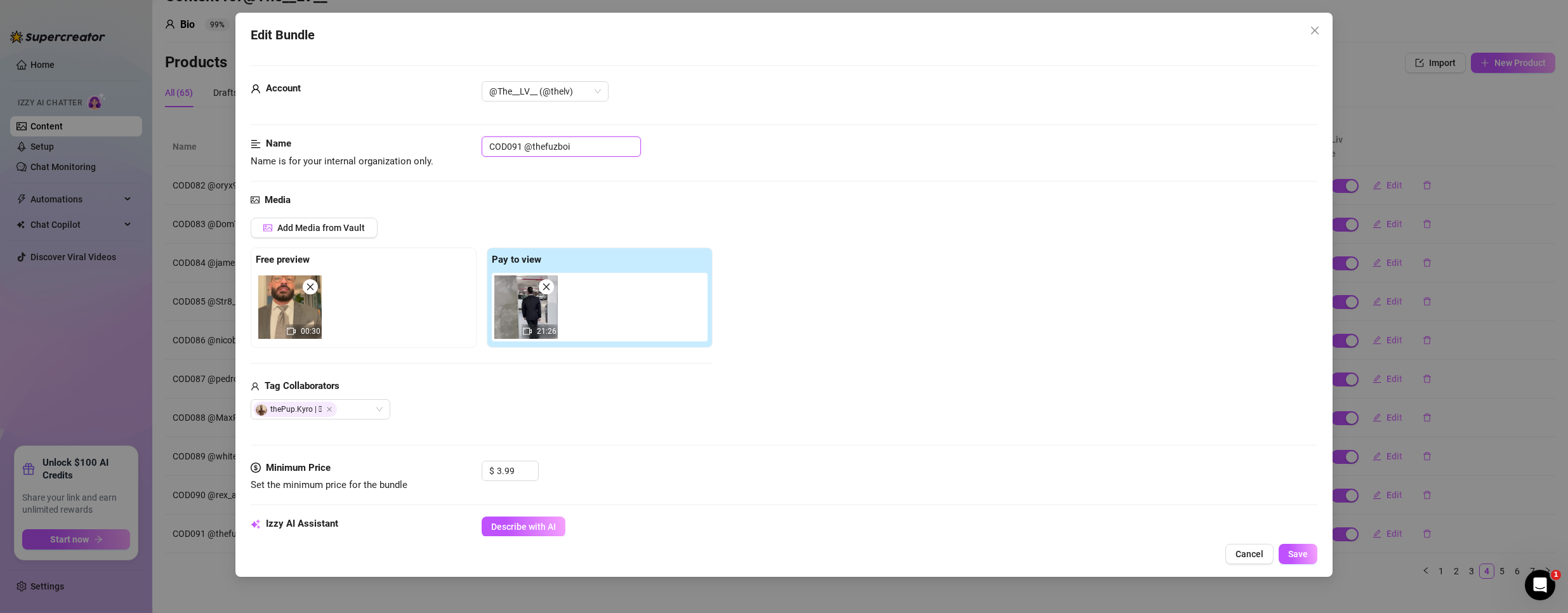
drag, startPoint x: 522, startPoint y: 148, endPoint x: 381, endPoint y: 128, distance: 142.4
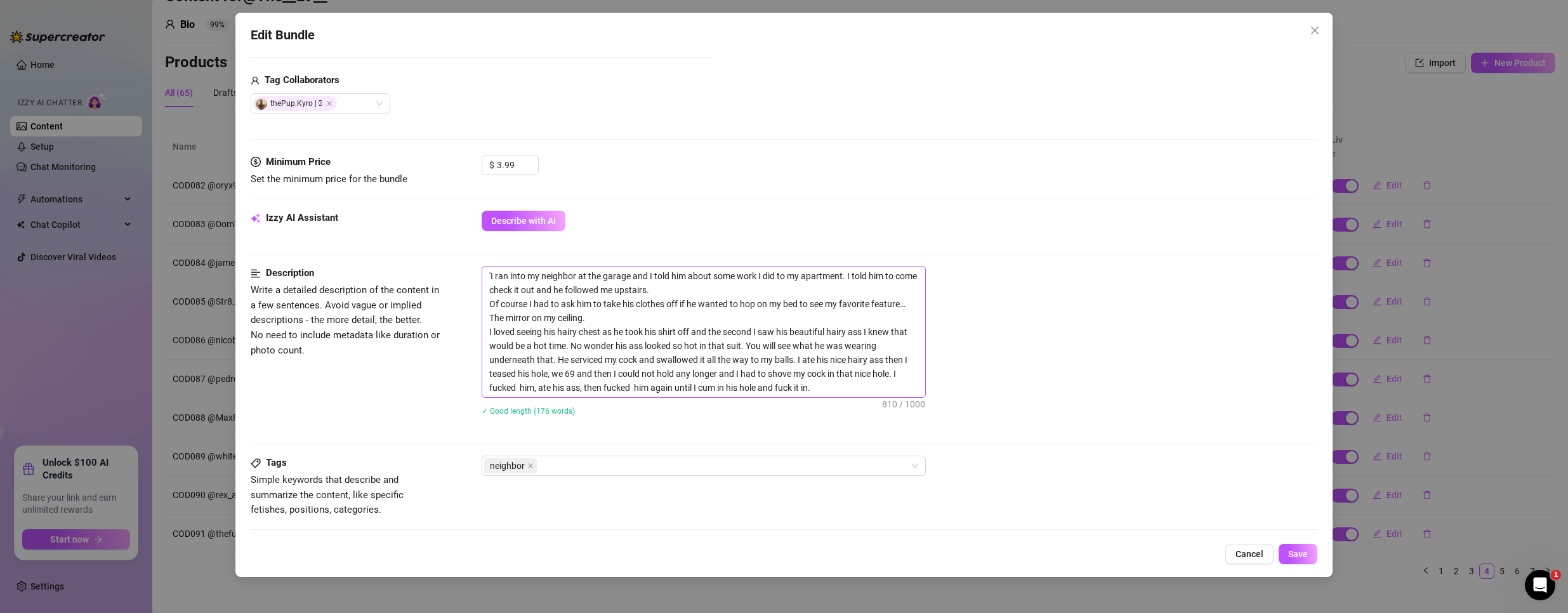
scroll to position [317, 0]
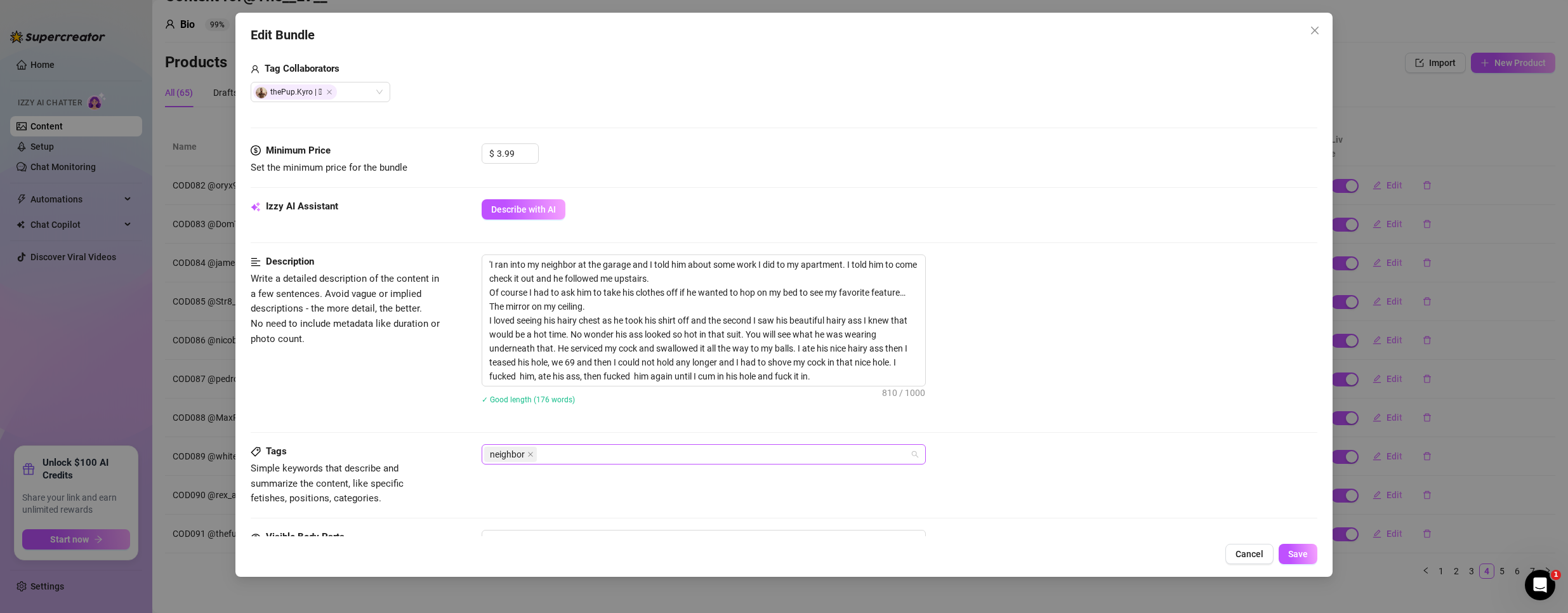
click at [614, 455] on div "neighbor" at bounding box center [696, 454] width 426 height 17
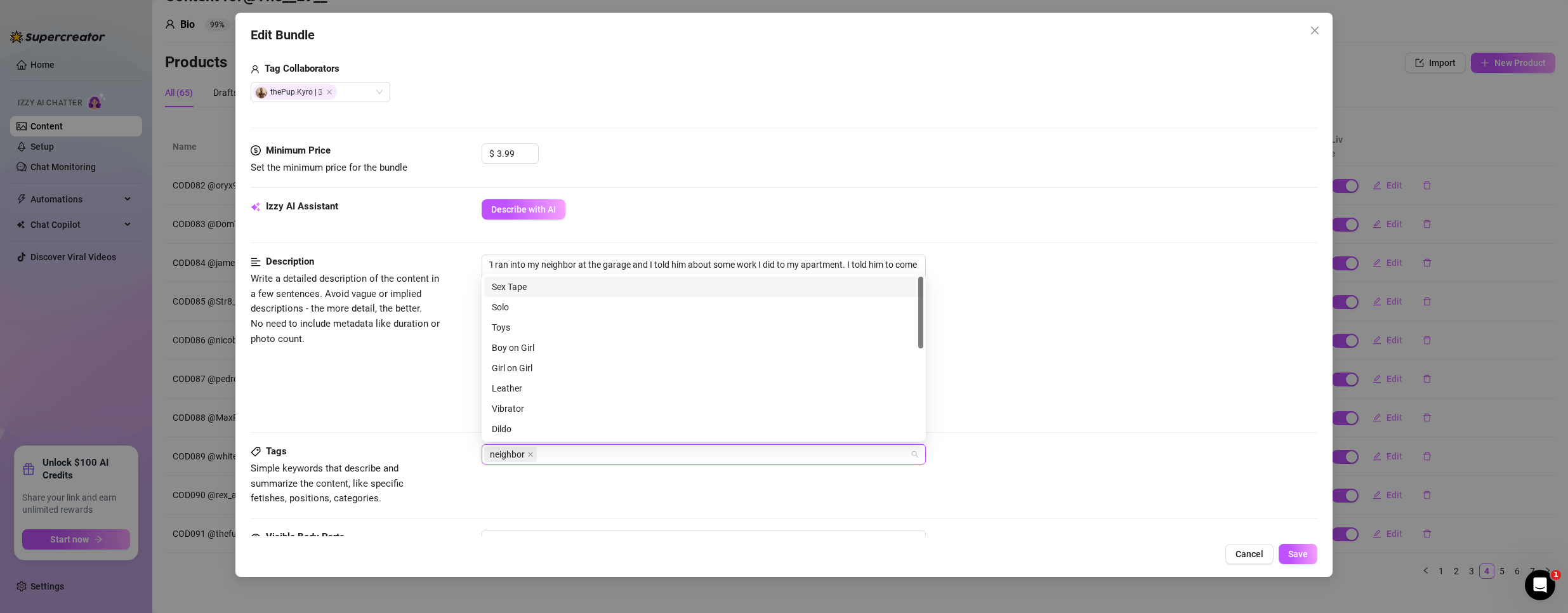
paste input "COD091"
type input "COD091"
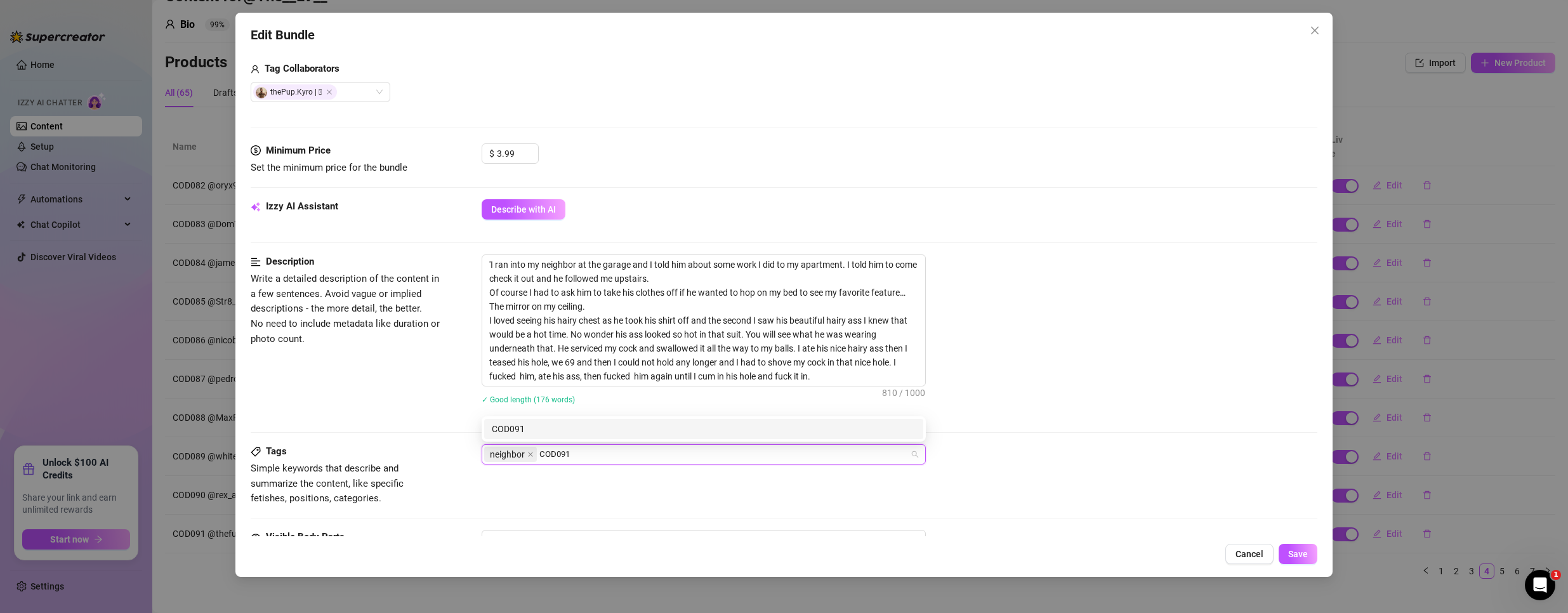
click at [574, 424] on div "COD091" at bounding box center [703, 429] width 424 height 14
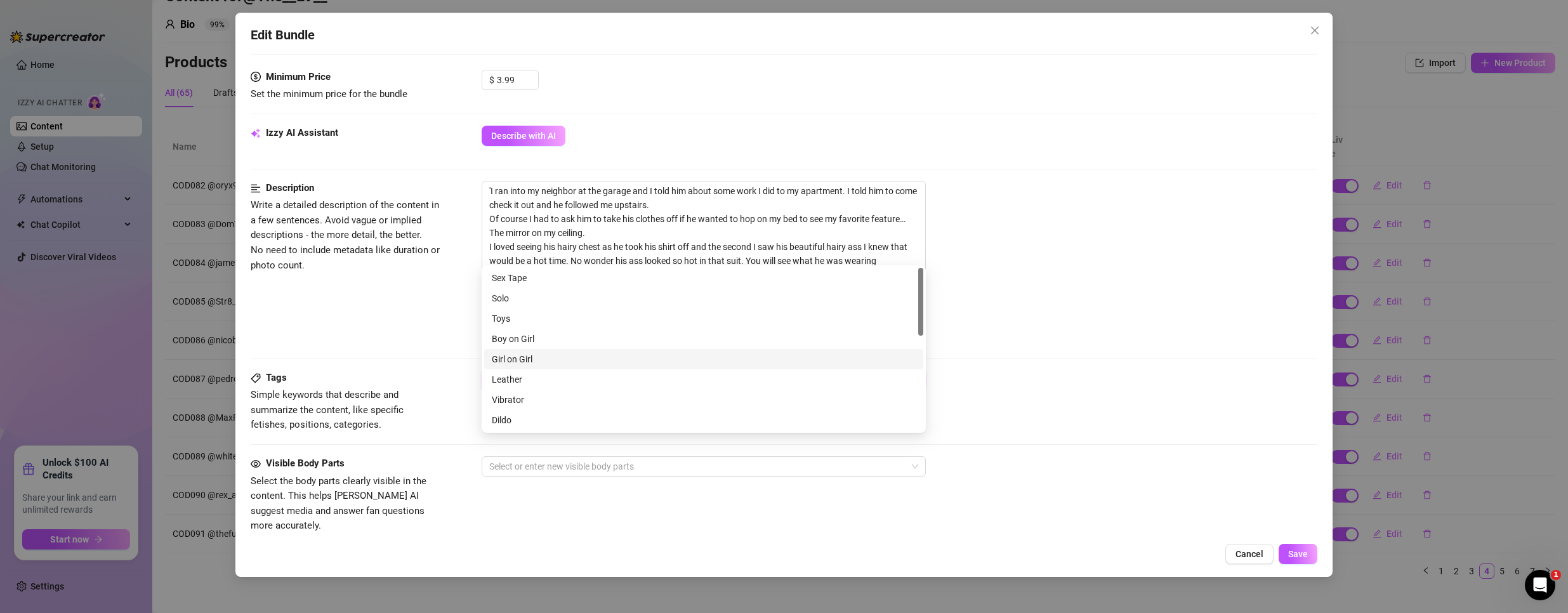
scroll to position [508, 0]
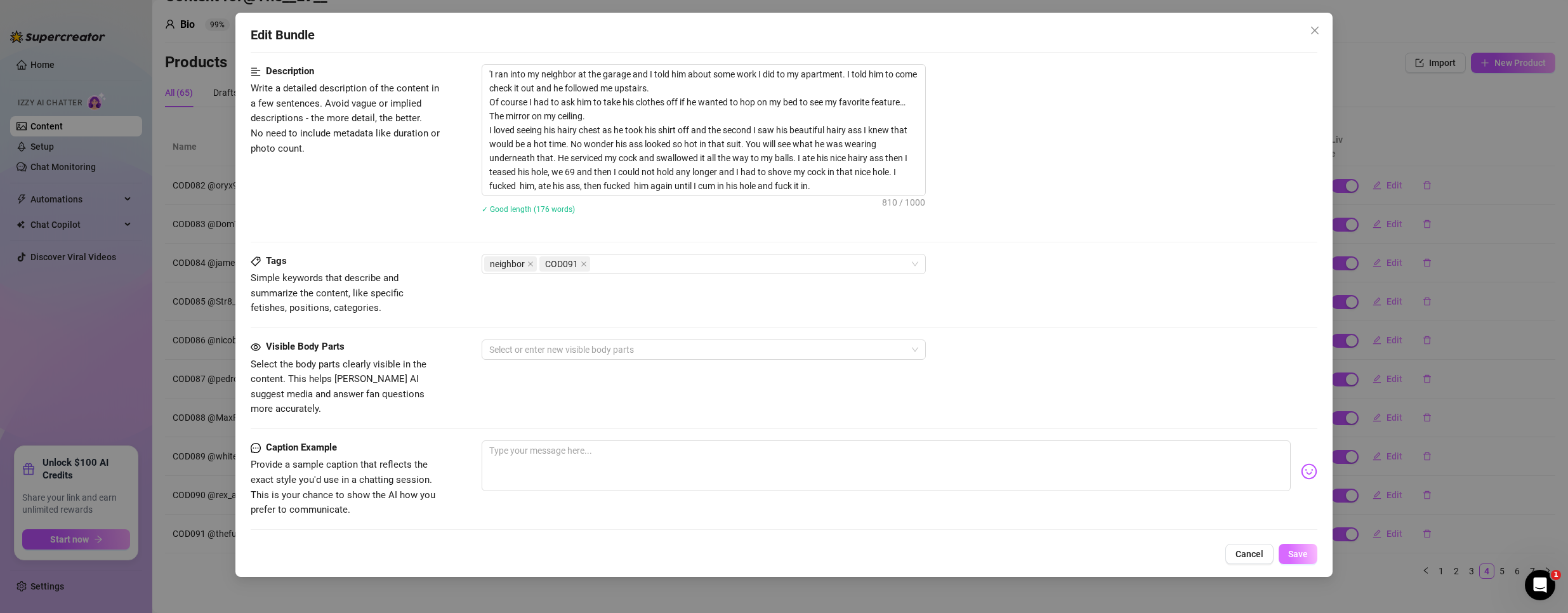
click at [1300, 555] on span "Save" at bounding box center [1298, 554] width 20 height 10
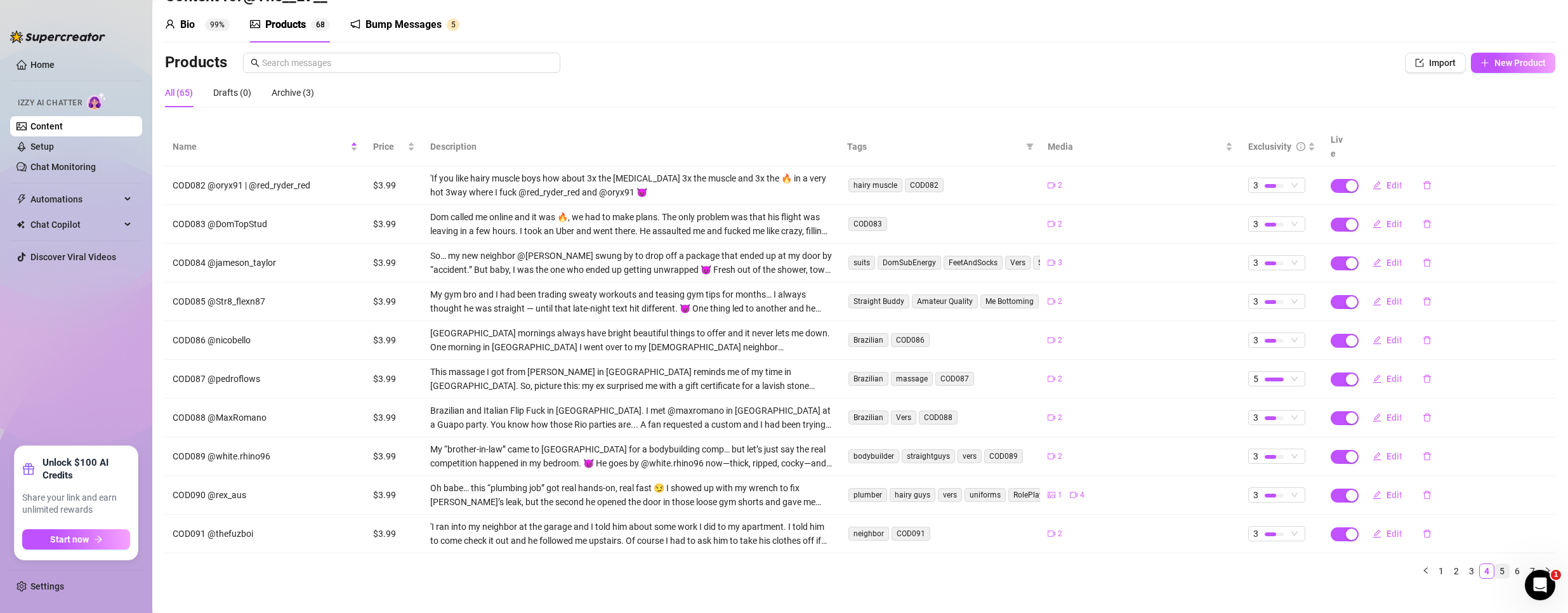
click at [1495, 564] on link "5" at bounding box center [1502, 571] width 14 height 14
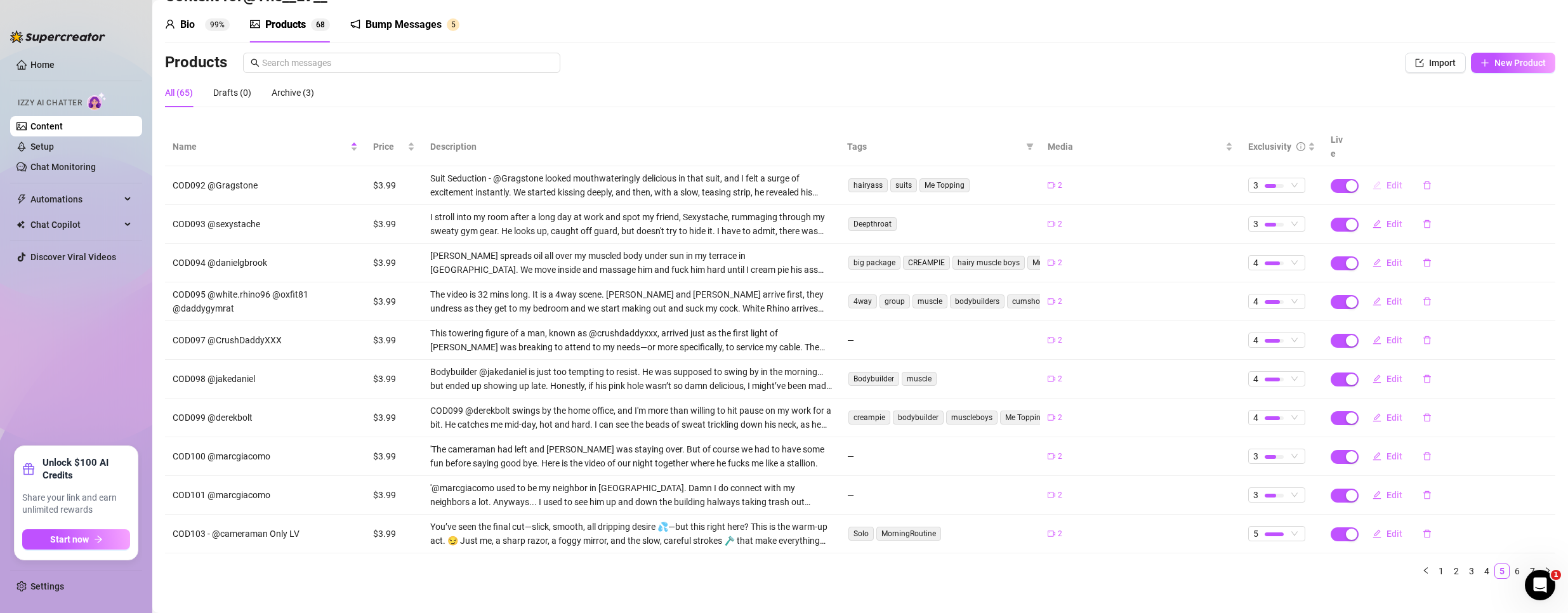
click at [1386, 180] on span "Edit" at bounding box center [1394, 185] width 16 height 10
type textarea "Do you like gusy in suits? @GragStone looked too good in that suit… I stripped …"
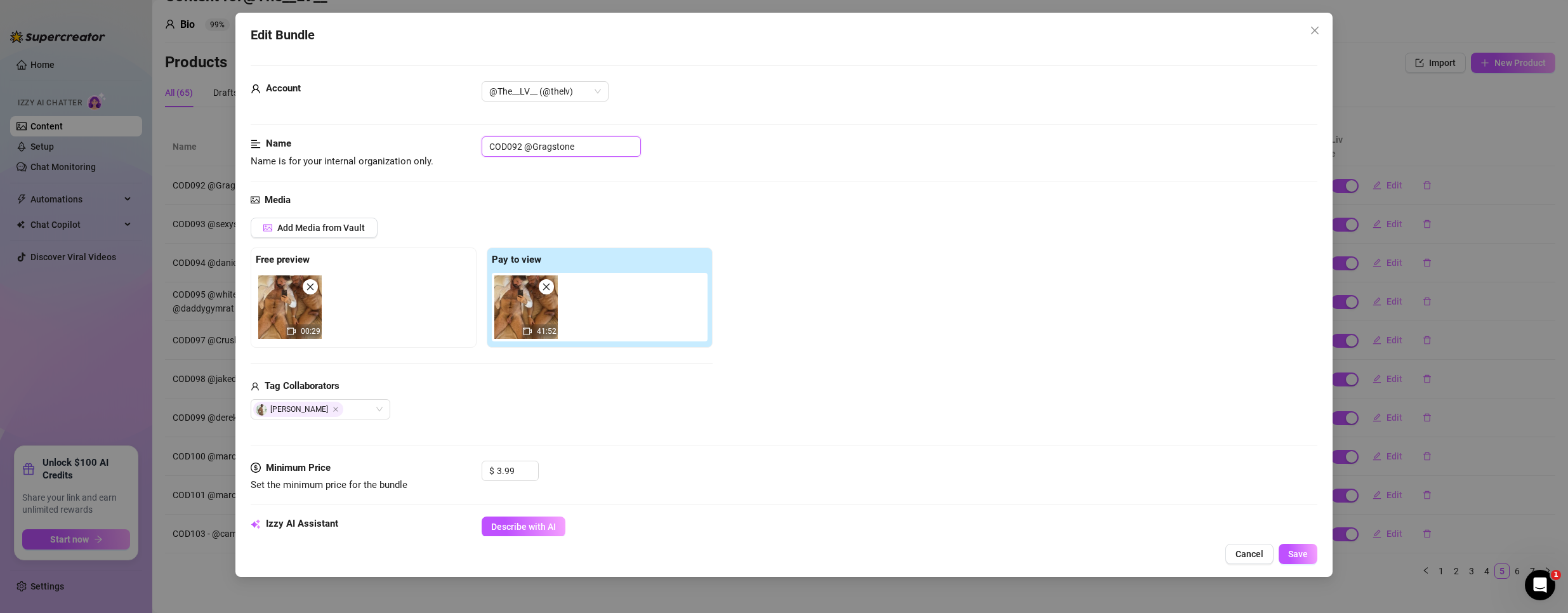
drag, startPoint x: 519, startPoint y: 148, endPoint x: 417, endPoint y: 162, distance: 103.0
click at [417, 162] on div "Name Name is for your internal organization only. COD092 @[GEOGRAPHIC_DATA]" at bounding box center [784, 152] width 1067 height 33
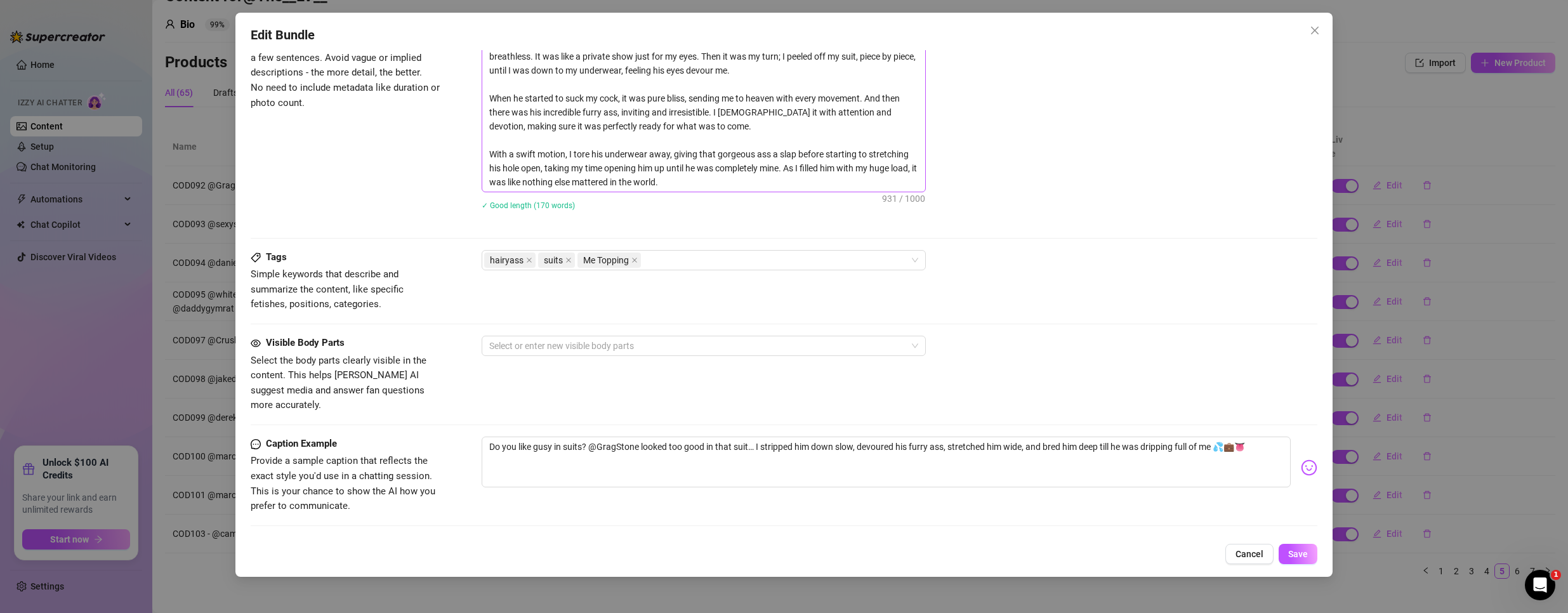
scroll to position [571, 0]
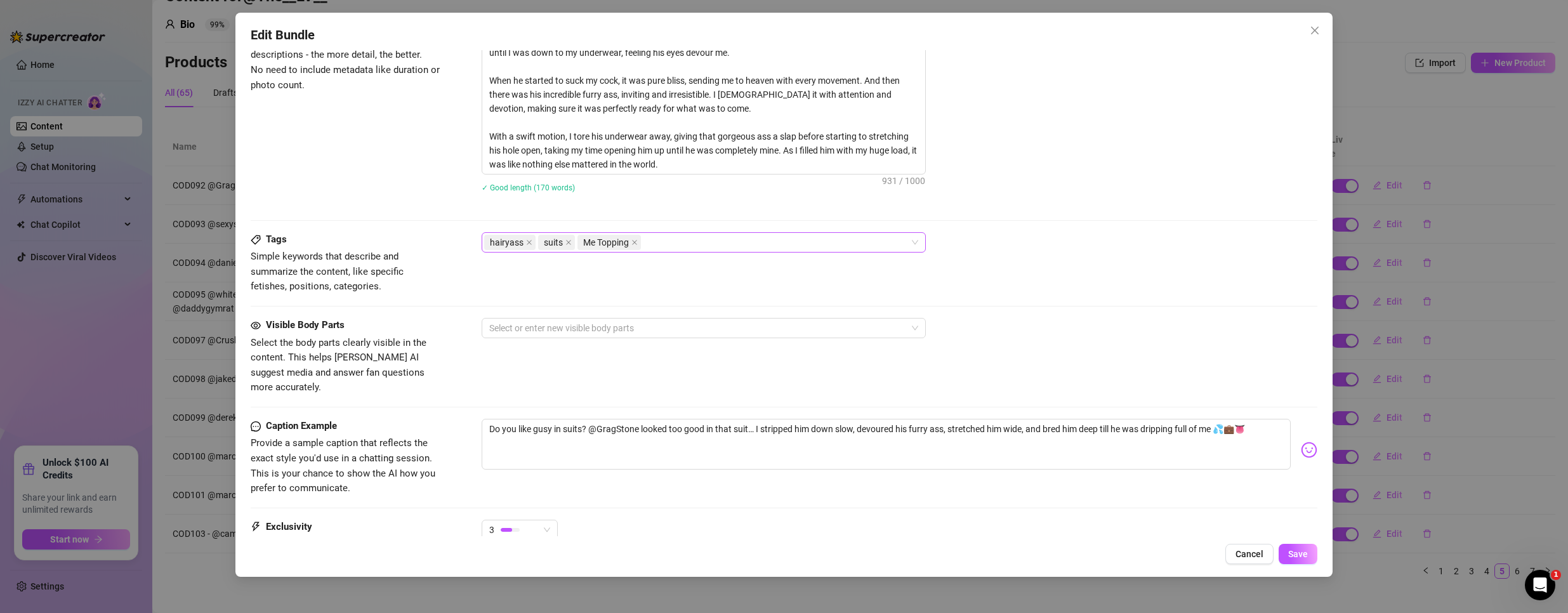
click at [717, 239] on div "hairyass suits Me Topping" at bounding box center [696, 242] width 426 height 17
paste input "COD092"
type input "COD092"
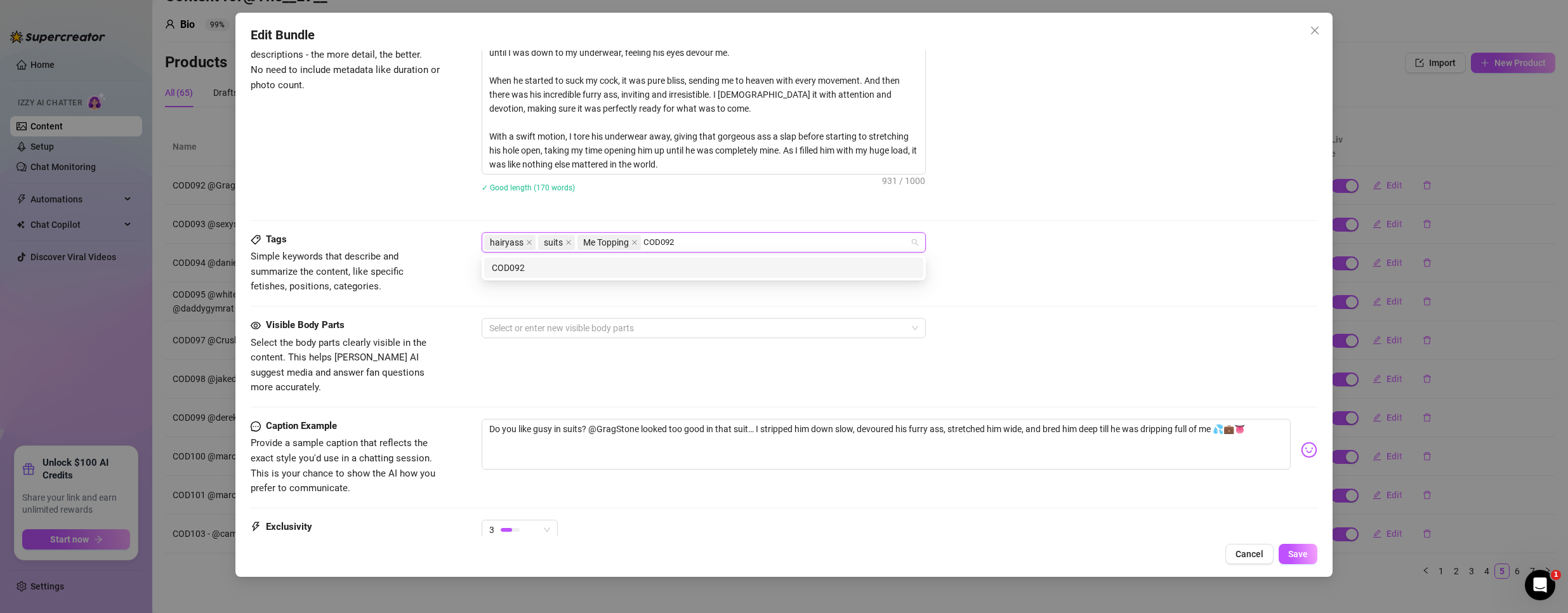
click at [642, 273] on div "COD092" at bounding box center [703, 268] width 424 height 14
click at [1033, 220] on div at bounding box center [784, 220] width 1067 height 1
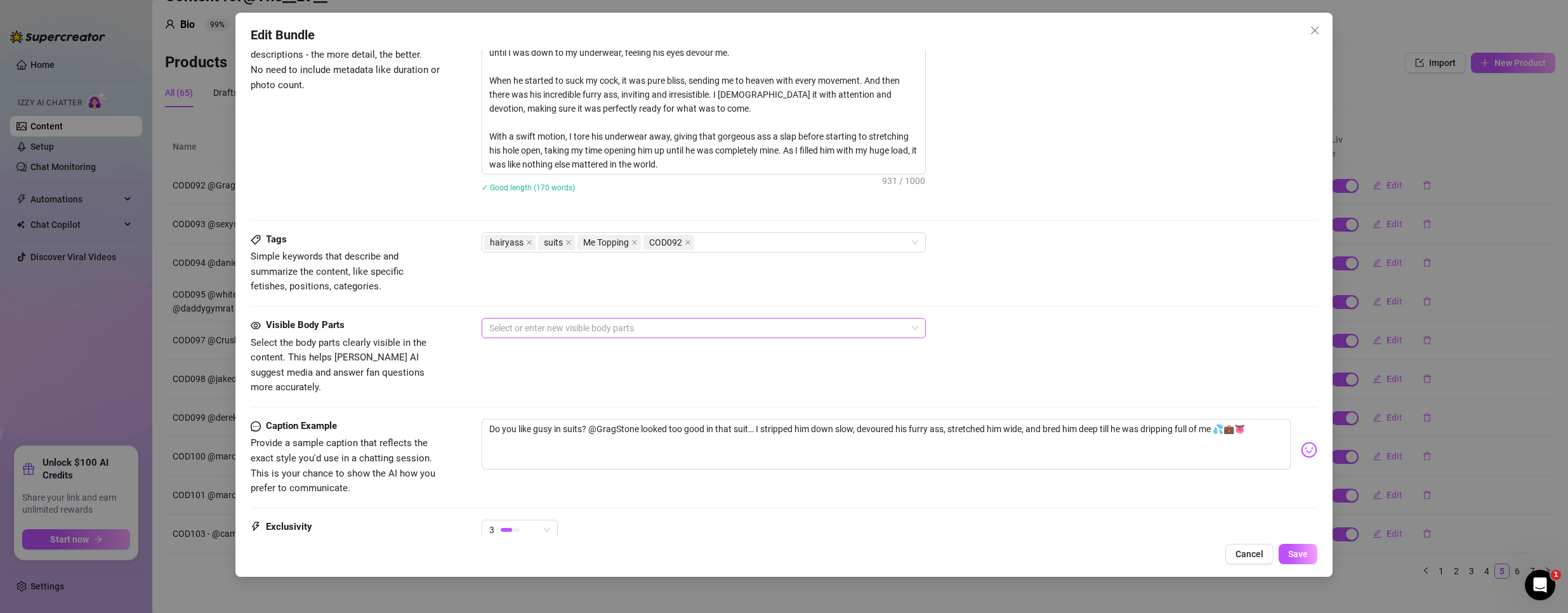
click at [646, 325] on div at bounding box center [696, 328] width 426 height 17
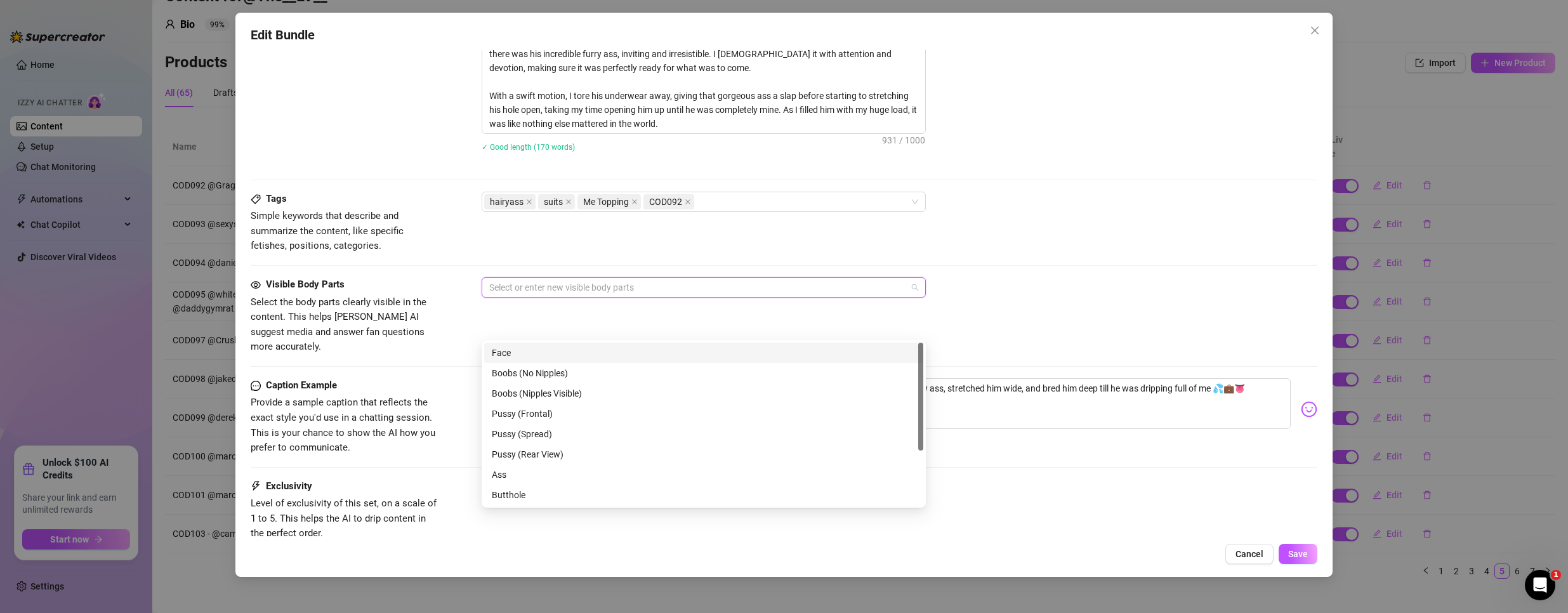
scroll to position [634, 0]
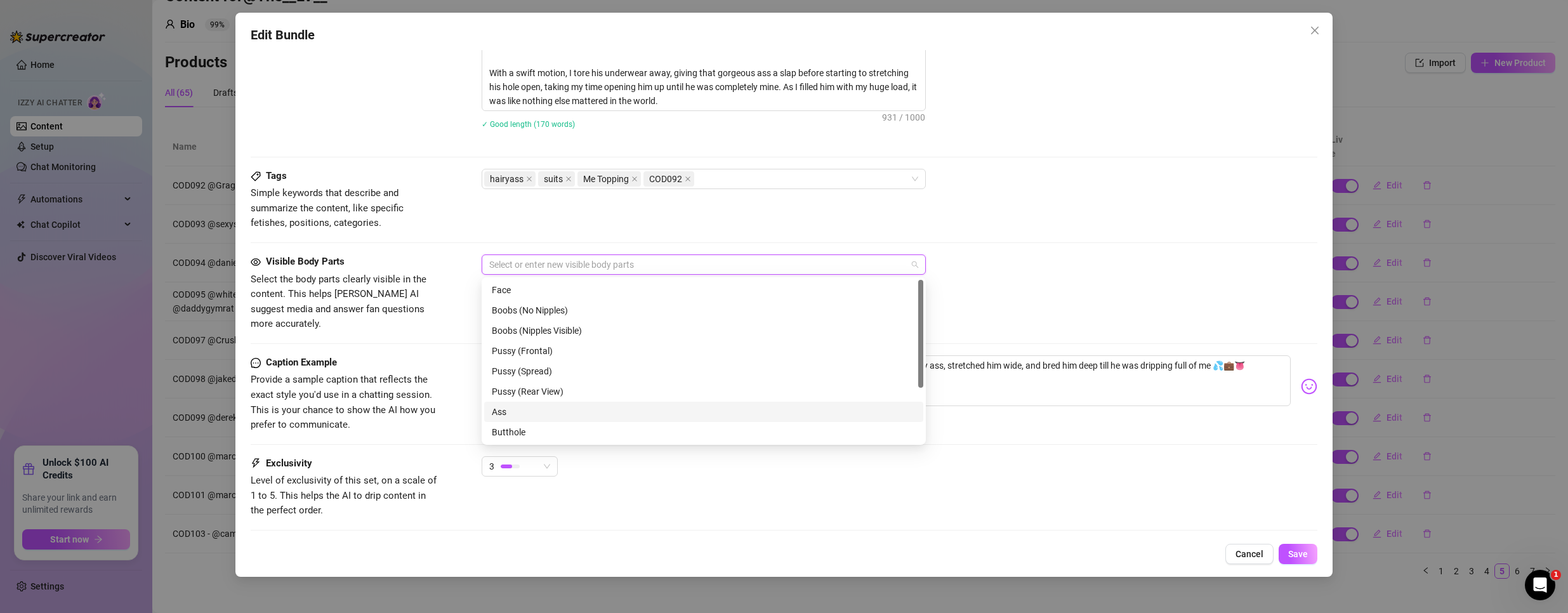
click at [554, 407] on div "Ass" at bounding box center [703, 412] width 424 height 14
click at [542, 433] on div "Butthole" at bounding box center [703, 432] width 424 height 14
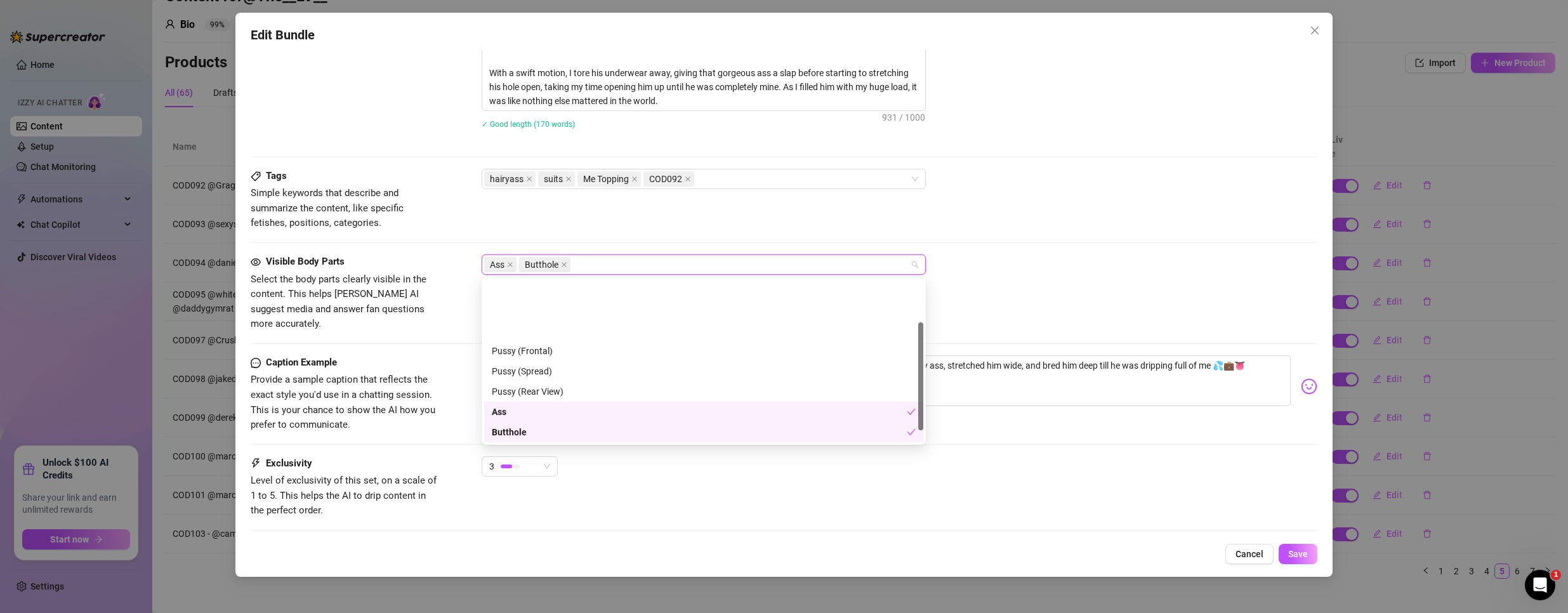
scroll to position [63, 0]
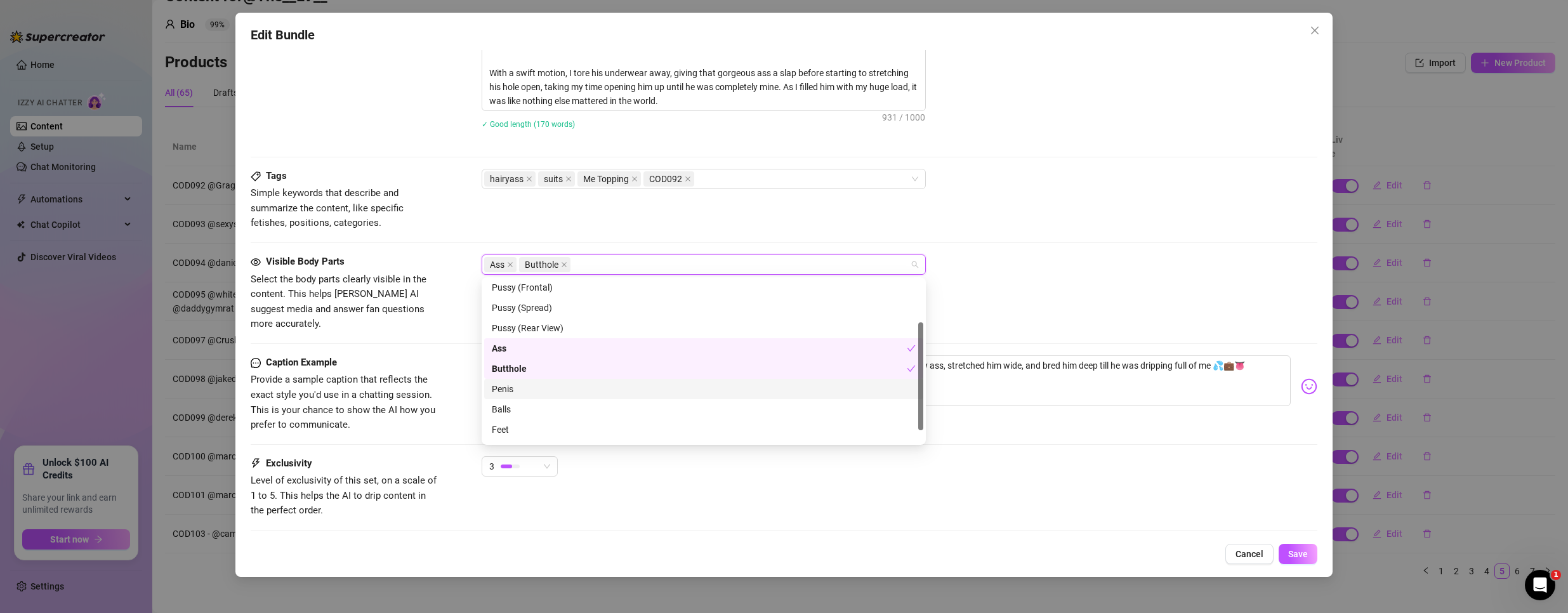
click at [548, 391] on div "Penis" at bounding box center [703, 389] width 424 height 14
click at [539, 415] on div "Balls" at bounding box center [703, 409] width 424 height 14
click at [1073, 195] on div "Tags Simple keywords that describe and summarize the content, like specific fet…" at bounding box center [784, 200] width 1067 height 62
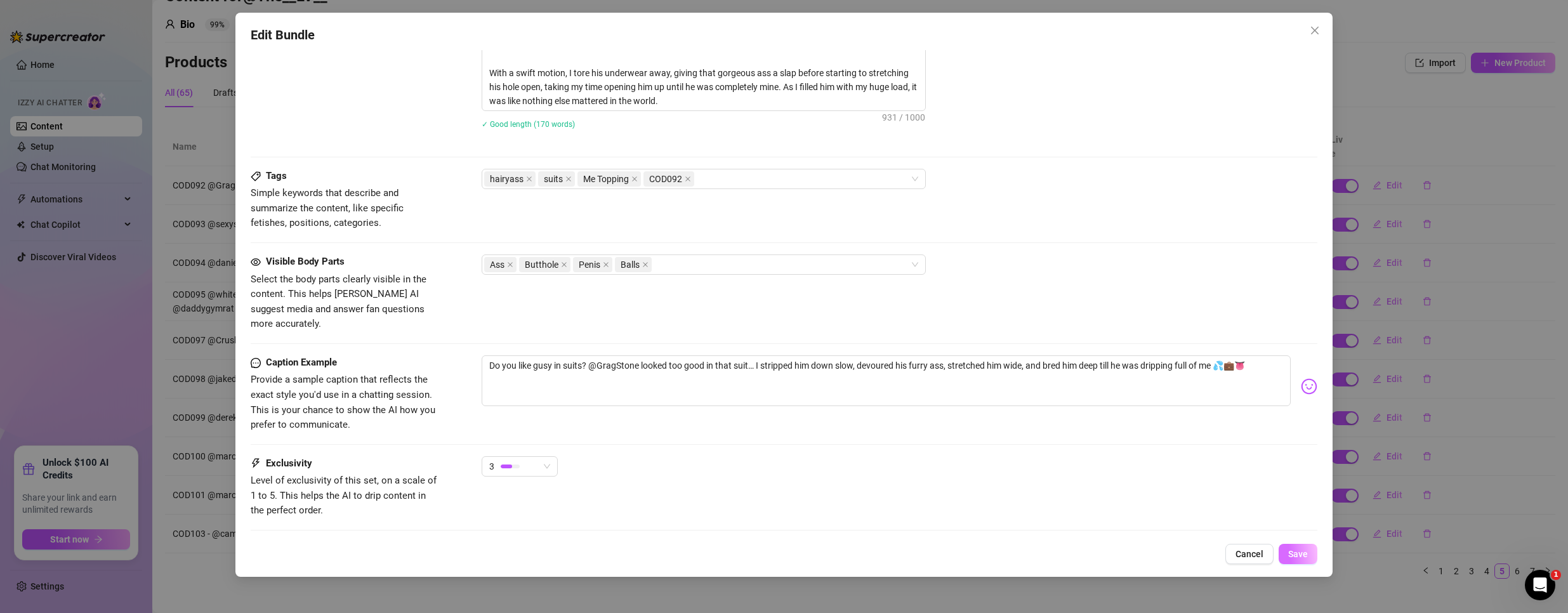
click at [1301, 554] on span "Save" at bounding box center [1298, 554] width 20 height 10
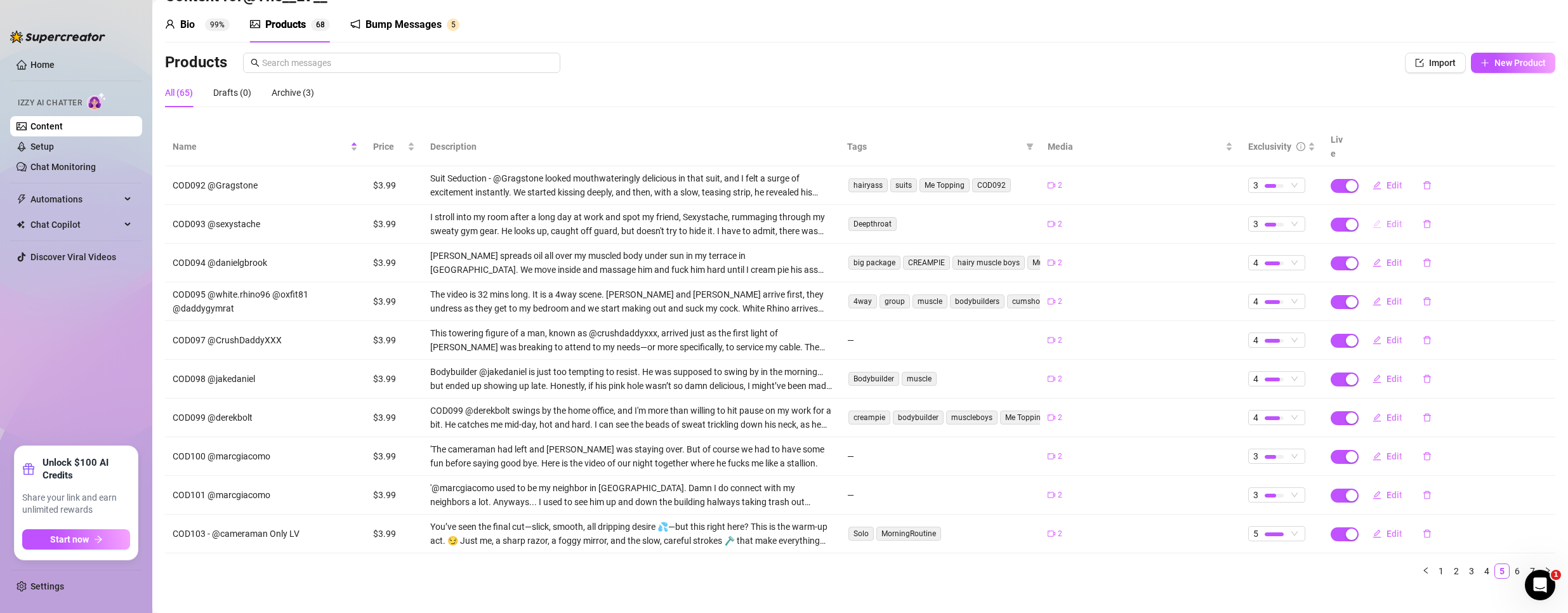
click at [1370, 214] on button "Edit" at bounding box center [1386, 224] width 50 height 21
type textarea "Type your message here..."
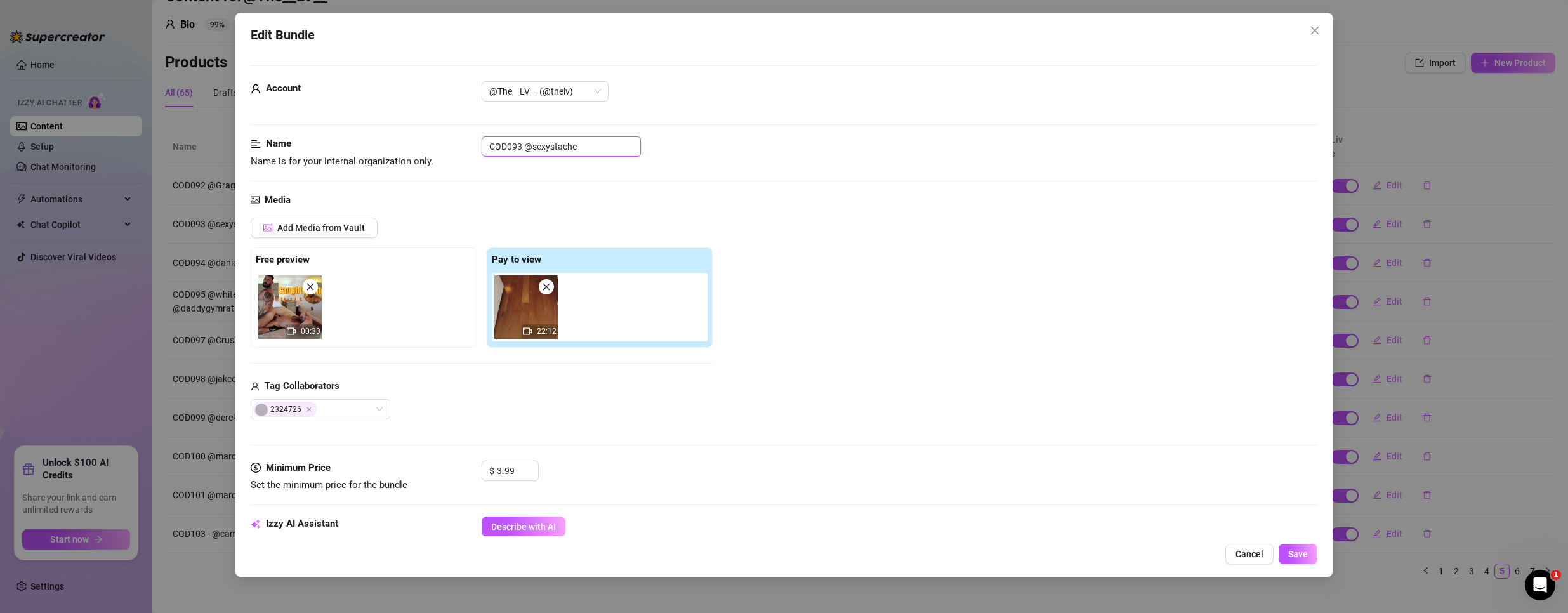
drag, startPoint x: 519, startPoint y: 144, endPoint x: 332, endPoint y: 136, distance: 187.2
click at [332, 136] on div "Name Name is for your internal organization only. COD093 @sexystache" at bounding box center [784, 152] width 1067 height 33
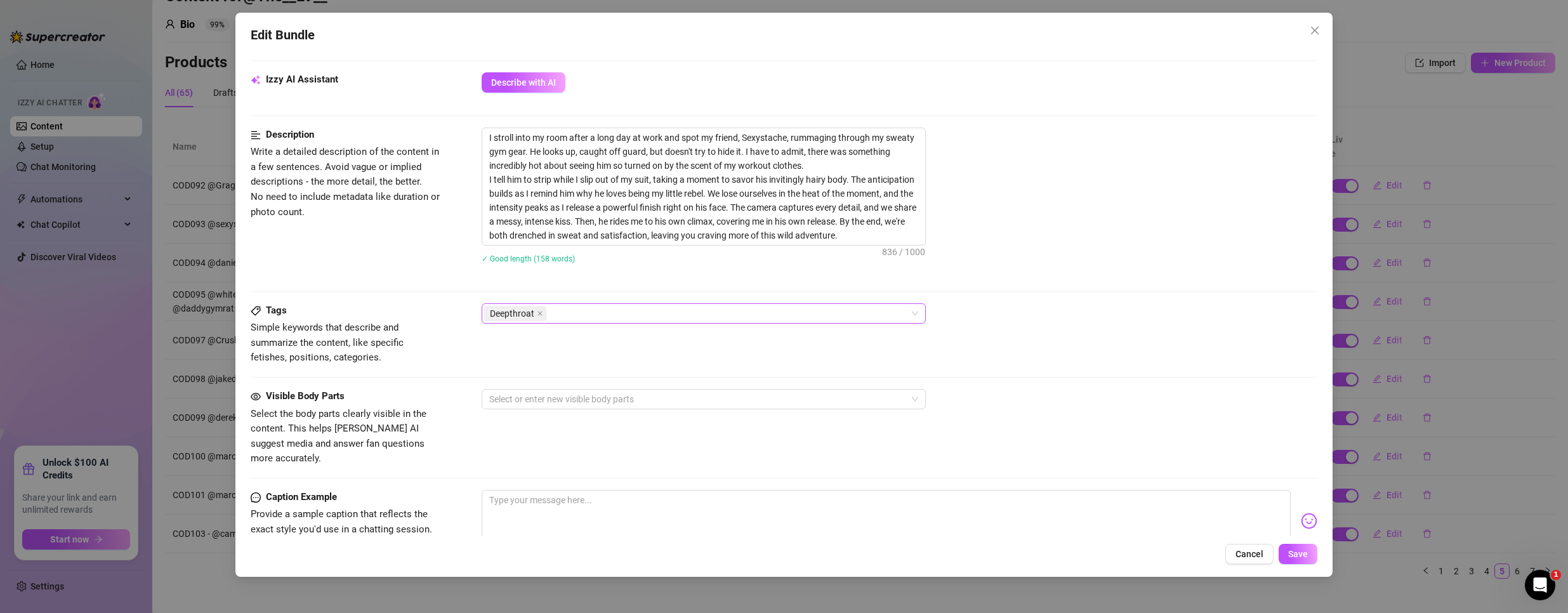
scroll to position [508, 0]
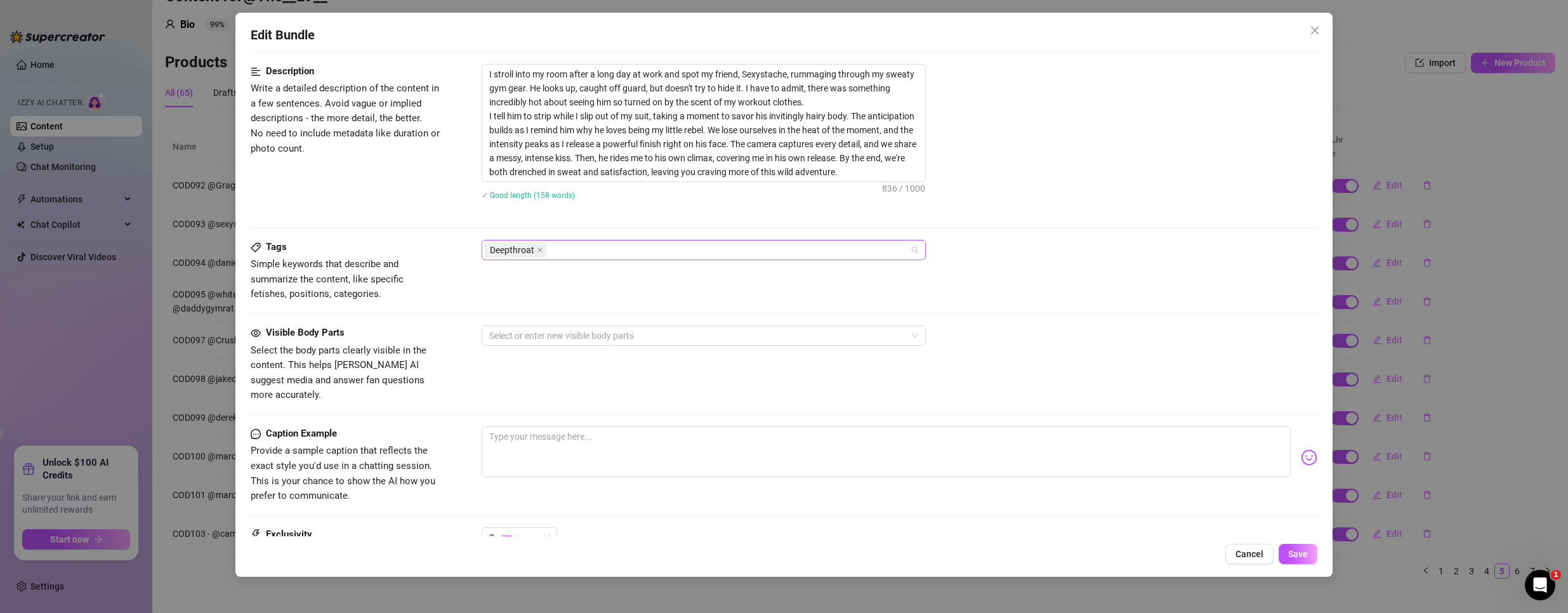
click at [620, 250] on div "Deepthroat" at bounding box center [696, 250] width 426 height 17
paste input "COD093"
type input "COD093"
click at [570, 273] on div "COD093" at bounding box center [703, 275] width 424 height 14
drag, startPoint x: 1185, startPoint y: 255, endPoint x: 872, endPoint y: 345, distance: 325.7
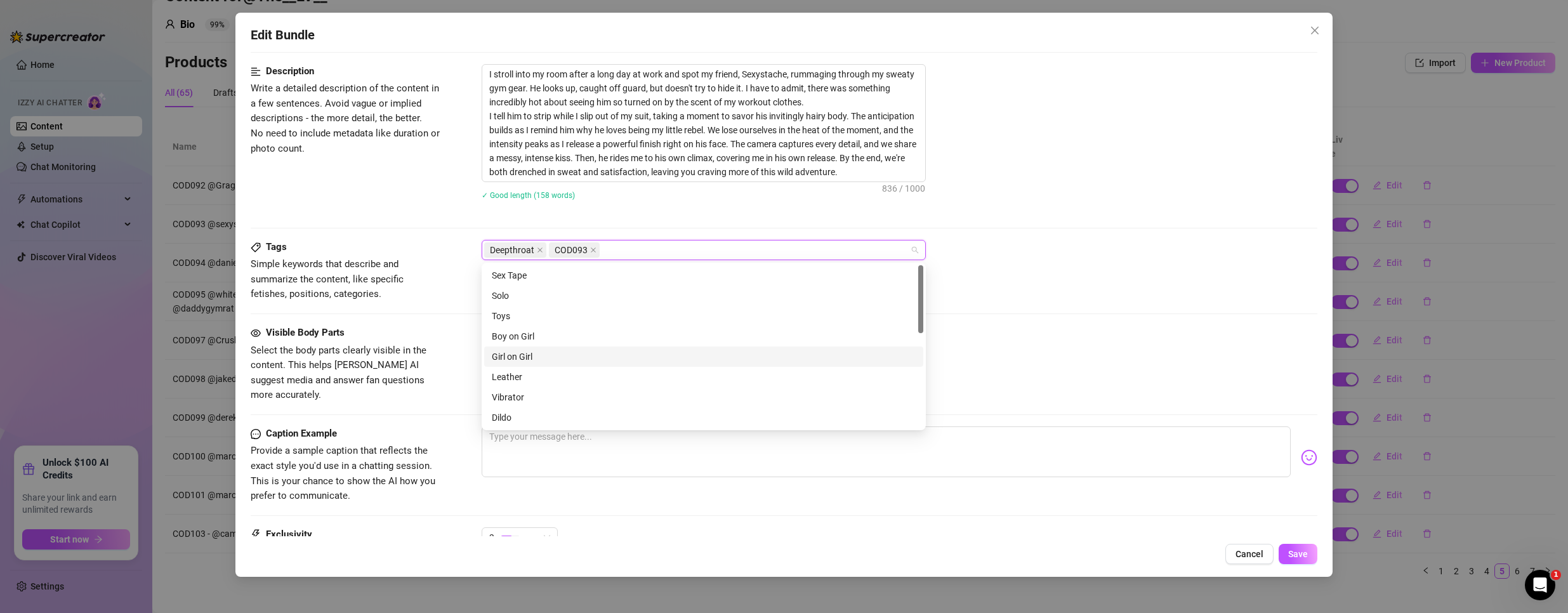
click at [1184, 255] on div "Deepthroat COD093" at bounding box center [899, 250] width 836 height 21
click at [719, 341] on div at bounding box center [696, 335] width 426 height 17
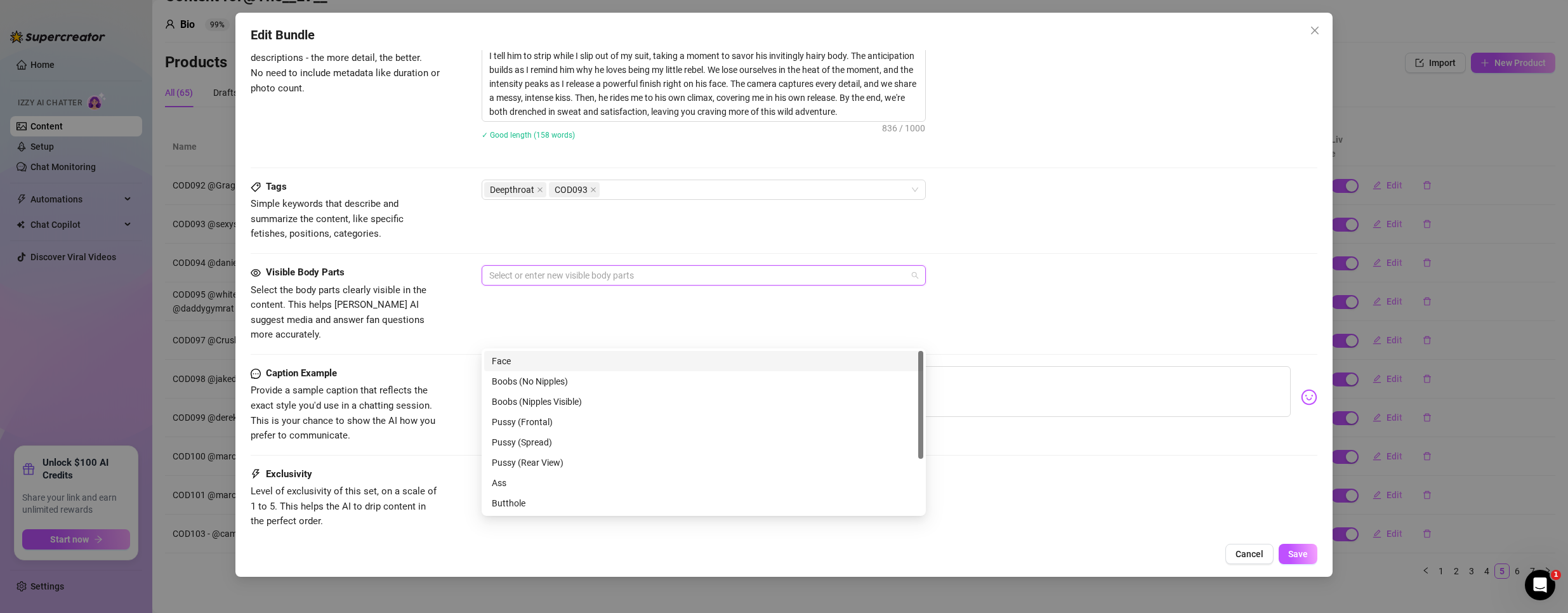
scroll to position [634, 0]
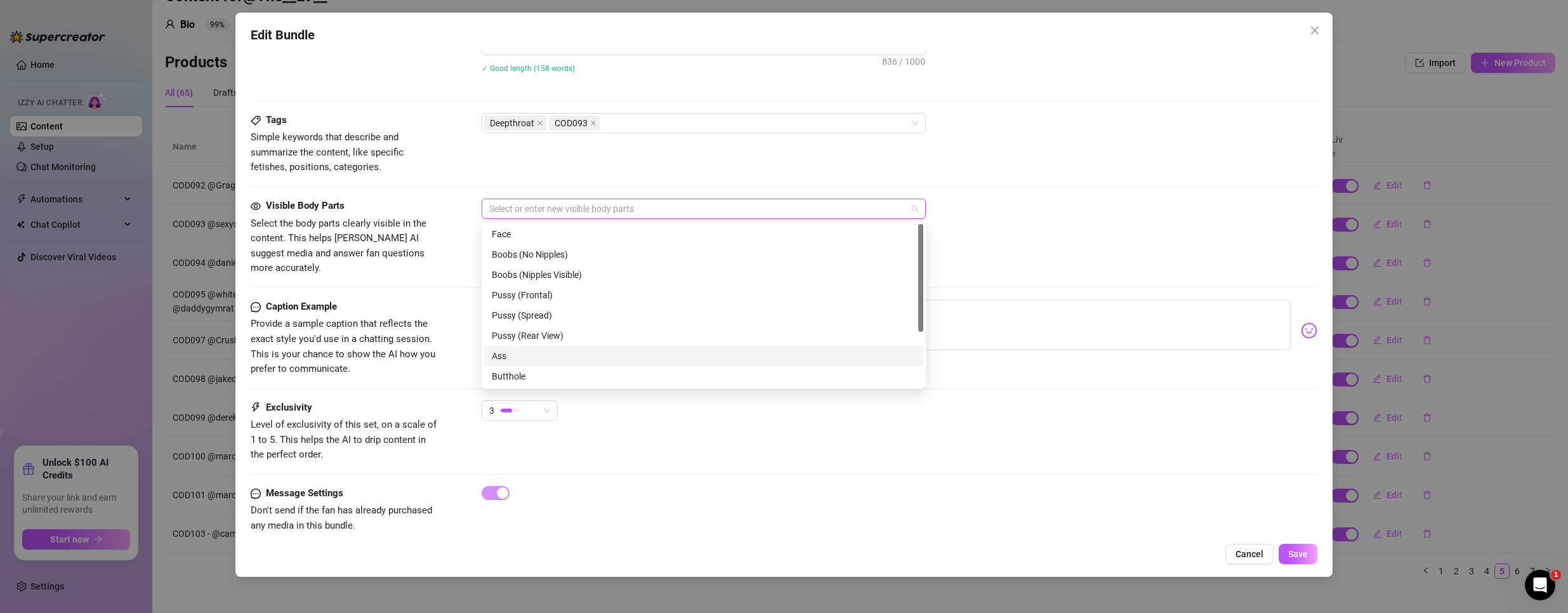
click at [586, 355] on div "Ass" at bounding box center [703, 356] width 424 height 14
click at [573, 374] on div "Butthole" at bounding box center [703, 377] width 424 height 14
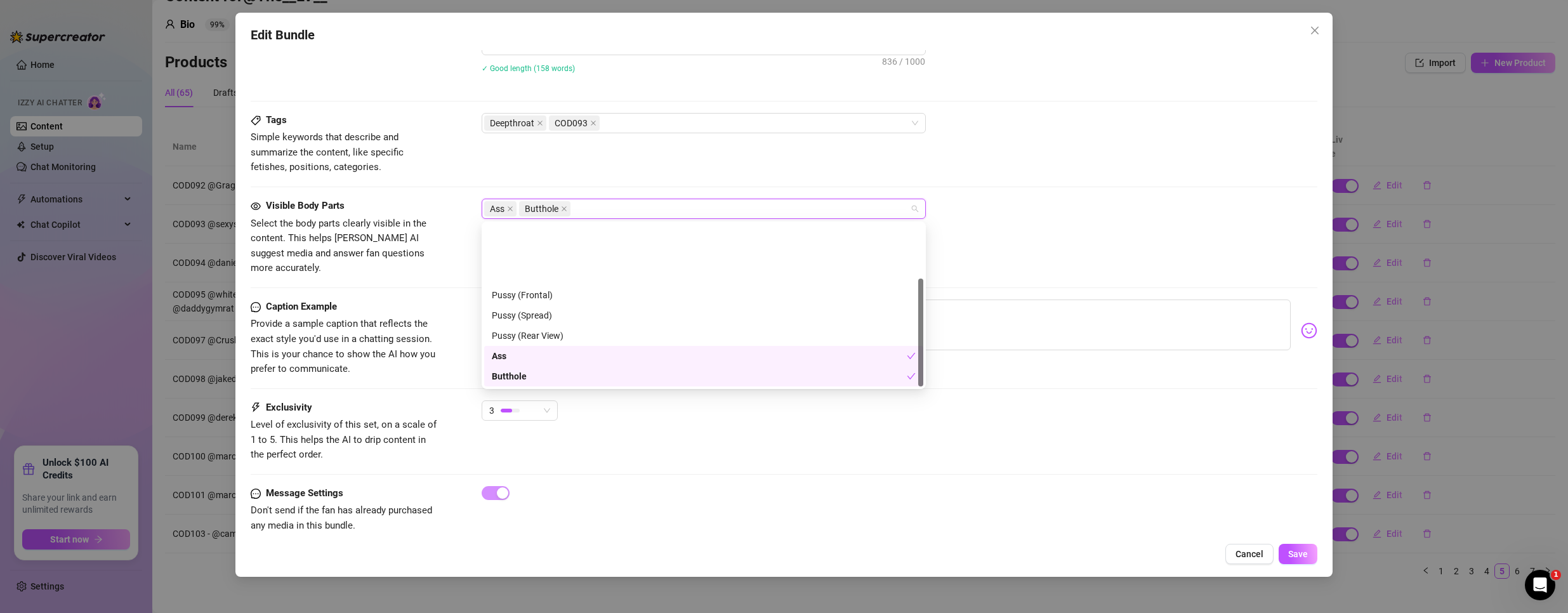
scroll to position [81, 0]
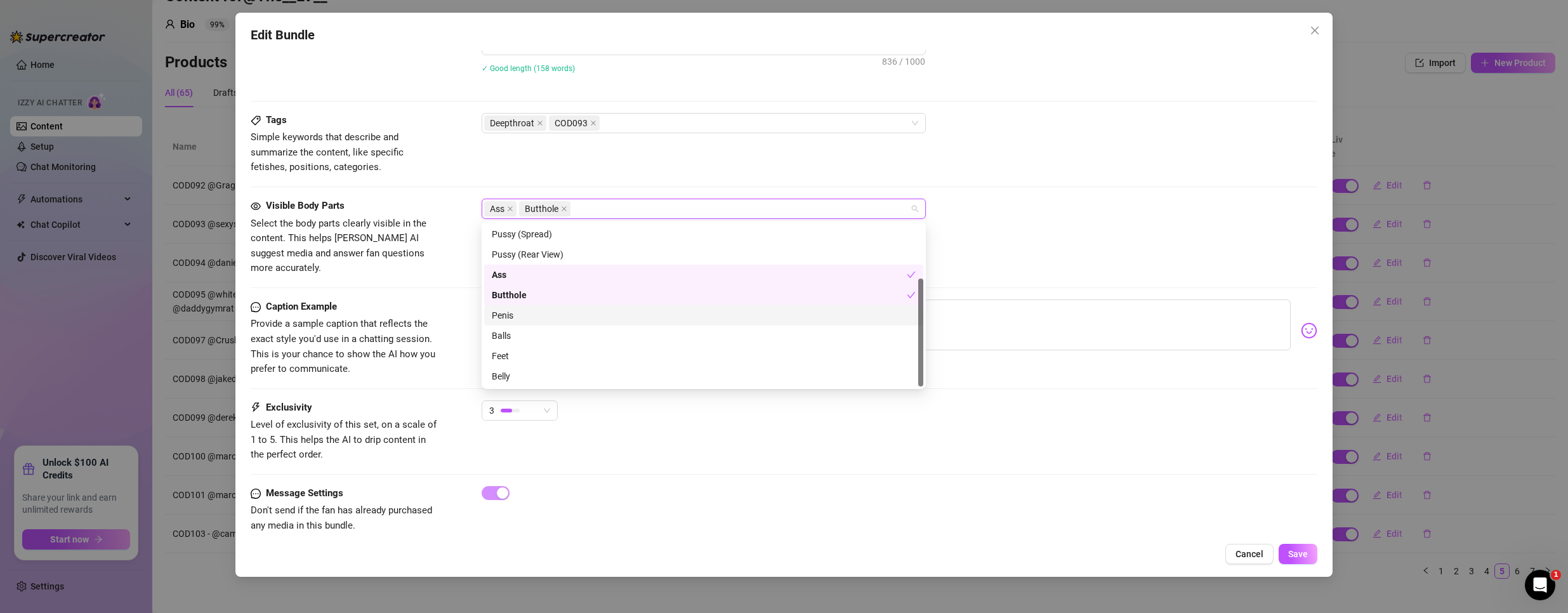
click at [528, 316] on div "Penis" at bounding box center [703, 316] width 424 height 14
click at [510, 331] on div "Balls" at bounding box center [703, 335] width 424 height 14
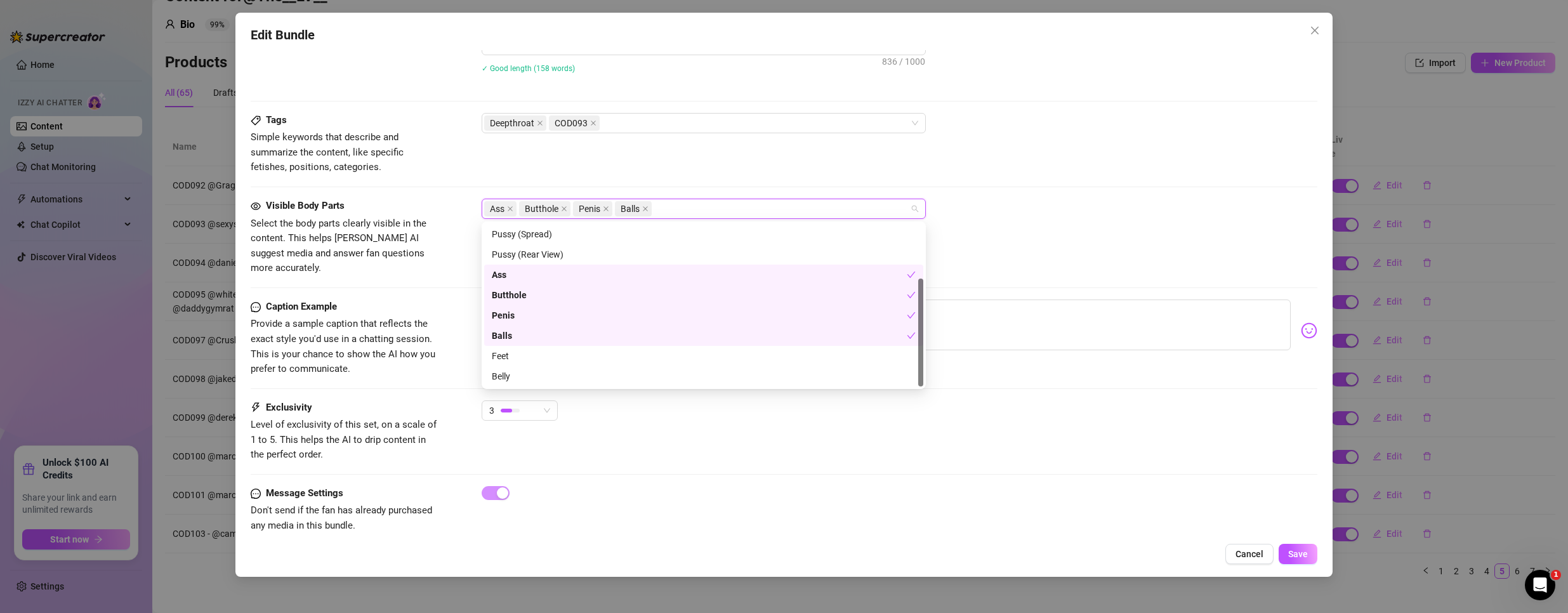
click at [1047, 256] on div "Visible Body Parts Select the body parts clearly visible in the content. This h…" at bounding box center [784, 237] width 1067 height 78
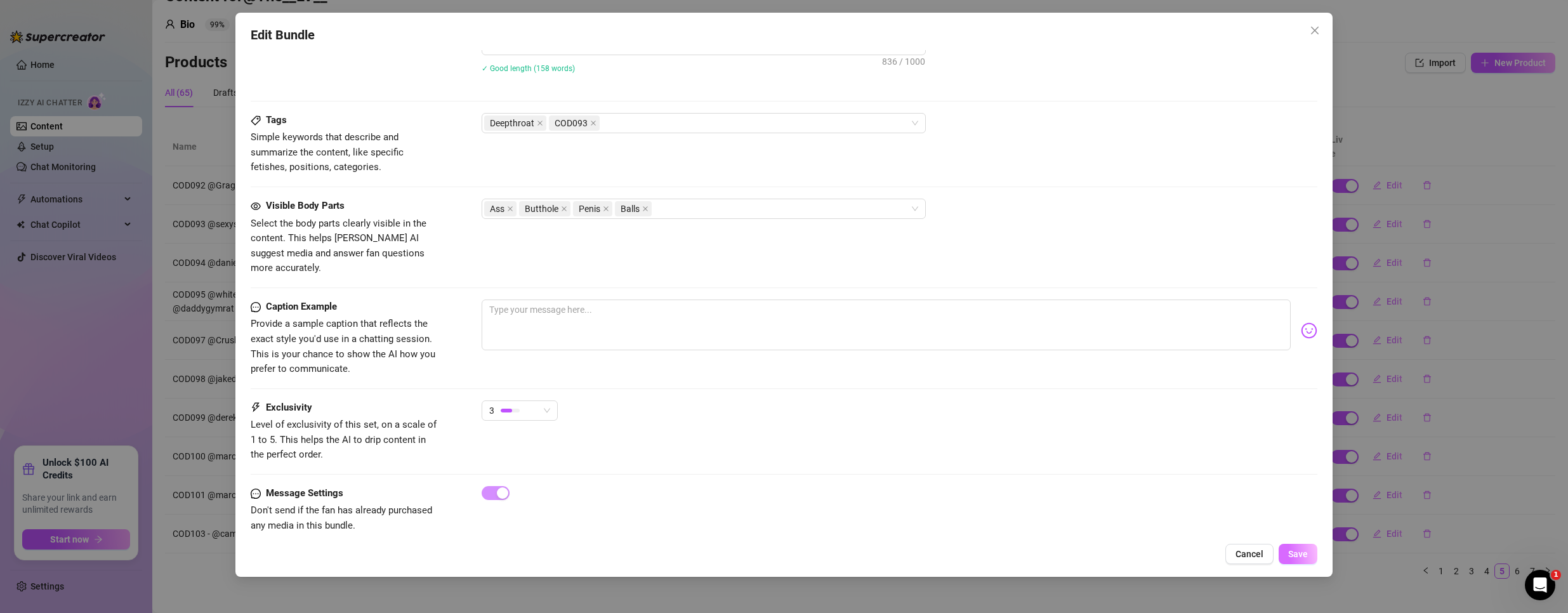
click at [1299, 551] on span "Save" at bounding box center [1298, 554] width 20 height 10
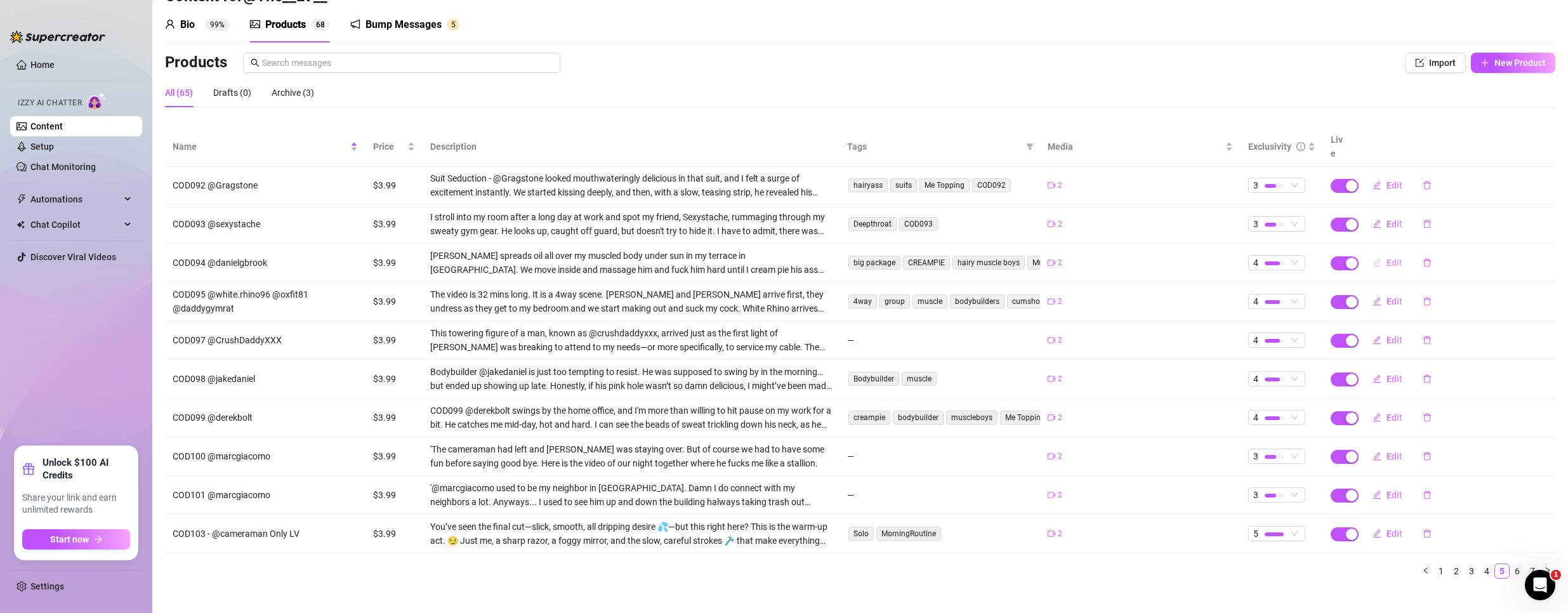
click at [1386, 258] on span "Edit" at bounding box center [1394, 262] width 16 height 10
type textarea "You will love this video. I fuck this boy so hard and the sunlight hitting my b…"
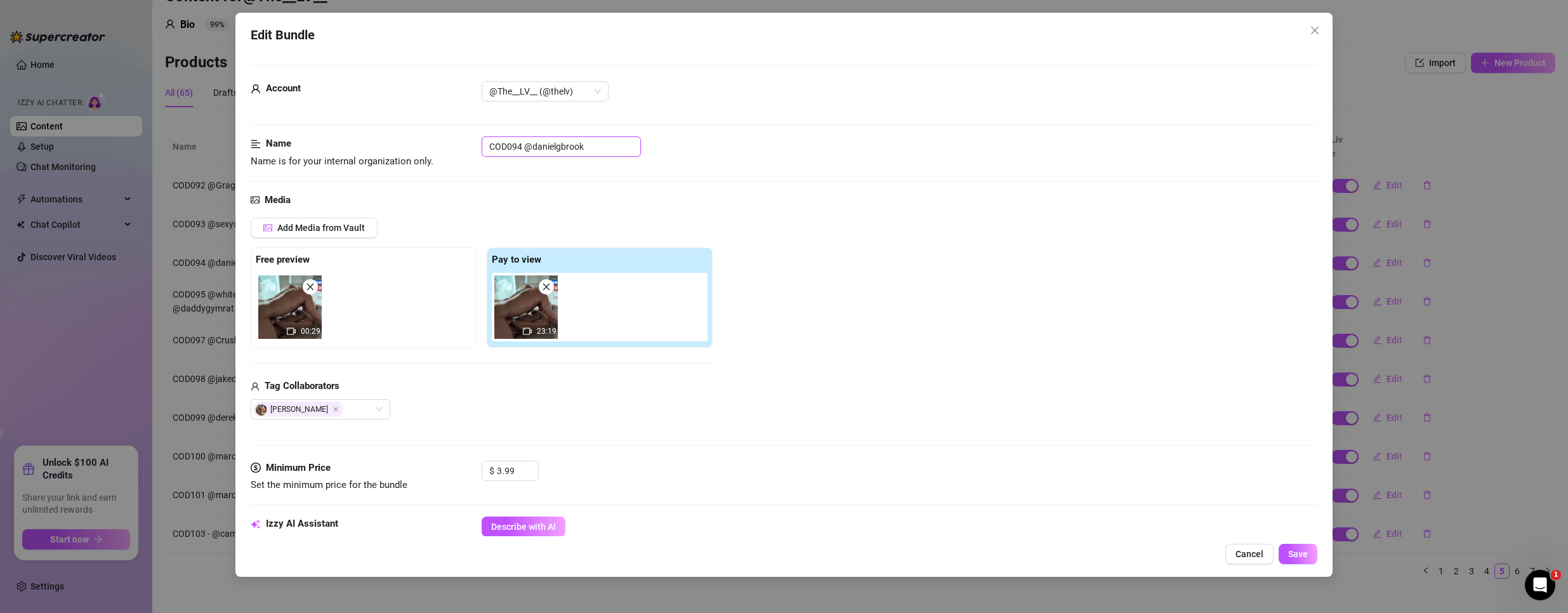
drag, startPoint x: 522, startPoint y: 148, endPoint x: 439, endPoint y: 148, distance: 83.0
click at [439, 148] on div "Name Name is for your internal organization only. COD094 @danielgbrook" at bounding box center [784, 152] width 1067 height 33
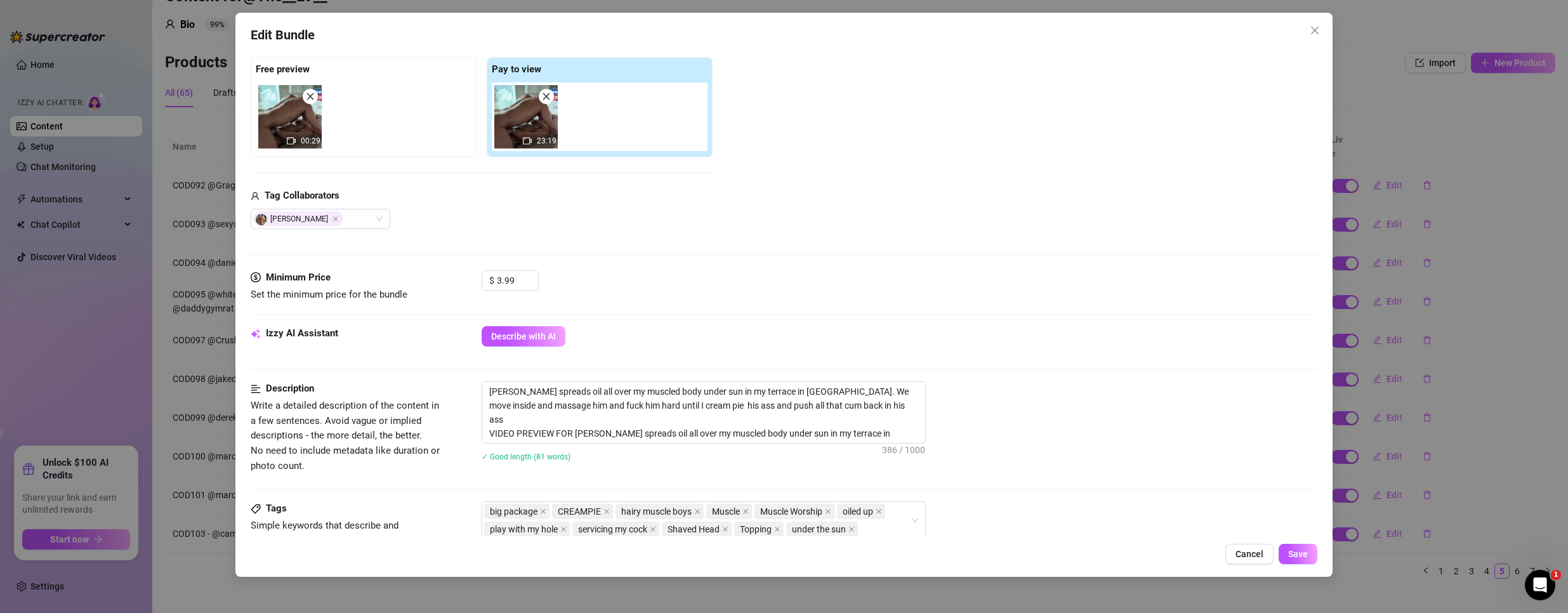
scroll to position [317, 0]
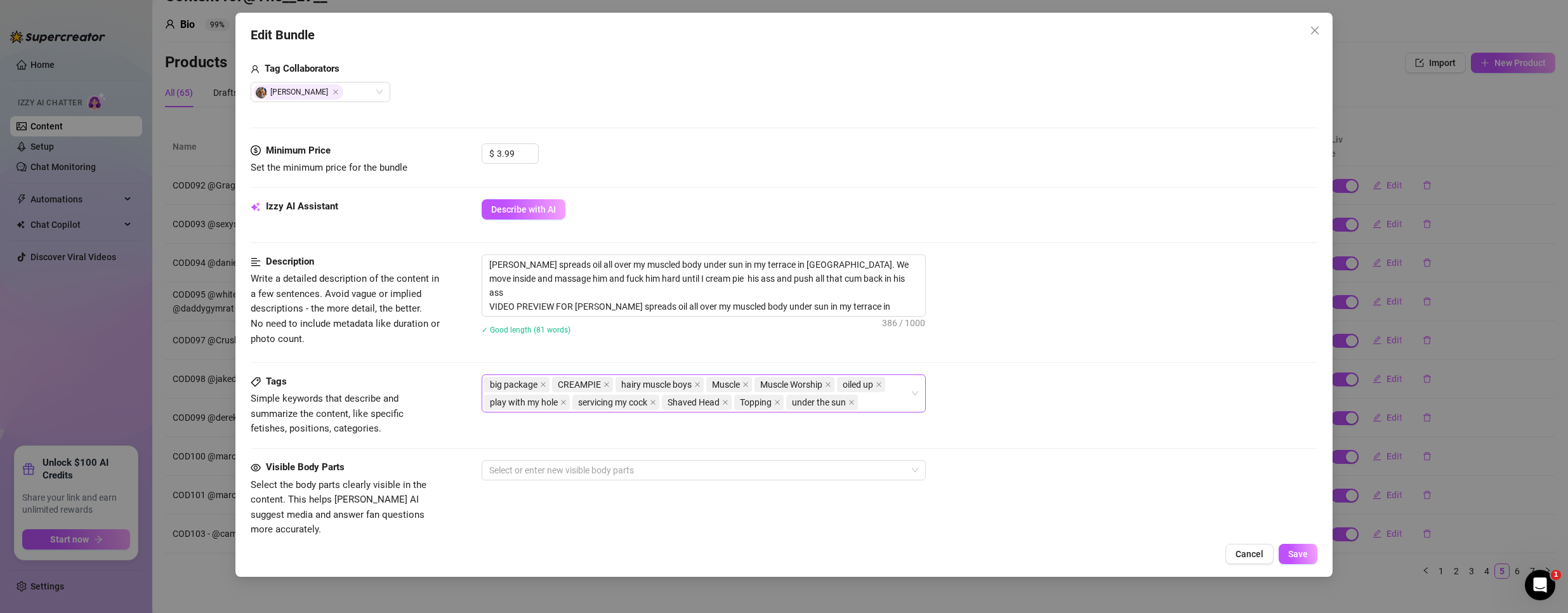
click at [886, 405] on div "big package CREAMPIE hairy muscle boys Muscle Muscle Worship oiled up play with…" at bounding box center [696, 393] width 426 height 36
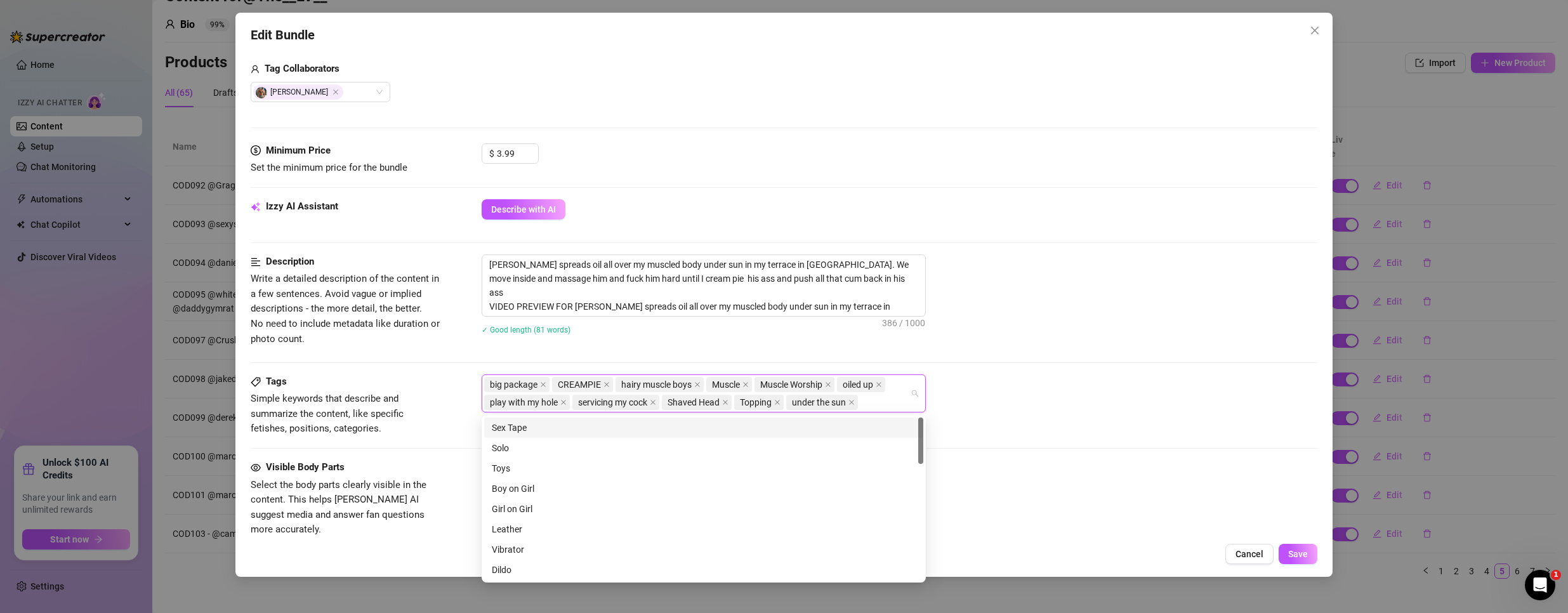
paste input "COD094"
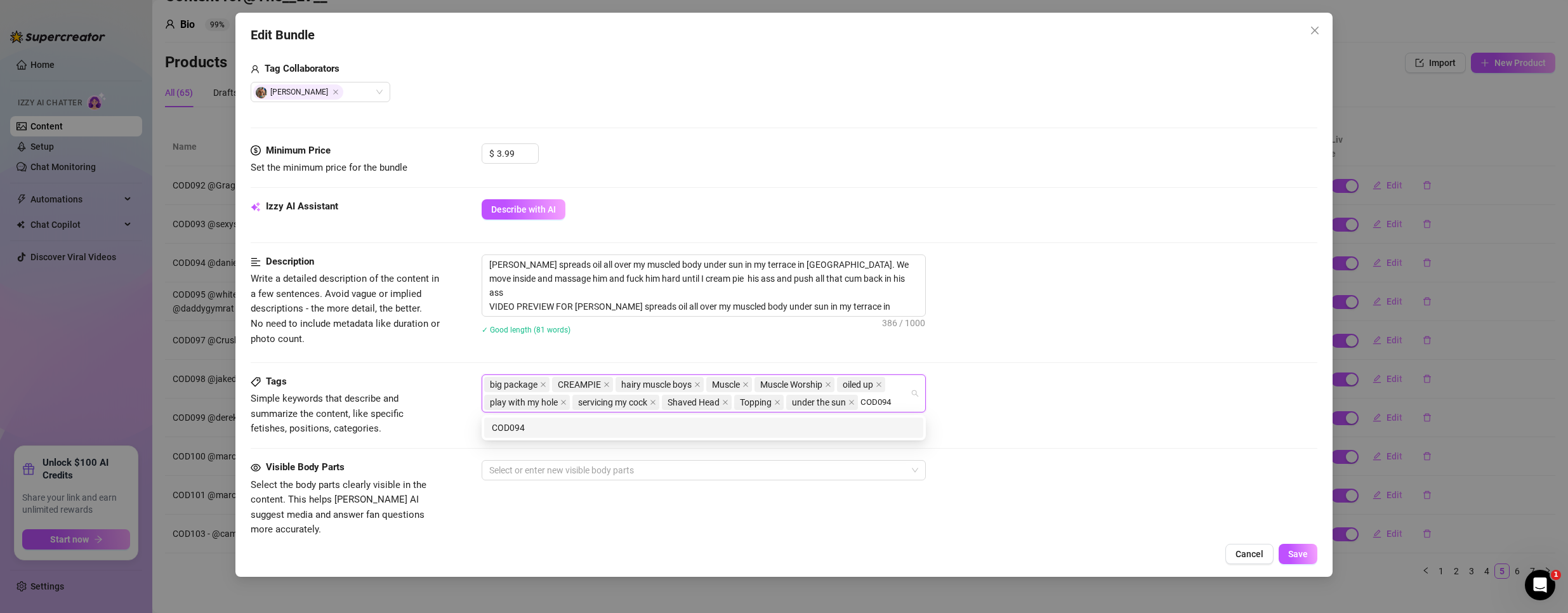
type input "COD094"
click at [1029, 330] on div "✓ Good length (81 words)" at bounding box center [899, 329] width 836 height 14
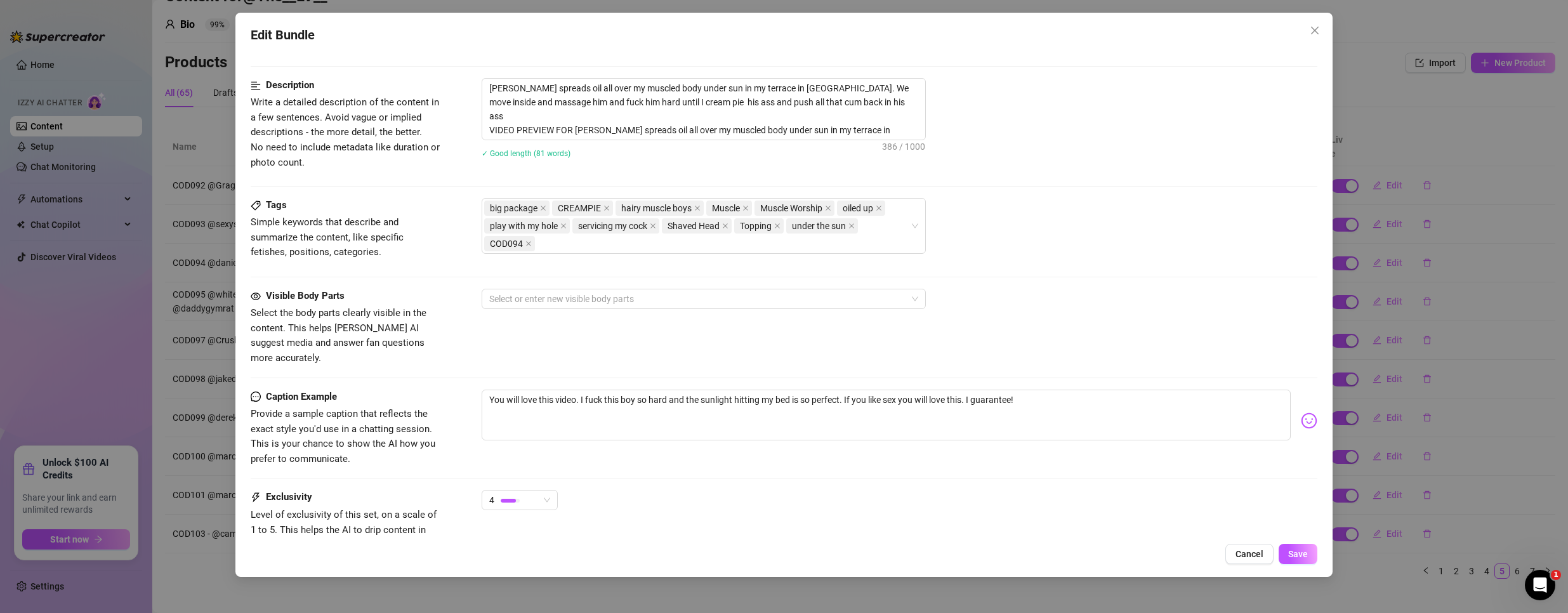
scroll to position [508, 0]
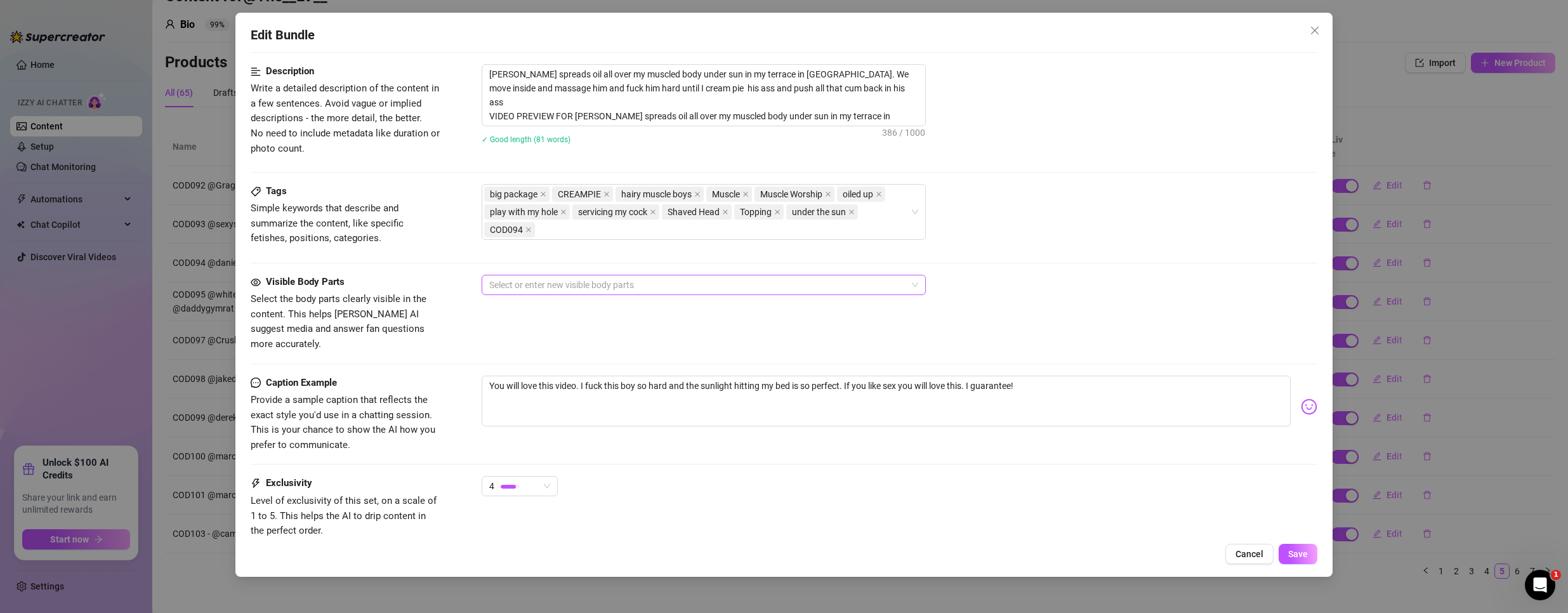
click at [665, 282] on div at bounding box center [696, 285] width 426 height 17
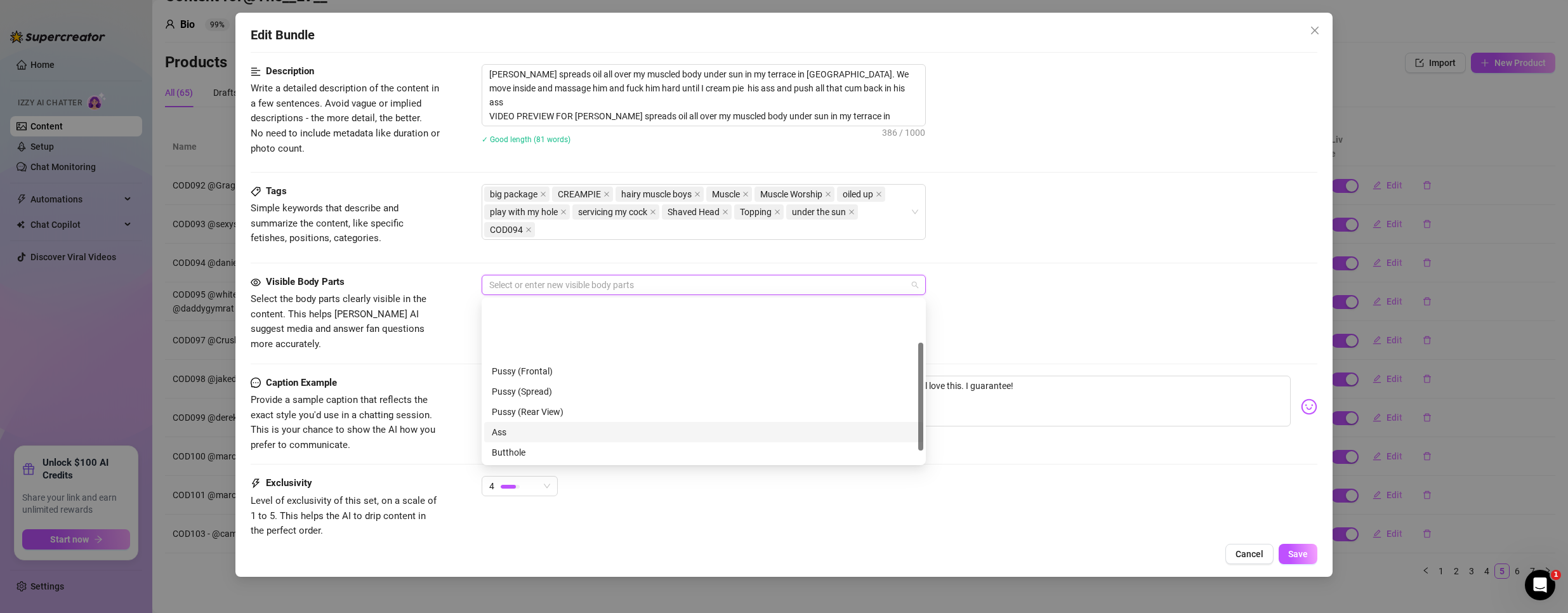
scroll to position [81, 0]
click at [532, 354] on div "Ass" at bounding box center [703, 351] width 424 height 14
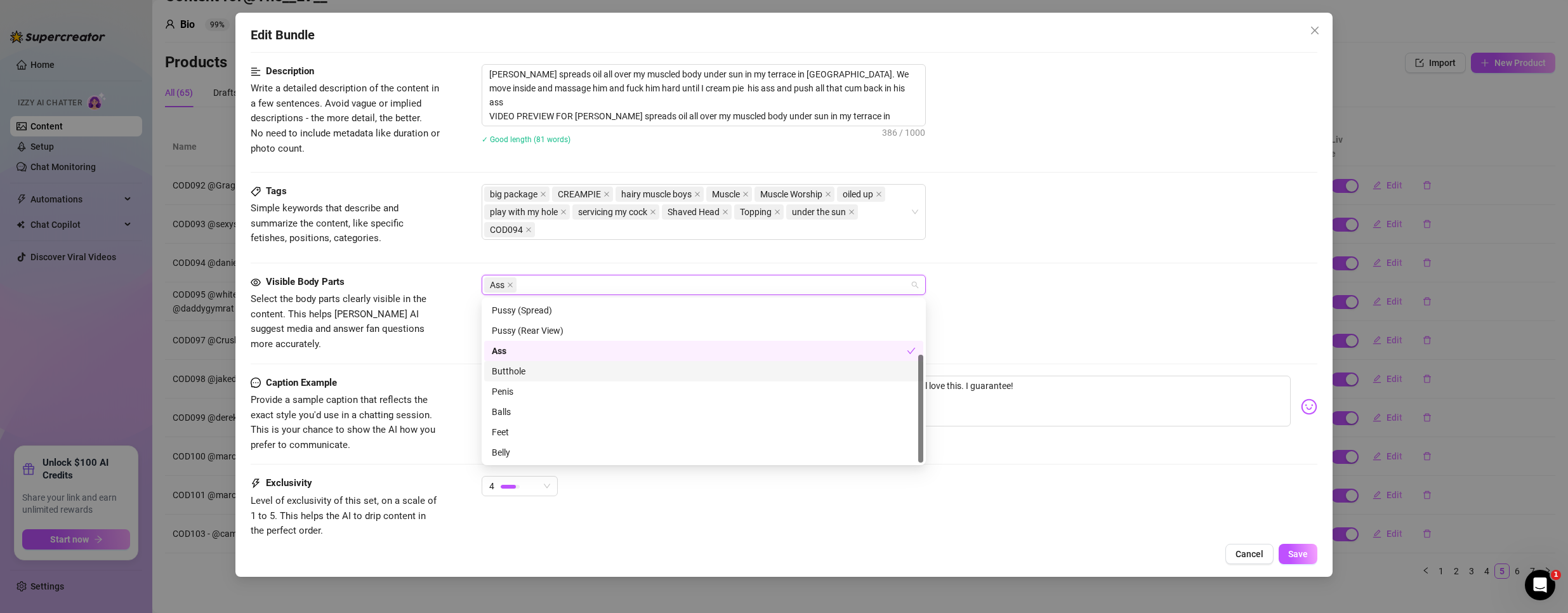
click at [516, 375] on div "Butthole" at bounding box center [703, 371] width 424 height 14
click at [511, 389] on div "Penis" at bounding box center [703, 392] width 424 height 14
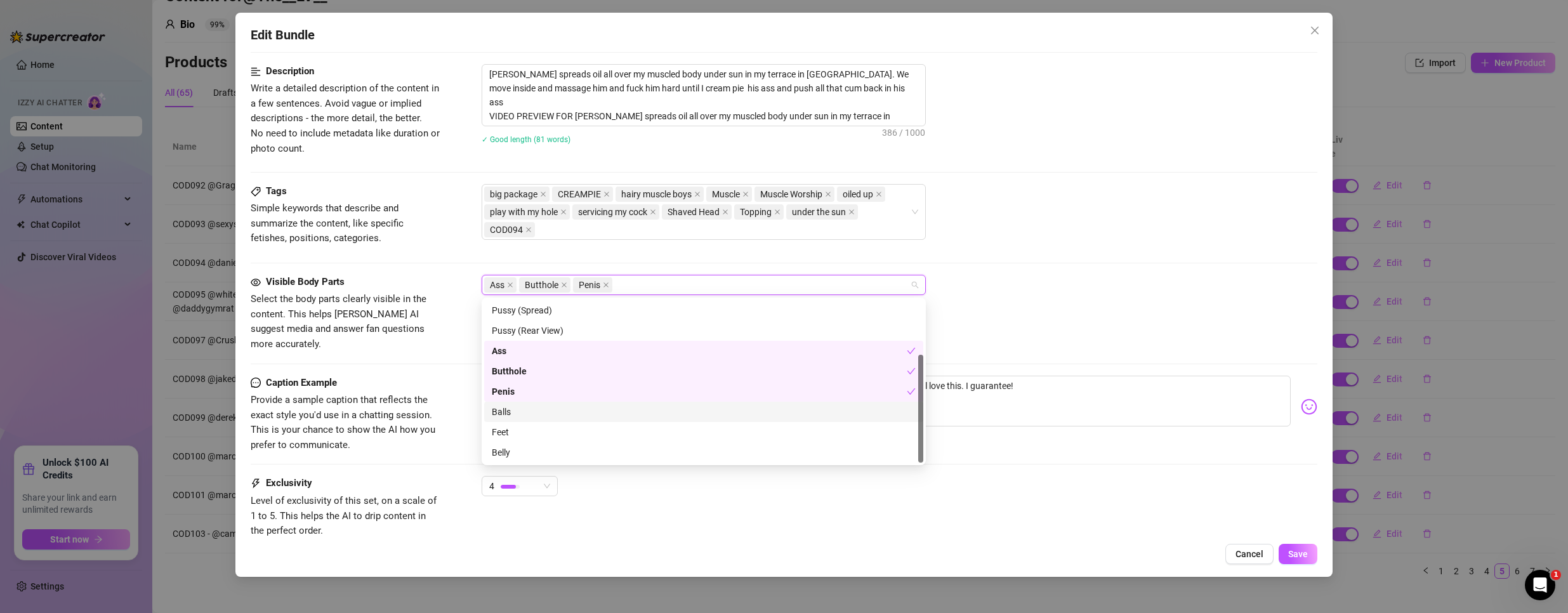
click at [503, 411] on div "Balls" at bounding box center [703, 412] width 424 height 14
click at [1125, 217] on div "big package CREAMPIE hairy muscle boys Muscle Muscle Worship oiled up play with…" at bounding box center [899, 212] width 836 height 56
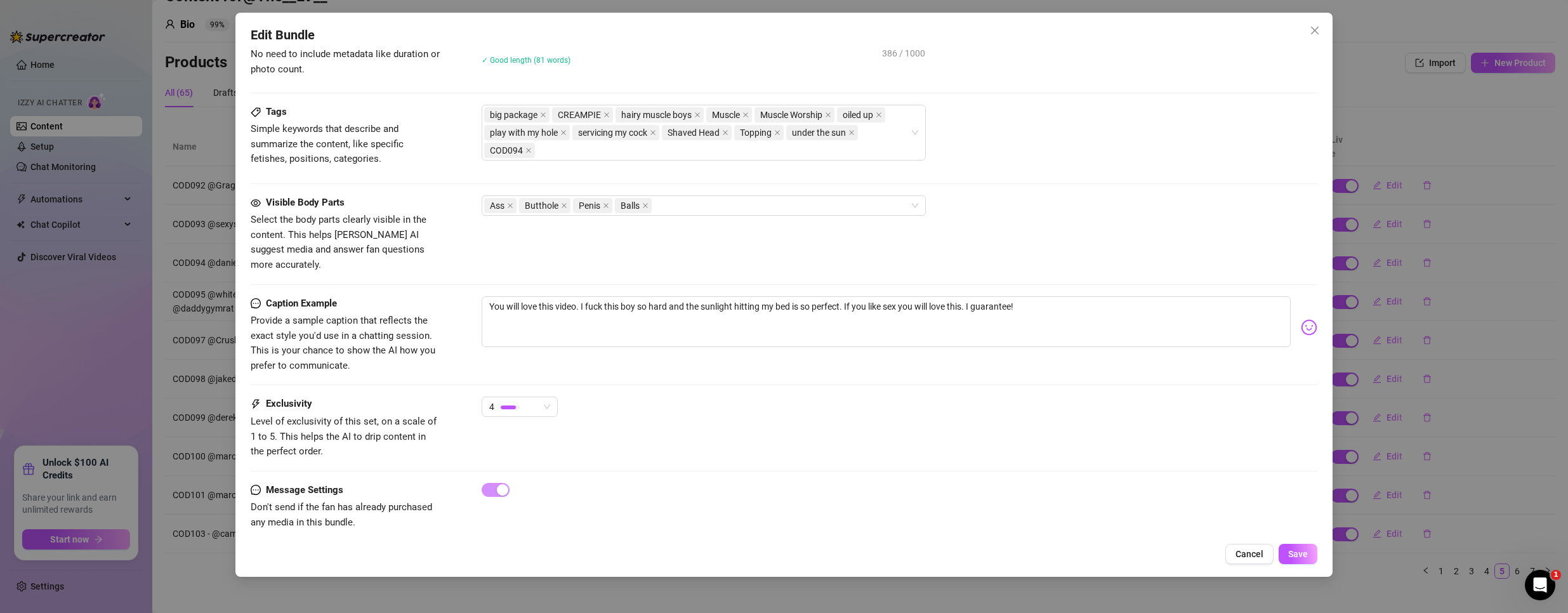
scroll to position [588, 0]
click at [1298, 551] on span "Save" at bounding box center [1298, 554] width 20 height 10
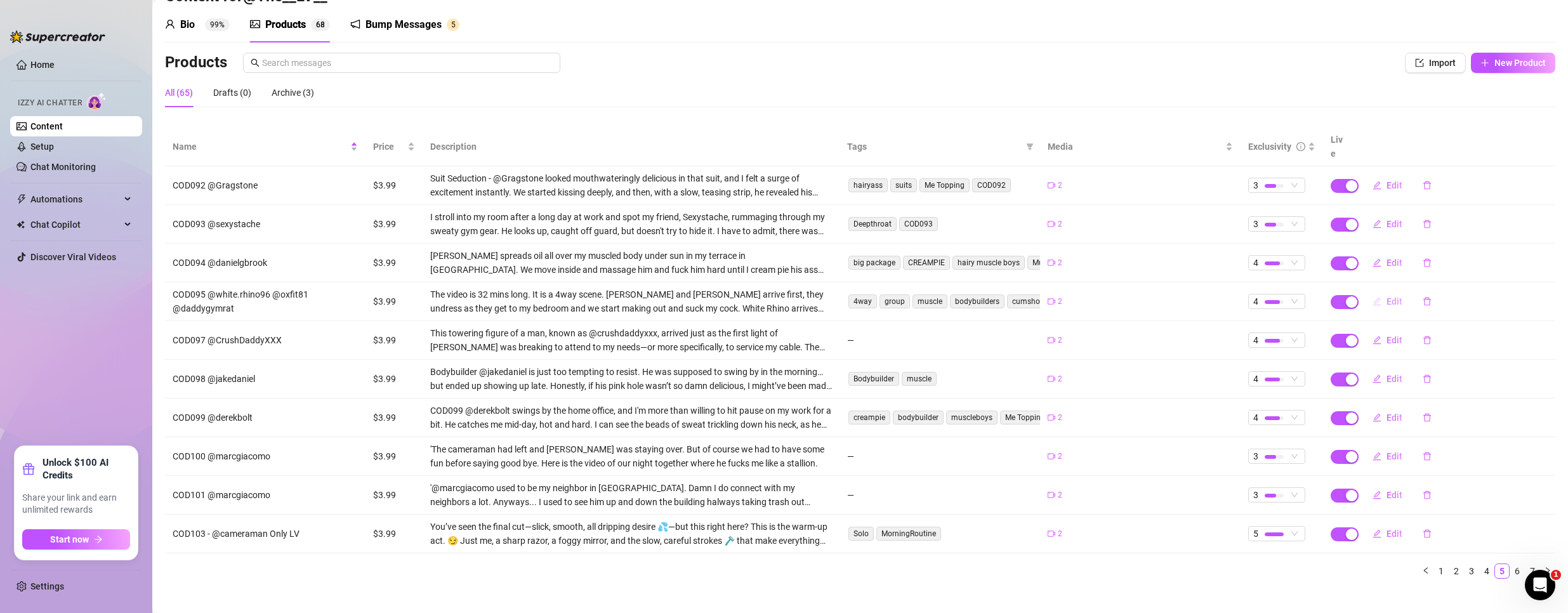
click at [1386, 297] on span "Edit" at bounding box center [1394, 301] width 16 height 10
type textarea "Do you like playing with groups? Have you see my 4way video with these 3 muscle…"
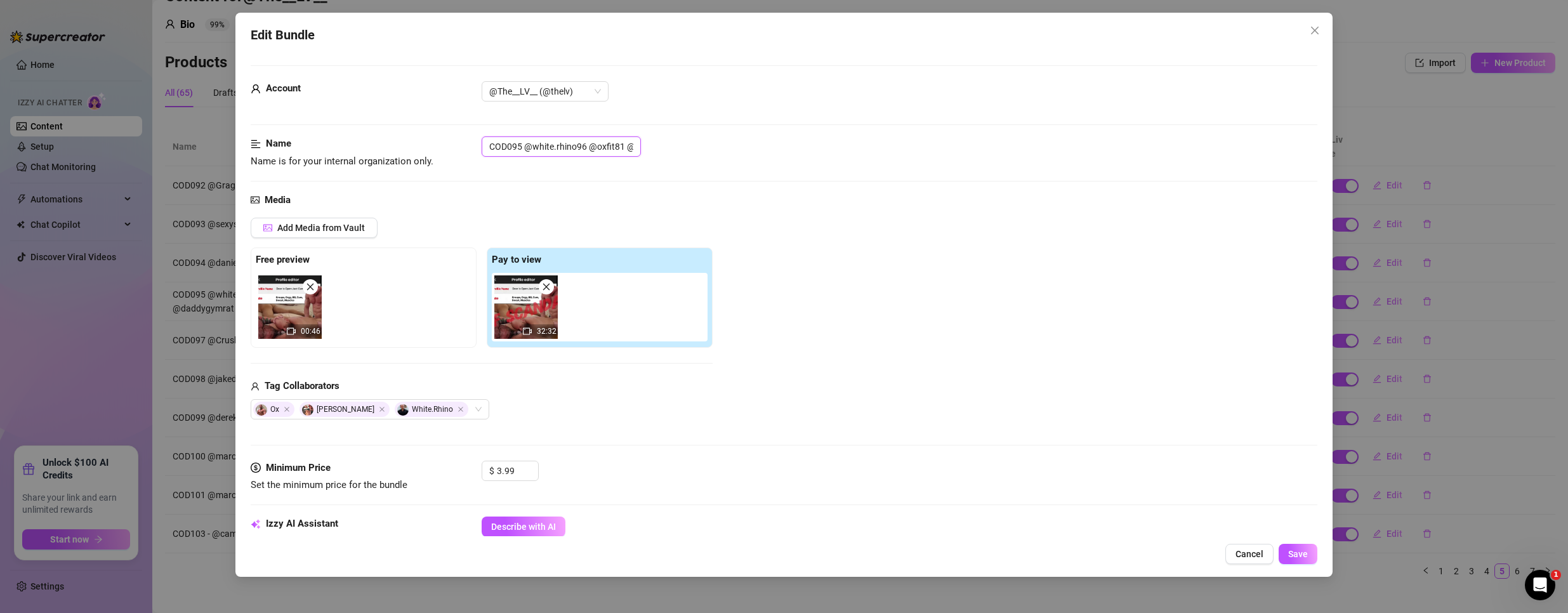
drag, startPoint x: 520, startPoint y: 144, endPoint x: 315, endPoint y: 160, distance: 205.6
click at [315, 160] on div "Name Name is for your internal organization only. COD095 @white.rhino96 @oxfit8…" at bounding box center [784, 152] width 1067 height 33
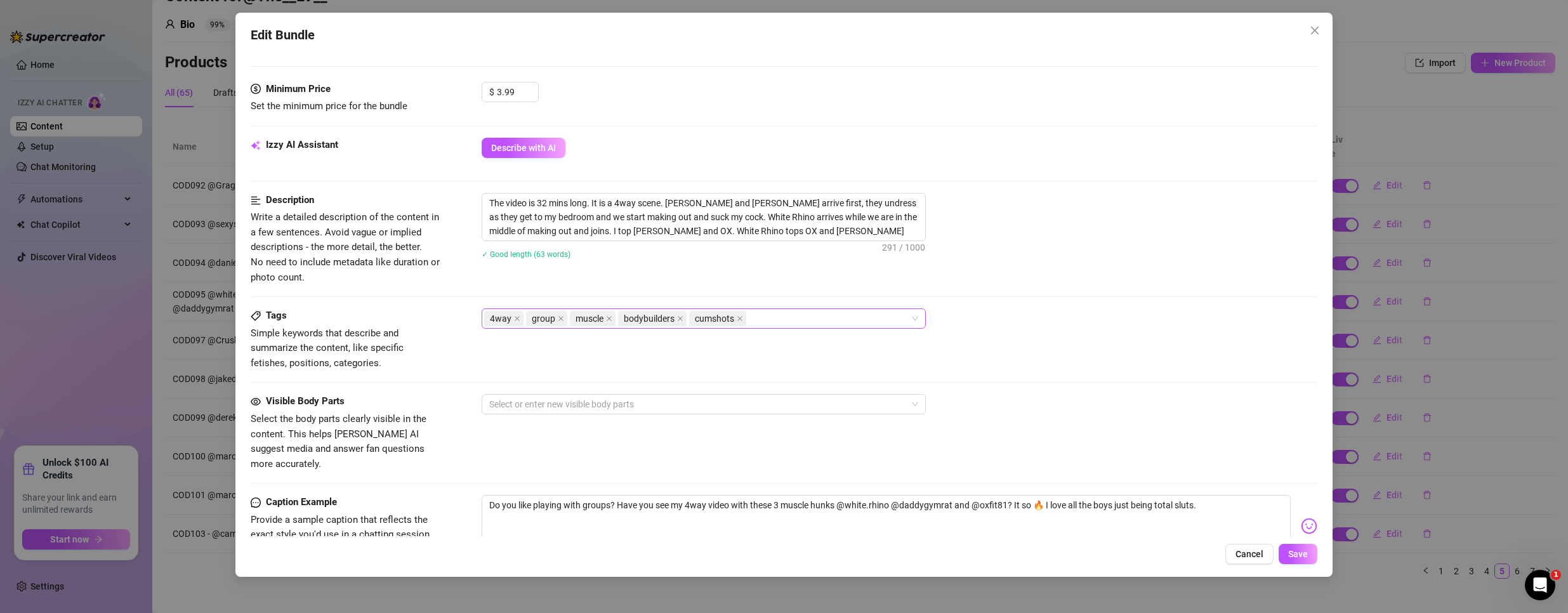
scroll to position [381, 0]
click at [822, 316] on div "4way group muscle bodybuilders cumshots" at bounding box center [696, 316] width 426 height 17
paste input "COD095"
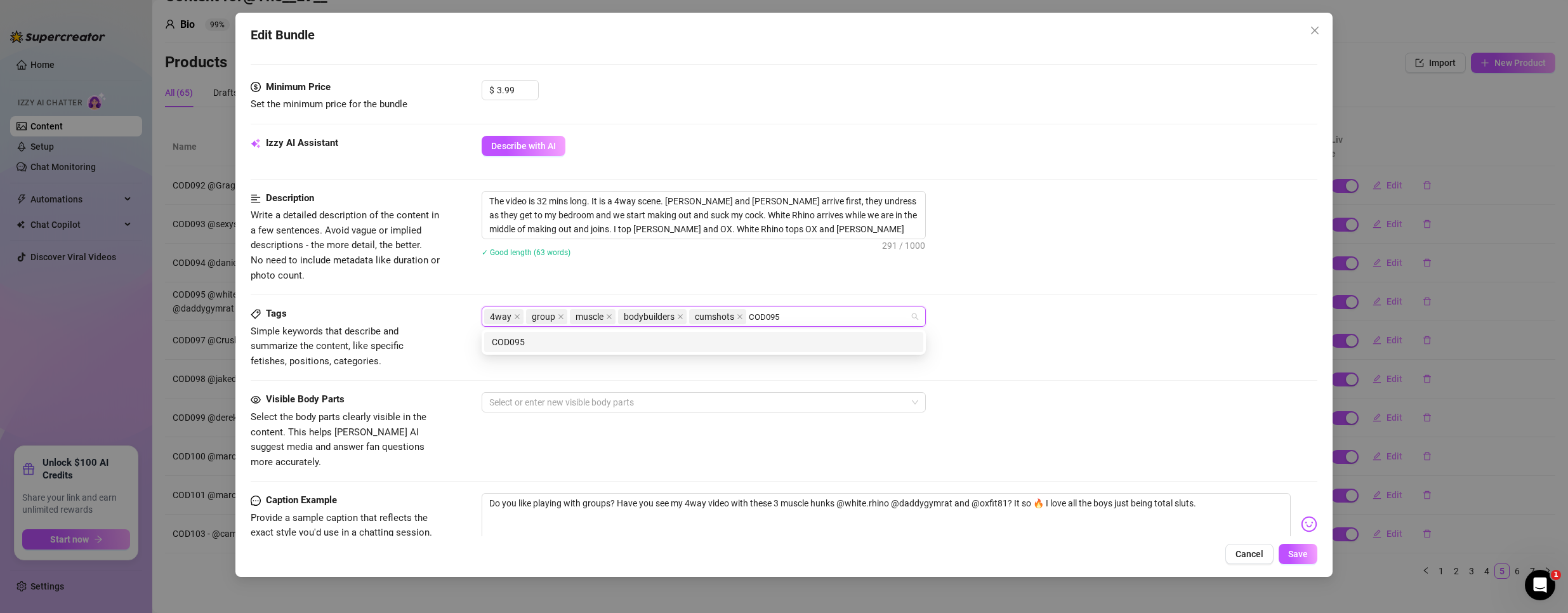
type input "COD095"
click at [1056, 268] on div "The video is 32 mins long. It is a 4way scene. [PERSON_NAME] and [PERSON_NAME] …" at bounding box center [899, 232] width 836 height 82
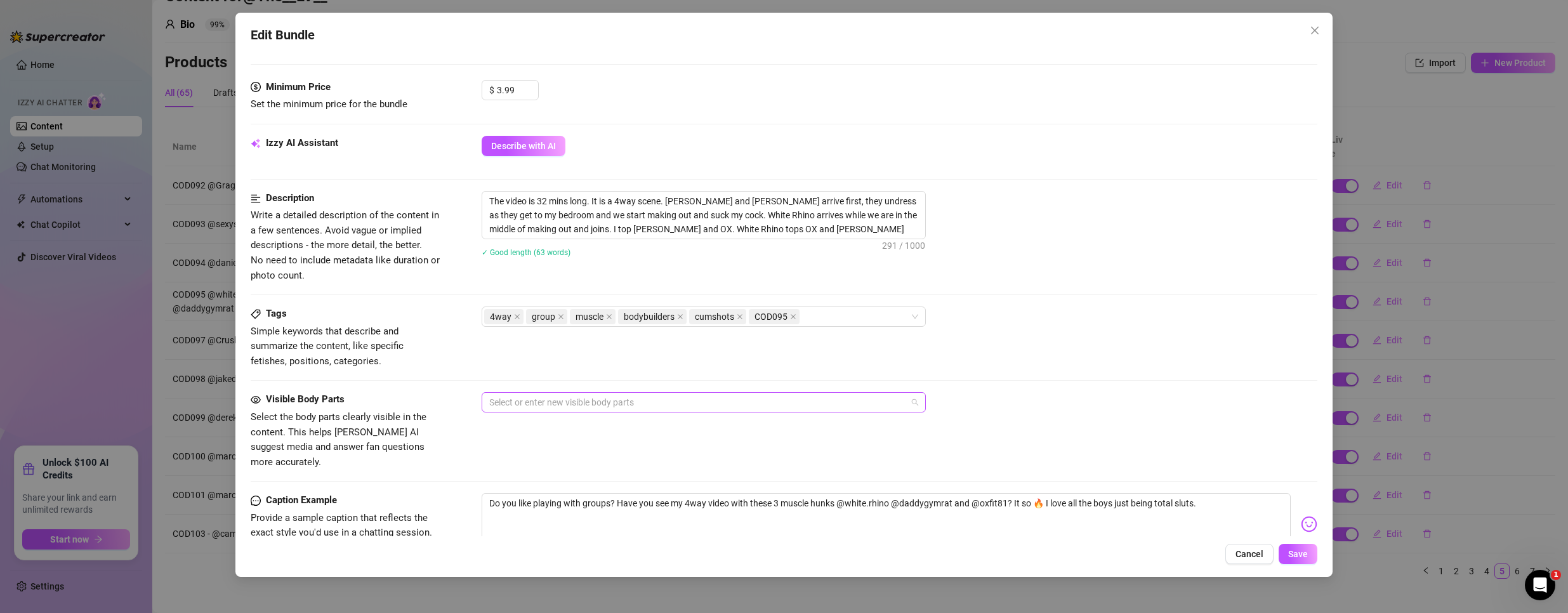
click at [599, 395] on div at bounding box center [696, 402] width 426 height 17
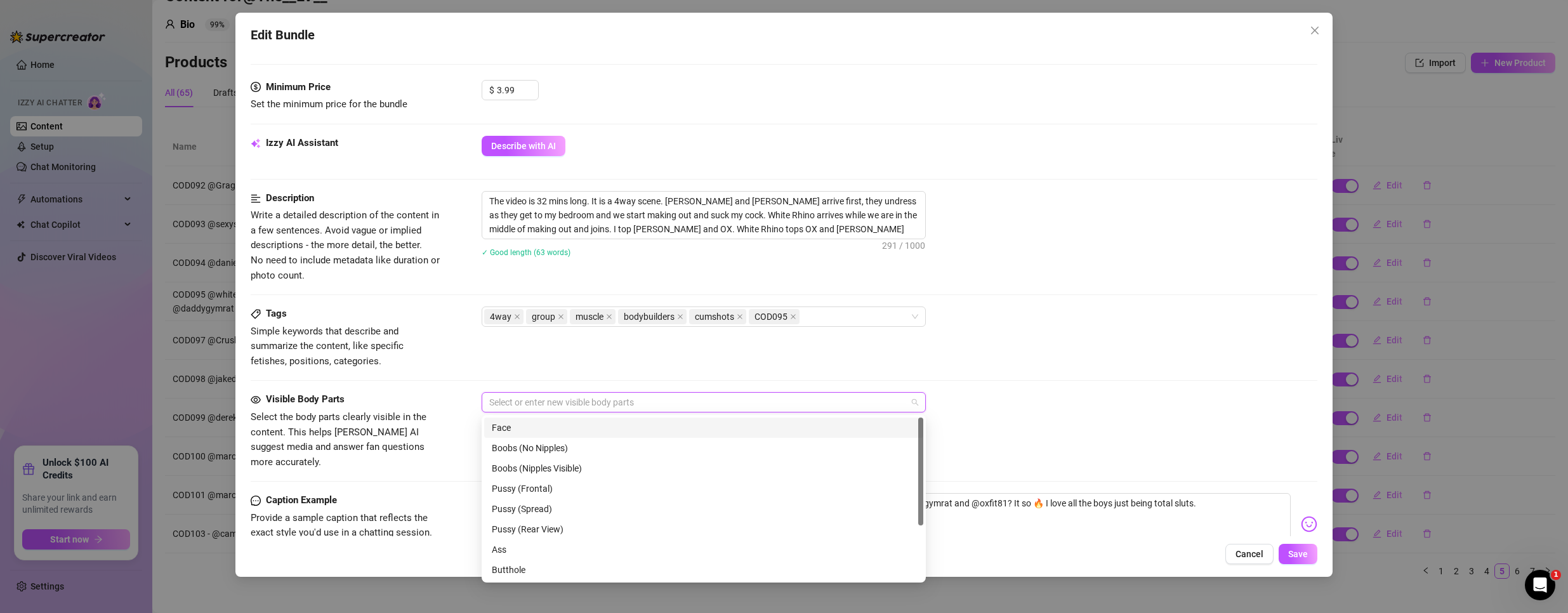
scroll to position [81, 0]
click at [523, 465] on div "Ass" at bounding box center [703, 469] width 424 height 14
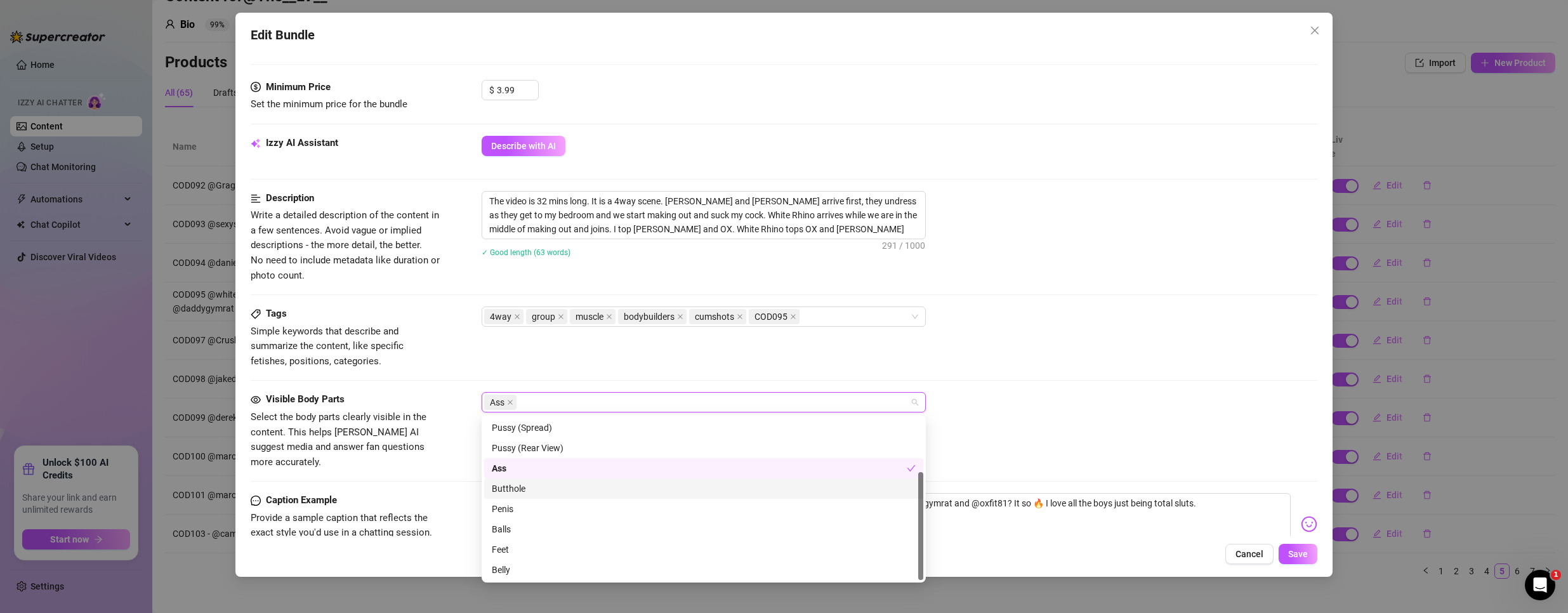
click at [516, 496] on div "Butthole" at bounding box center [703, 488] width 439 height 21
click at [519, 506] on div "Penis" at bounding box center [703, 509] width 424 height 14
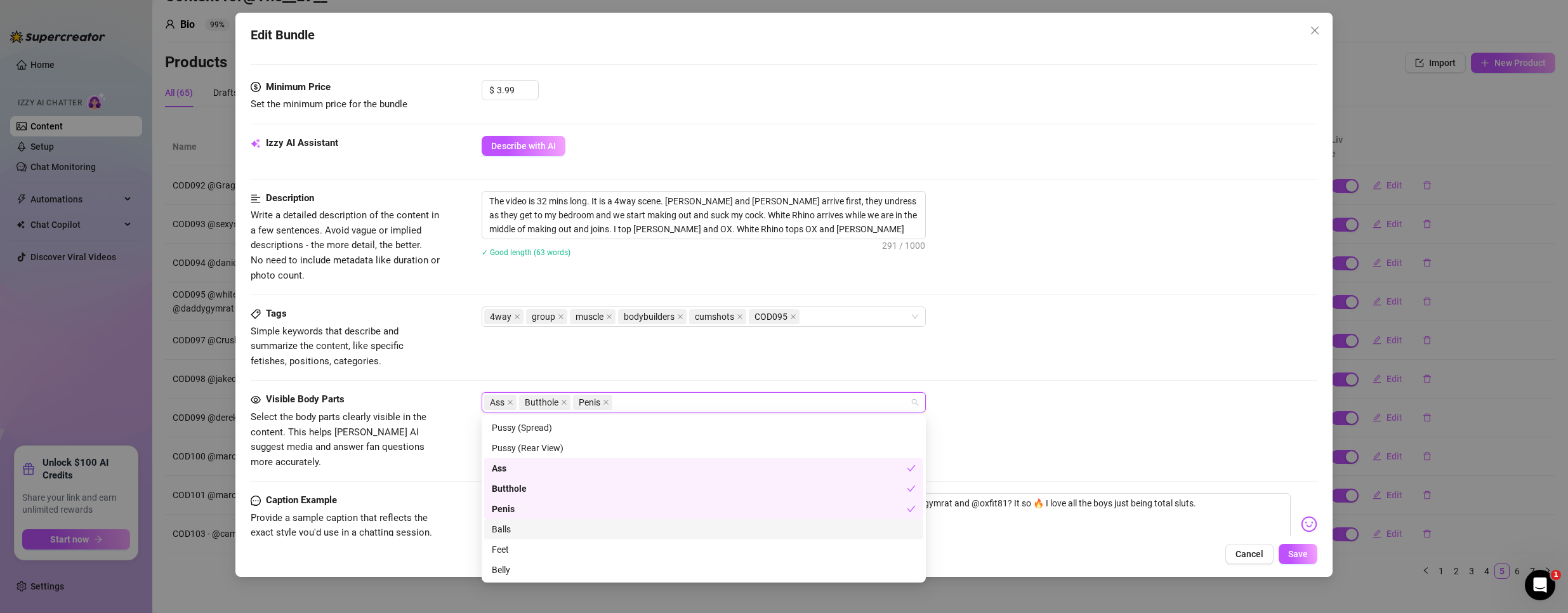
click at [518, 527] on div "Balls" at bounding box center [703, 529] width 424 height 14
click at [1110, 348] on div "Tags Simple keywords that describe and summarize the content, like specific fet…" at bounding box center [784, 337] width 1067 height 62
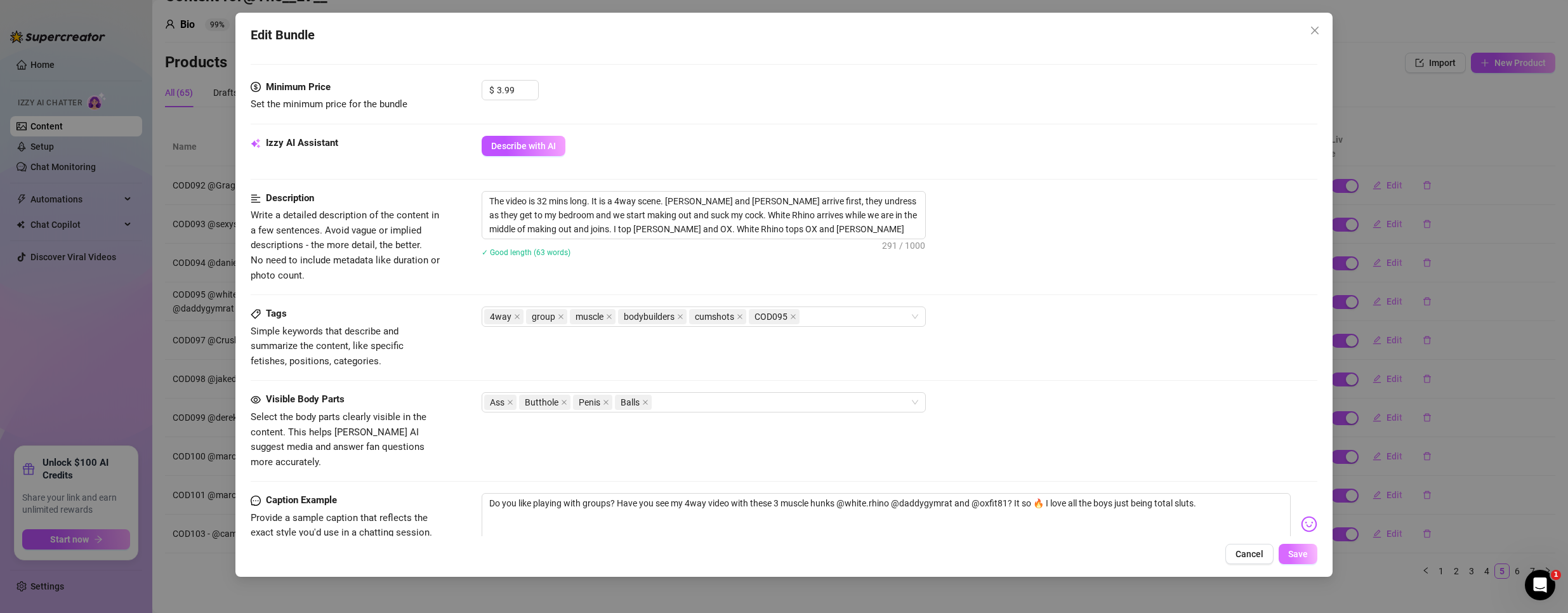
click at [1292, 552] on span "Save" at bounding box center [1298, 554] width 20 height 10
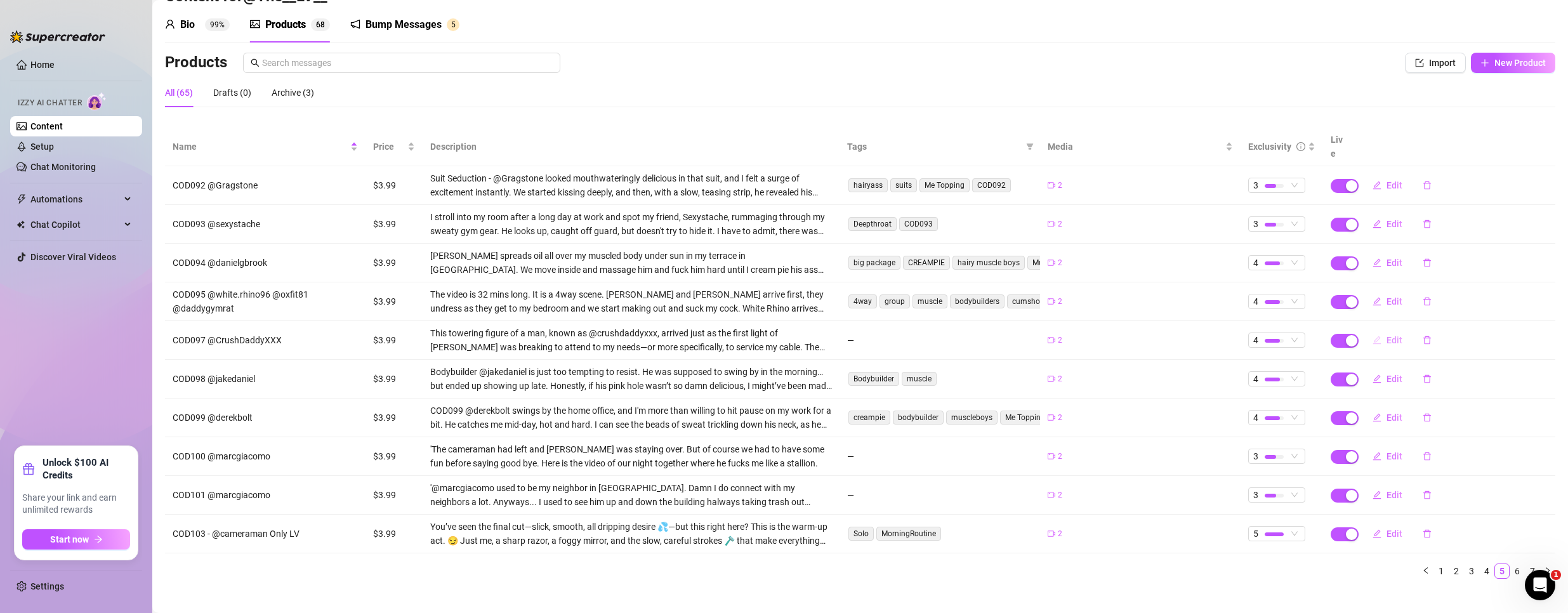
click at [1386, 335] on span "Edit" at bounding box center [1394, 339] width 16 height 10
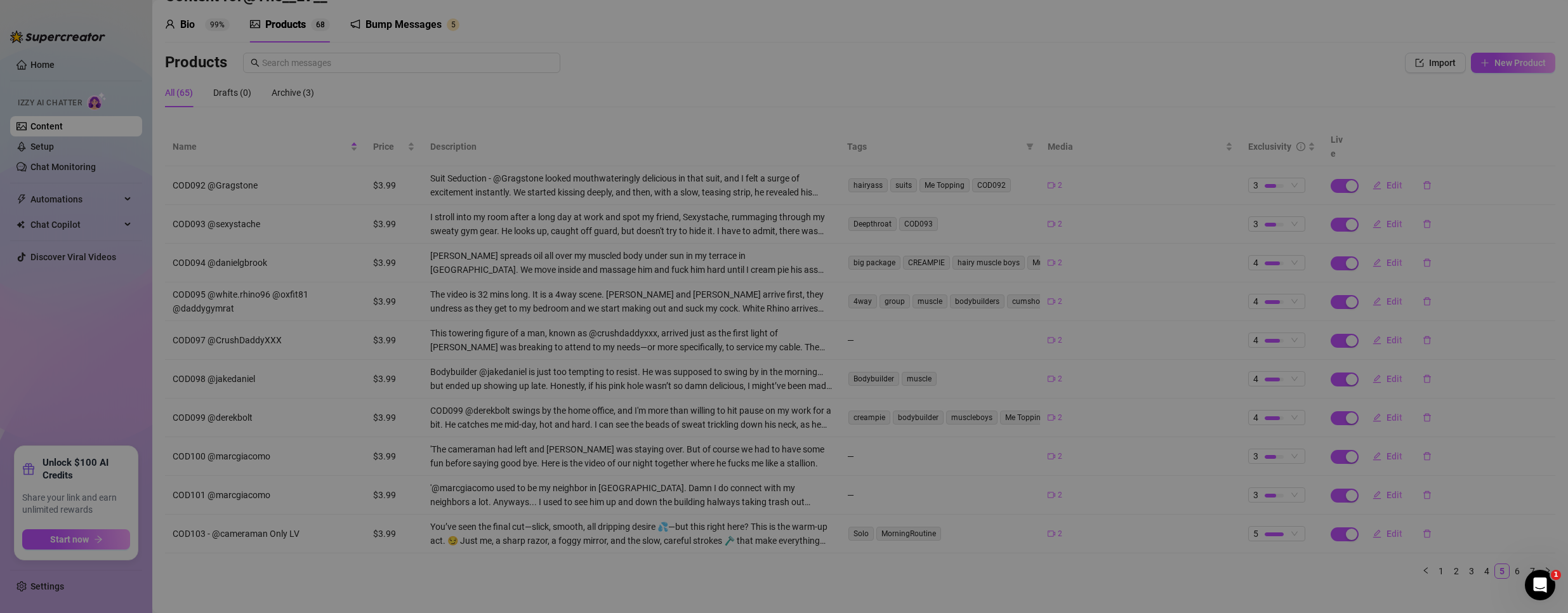
type textarea "Type your message here..."
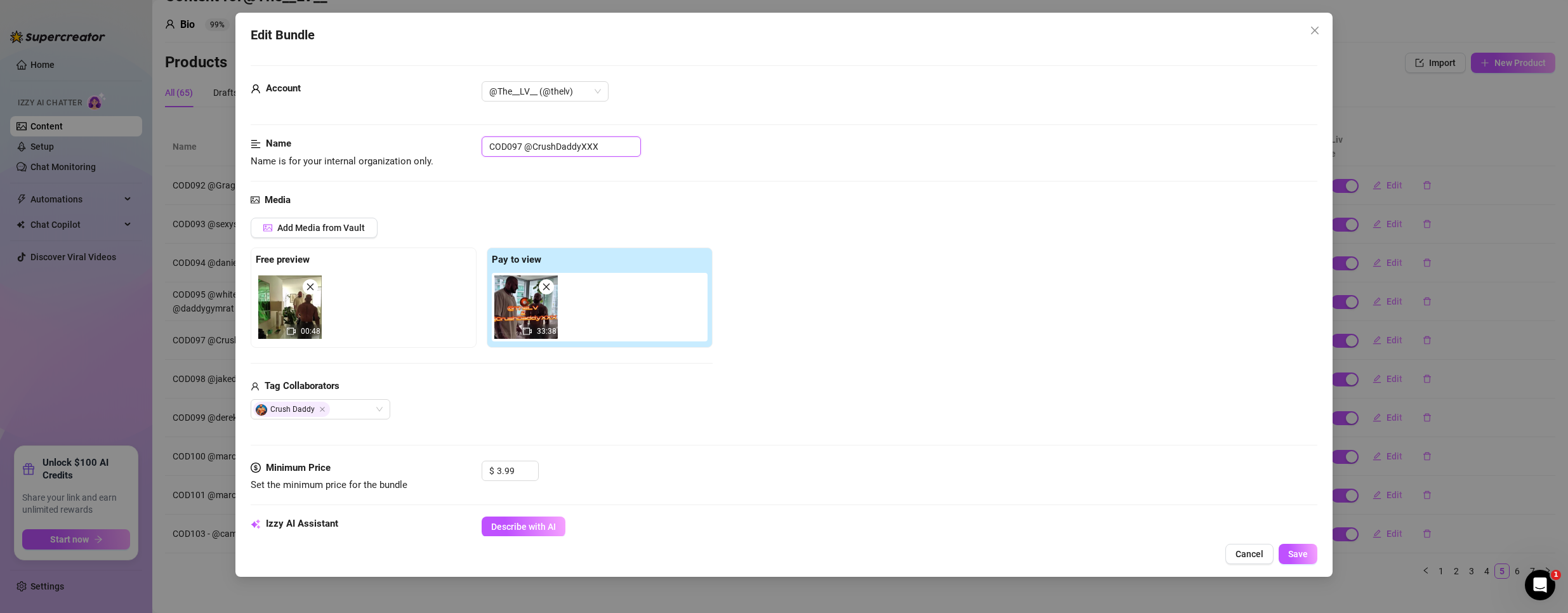
drag, startPoint x: 506, startPoint y: 147, endPoint x: 323, endPoint y: 146, distance: 183.0
click at [323, 146] on div "Name Name is for your internal organization only. COD097 @CrushDaddyXXX" at bounding box center [784, 152] width 1067 height 33
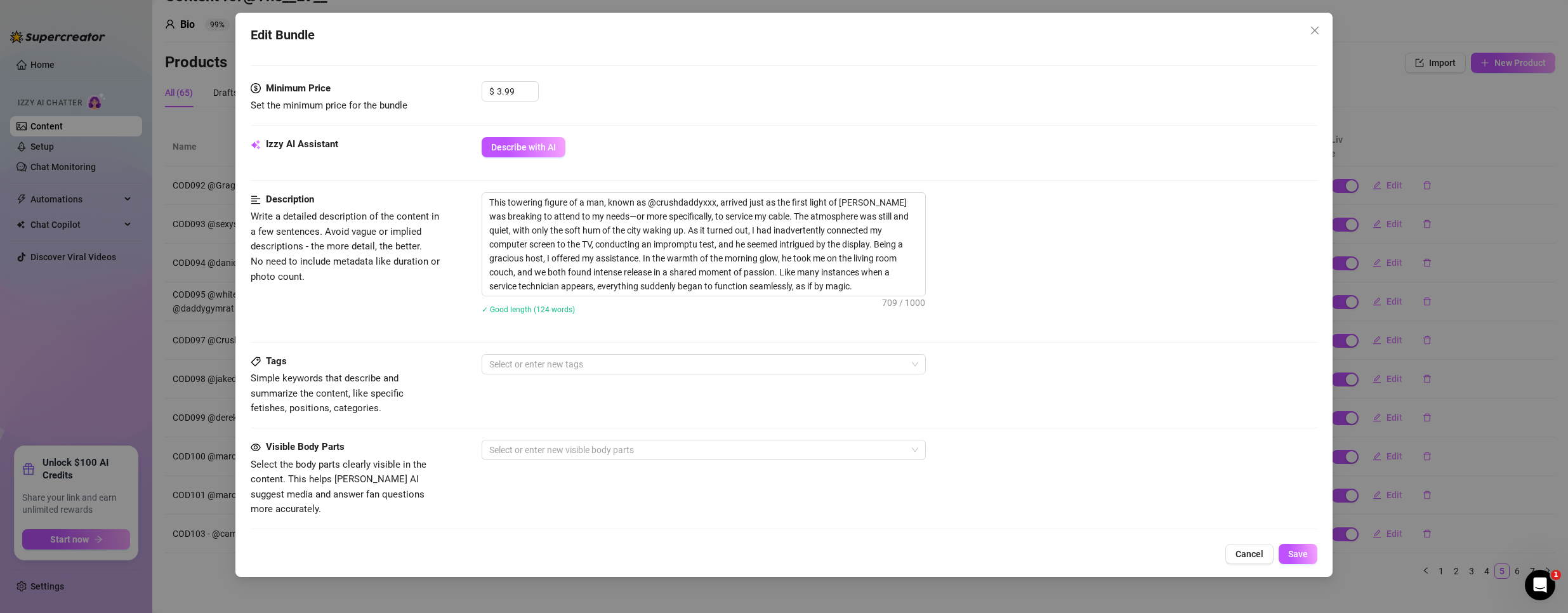
scroll to position [381, 0]
click at [620, 362] on div at bounding box center [696, 362] width 426 height 17
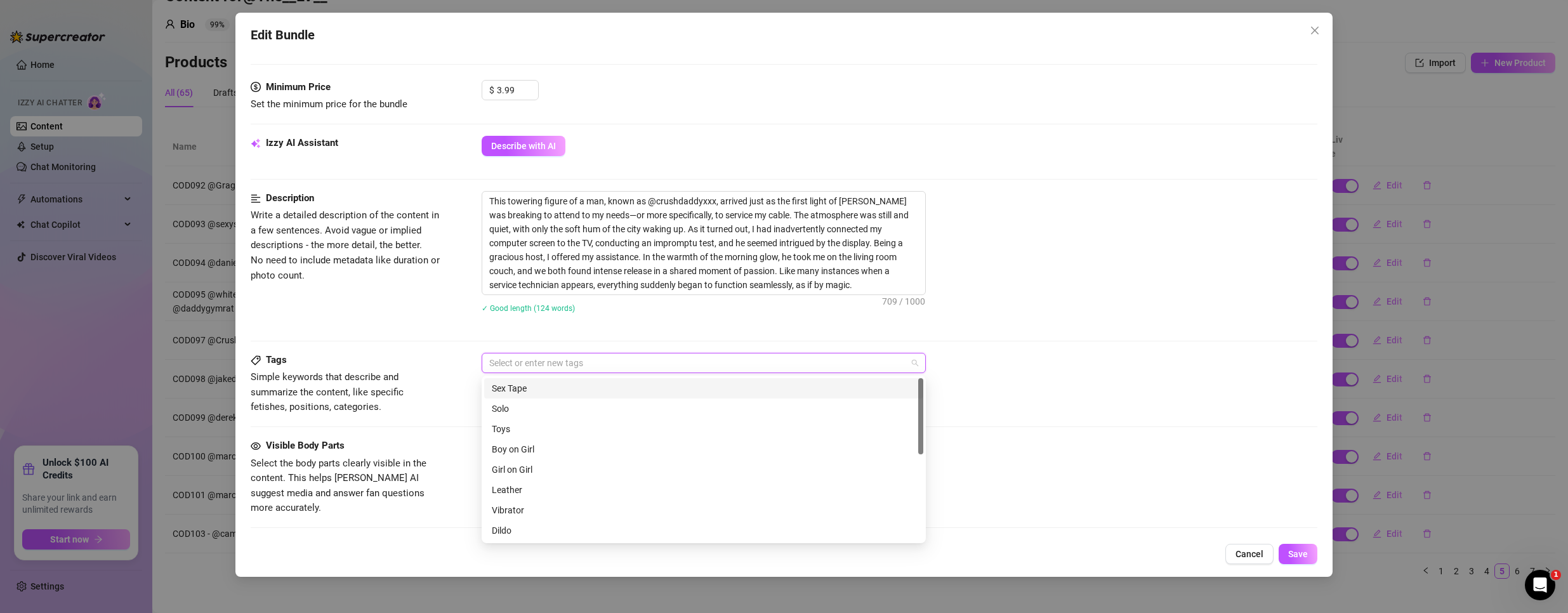
paste input "COD097"
type input "COD097"
click at [1104, 271] on div "This towering figure of a man, known as @crushdaddyxxx, arrived just as the fir…" at bounding box center [899, 243] width 836 height 104
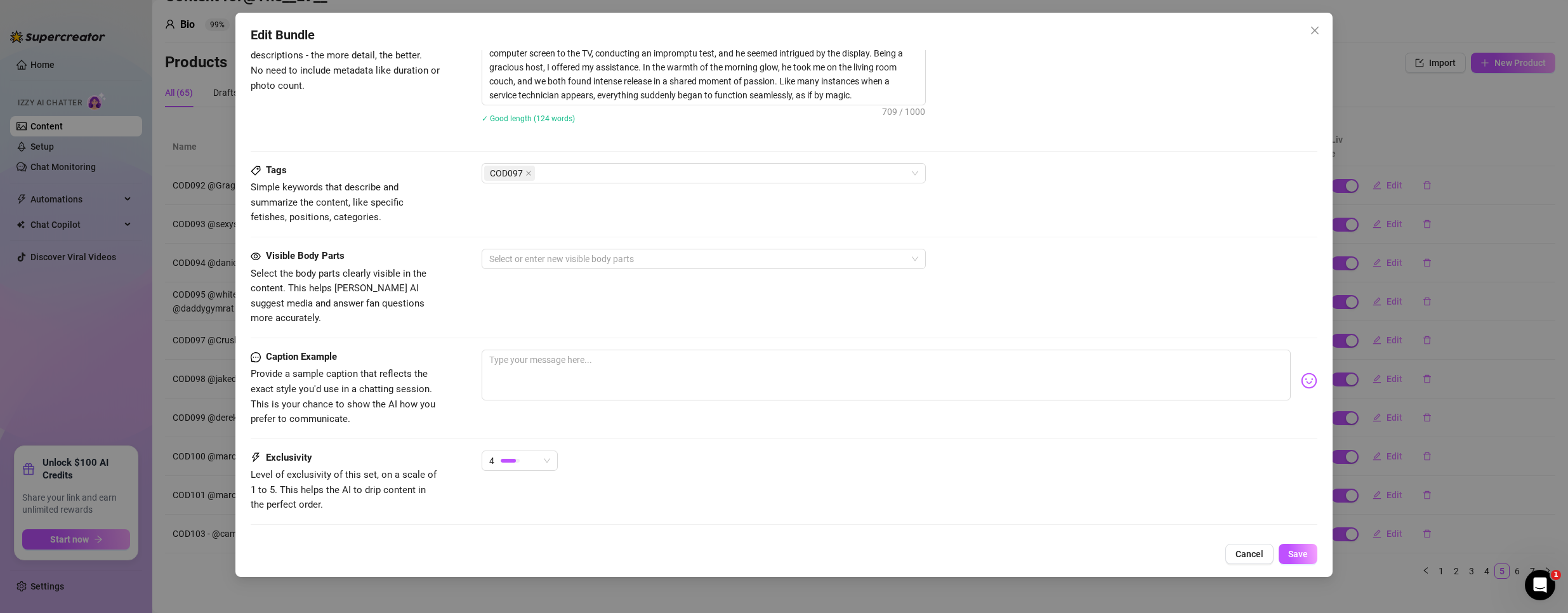
scroll to position [571, 0]
click at [585, 258] on div at bounding box center [696, 258] width 426 height 17
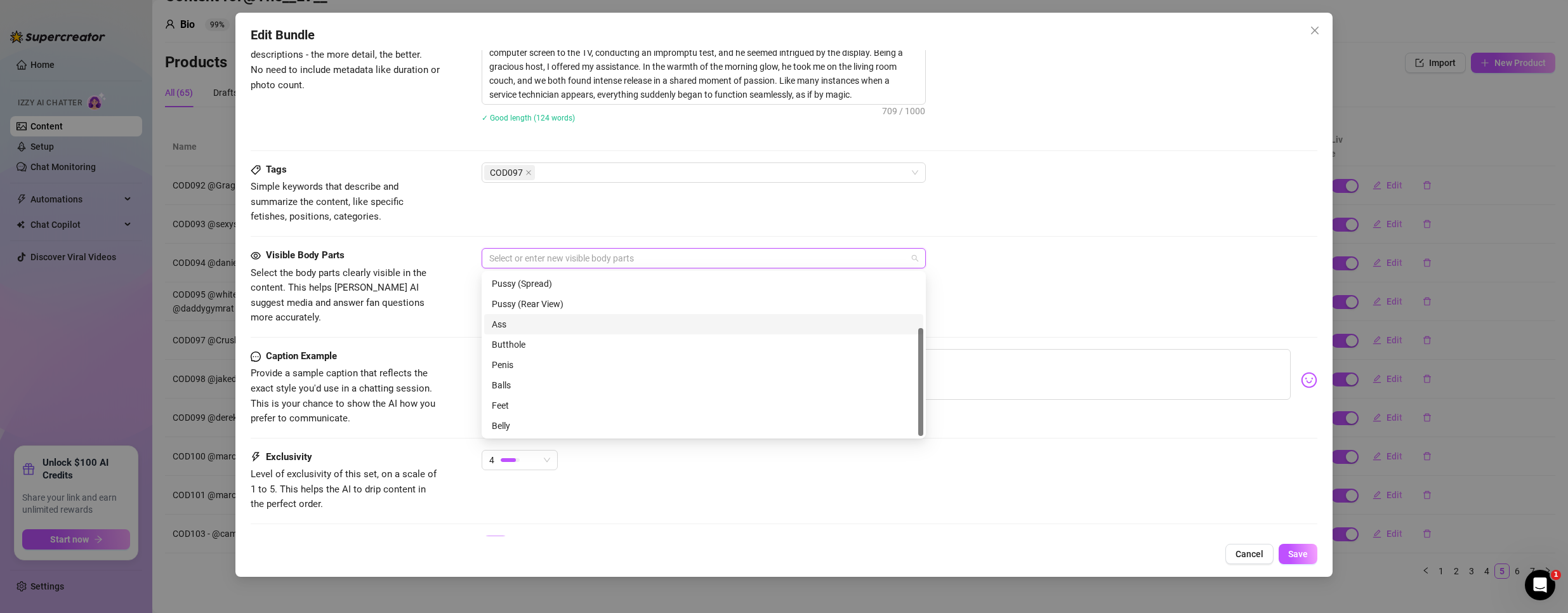
click at [506, 321] on div "Ass" at bounding box center [703, 324] width 424 height 14
click at [523, 339] on div "Butthole" at bounding box center [703, 345] width 424 height 14
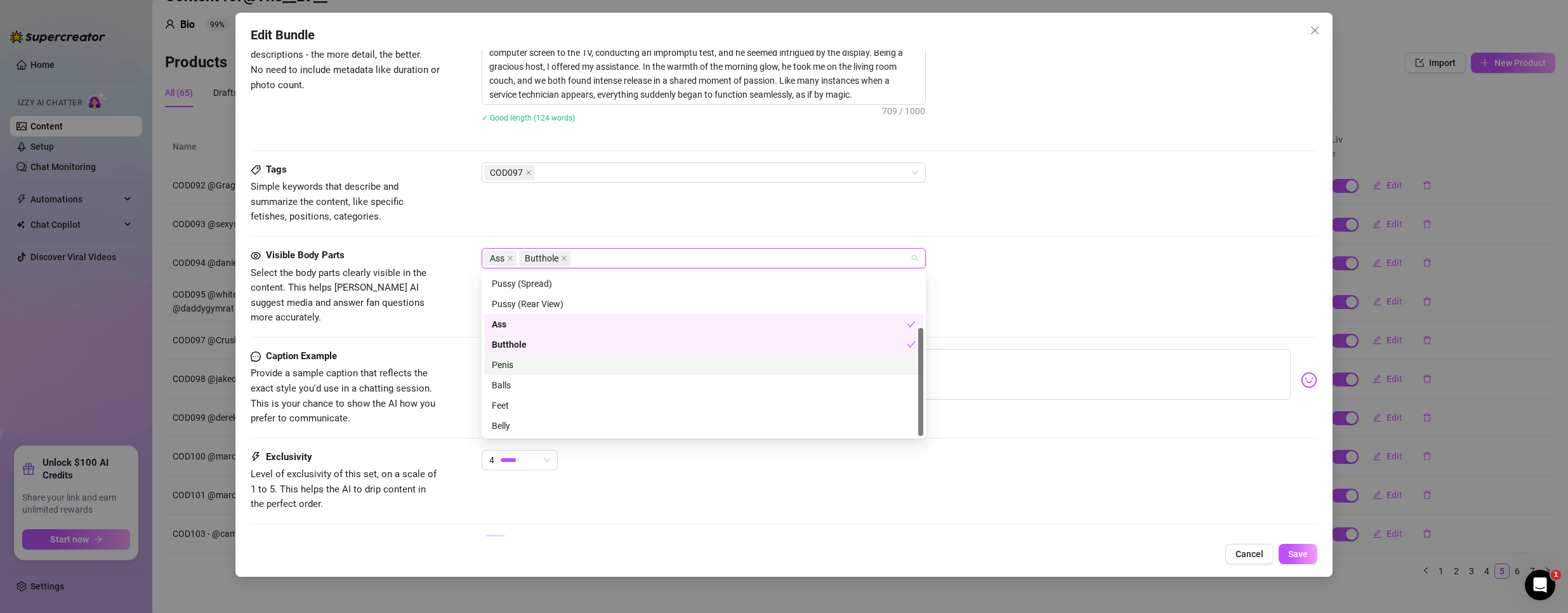
click at [511, 360] on div "Penis" at bounding box center [703, 365] width 424 height 14
drag, startPoint x: 507, startPoint y: 382, endPoint x: 524, endPoint y: 379, distance: 17.3
click at [508, 383] on div "Balls" at bounding box center [703, 385] width 424 height 14
click at [1120, 247] on div "Tags Simple keywords that describe and summarize the content, like specific fet…" at bounding box center [784, 205] width 1067 height 86
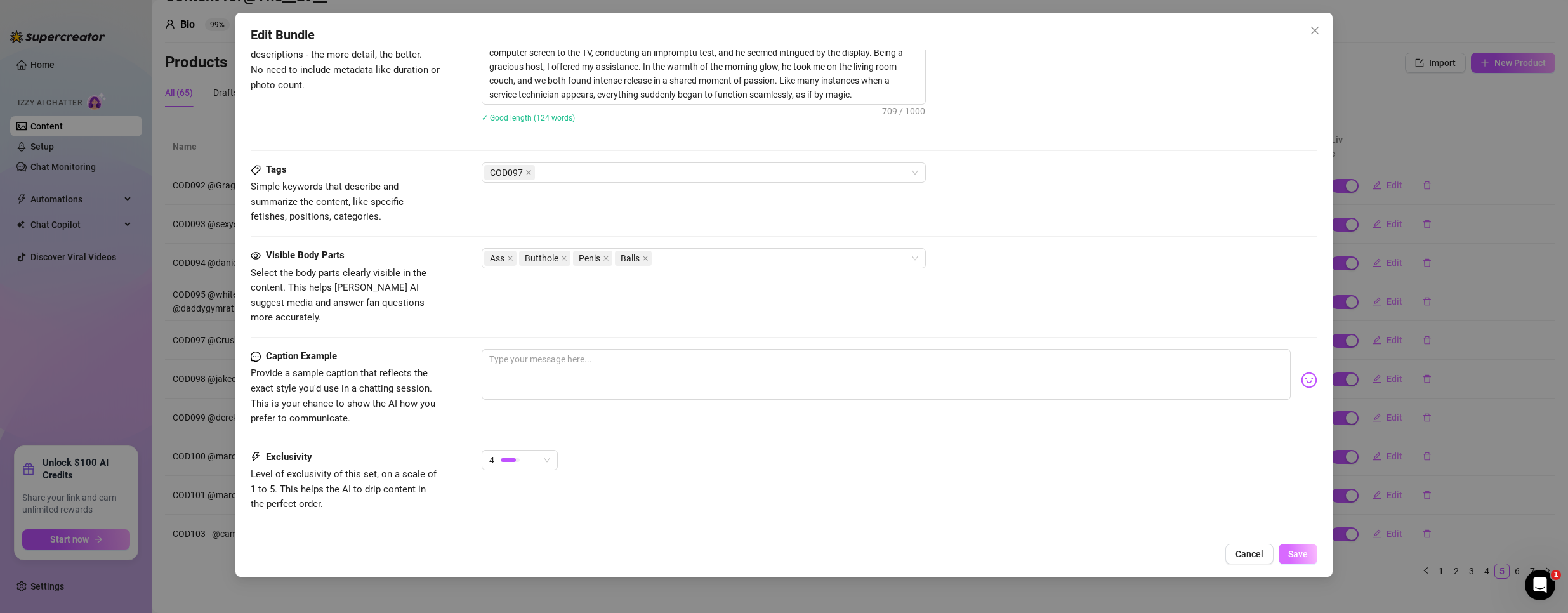
click at [1299, 554] on span "Save" at bounding box center [1298, 554] width 20 height 10
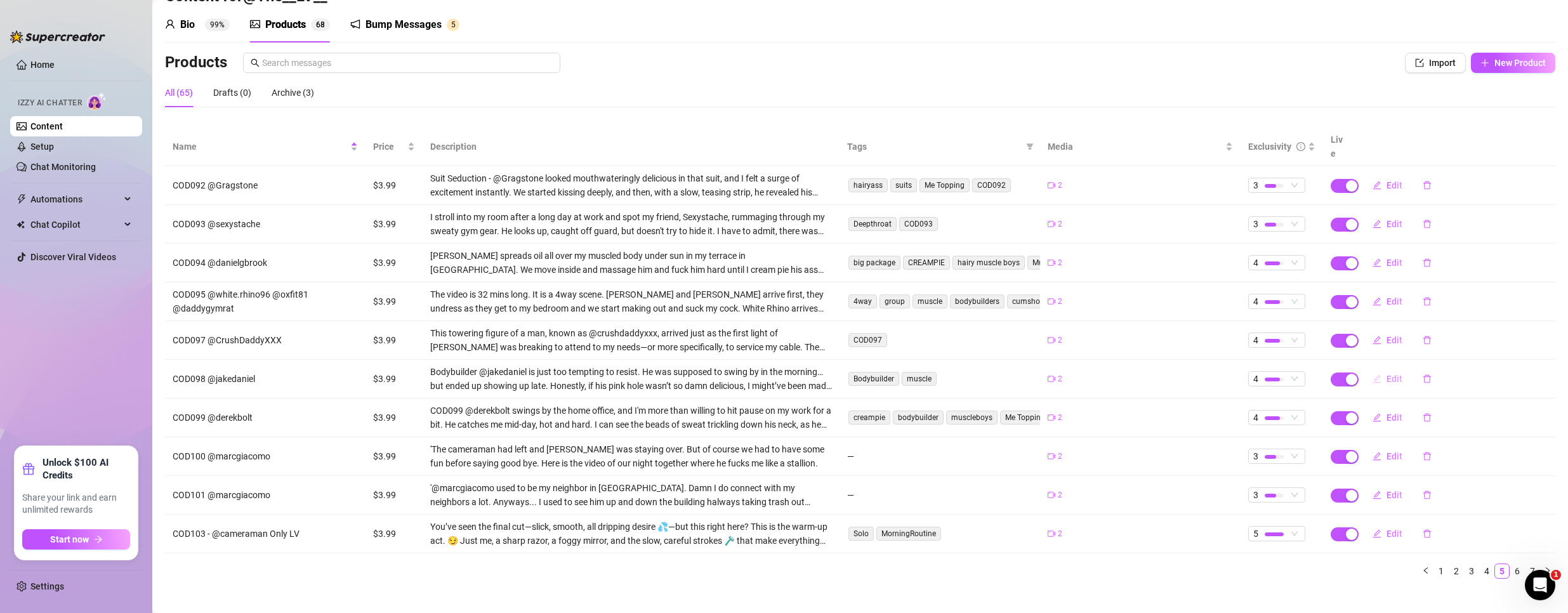
click at [1386, 374] on span "Edit" at bounding box center [1394, 378] width 16 height 10
type textarea "Type your message here..."
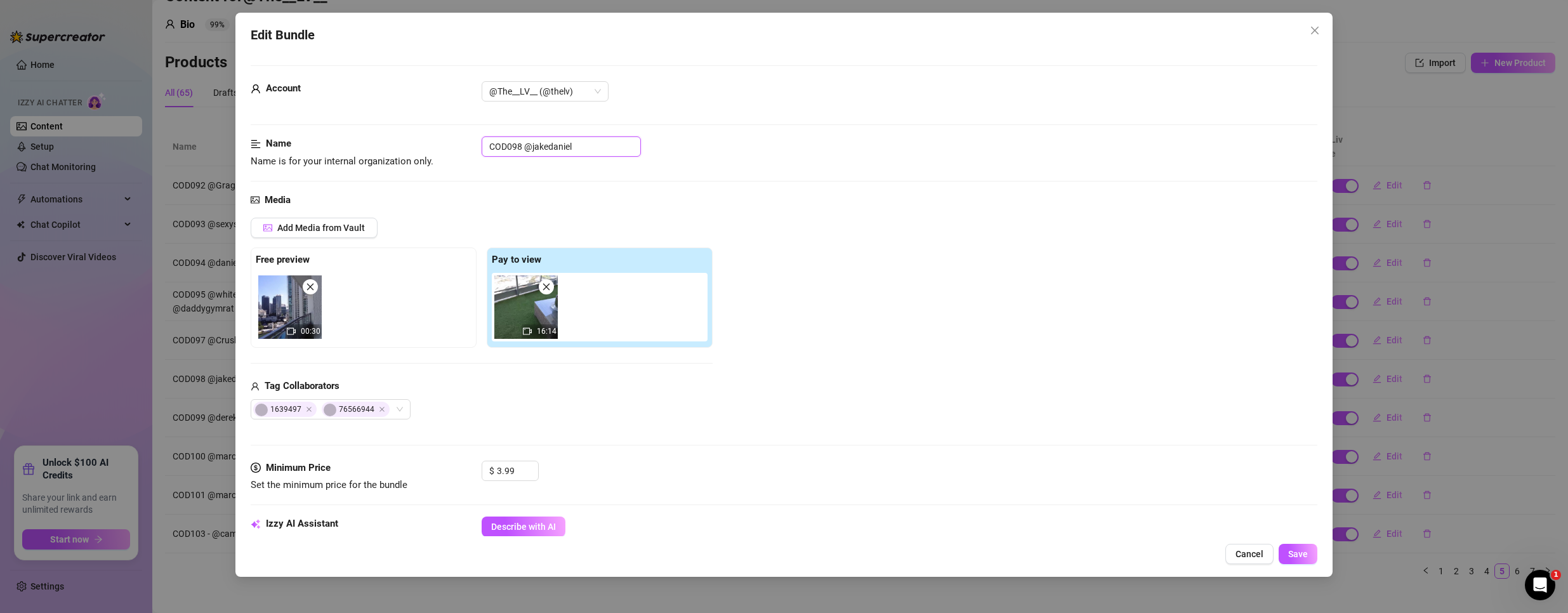
click at [518, 146] on input "COD098 @jakedaniel" at bounding box center [561, 147] width 159 height 21
drag, startPoint x: 522, startPoint y: 146, endPoint x: 346, endPoint y: 151, distance: 176.1
click at [346, 151] on div "Name Name is for your internal organization only. COD098 @jakedaniel" at bounding box center [784, 152] width 1067 height 33
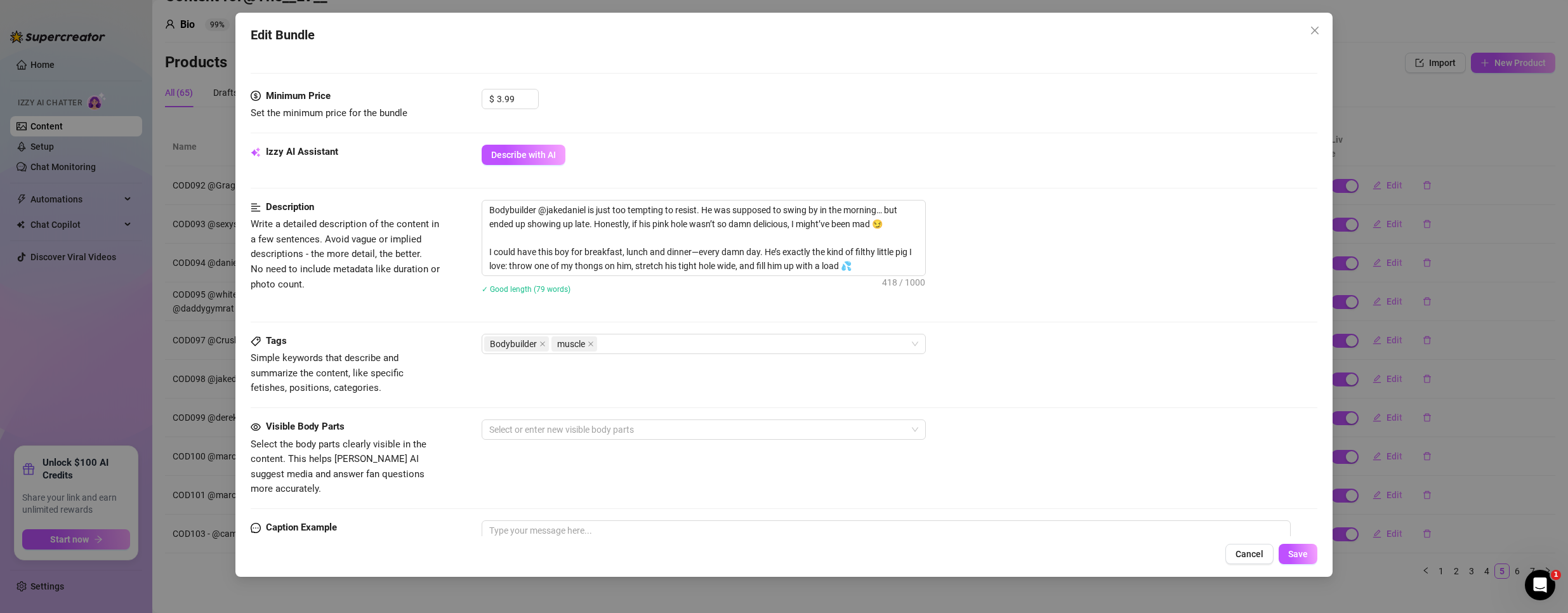
scroll to position [381, 0]
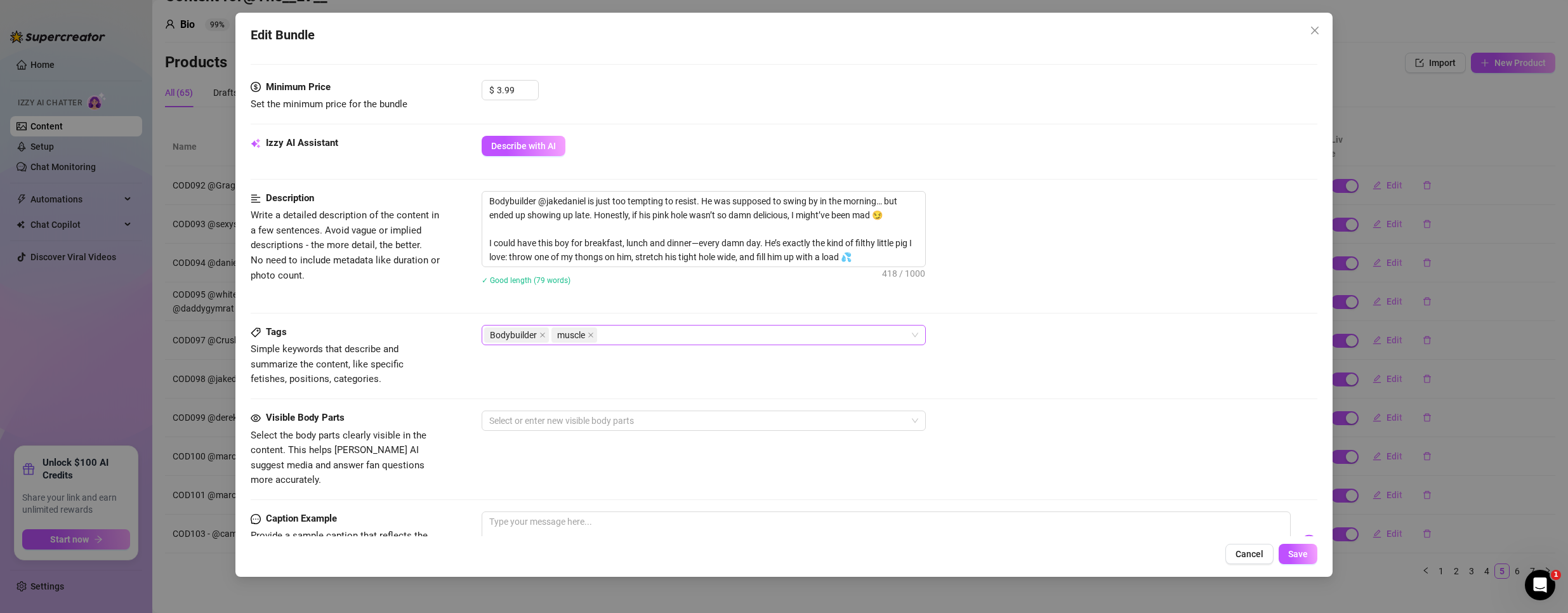
click at [647, 337] on div "Bodybuilder muscle" at bounding box center [696, 335] width 426 height 17
paste input "COD098"
type input "COD098"
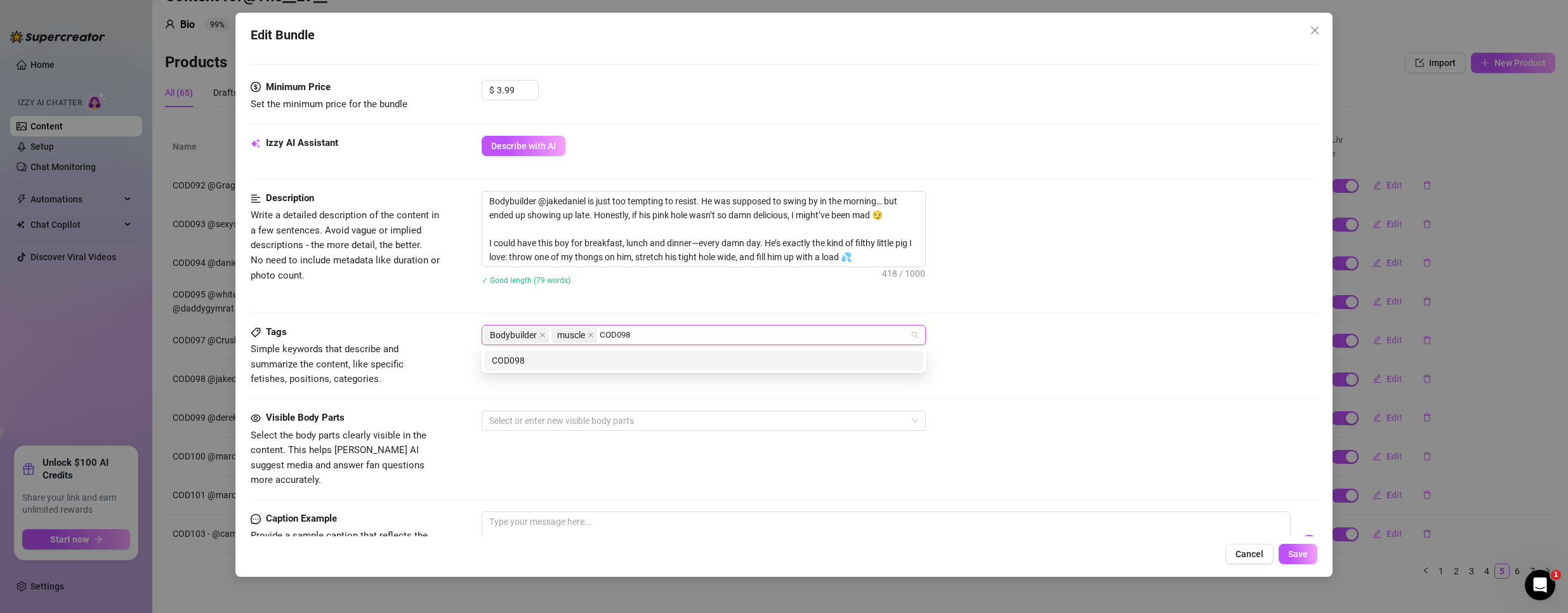
click at [620, 359] on div "COD098" at bounding box center [703, 361] width 424 height 14
click at [1102, 312] on div at bounding box center [784, 312] width 1067 height 1
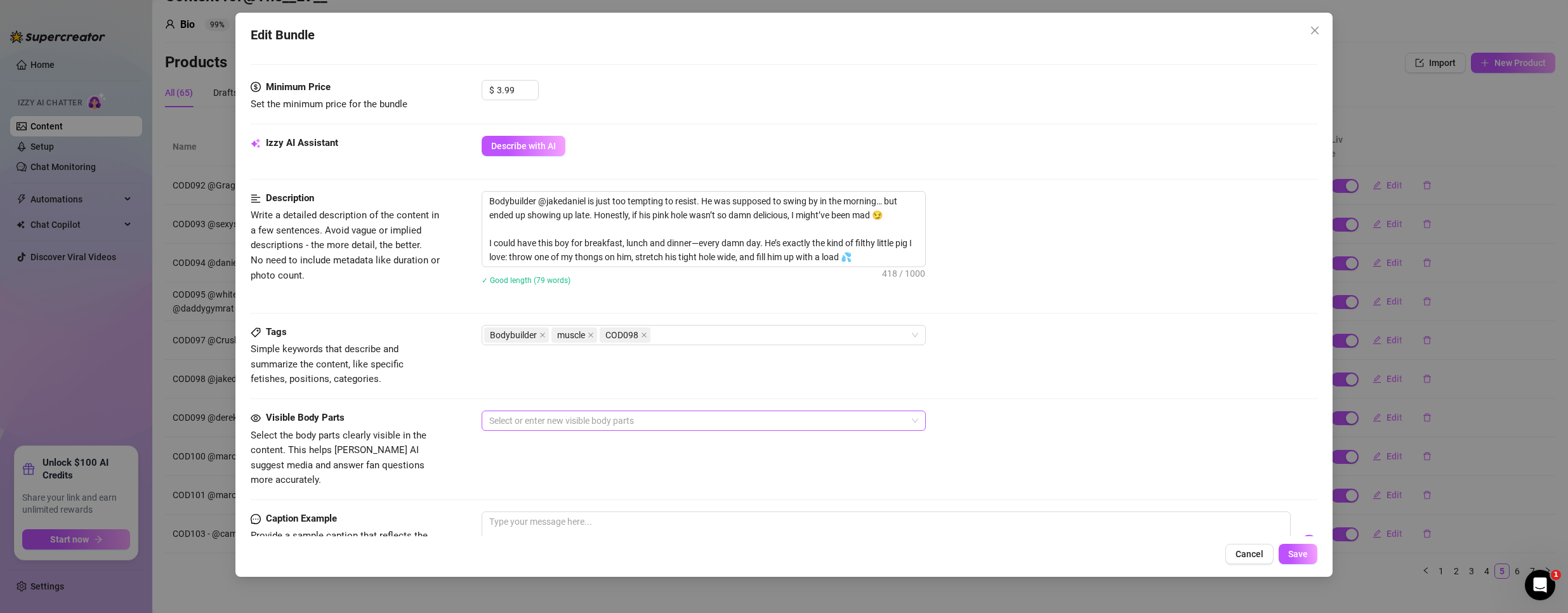
click at [700, 427] on div at bounding box center [696, 420] width 426 height 17
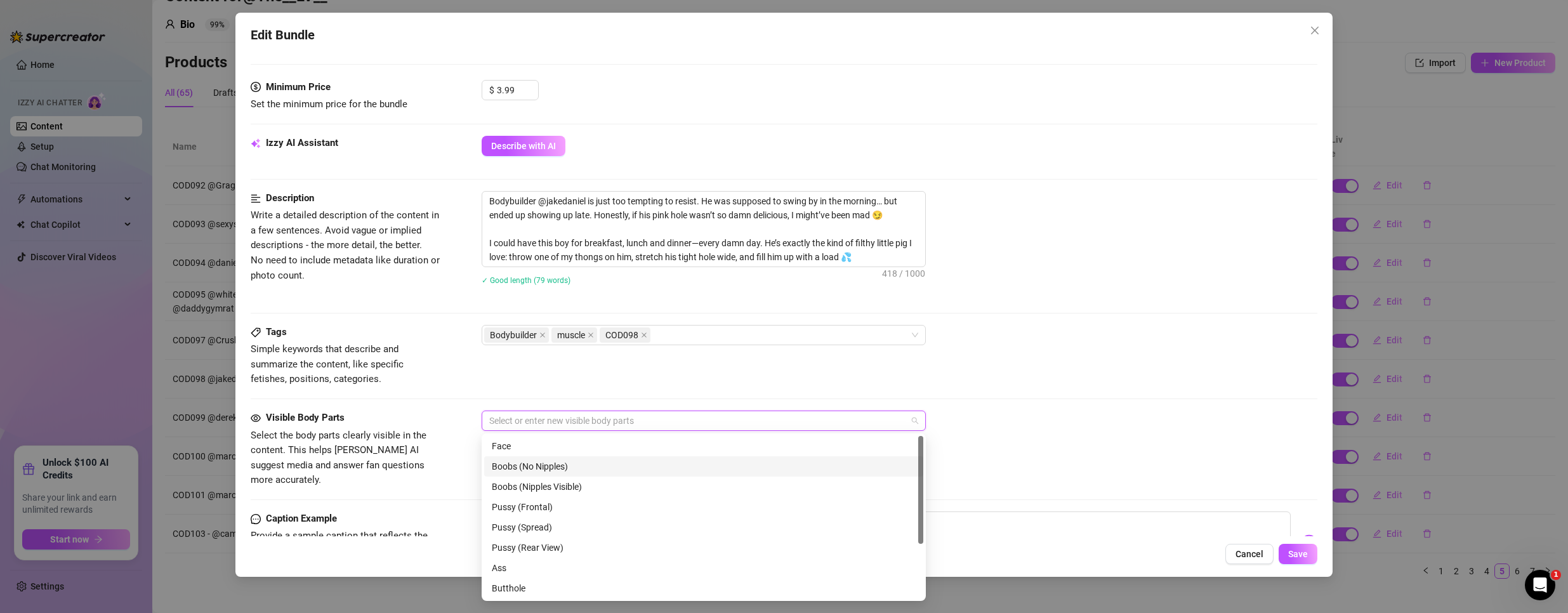
scroll to position [81, 0]
click at [554, 488] on div "Ass" at bounding box center [703, 487] width 424 height 14
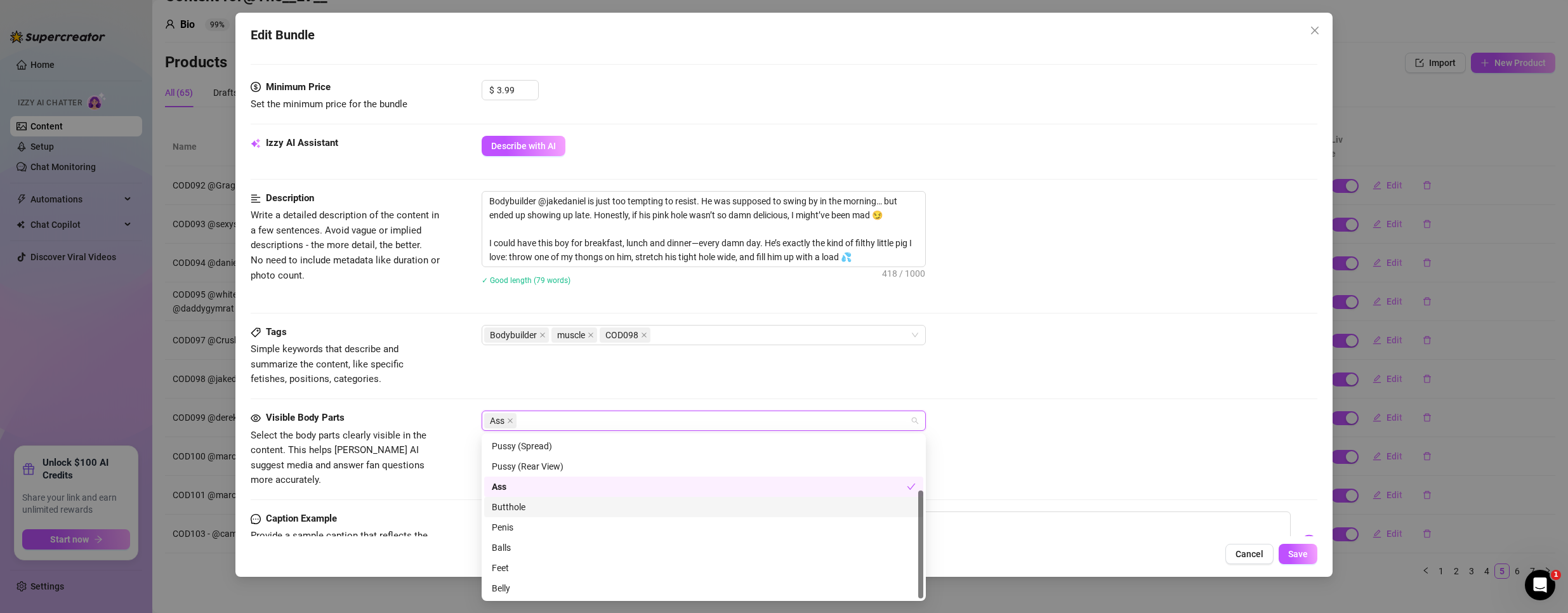
click at [548, 506] on div "Butthole" at bounding box center [703, 507] width 424 height 14
click at [528, 523] on div "Penis" at bounding box center [703, 527] width 424 height 14
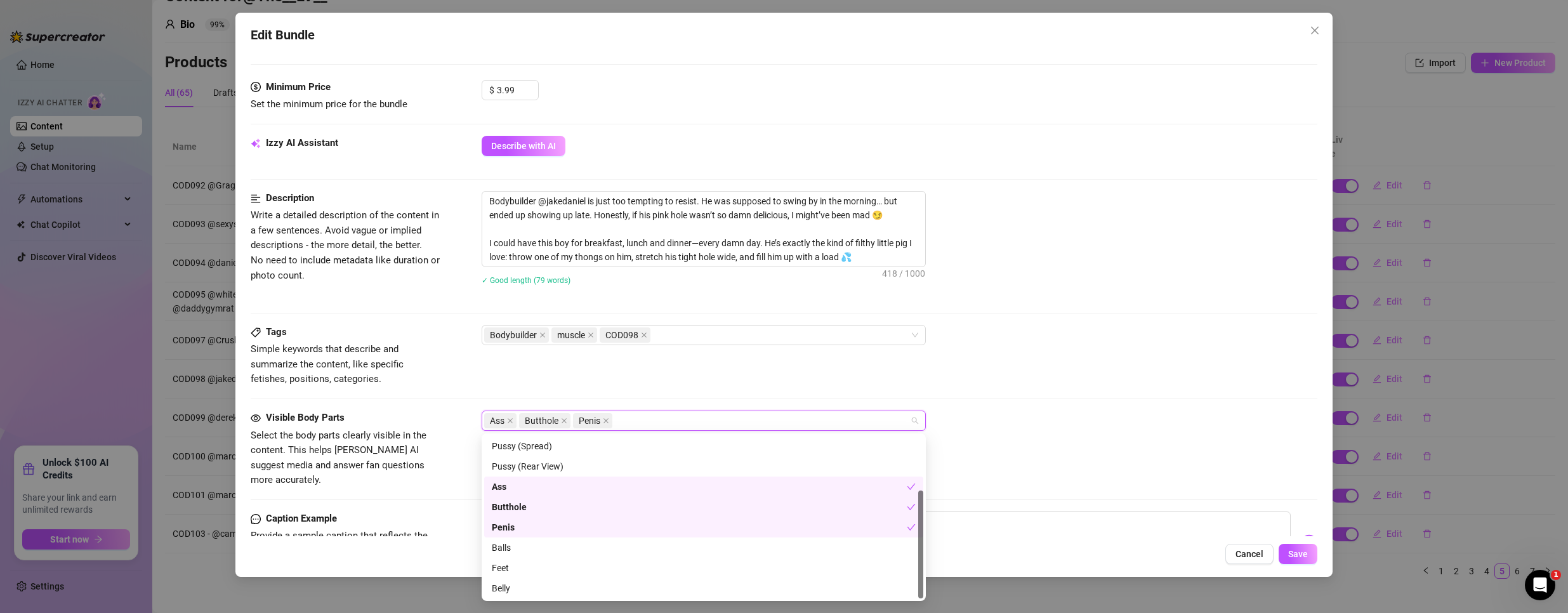
click at [530, 538] on div "Balls" at bounding box center [703, 548] width 439 height 21
click at [1068, 415] on div "Ass Butthole Penis Balls" at bounding box center [899, 421] width 836 height 21
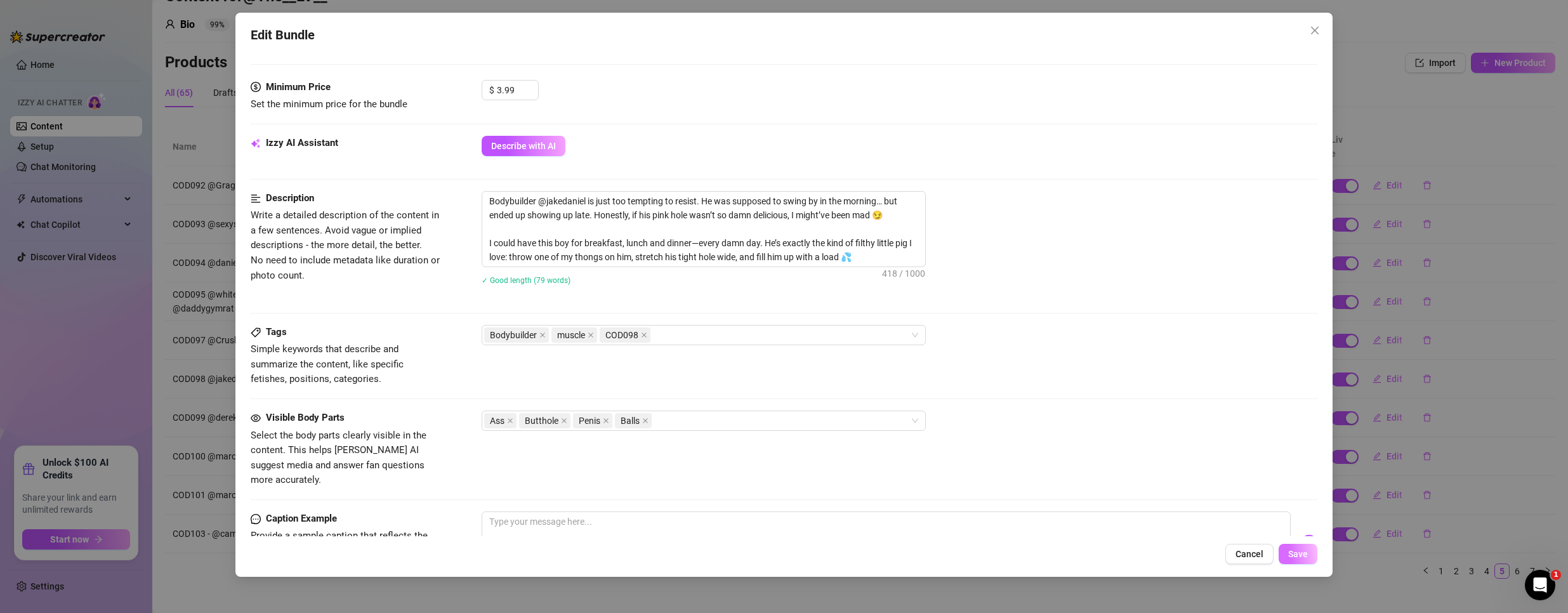
click at [1296, 562] on button "Save" at bounding box center [1298, 554] width 39 height 21
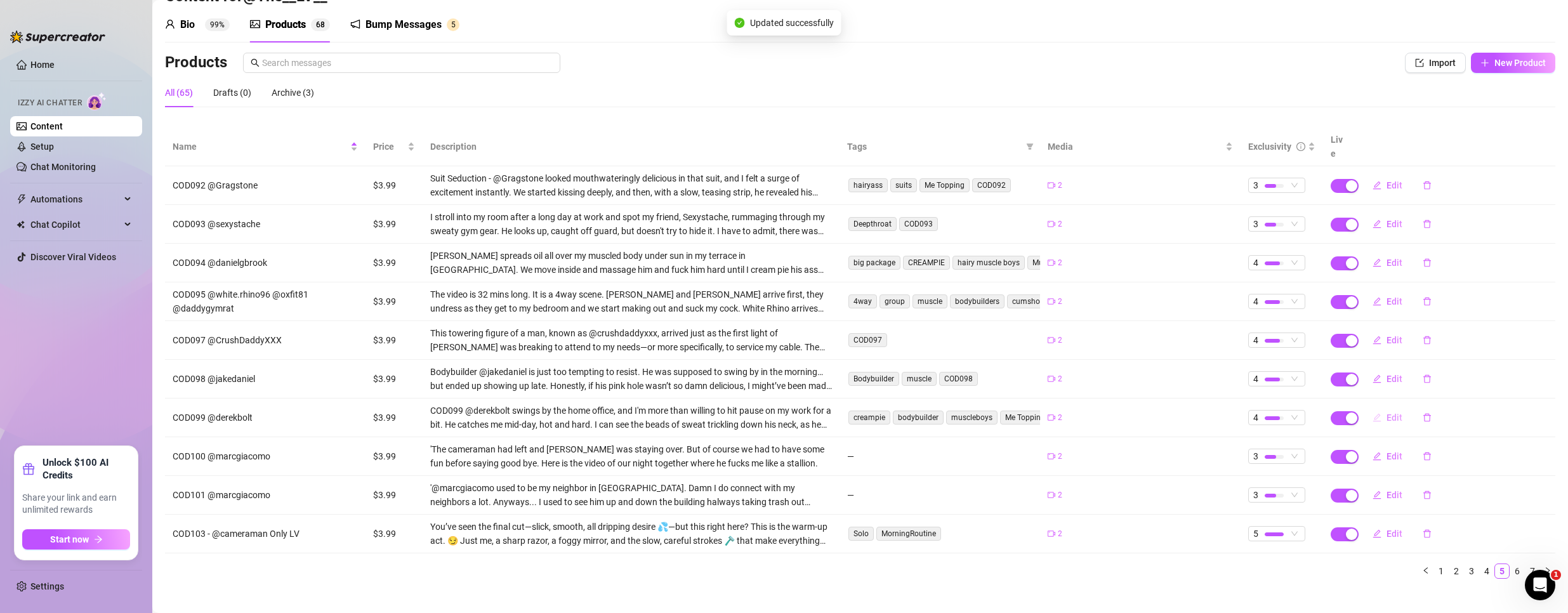
click at [1386, 412] on span "Edit" at bounding box center [1394, 417] width 16 height 10
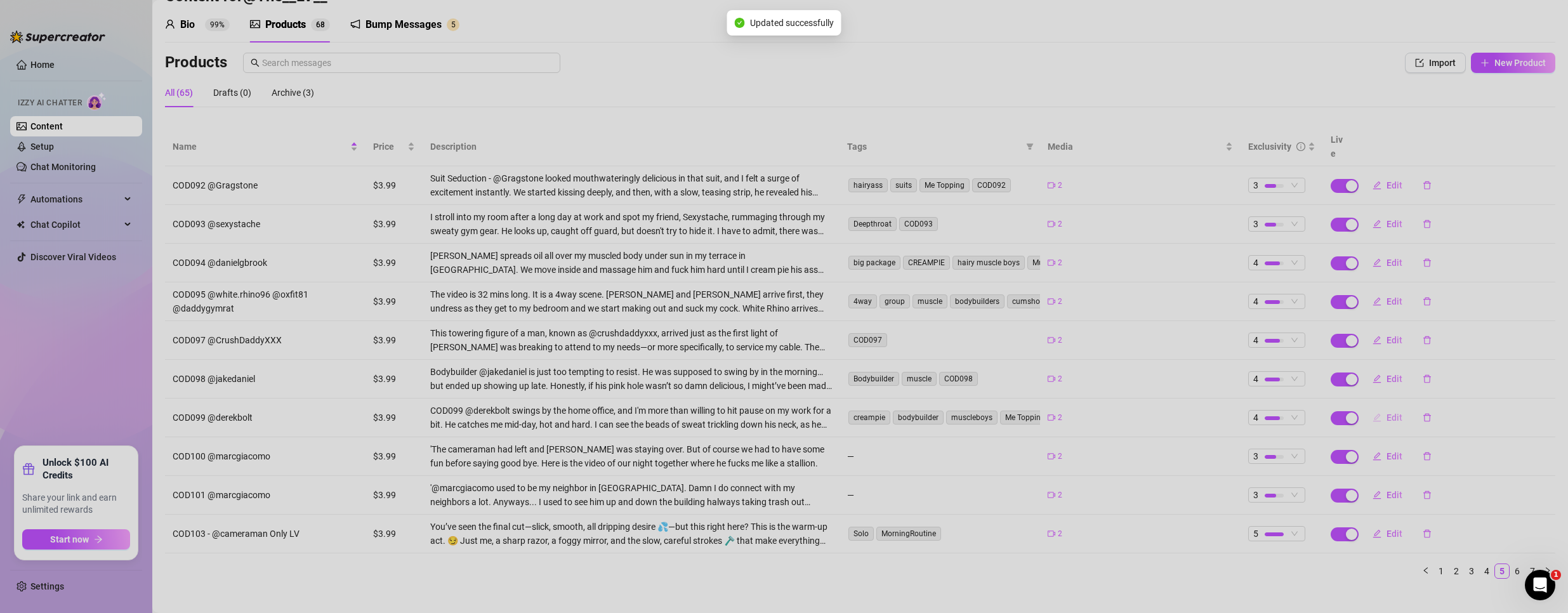
type textarea "Check this out. This is my video fucking bodybuilder @Derekbolt and I creampie …"
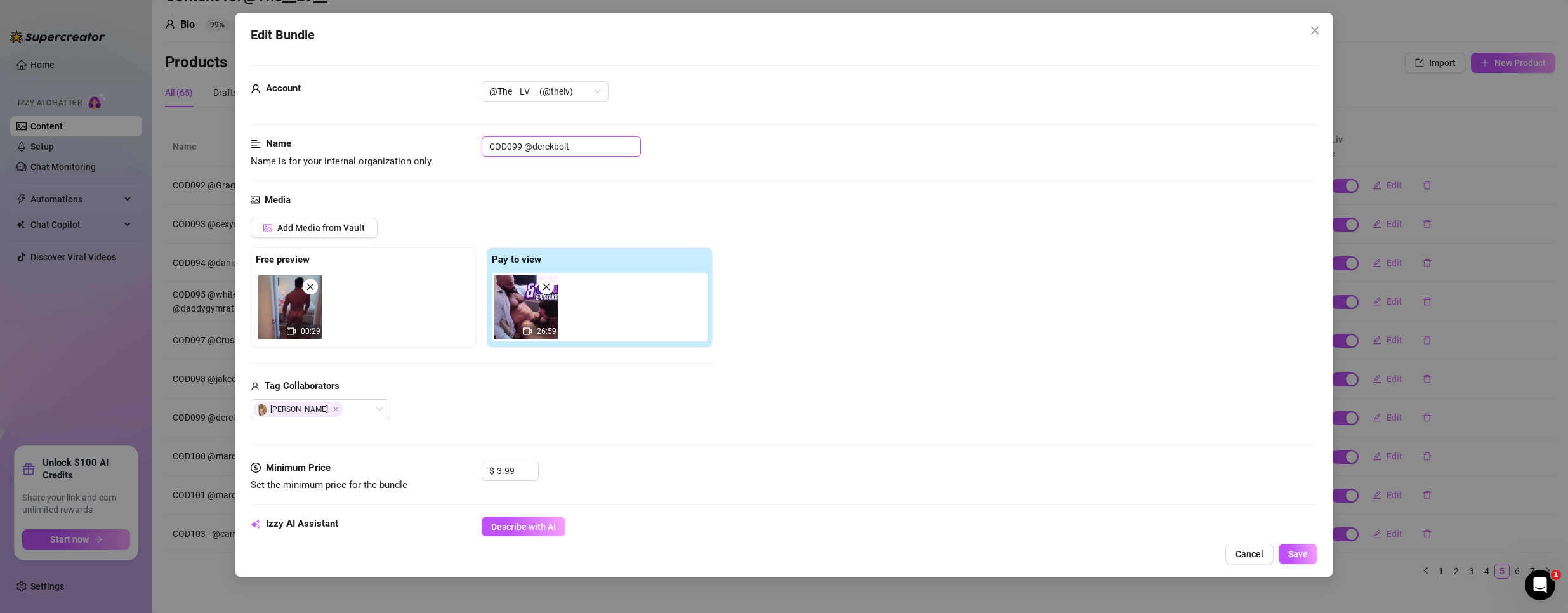
drag, startPoint x: 520, startPoint y: 147, endPoint x: 278, endPoint y: 141, distance: 242.1
click at [278, 141] on div "Name Name is for your internal organization only. COD099 @derekbolt" at bounding box center [784, 152] width 1067 height 33
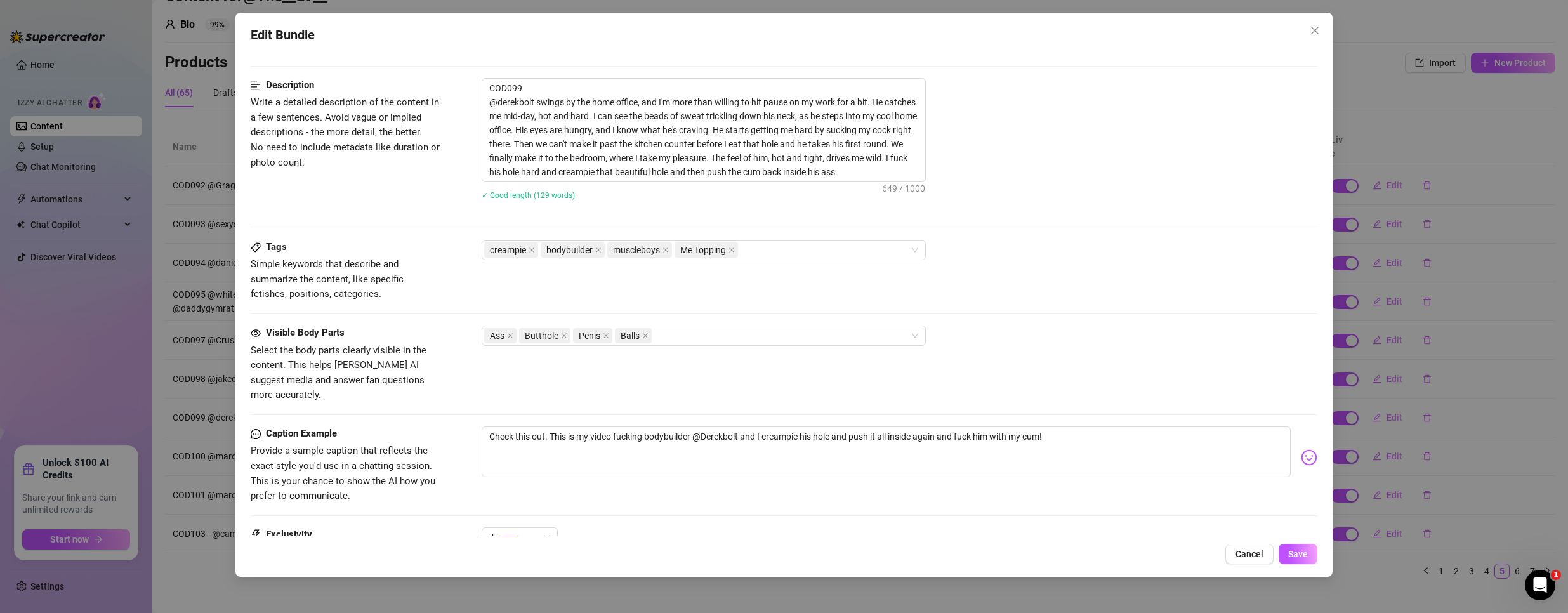
scroll to position [508, 0]
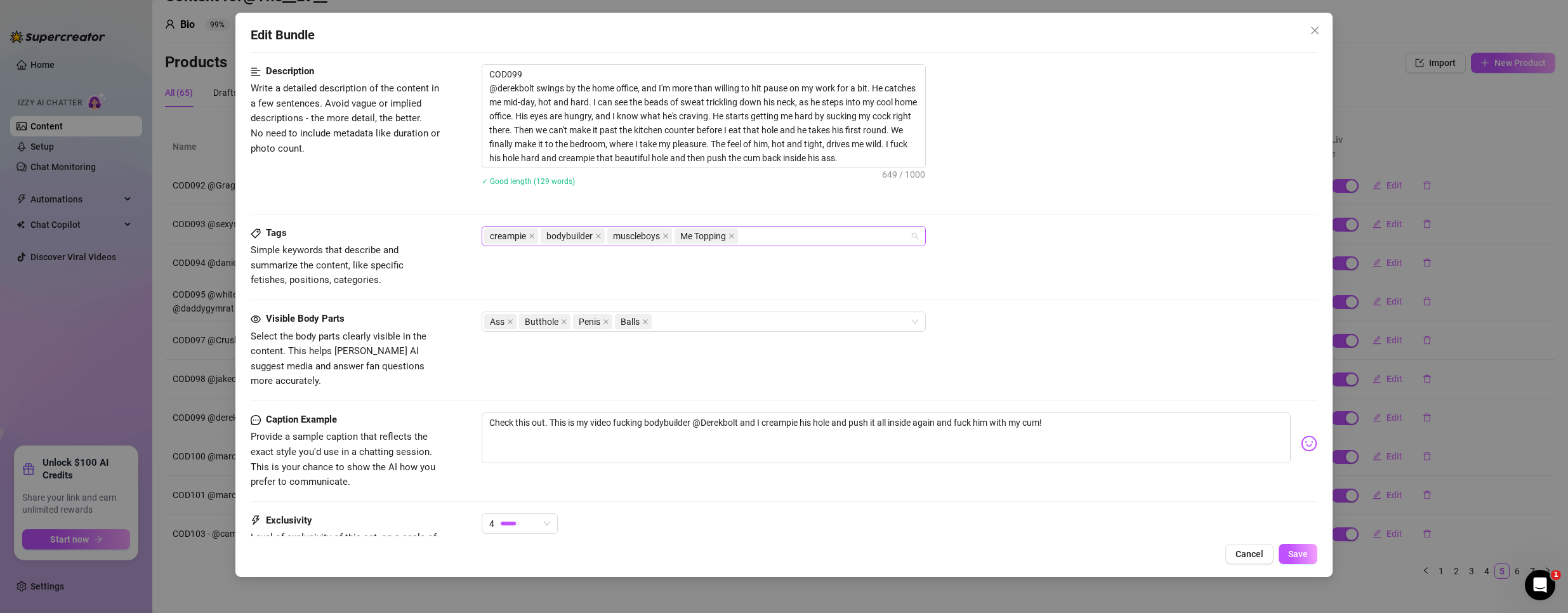
click at [810, 240] on div "creampie bodybuilder muscleboys Me Topping" at bounding box center [696, 236] width 426 height 17
paste input "COD099"
type input "COD099"
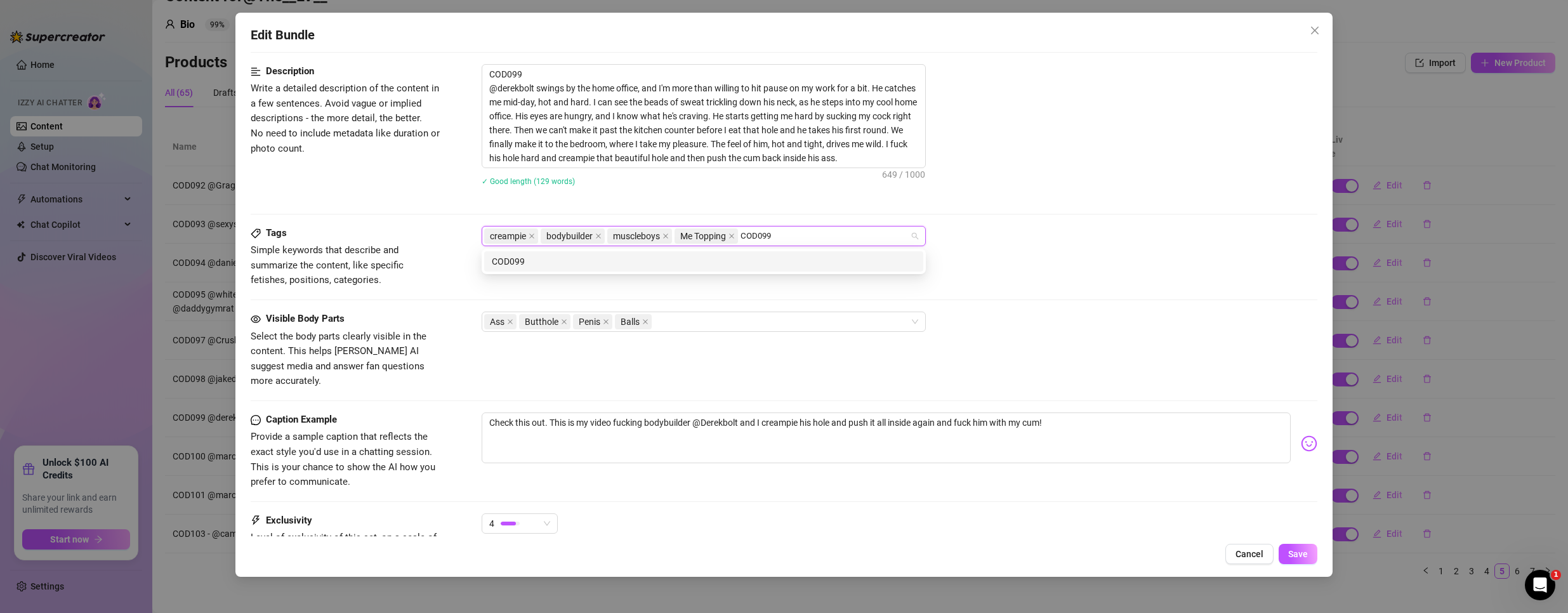
click at [649, 262] on div "COD099" at bounding box center [703, 262] width 424 height 14
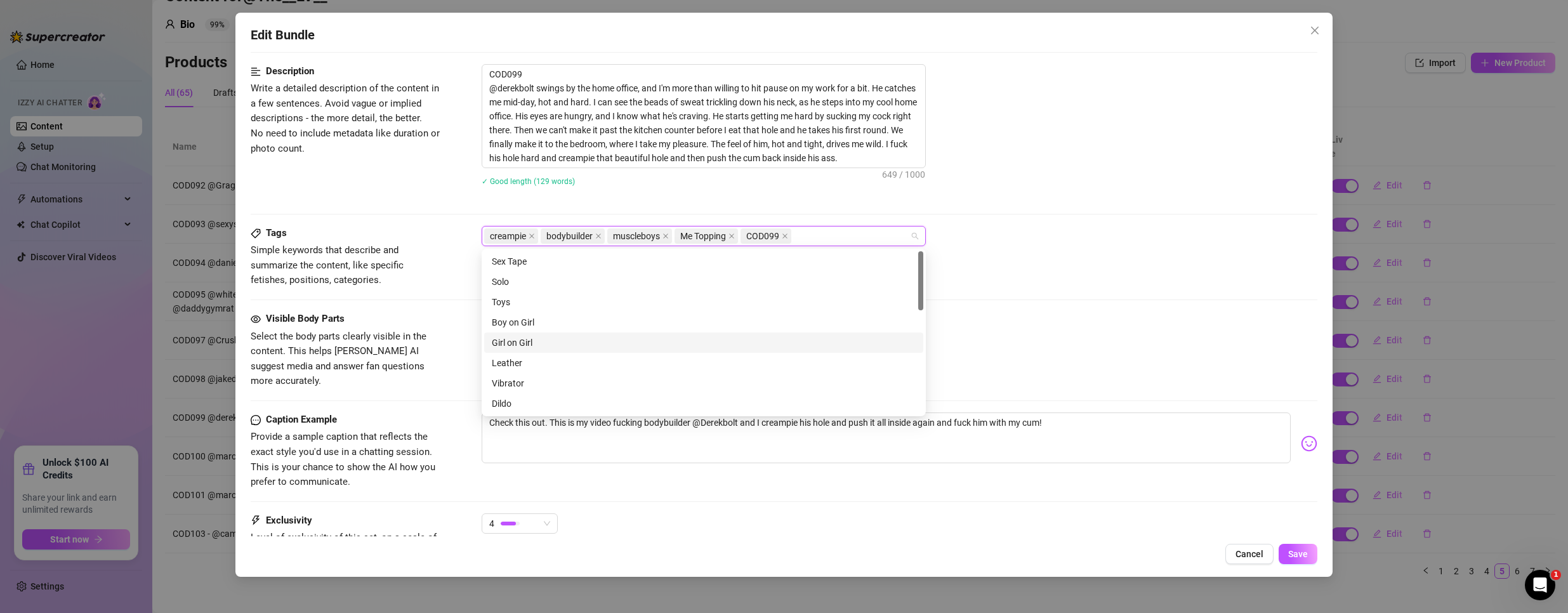
click at [1102, 300] on div at bounding box center [784, 300] width 1067 height 1
click at [1297, 547] on button "Save" at bounding box center [1298, 554] width 39 height 21
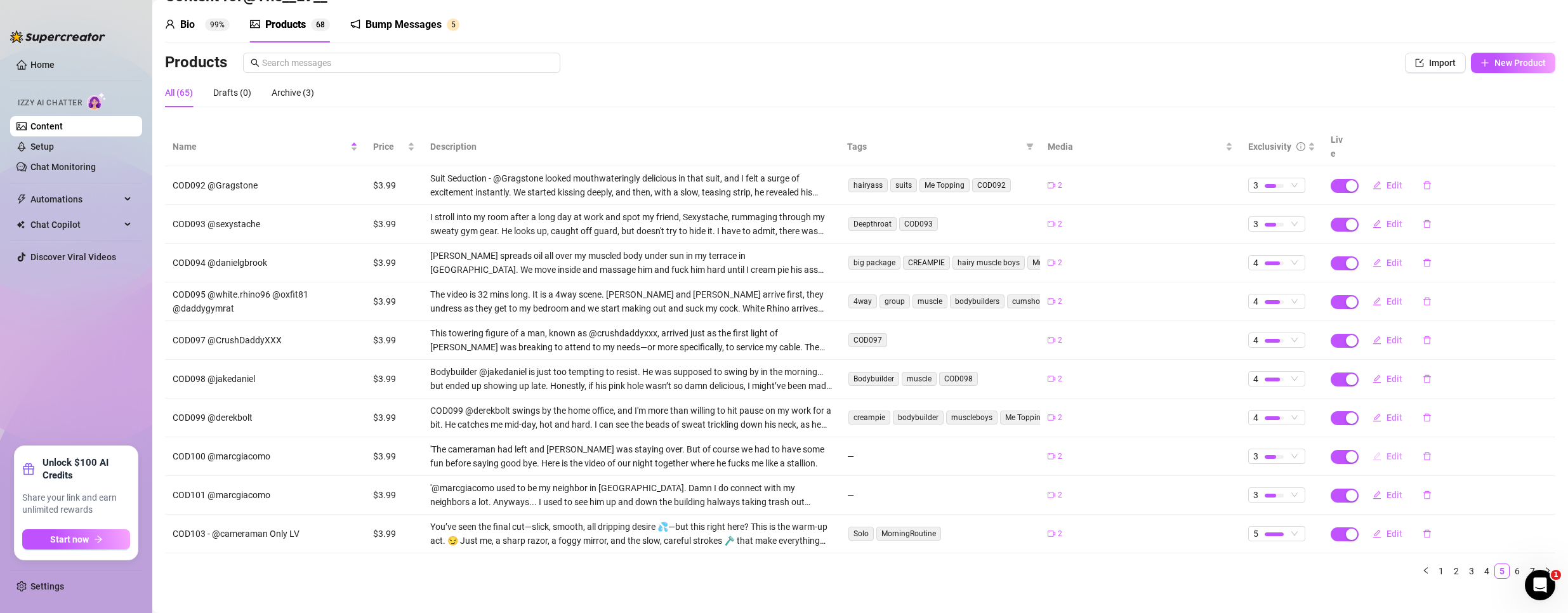
click at [1372, 452] on icon "edit" at bounding box center [1376, 456] width 9 height 9
type textarea "Type your message here..."
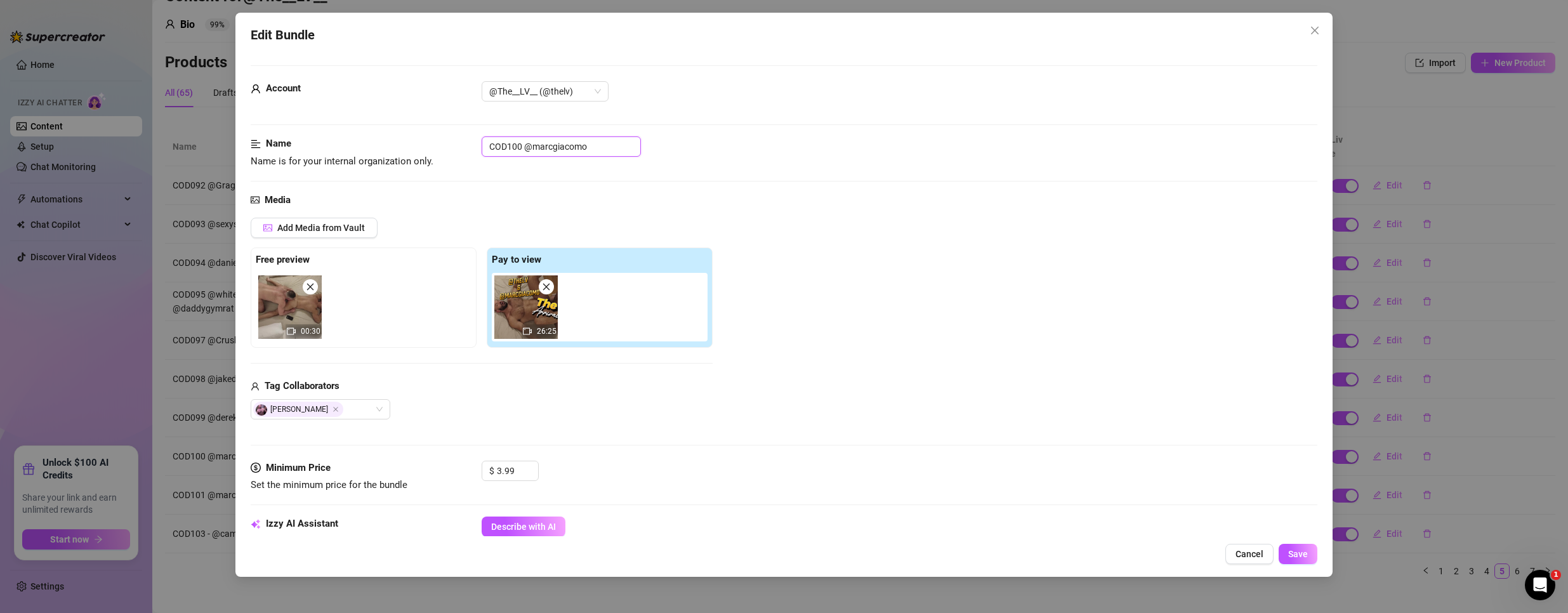
drag, startPoint x: 519, startPoint y: 148, endPoint x: 297, endPoint y: 142, distance: 222.1
click at [297, 142] on div "Name Name is for your internal organization only. COD100 @marcgiacomo" at bounding box center [784, 152] width 1067 height 33
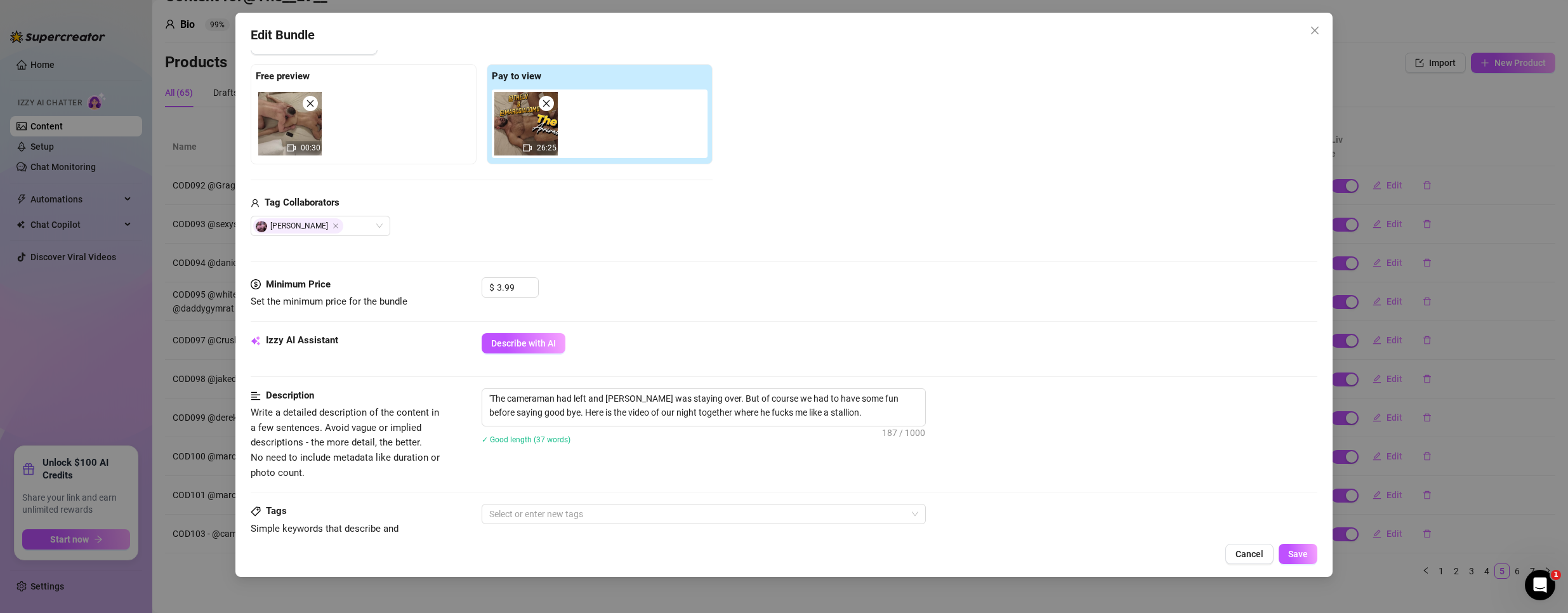
scroll to position [381, 0]
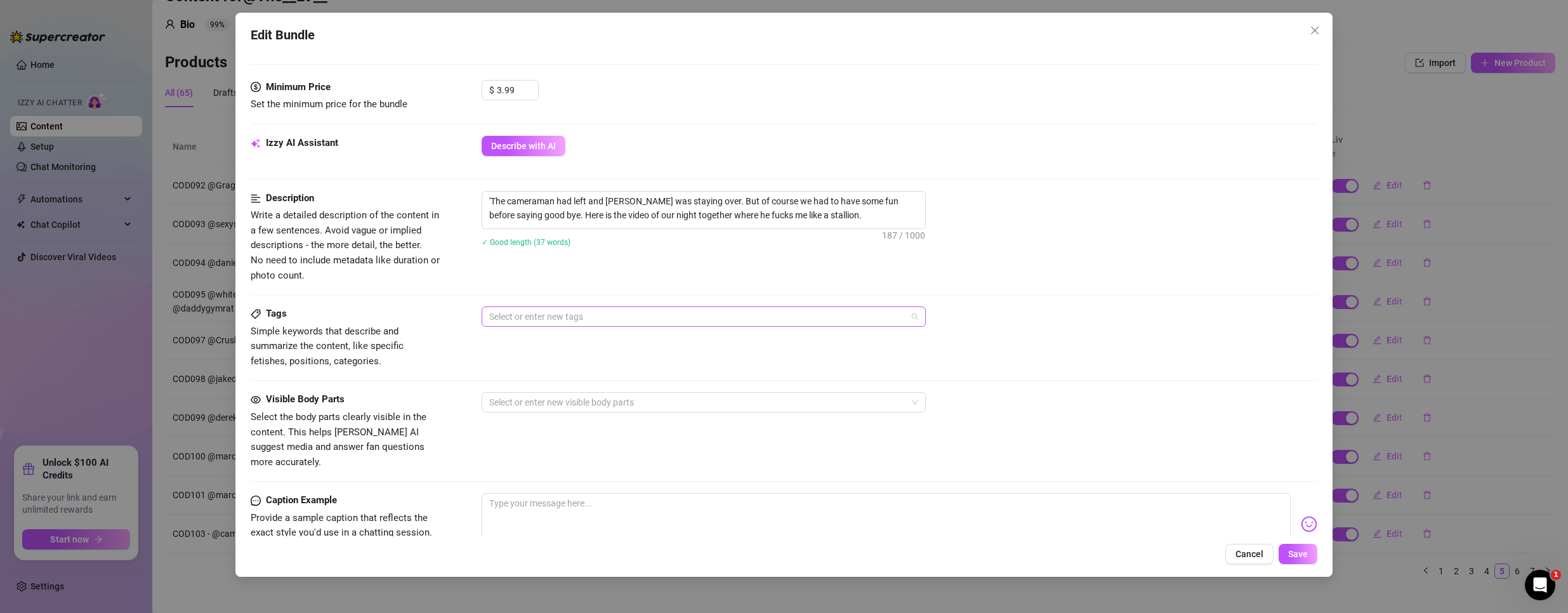
click at [625, 310] on div at bounding box center [696, 316] width 426 height 17
paste input "COD100"
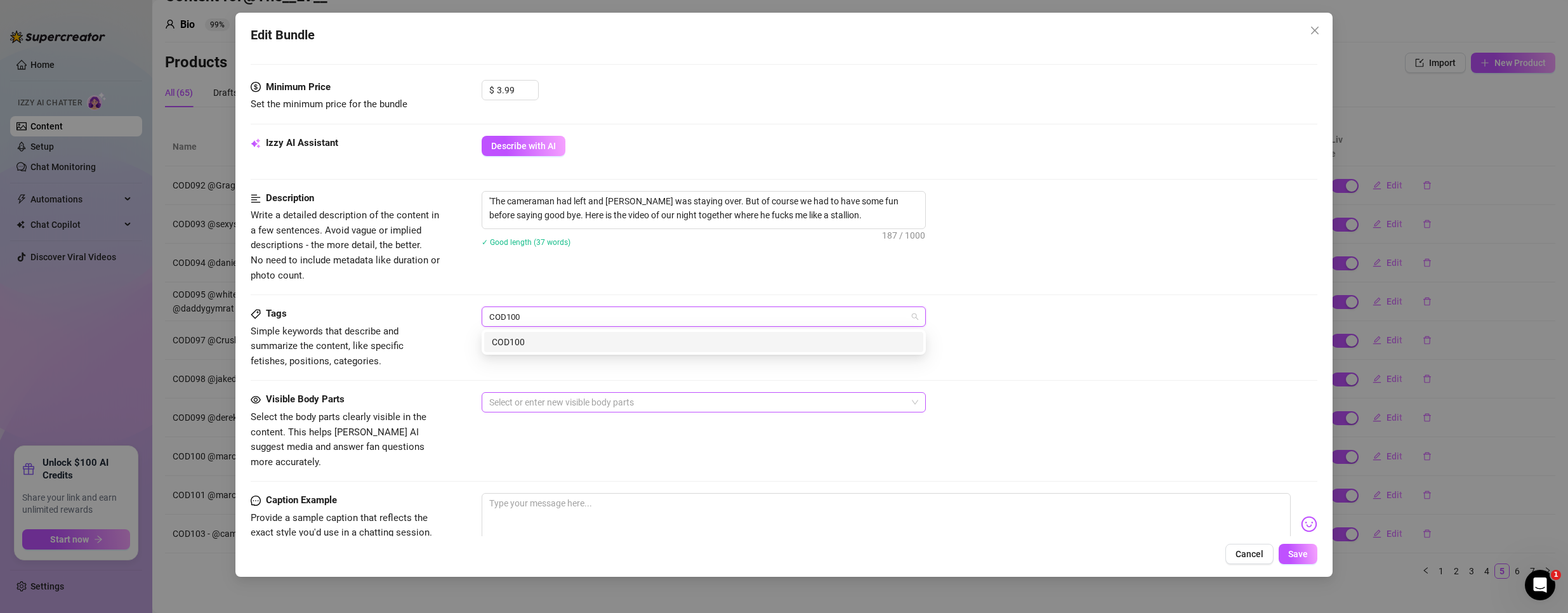
click at [562, 398] on div at bounding box center [696, 402] width 426 height 17
type input "COD100"
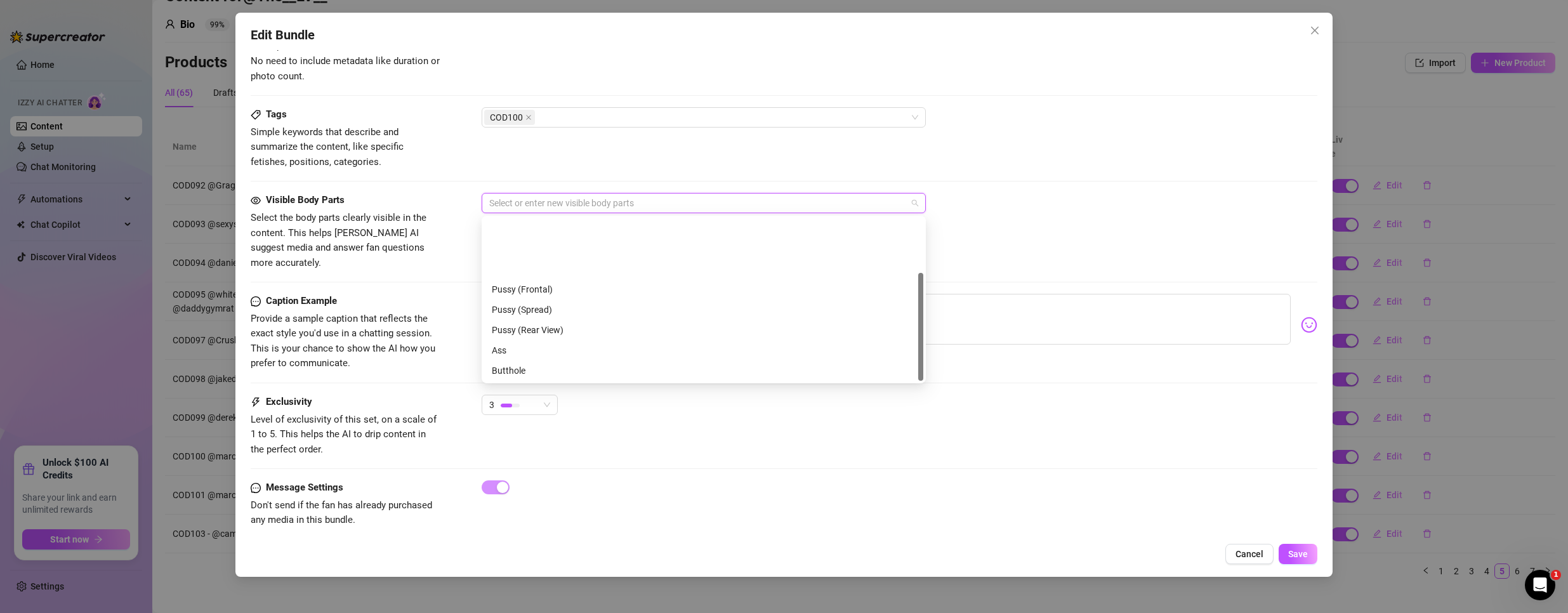
scroll to position [81, 0]
click at [541, 269] on div "Ass" at bounding box center [703, 269] width 424 height 14
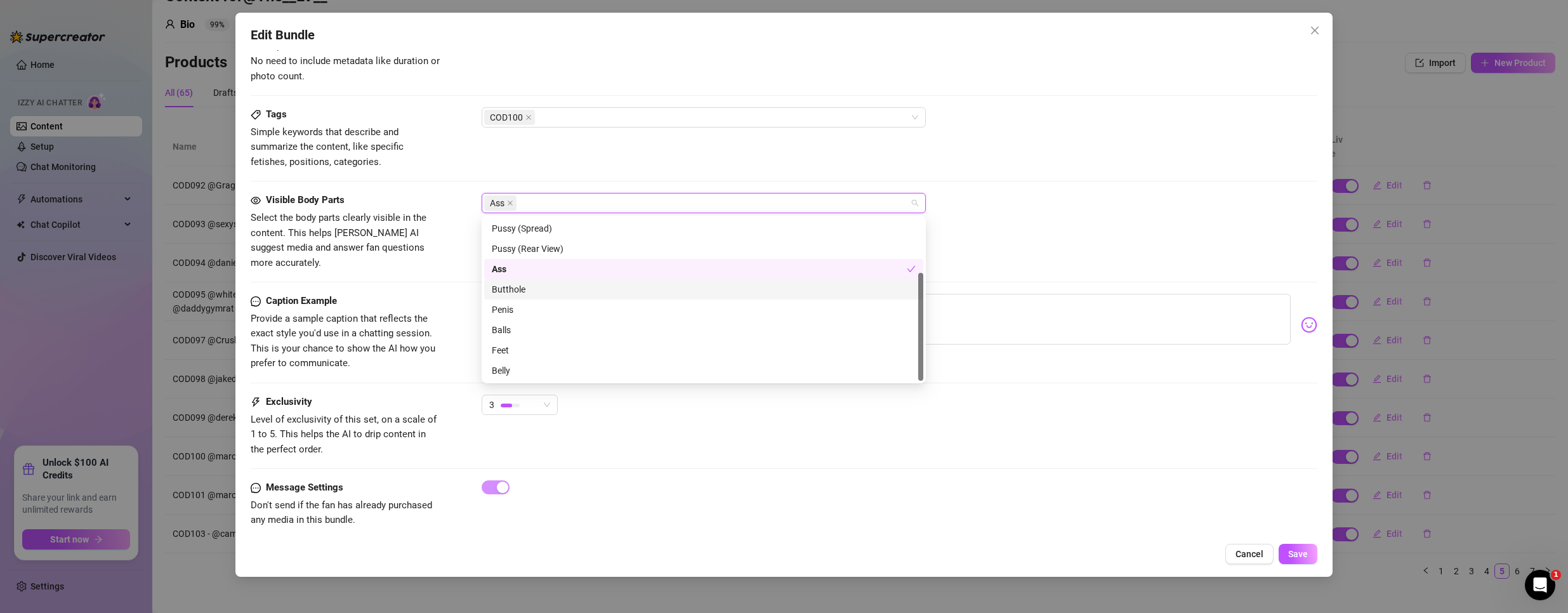
click at [529, 293] on div "Butthole" at bounding box center [703, 289] width 424 height 14
click at [514, 316] on div "Penis" at bounding box center [703, 310] width 439 height 21
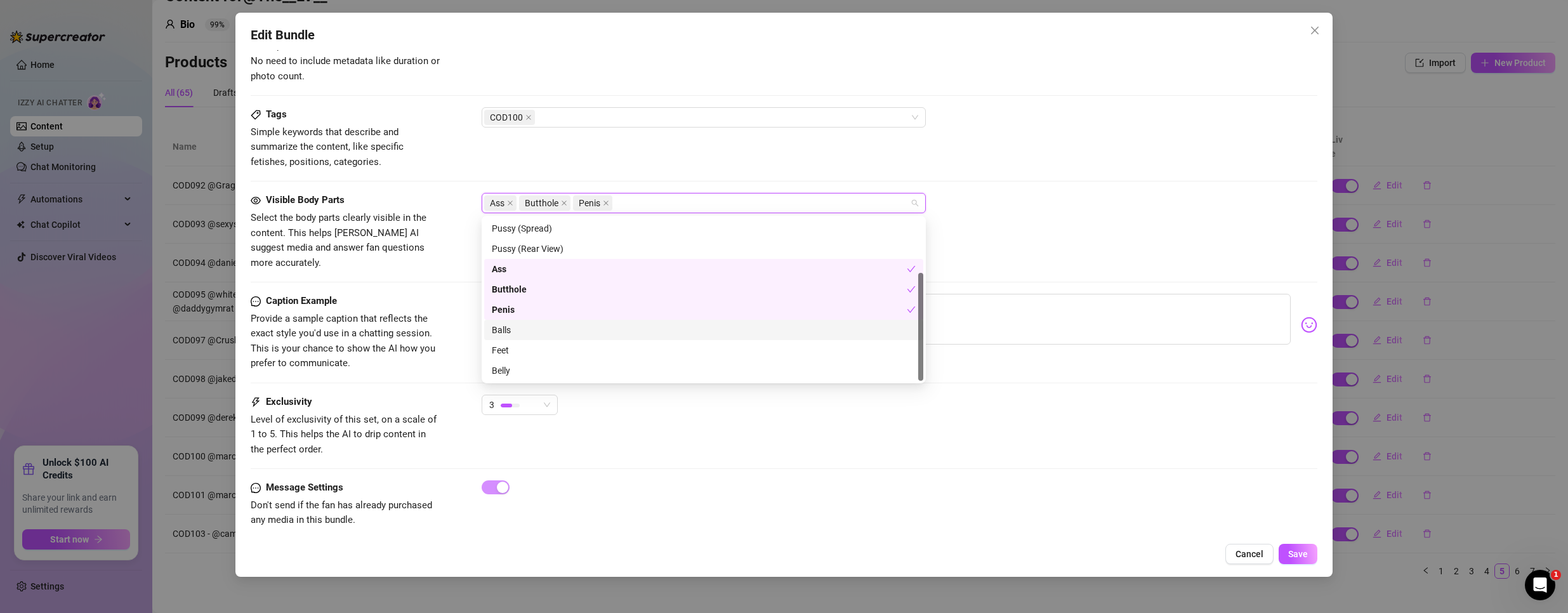
click at [519, 333] on div "Balls" at bounding box center [703, 330] width 424 height 14
click at [1068, 260] on div "Visible Body Parts Select the body parts clearly visible in the content. This h…" at bounding box center [784, 243] width 1067 height 101
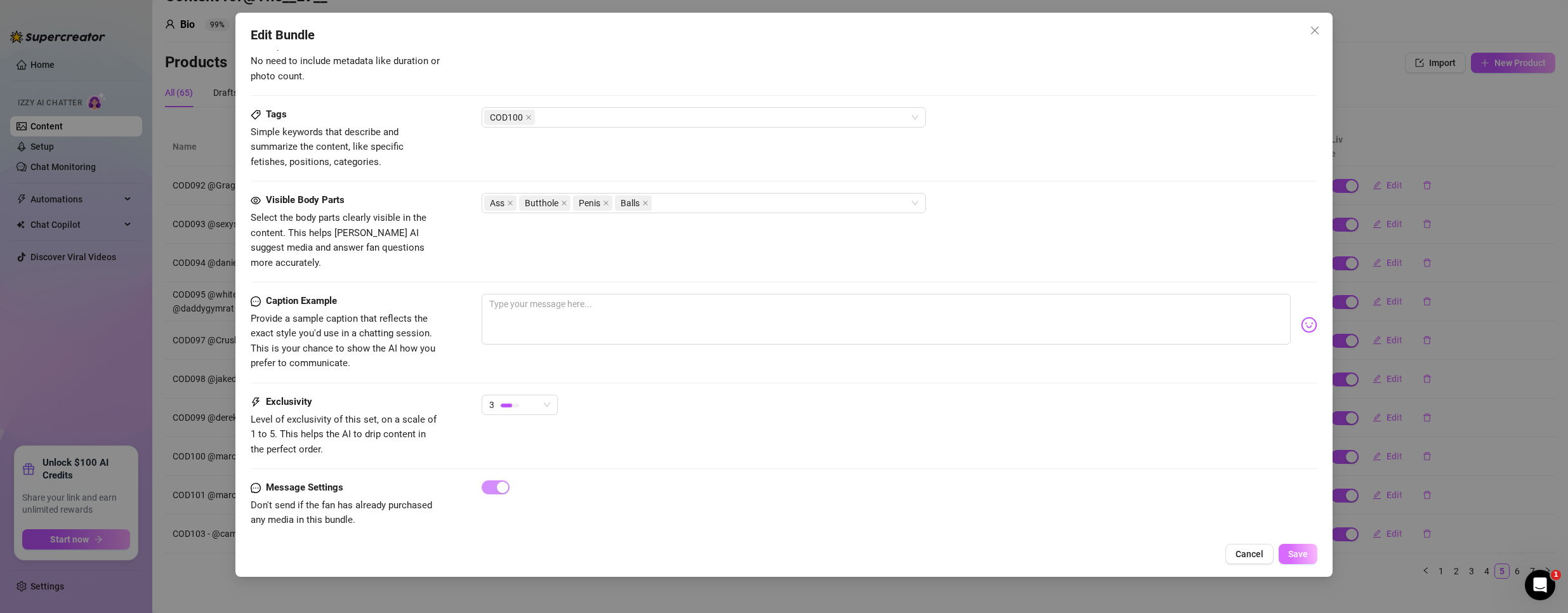
click at [1304, 552] on span "Save" at bounding box center [1298, 554] width 20 height 10
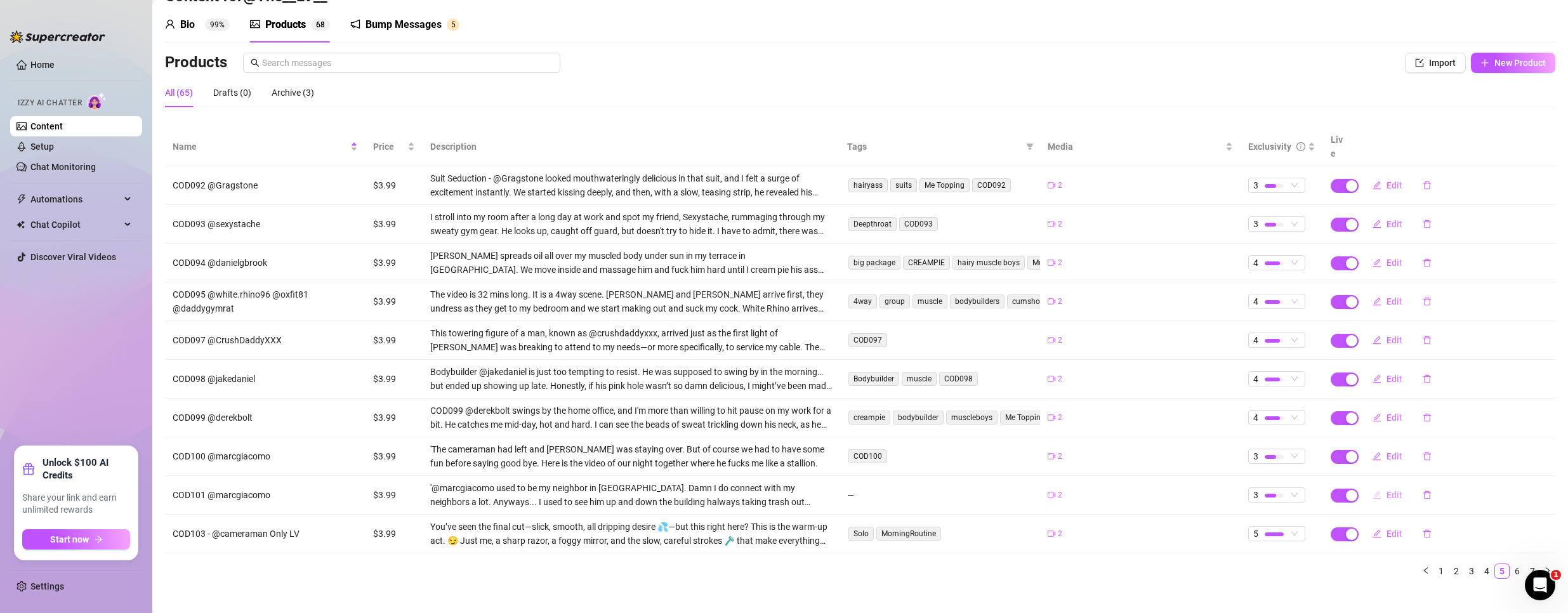
click at [1386, 490] on span "Edit" at bounding box center [1394, 495] width 16 height 10
type textarea "Type your message here..."
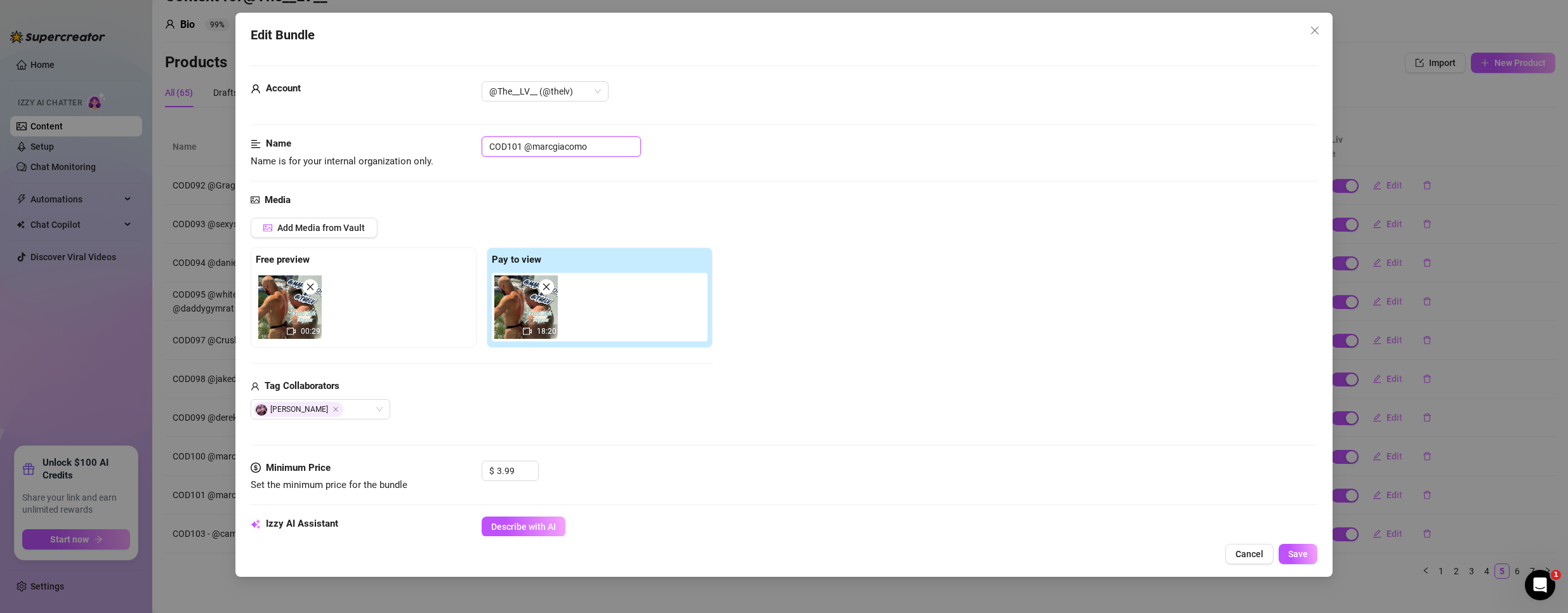
drag, startPoint x: 522, startPoint y: 148, endPoint x: 338, endPoint y: 136, distance: 184.4
click at [338, 136] on div "Name Name is for your internal organization only. COD101 @marcgiacomo" at bounding box center [784, 152] width 1067 height 33
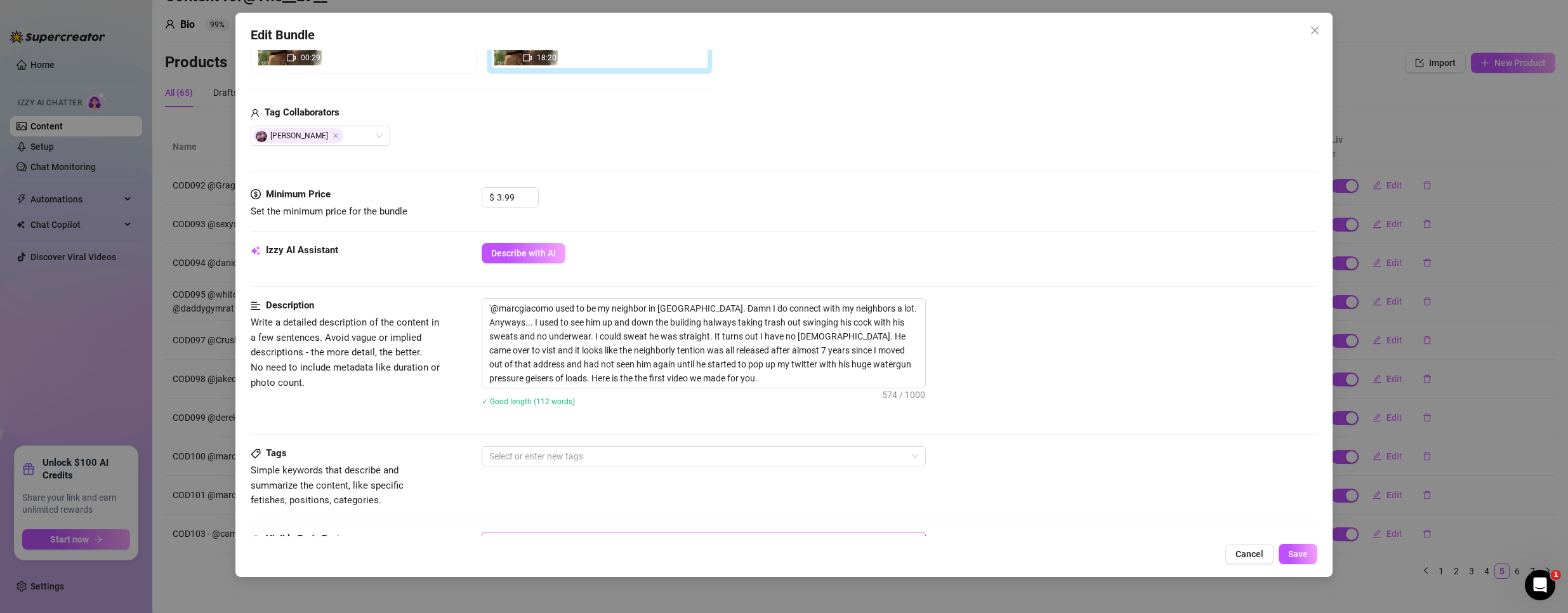
scroll to position [571, 0]
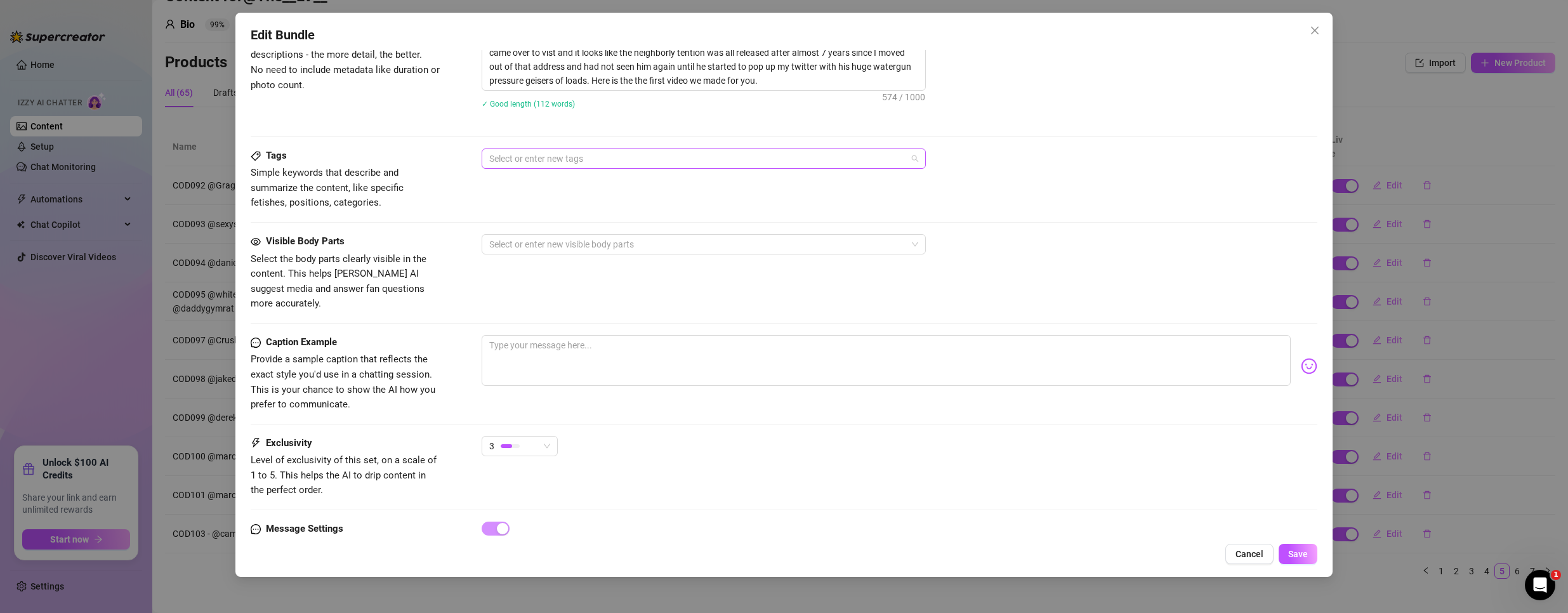
click at [542, 154] on div at bounding box center [696, 159] width 426 height 17
paste input "COD101"
type input "COD101"
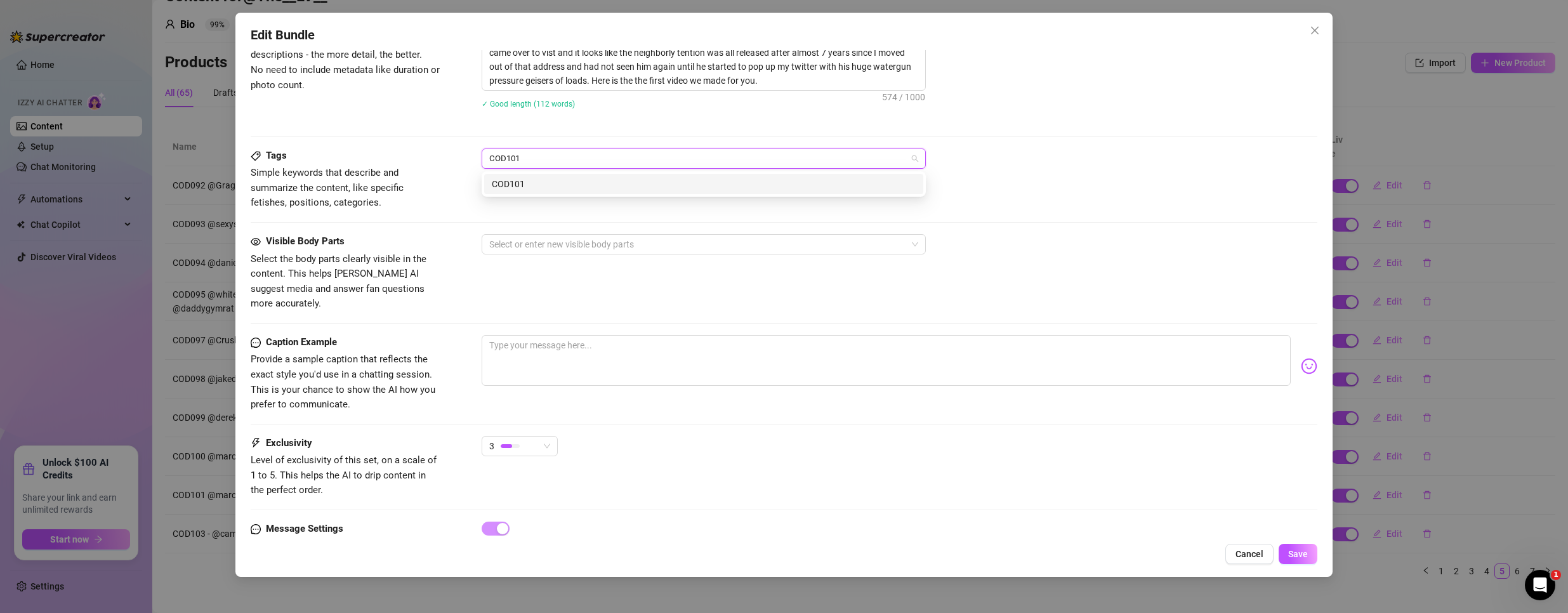
click at [527, 187] on div "COD101" at bounding box center [703, 184] width 424 height 14
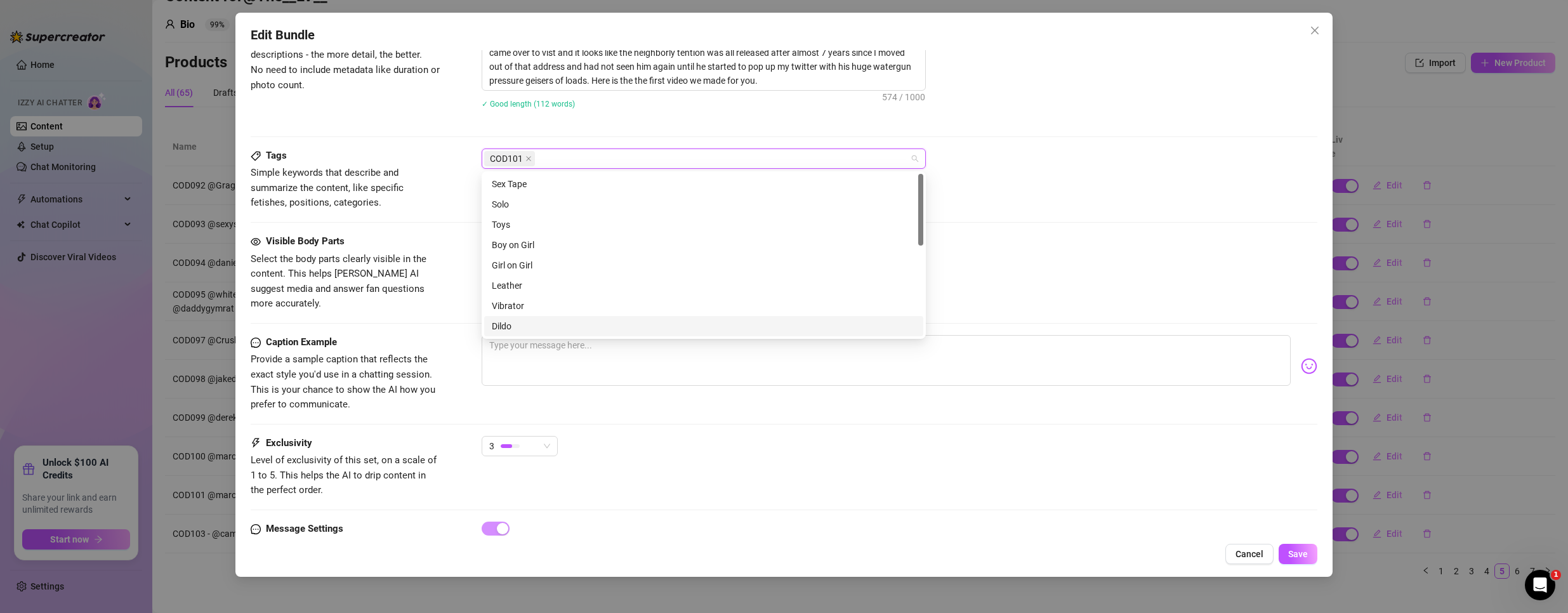
click at [1256, 197] on div "Tags Simple keywords that describe and summarize the content, like specific fet…" at bounding box center [784, 179] width 1067 height 62
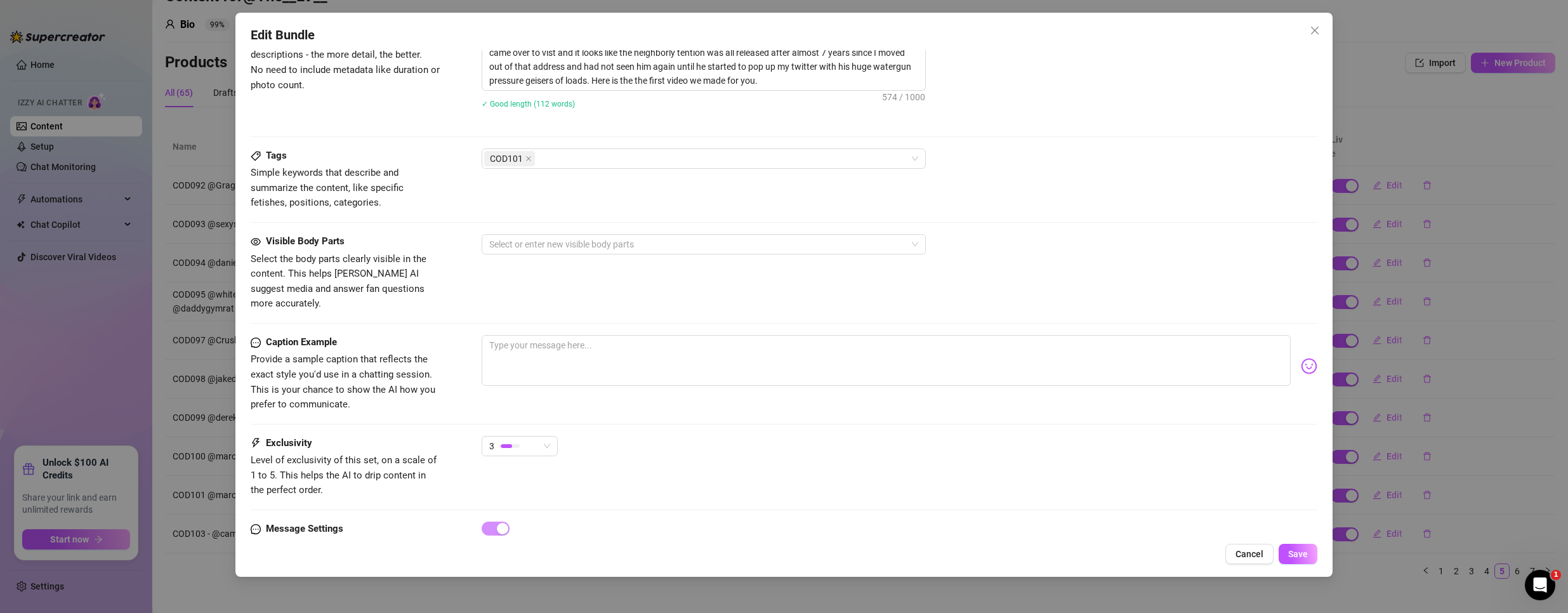
click at [712, 231] on div "Tags Simple keywords that describe and summarize the content, like specific fet…" at bounding box center [784, 191] width 1067 height 86
click at [711, 245] on div at bounding box center [696, 244] width 426 height 17
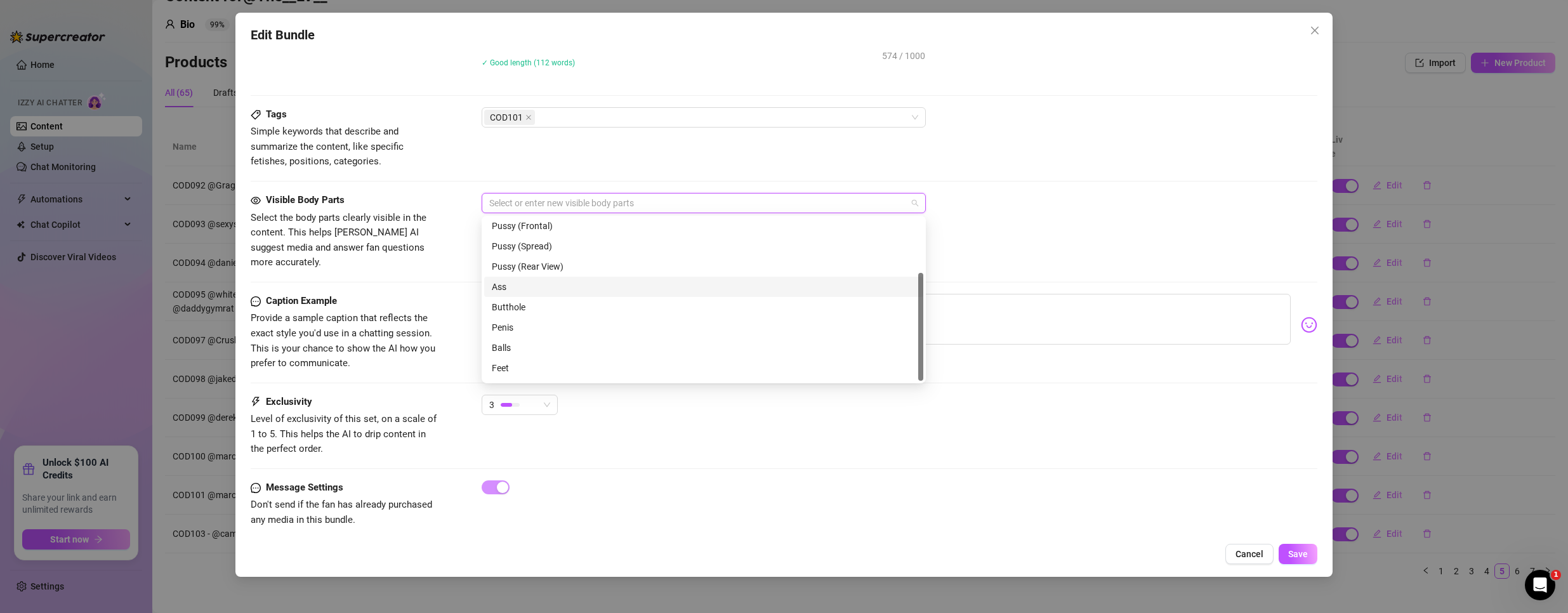
scroll to position [81, 0]
click at [518, 271] on div "Ass" at bounding box center [703, 269] width 424 height 14
click at [522, 286] on div "Butthole" at bounding box center [703, 289] width 424 height 14
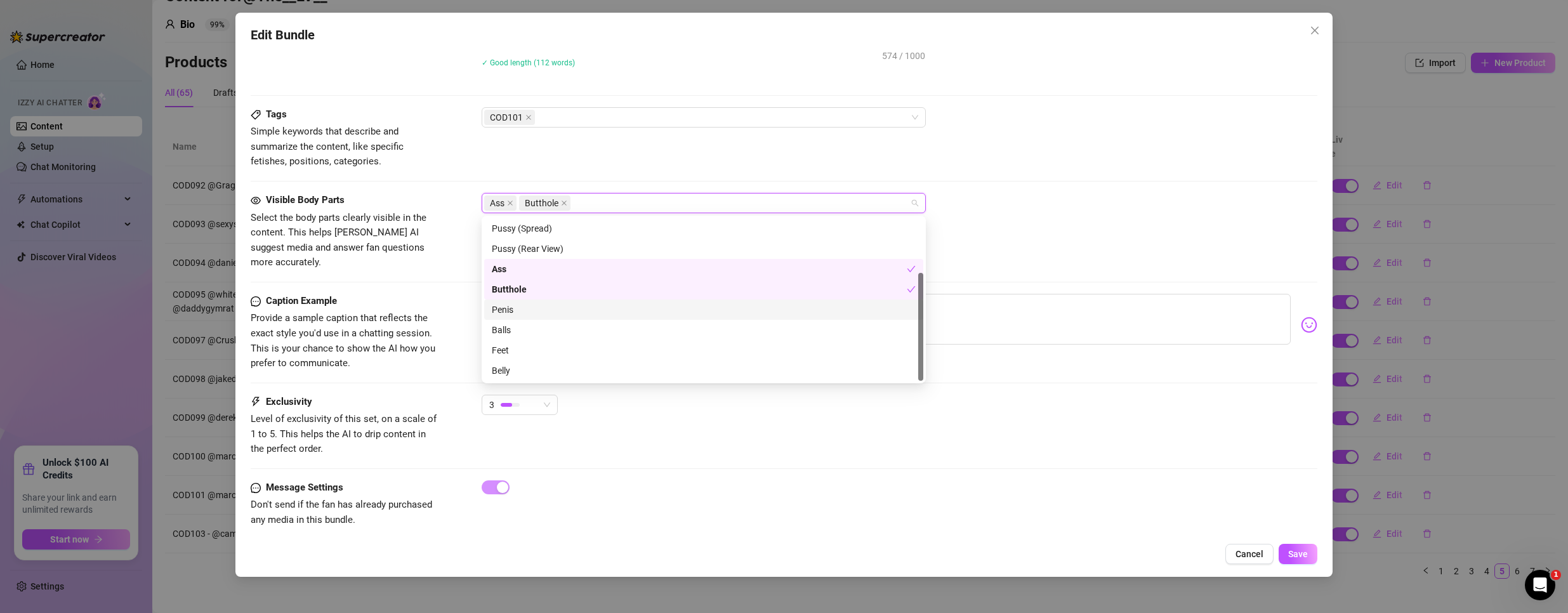
click at [519, 305] on div "Penis" at bounding box center [703, 310] width 424 height 14
click at [513, 328] on div "Balls" at bounding box center [703, 330] width 424 height 14
click at [1104, 243] on div "Visible Body Parts Select the body parts clearly visible in the content. This h…" at bounding box center [784, 232] width 1067 height 78
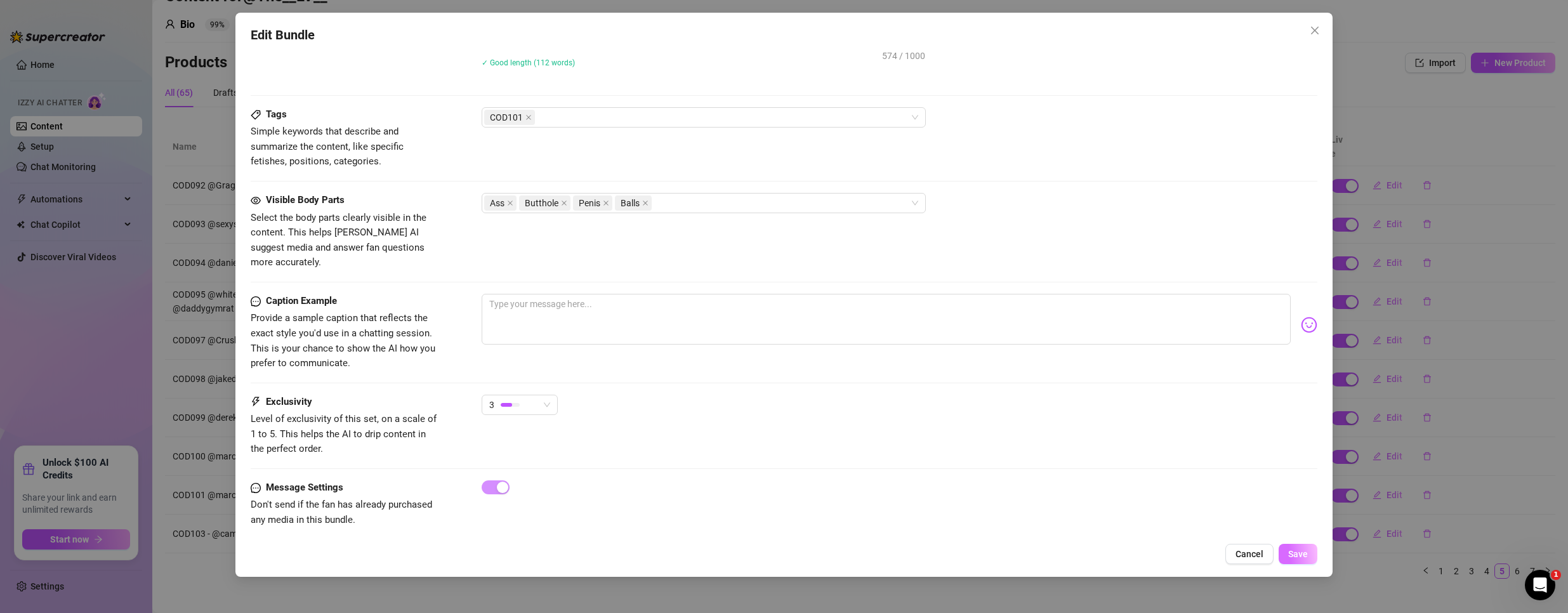
click at [1282, 547] on button "Save" at bounding box center [1298, 554] width 39 height 21
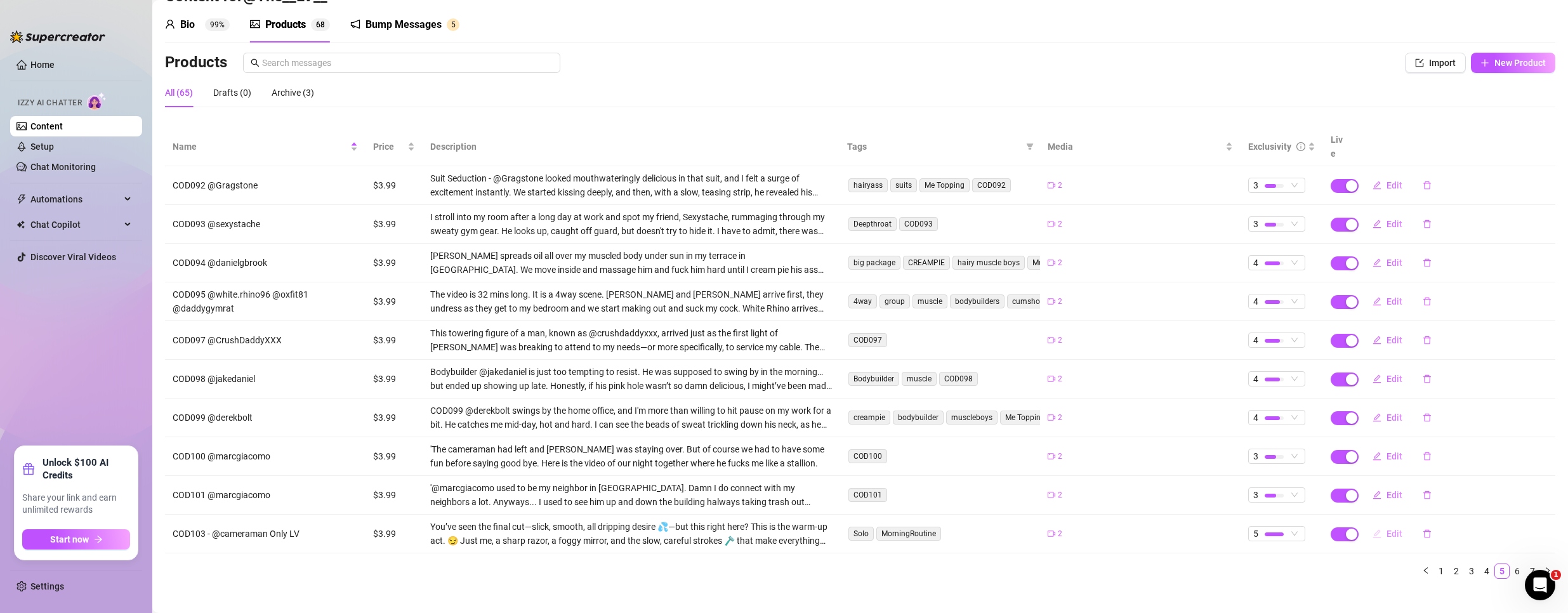
click at [1386, 528] on span "Edit" at bounding box center [1394, 533] width 16 height 10
type textarea "Before the real show starts, it’s just me, a steamy bath, and a slow tease you …"
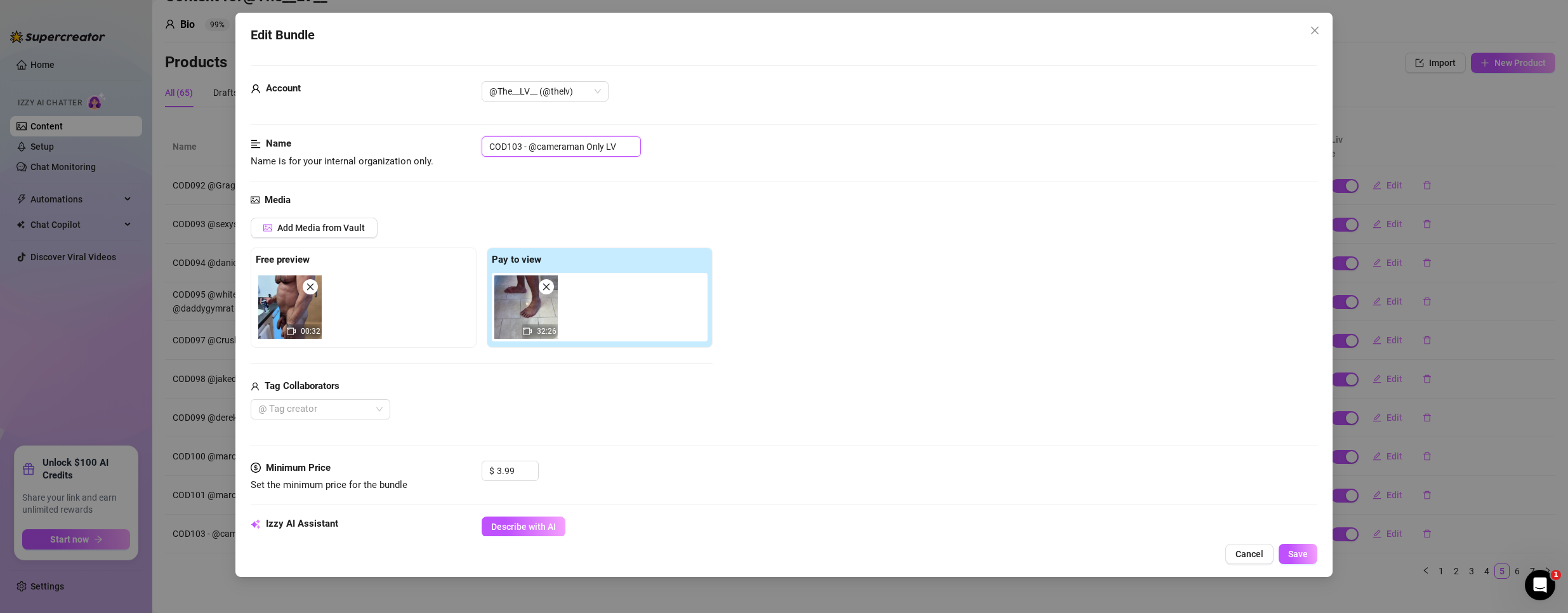
drag, startPoint x: 522, startPoint y: 146, endPoint x: 290, endPoint y: 128, distance: 232.7
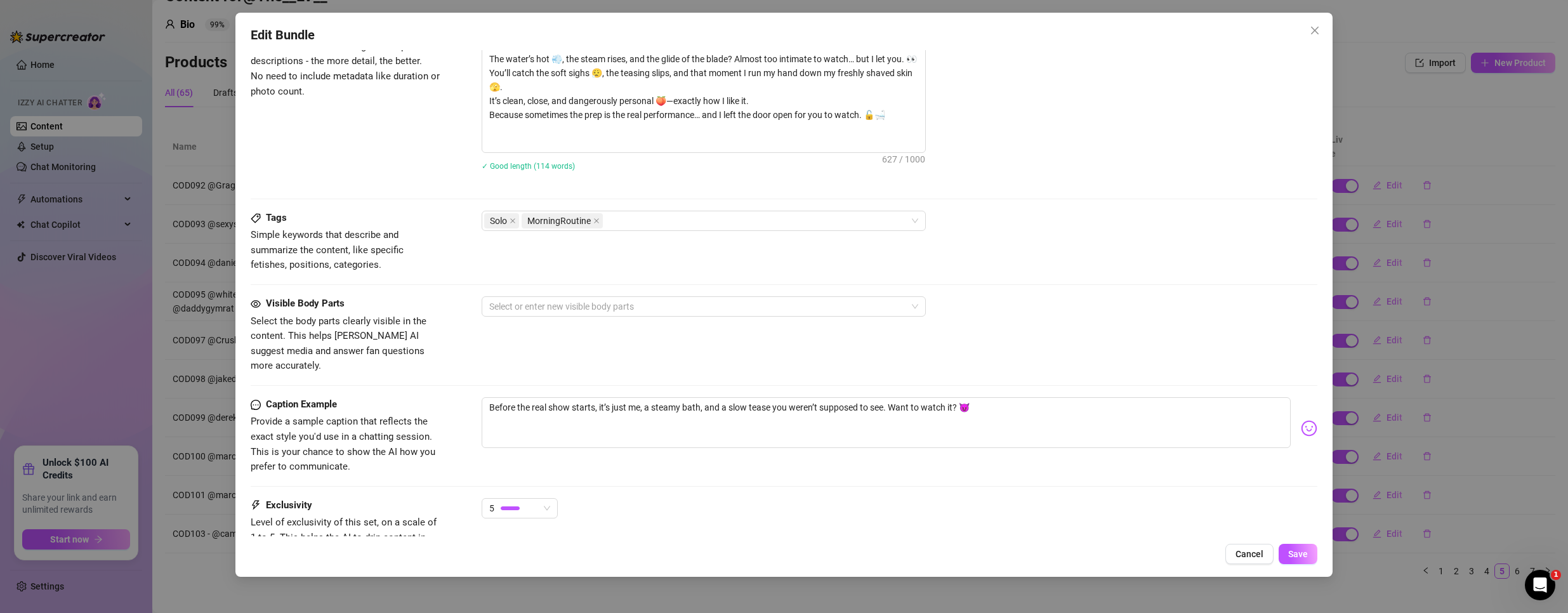
scroll to position [571, 0]
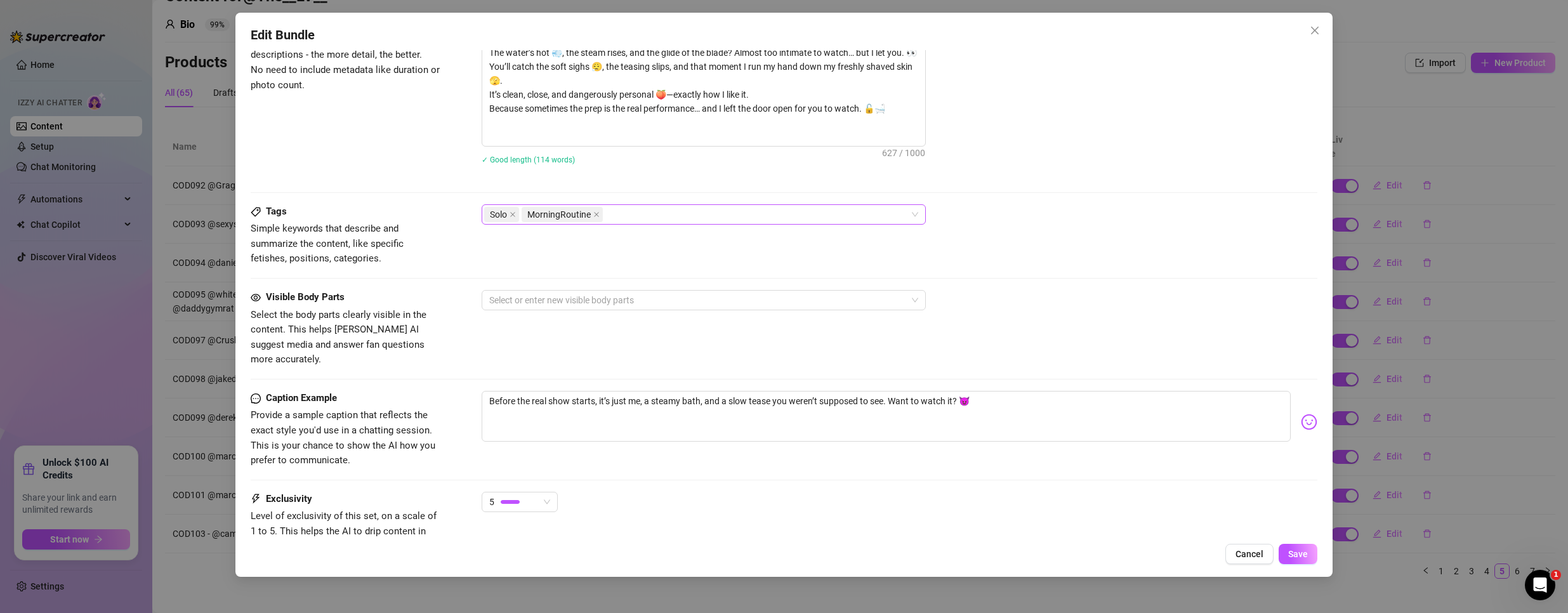
click at [663, 211] on div "Solo MorningRoutine" at bounding box center [696, 214] width 426 height 17
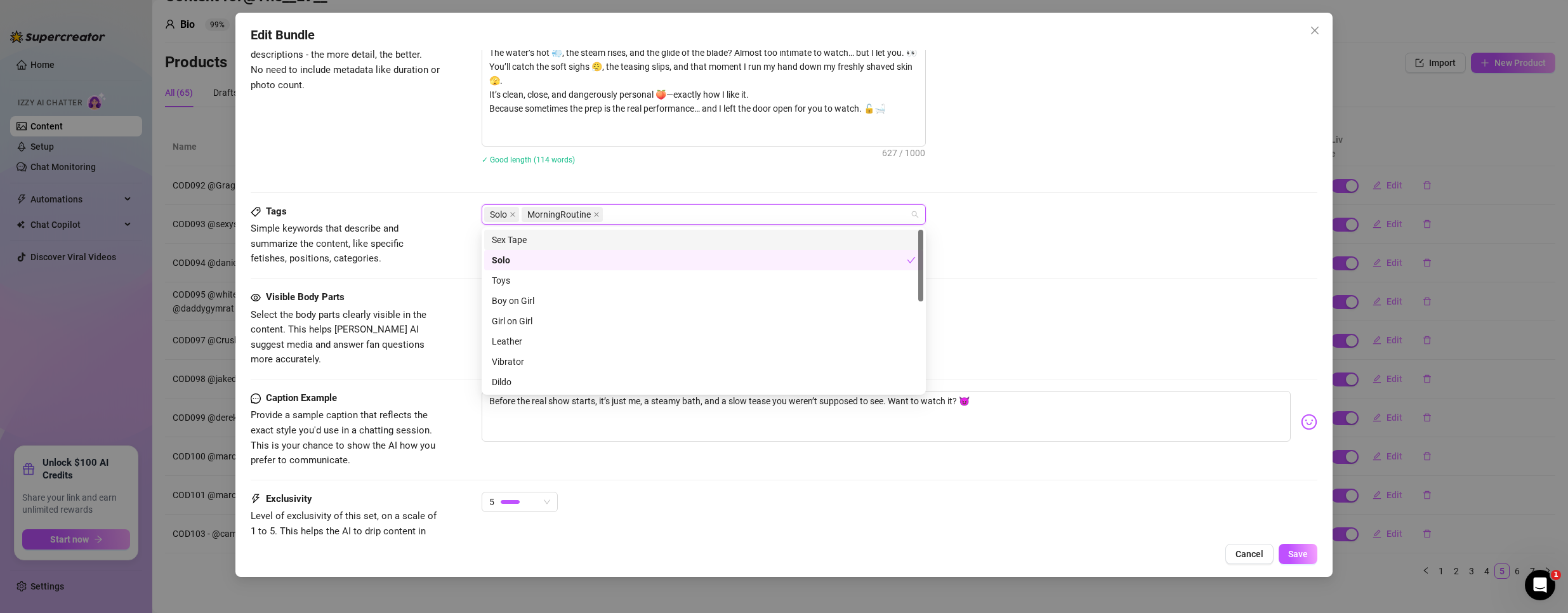
paste input "COD103"
type input "COD103"
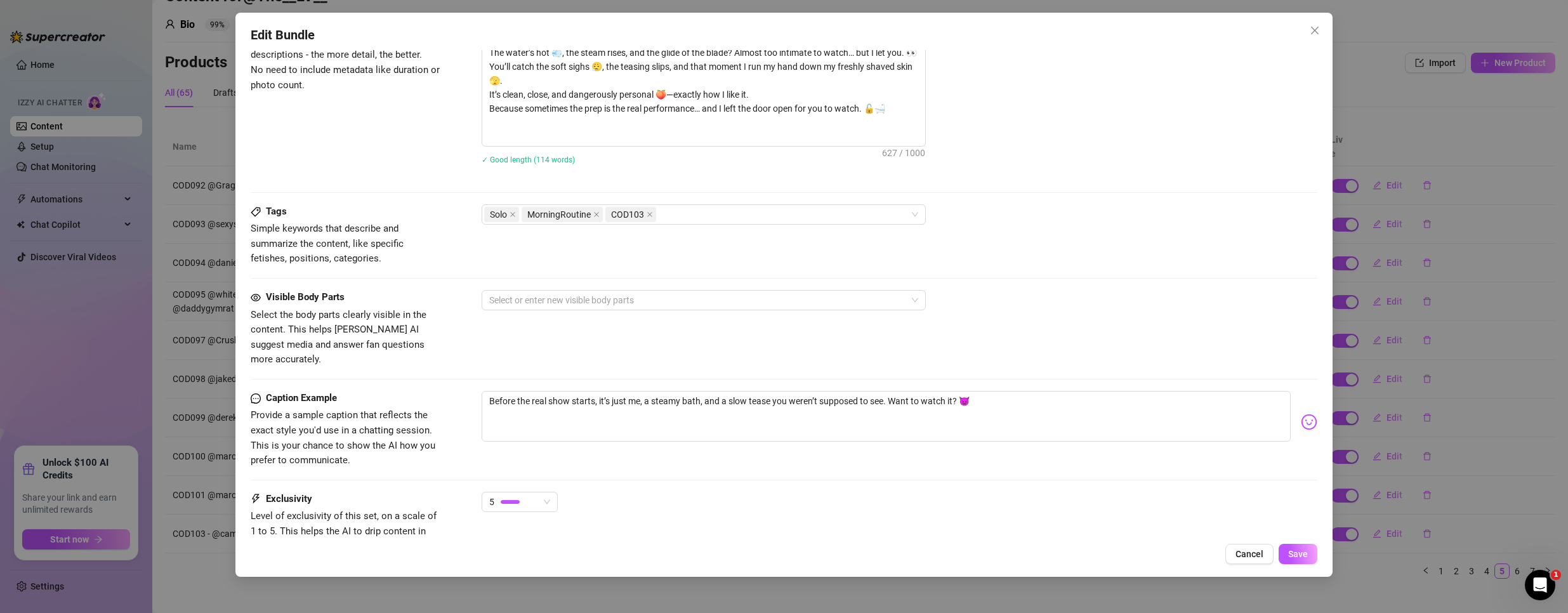
click at [1171, 235] on div "Tags Simple keywords that describe and summarize the content, like specific fet…" at bounding box center [784, 236] width 1067 height 62
click at [588, 289] on div "Tags Simple keywords that describe and summarize the content, like specific fet…" at bounding box center [784, 247] width 1067 height 86
click at [589, 303] on div at bounding box center [696, 300] width 426 height 17
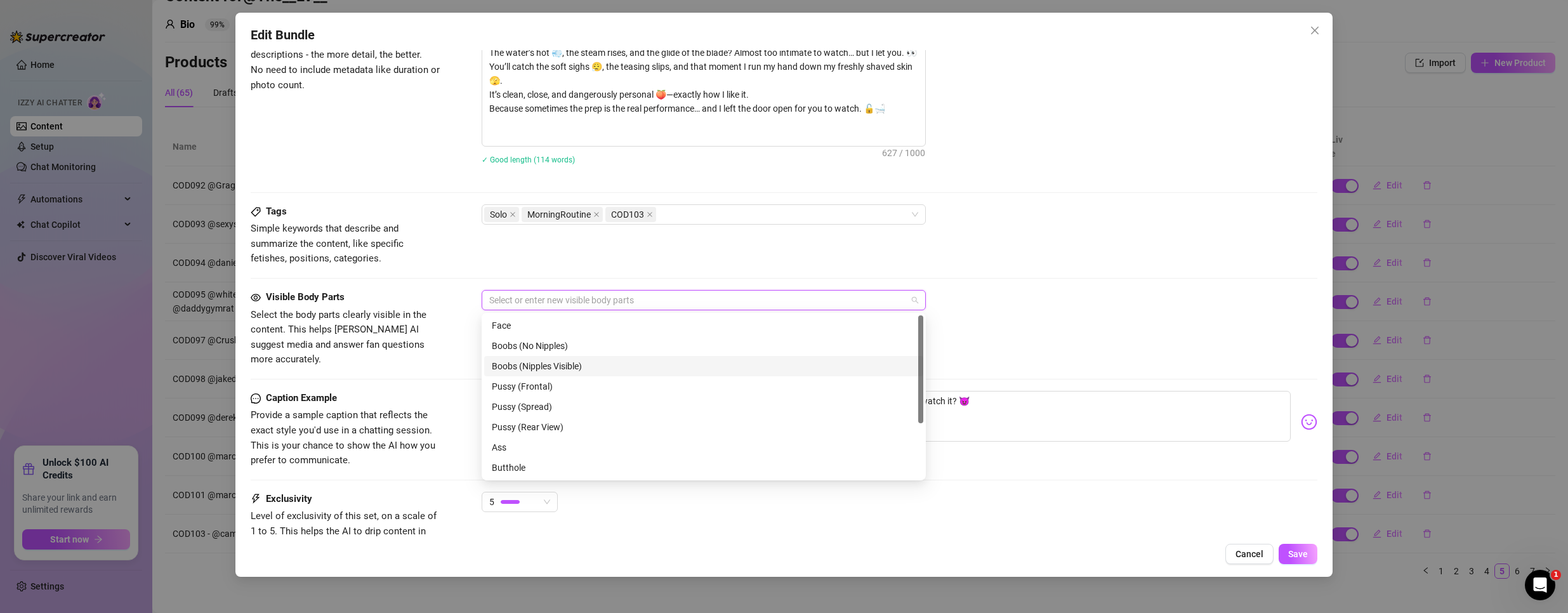
scroll to position [81, 0]
click at [559, 370] on div "Ass" at bounding box center [703, 366] width 424 height 14
drag, startPoint x: 508, startPoint y: 385, endPoint x: 512, endPoint y: 392, distance: 8.1
click at [509, 385] on div "Butthole" at bounding box center [703, 386] width 424 height 14
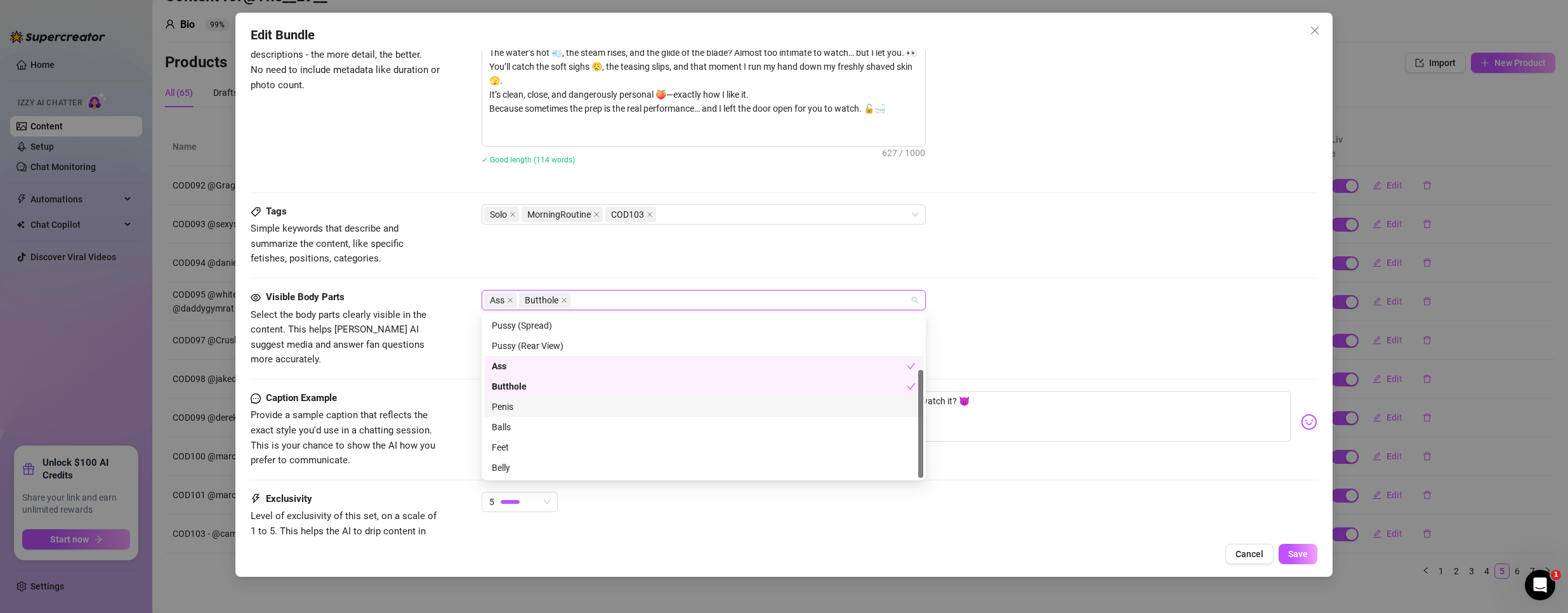
click at [514, 404] on div "Penis" at bounding box center [703, 407] width 424 height 14
click at [511, 427] on div "Balls" at bounding box center [703, 427] width 424 height 14
click at [1217, 289] on div "Tags Simple keywords that describe and summarize the content, like specific fet…" at bounding box center [784, 247] width 1067 height 86
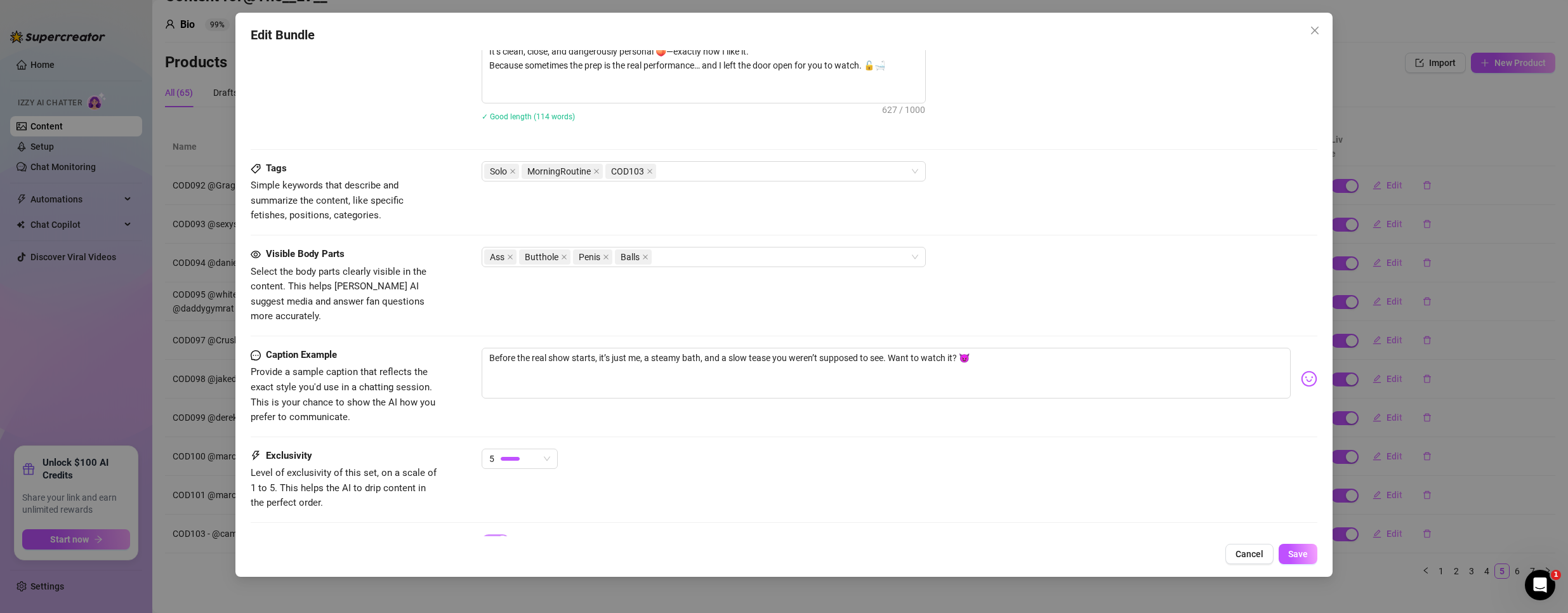
scroll to position [668, 0]
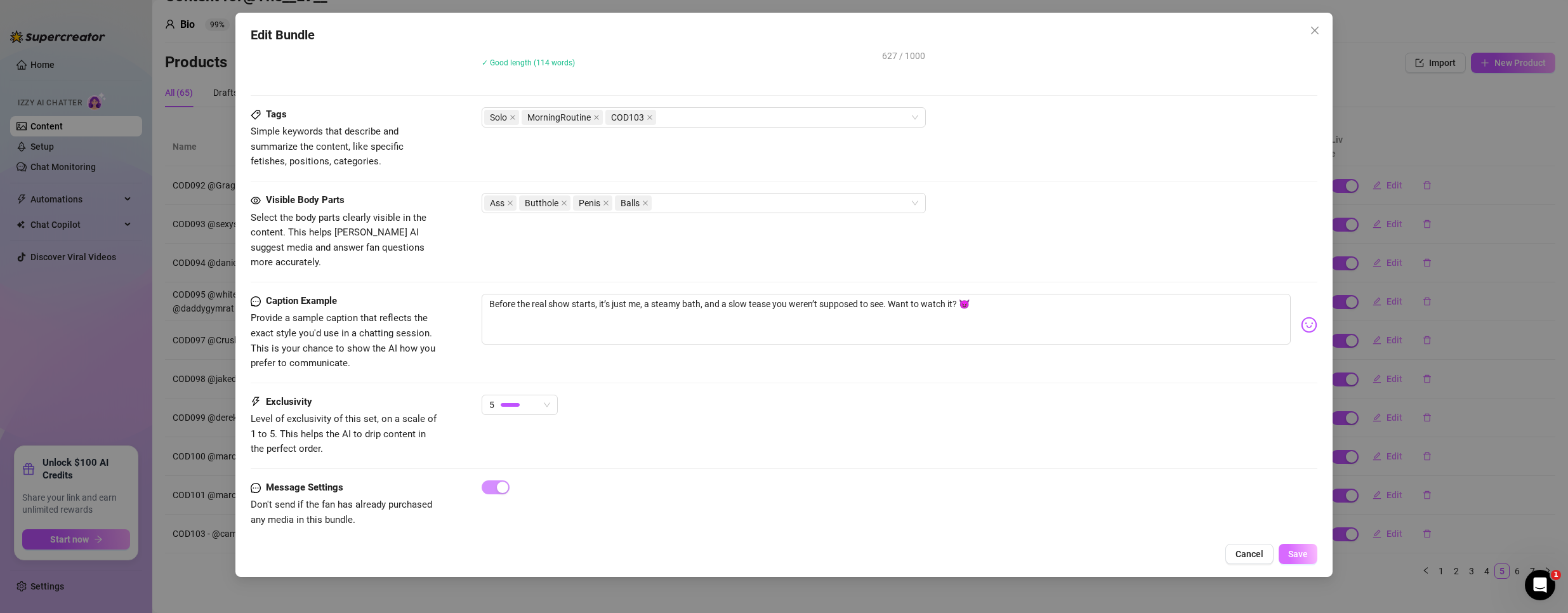
click at [1305, 559] on span "Save" at bounding box center [1298, 554] width 20 height 10
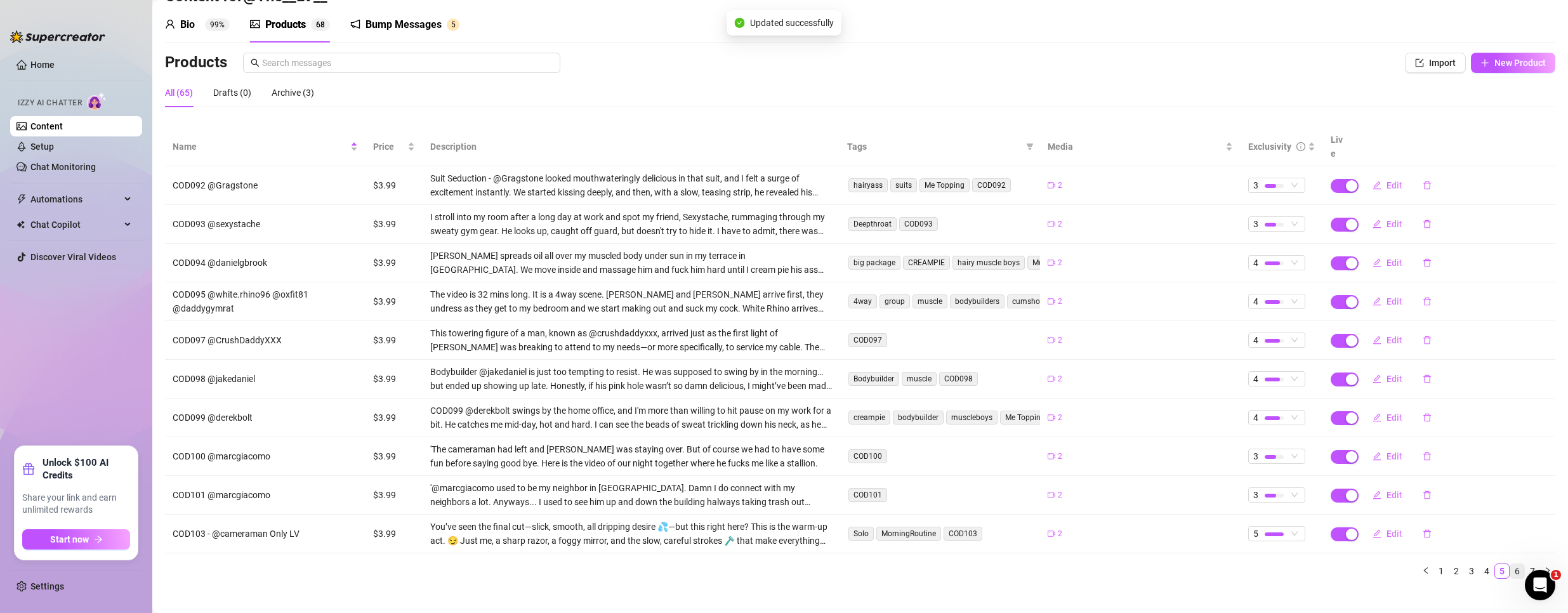
click at [1510, 564] on link "6" at bounding box center [1517, 571] width 14 height 14
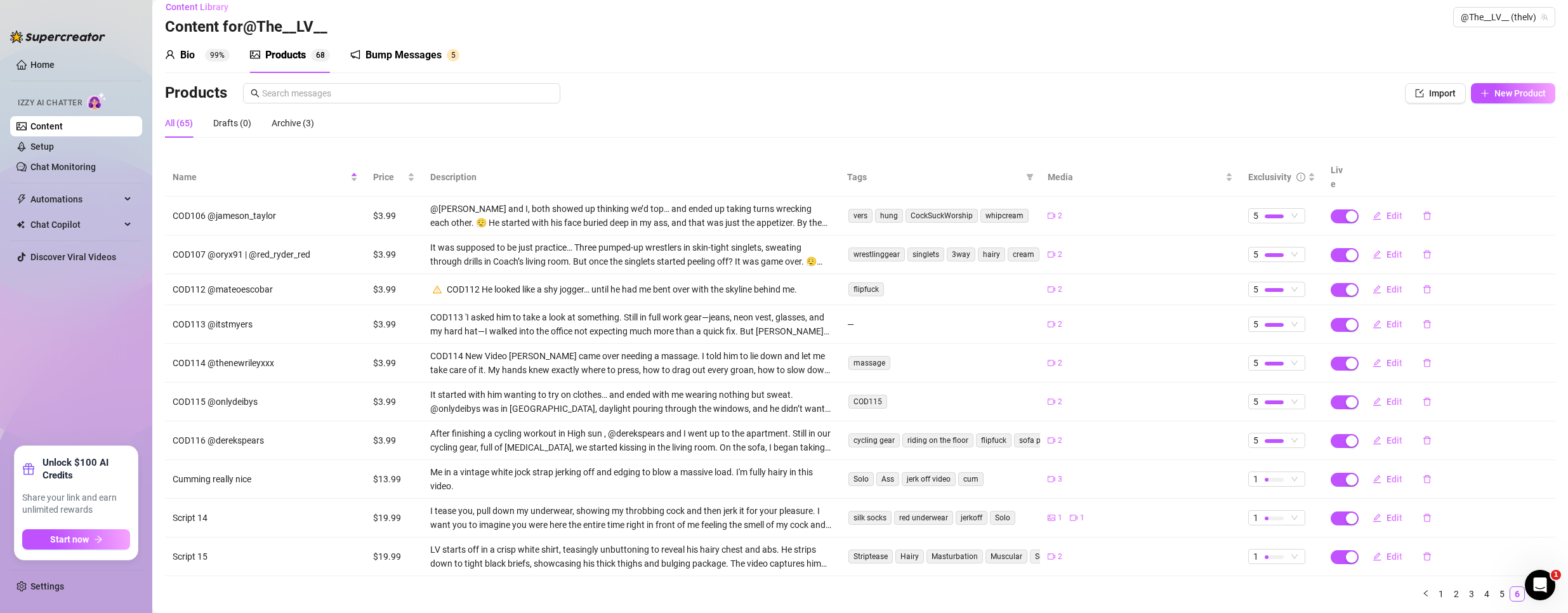
scroll to position [0, 0]
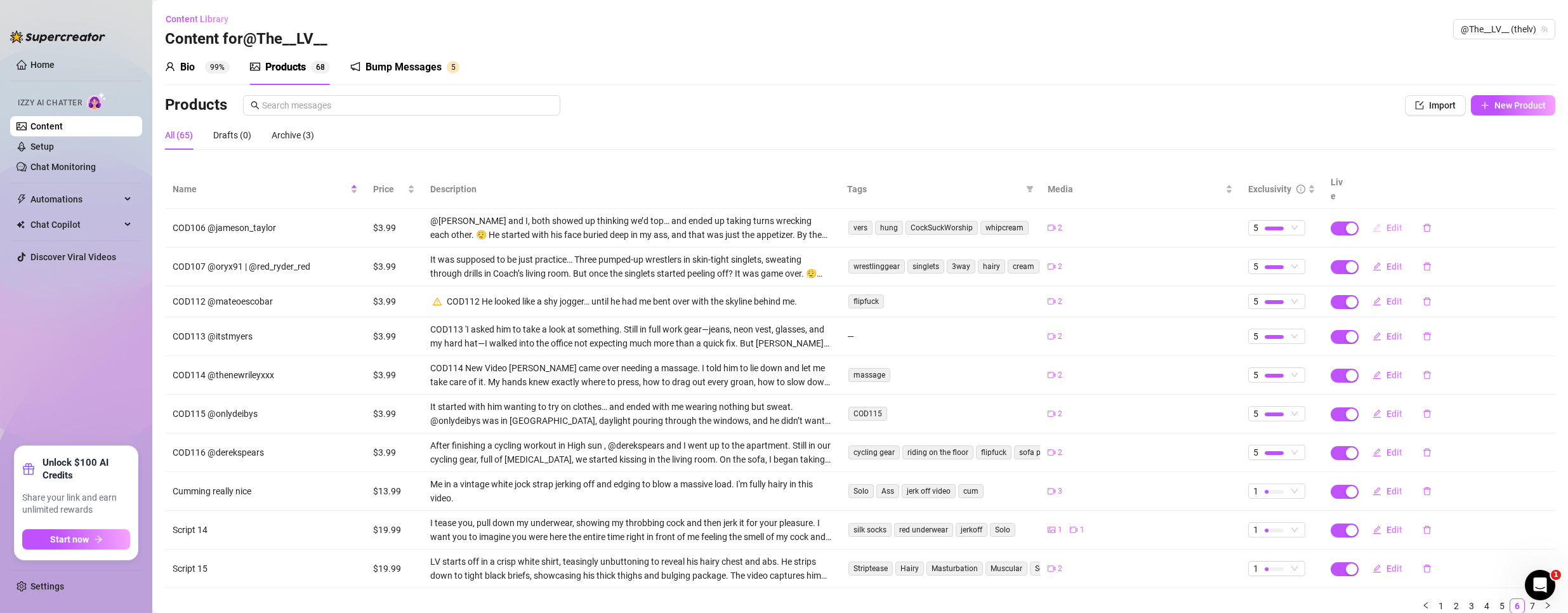
click at [1386, 223] on span "Edit" at bounding box center [1394, 228] width 16 height 10
type textarea "We thought we could out-top each other… we were both right 😏"
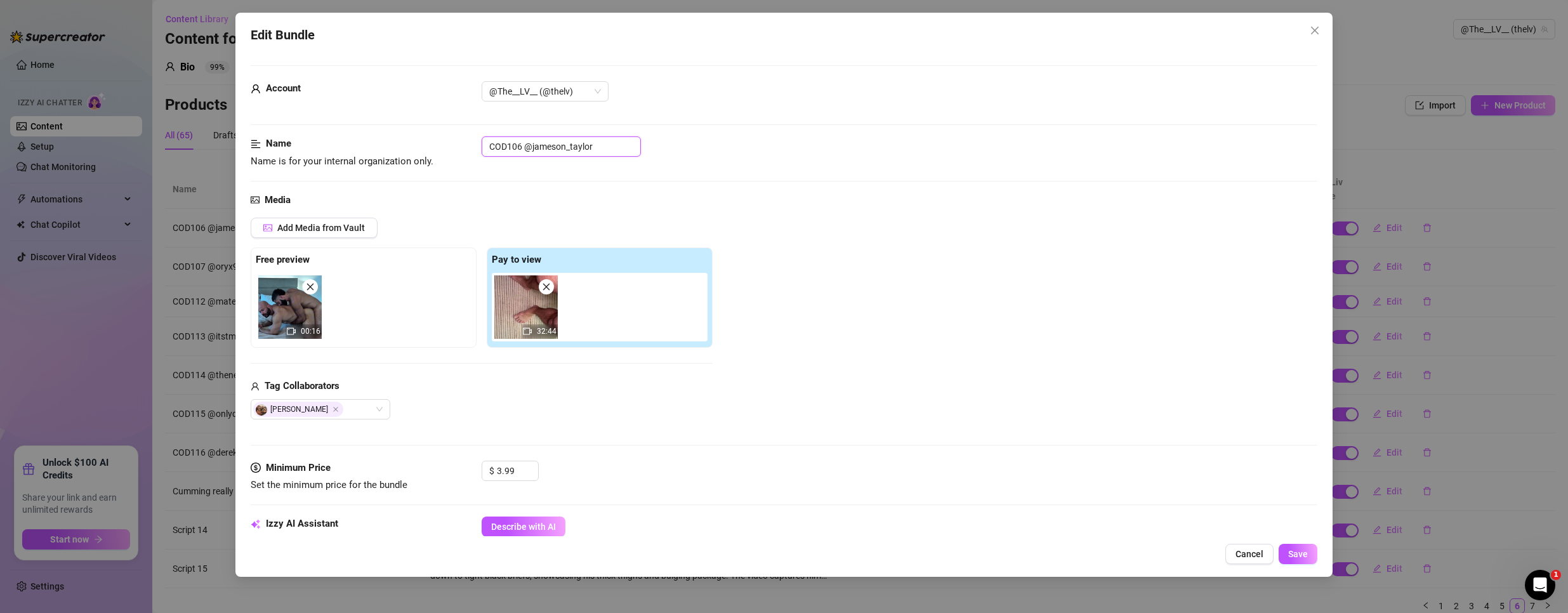
click at [518, 148] on input "COD106 @jameson_taylor" at bounding box center [561, 147] width 159 height 21
drag, startPoint x: 523, startPoint y: 147, endPoint x: 332, endPoint y: 132, distance: 191.6
drag, startPoint x: 503, startPoint y: 148, endPoint x: 515, endPoint y: 144, distance: 12.6
click at [503, 148] on input "COD106 @jameson_taylor" at bounding box center [561, 147] width 159 height 21
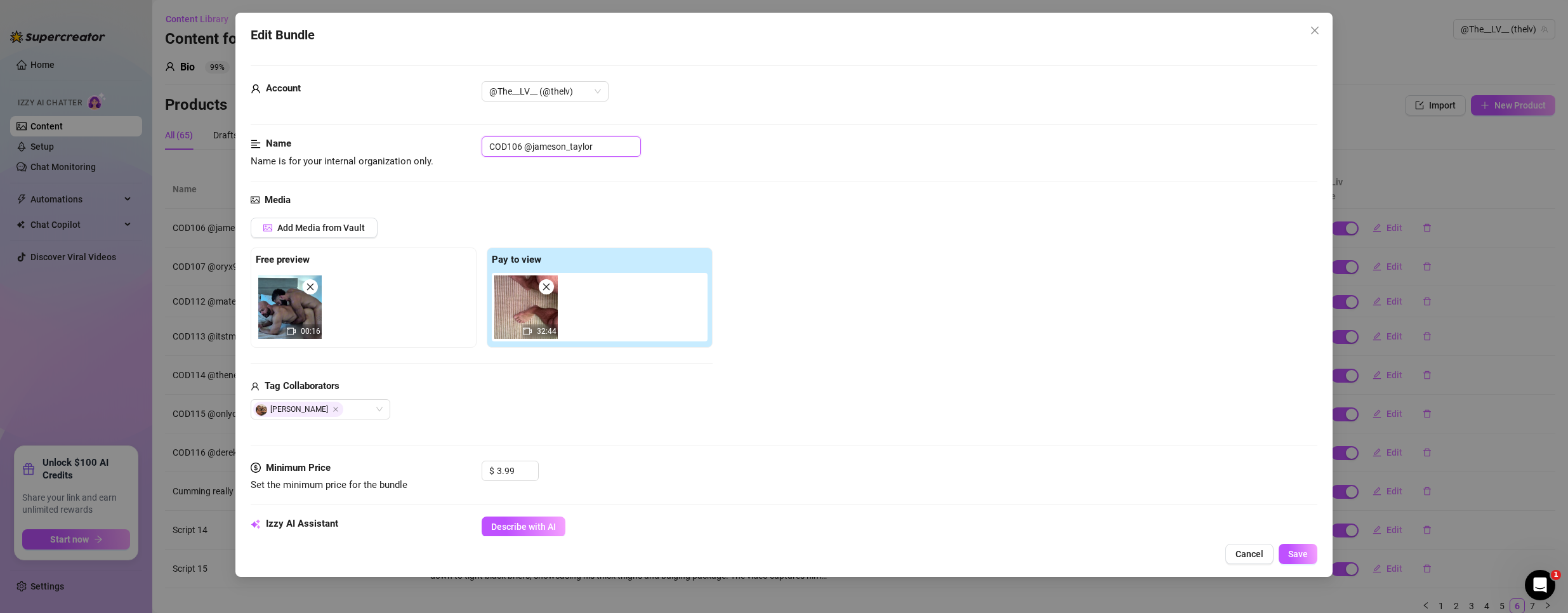
click at [522, 143] on input "COD106 @jameson_taylor" at bounding box center [561, 147] width 159 height 21
drag, startPoint x: 519, startPoint y: 143, endPoint x: 427, endPoint y: 132, distance: 92.7
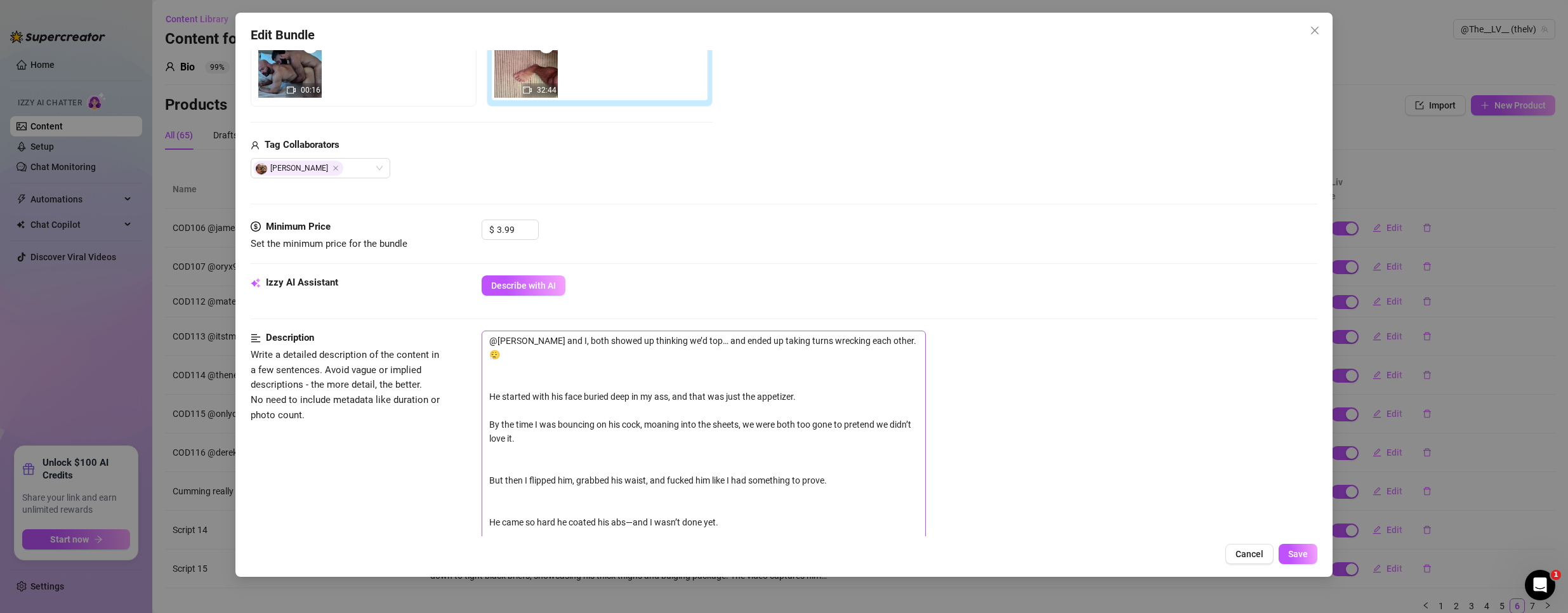
scroll to position [571, 0]
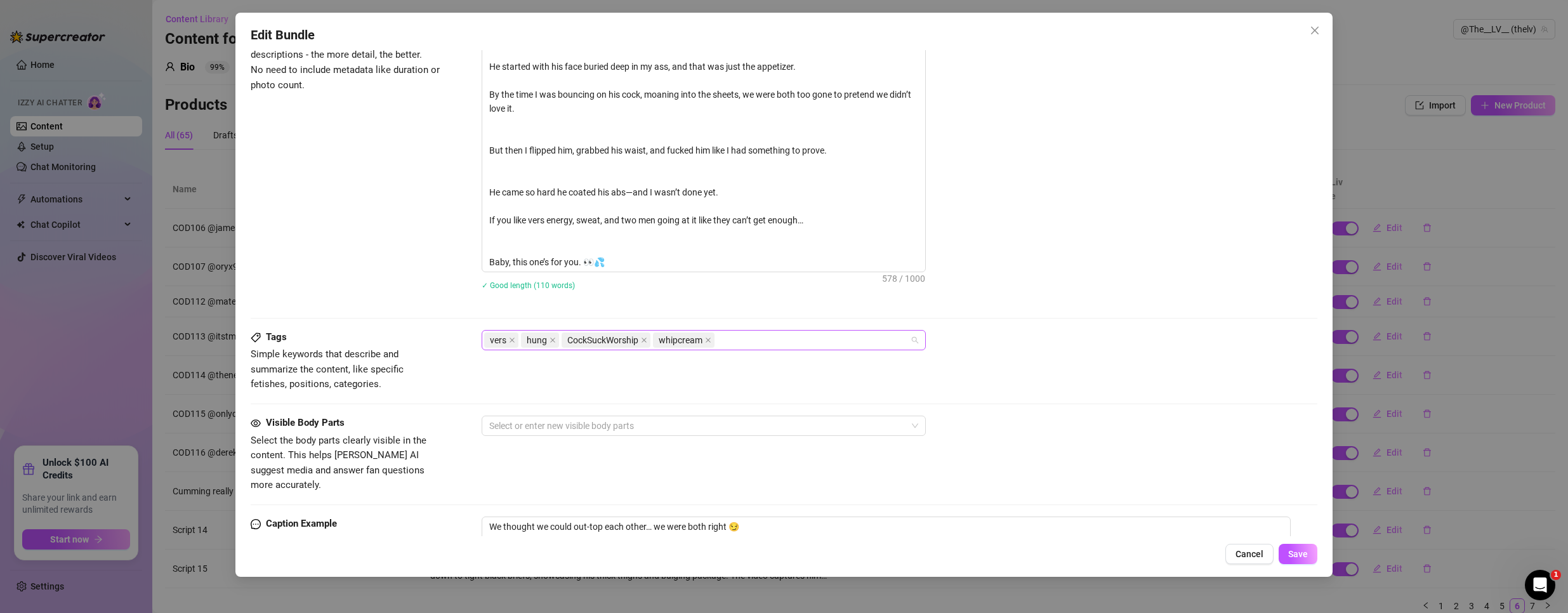
click at [796, 346] on div "vers hung CockSuckWorship whipcream" at bounding box center [696, 340] width 426 height 17
paste input "COD106"
type input "COD106"
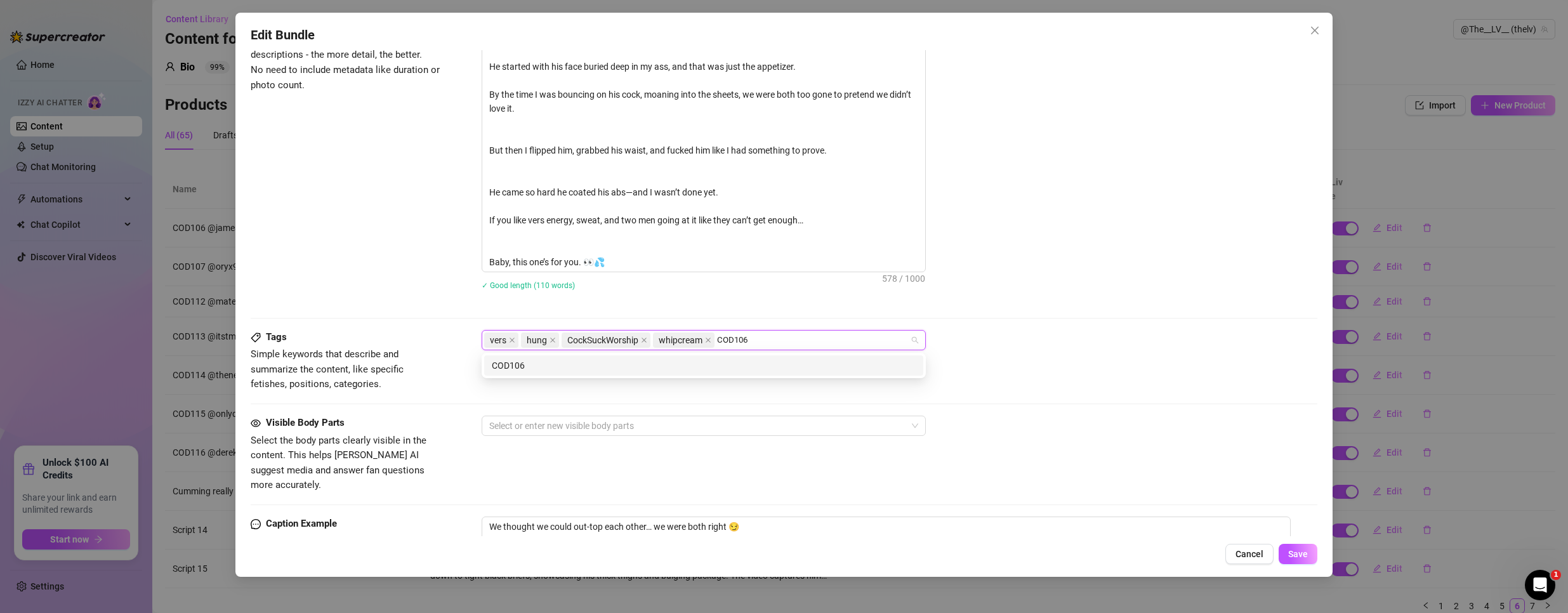
click at [767, 371] on div "COD106" at bounding box center [703, 366] width 424 height 14
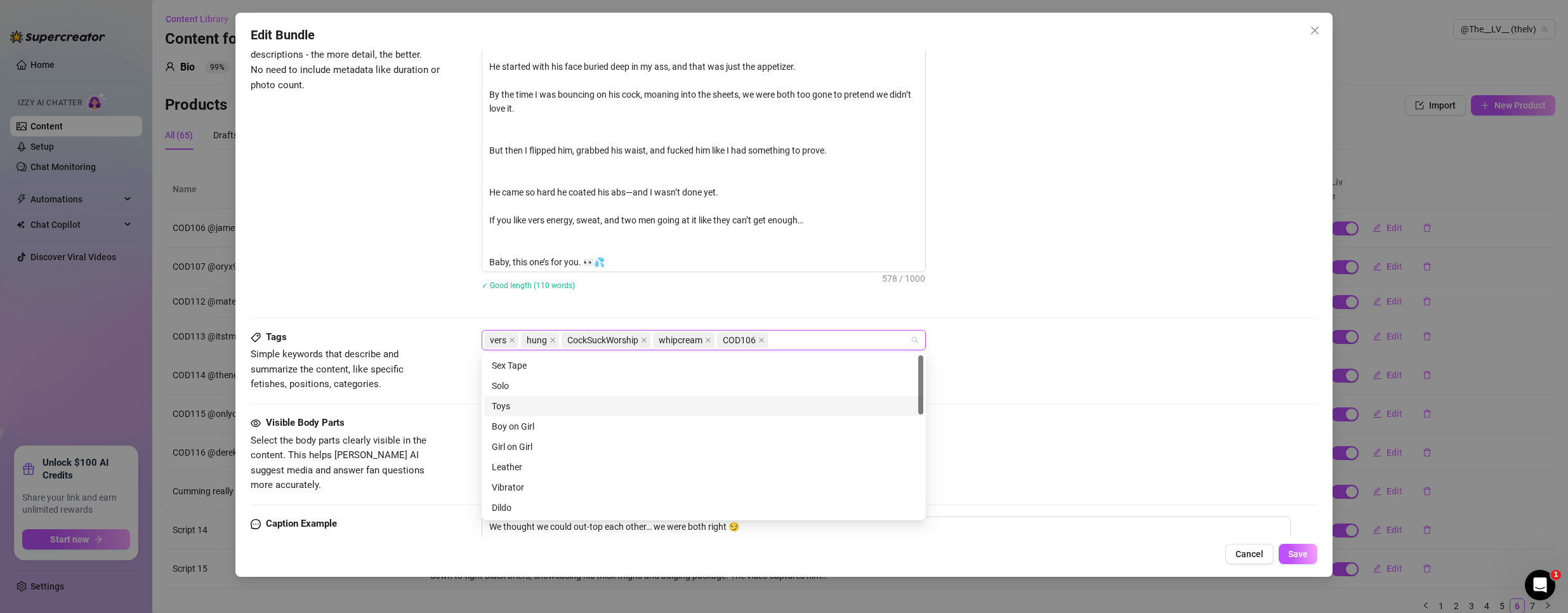
click at [1130, 330] on div "vers hung CockSuckWorship whipcream COD106" at bounding box center [899, 340] width 836 height 21
click at [585, 430] on div at bounding box center [696, 426] width 426 height 17
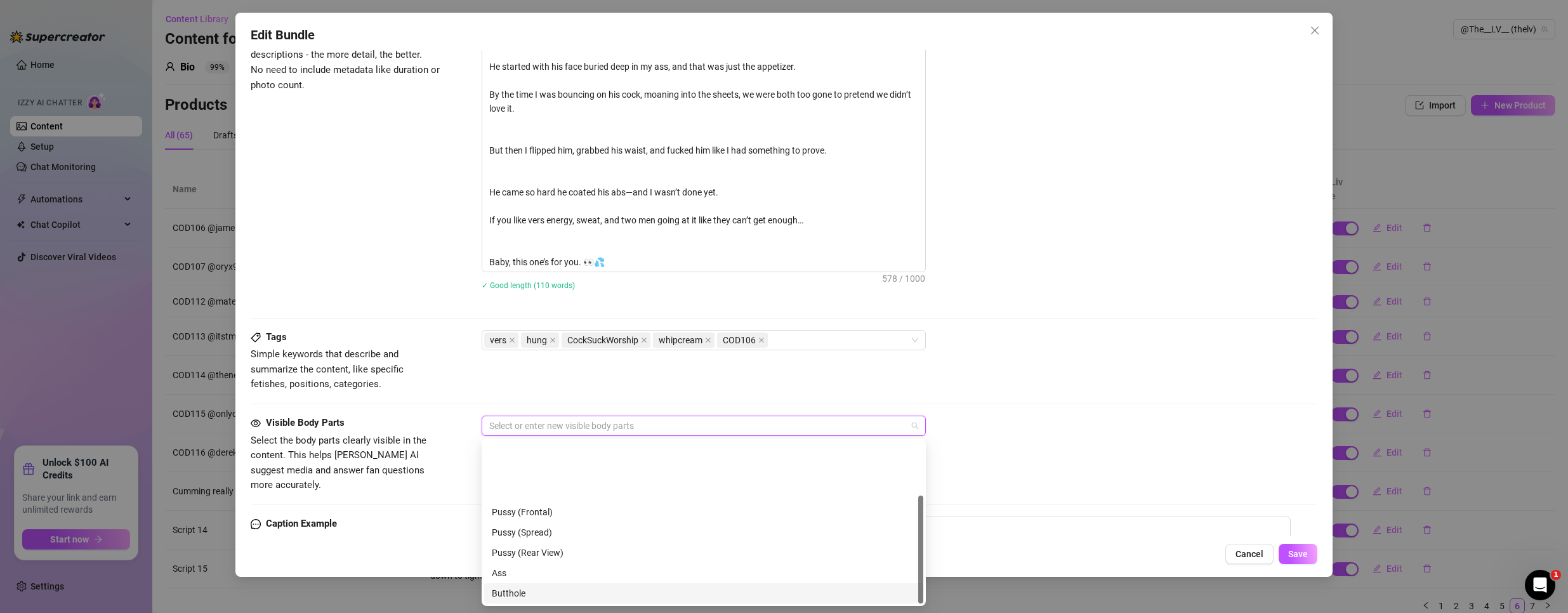
scroll to position [81, 0]
click at [527, 490] on div "Ass" at bounding box center [703, 492] width 424 height 14
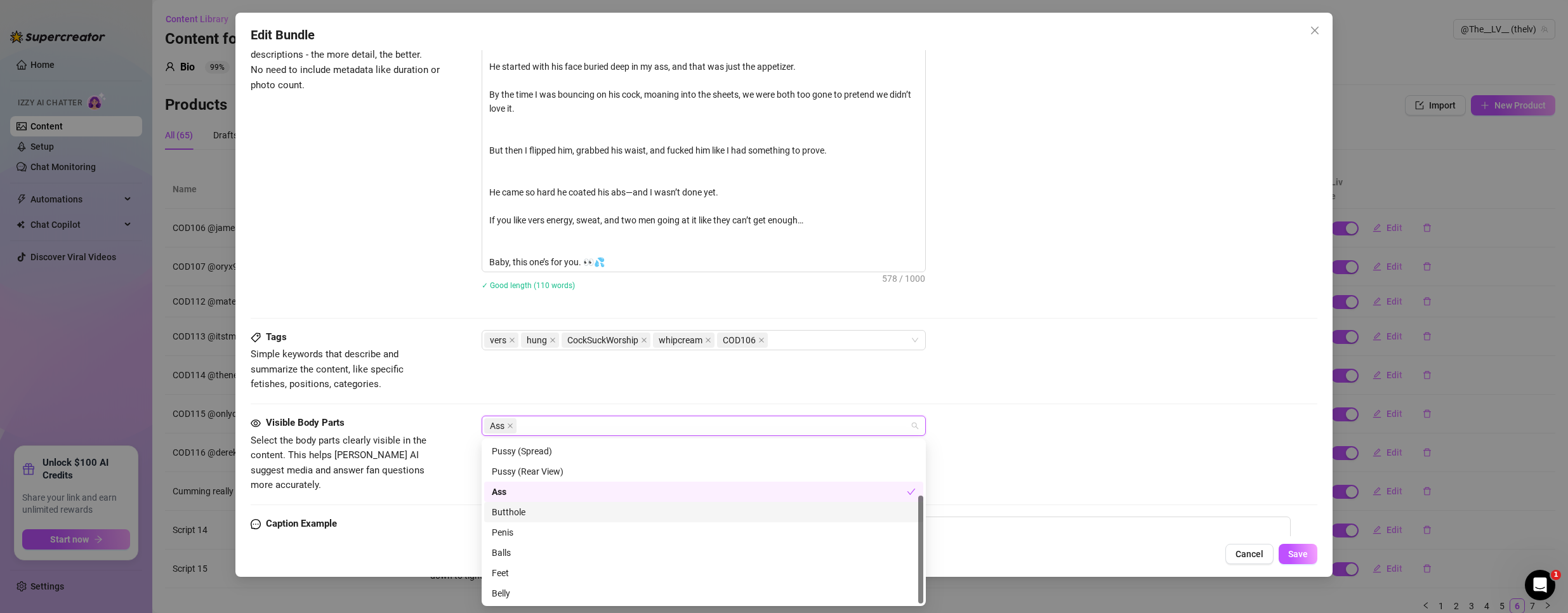
click at [504, 511] on div "Butthole" at bounding box center [703, 512] width 424 height 14
click at [500, 541] on div "Penis" at bounding box center [703, 532] width 439 height 21
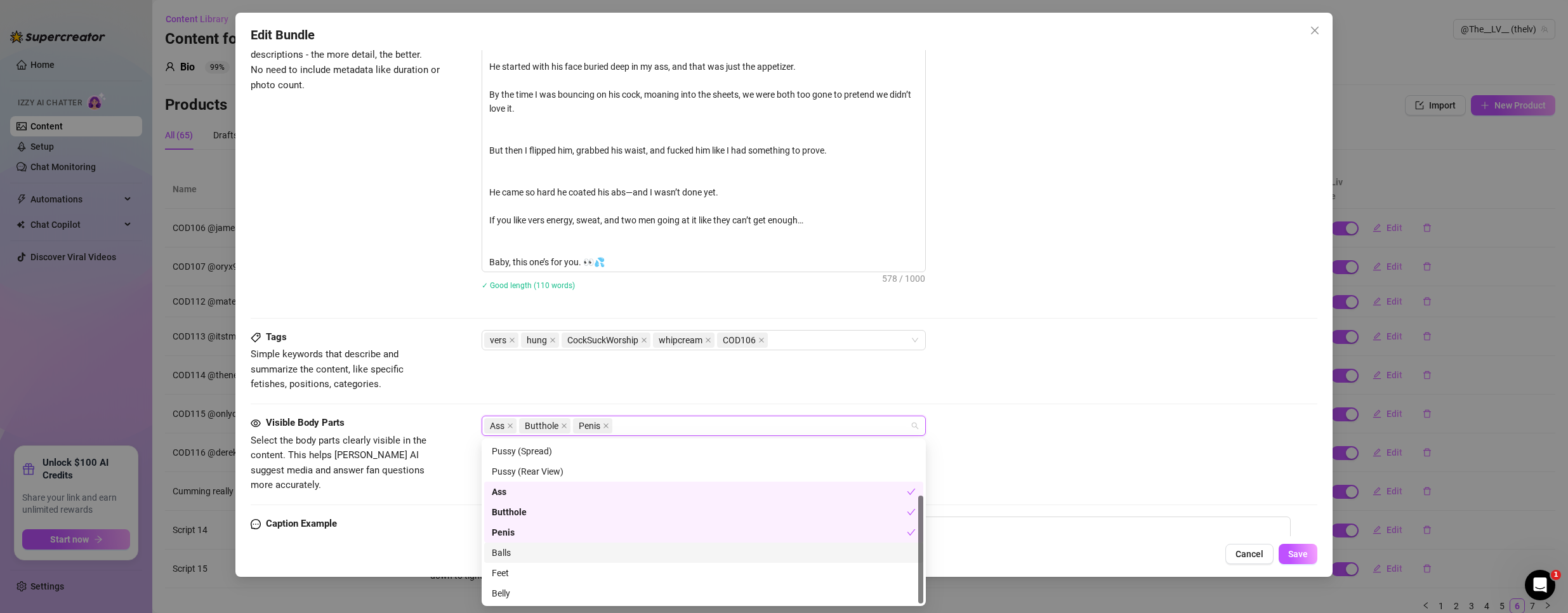
click at [518, 550] on div "Balls" at bounding box center [703, 553] width 424 height 14
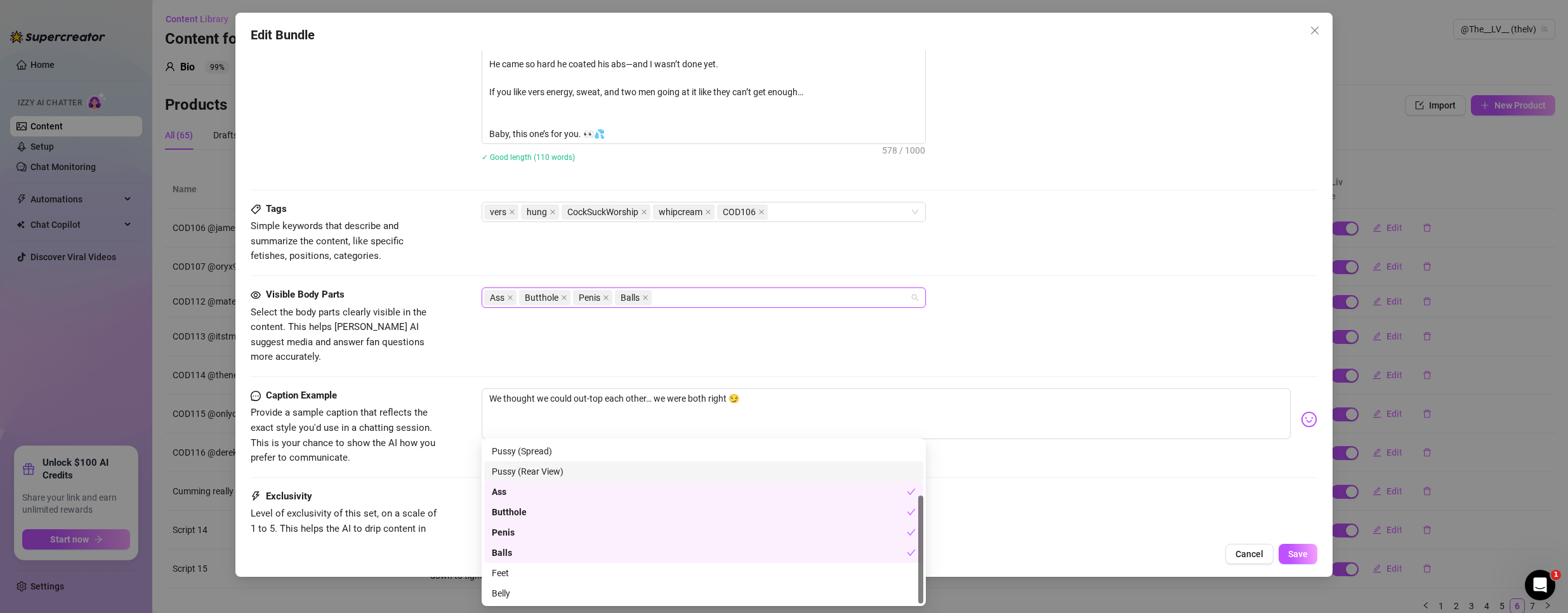
scroll to position [794, 0]
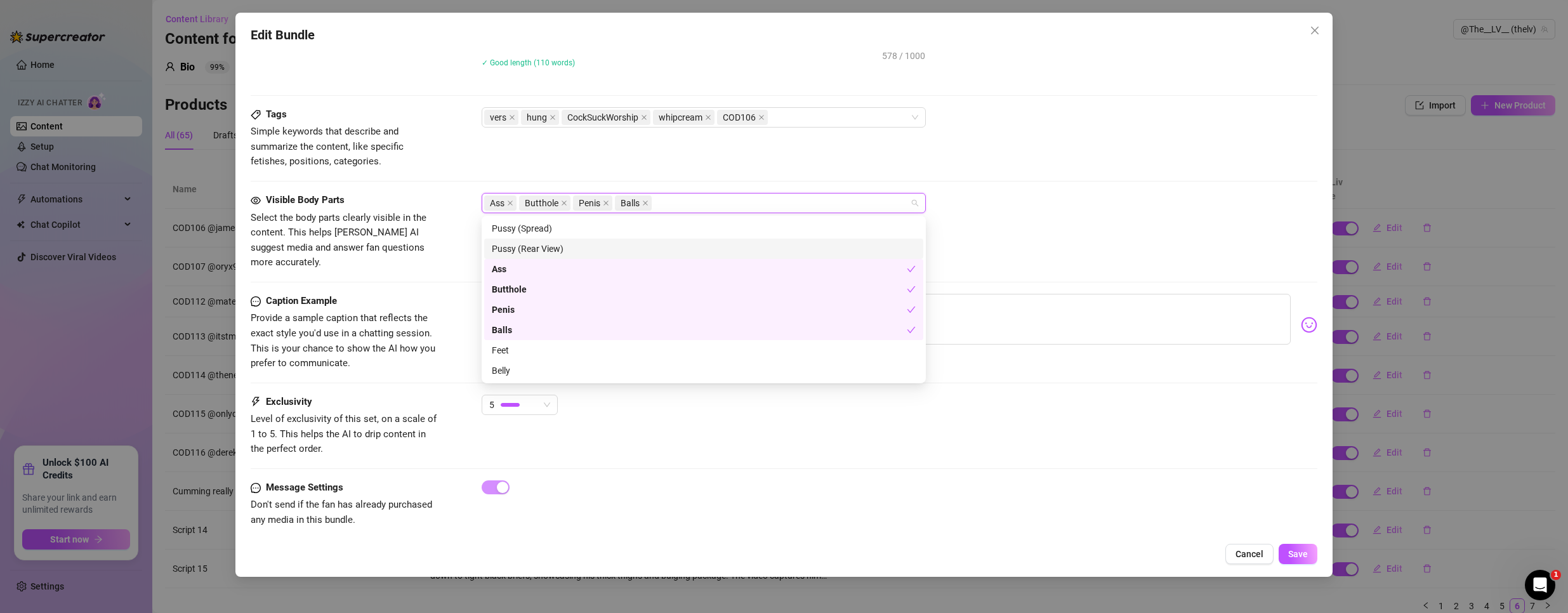
click at [1098, 274] on div "Visible Body Parts Select the body parts clearly visible in the content. This h…" at bounding box center [784, 243] width 1067 height 101
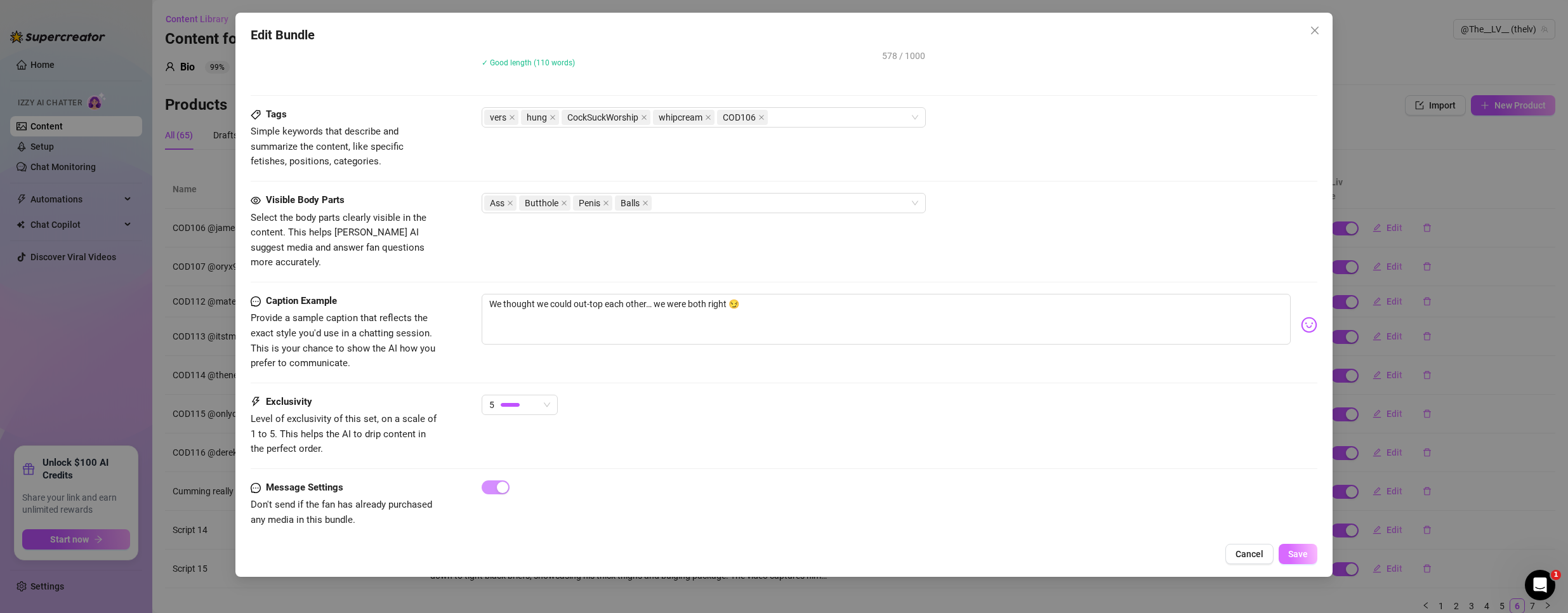
click at [1297, 554] on span "Save" at bounding box center [1298, 554] width 20 height 10
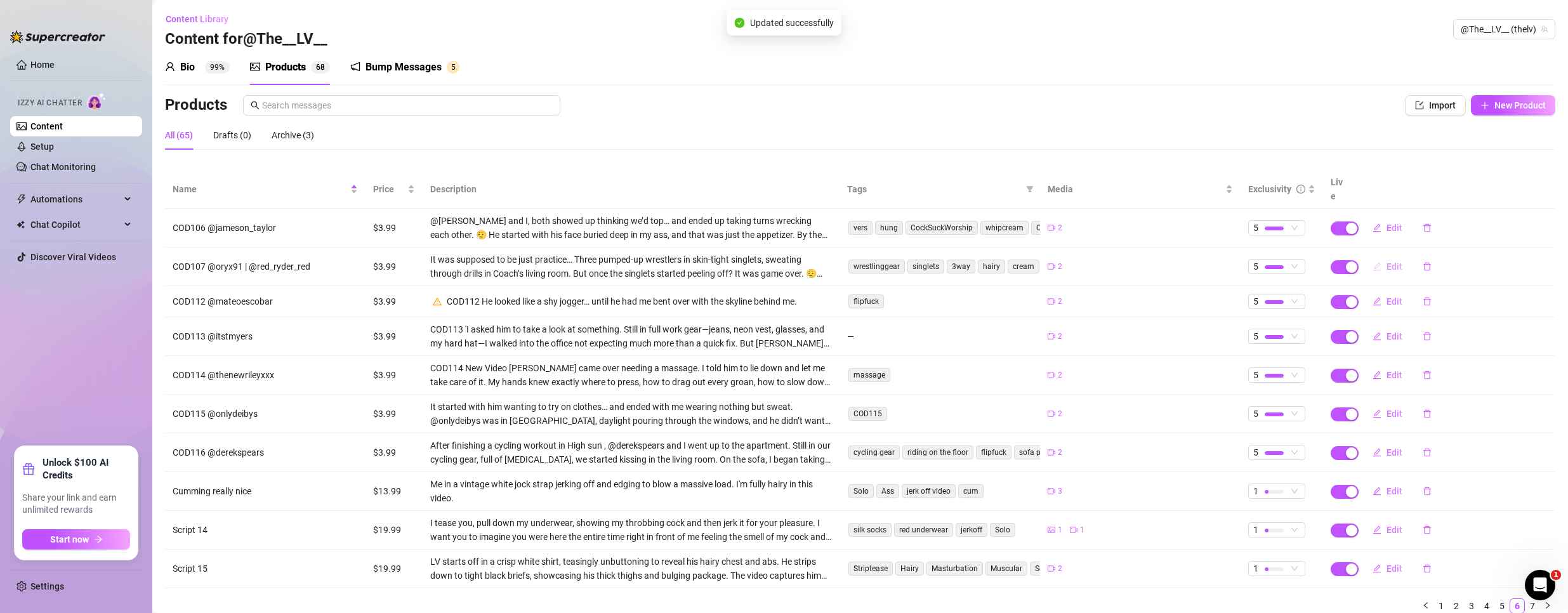
click at [1376, 261] on button "Edit" at bounding box center [1386, 266] width 50 height 21
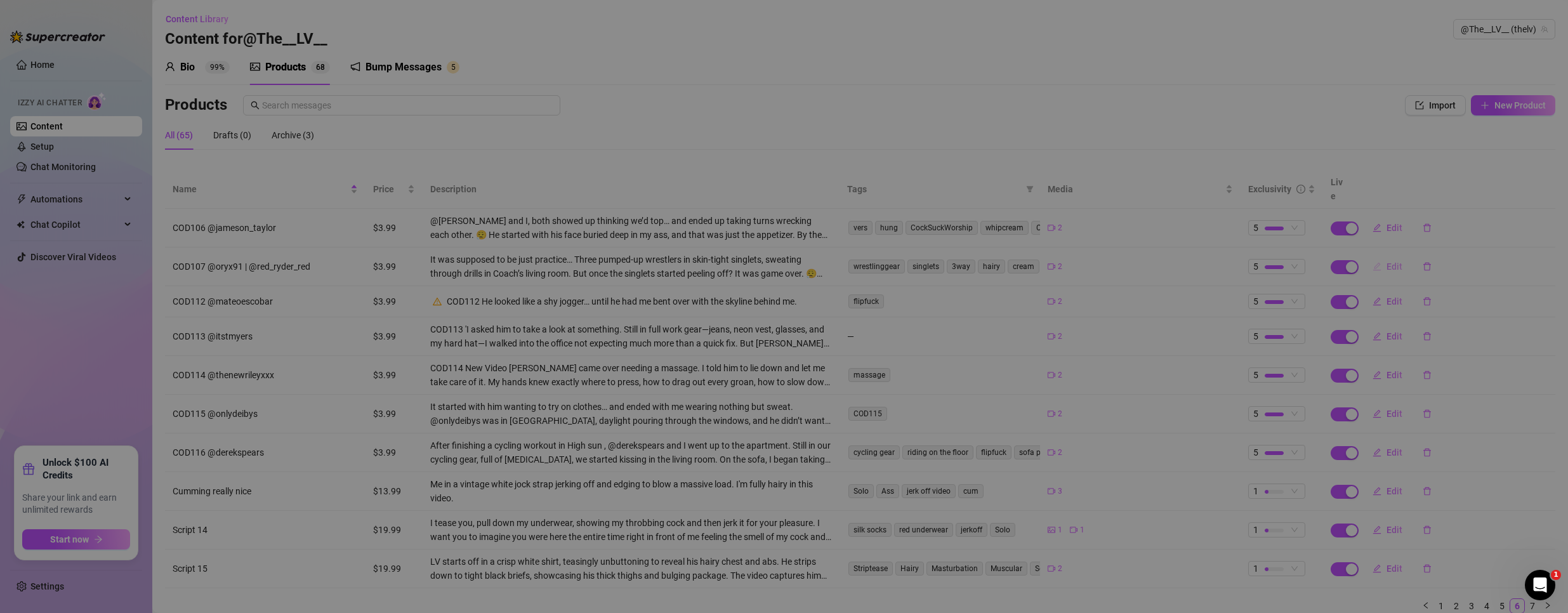
type textarea "Coach invited us over to “work on our form”… and we left his place leaking. 😏💪"
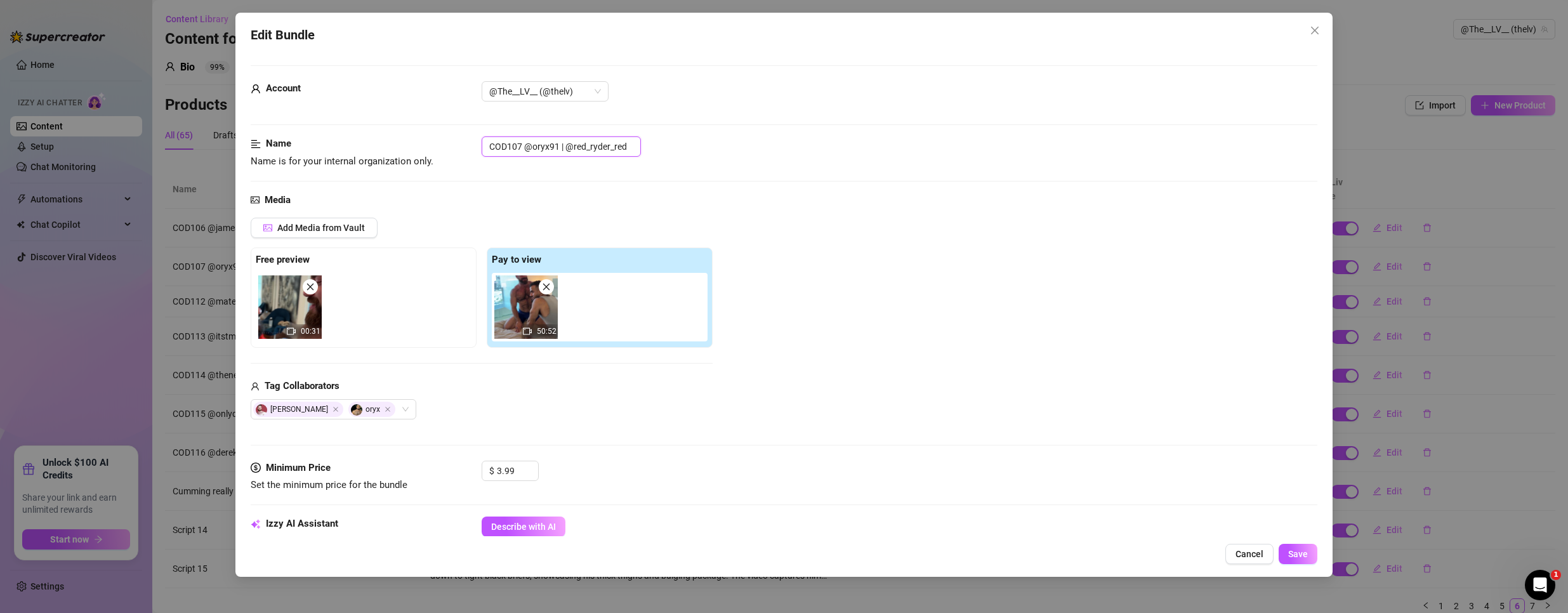
drag, startPoint x: 521, startPoint y: 147, endPoint x: 396, endPoint y: 133, distance: 125.8
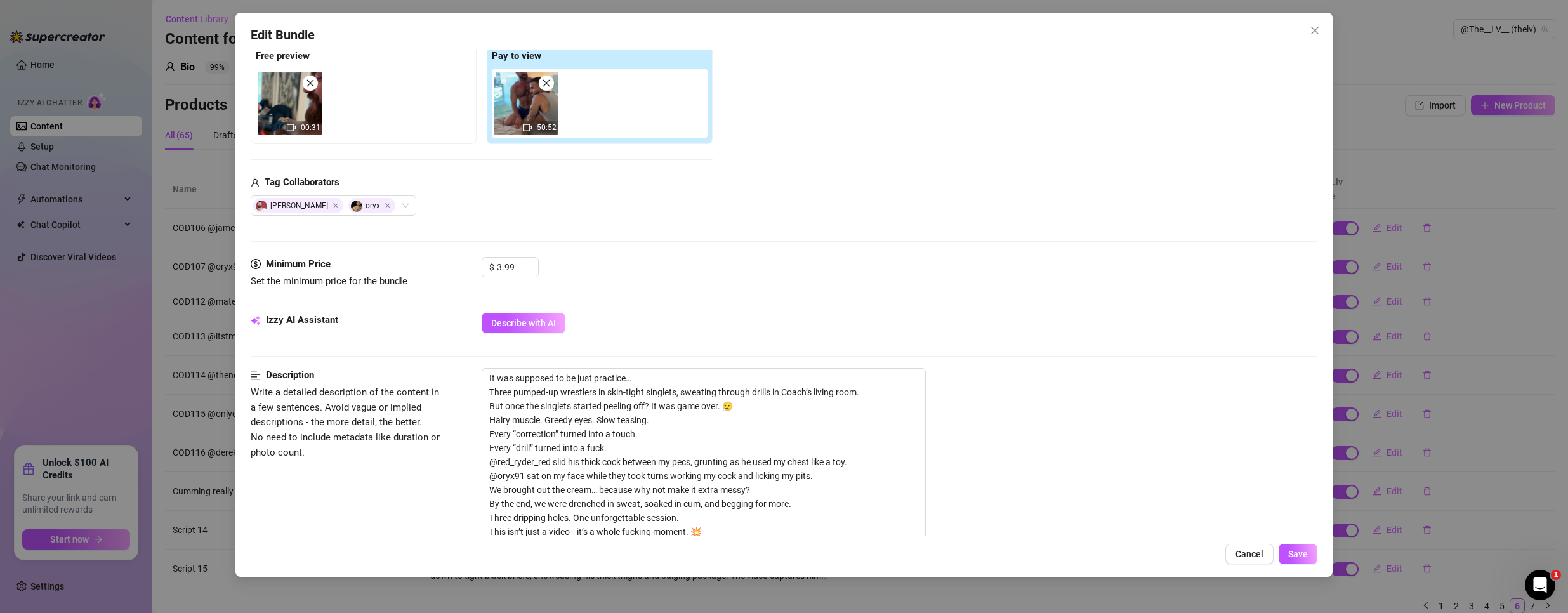
scroll to position [508, 0]
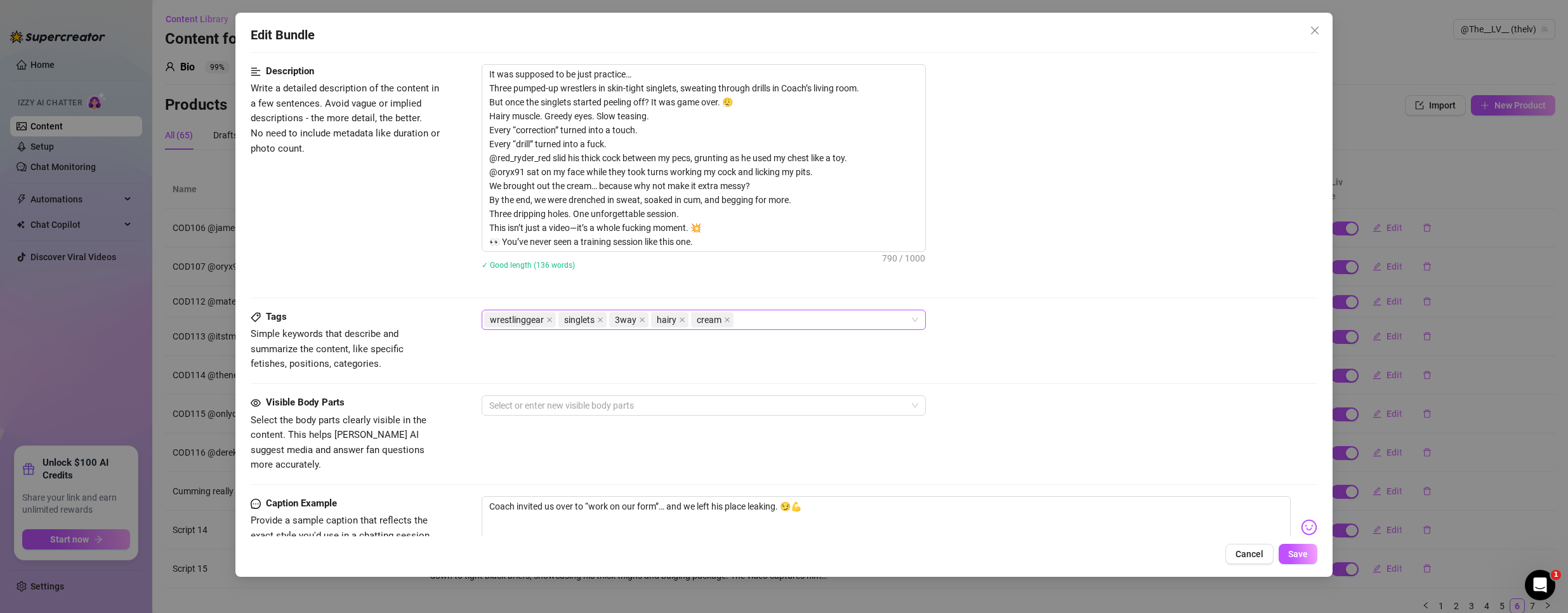
click at [807, 321] on div "wrestlinggear singlets 3way hairy cream" at bounding box center [696, 320] width 426 height 17
paste input "COD107"
type input "COD107"
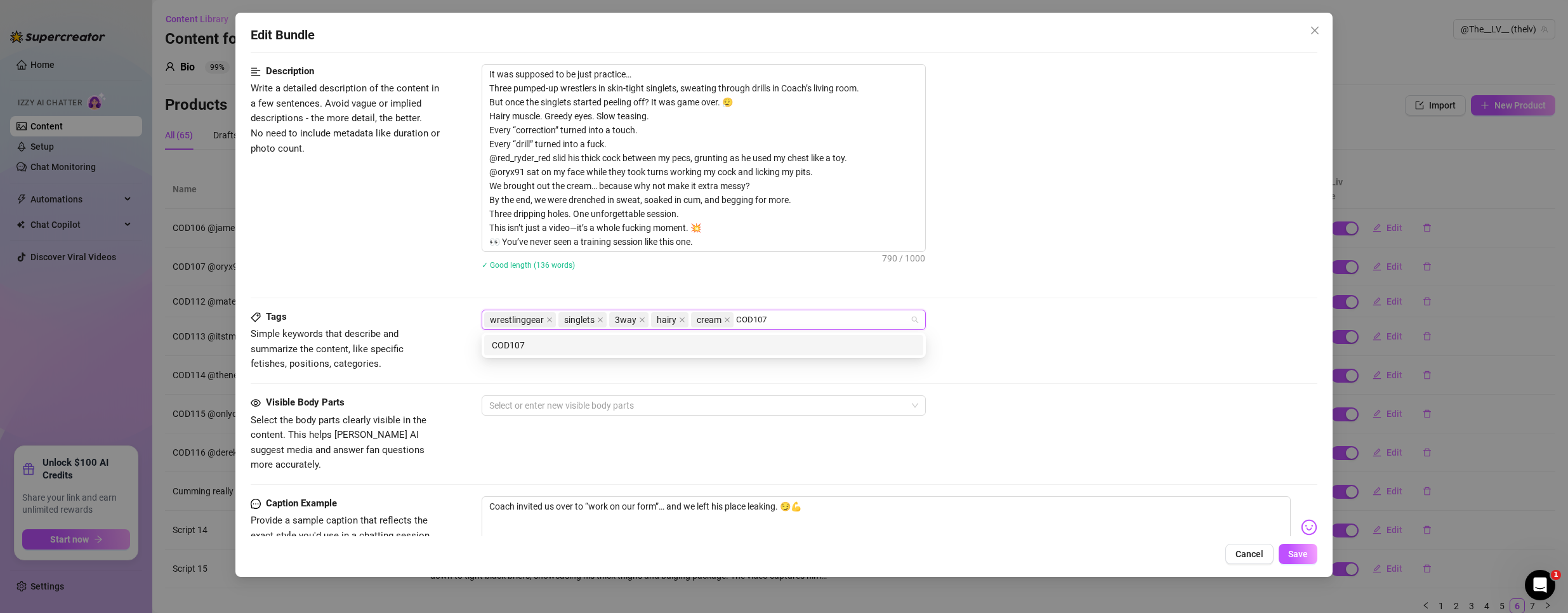
click at [720, 348] on div "COD107" at bounding box center [703, 345] width 424 height 14
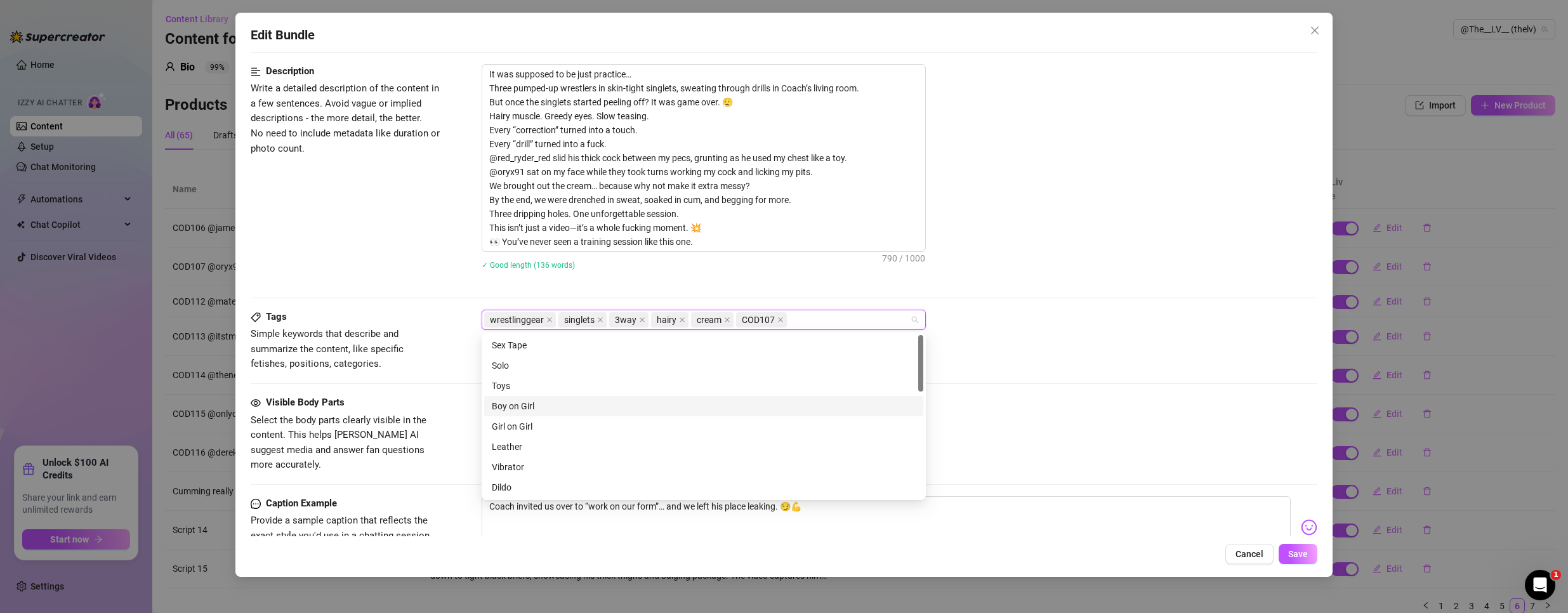
click at [1218, 380] on div "Tags Simple keywords that describe and summarize the content, like specific fet…" at bounding box center [784, 352] width 1067 height 86
click at [610, 406] on div at bounding box center [696, 405] width 426 height 17
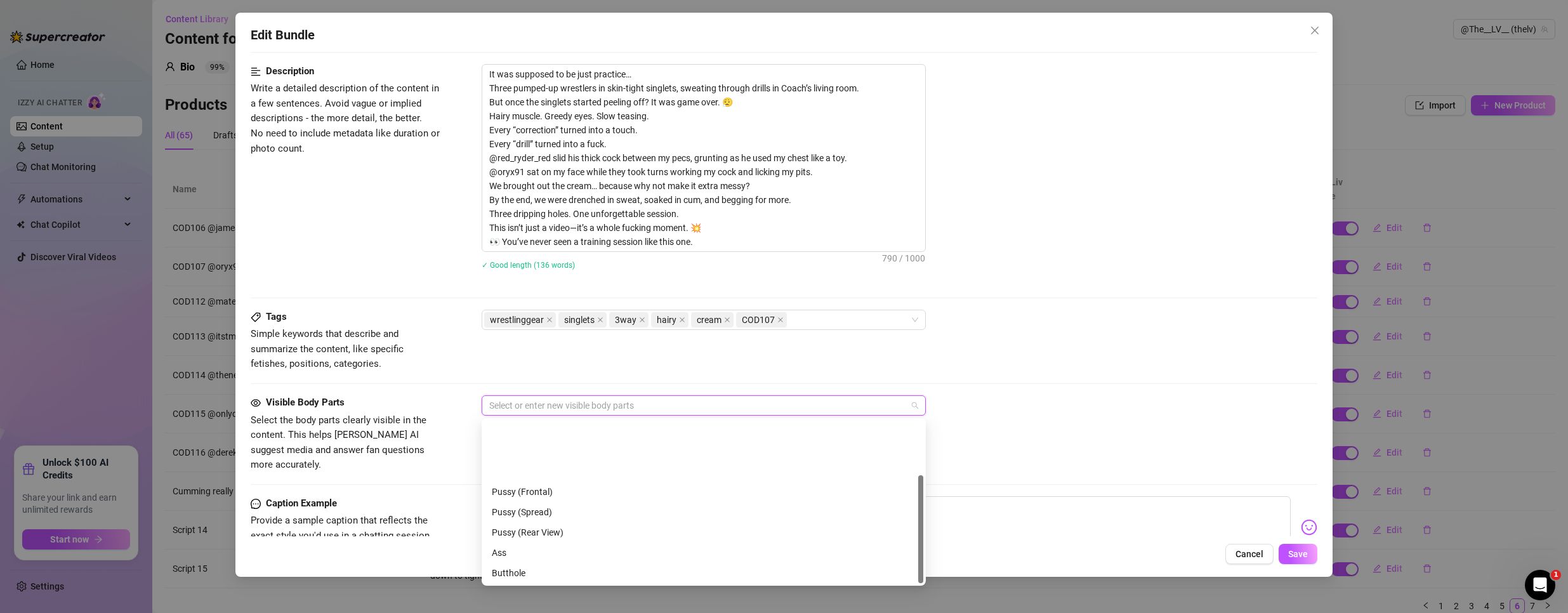
scroll to position [81, 0]
click at [519, 472] on div "Ass" at bounding box center [703, 472] width 424 height 14
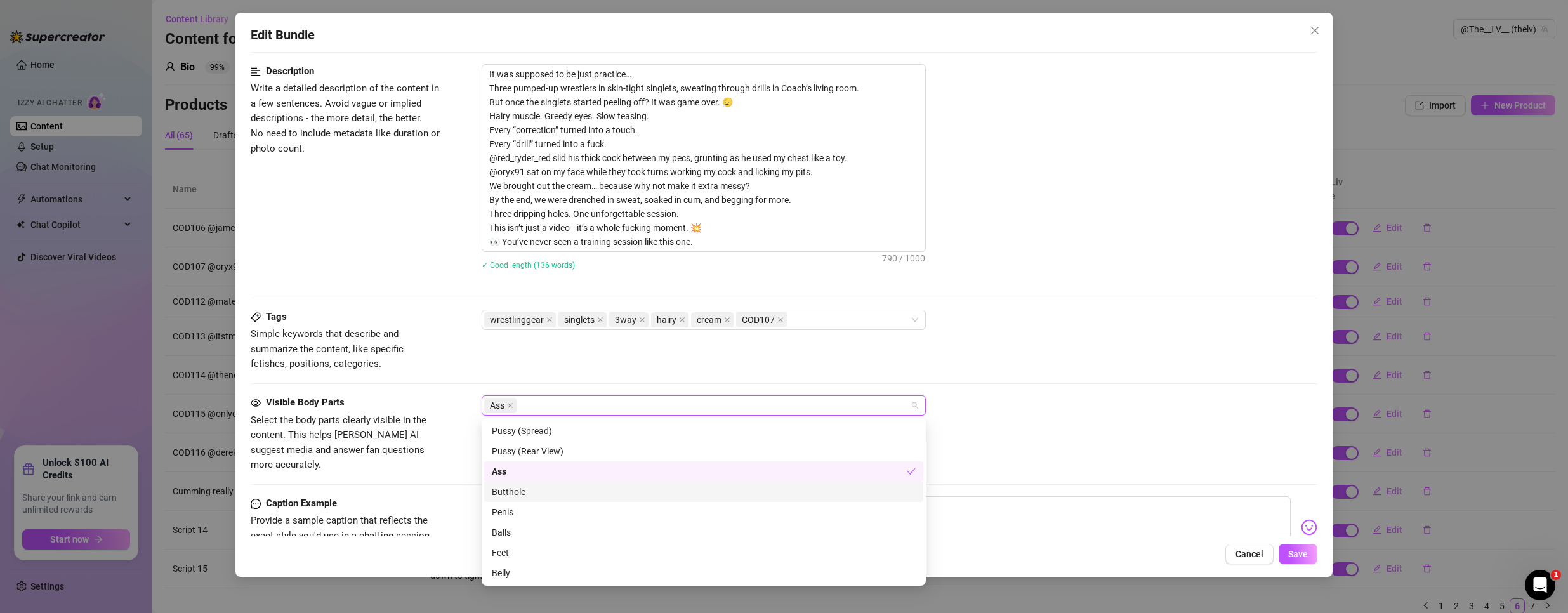
click at [519, 495] on div "Butthole" at bounding box center [703, 492] width 424 height 14
click at [519, 509] on div "Penis" at bounding box center [703, 512] width 424 height 14
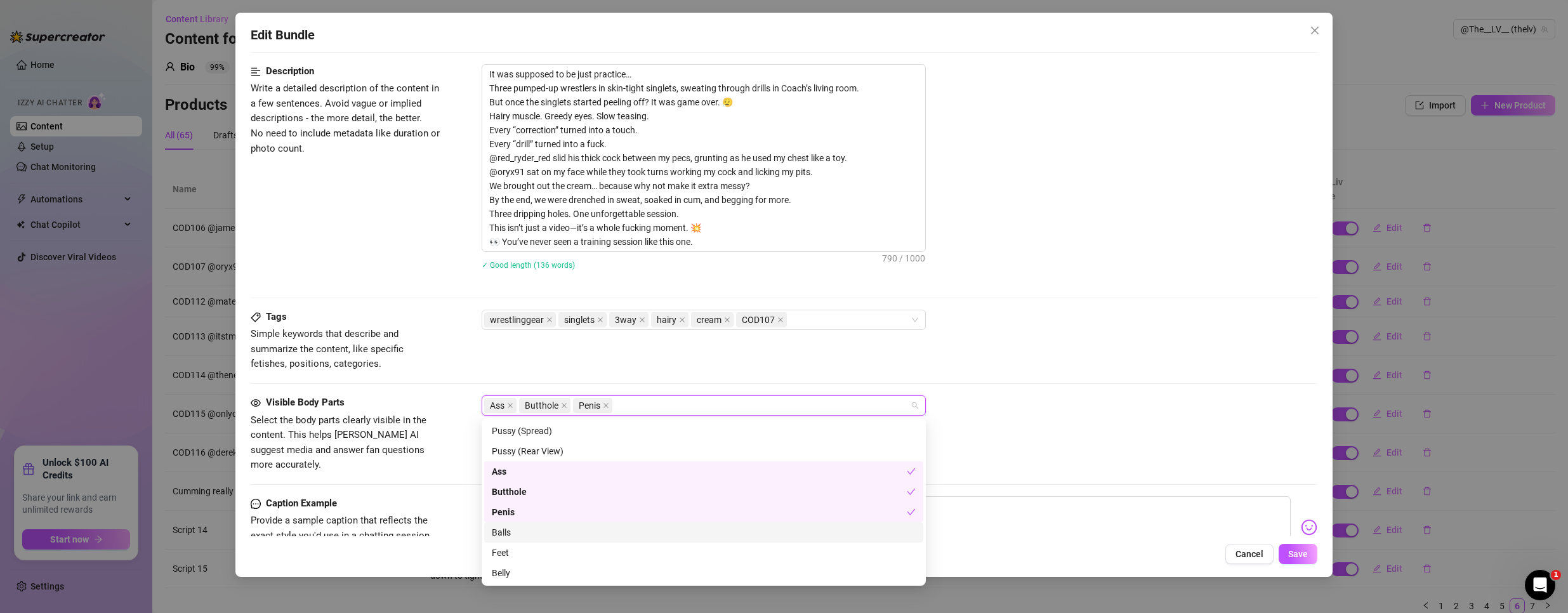
click at [519, 534] on div "Balls" at bounding box center [703, 532] width 424 height 14
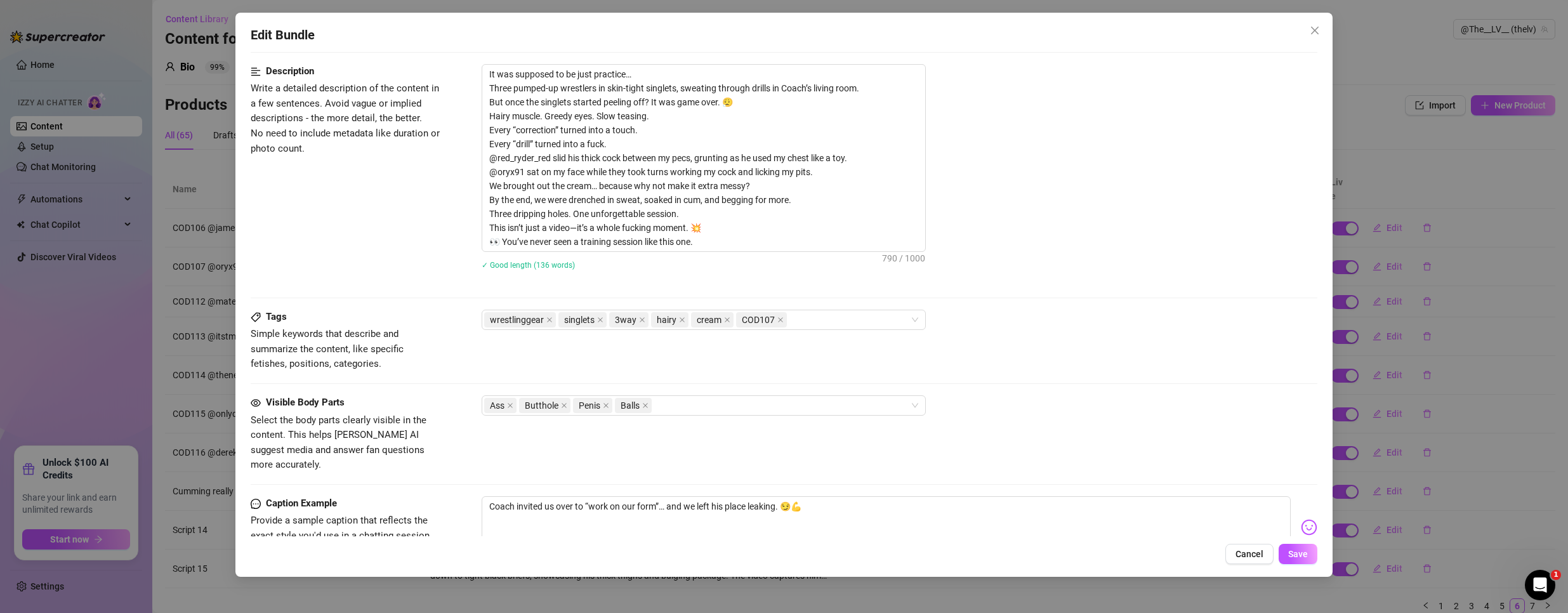
click at [1069, 399] on div "Ass Butthole Penis Balls" at bounding box center [899, 405] width 836 height 21
click at [1294, 551] on span "Save" at bounding box center [1298, 554] width 20 height 10
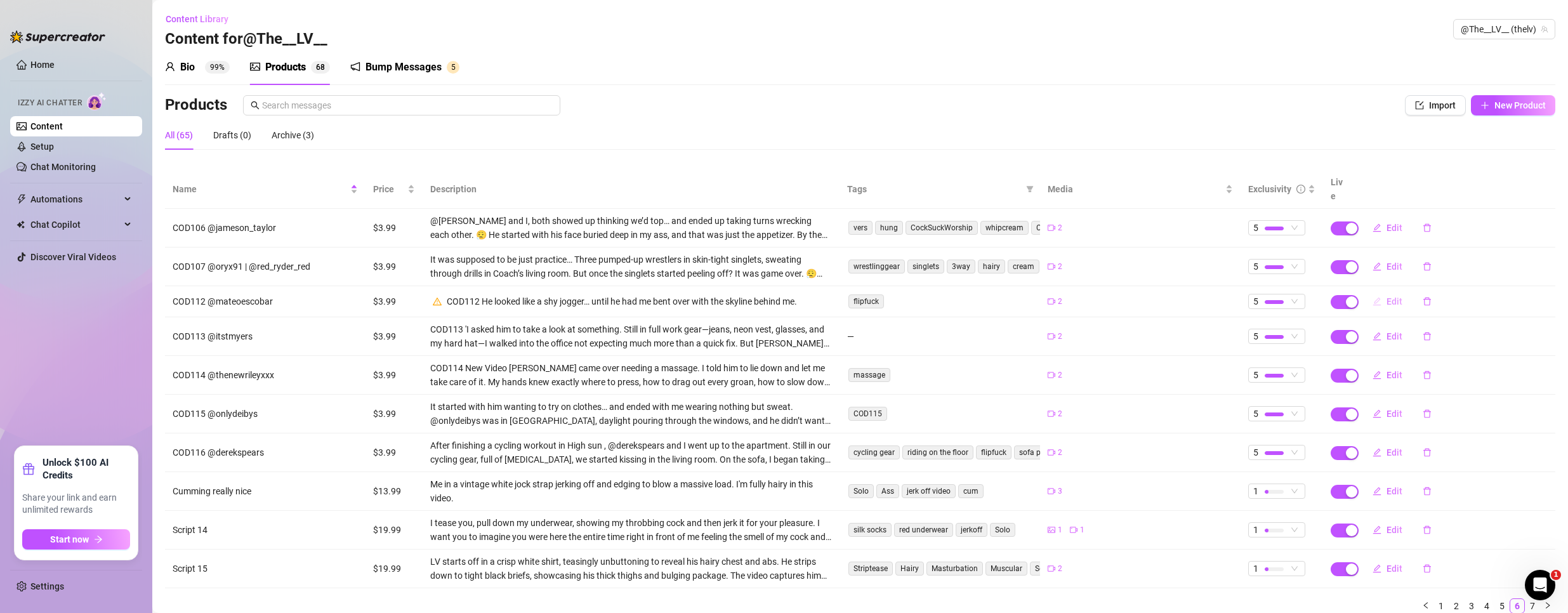
click at [1386, 297] on span "Edit" at bounding box center [1394, 301] width 16 height 10
type textarea "He looked like a shy jogger… until he had me bent over with the skyline behind …"
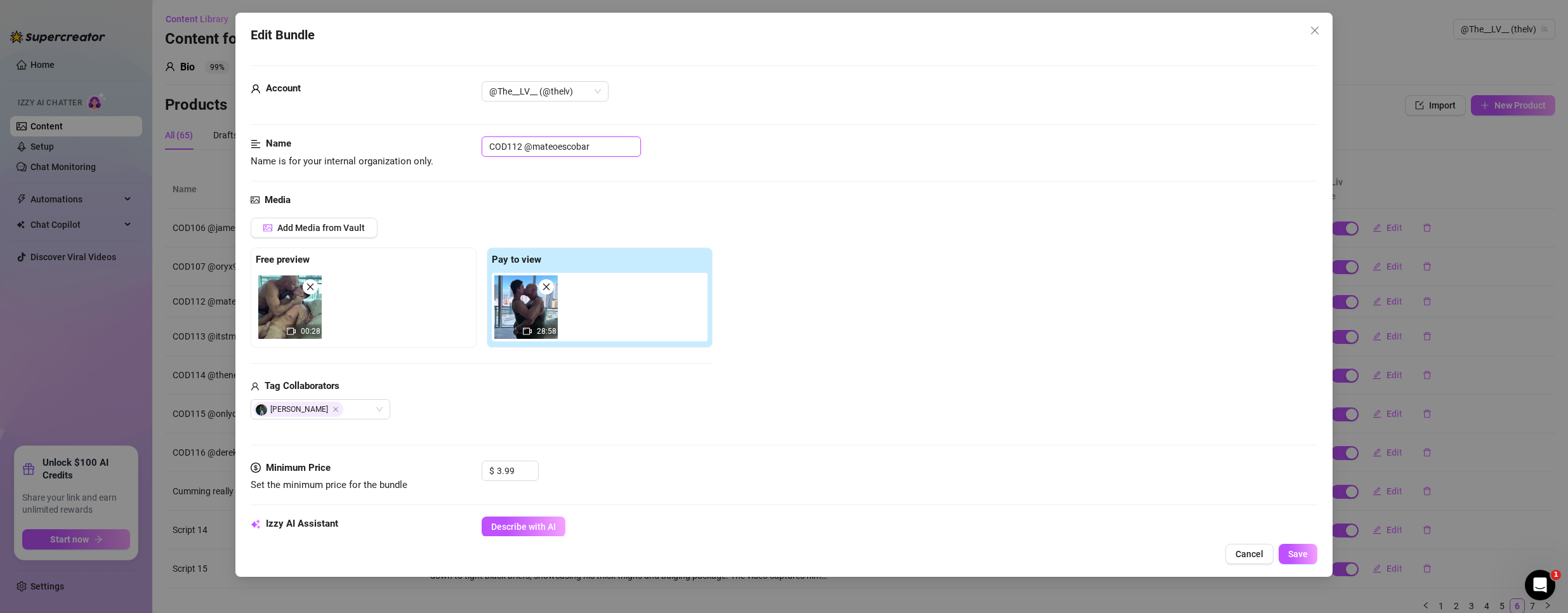
drag, startPoint x: 522, startPoint y: 144, endPoint x: 366, endPoint y: 118, distance: 158.2
click at [366, 118] on form "Account @The__LV__ (@thelv) Name Name is for your internal organization only. C…" at bounding box center [784, 598] width 1067 height 1066
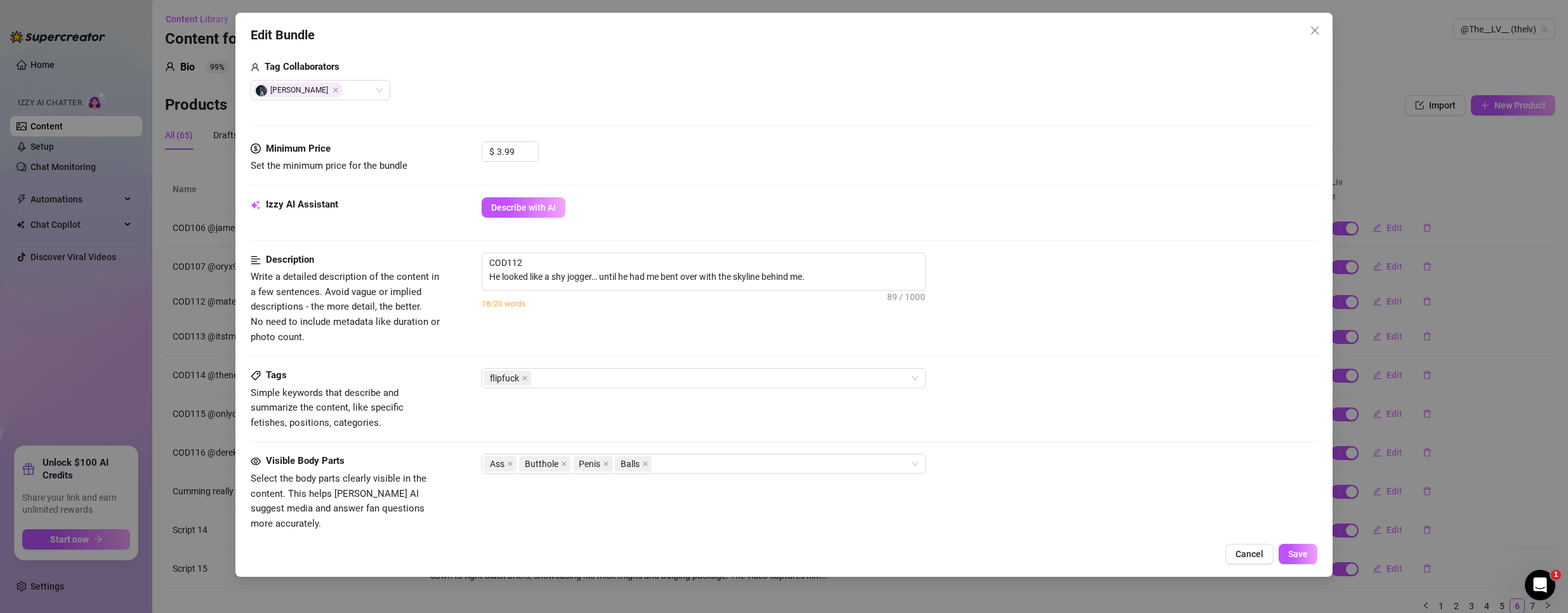
scroll to position [571, 0]
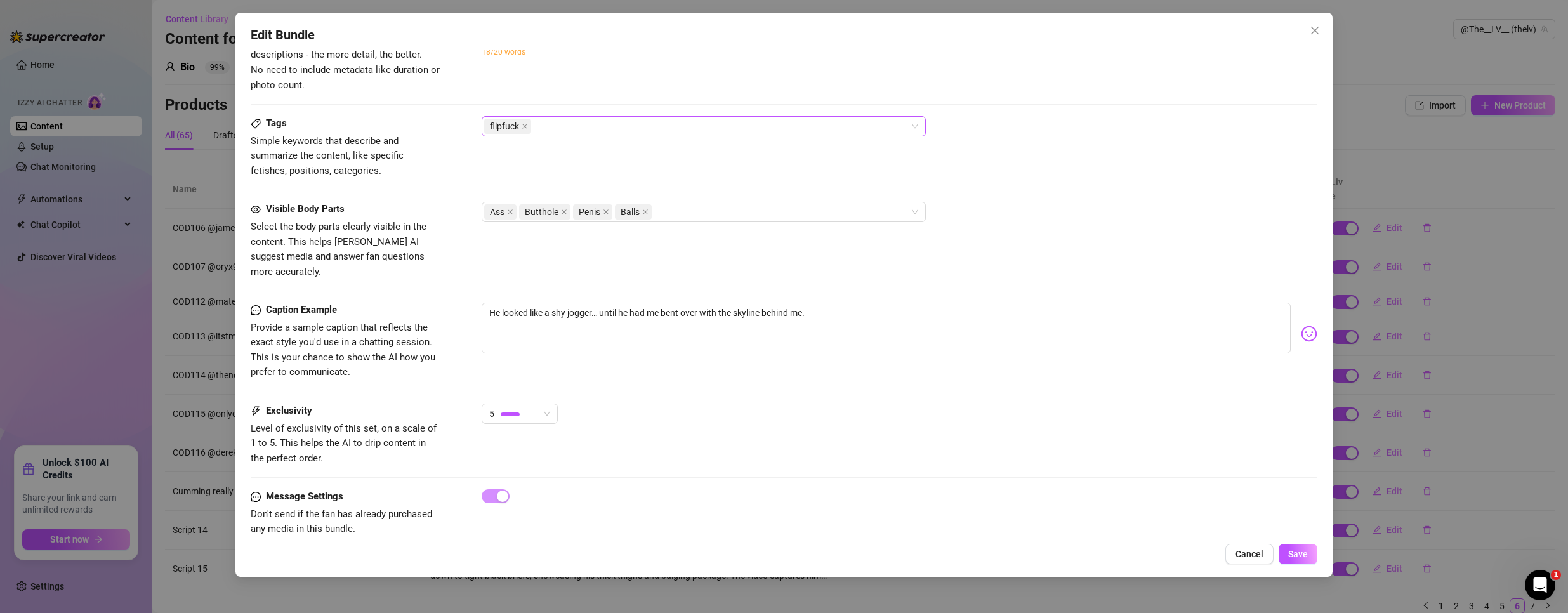
click at [715, 136] on div "flipfuck" at bounding box center [703, 126] width 444 height 21
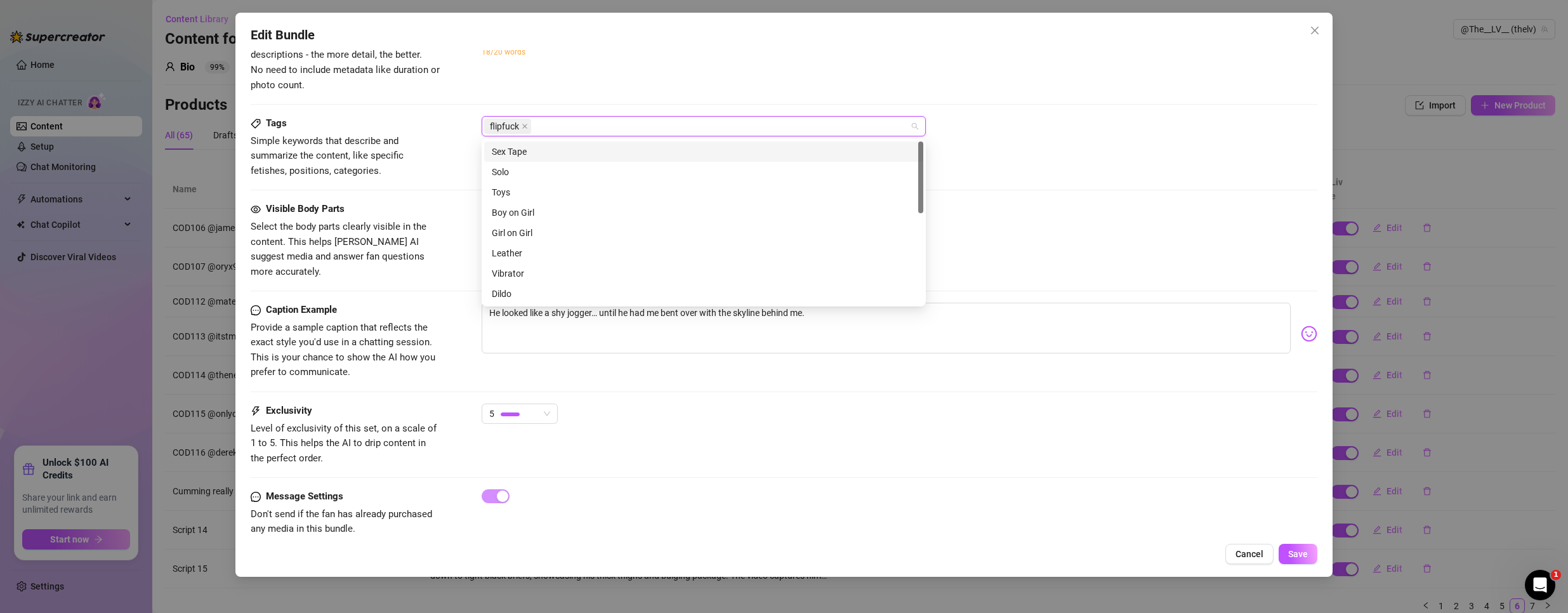
paste input "COD112"
type input "COD112"
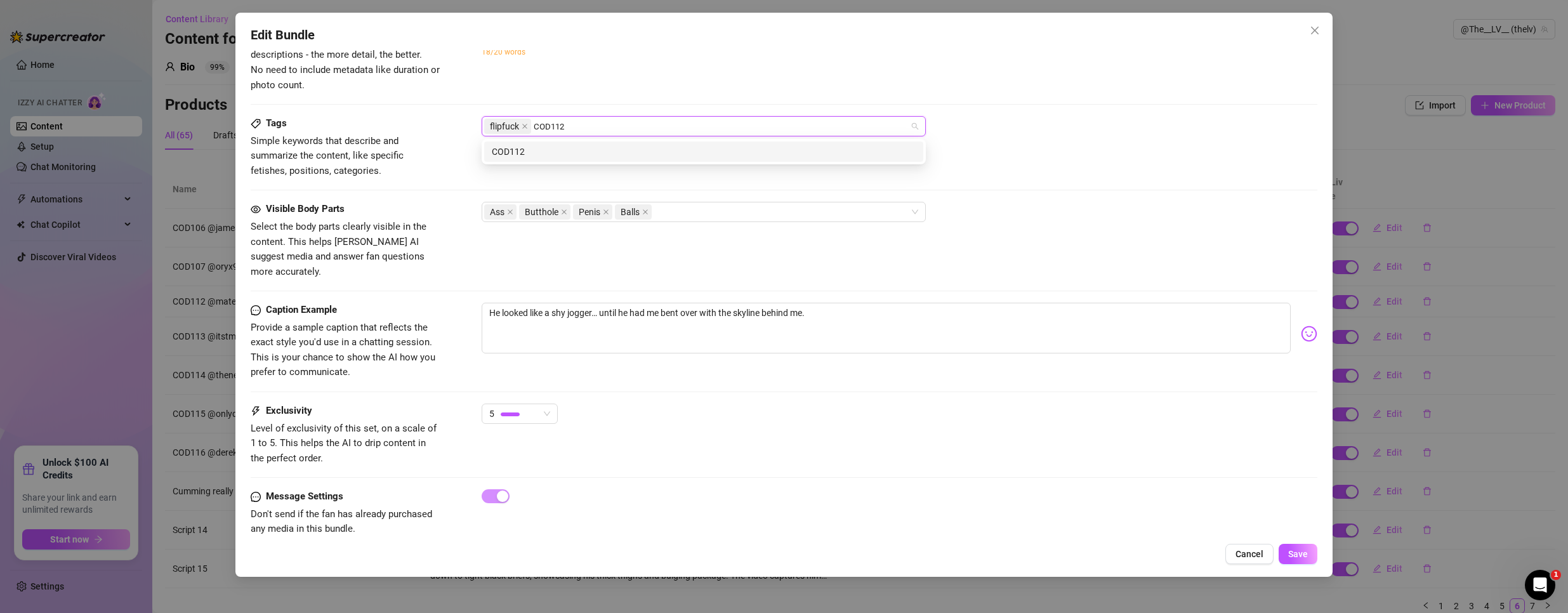
click at [555, 151] on div "COD112" at bounding box center [703, 151] width 424 height 14
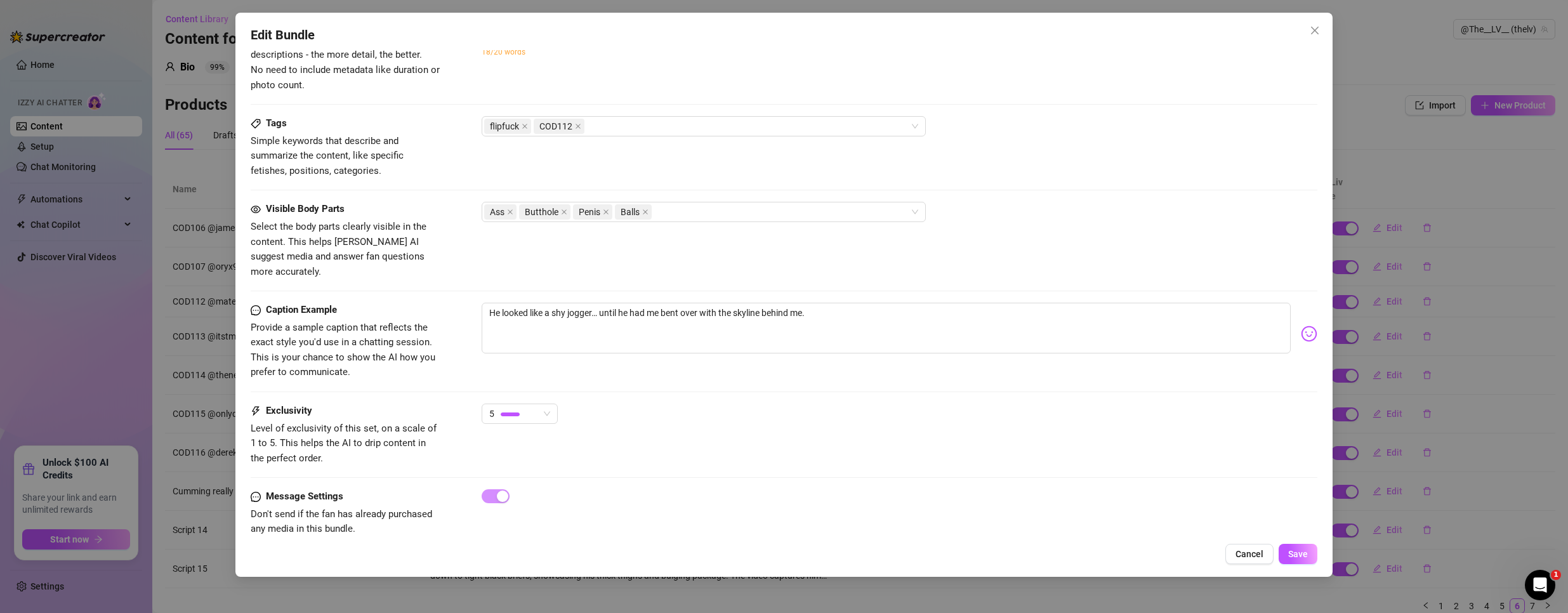
click at [1120, 145] on div "Tags Simple keywords that describe and summarize the content, like specific fet…" at bounding box center [784, 147] width 1067 height 62
click at [710, 210] on div "Ass Butthole Penis Balls" at bounding box center [696, 212] width 426 height 17
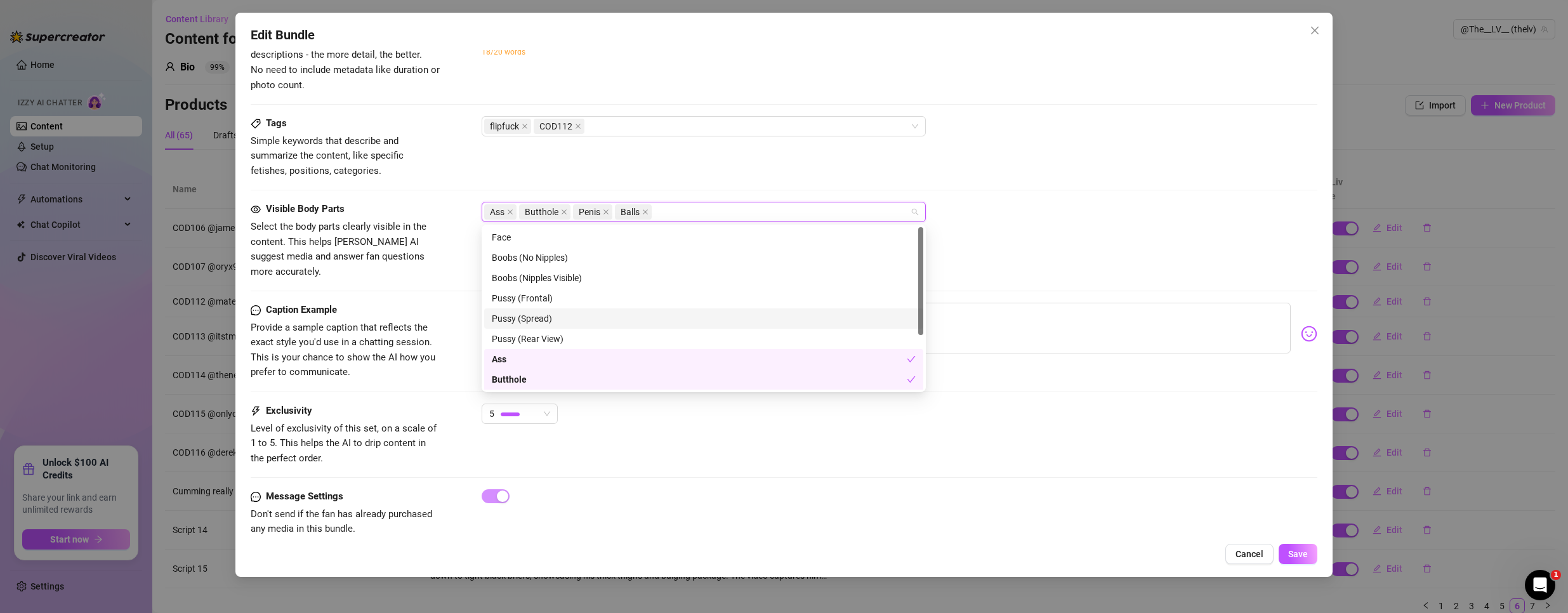
scroll to position [81, 0]
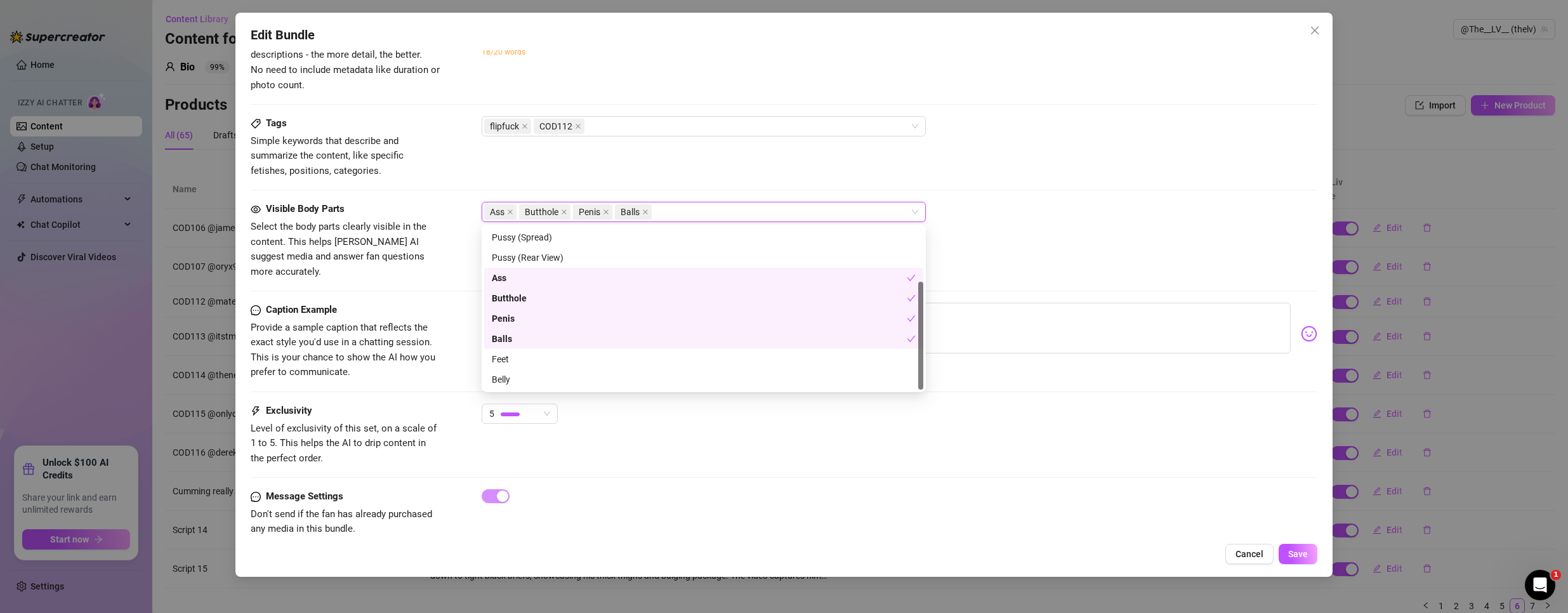
click at [1186, 195] on div "Tags Simple keywords that describe and summarize the content, like specific fet…" at bounding box center [784, 159] width 1067 height 86
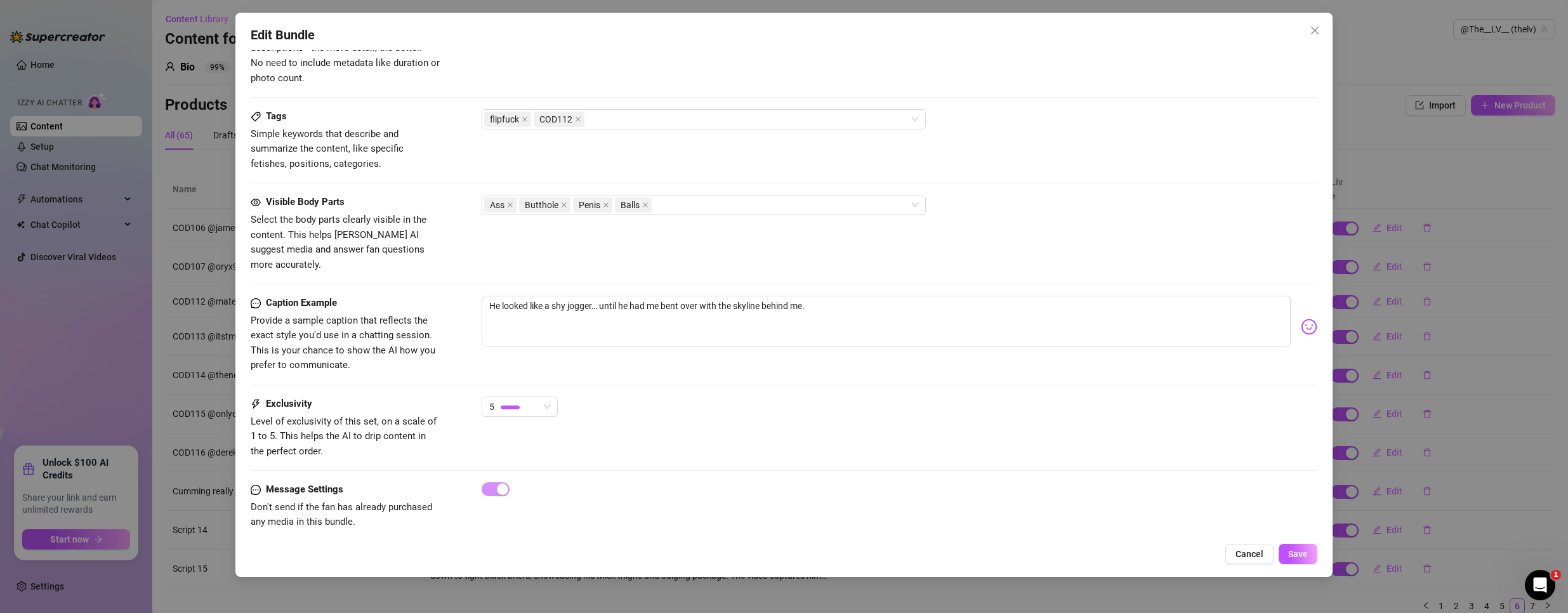
scroll to position [580, 0]
click at [1294, 547] on button "Save" at bounding box center [1298, 554] width 39 height 21
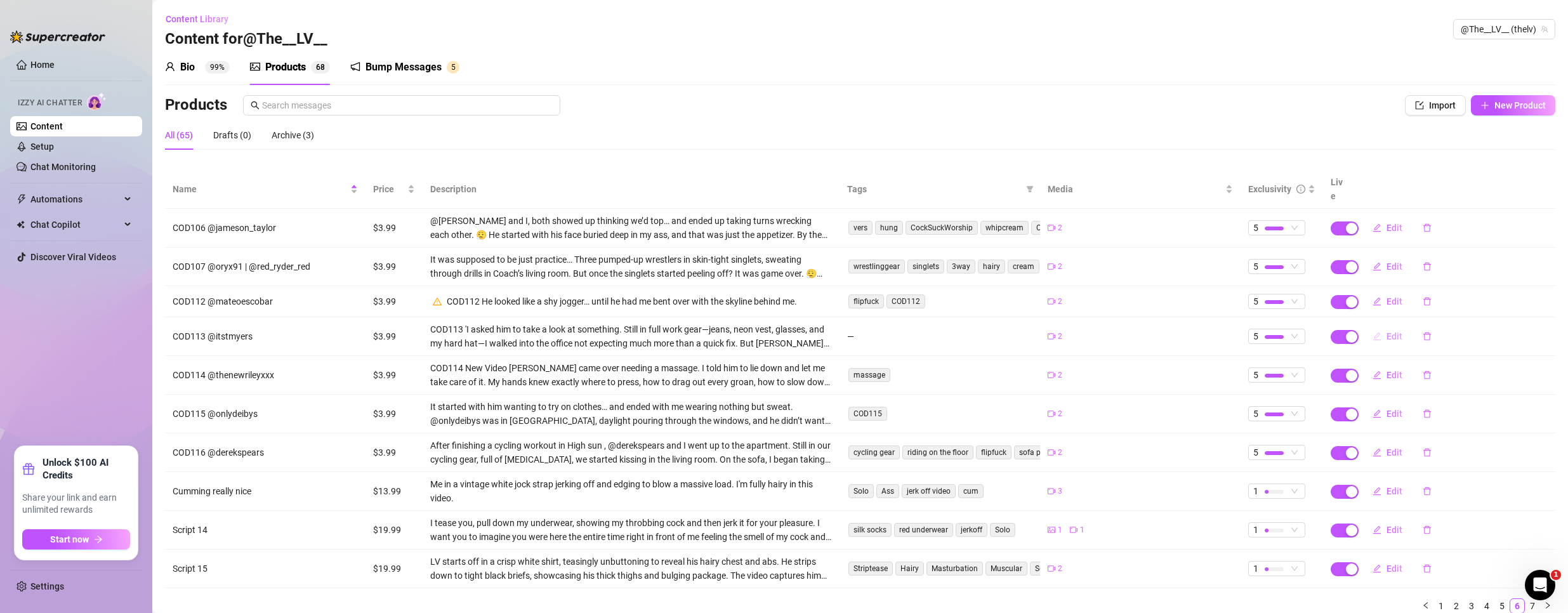
click at [1386, 331] on span "Edit" at bounding box center [1394, 336] width 16 height 10
type textarea "He said I needed a check-up… then gave me everything I didn’t know I needed."
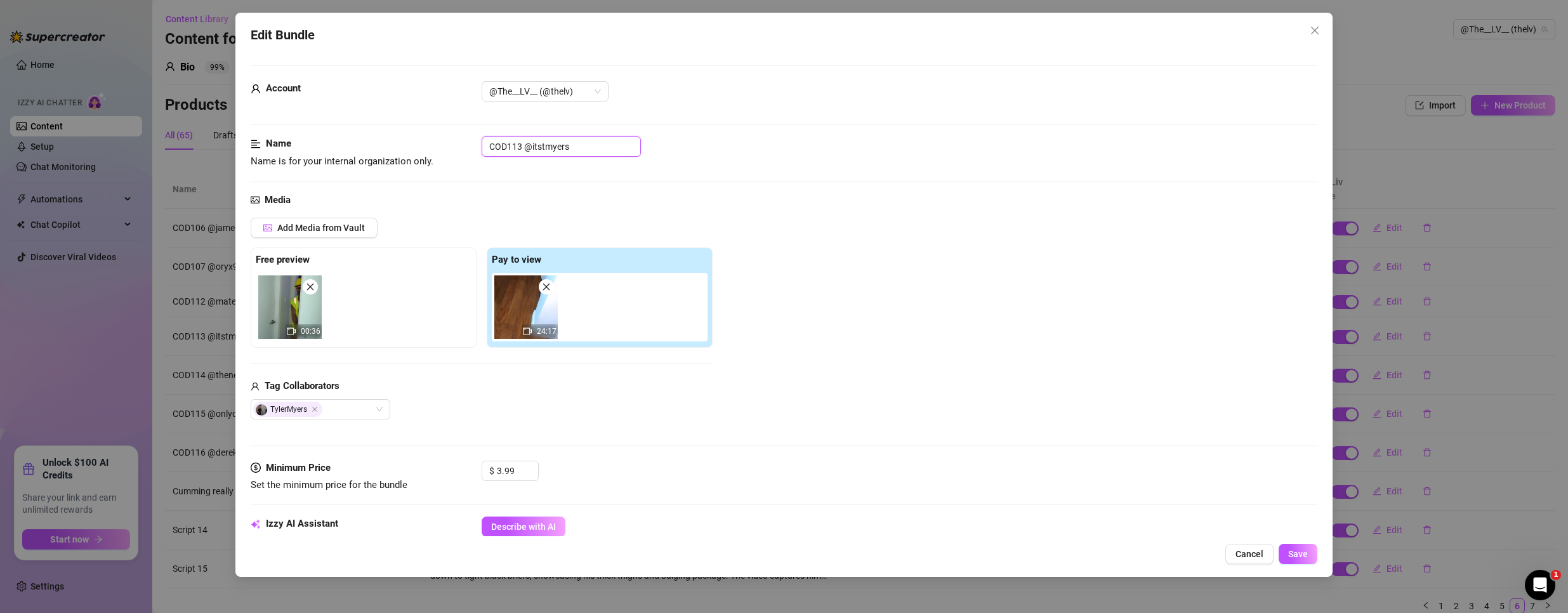
drag, startPoint x: 521, startPoint y: 144, endPoint x: 211, endPoint y: 135, distance: 310.1
click at [211, 135] on div "Edit Bundle Account @The__LV__ (@thelv) Name Name is for your internal organiza…" at bounding box center [784, 306] width 1568 height 613
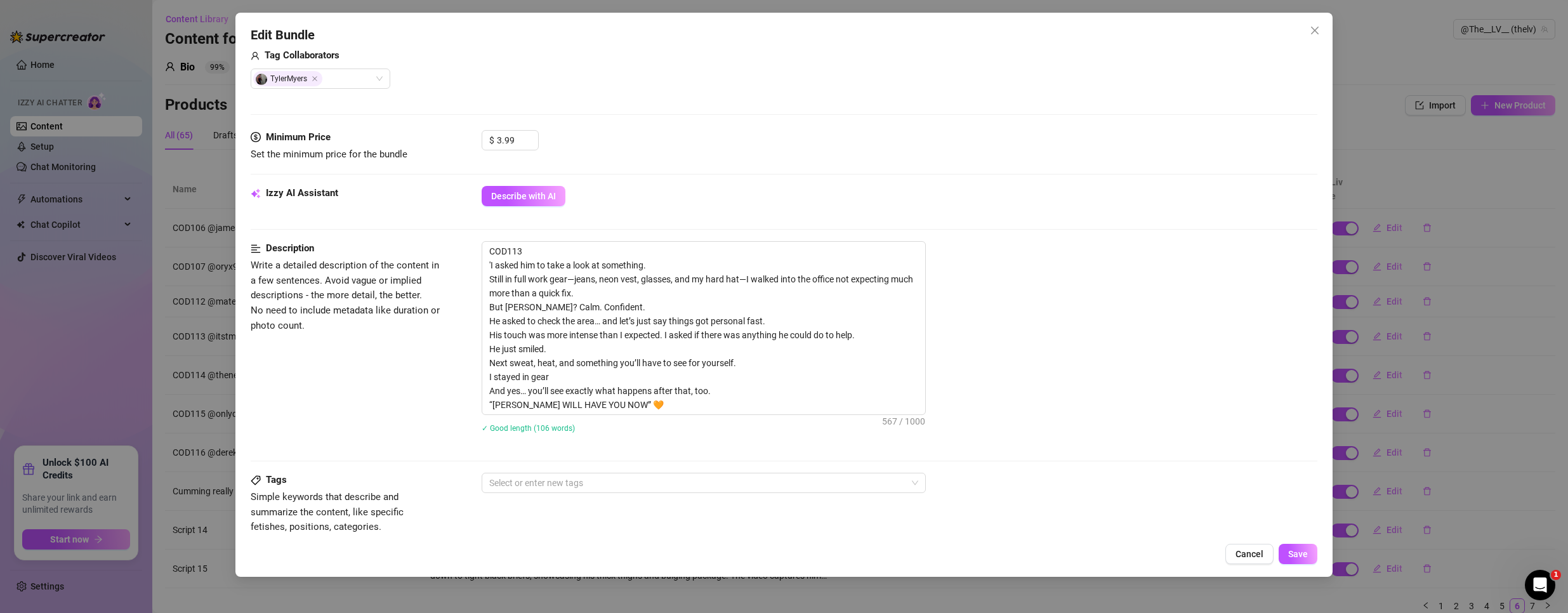
scroll to position [571, 0]
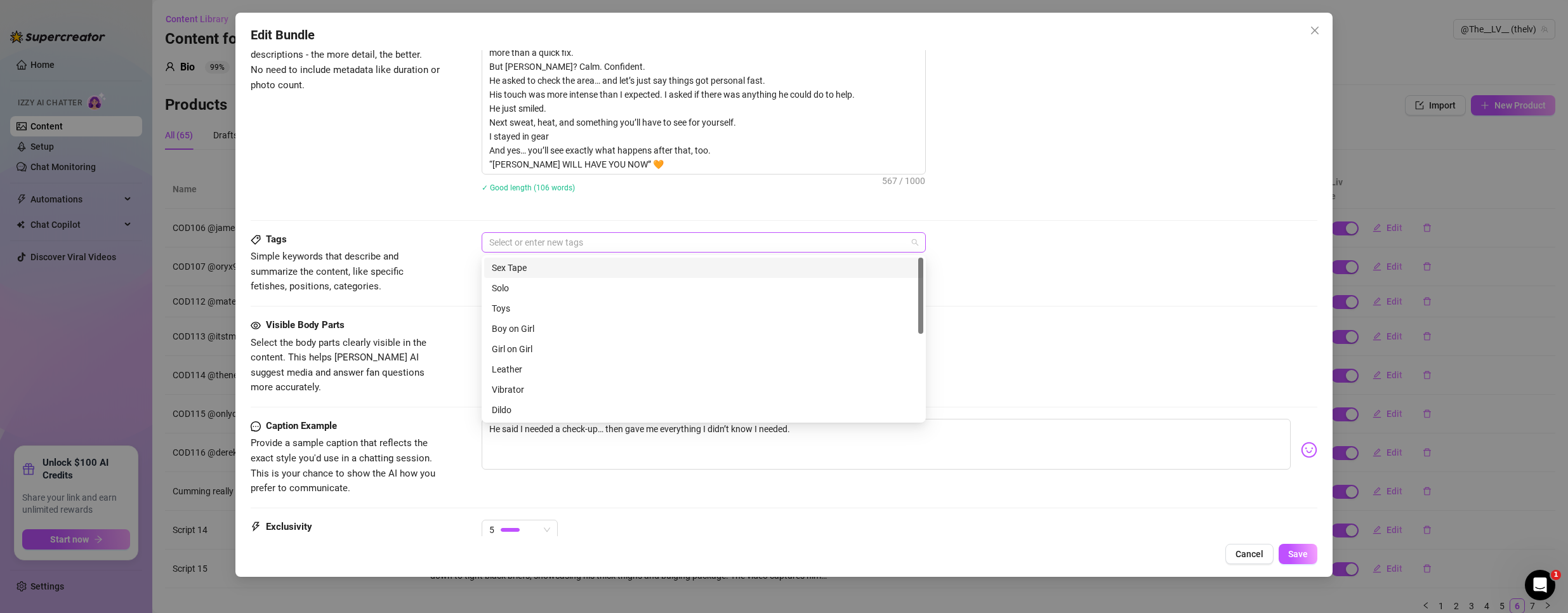
click at [615, 240] on div at bounding box center [696, 242] width 426 height 17
paste input "COD113"
type input "COD113"
click at [572, 270] on div "COD113" at bounding box center [703, 268] width 424 height 14
drag, startPoint x: 1185, startPoint y: 258, endPoint x: 1005, endPoint y: 288, distance: 182.5
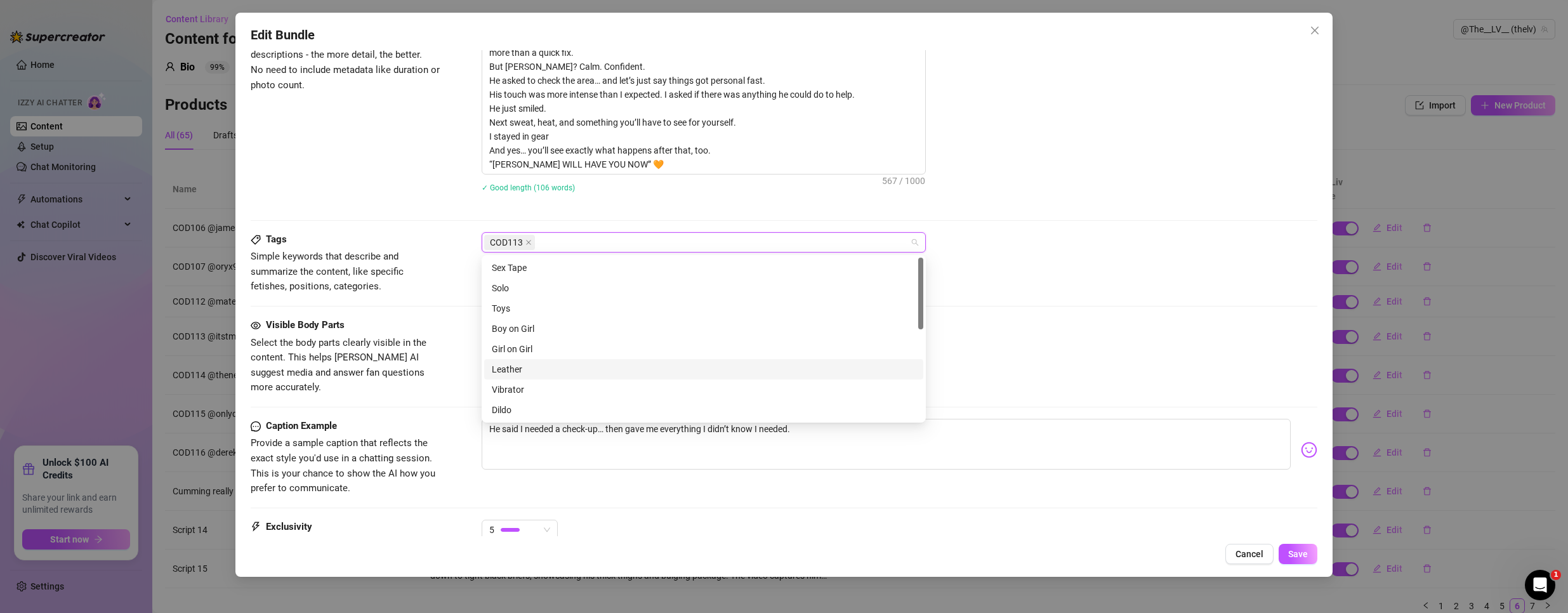
click at [1185, 257] on div "Tags Simple keywords that describe and summarize the content, like specific fet…" at bounding box center [784, 263] width 1067 height 62
click at [697, 322] on div "Ass Penis Butthole" at bounding box center [696, 328] width 426 height 17
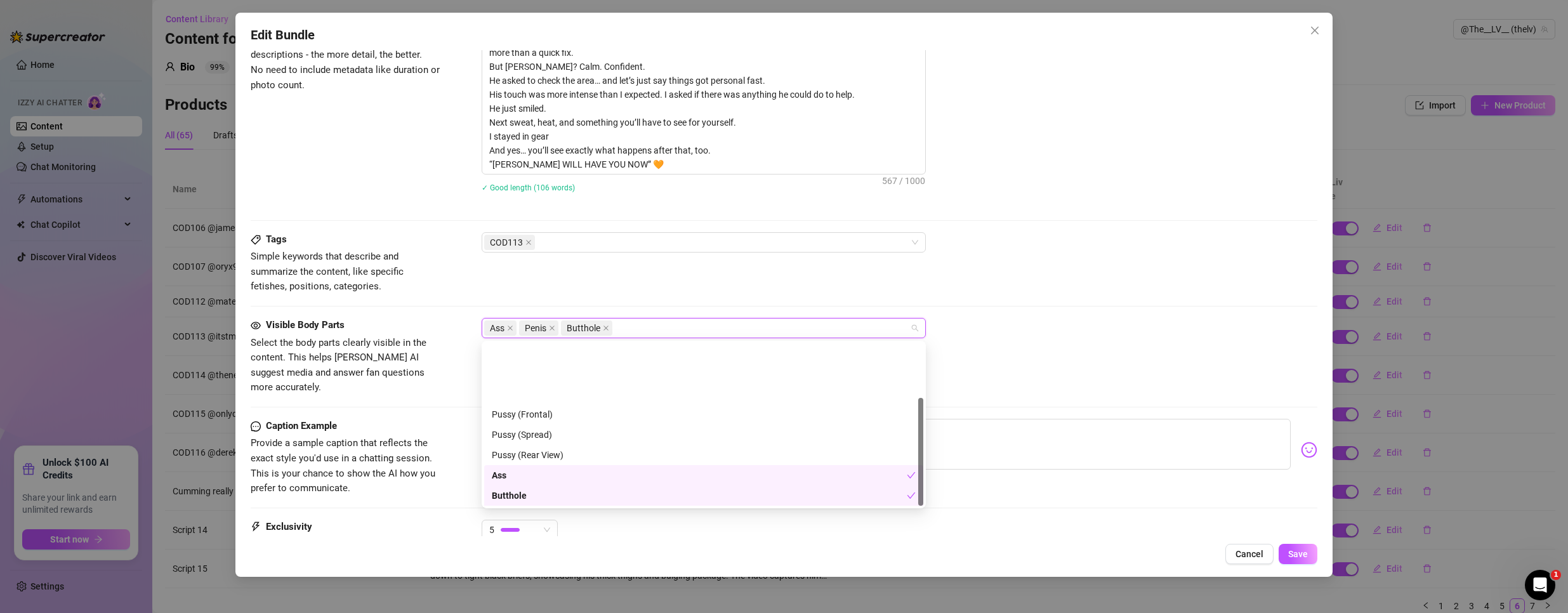
scroll to position [81, 0]
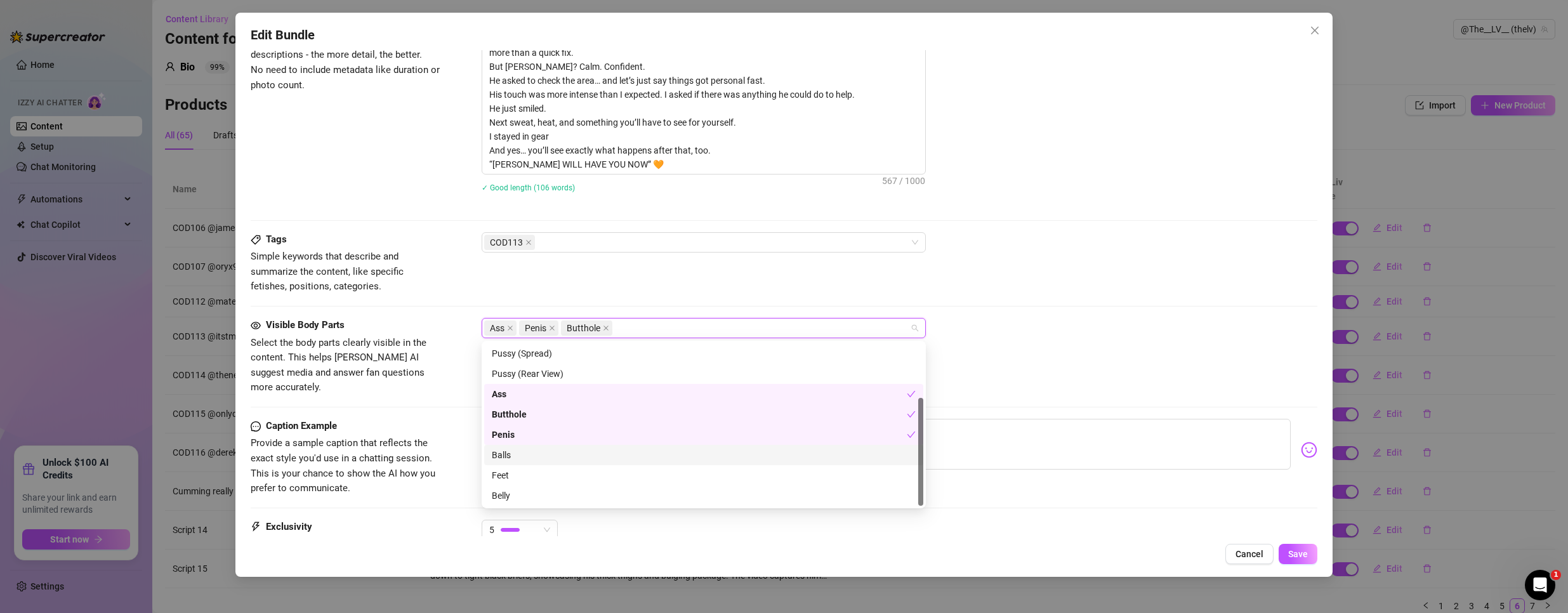
click at [548, 455] on div "Balls" at bounding box center [703, 455] width 424 height 14
click at [1125, 270] on div "Tags Simple keywords that describe and summarize the content, like specific fet…" at bounding box center [784, 263] width 1067 height 62
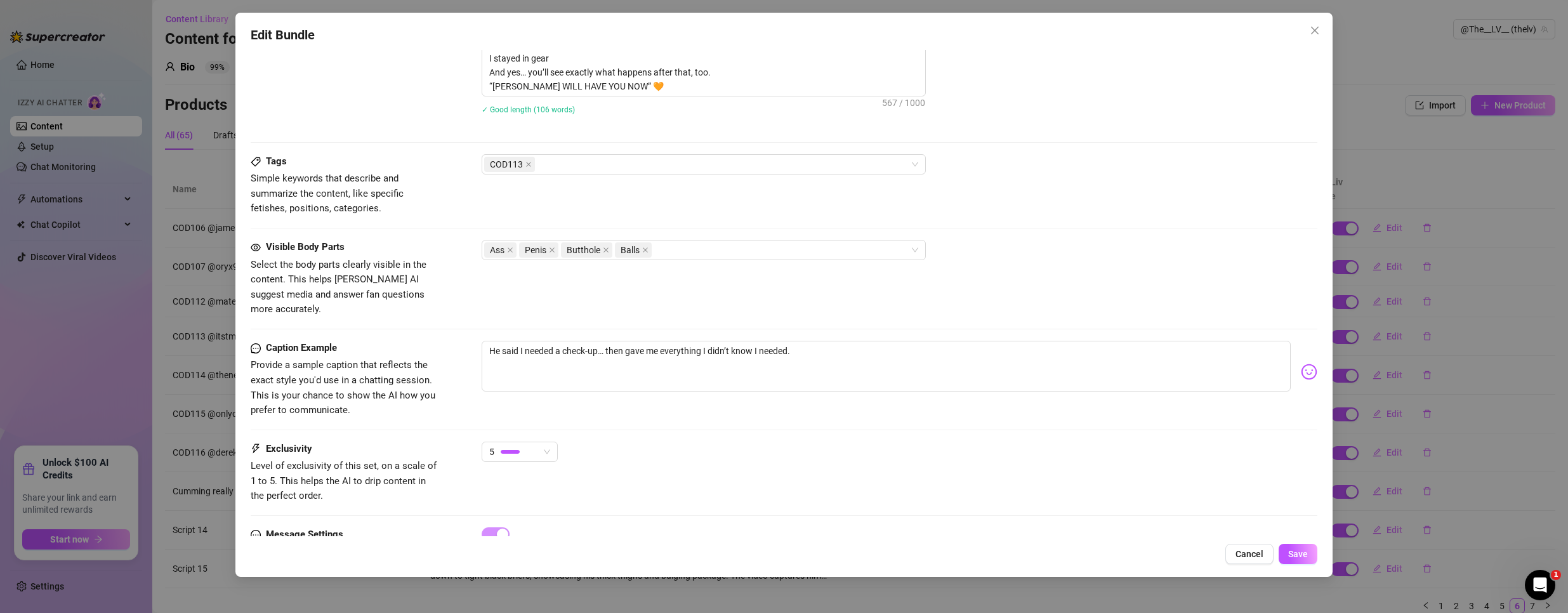
scroll to position [695, 0]
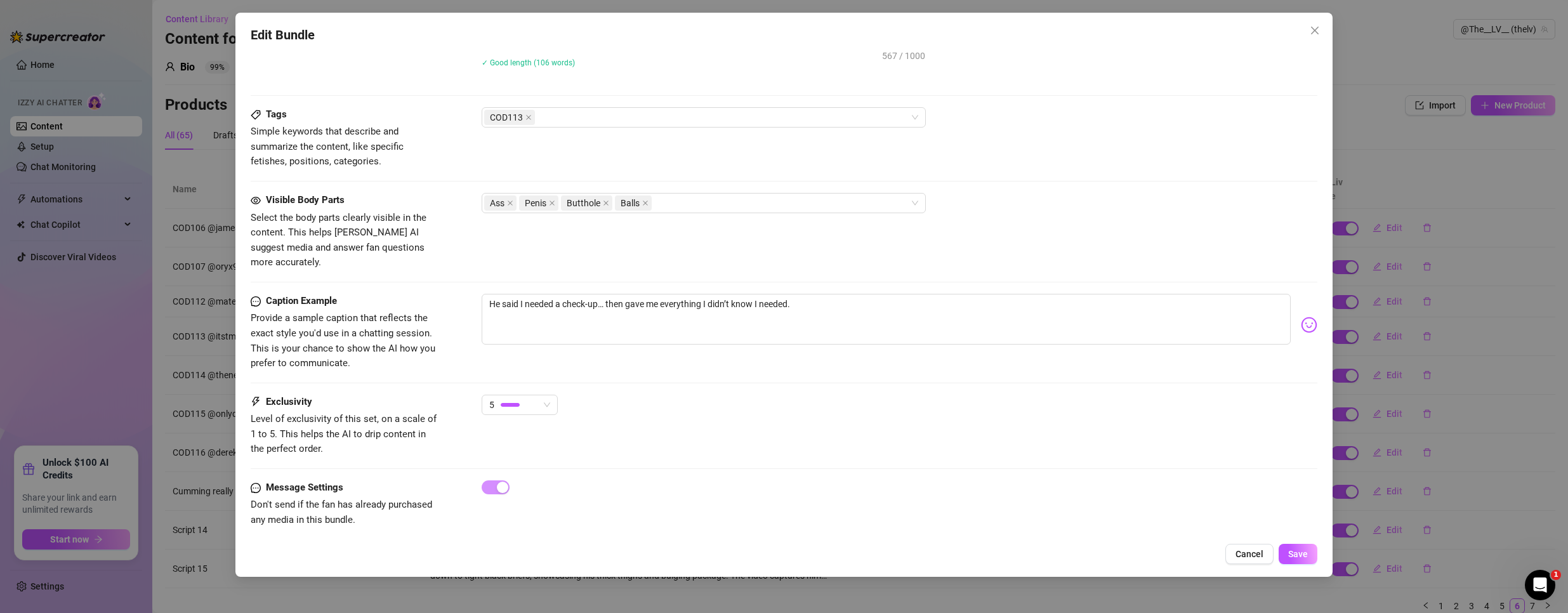
click at [1305, 541] on div "Edit Bundle Account @The__LV__ (@thelv) Name Name is for your internal organiza…" at bounding box center [784, 294] width 1098 height 564
click at [1298, 558] on span "Save" at bounding box center [1298, 554] width 20 height 10
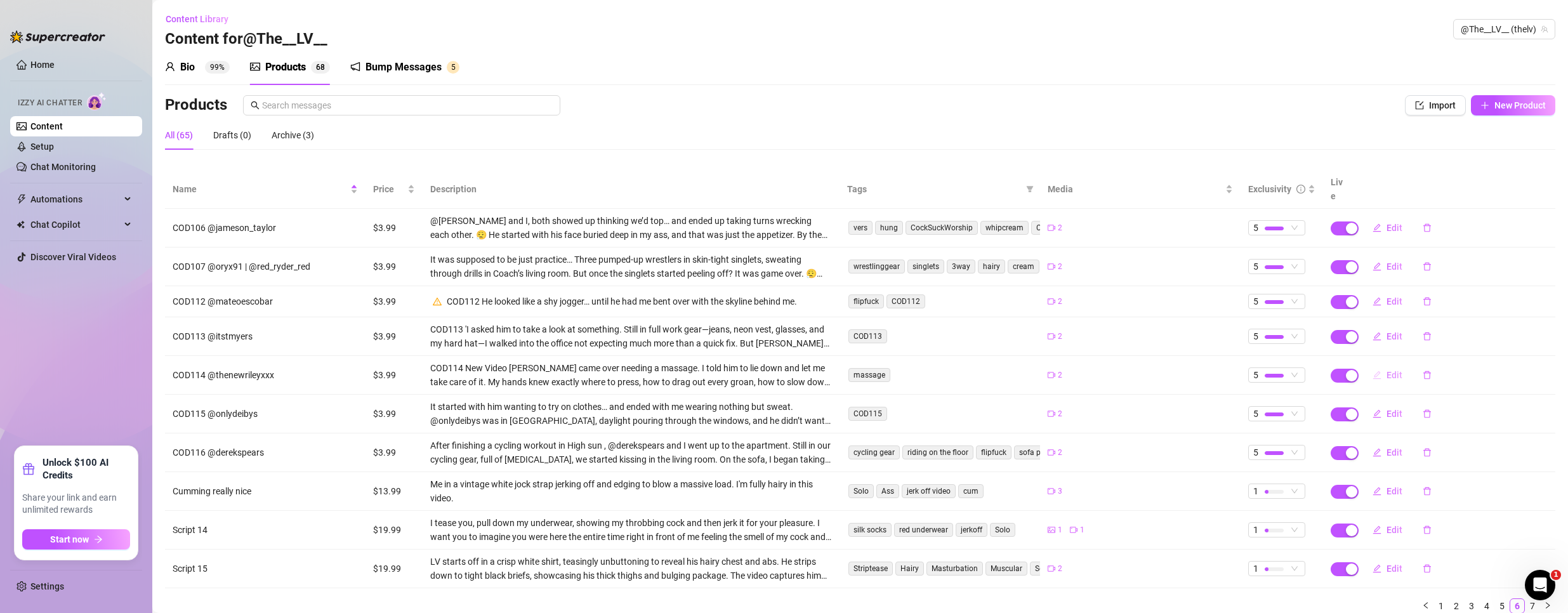
click at [1386, 370] on span "Edit" at bounding box center [1394, 374] width 16 height 10
type textarea "COD114 New Video Here What started as a massage turned into something way more …"
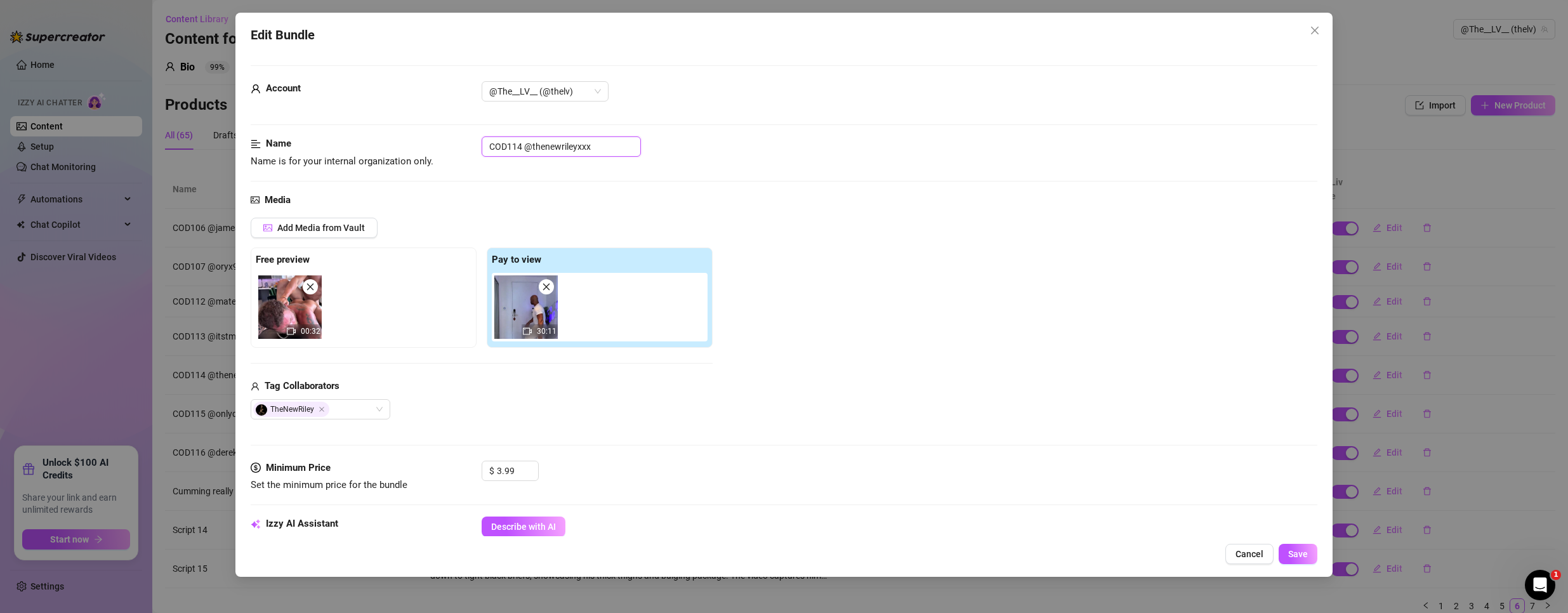
drag, startPoint x: 522, startPoint y: 145, endPoint x: 345, endPoint y: 136, distance: 177.2
click at [345, 136] on div "Name Name is for your internal organization only. COD114 @thenewrileyxxx" at bounding box center [784, 152] width 1067 height 33
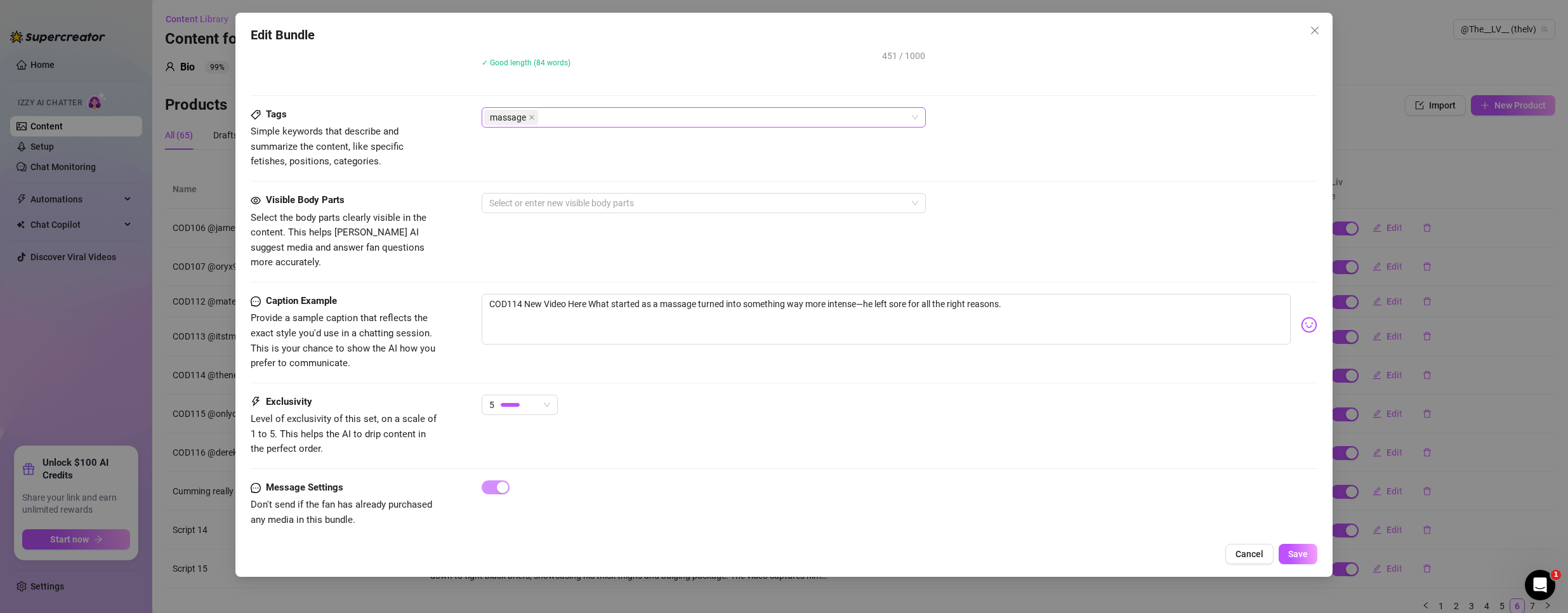
click at [588, 112] on div "massage" at bounding box center [696, 117] width 426 height 17
paste input "COD114"
type input "COD114"
click at [579, 144] on div "COD114" at bounding box center [703, 143] width 424 height 14
click at [1171, 181] on div at bounding box center [784, 181] width 1067 height 1
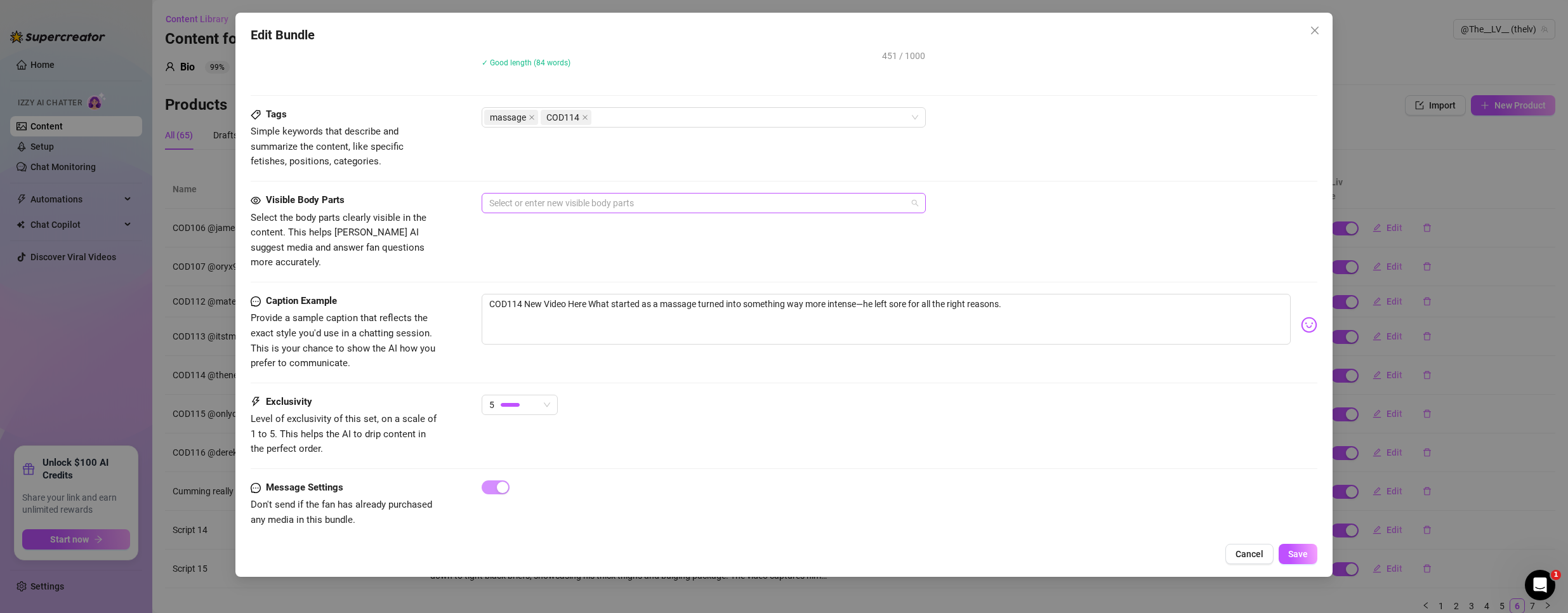
click at [735, 212] on div at bounding box center [696, 203] width 426 height 17
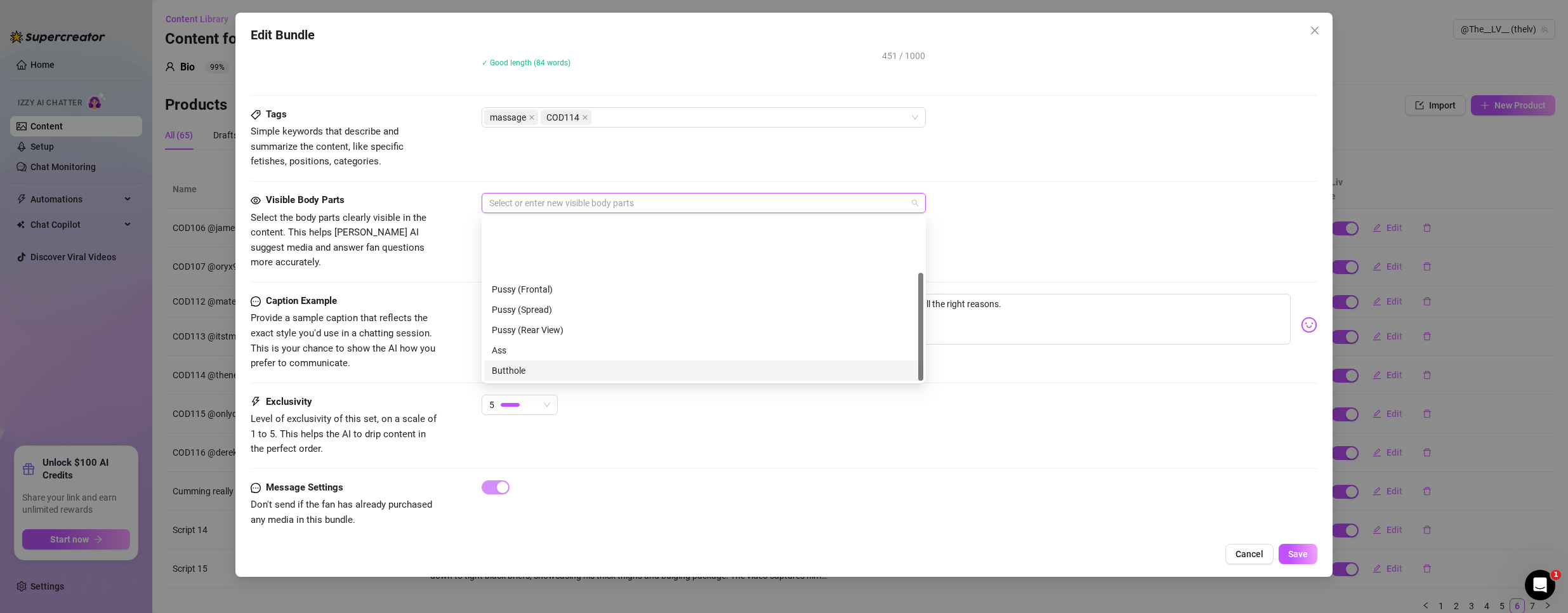
scroll to position [81, 0]
click at [518, 270] on div "Ass" at bounding box center [703, 269] width 424 height 14
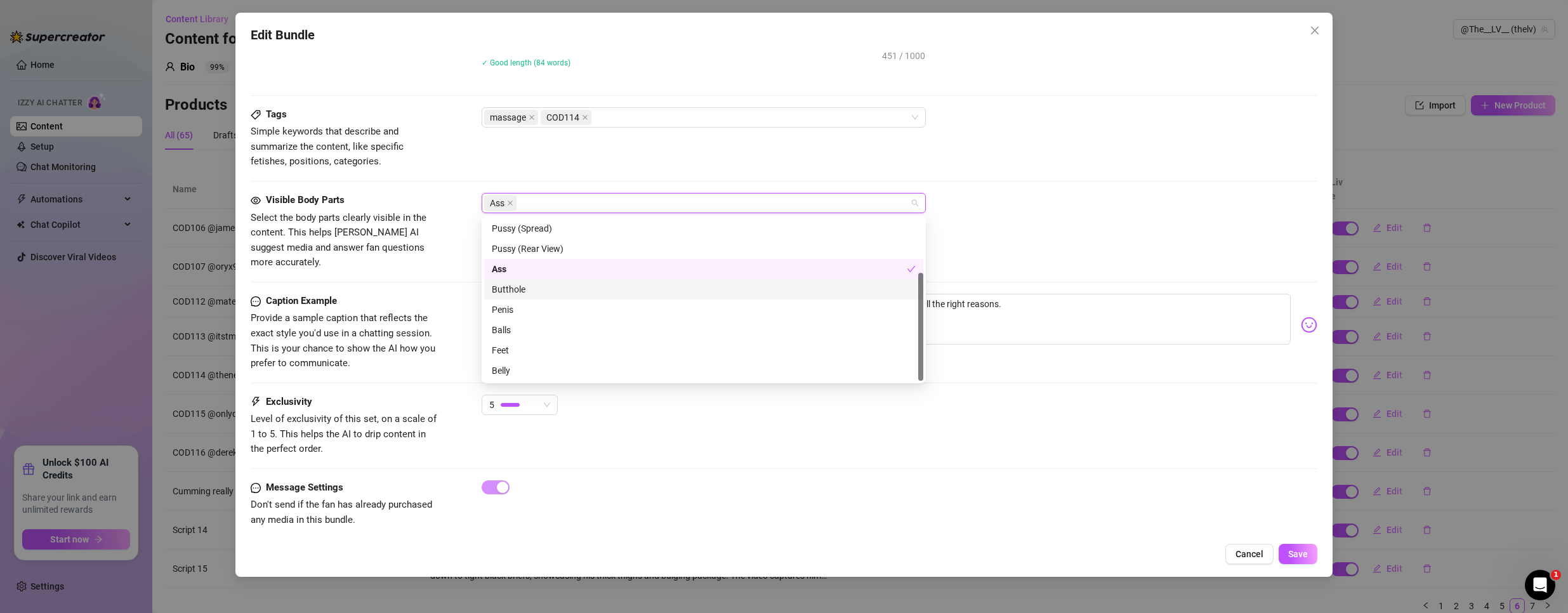
click at [512, 287] on div "Butthole" at bounding box center [703, 289] width 424 height 14
click at [503, 312] on div "Penis" at bounding box center [703, 310] width 424 height 14
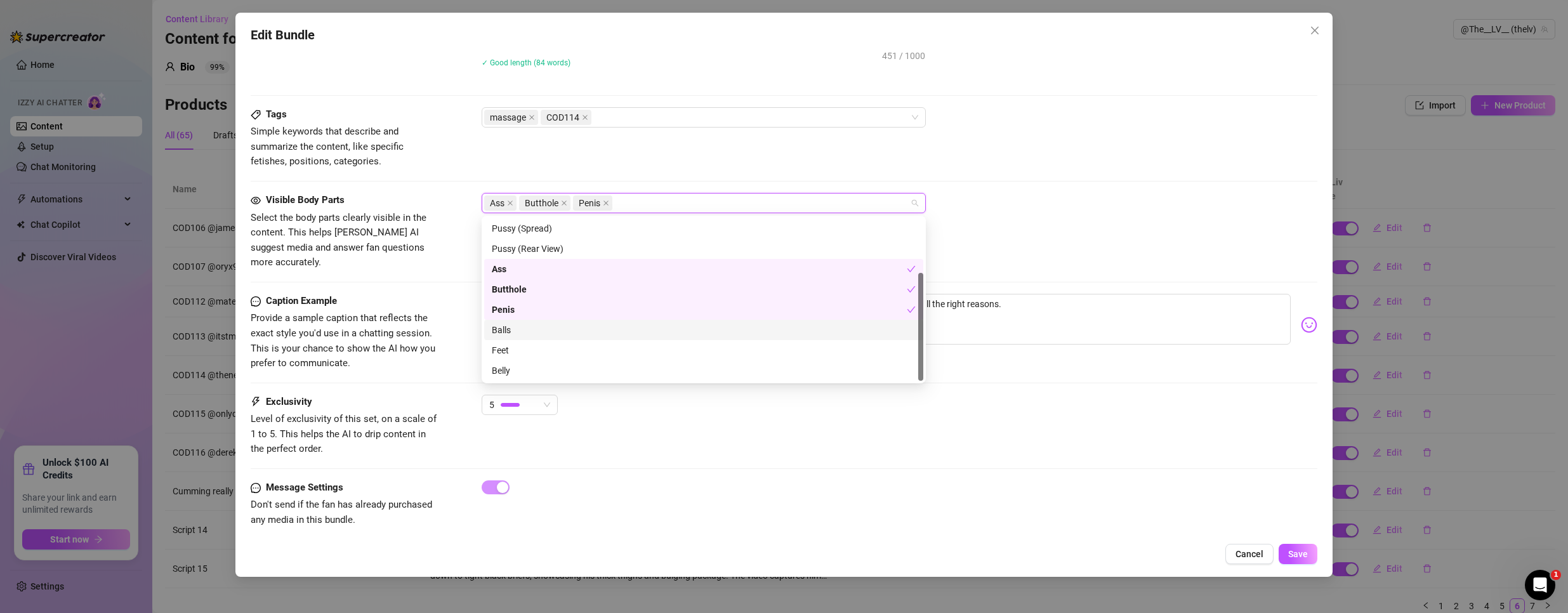
click at [506, 328] on div "Balls" at bounding box center [703, 330] width 424 height 14
drag, startPoint x: 1153, startPoint y: 213, endPoint x: 1147, endPoint y: 211, distance: 6.3
click at [1147, 211] on div "Ass Butthole Penis Balls" at bounding box center [899, 203] width 836 height 21
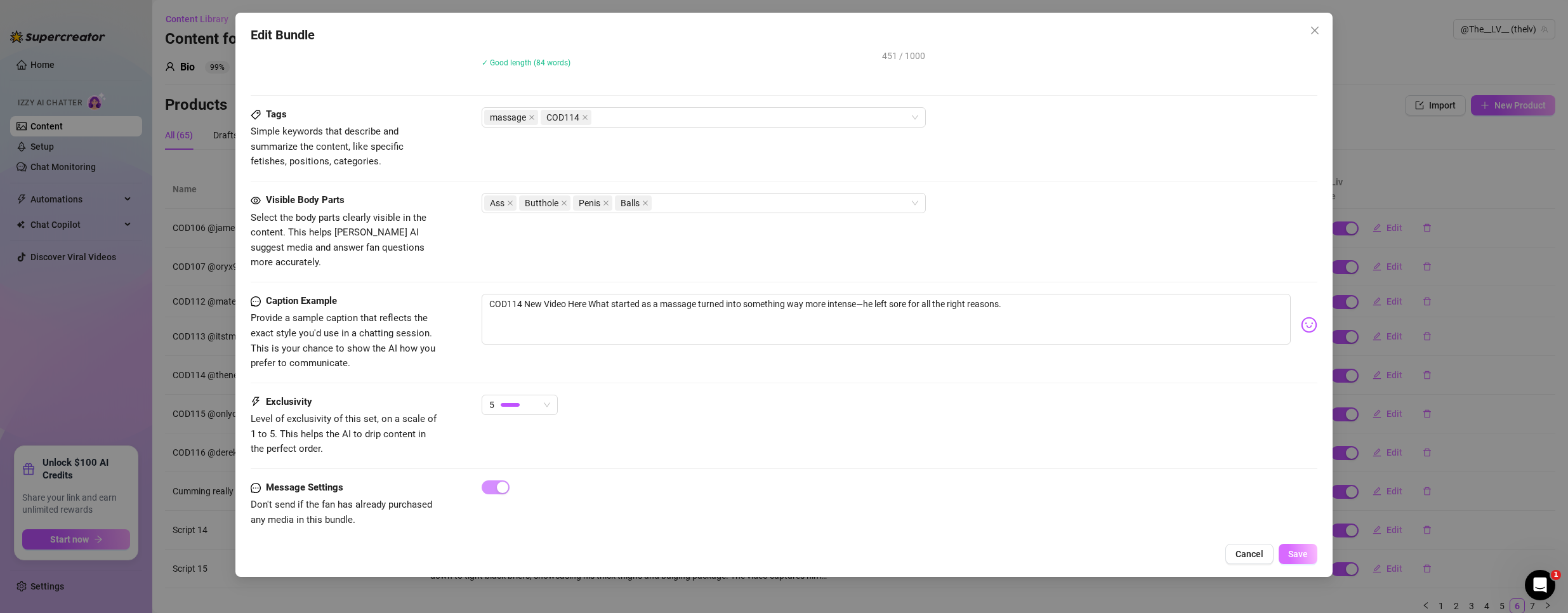
click at [1303, 560] on button "Save" at bounding box center [1298, 554] width 39 height 21
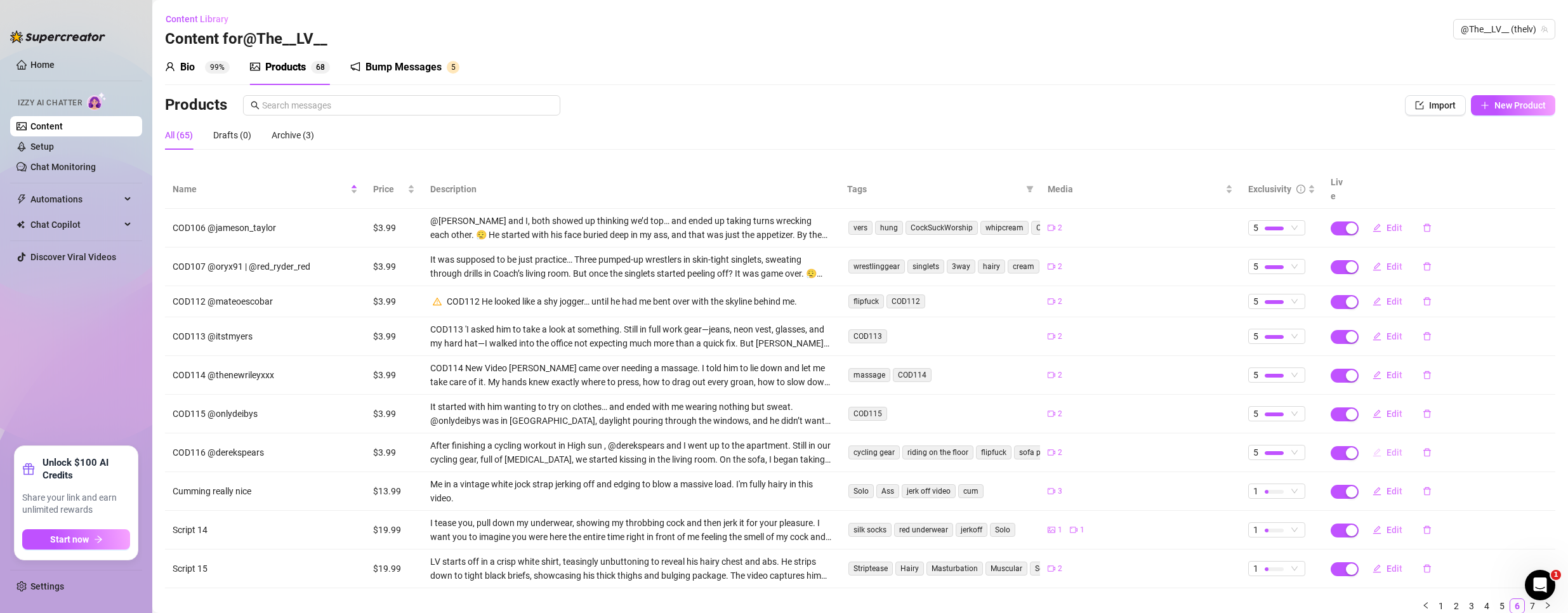
click at [1386, 447] on span "Edit" at bounding box center [1394, 452] width 16 height 10
type textarea "“Who knew a cycling session would end with me getting ridden all over the apart…"
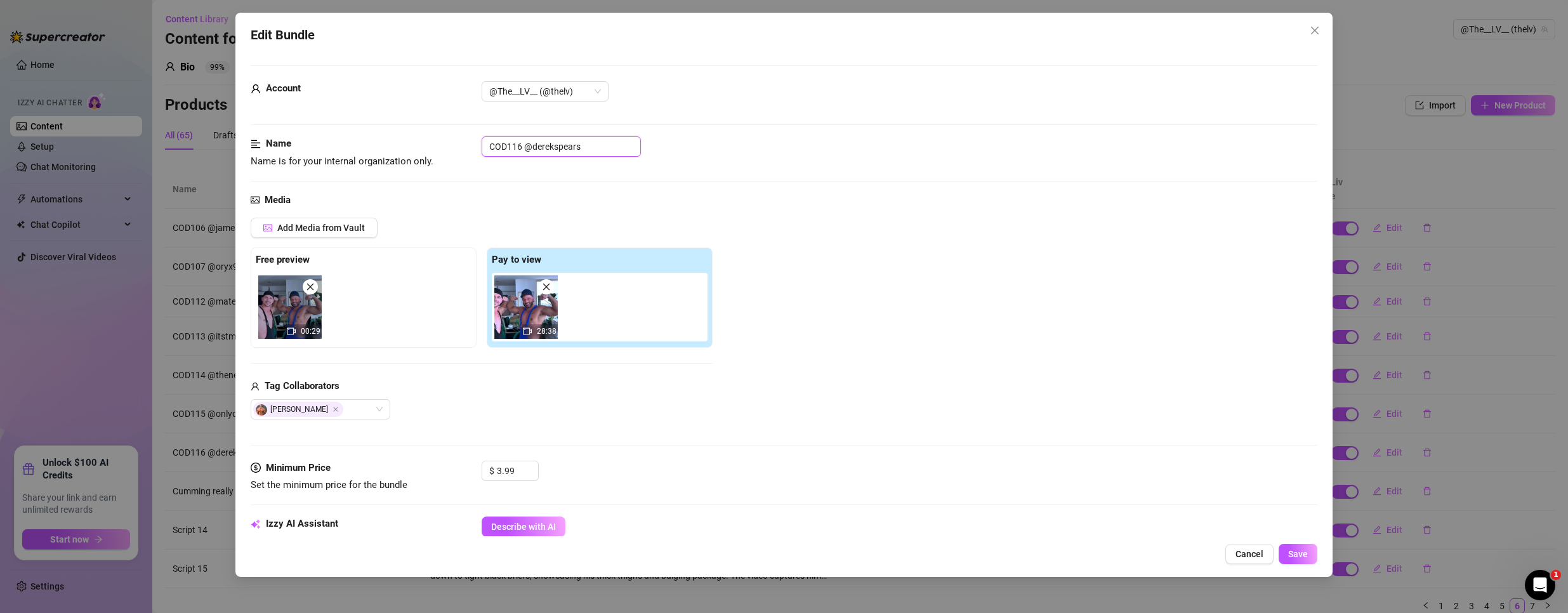
drag, startPoint x: 521, startPoint y: 144, endPoint x: 293, endPoint y: 140, distance: 228.0
click at [293, 140] on div "Name Name is for your internal organization only. COD116 @derekspears" at bounding box center [784, 152] width 1067 height 33
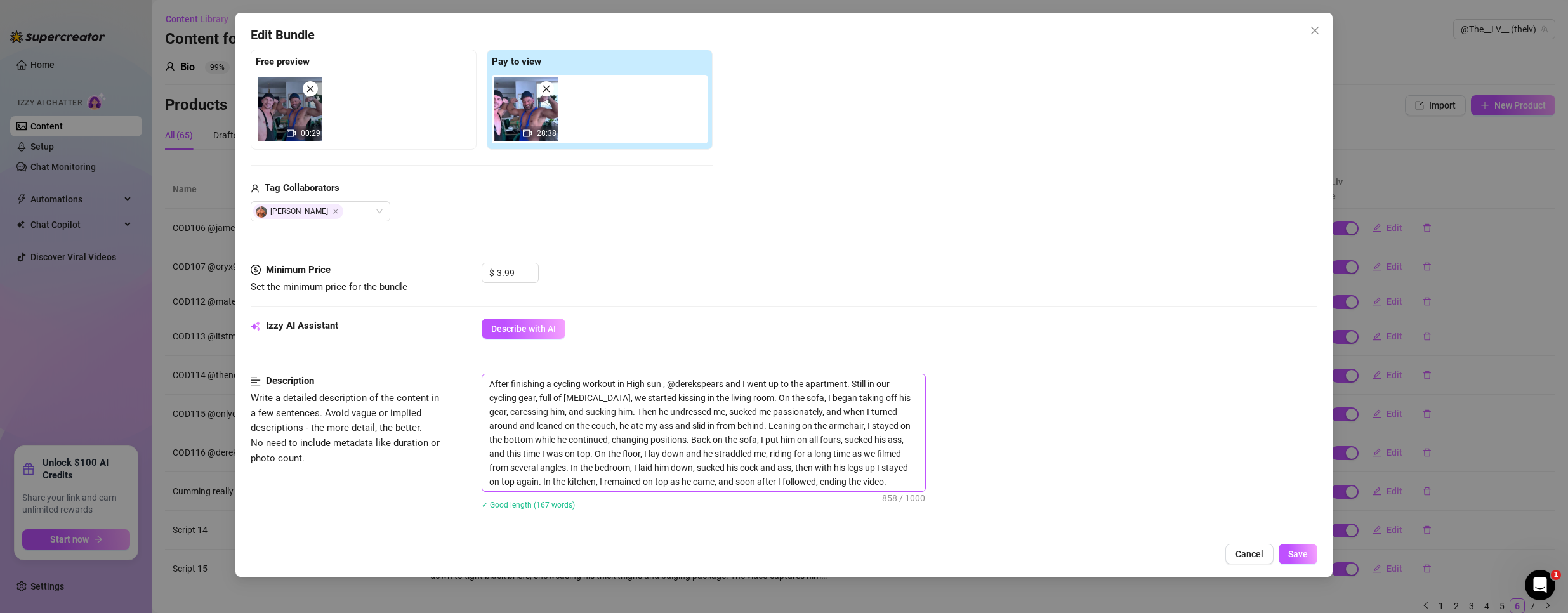
scroll to position [571, 0]
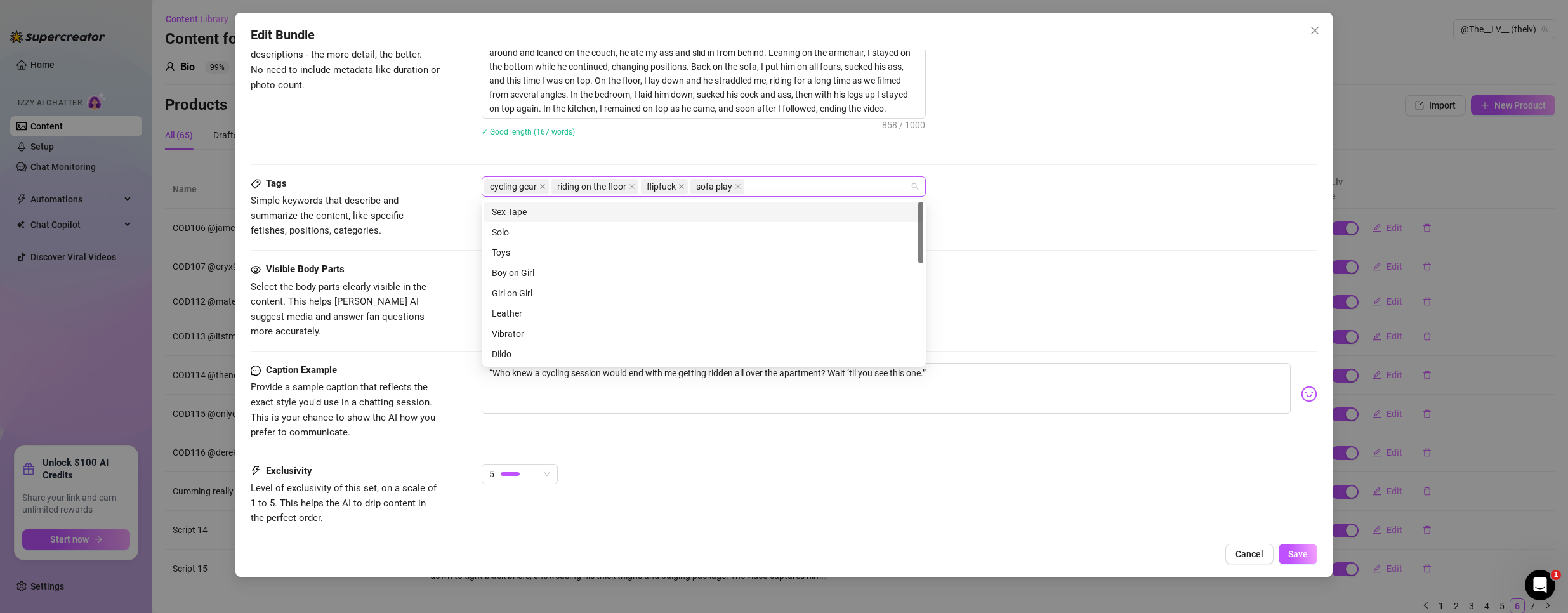
click at [790, 182] on div "cycling gear riding on the floor flipfuck sofa play" at bounding box center [696, 186] width 426 height 17
paste input "COD116"
type input "COD116"
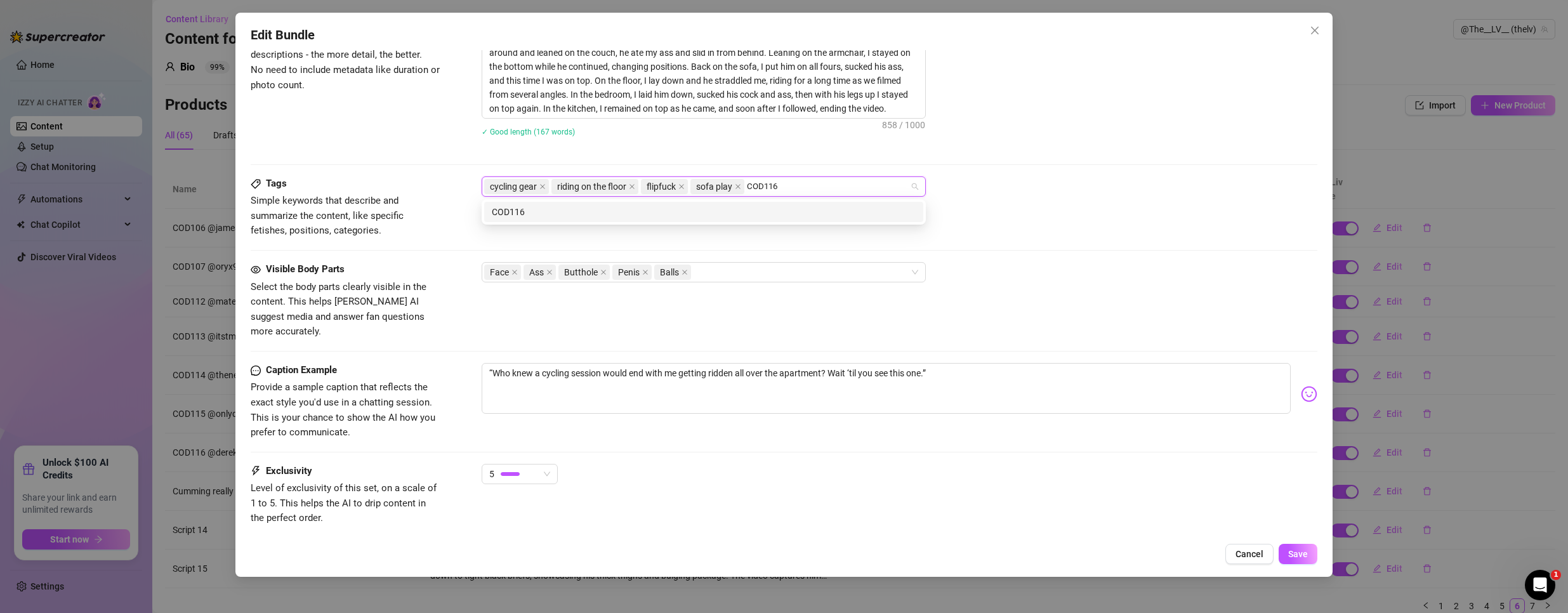
click at [514, 208] on div "COD116" at bounding box center [703, 212] width 424 height 14
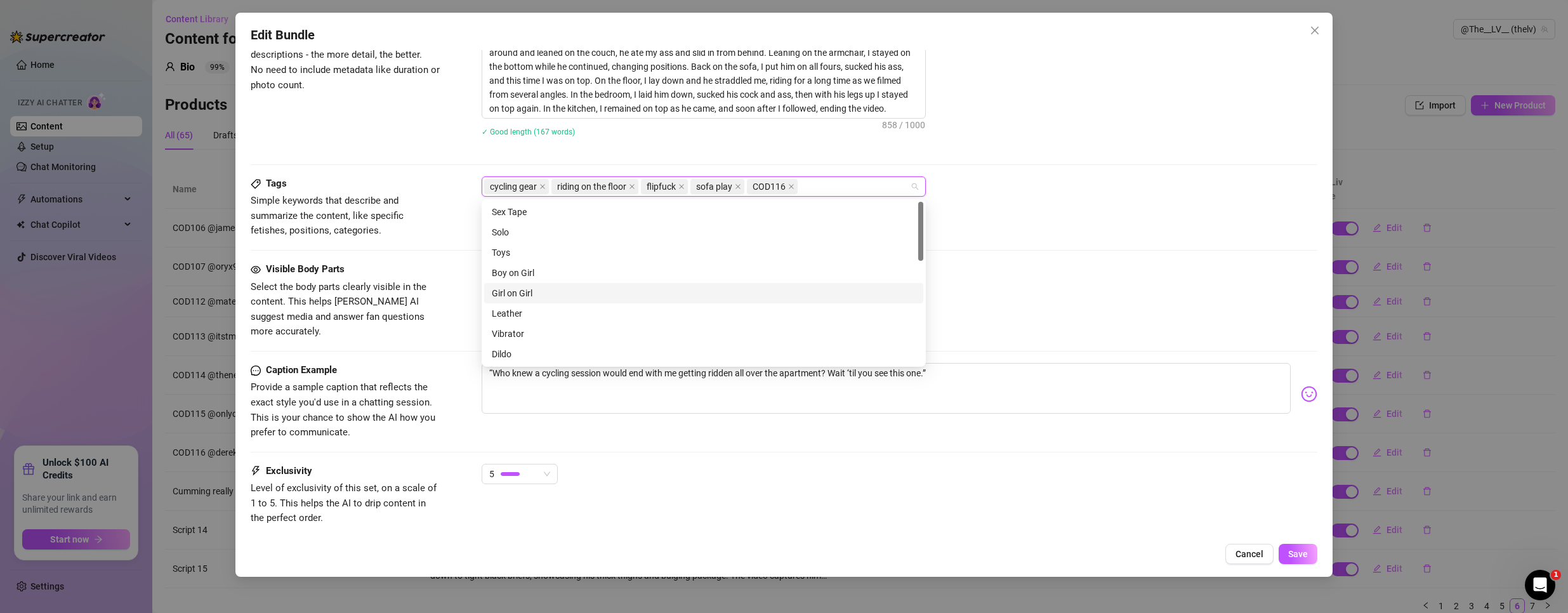
click at [1084, 213] on div "Tags Simple keywords that describe and summarize the content, like specific fet…" at bounding box center [784, 207] width 1067 height 62
click at [1290, 550] on span "Save" at bounding box center [1298, 554] width 20 height 10
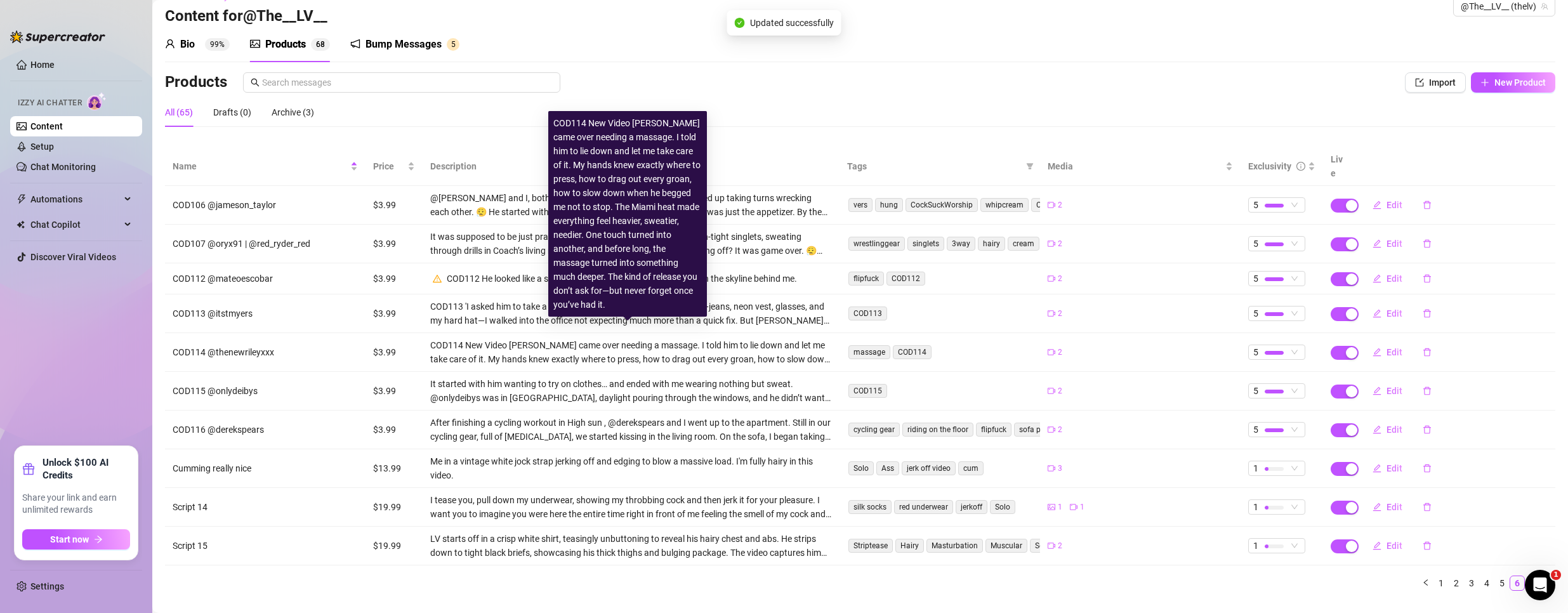
scroll to position [35, 0]
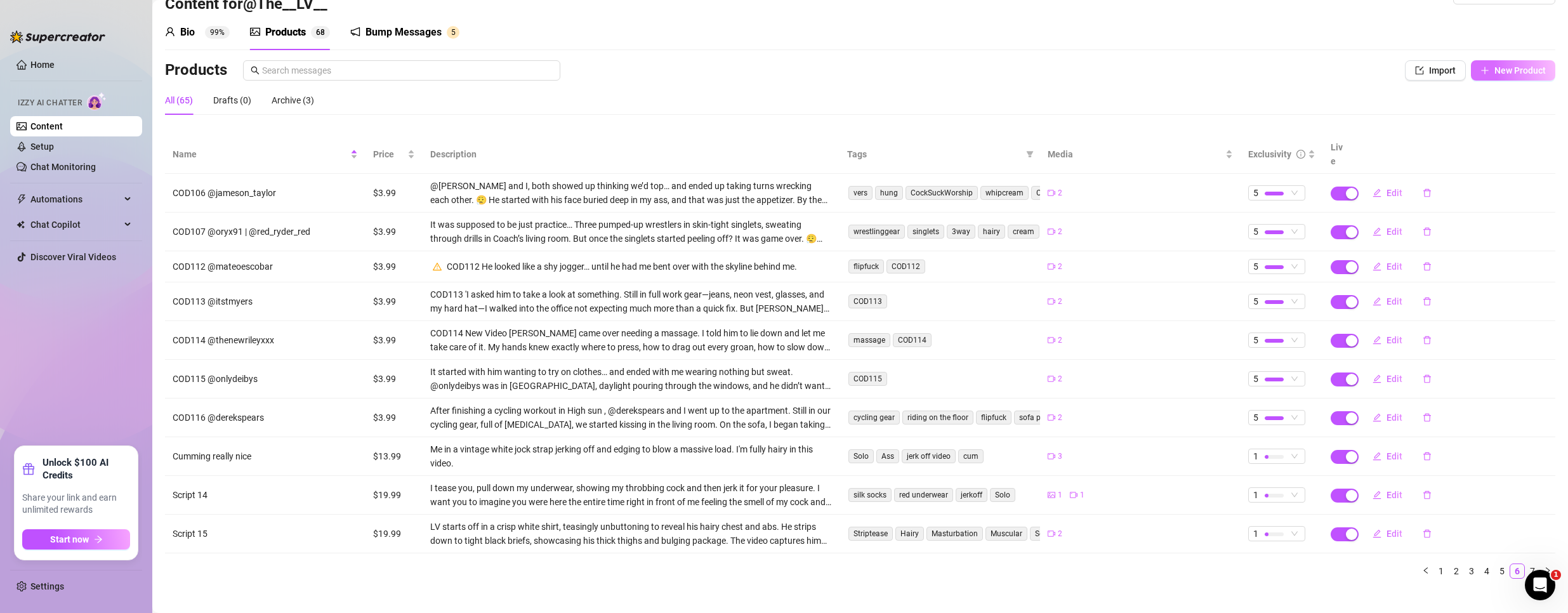
click at [1494, 66] on span "New Product" at bounding box center [1520, 70] width 52 height 10
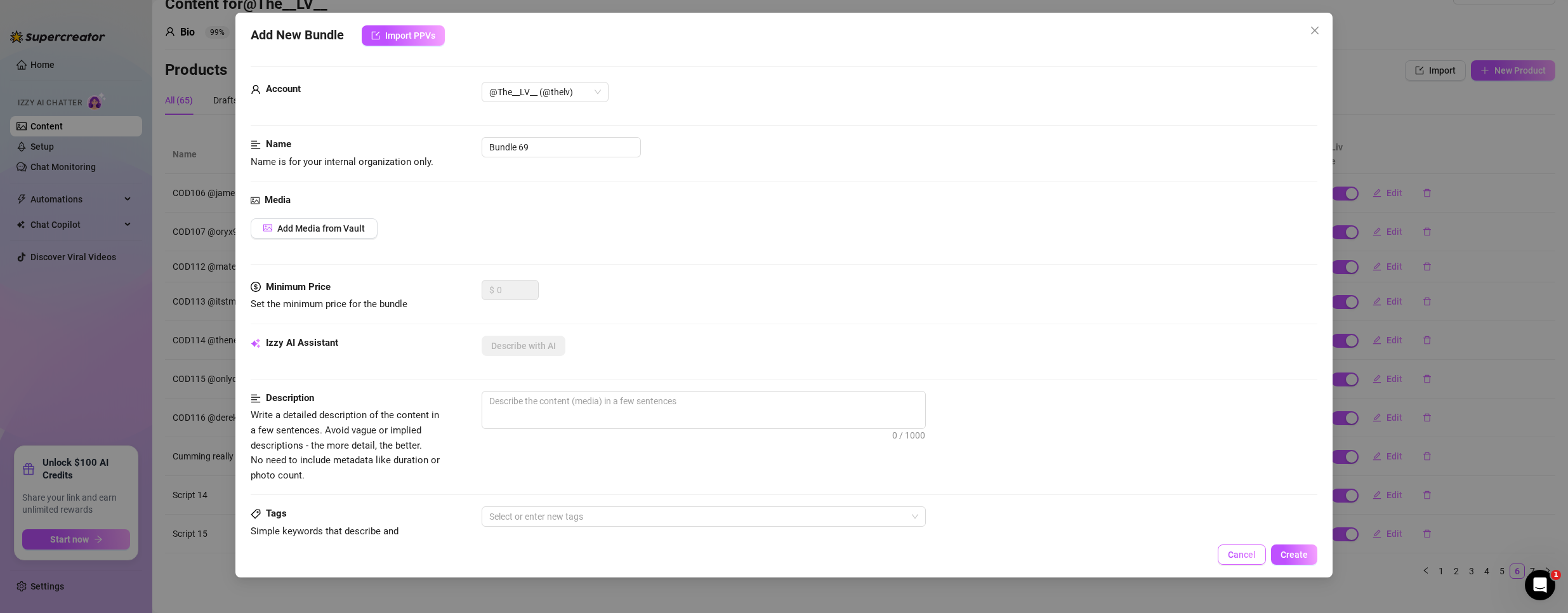
click at [1236, 560] on span "Cancel" at bounding box center [1241, 554] width 28 height 10
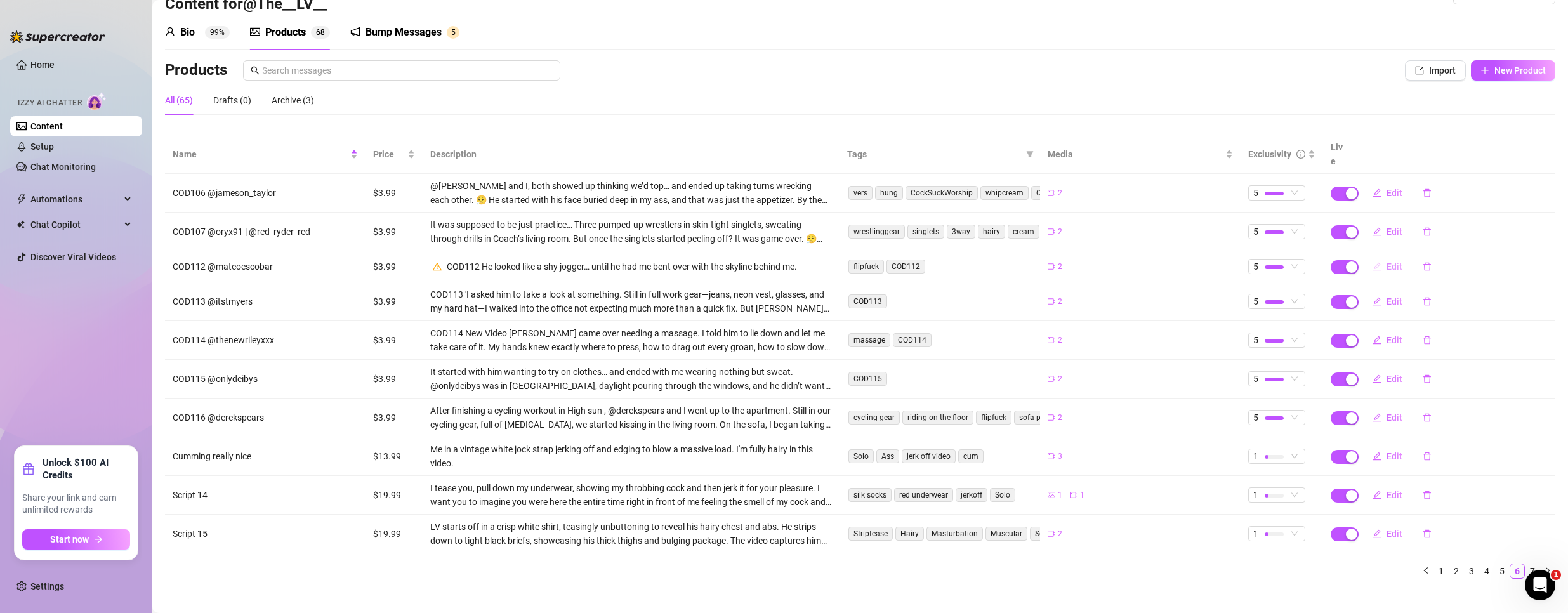
click at [1386, 262] on span "Edit" at bounding box center [1394, 266] width 16 height 10
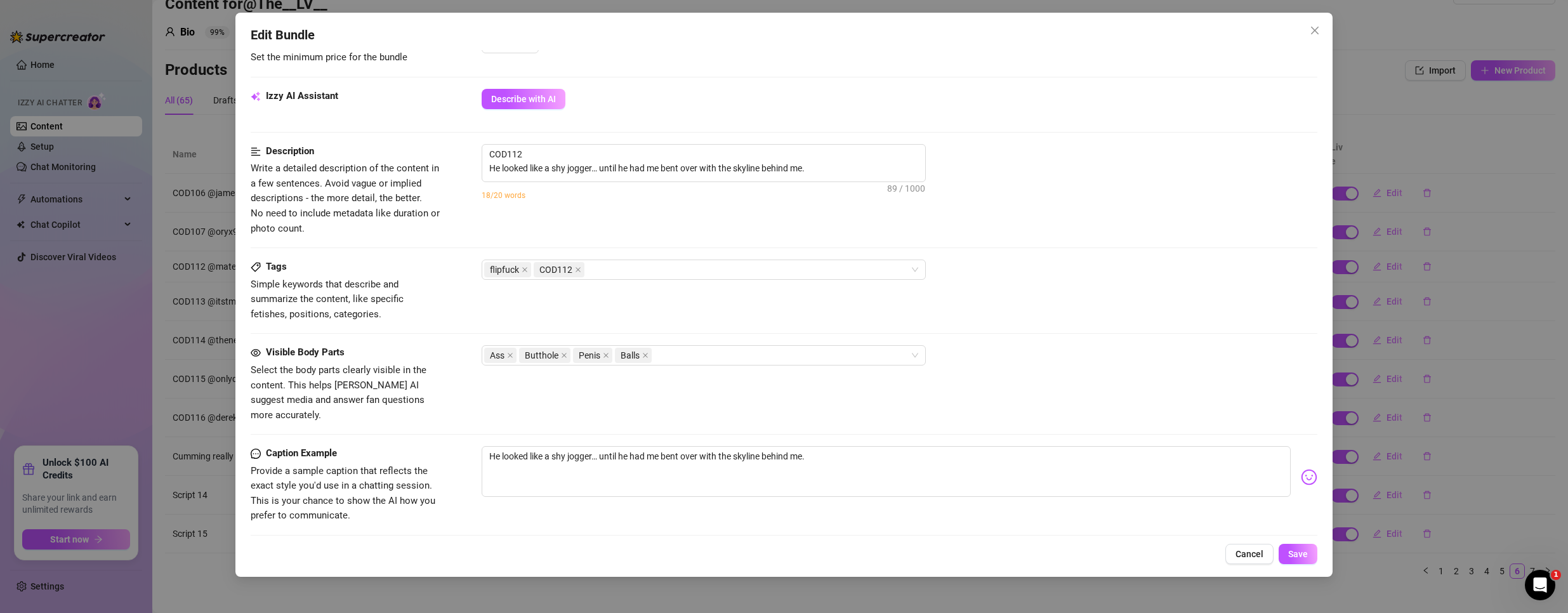
scroll to position [508, 0]
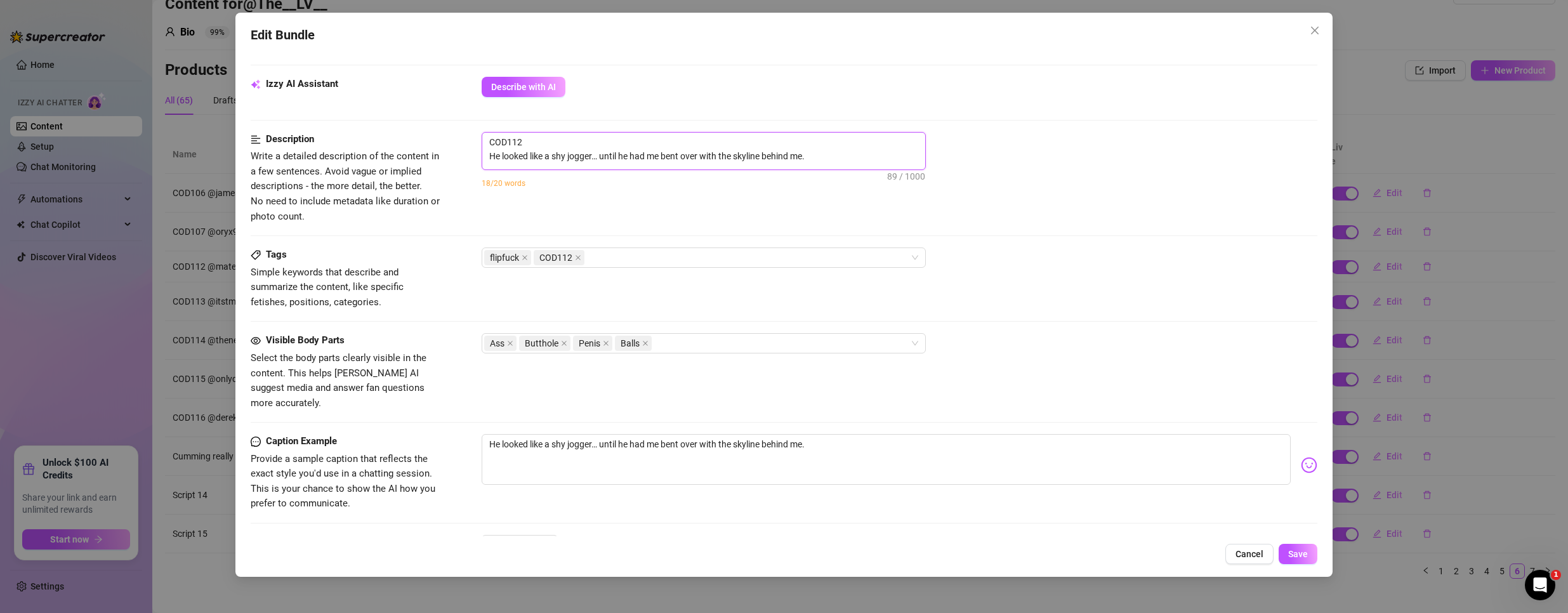
drag, startPoint x: 538, startPoint y: 75, endPoint x: 301, endPoint y: 44, distance: 239.0
click at [310, 46] on div "Edit Bundle Account @The__LV__ (@thelv) Name Name is for your internal organiza…" at bounding box center [784, 294] width 1098 height 564
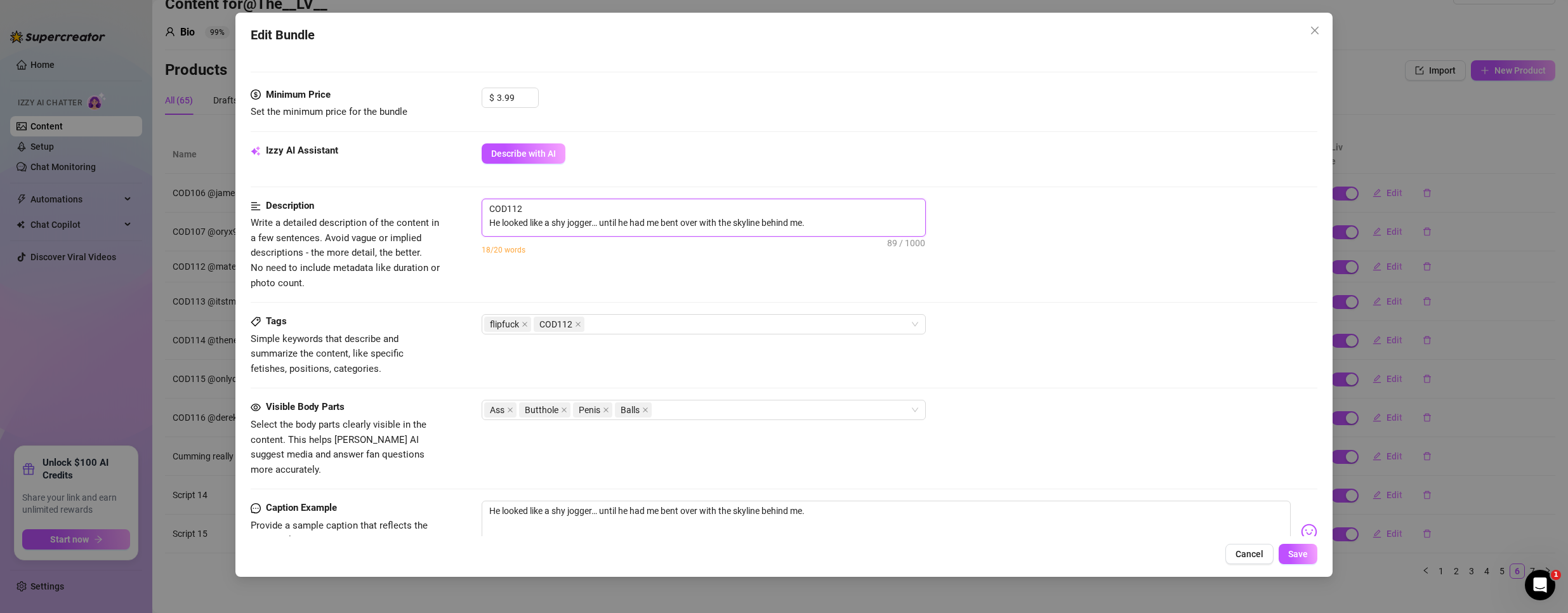
type textarea "He looked like a shy jogger… until he had me bent over with the skyline behind …"
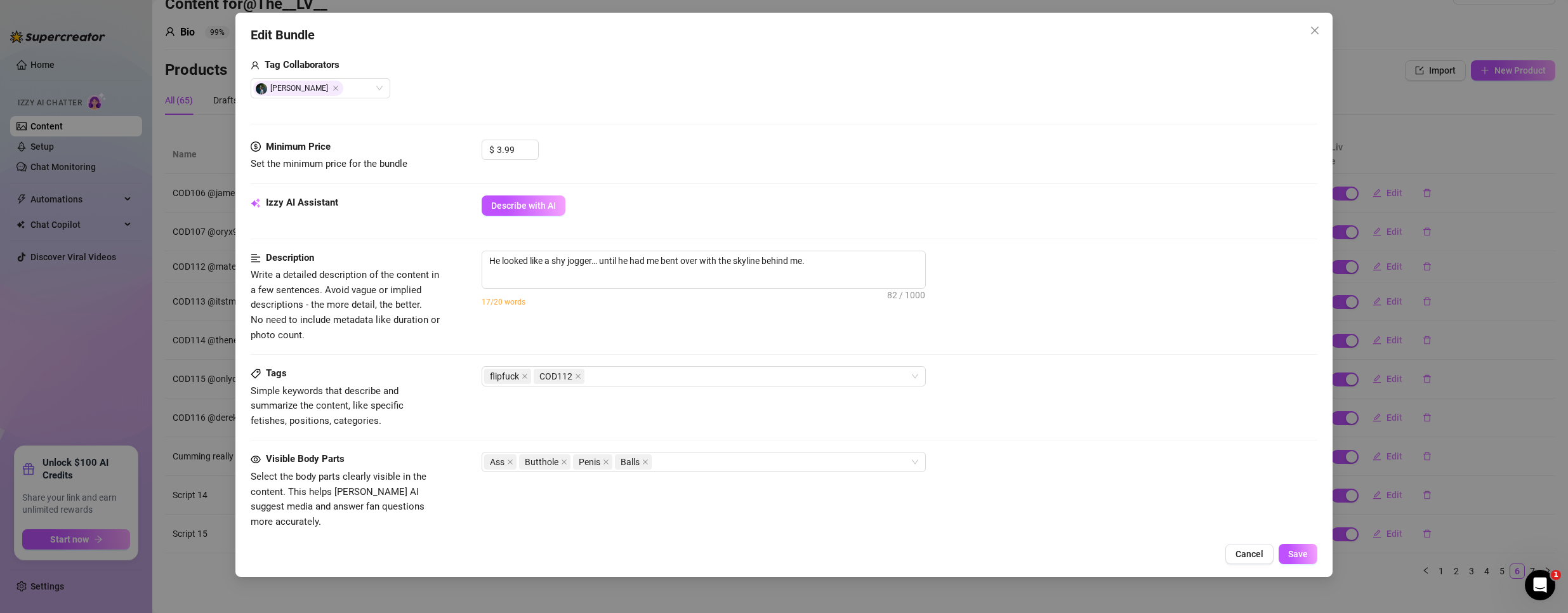
scroll to position [381, 0]
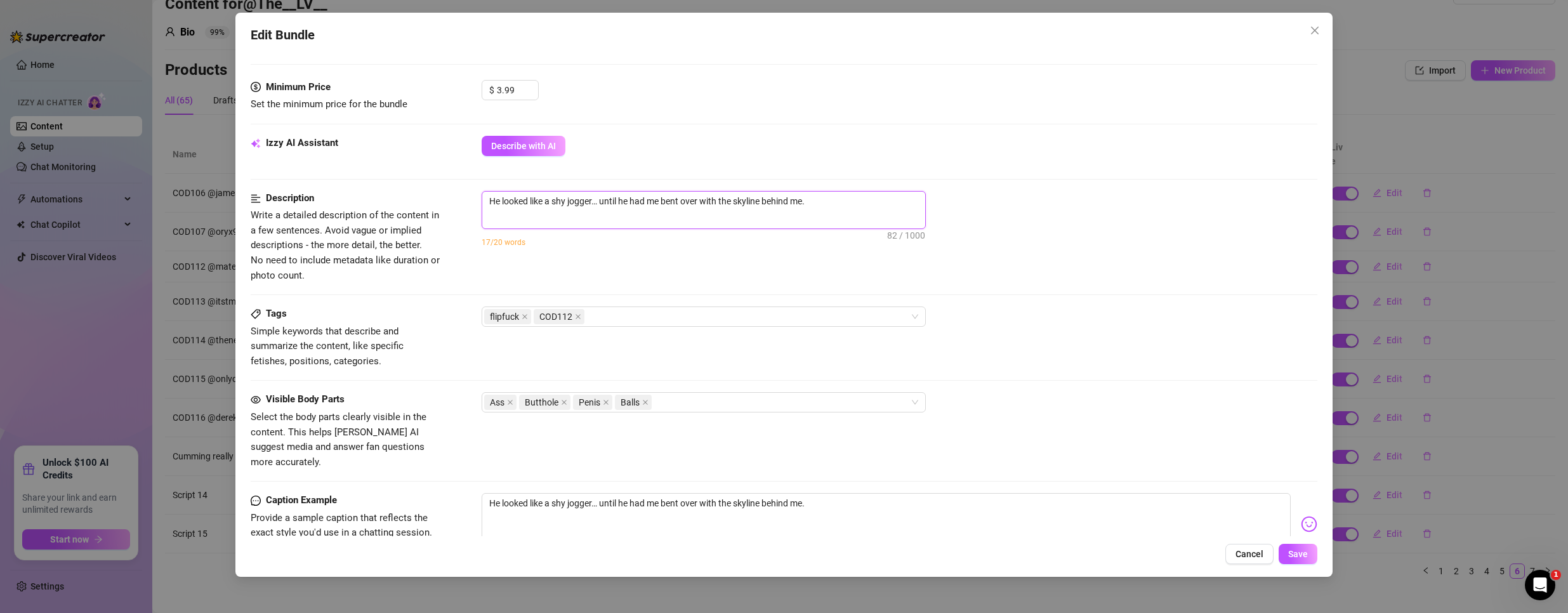
click at [542, 207] on textarea "He looked like a shy jogger… until he had me bent over with the skyline behind …" at bounding box center [703, 201] width 443 height 19
paste textarea "We matched by accident. Then we matched each other’s rhythm.” We ran into each …"
type textarea "We matched by accident. Then we matched each other’s rhythm.” We ran into each …"
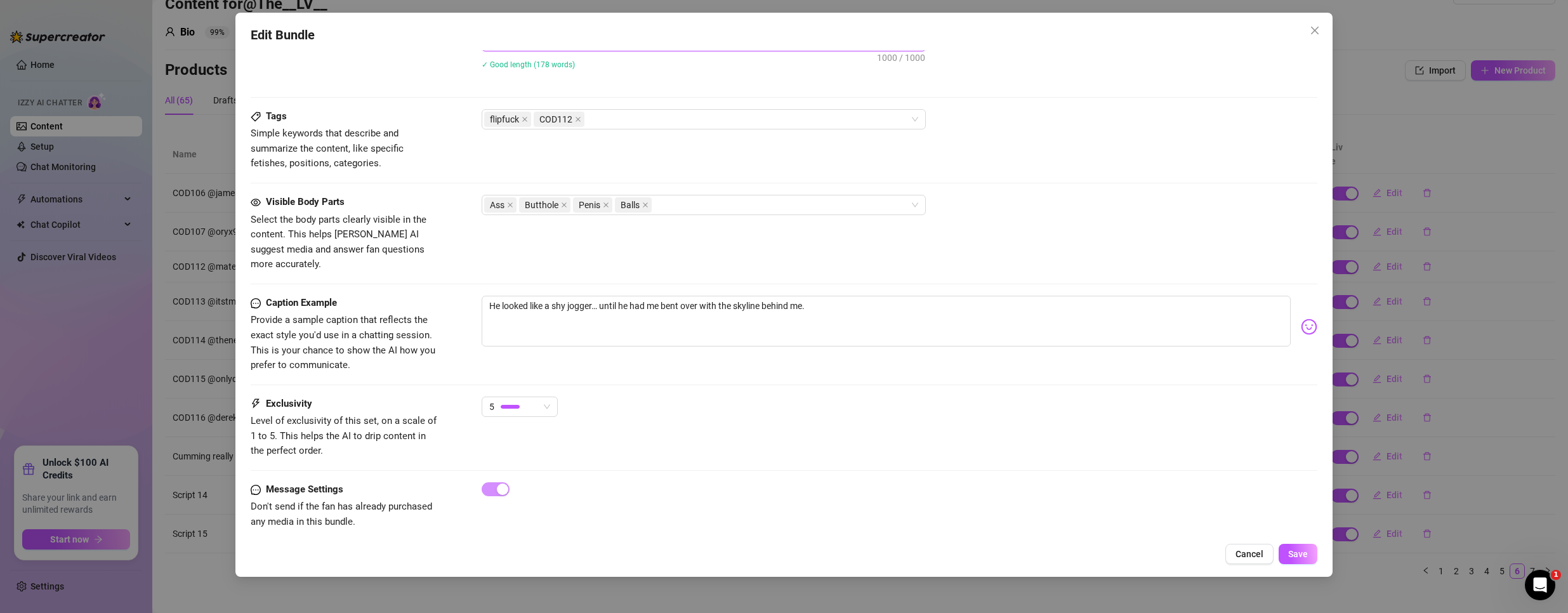
scroll to position [835, 0]
type textarea "We matched by accident. Then we matched each other’s rhythm.” We ran into each …"
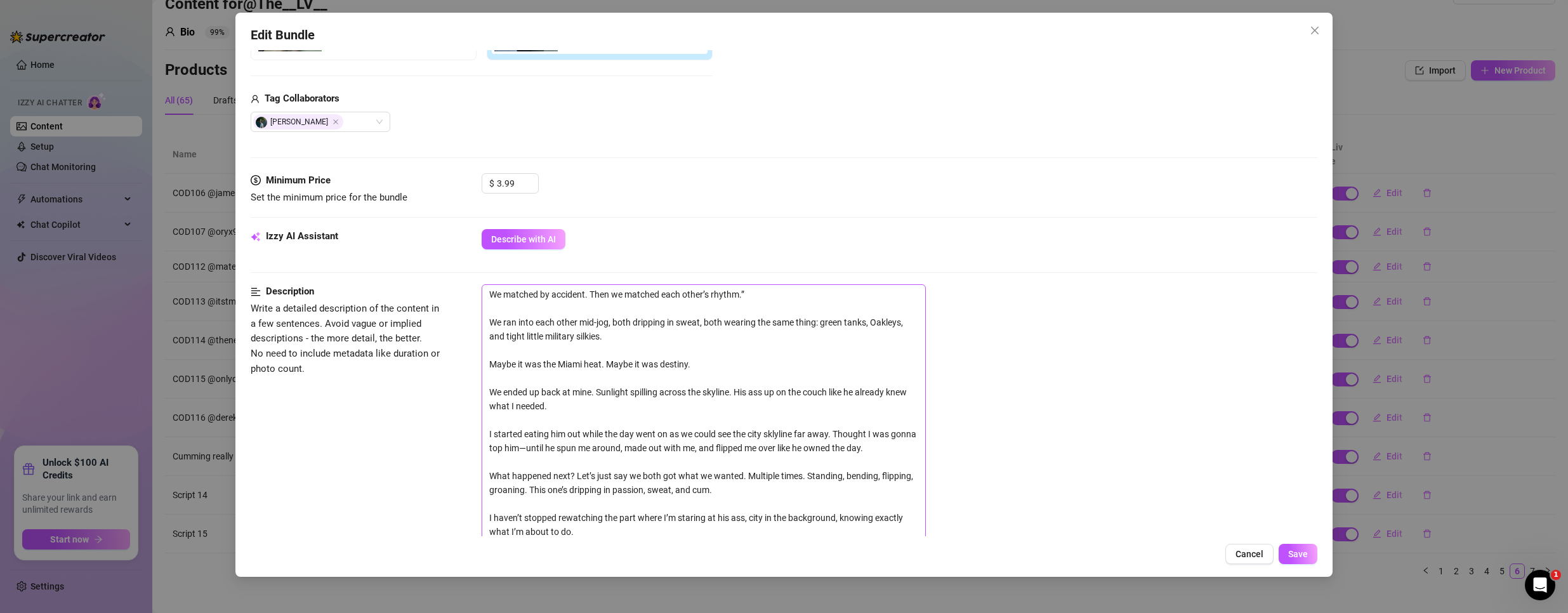
scroll to position [265, 0]
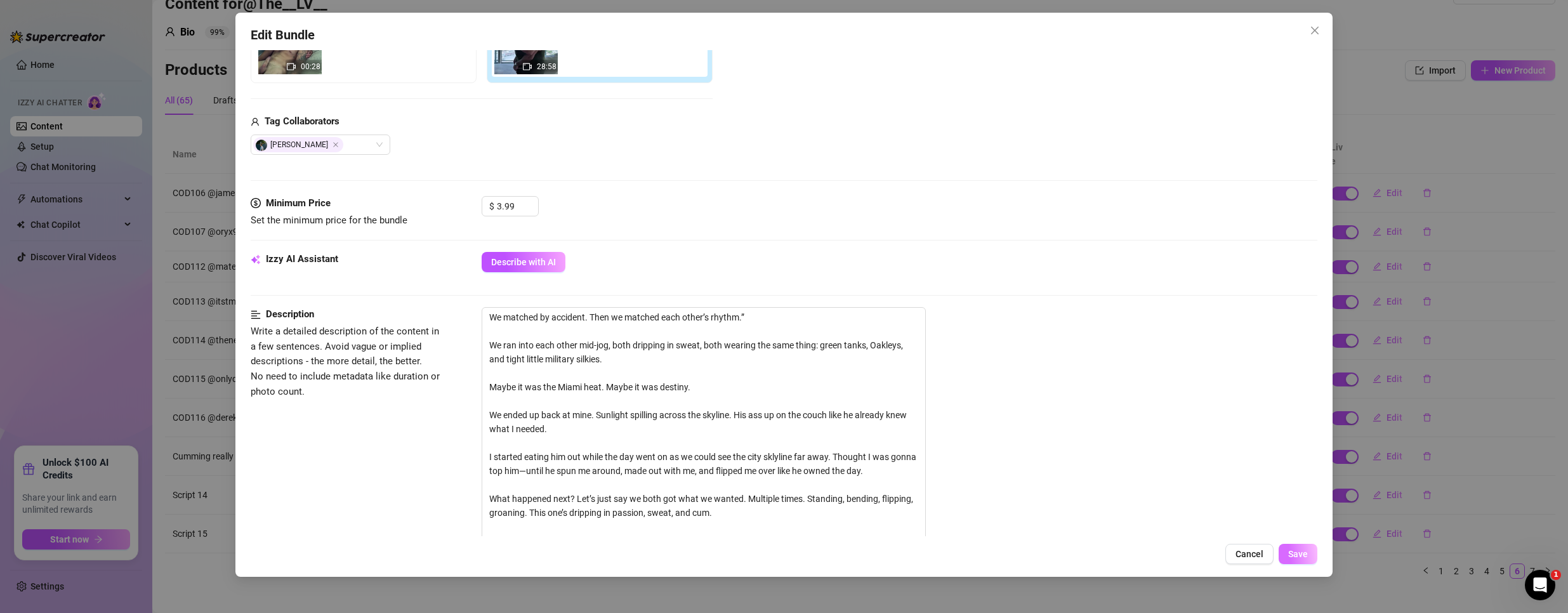
click at [1290, 550] on span "Save" at bounding box center [1298, 554] width 20 height 10
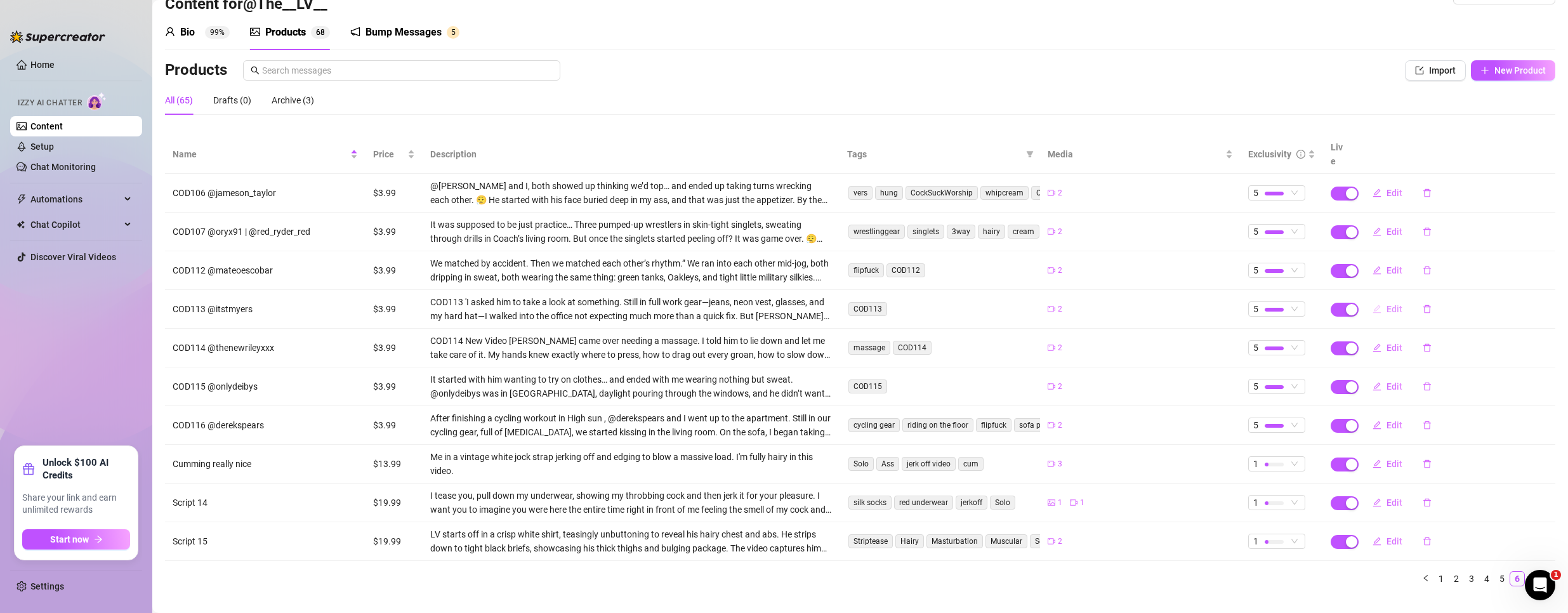
click at [1386, 304] on span "Edit" at bounding box center [1394, 308] width 16 height 10
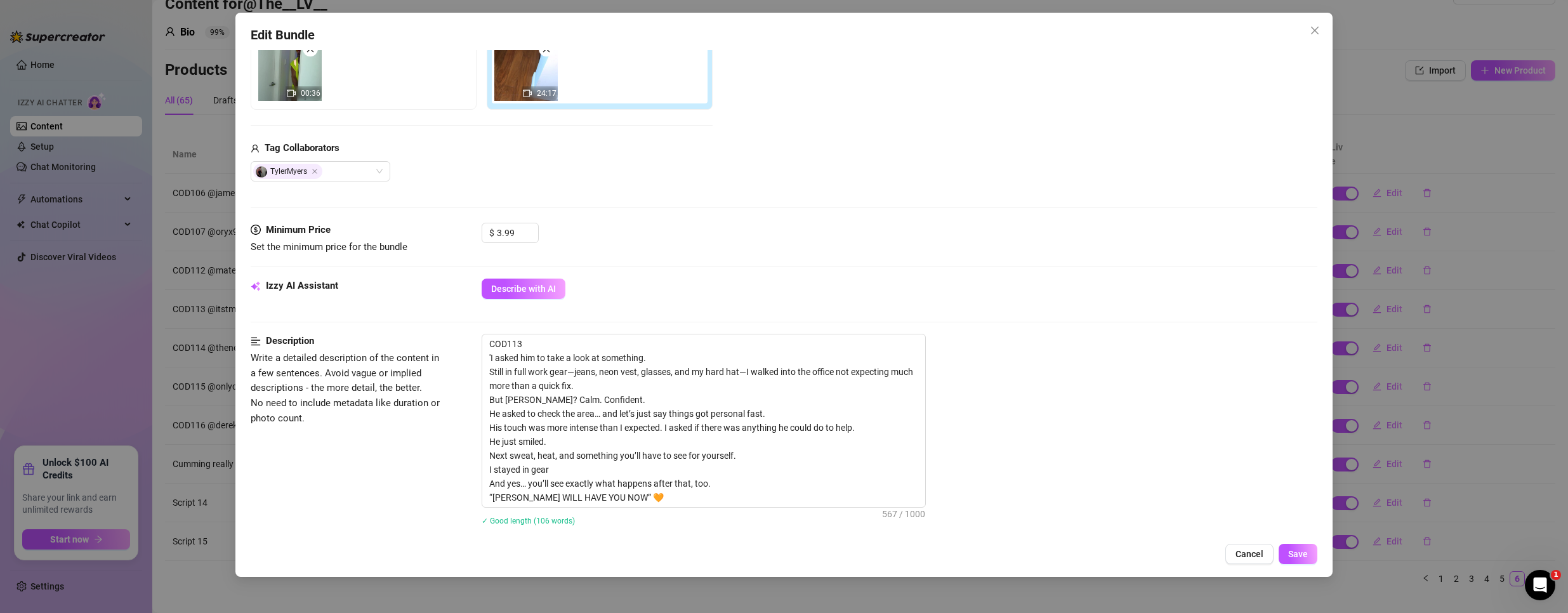
scroll to position [254, 0]
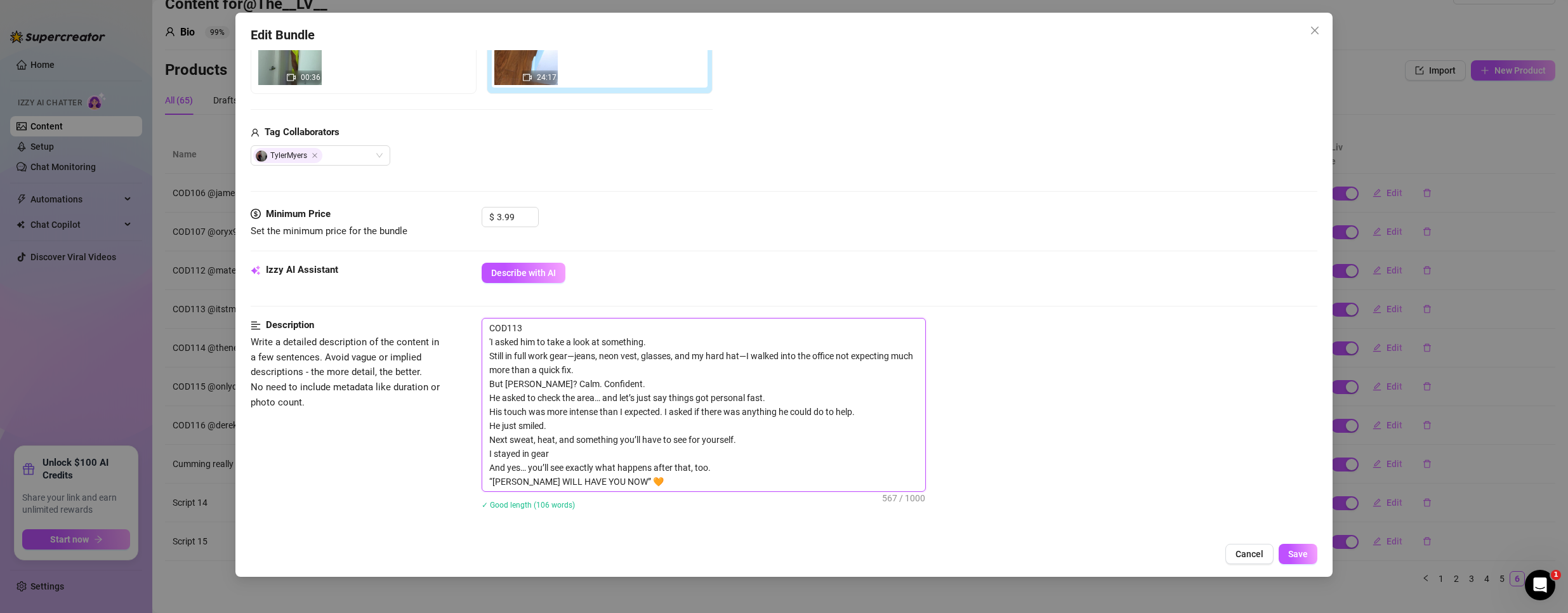
drag, startPoint x: 534, startPoint y: 326, endPoint x: 265, endPoint y: 303, distance: 270.0
click at [263, 309] on form "Account @The__LV__ (@thelv) Name Name is for your internal organization only. C…" at bounding box center [784, 401] width 1067 height 1181
type textarea "'I asked him to take a look at something. Still in full work gear—jeans, neon v…"
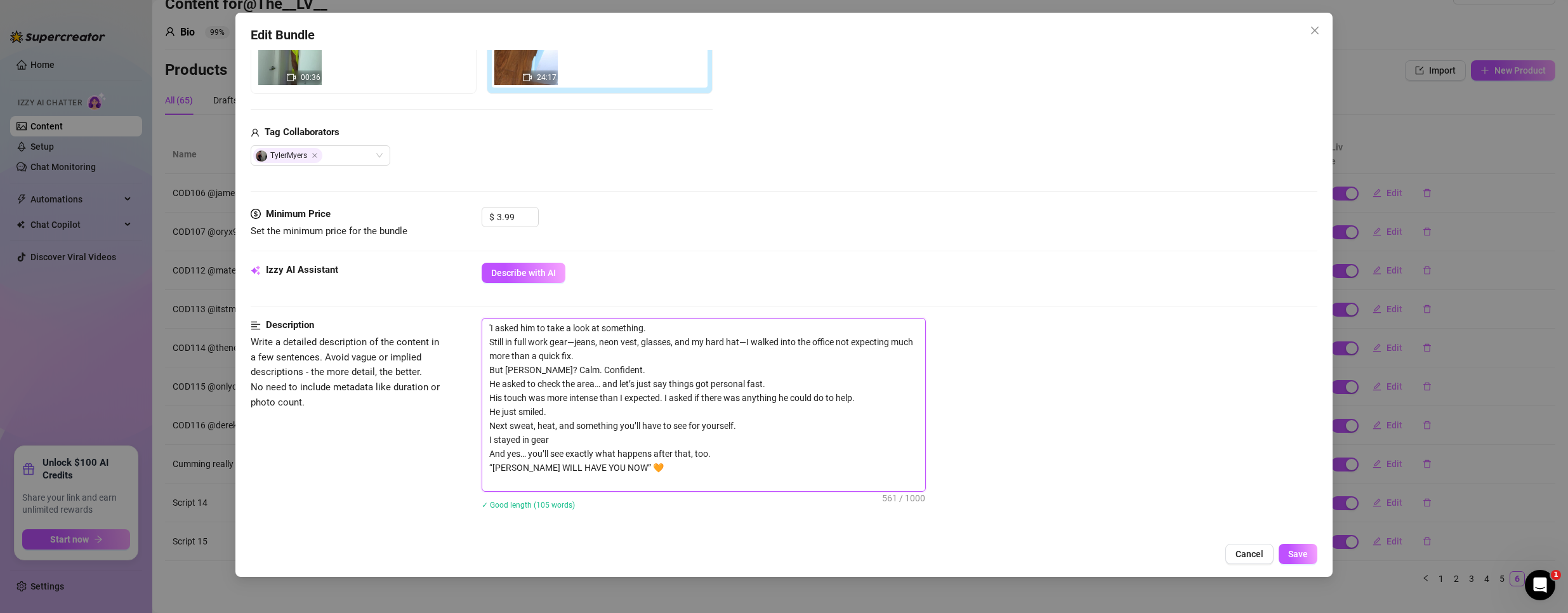
type textarea "'I asked him to take a look at something. Still in full work gear—jeans, neon v…"
type textarea "I asked him to take a look at something. Still in full work gear—jeans, neon ve…"
click at [1295, 557] on span "Save" at bounding box center [1298, 554] width 20 height 10
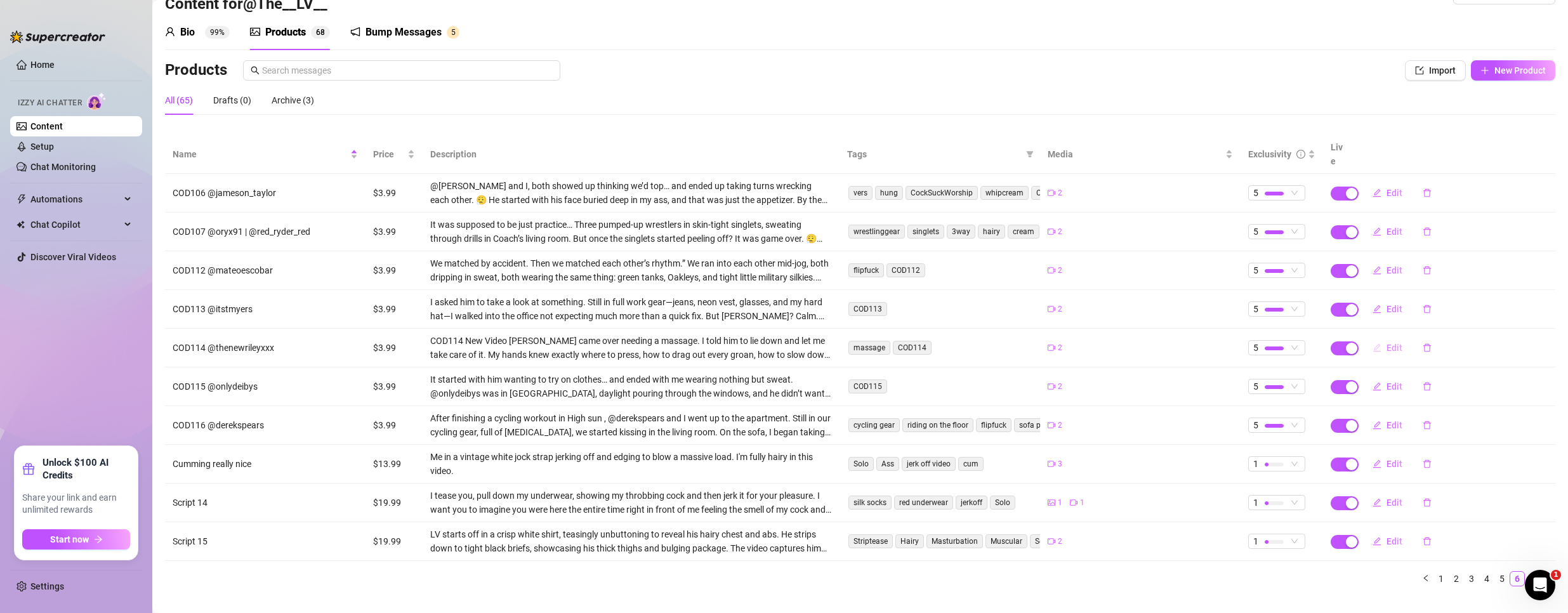
click at [1384, 338] on button "Edit" at bounding box center [1386, 348] width 50 height 21
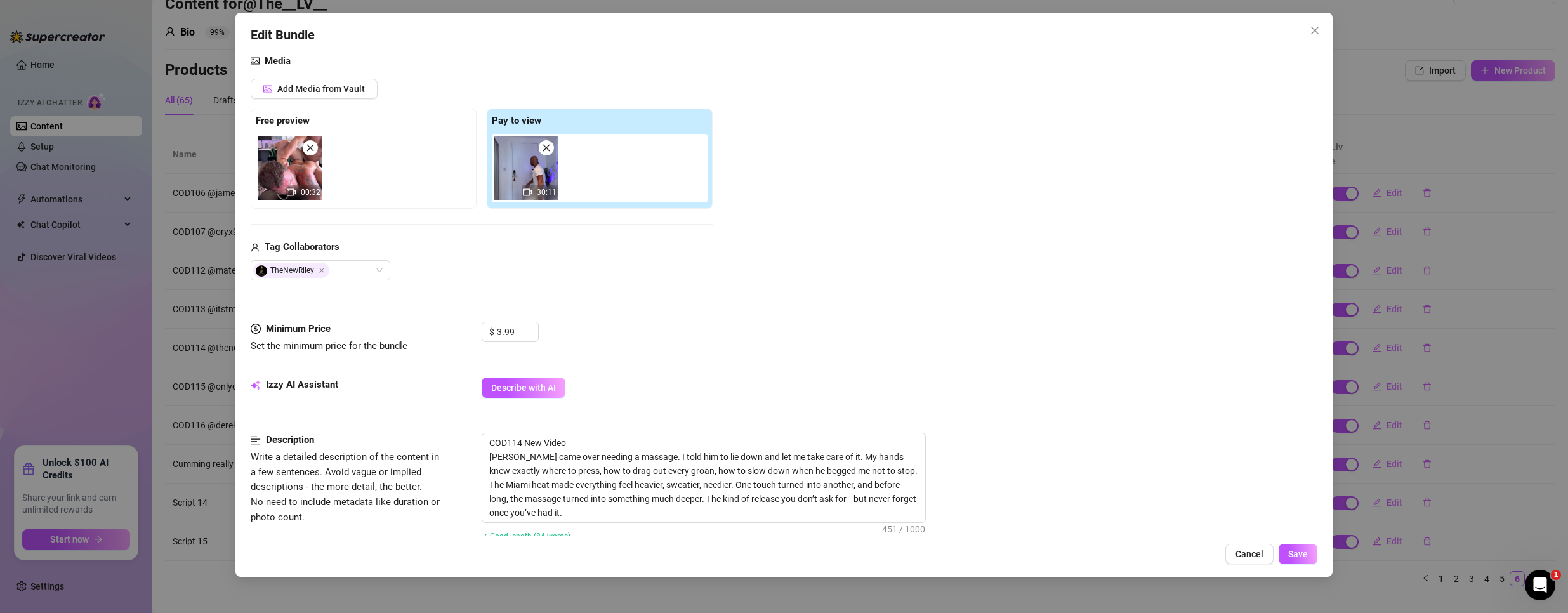
scroll to position [444, 0]
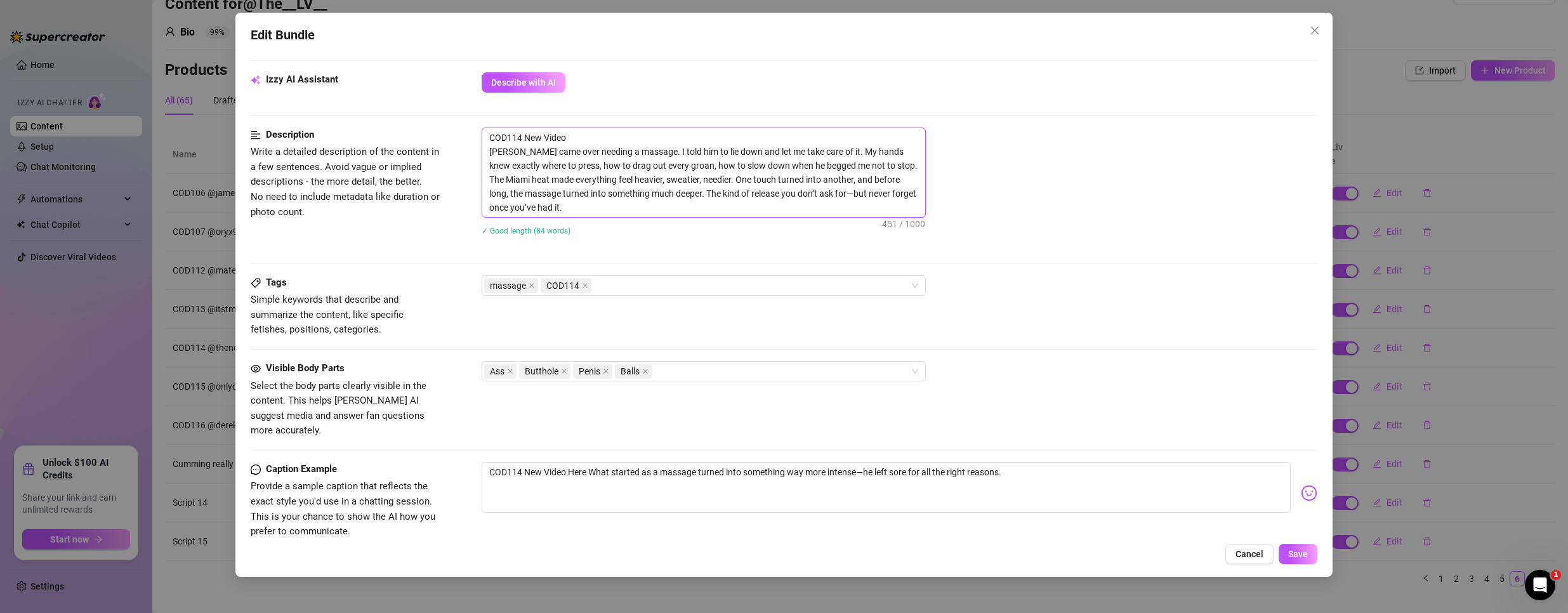
drag, startPoint x: 583, startPoint y: 137, endPoint x: 209, endPoint y: 108, distance: 375.1
click at [209, 108] on div "Edit Bundle Account @The__LV__ (@thelv) Name Name is for your internal organiza…" at bounding box center [784, 306] width 1568 height 613
type textarea "[PERSON_NAME] came over needing a massage. I told him to lie down and let me ta…"
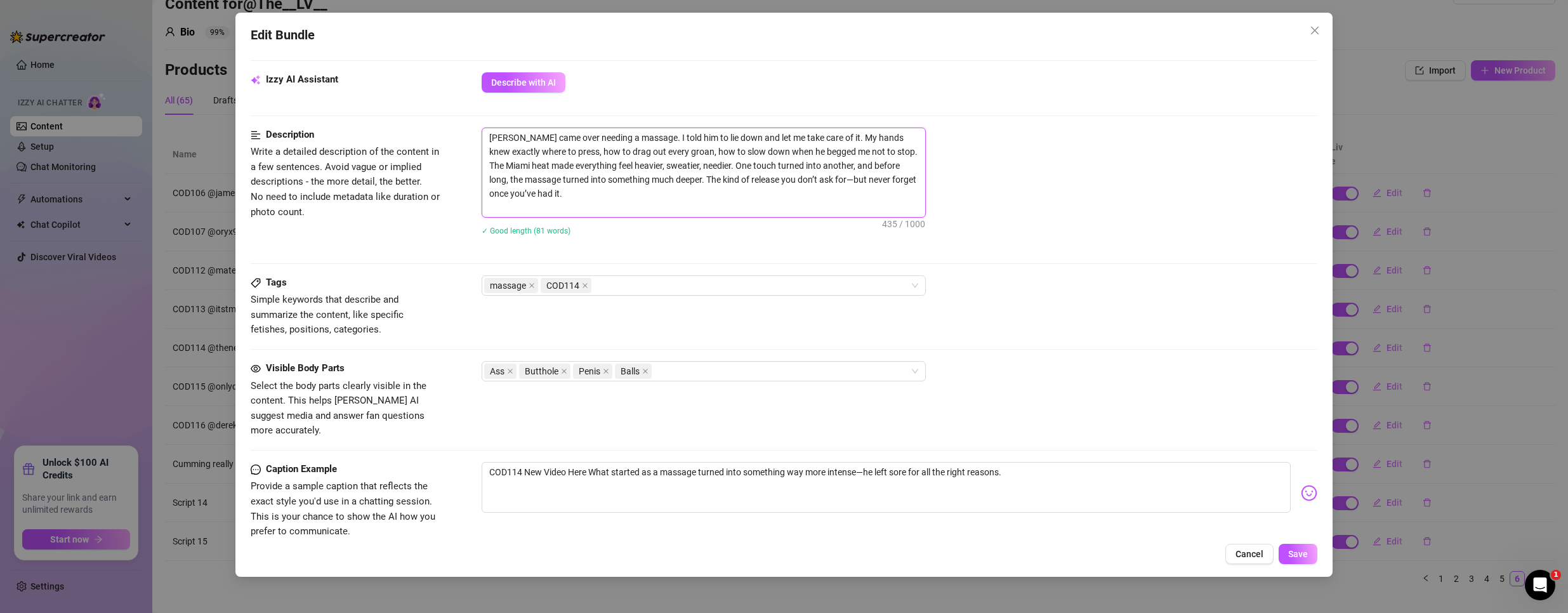
type textarea "[PERSON_NAME] came over needing a massage. I told him to lie down and let me ta…"
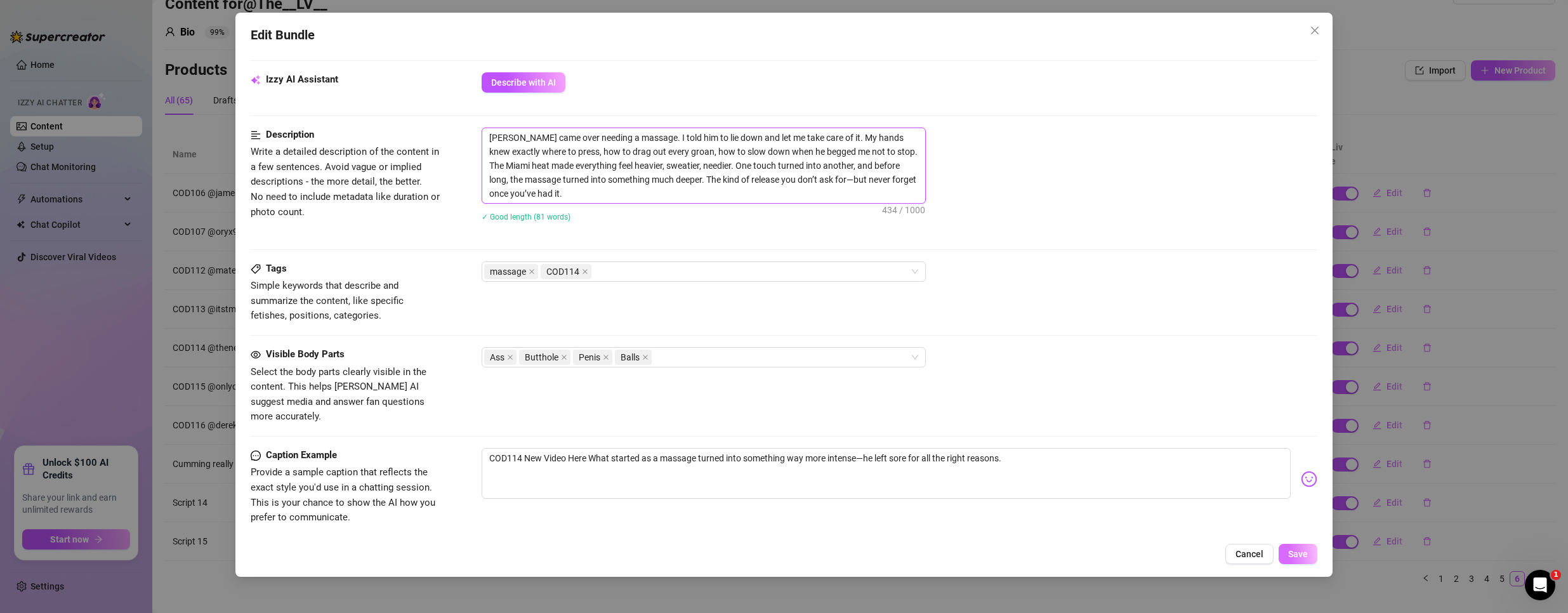
type textarea "[PERSON_NAME] came over needing a massage. I told him to lie down and let me ta…"
click at [1290, 555] on span "Save" at bounding box center [1298, 554] width 20 height 10
